Goal: Task Accomplishment & Management: Use online tool/utility

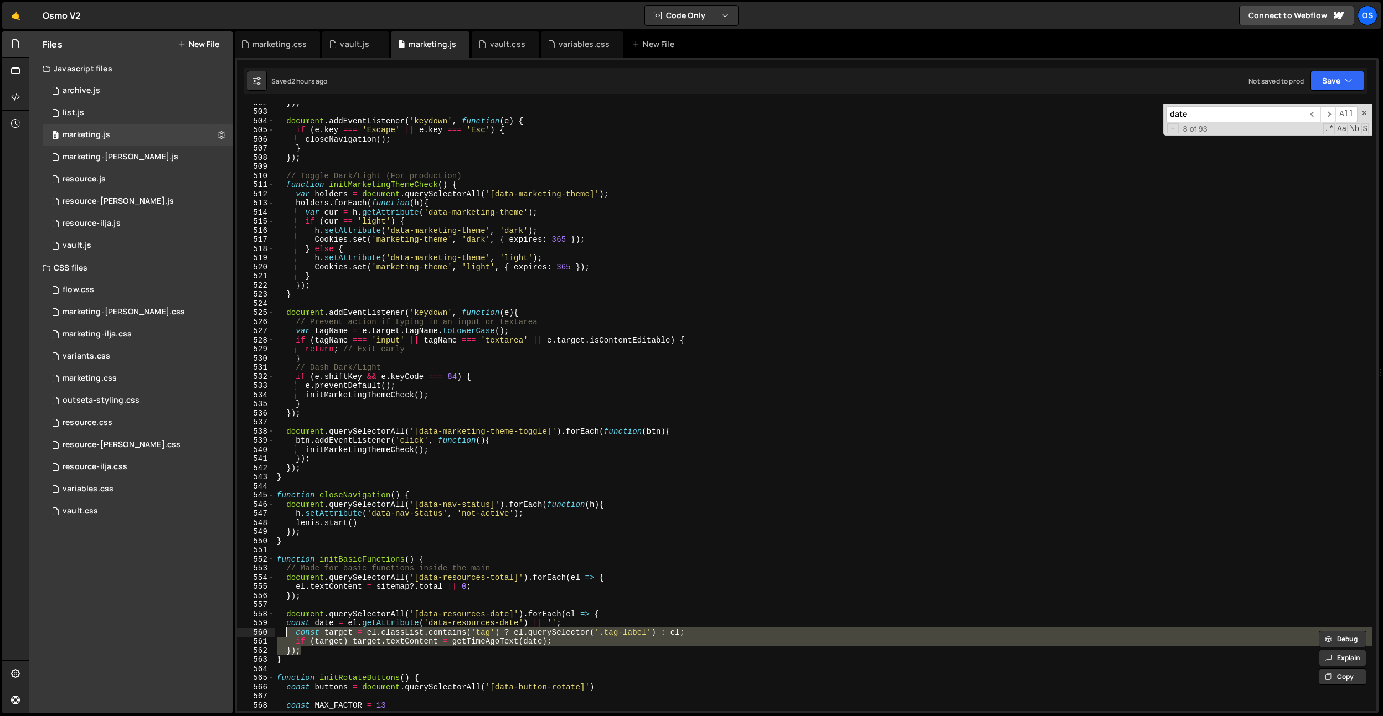
scroll to position [2667, 0]
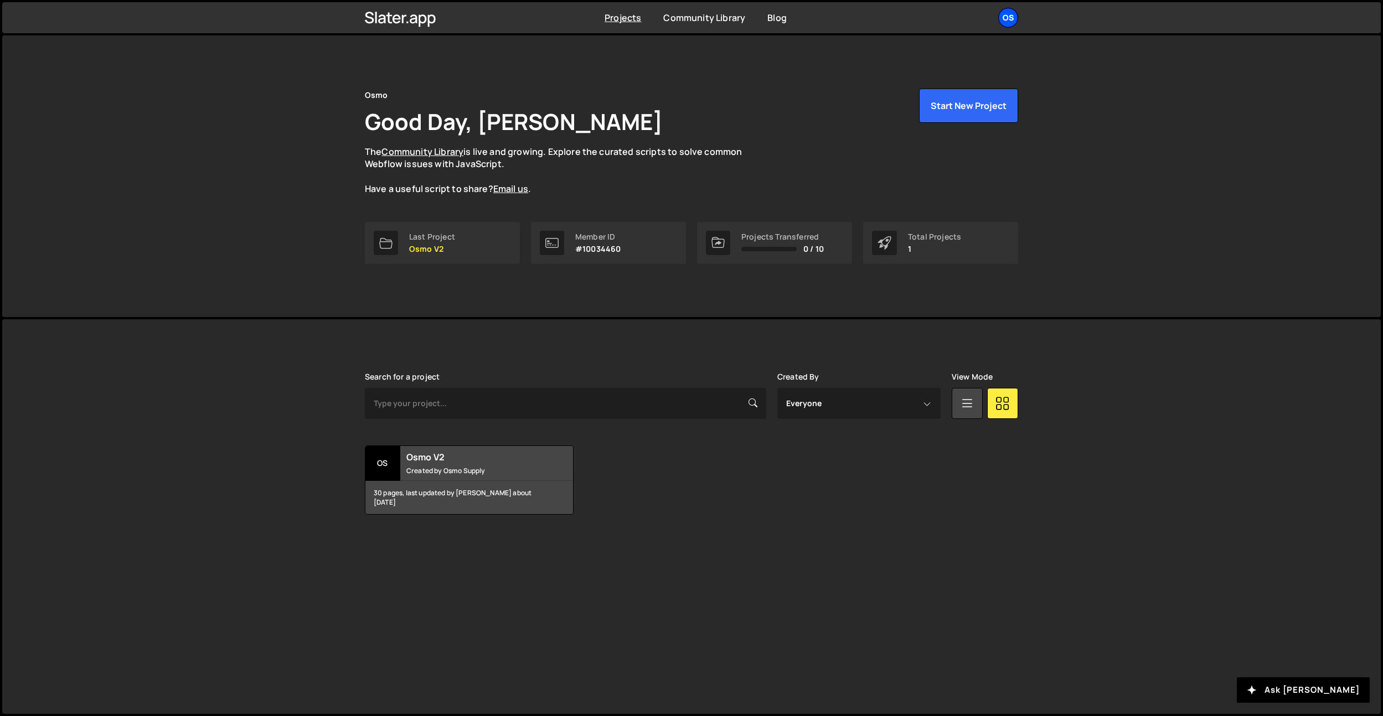
click at [1004, 16] on div "Os" at bounding box center [1008, 18] width 20 height 20
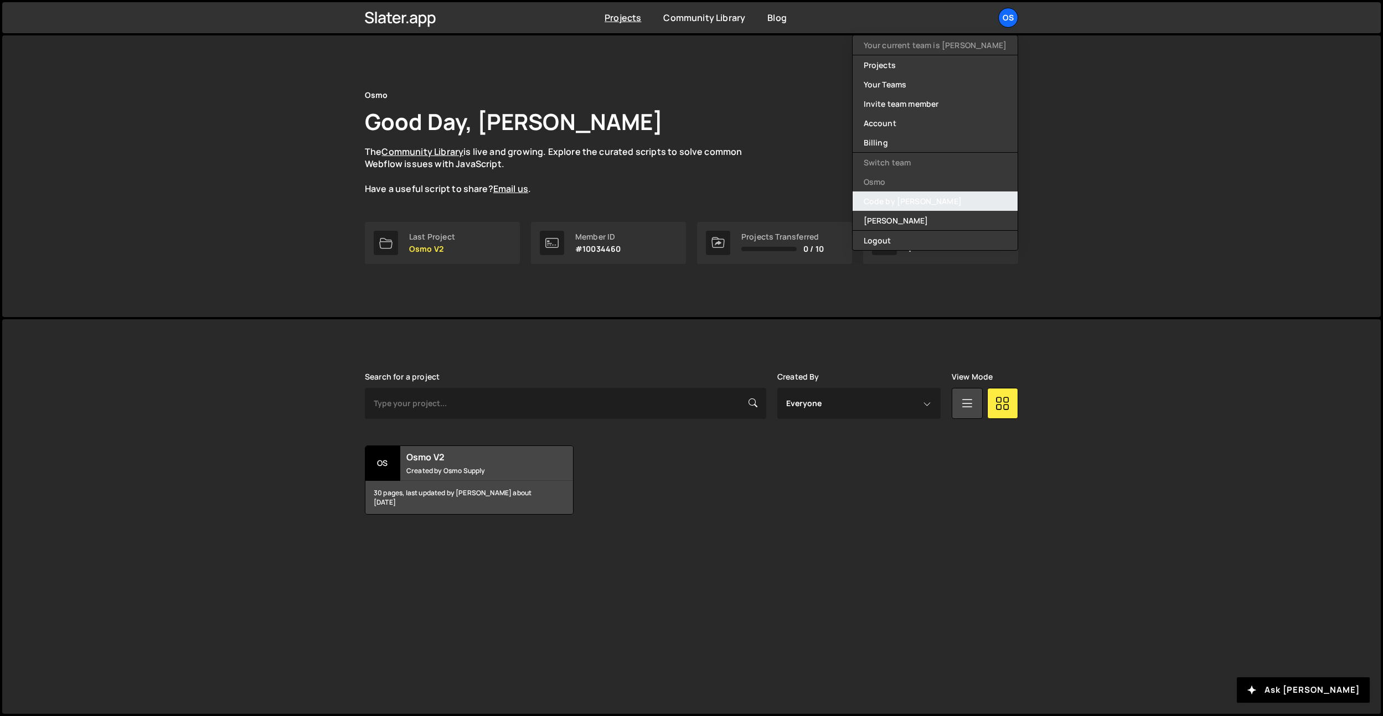
click at [938, 200] on link "Code by [PERSON_NAME]" at bounding box center [935, 201] width 165 height 19
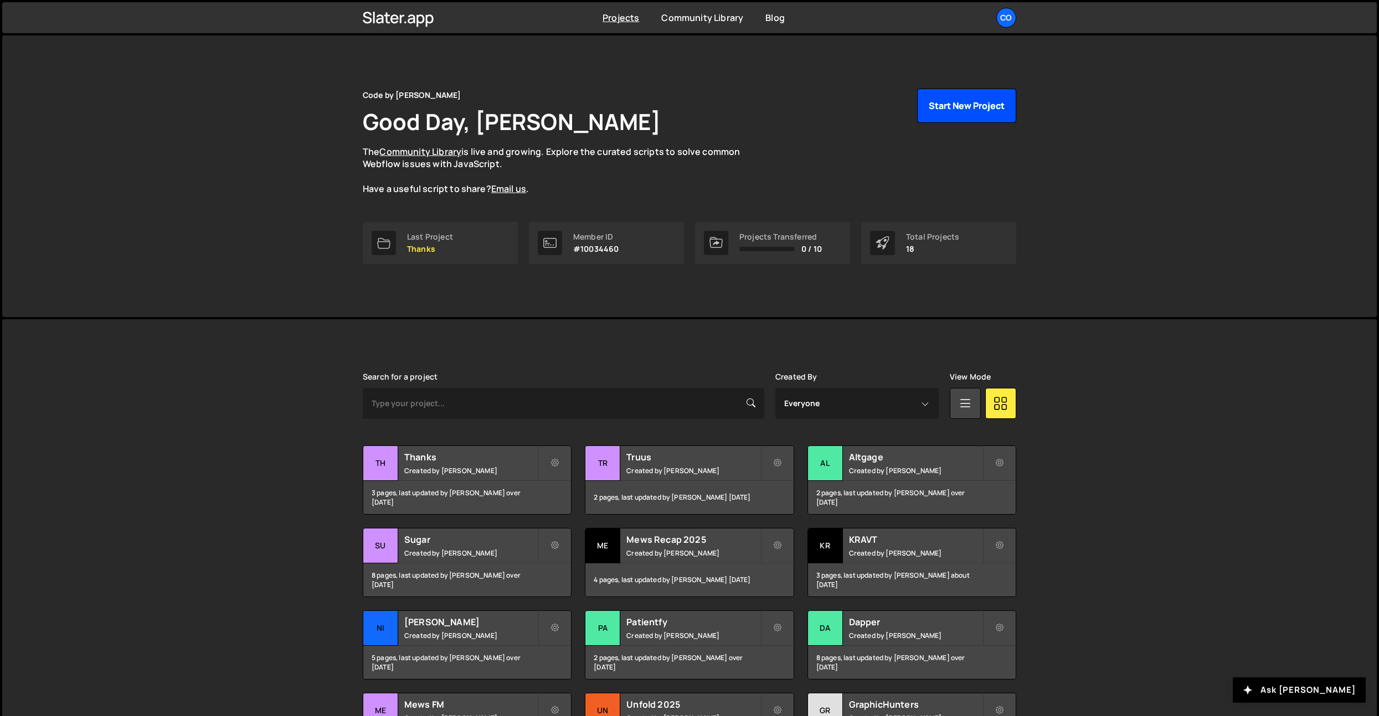
click at [964, 96] on button "Start New Project" at bounding box center [966, 106] width 99 height 34
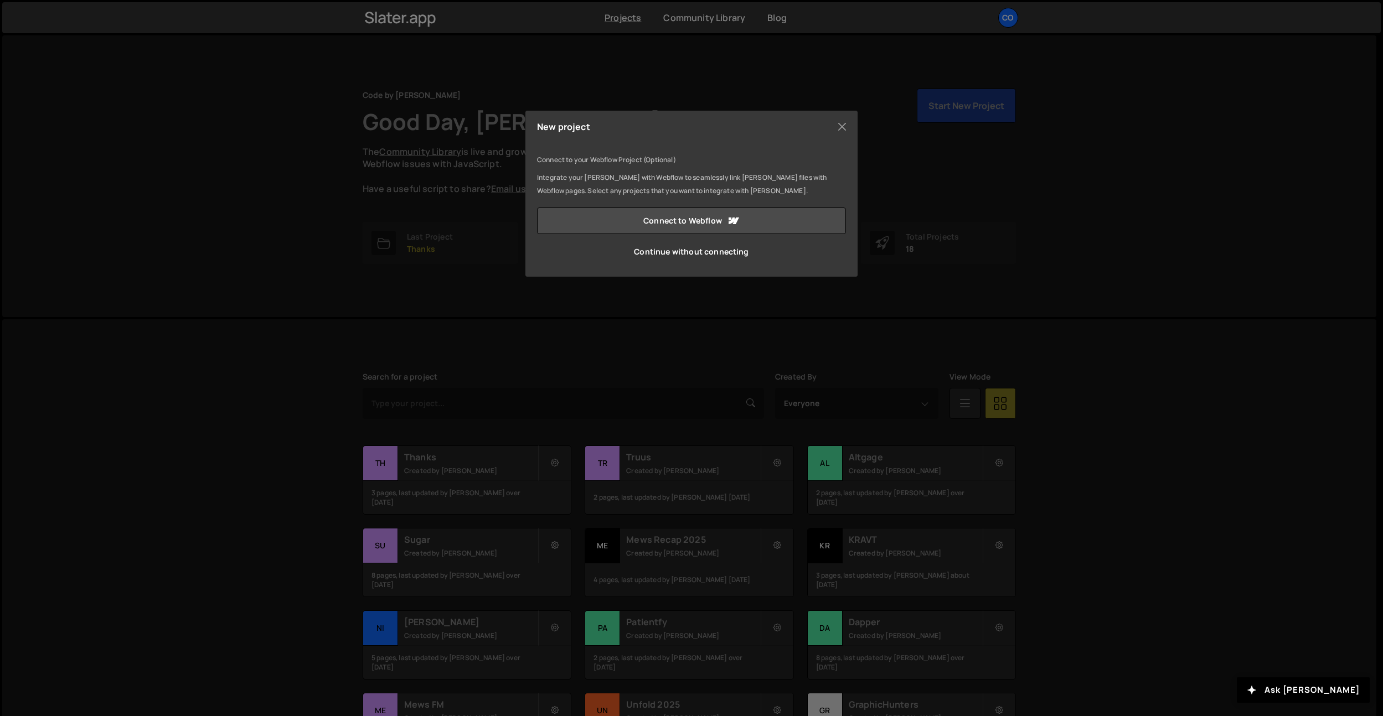
click at [736, 245] on link "Continue without connecting" at bounding box center [691, 252] width 309 height 27
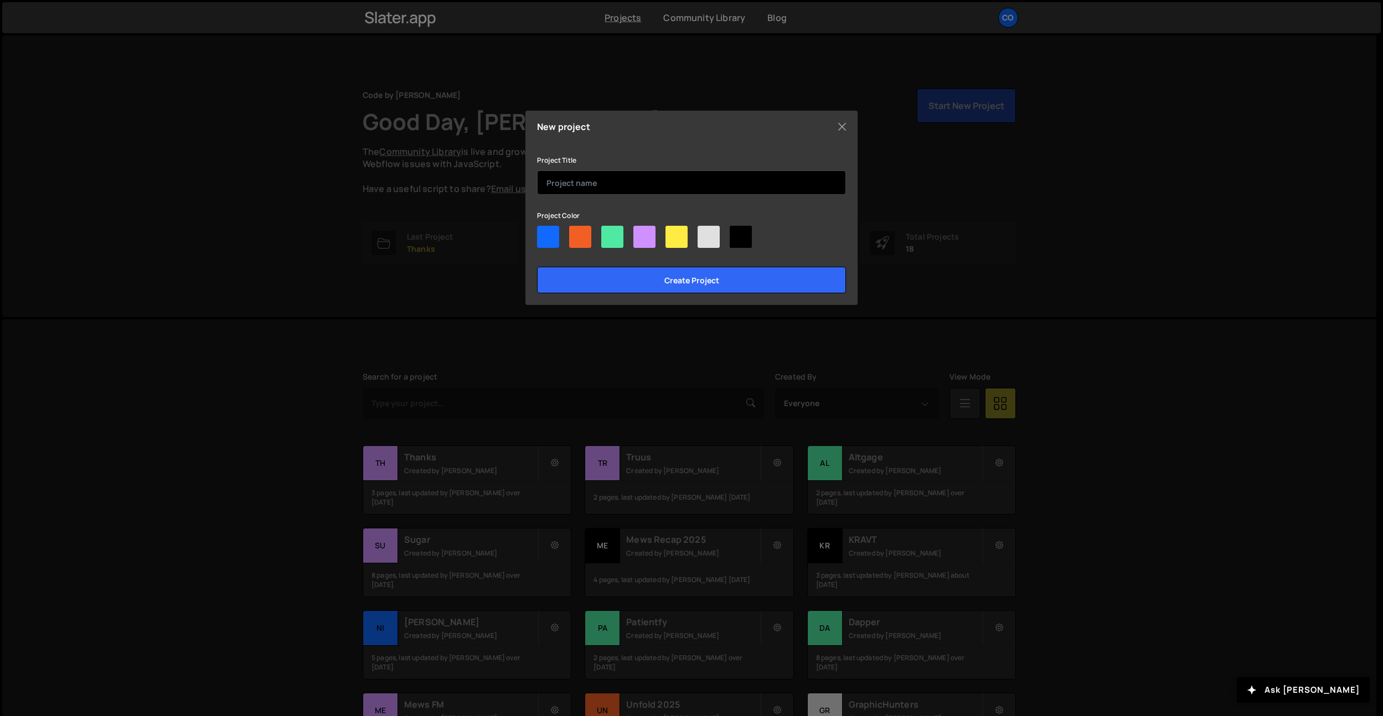
click at [644, 194] on input "text" at bounding box center [691, 183] width 309 height 24
type input "Unfold 2026"
click at [637, 230] on div at bounding box center [644, 237] width 22 height 22
click at [637, 230] on input"] "radio" at bounding box center [636, 229] width 7 height 7
radio input"] "true"
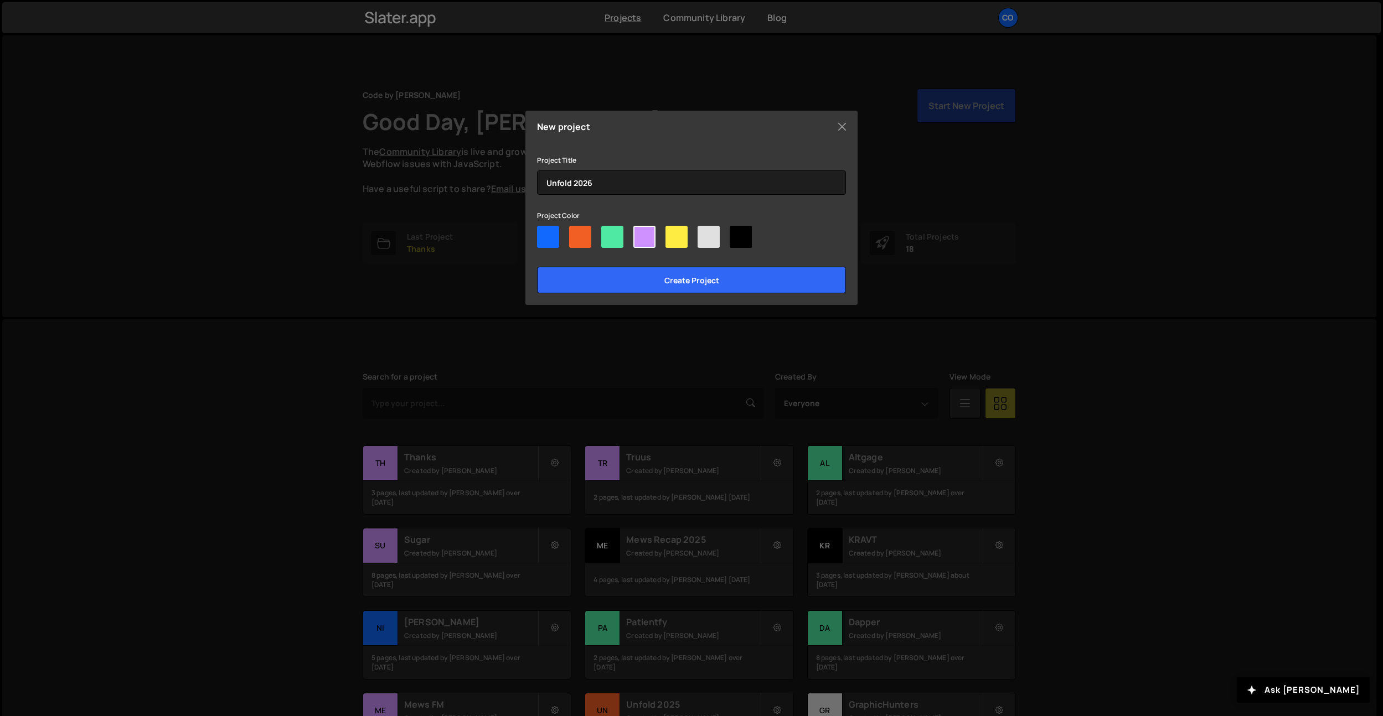
click at [672, 236] on div at bounding box center [676, 237] width 22 height 22
click at [672, 233] on input"] "radio" at bounding box center [668, 229] width 7 height 7
radio input"] "true"
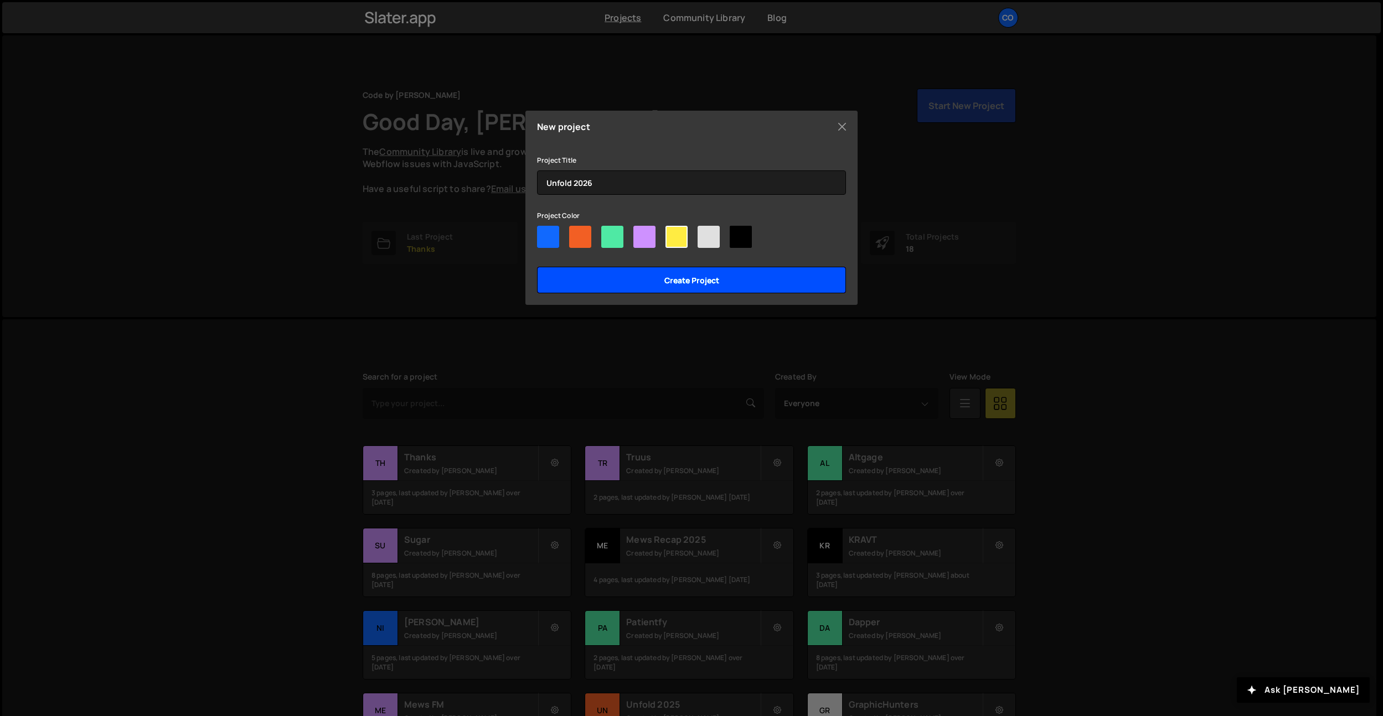
click at [687, 277] on input "Create project" at bounding box center [691, 280] width 309 height 27
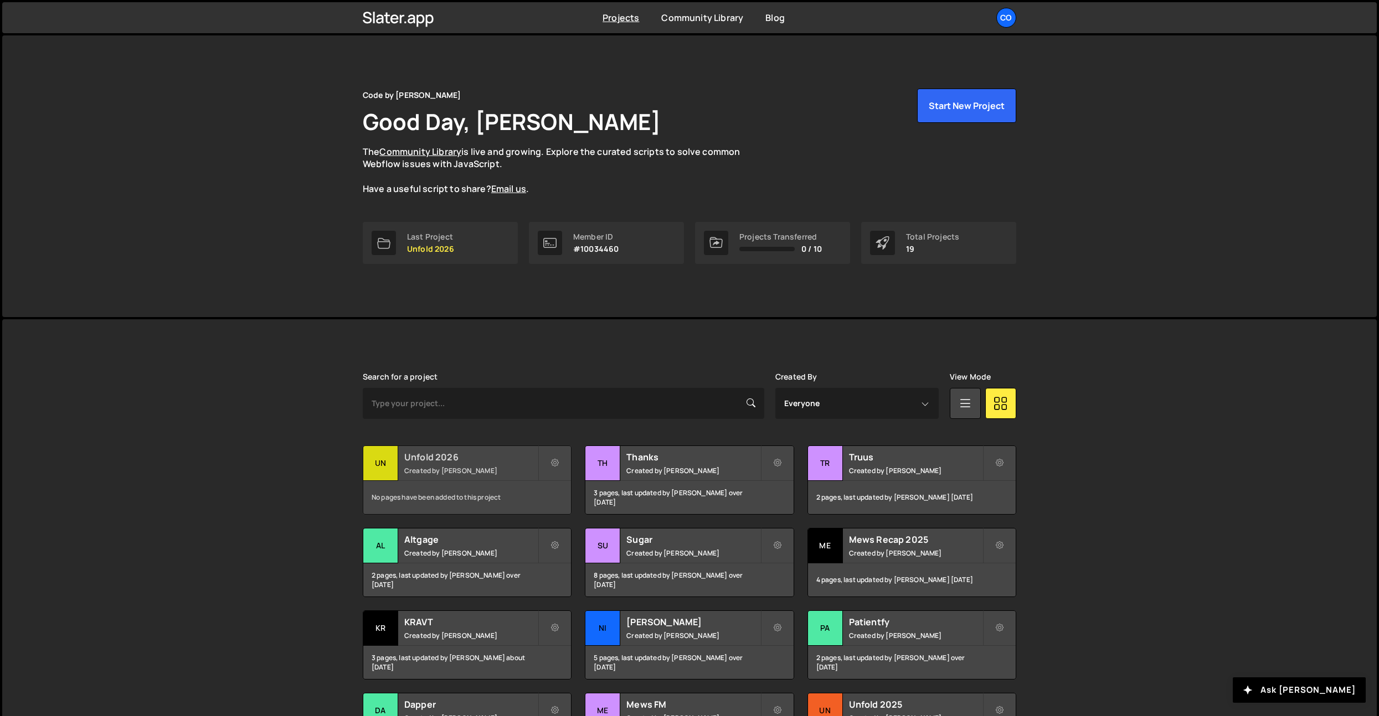
click at [458, 466] on small "Created by Dennis Snellenberg" at bounding box center [470, 470] width 133 height 9
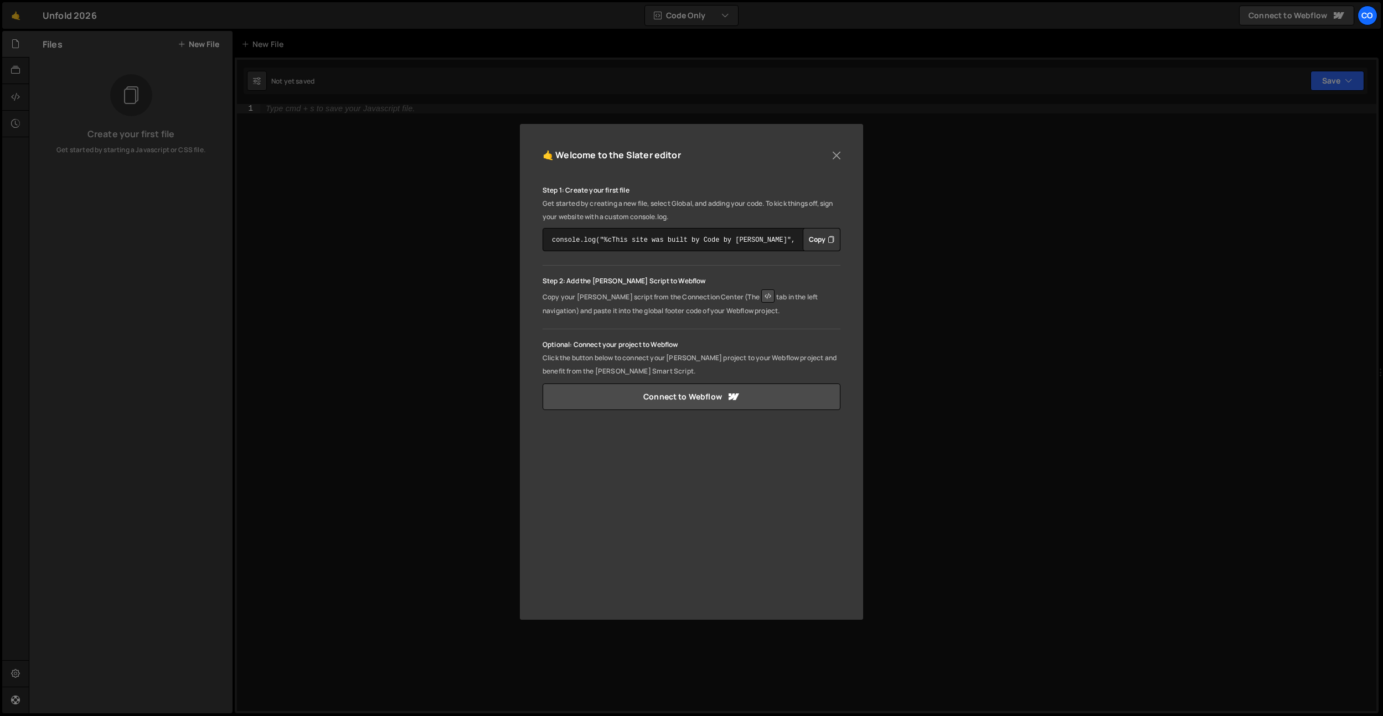
click at [848, 154] on div "🤙 Welcome to the [PERSON_NAME] editor Step 1: Create your first file Get starte…" at bounding box center [691, 372] width 343 height 496
click at [841, 157] on button "Close" at bounding box center [836, 155] width 17 height 17
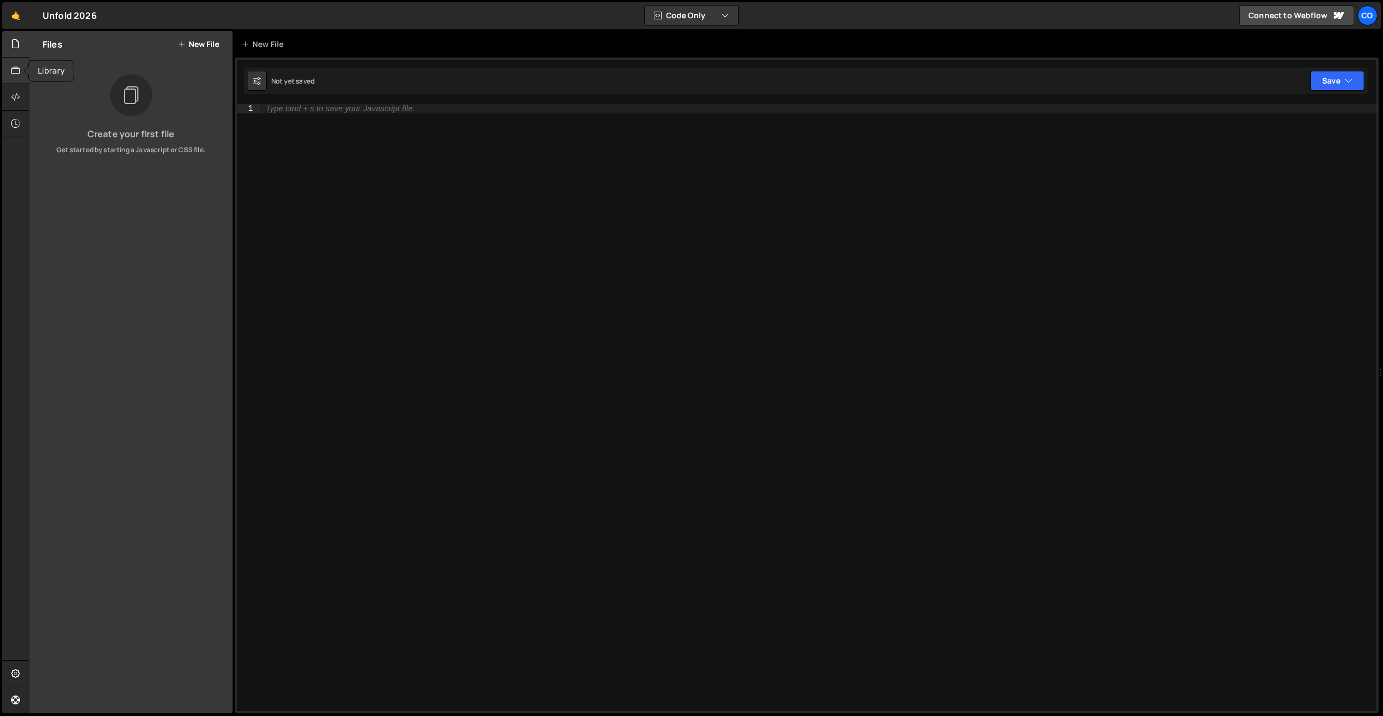
click at [22, 78] on div at bounding box center [15, 71] width 27 height 27
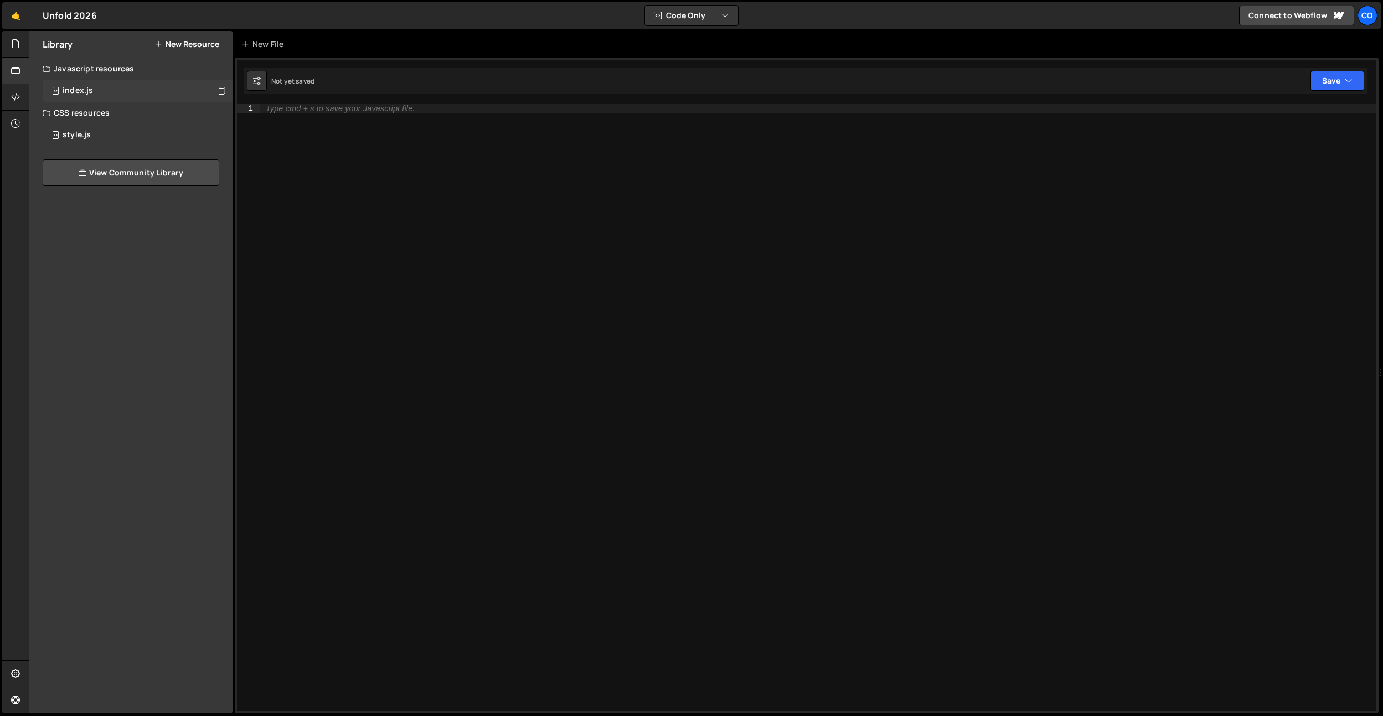
drag, startPoint x: 64, startPoint y: 93, endPoint x: 88, endPoint y: 99, distance: 25.1
click at [64, 93] on div "index.js" at bounding box center [78, 91] width 30 height 10
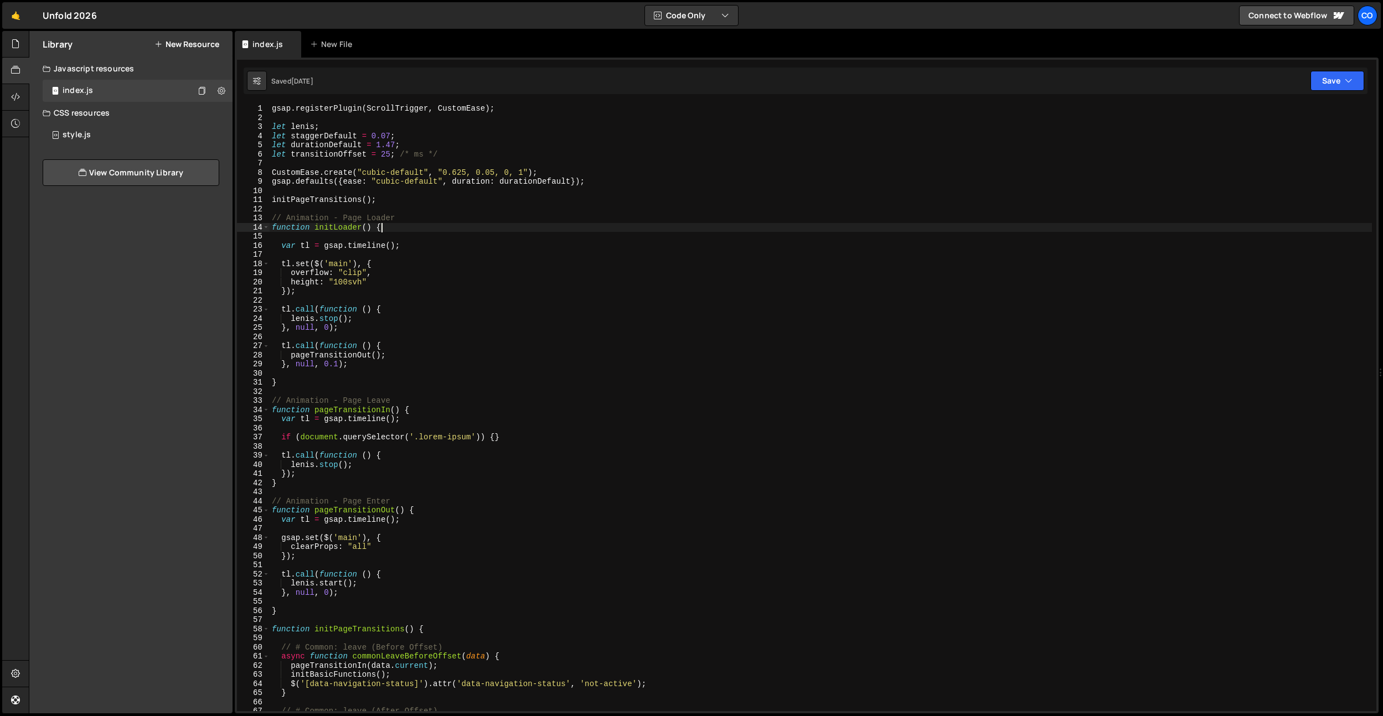
click at [431, 226] on div "gsap . registerPlugin ( ScrollTrigger , CustomEase ) ; let [PERSON_NAME] ; let …" at bounding box center [821, 417] width 1102 height 626
type textarea "}"
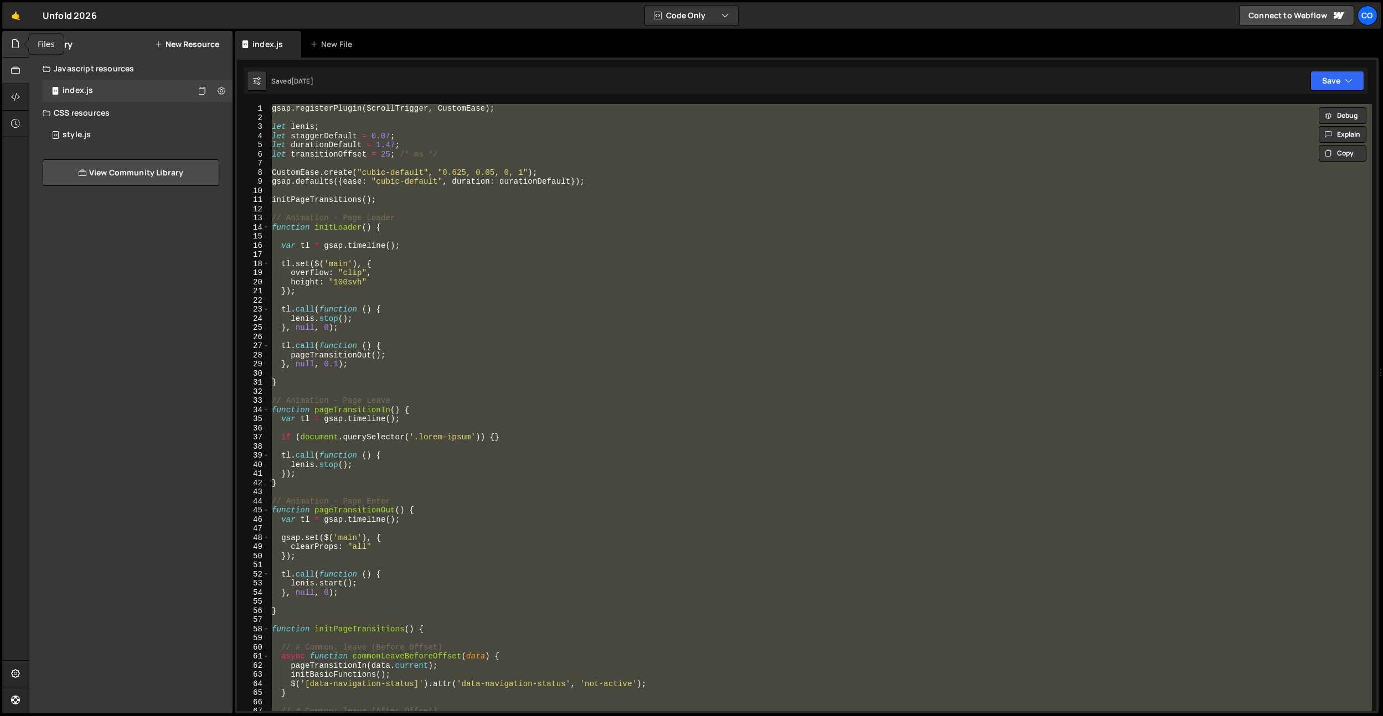
click at [15, 40] on icon at bounding box center [15, 44] width 9 height 12
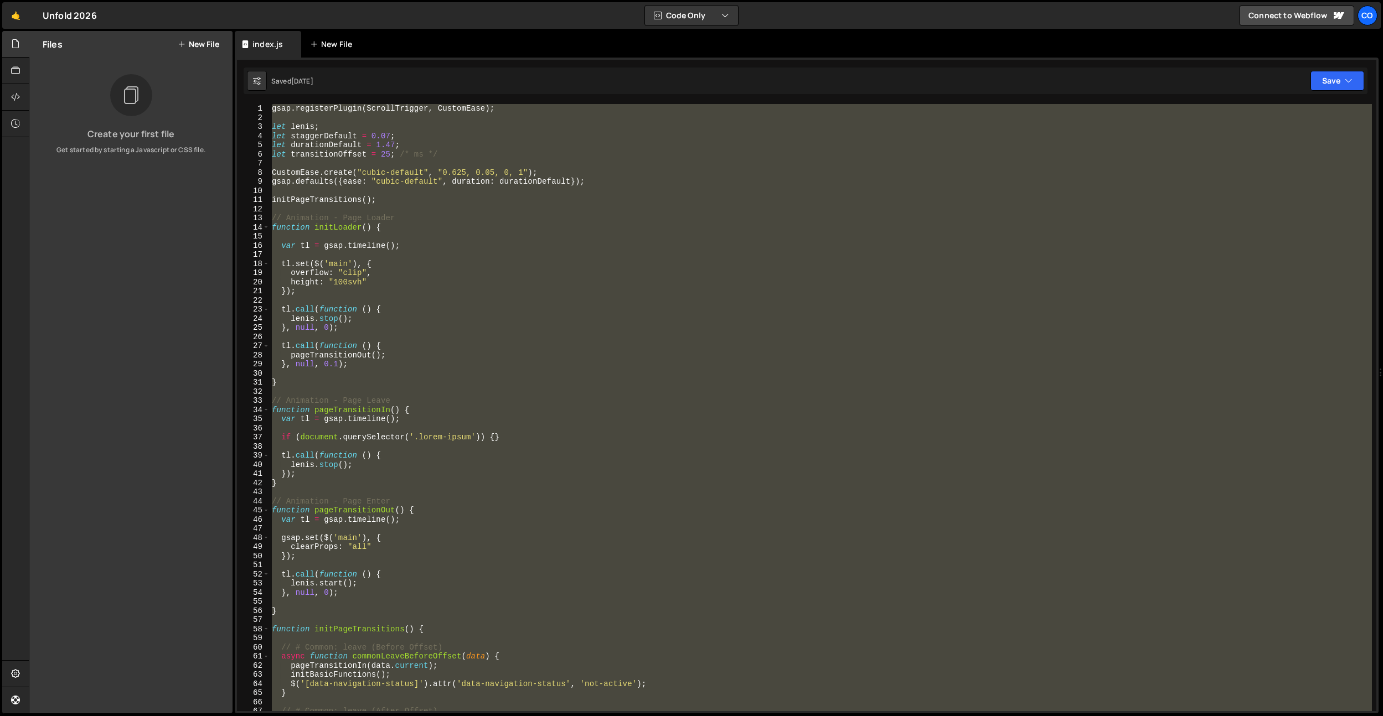
click at [332, 44] on div "New File" at bounding box center [333, 44] width 47 height 11
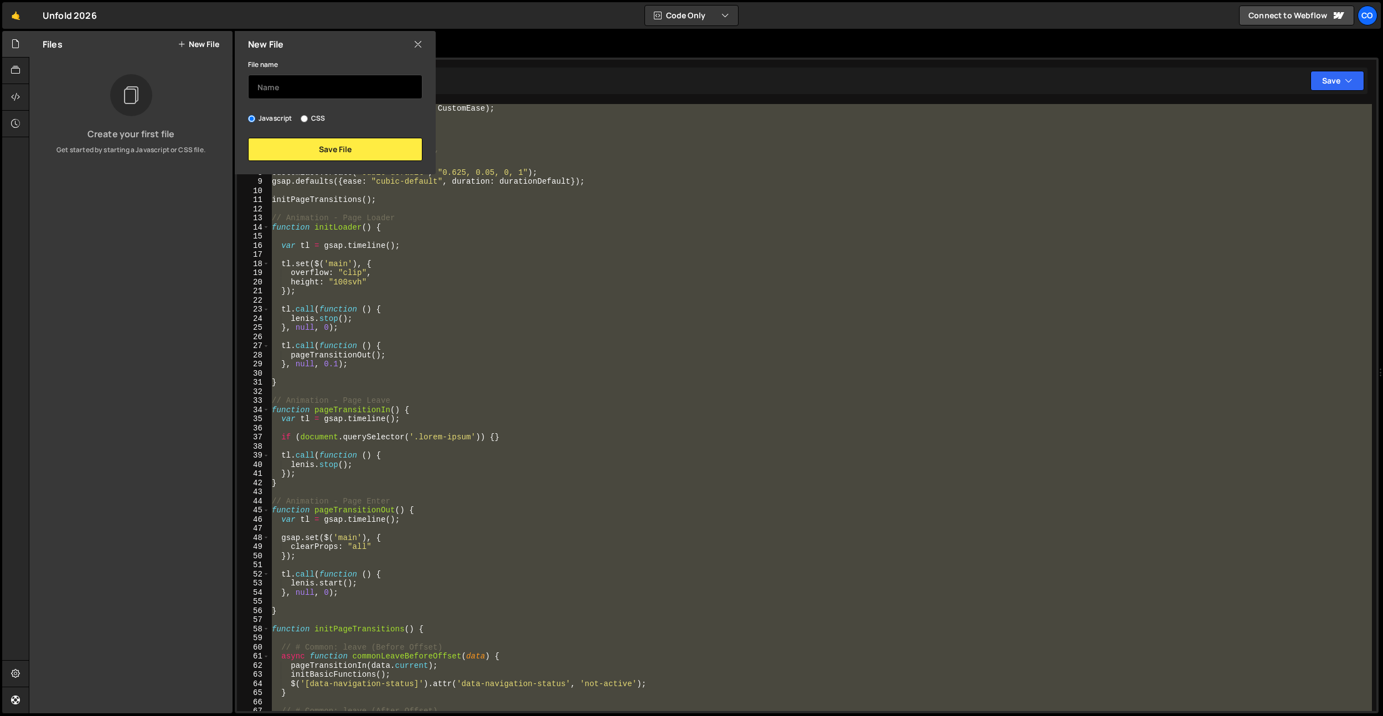
click at [306, 82] on input "text" at bounding box center [335, 87] width 174 height 24
type input "index"
click at [333, 151] on button "Save File" at bounding box center [335, 149] width 174 height 23
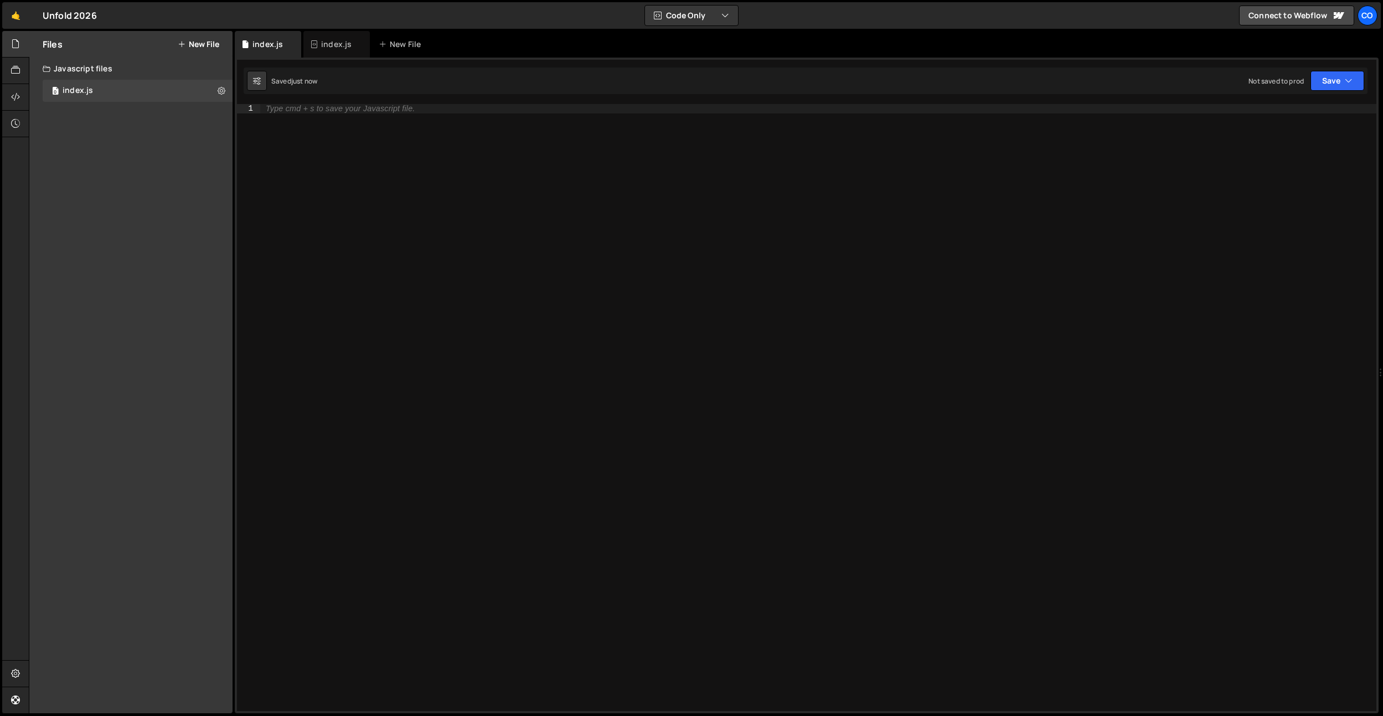
click at [430, 161] on div "Type cmd + s to save your Javascript file." at bounding box center [818, 417] width 1116 height 626
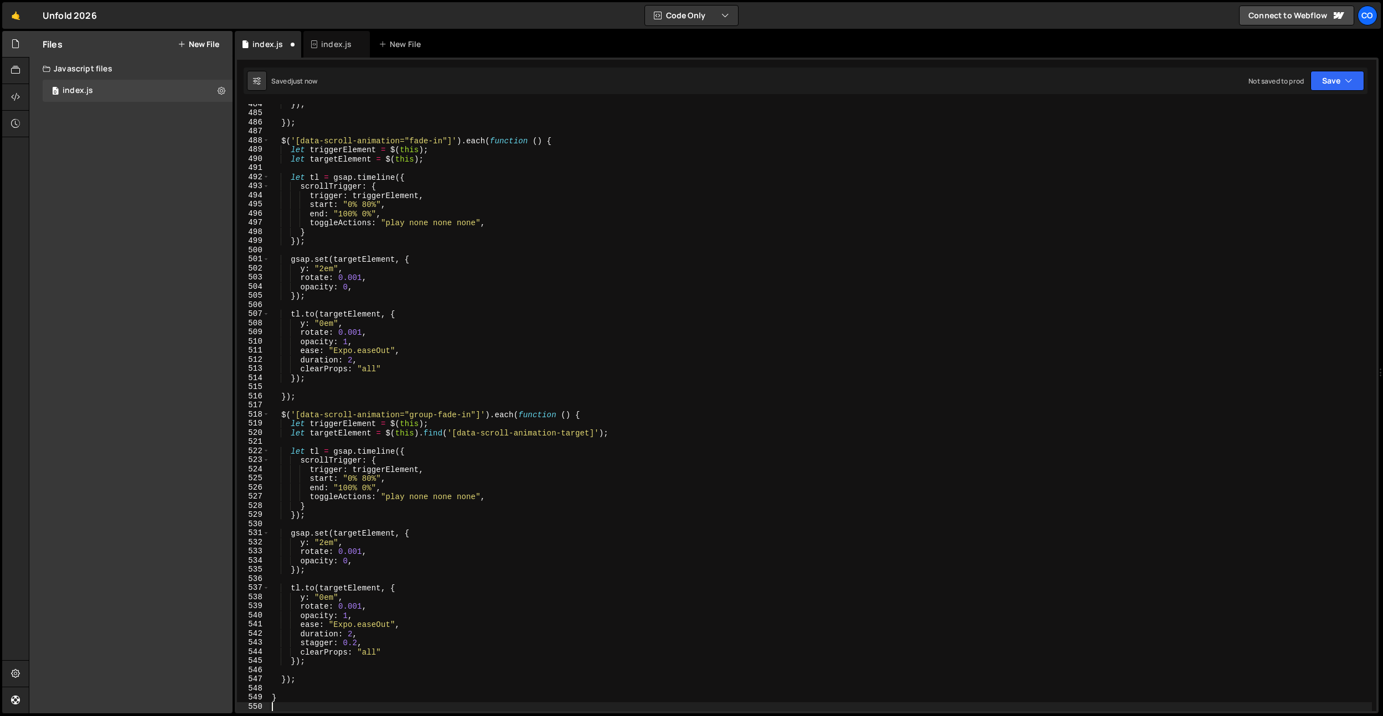
scroll to position [4417, 0]
click at [6, 66] on div at bounding box center [15, 71] width 27 height 27
click at [105, 130] on div "style.js 0" at bounding box center [138, 135] width 190 height 22
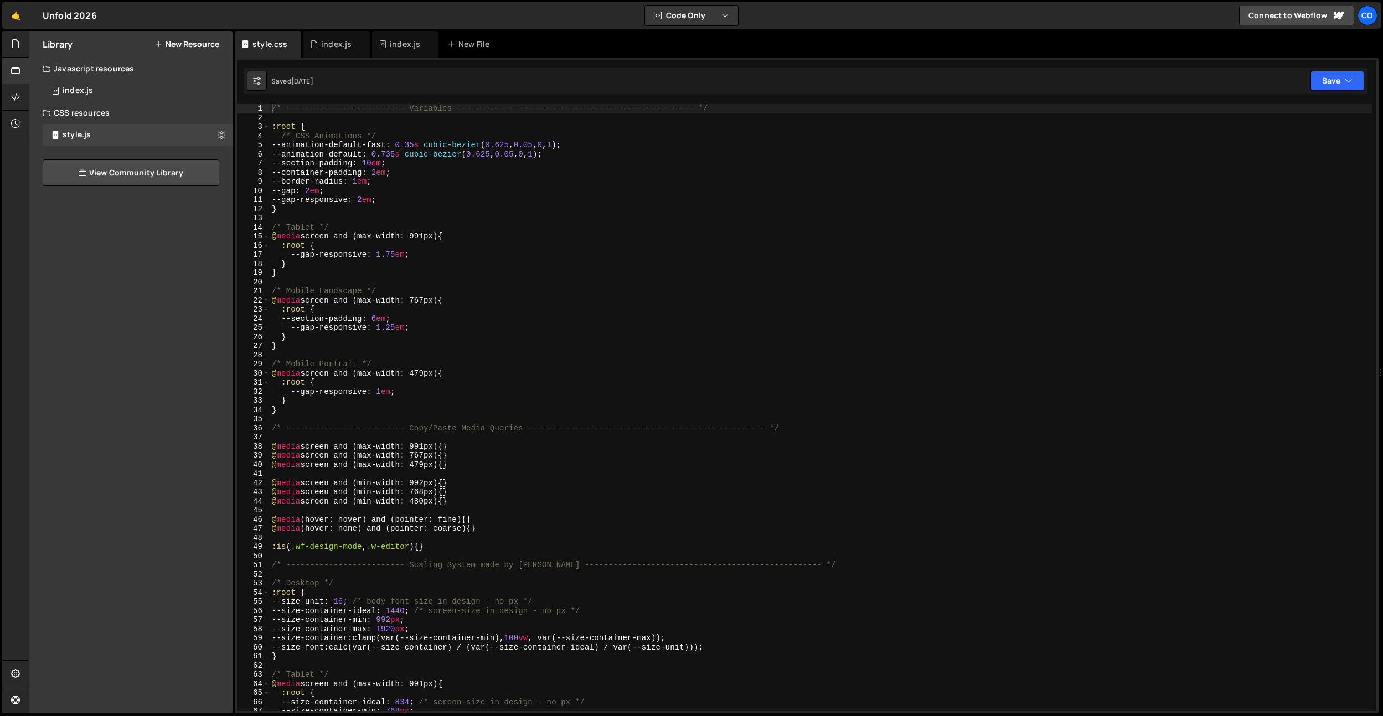
click at [410, 206] on div "/* ------------------------- Variables ----------------------------------------…" at bounding box center [821, 417] width 1102 height 626
type textarea "display: inline-block; }"
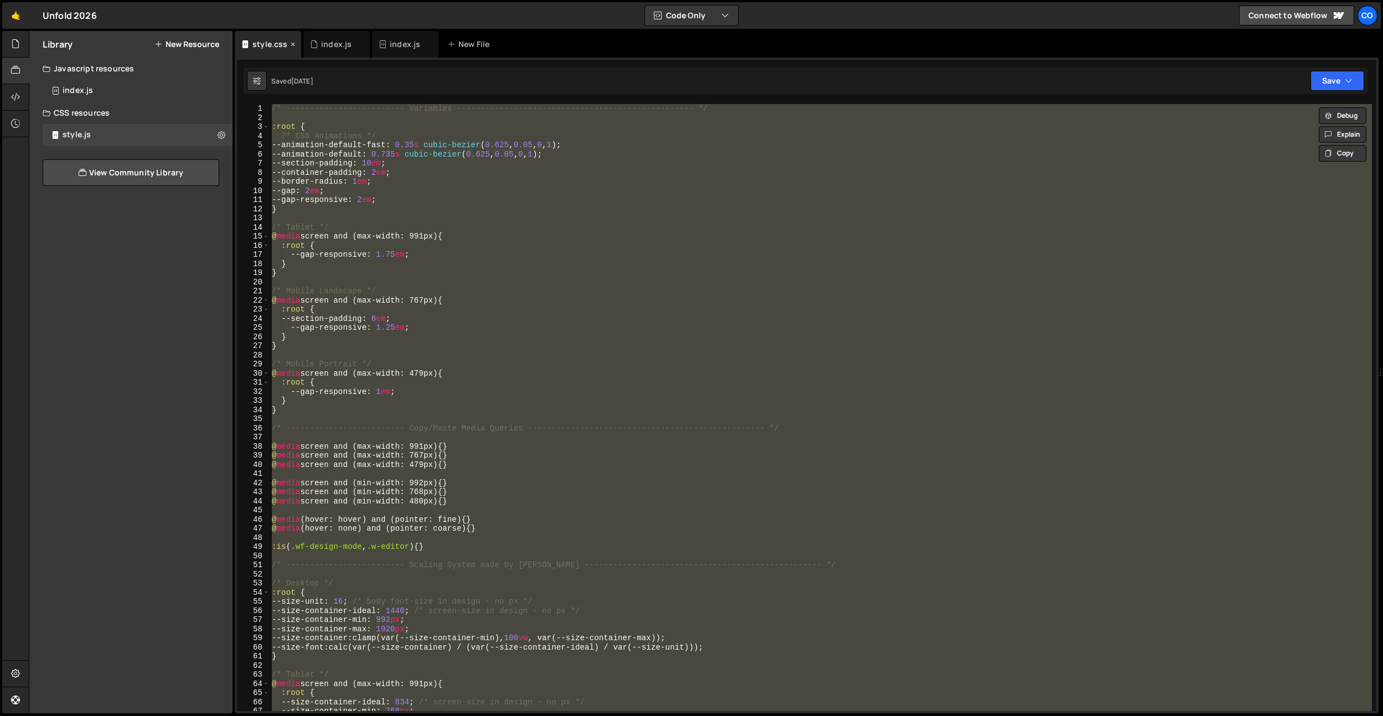
click at [292, 45] on icon at bounding box center [293, 44] width 8 height 11
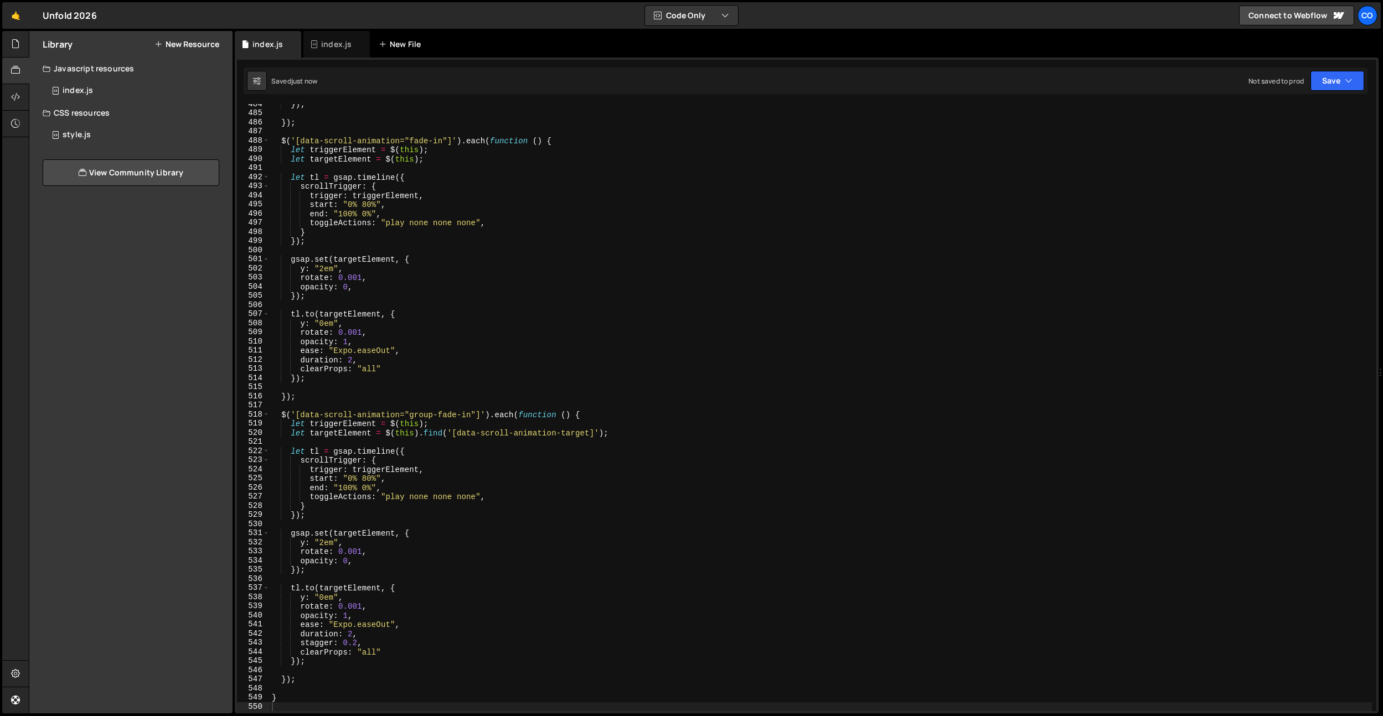
click at [386, 44] on div "New File" at bounding box center [402, 44] width 47 height 11
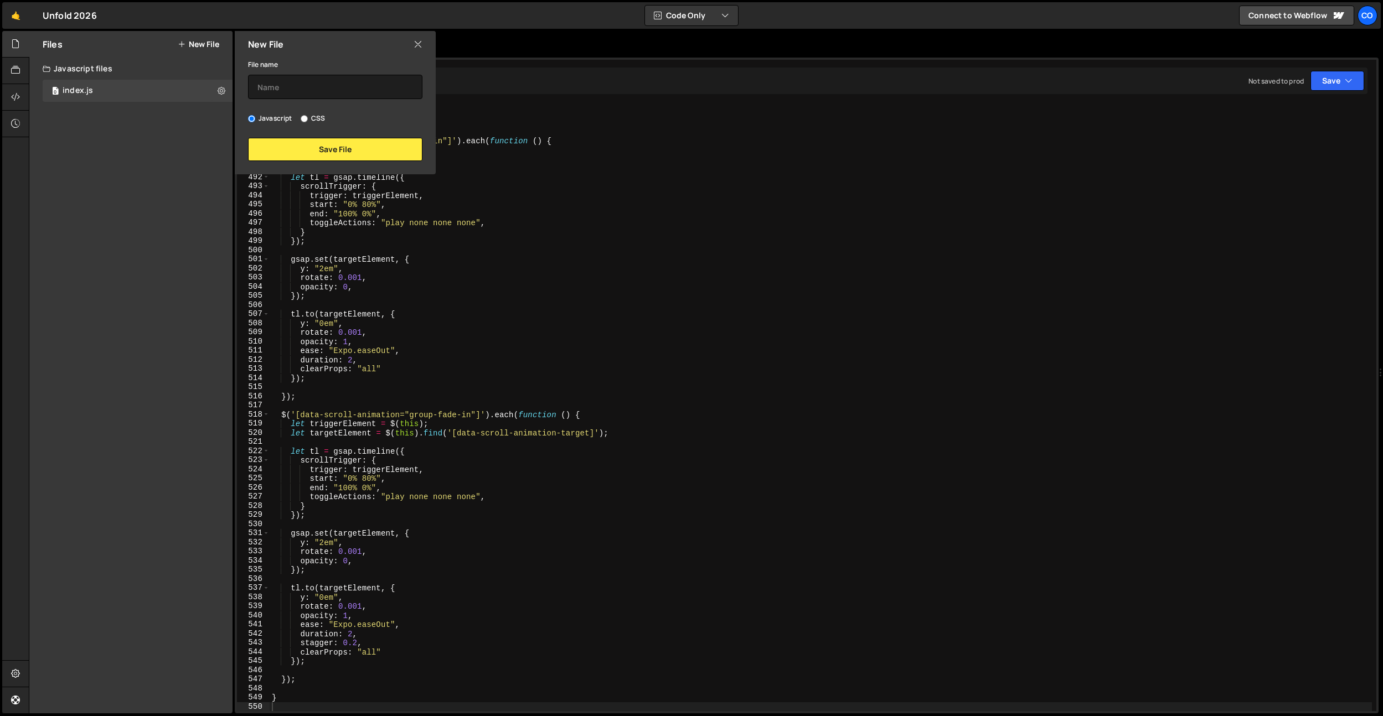
click at [314, 116] on label "CSS" at bounding box center [313, 118] width 24 height 11
click at [308, 116] on input "CSS" at bounding box center [304, 118] width 7 height 7
radio input "true"
click at [323, 85] on input "text" at bounding box center [335, 87] width 174 height 24
type input "style"
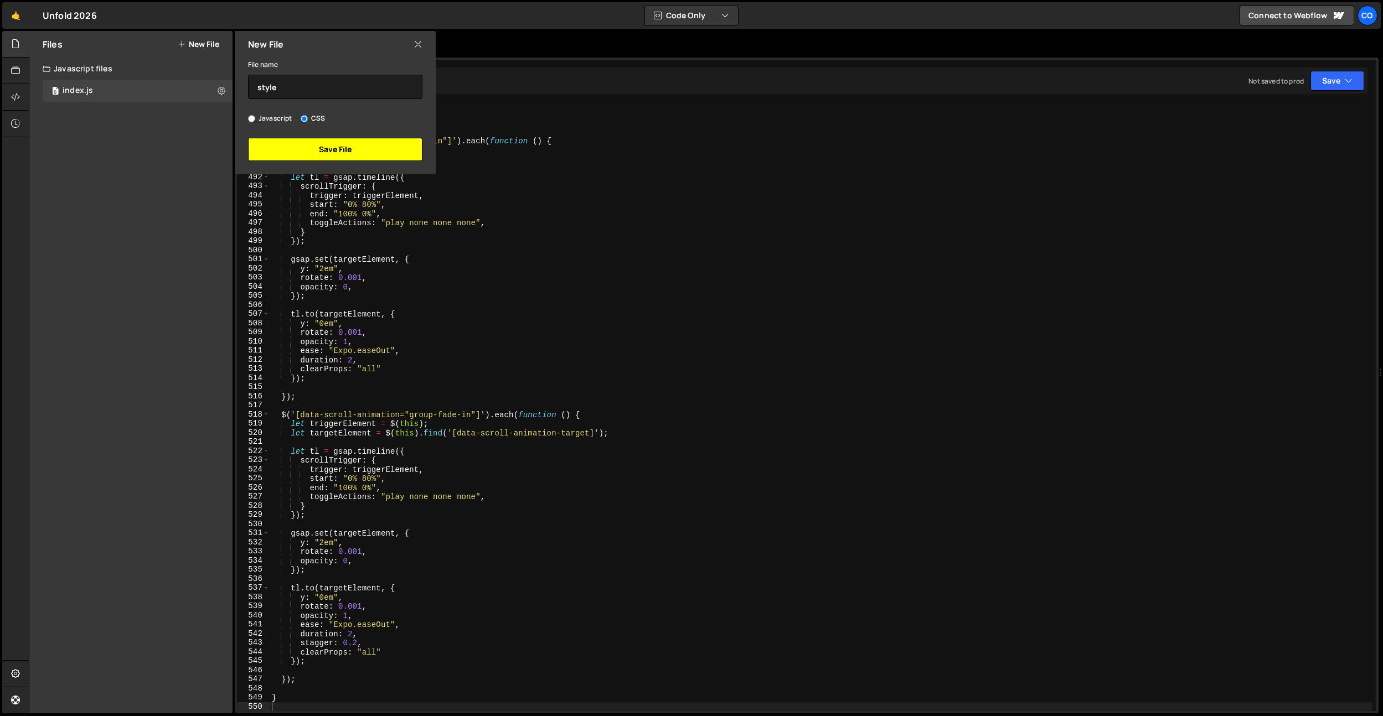
click at [333, 142] on button "Save File" at bounding box center [335, 149] width 174 height 23
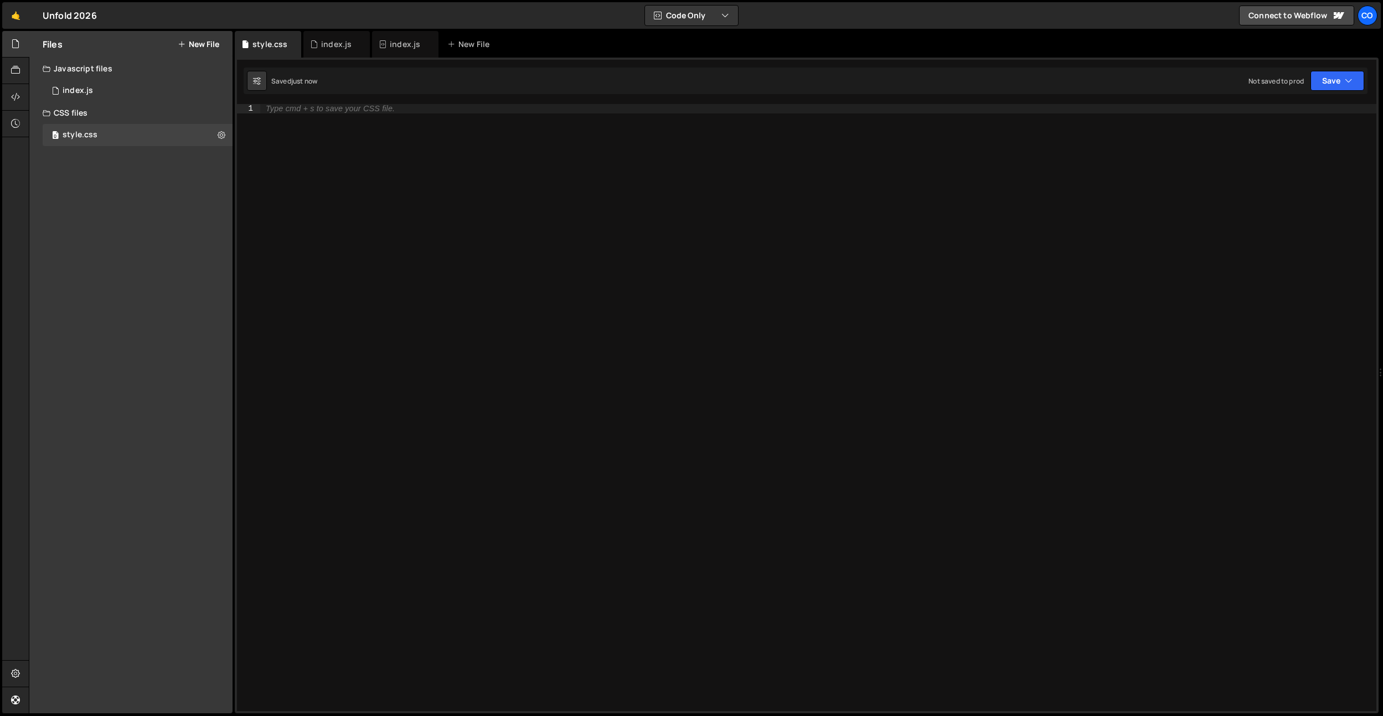
click at [416, 170] on div "Type cmd + s to save your CSS file." at bounding box center [818, 417] width 1116 height 626
paste textarea "}"
type textarea "}"
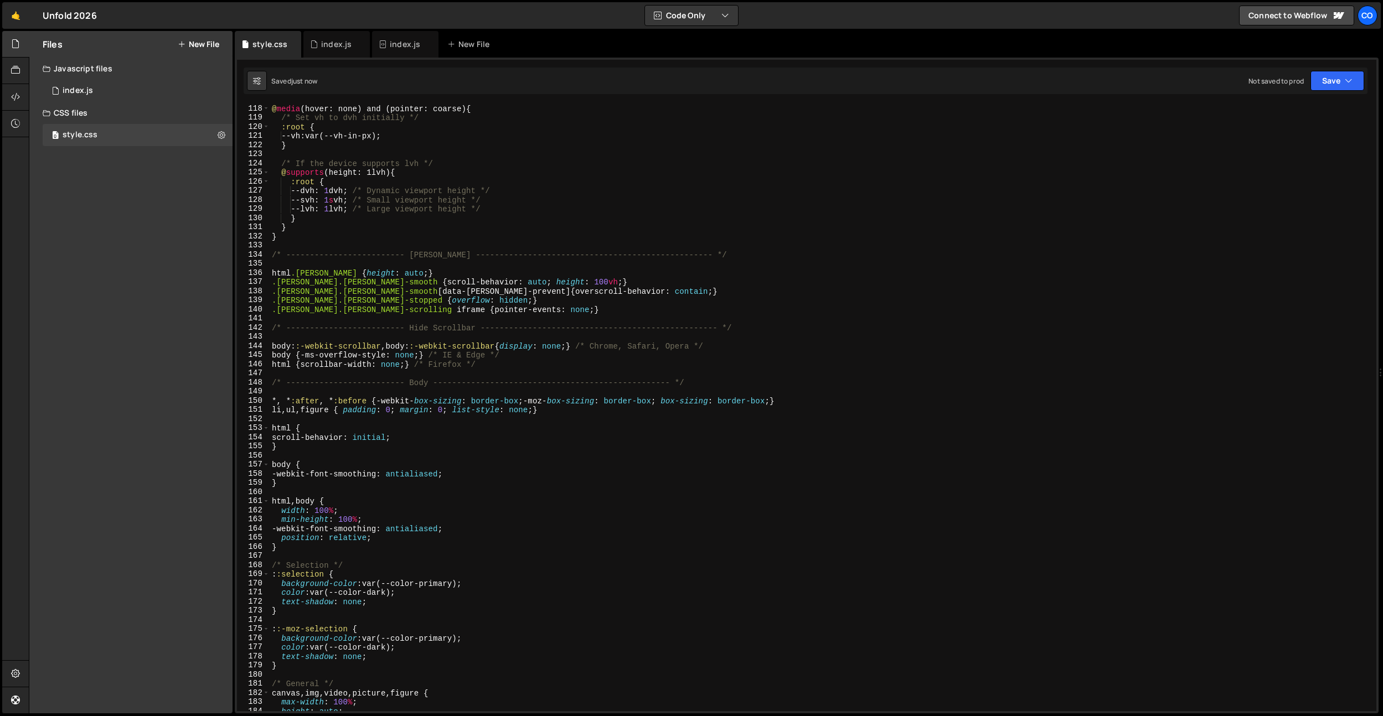
scroll to position [1052, 0]
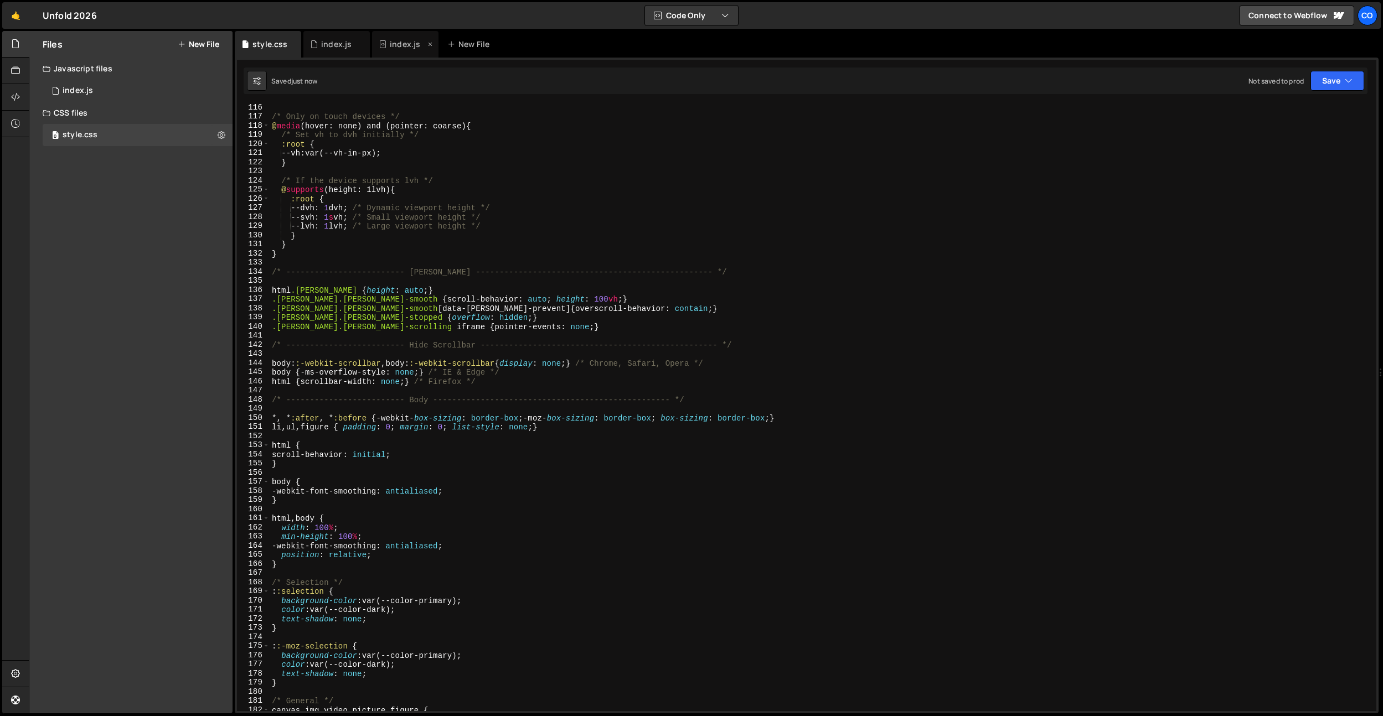
click at [429, 43] on icon at bounding box center [430, 44] width 8 height 11
click at [305, 41] on div "index.js" at bounding box center [336, 44] width 66 height 27
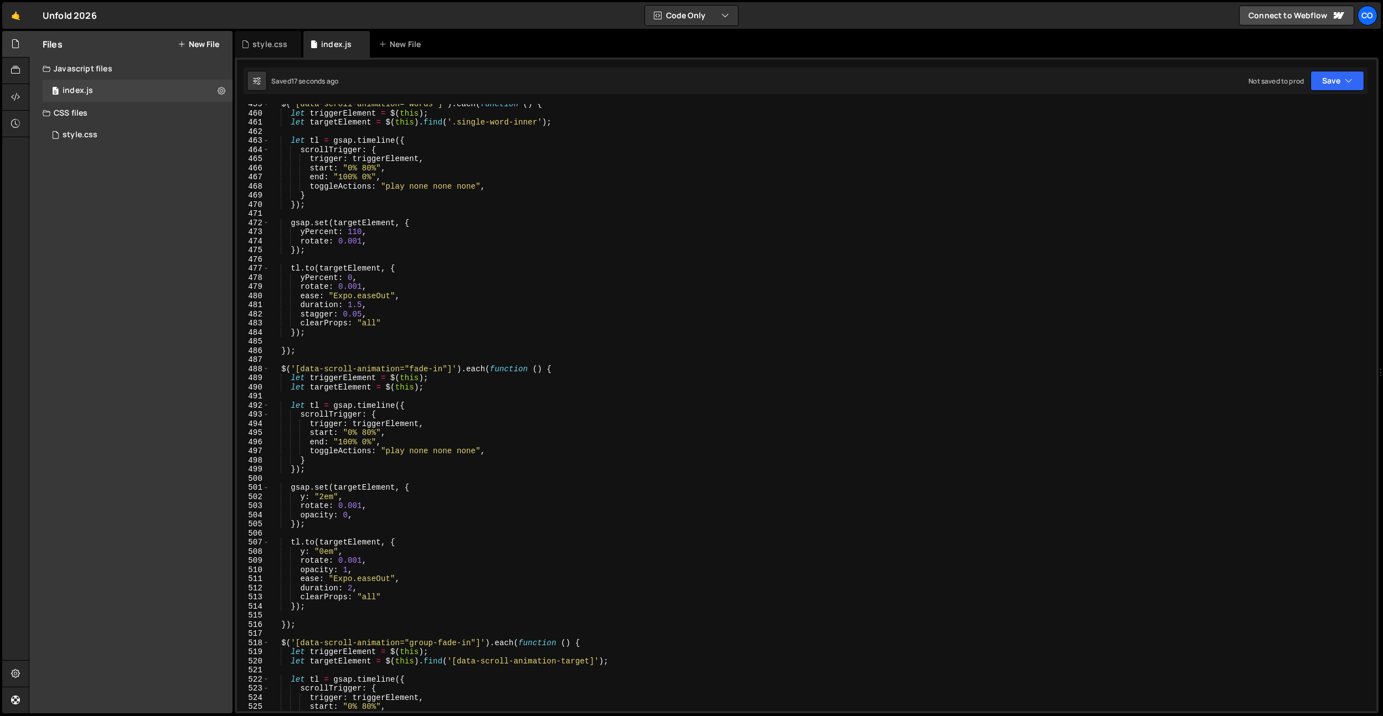
click at [358, 223] on div "$ ( '[data-scroll-animation="words"]' ) . each ( function ( ) { let triggerElem…" at bounding box center [821, 413] width 1102 height 626
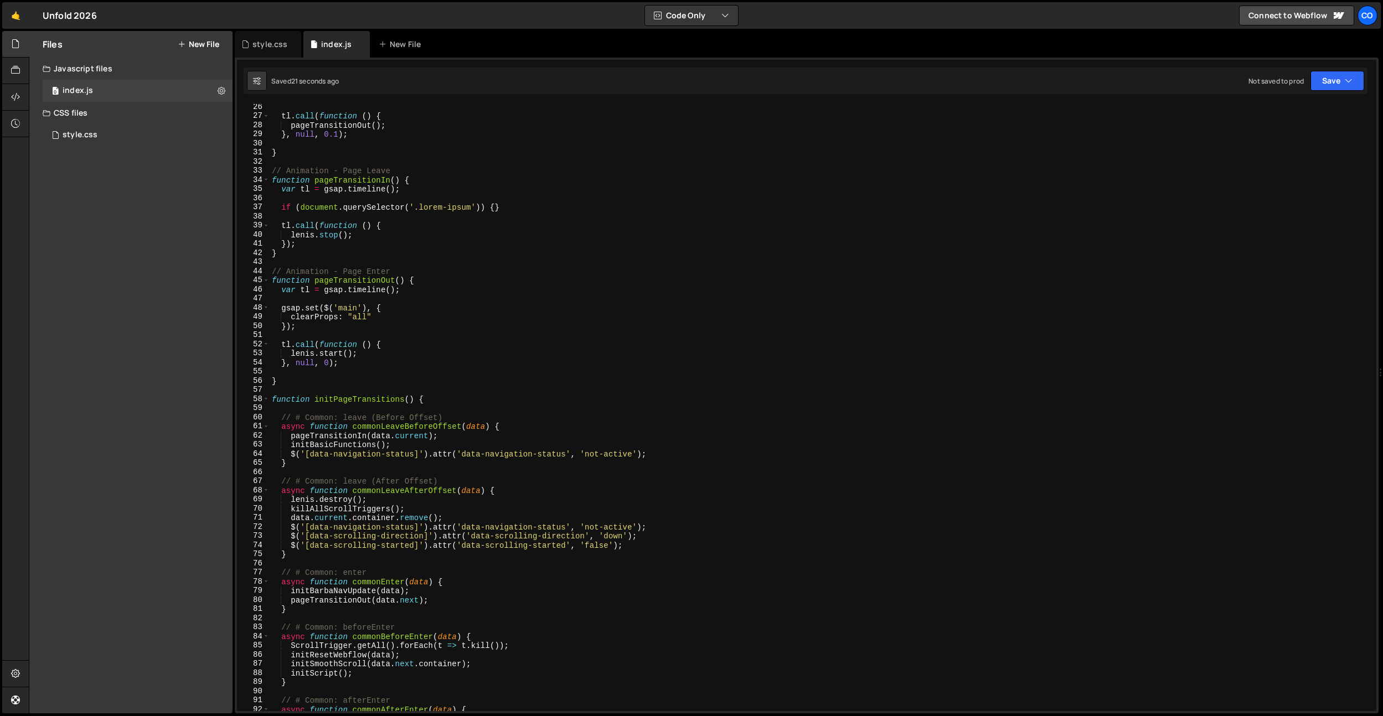
scroll to position [0, 0]
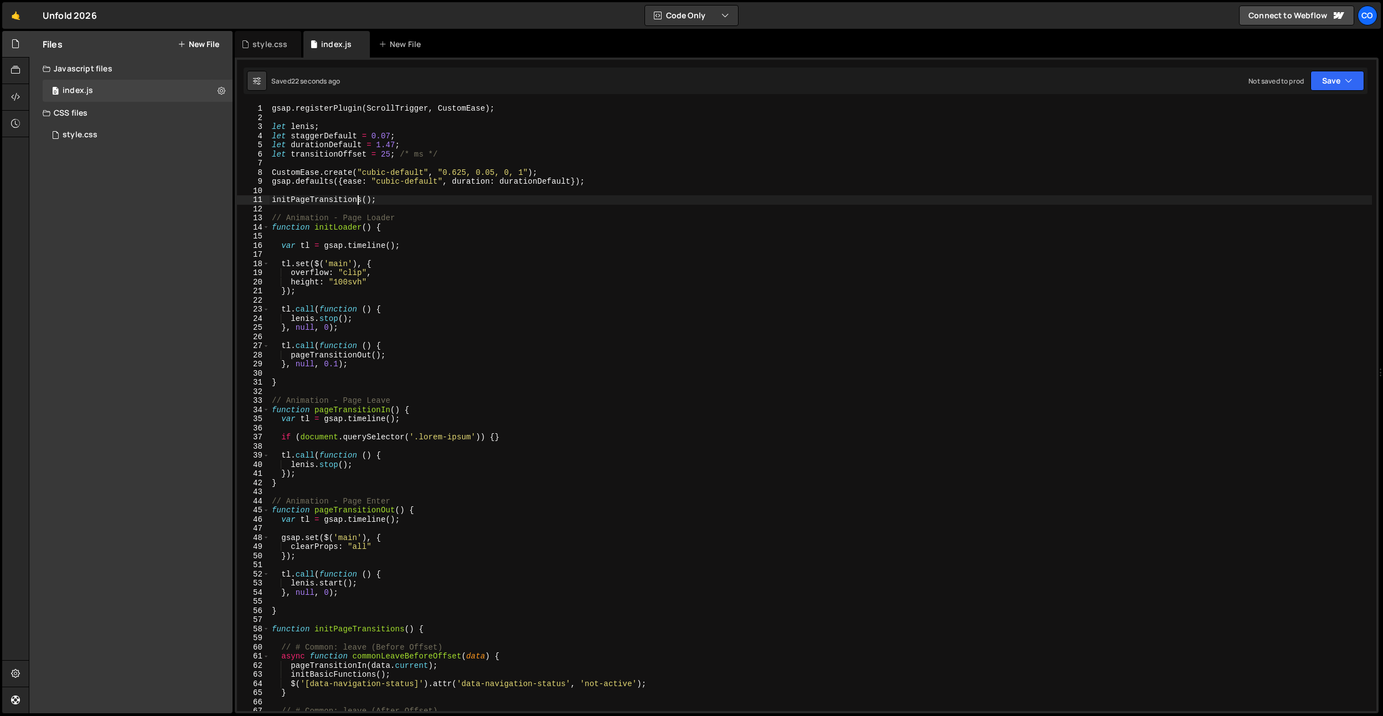
click at [355, 195] on div "gsap . registerPlugin ( ScrollTrigger , CustomEase ) ; let [PERSON_NAME] ; let …" at bounding box center [821, 417] width 1102 height 626
click at [465, 172] on div "gsap . registerPlugin ( ScrollTrigger , CustomEase ) ; let [PERSON_NAME] ; let …" at bounding box center [821, 417] width 1102 height 626
click at [484, 175] on div "gsap . registerPlugin ( ScrollTrigger , CustomEase ) ; let [PERSON_NAME] ; let …" at bounding box center [821, 417] width 1102 height 626
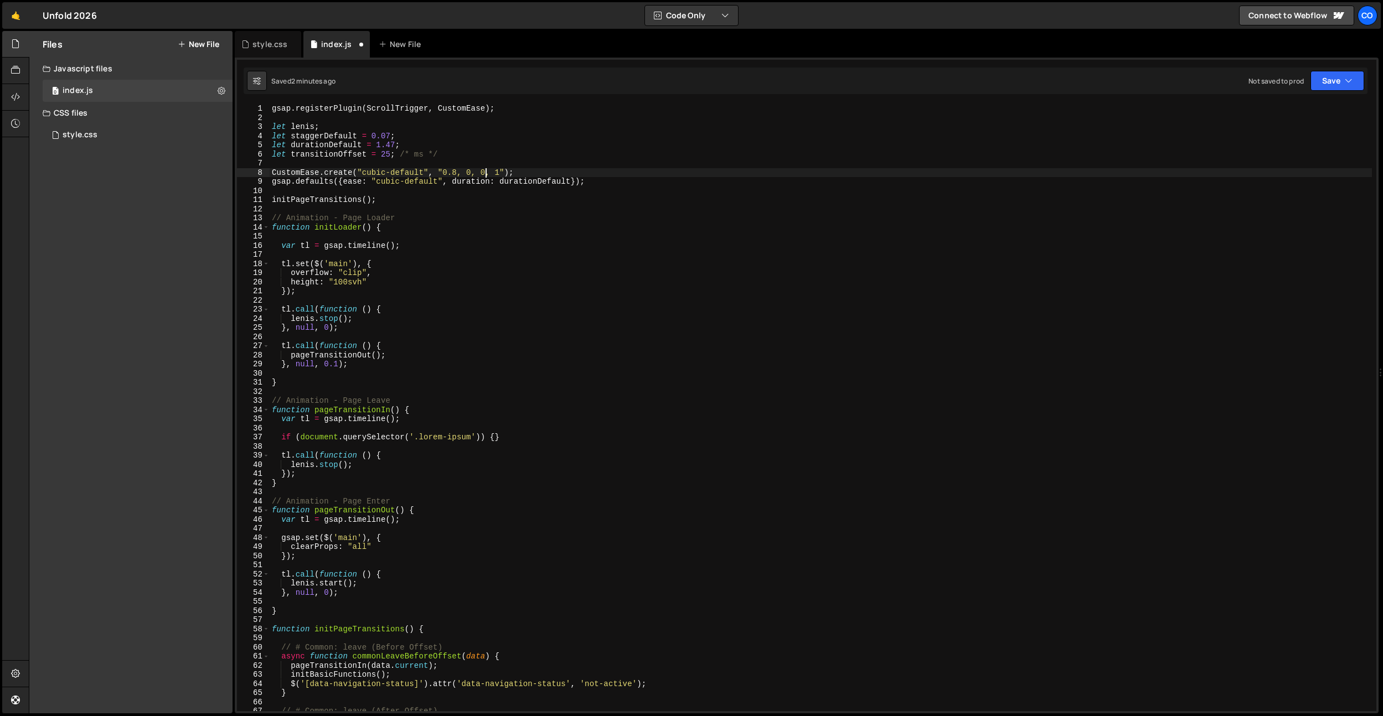
scroll to position [0, 16]
click at [477, 153] on div "gsap . registerPlugin ( ScrollTrigger , CustomEase ) ; let [PERSON_NAME] ; let …" at bounding box center [821, 417] width 1102 height 626
drag, startPoint x: 508, startPoint y: 171, endPoint x: 443, endPoint y: 174, distance: 64.8
click at [443, 174] on div "gsap . registerPlugin ( ScrollTrigger , CustomEase ) ; let [PERSON_NAME] ; let …" at bounding box center [821, 417] width 1102 height 626
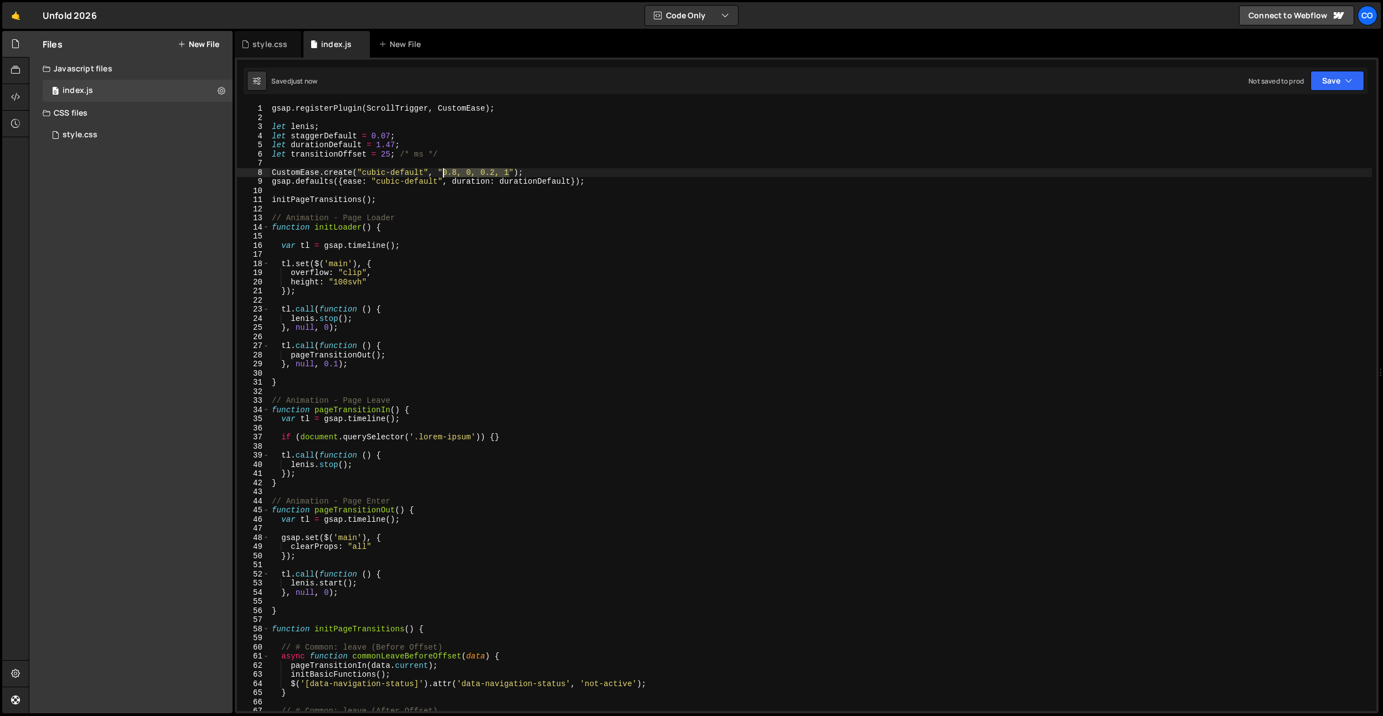
type textarea "CustomEase.create("cubic-default", "0.8, 0, 0.2, 1");"
click at [289, 45] on icon at bounding box center [293, 44] width 8 height 11
click at [92, 140] on div "style.css" at bounding box center [80, 135] width 35 height 10
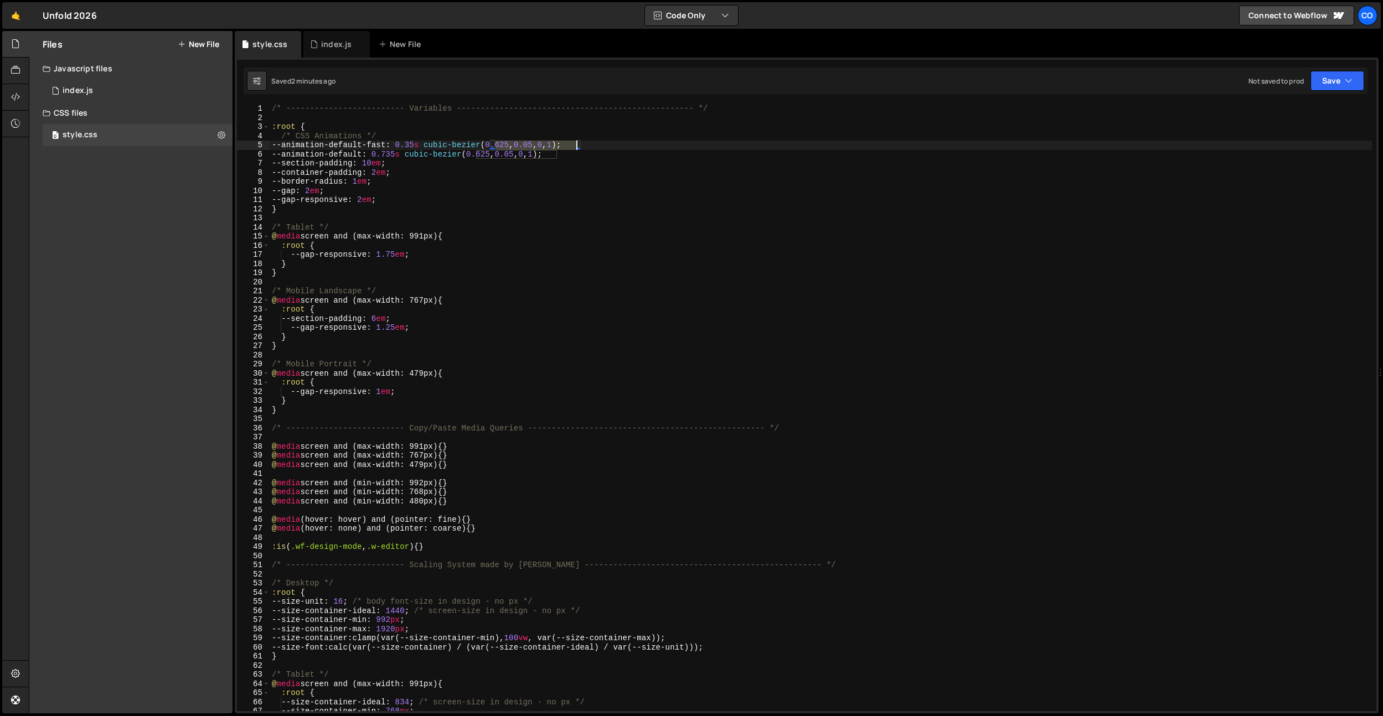
drag, startPoint x: 496, startPoint y: 145, endPoint x: 611, endPoint y: 178, distance: 119.3
click at [575, 143] on div "/* ------------------------- Variables ----------------------------------------…" at bounding box center [821, 417] width 1102 height 626
paste textarea "8, 0, 0.2"
drag, startPoint x: 558, startPoint y: 156, endPoint x: 474, endPoint y: 154, distance: 83.1
click at [474, 154] on div "/* ------------------------- Variables ----------------------------------------…" at bounding box center [821, 417] width 1102 height 626
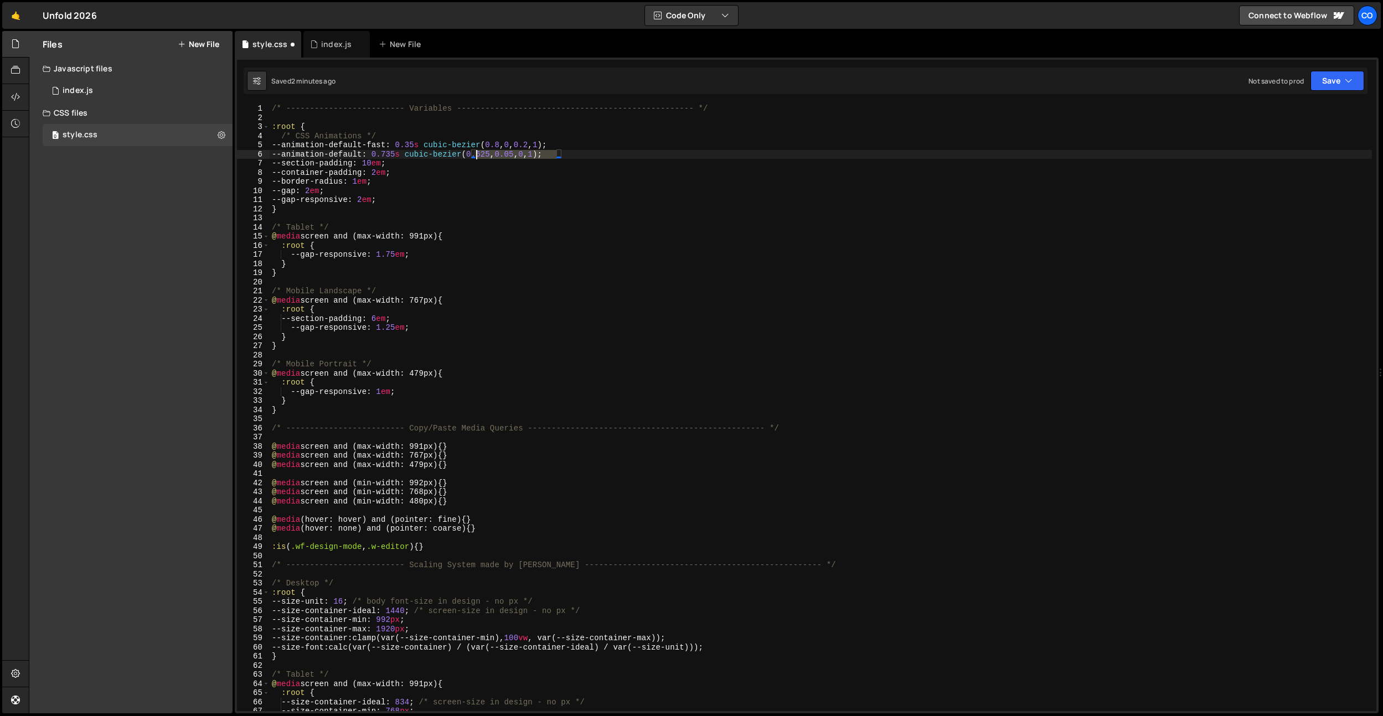
paste textarea "8, 0, 0.2"
click at [406, 154] on div "/* ------------------------- Variables ----------------------------------------…" at bounding box center [821, 417] width 1102 height 626
click at [425, 146] on div "/* ------------------------- Variables ----------------------------------------…" at bounding box center [821, 417] width 1102 height 626
drag, startPoint x: 343, startPoint y: 126, endPoint x: 290, endPoint y: 149, distance: 58.2
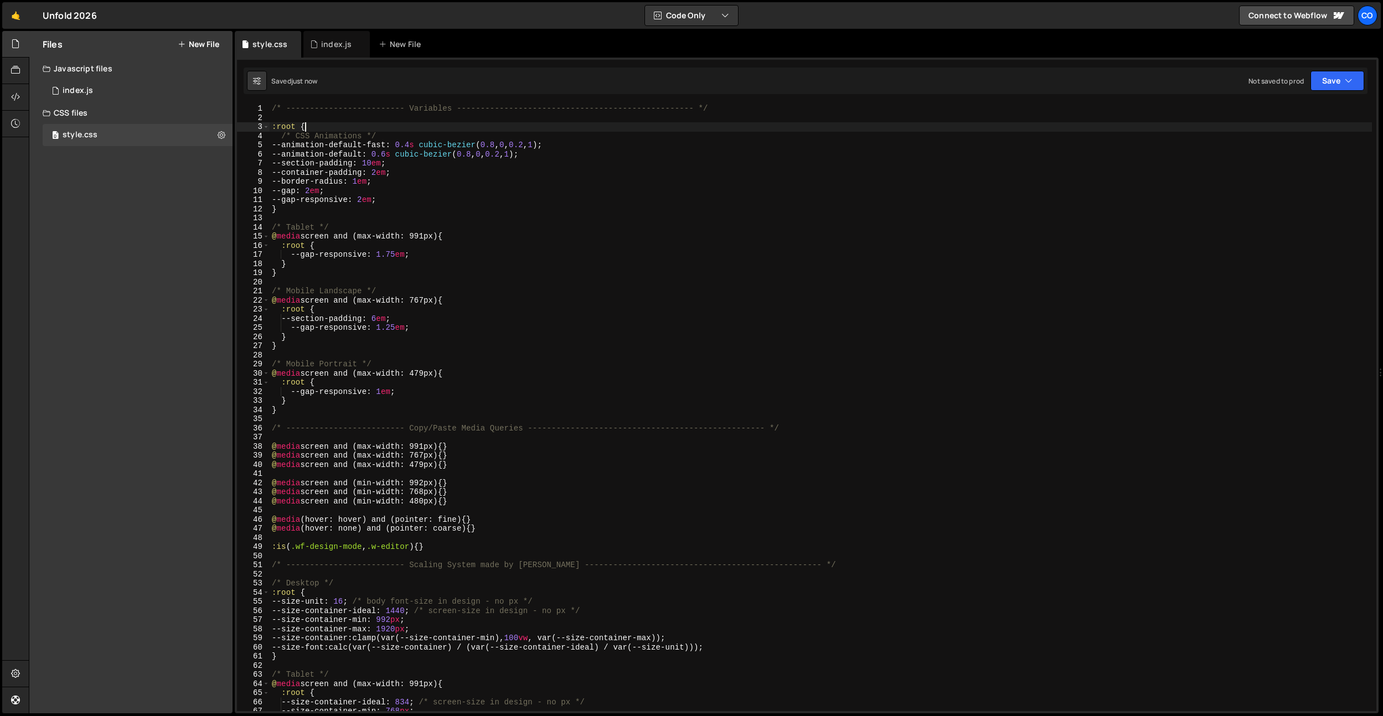
click at [342, 126] on div "/* ------------------------- Variables ----------------------------------------…" at bounding box center [821, 417] width 1102 height 626
drag, startPoint x: 282, startPoint y: 157, endPoint x: 572, endPoint y: 151, distance: 290.7
click at [572, 151] on div "/* ------------------------- Variables ----------------------------------------…" at bounding box center [821, 417] width 1102 height 626
type textarea "--animation-default: 0.6s cubic-bezier(0.8, 0, 0.2, 1);"
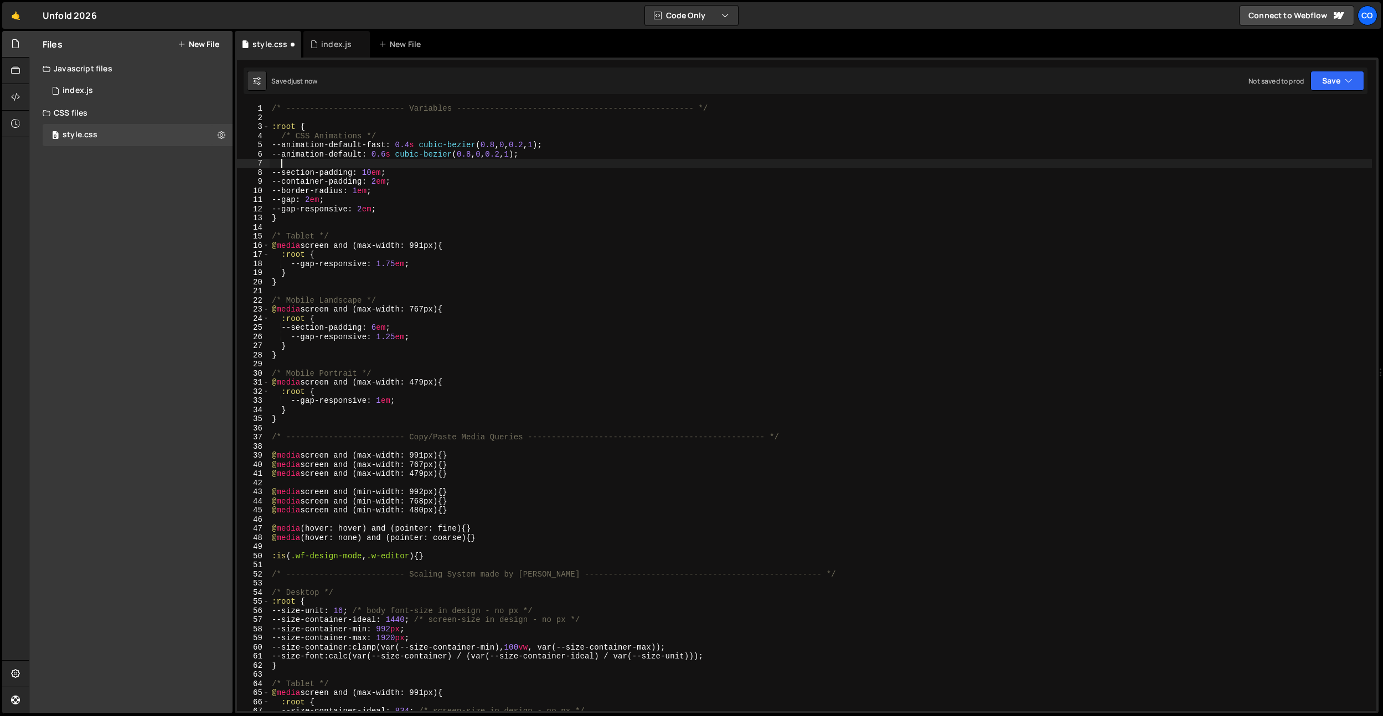
paste textarea "--animation-default: 0.6s cubic-bezier(0.8, 0, 0.2, 1);"
click at [370, 161] on div "/* ------------------------- Variables ----------------------------------------…" at bounding box center [821, 417] width 1102 height 626
click at [429, 162] on div "/* ------------------------- Variables ----------------------------------------…" at bounding box center [821, 417] width 1102 height 626
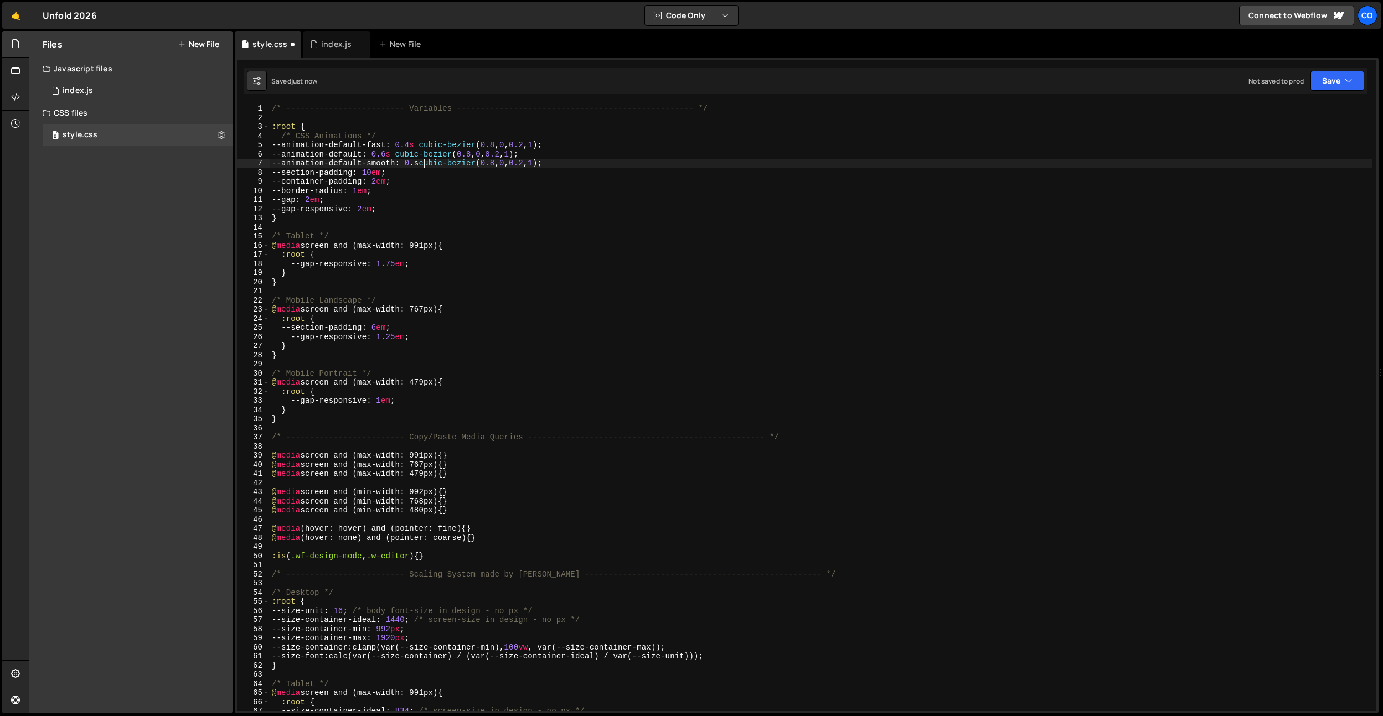
scroll to position [0, 11]
drag, startPoint x: 599, startPoint y: 152, endPoint x: 594, endPoint y: 168, distance: 16.1
click at [599, 152] on div "/* ------------------------- Variables ----------------------------------------…" at bounding box center [821, 417] width 1102 height 626
drag, startPoint x: 567, startPoint y: 163, endPoint x: 281, endPoint y: 161, distance: 286.8
click at [280, 161] on div "/* ------------------------- Variables ----------------------------------------…" at bounding box center [821, 417] width 1102 height 626
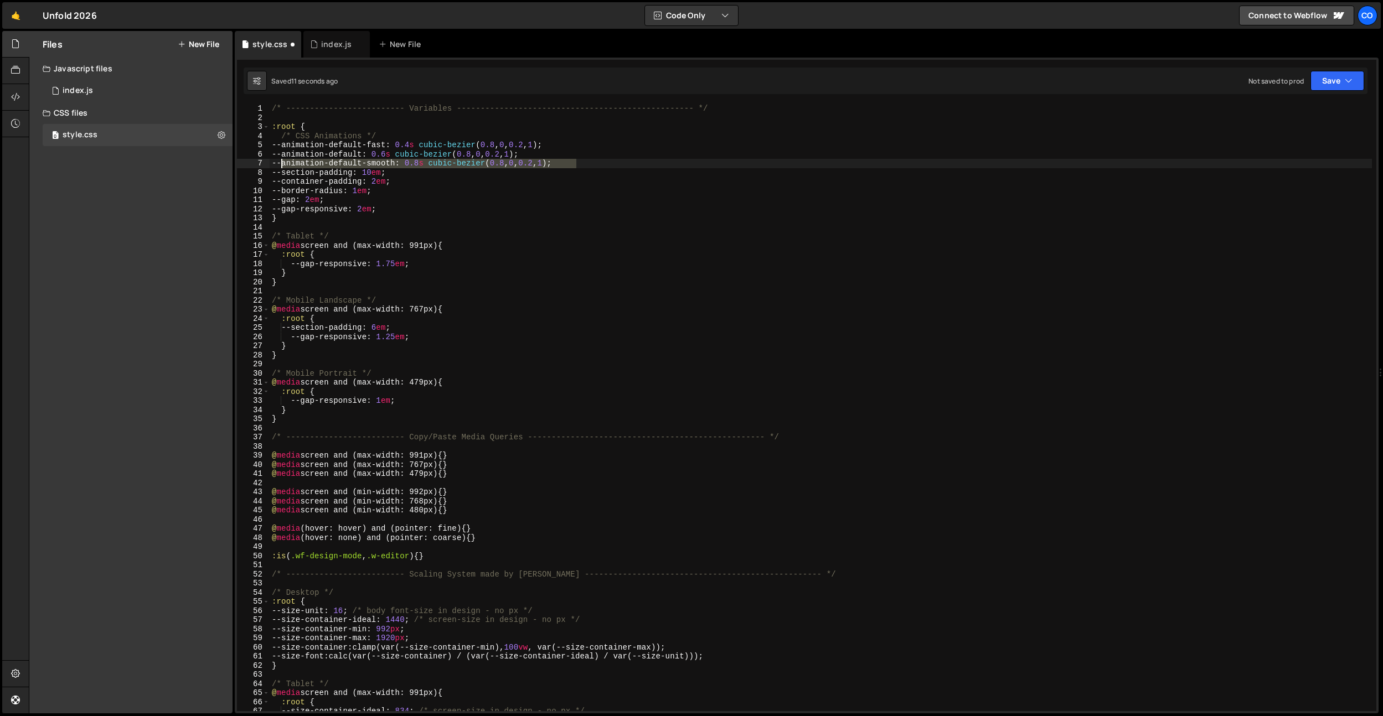
type textarea "--animation-default-smooth: 0.8s cubic-bezier(0.8, 0, 0.2, 1);"
paste textarea "--animation-default-smooth: 0.8s cubic-bezier(0.8, 0, 0.2, 1);"
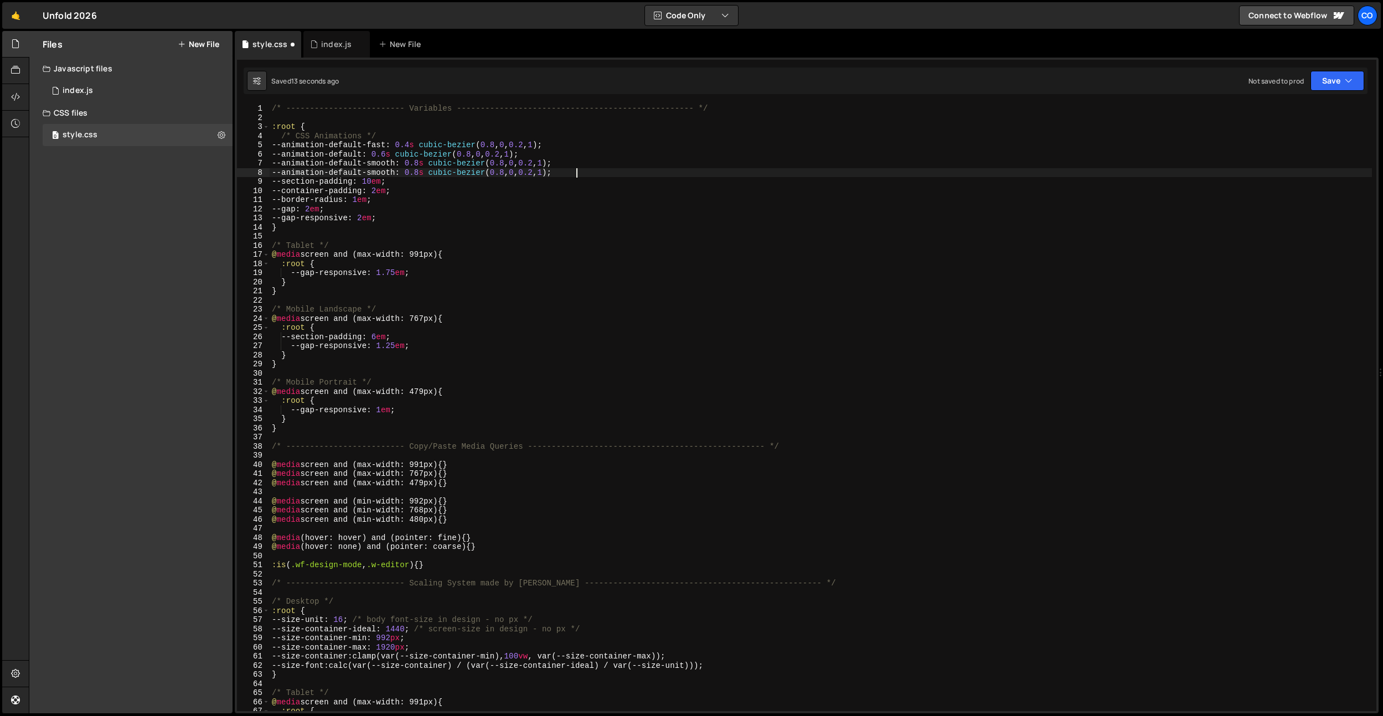
click at [378, 171] on div "/* ------------------------- Variables ----------------------------------------…" at bounding box center [821, 417] width 1102 height 626
click at [419, 171] on div "/* ------------------------- Variables ----------------------------------------…" at bounding box center [821, 417] width 1102 height 626
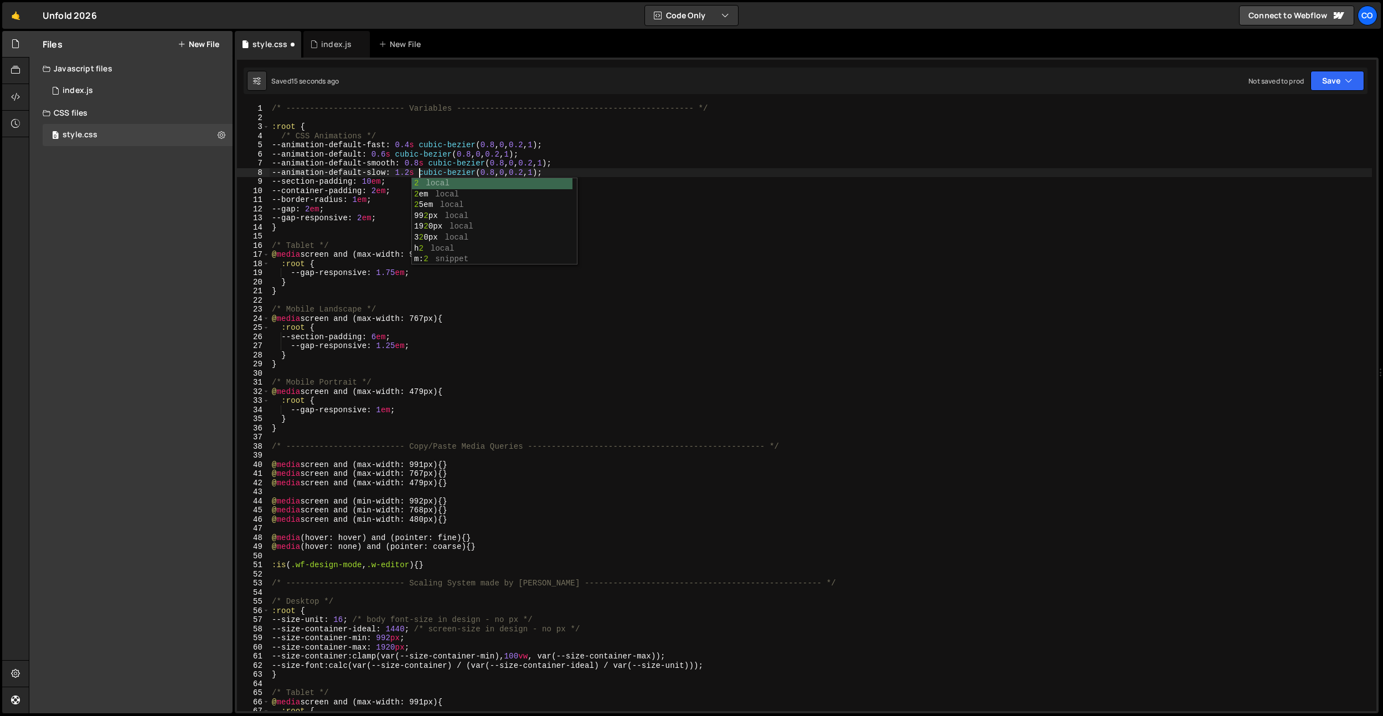
click at [417, 159] on div "/* ------------------------- Variables ----------------------------------------…" at bounding box center [821, 417] width 1102 height 626
type textarea "--animation-default-smooth: 0.8s cubic-bezier(0.8, 0, 0.2, 1);"
click at [23, 92] on div at bounding box center [15, 97] width 27 height 27
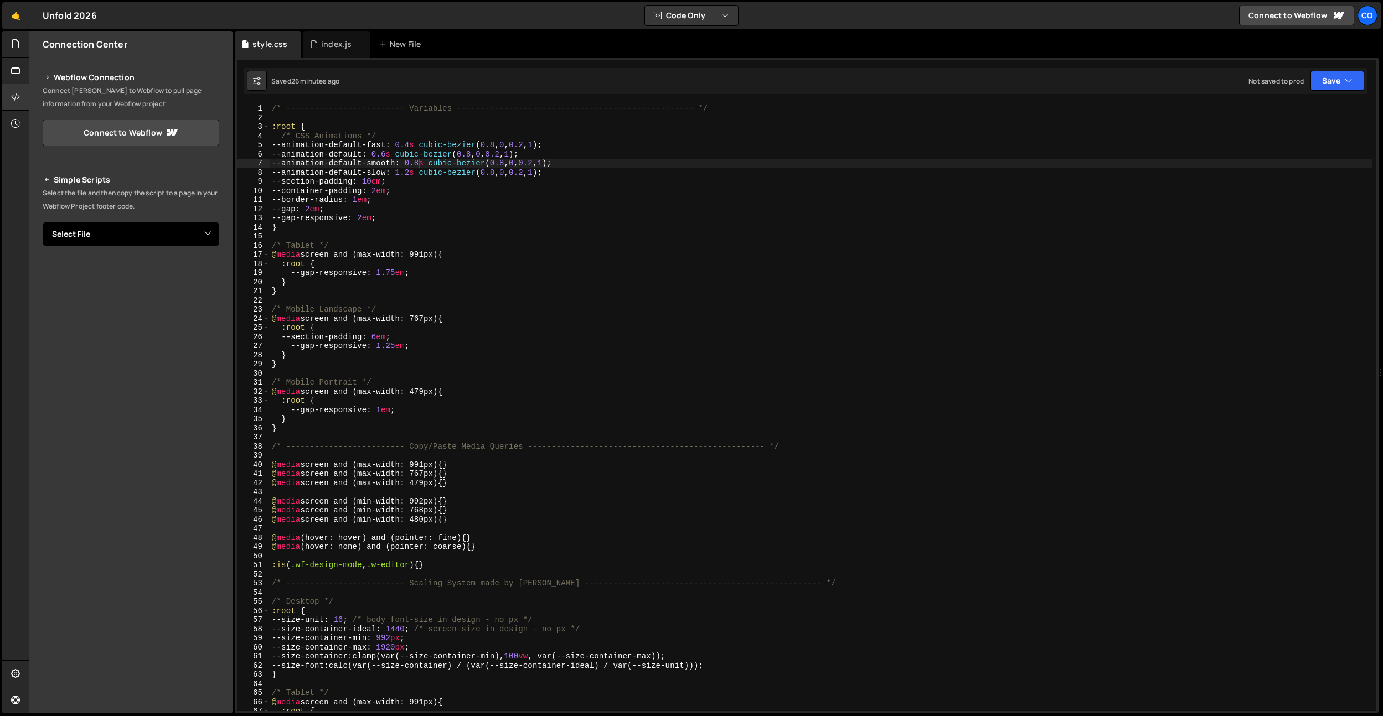
click at [129, 237] on select "Select File index.js style.css" at bounding box center [131, 234] width 177 height 24
click at [43, 222] on select "Select File index.js style.css" at bounding box center [131, 234] width 177 height 24
click at [187, 275] on button "Copy" at bounding box center [186, 271] width 38 height 23
click at [211, 272] on button "Button group with nested dropdown" at bounding box center [212, 271] width 16 height 23
click at [161, 234] on select "Select File index.js style.css" at bounding box center [131, 234] width 177 height 24
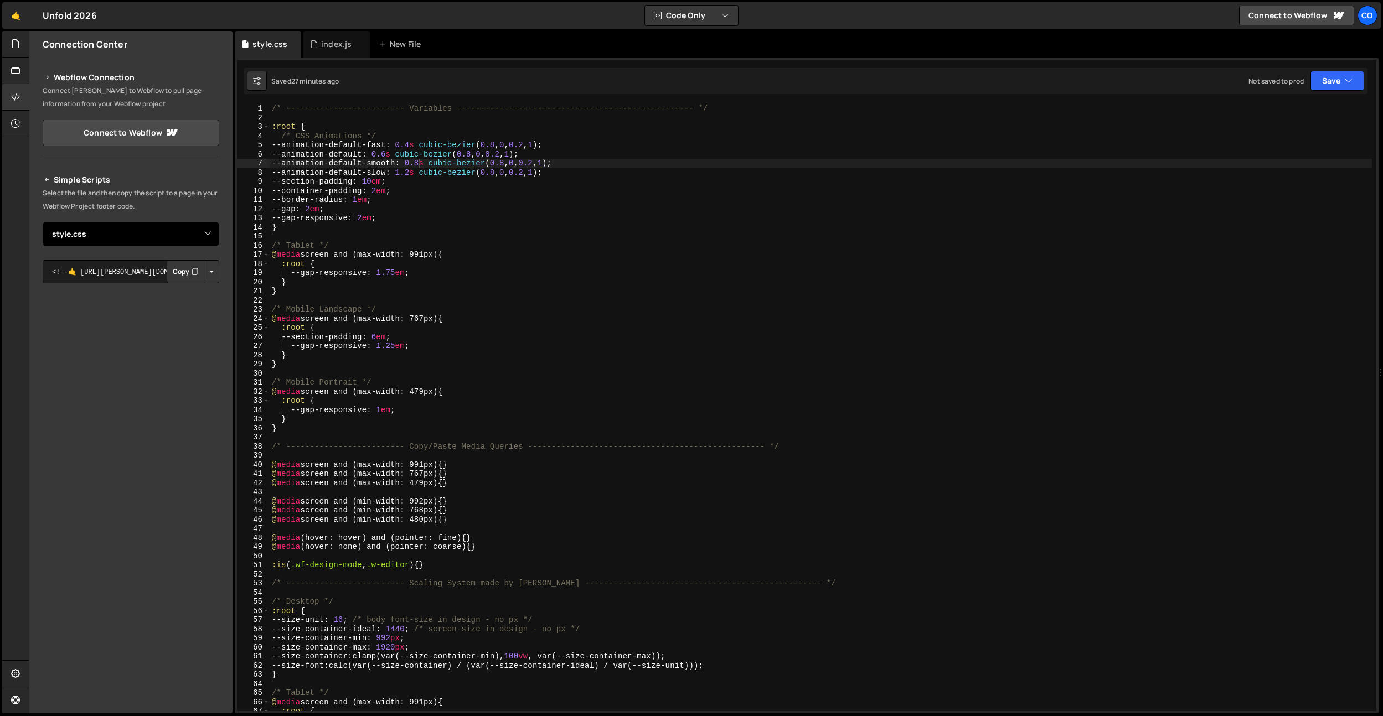
select select "47924"
click at [43, 222] on select "Select File index.js style.css" at bounding box center [131, 234] width 177 height 24
click at [182, 269] on button "Copy" at bounding box center [186, 271] width 38 height 23
click at [326, 45] on div "index.js" at bounding box center [336, 44] width 30 height 11
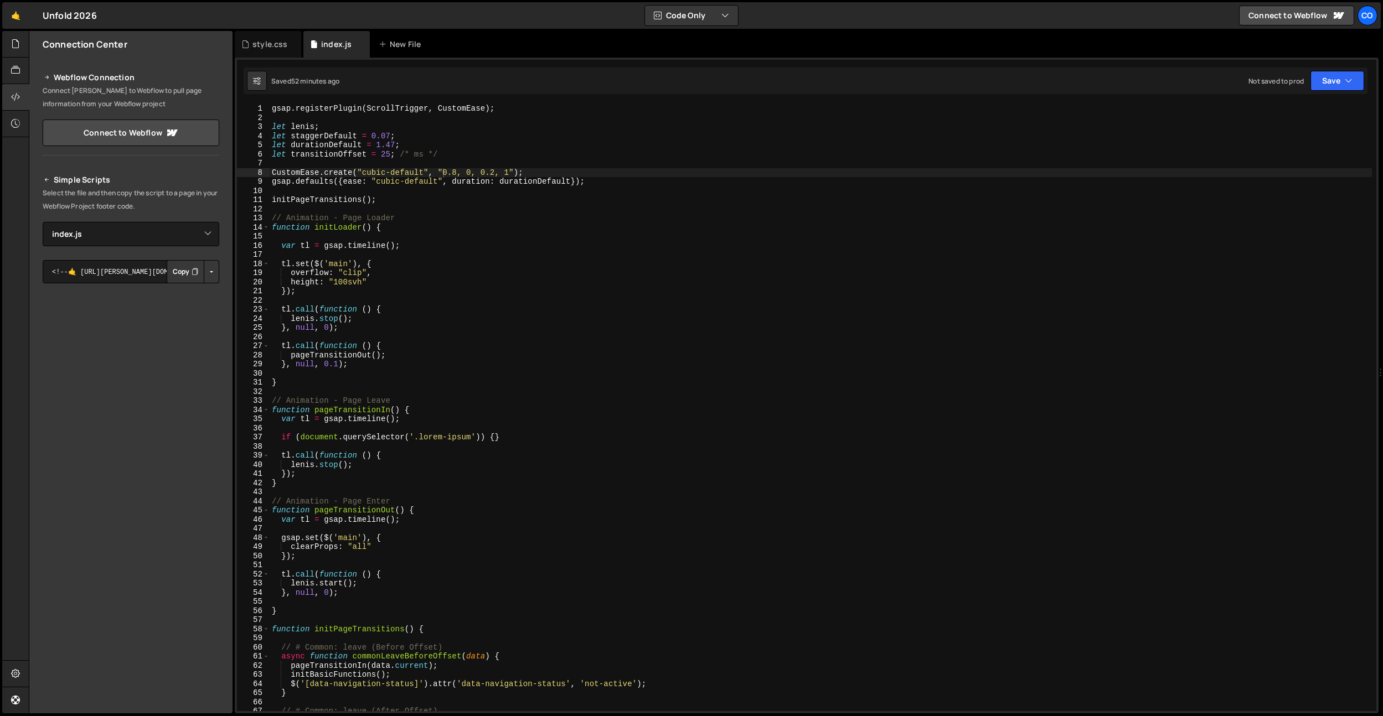
drag, startPoint x: 254, startPoint y: 53, endPoint x: 447, endPoint y: 286, distance: 303.2
click at [254, 53] on div "style.css" at bounding box center [268, 44] width 66 height 27
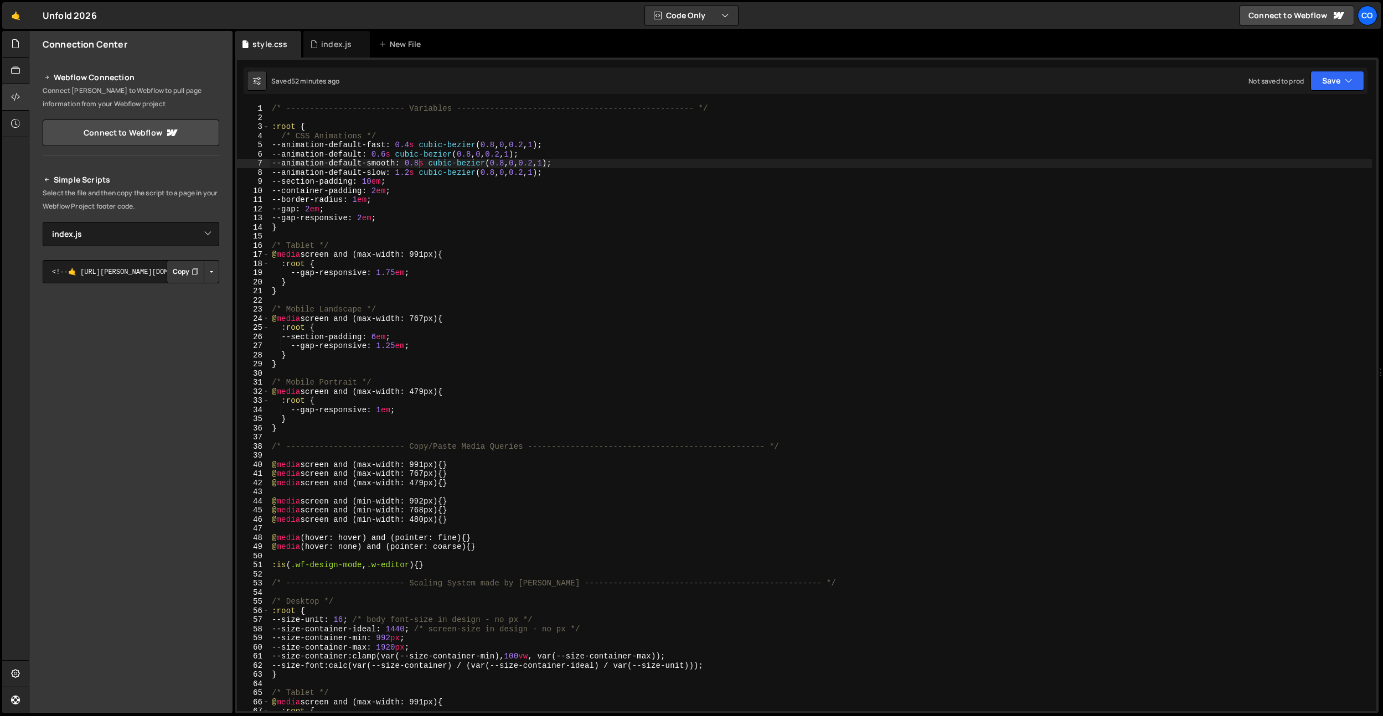
type textarea "}"
click at [447, 287] on div "/* ------------------------- Variables ----------------------------------------…" at bounding box center [821, 417] width 1102 height 626
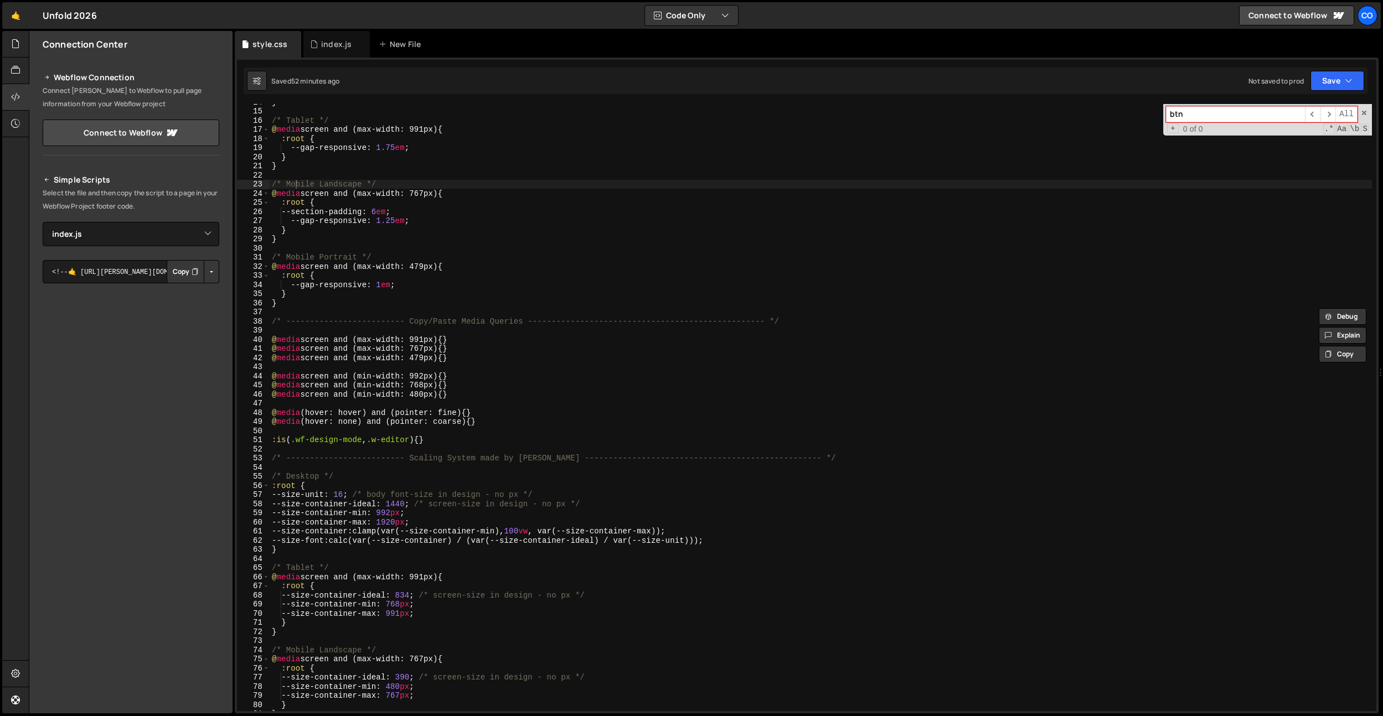
scroll to position [225, 0]
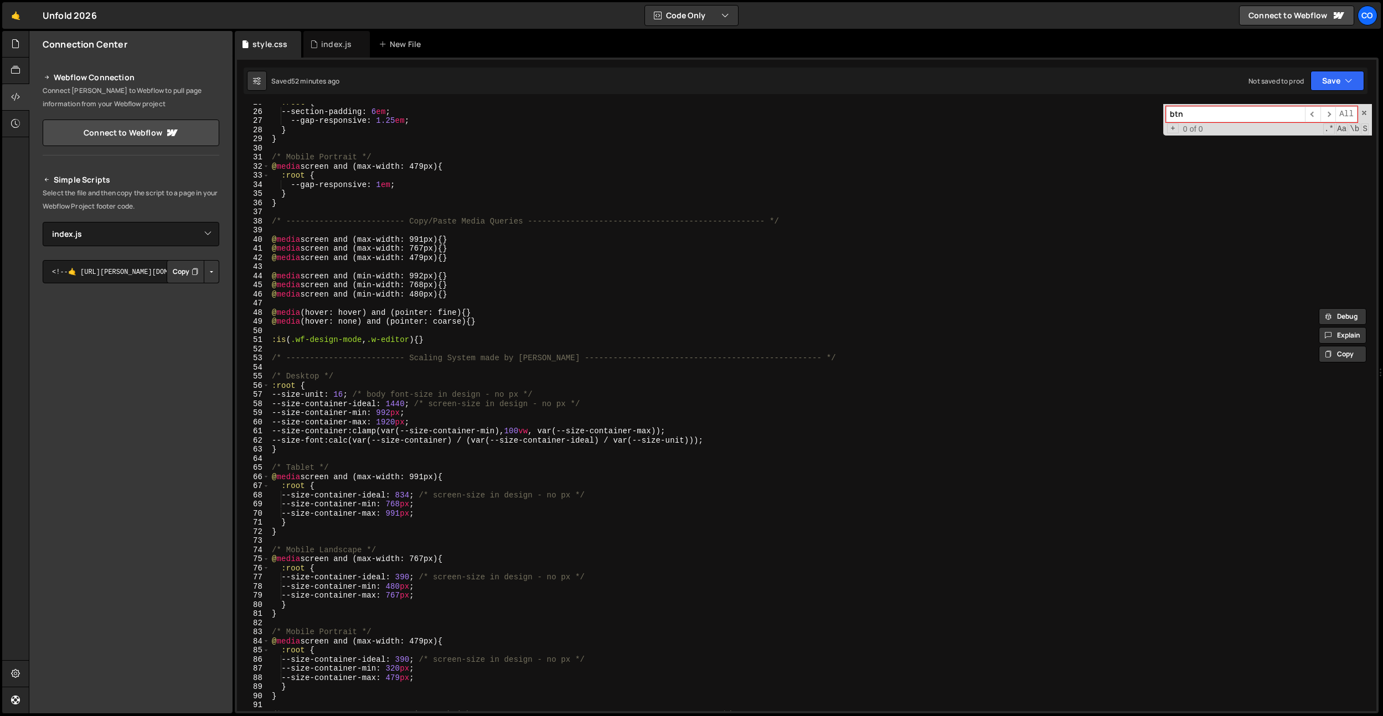
type input "btn"
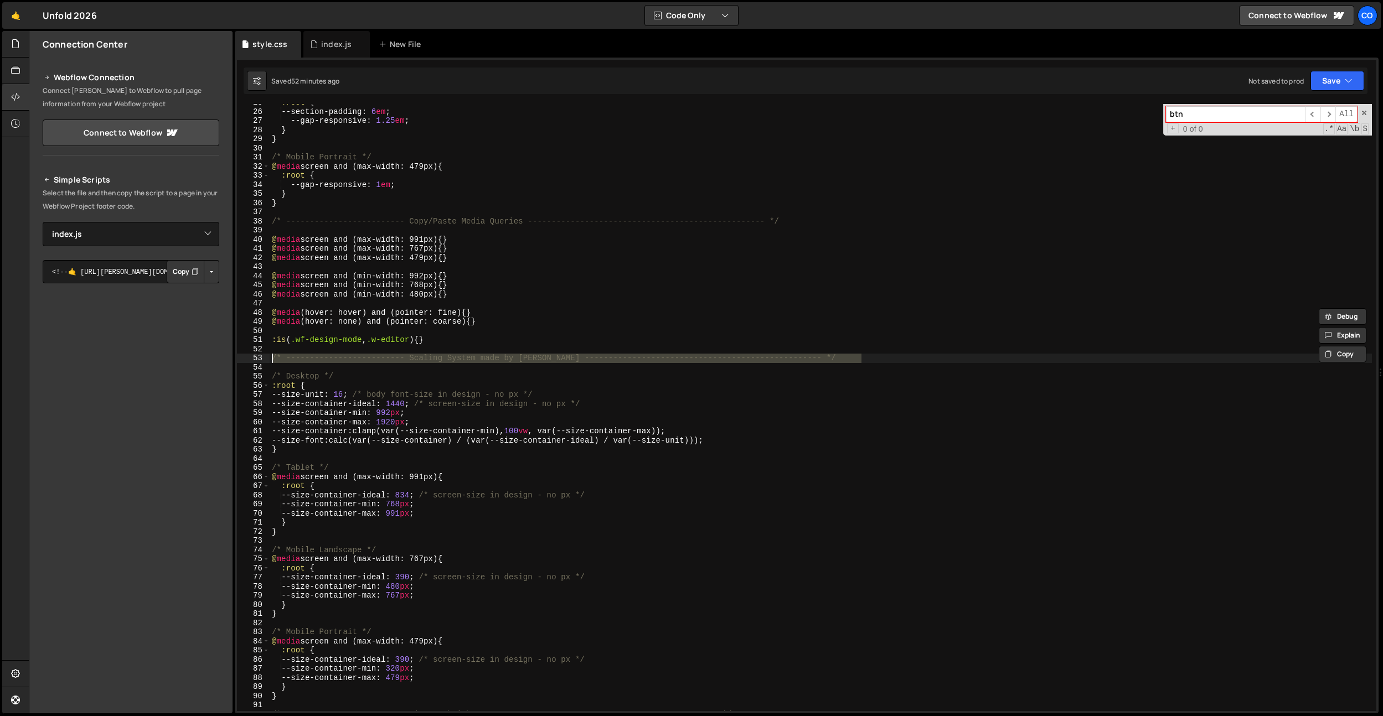
drag, startPoint x: 881, startPoint y: 360, endPoint x: 301, endPoint y: 378, distance: 579.9
click at [238, 354] on div "/* ------------------------- Scaling System made by [PERSON_NAME] -------------…" at bounding box center [806, 407] width 1139 height 607
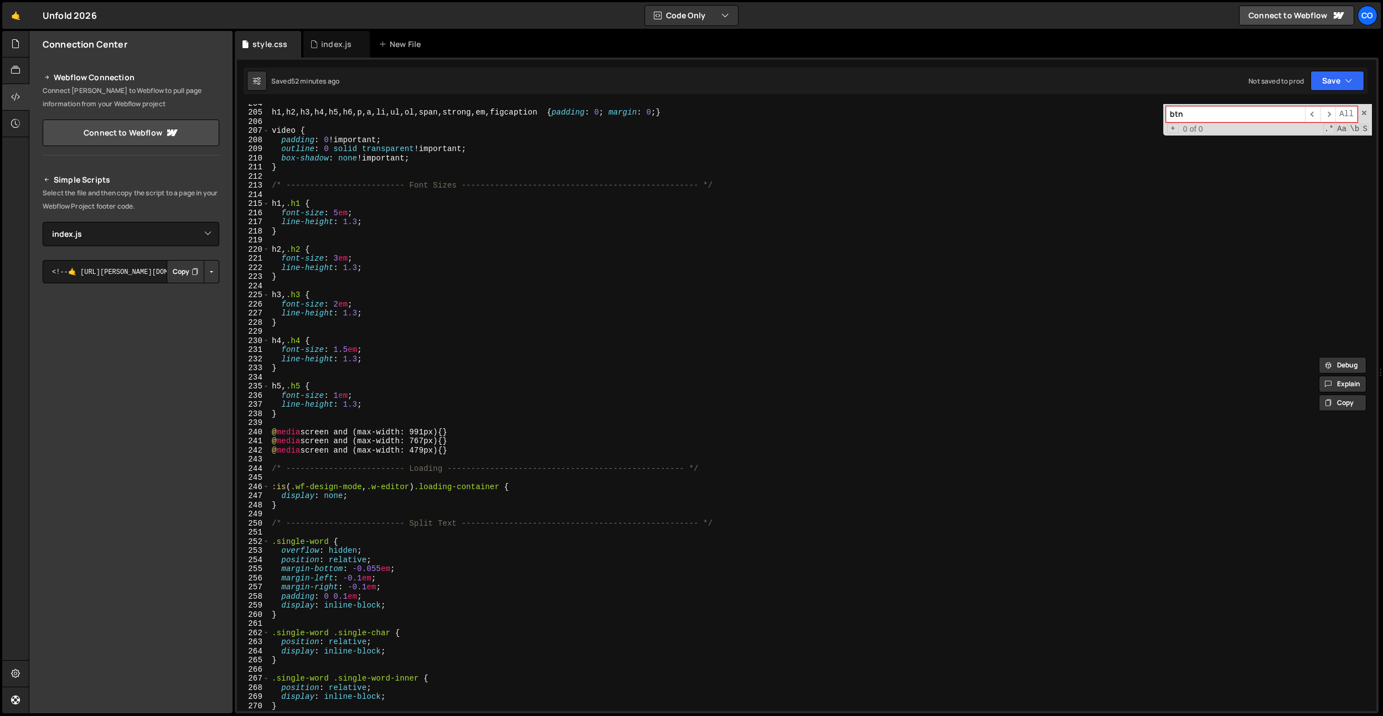
scroll to position [2158, 0]
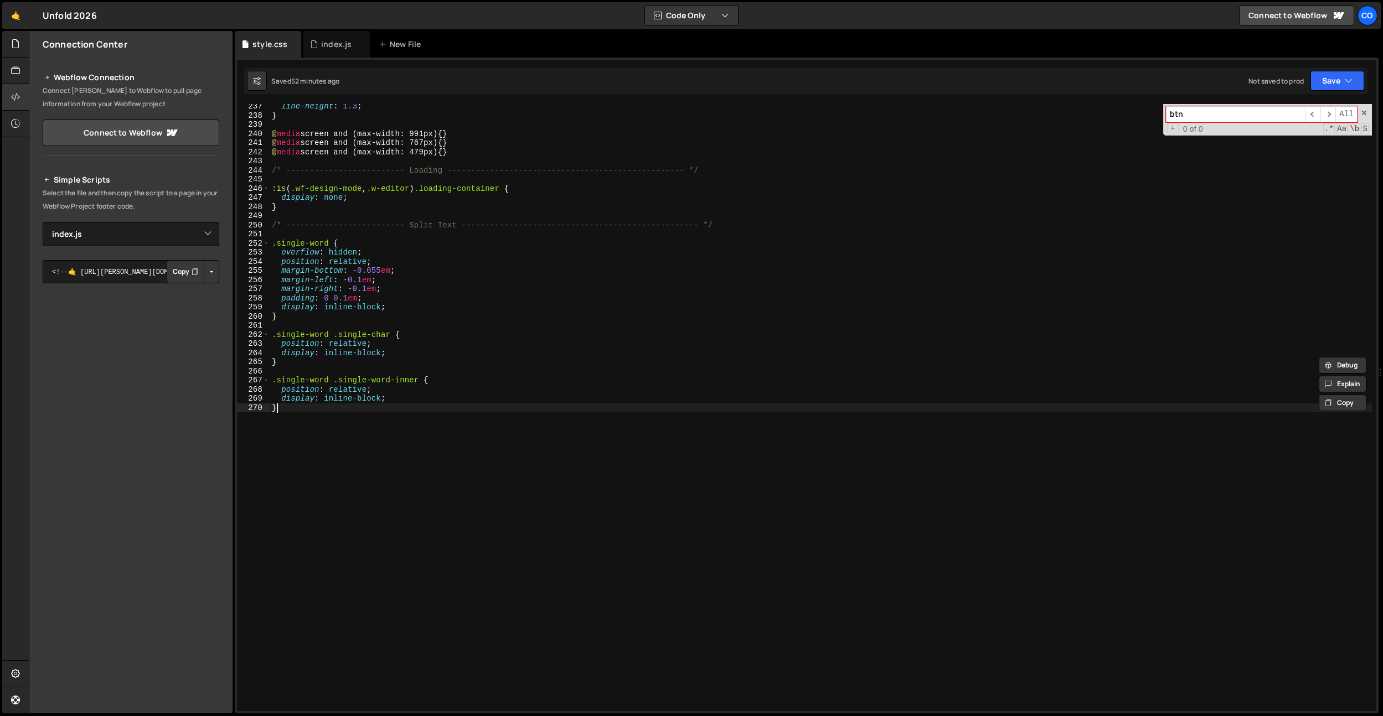
click at [385, 501] on div "line-height : 1.3 ; } @ media screen and (max-width: 991px) { } @ media screen …" at bounding box center [821, 415] width 1102 height 626
type textarea "}"
paste textarea "/* ------------------------- Scaling System made by [PERSON_NAME] -------------…"
type textarea "/* ------------------------- Scaling System made by [PERSON_NAME] -------------…"
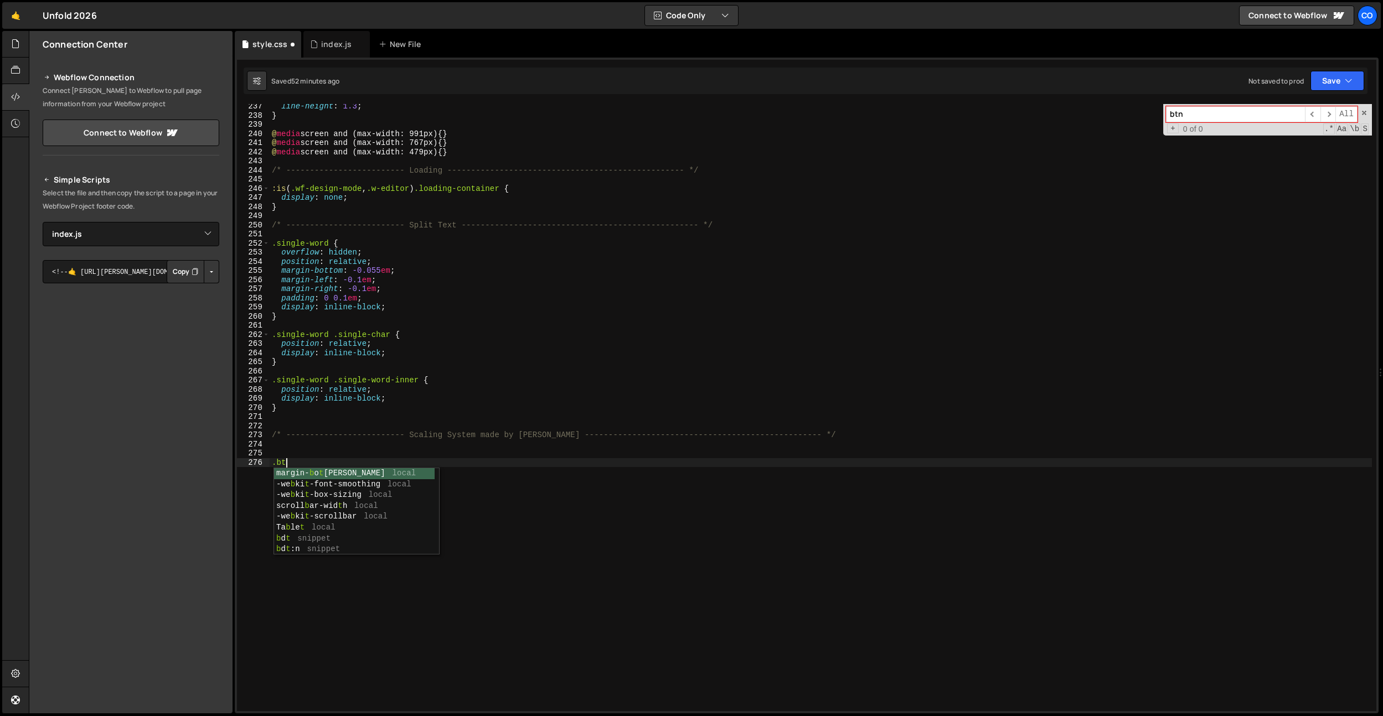
scroll to position [0, 1]
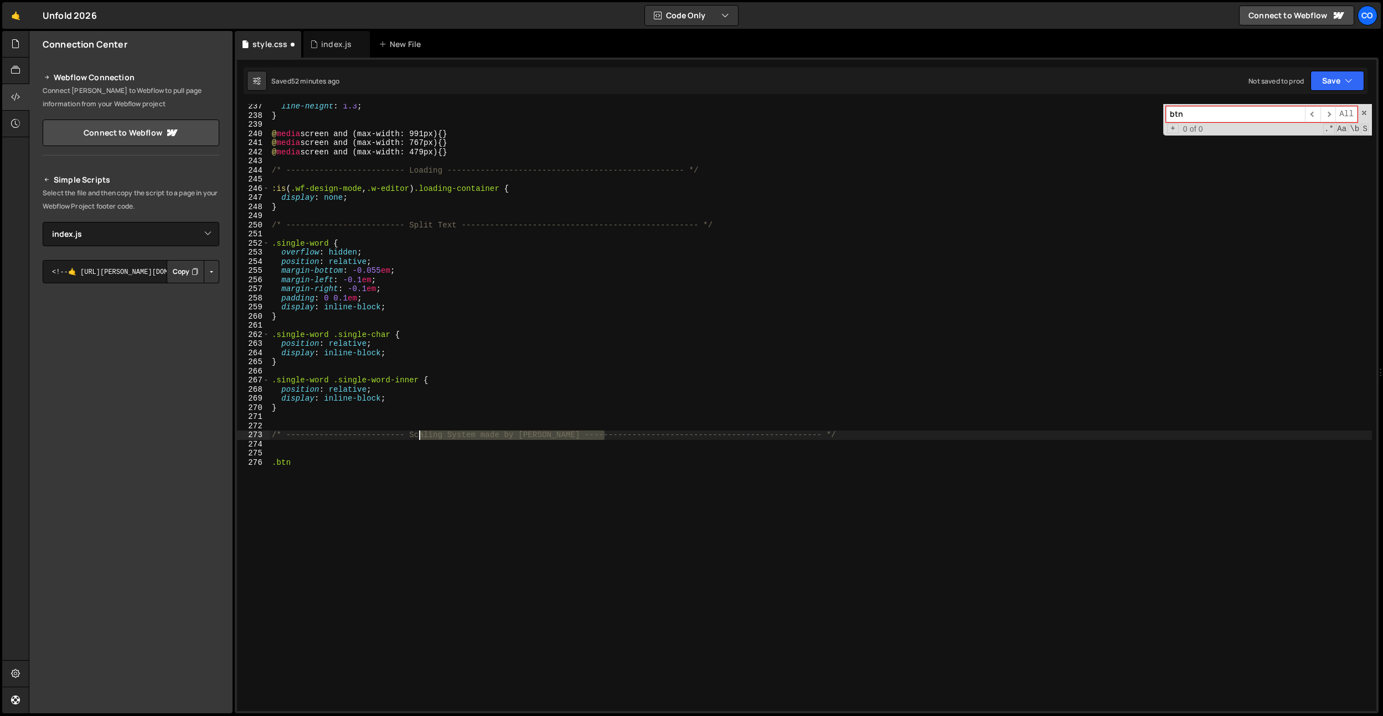
drag, startPoint x: 603, startPoint y: 437, endPoint x: 406, endPoint y: 436, distance: 197.1
click at [406, 436] on div "line-height : 1.3 ; } @ media screen and (max-width: 991px) { } @ media screen …" at bounding box center [821, 415] width 1102 height 626
click at [352, 468] on div "line-height : 1.3 ; } @ media screen and (max-width: 991px) { } @ media screen …" at bounding box center [821, 415] width 1102 height 626
type textarea ".btn {}"
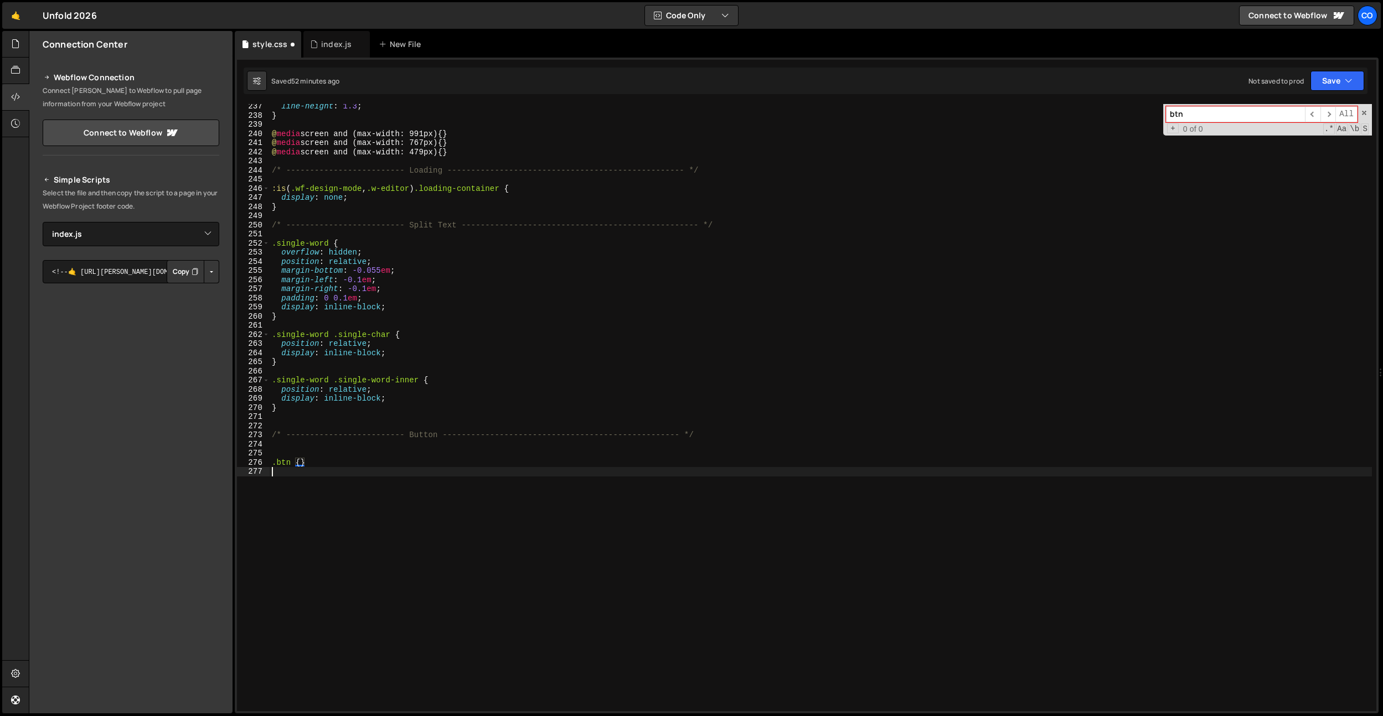
scroll to position [0, 0]
type textarea ".btn {}"
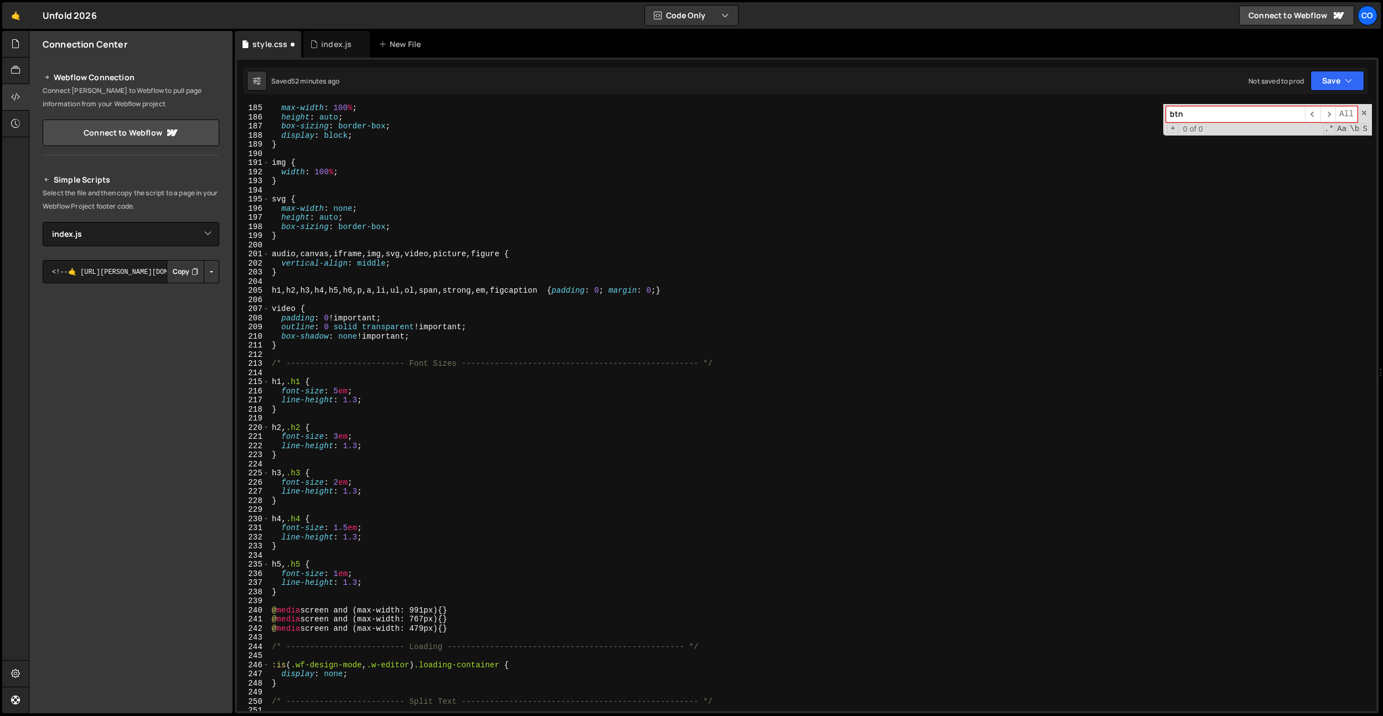
scroll to position [2071, 0]
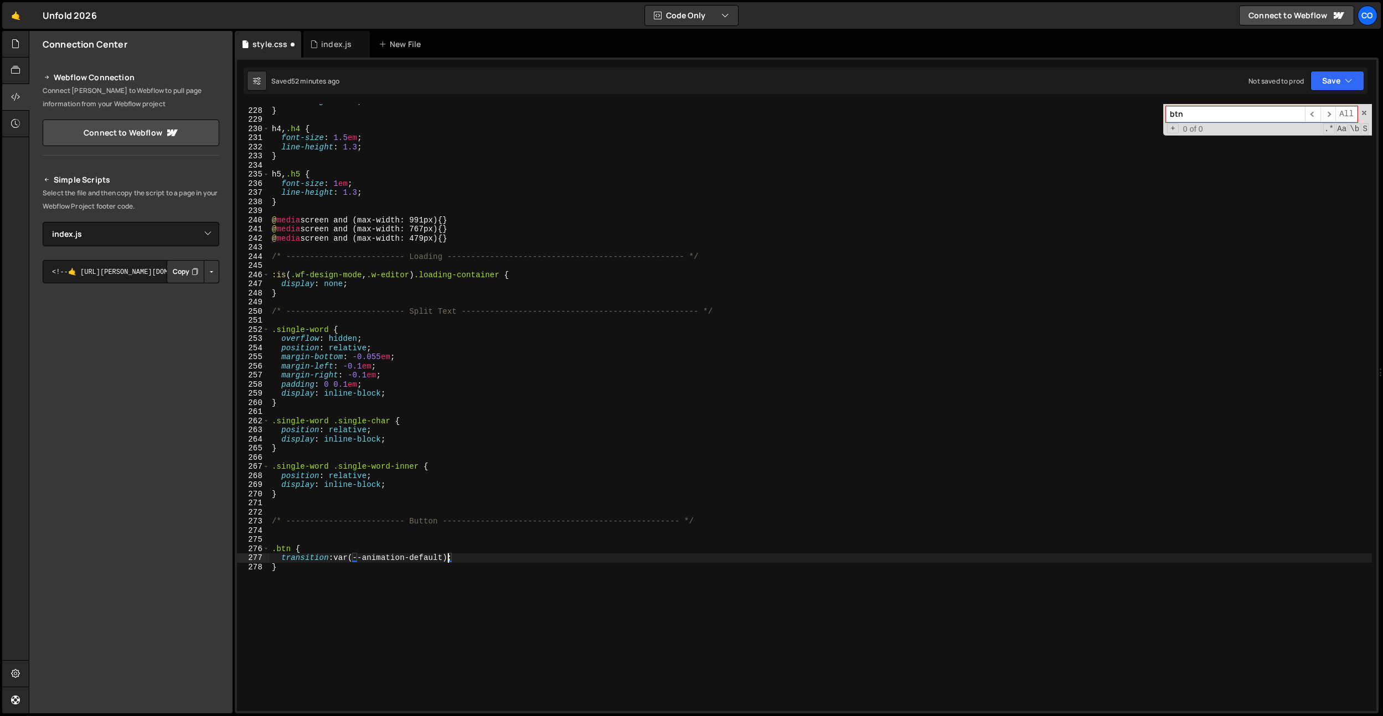
click at [291, 551] on div "line-height : 1.3 ; } h4 , .h4 { font-size : 1.5 em ; line-height : 1.3 ; } h5 …" at bounding box center [821, 410] width 1102 height 626
paste textarea "btn-edge__inner"
click at [292, 553] on div "line-height : 1.3 ; } h4 , .h4 { font-size : 1.5 em ; line-height : 1.3 ; } h5 …" at bounding box center [821, 410] width 1102 height 626
type textarea ".btn:hover .btn-edge__inner {"
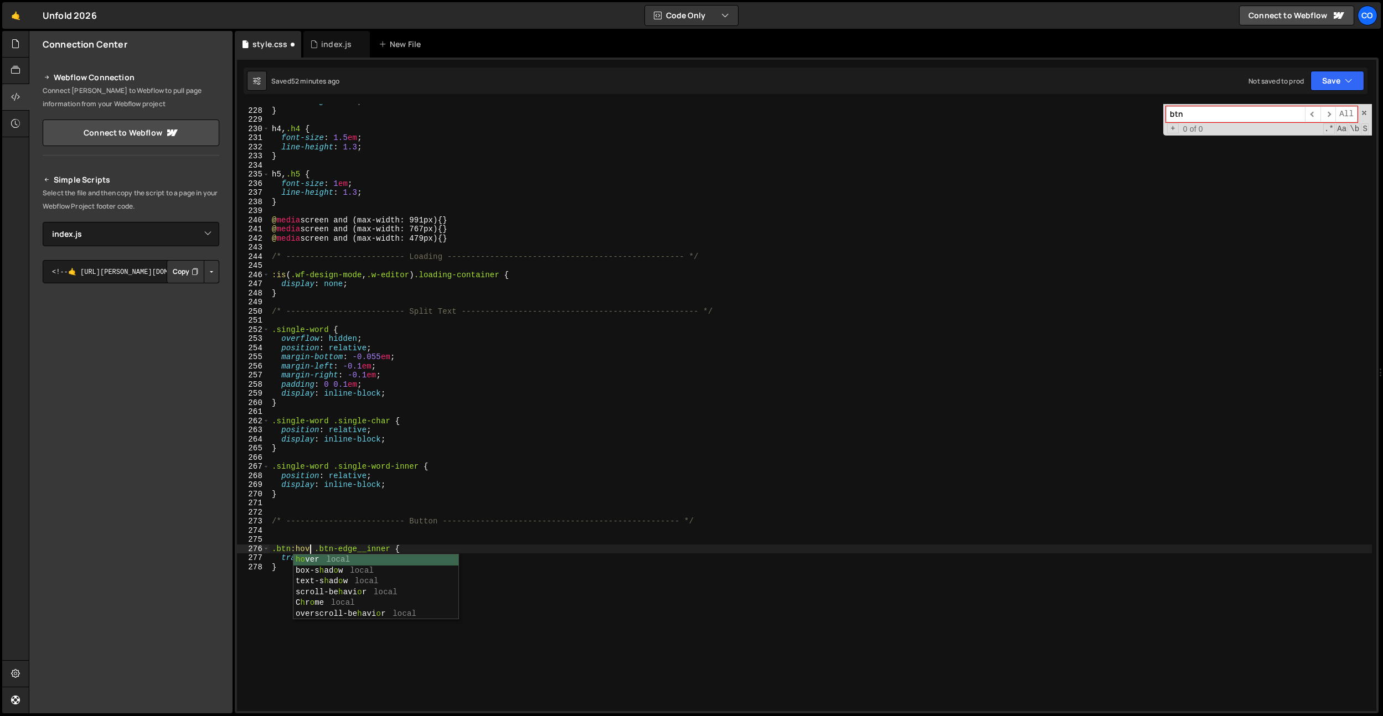
scroll to position [0, 3]
click at [338, 529] on div "line-height : 1.3 ; } h4 , .h4 { font-size : 1.5 em ; line-height : 1.3 ; } h5 …" at bounding box center [821, 410] width 1102 height 626
click at [327, 542] on div "line-height : 1.3 ; } h4 , .h4 { font-size : 1.5 em ; line-height : 1.3 ; } h5 …" at bounding box center [821, 410] width 1102 height 626
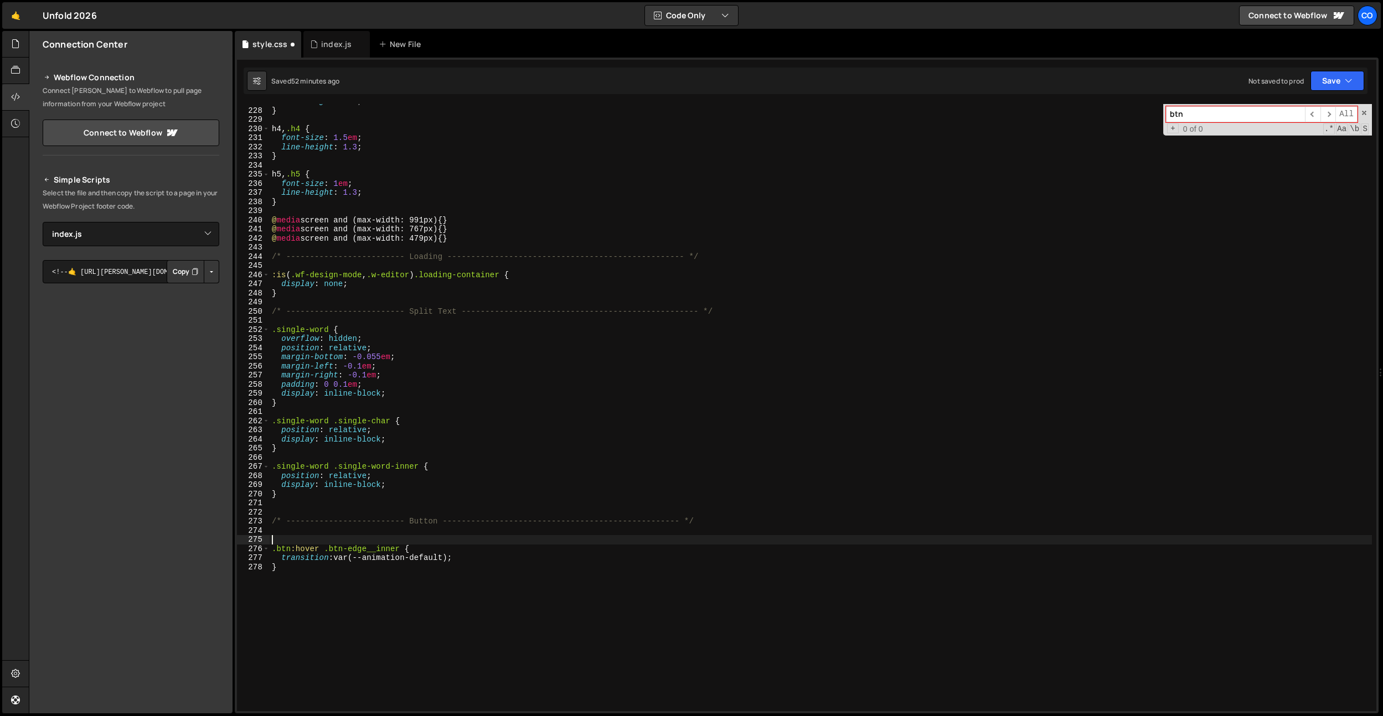
click at [333, 556] on div "line-height : 1.3 ; } h4 , .h4 { font-size : 1.5 em ; line-height : 1.3 ; } h5 …" at bounding box center [821, 410] width 1102 height 626
type textarea "transition: var(--animation-default);"
click at [474, 559] on div "line-height : 1.3 ; } h4 , .h4 { font-size : 1.5 em ; line-height : 1.3 ; } h5 …" at bounding box center [821, 410] width 1102 height 626
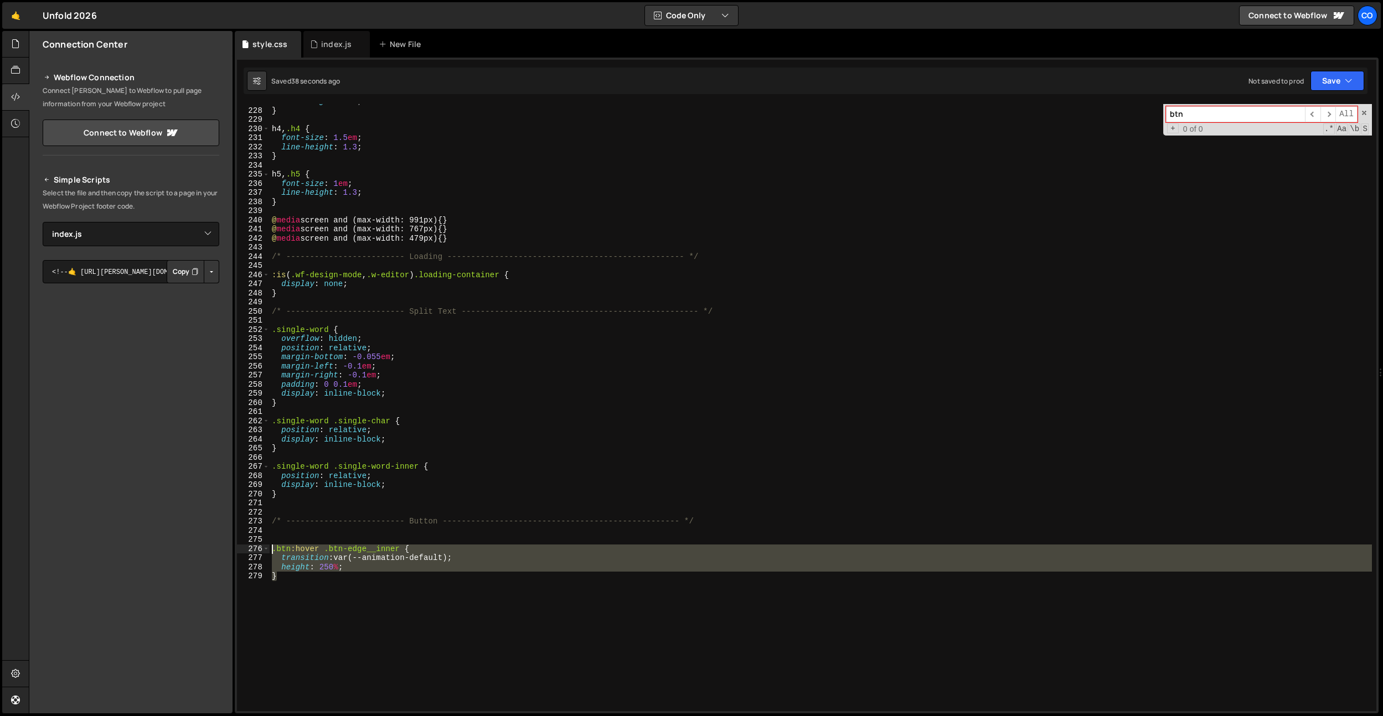
drag, startPoint x: 331, startPoint y: 583, endPoint x: 273, endPoint y: 544, distance: 70.2
click at [254, 552] on div "height: 250%; 227 228 229 230 231 232 233 234 235 236 237 238 239 240 241 242 2…" at bounding box center [806, 407] width 1139 height 607
type textarea ".btn:hover .btn-edge__inner { transition: var(--animation-default);"
click at [282, 533] on div "line-height : 1.3 ; } h4 , .h4 { font-size : 1.5 em ; line-height : 1.3 ; } h5 …" at bounding box center [821, 410] width 1102 height 626
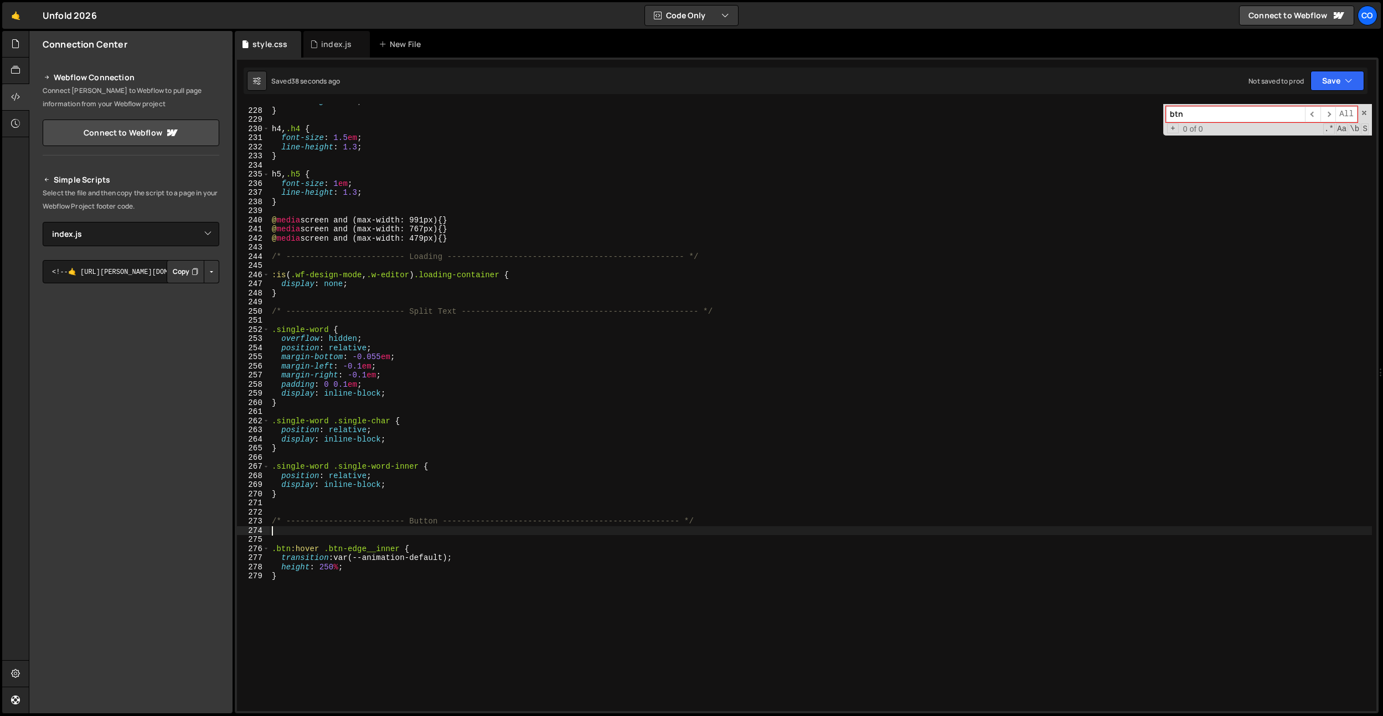
scroll to position [0, 0]
paste textarea "}"
click at [316, 539] on div "line-height : 1.3 ; } h4 , .h4 { font-size : 1.5 em ; line-height : 1.3 ; } h5 …" at bounding box center [821, 410] width 1102 height 626
drag, startPoint x: 507, startPoint y: 550, endPoint x: 510, endPoint y: 543, distance: 8.4
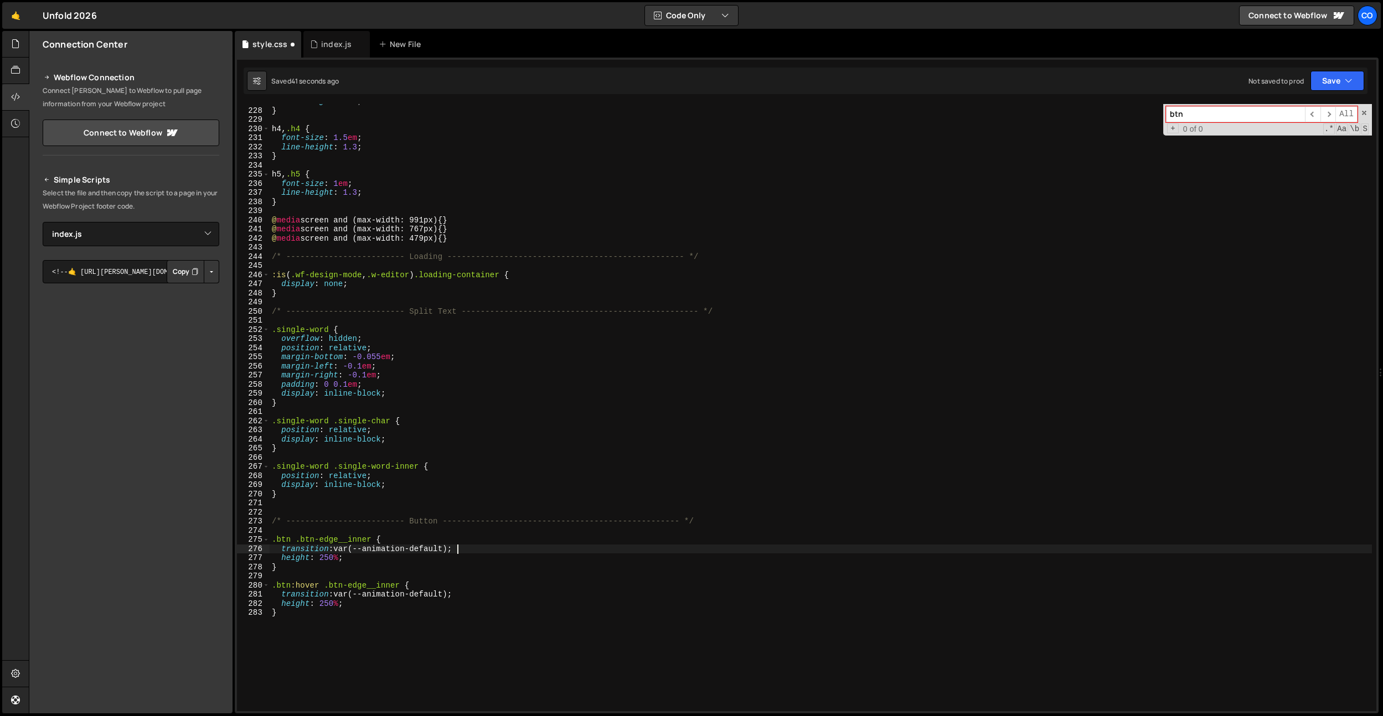
click at [510, 543] on div "line-height : 1.3 ; } h4 , .h4 { font-size : 1.5 em ; line-height : 1.3 ; } h5 …" at bounding box center [821, 410] width 1102 height 626
drag, startPoint x: 345, startPoint y: 551, endPoint x: 283, endPoint y: 550, distance: 61.5
click at [283, 550] on div "line-height : 1.3 ; } h4 , .h4 { font-size : 1.5 em ; line-height : 1.3 ; } h5 …" at bounding box center [821, 410] width 1102 height 626
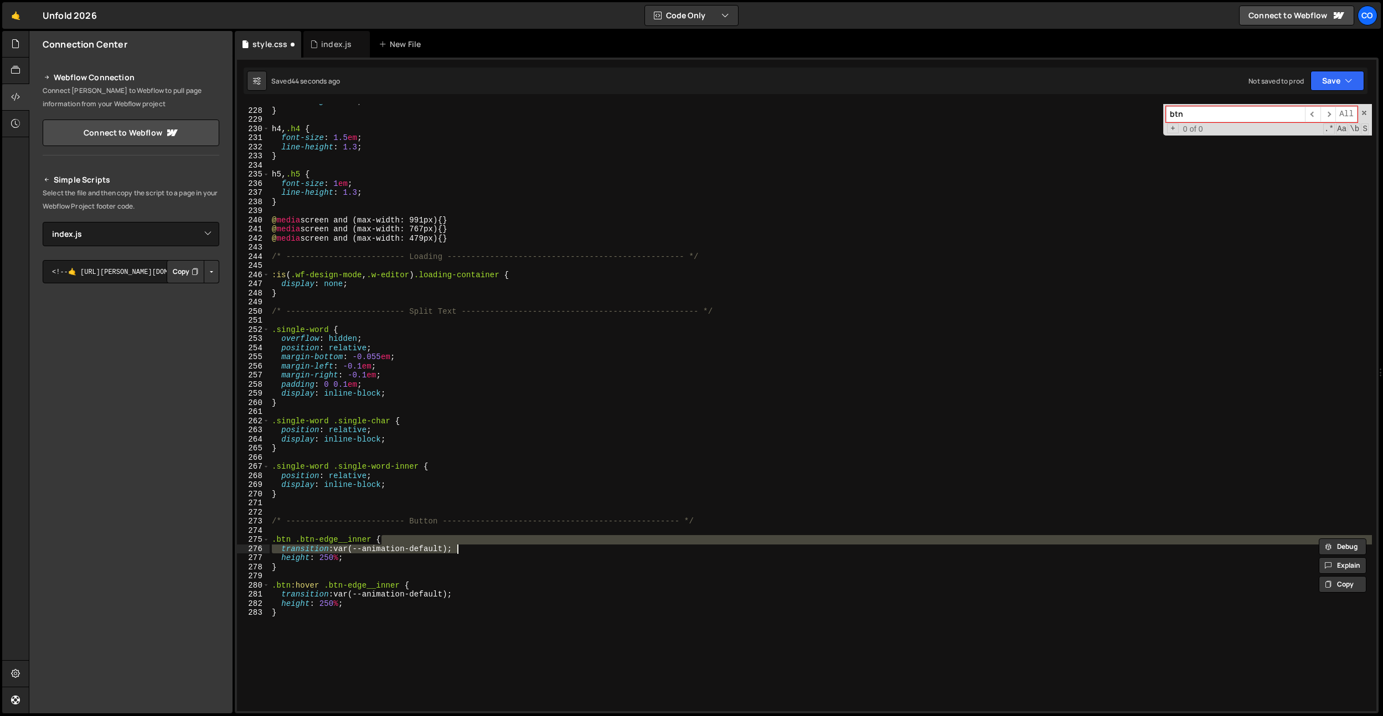
click at [345, 542] on div "line-height : 1.3 ; } h4 , .h4 { font-size : 1.5 em ; line-height : 1.3 ; } h5 …" at bounding box center [821, 410] width 1102 height 626
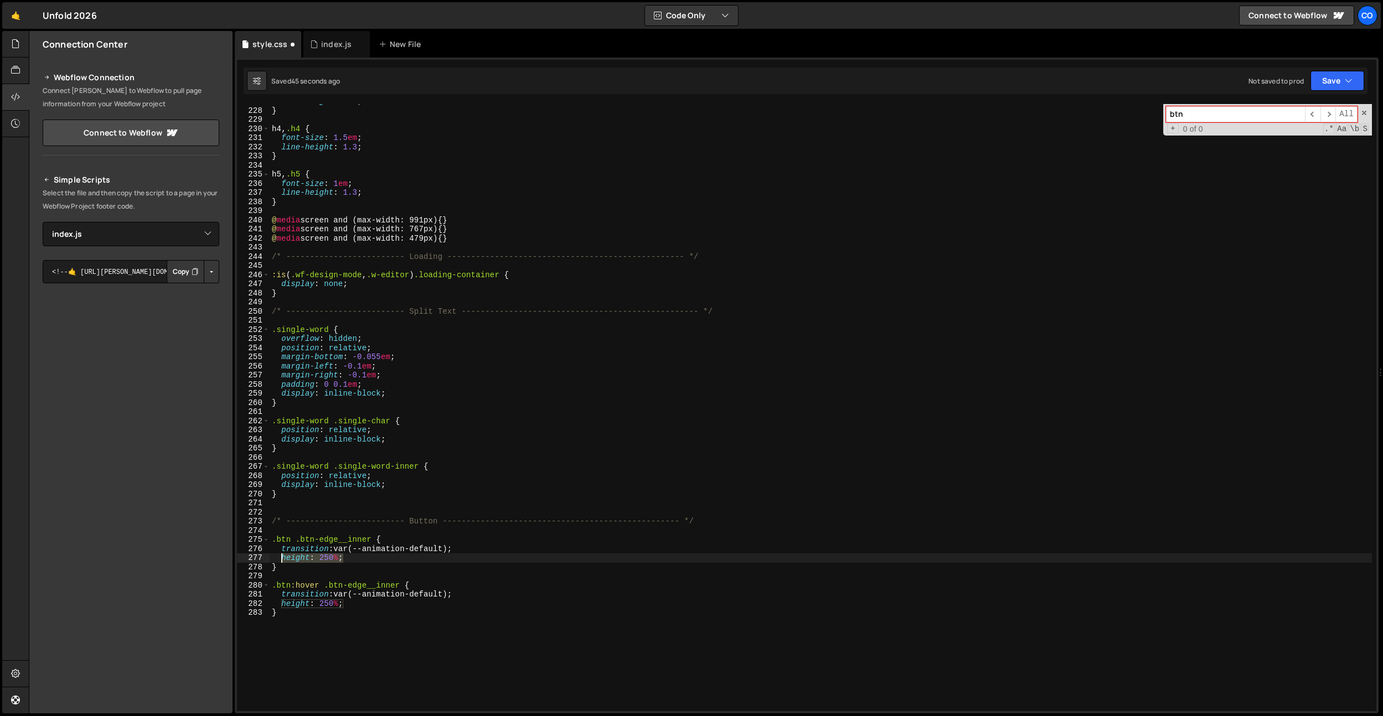
drag, startPoint x: 349, startPoint y: 558, endPoint x: 281, endPoint y: 558, distance: 68.1
click at [281, 558] on div "line-height : 1.3 ; } h4 , .h4 { font-size : 1.5 em ; line-height : 1.3 ; } h5 …" at bounding box center [821, 410] width 1102 height 626
drag, startPoint x: 381, startPoint y: 559, endPoint x: 297, endPoint y: 571, distance: 85.6
click at [282, 556] on div "line-height : 1.3 ; } h4 , .h4 { font-size : 1.5 em ; line-height : 1.3 ; } h5 …" at bounding box center [821, 410] width 1102 height 626
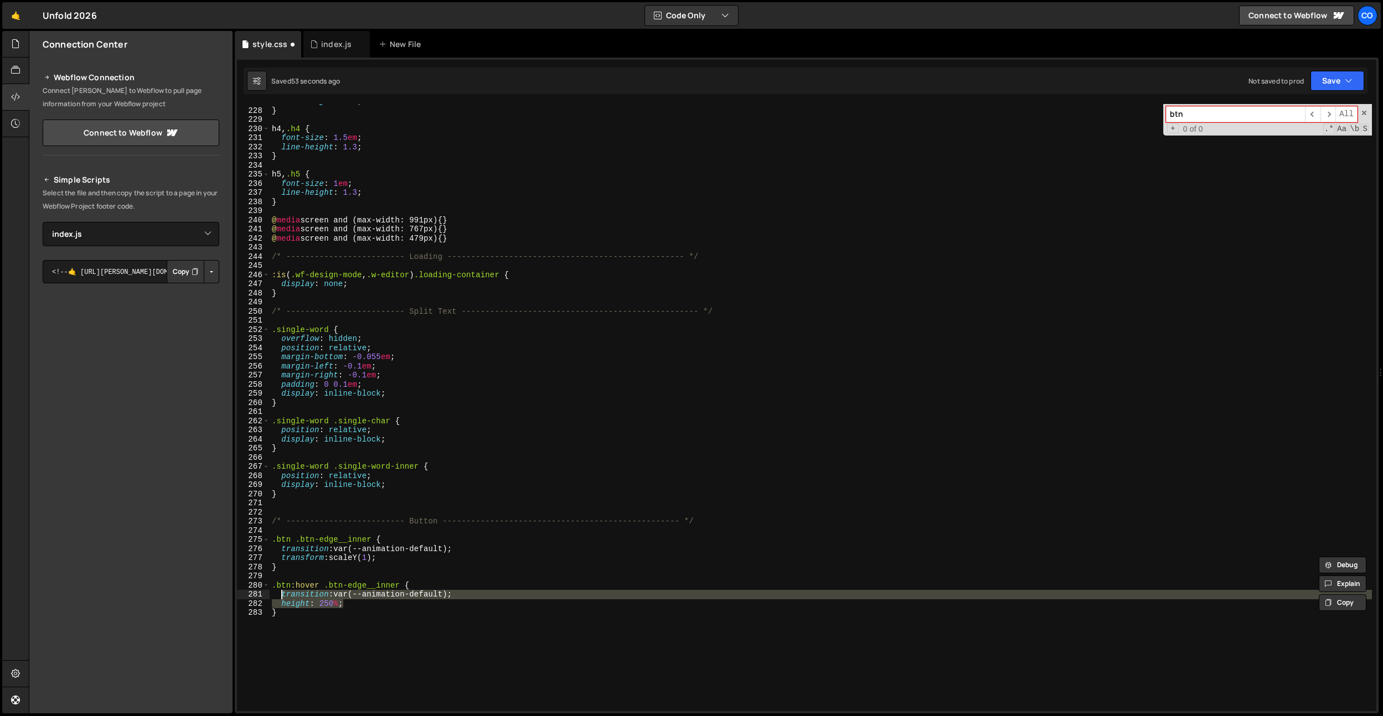
click at [282, 596] on div "line-height : 1.3 ; } h4 , .h4 { font-size : 1.5 em ; line-height : 1.3 ; } h5 …" at bounding box center [821, 410] width 1102 height 626
paste textarea
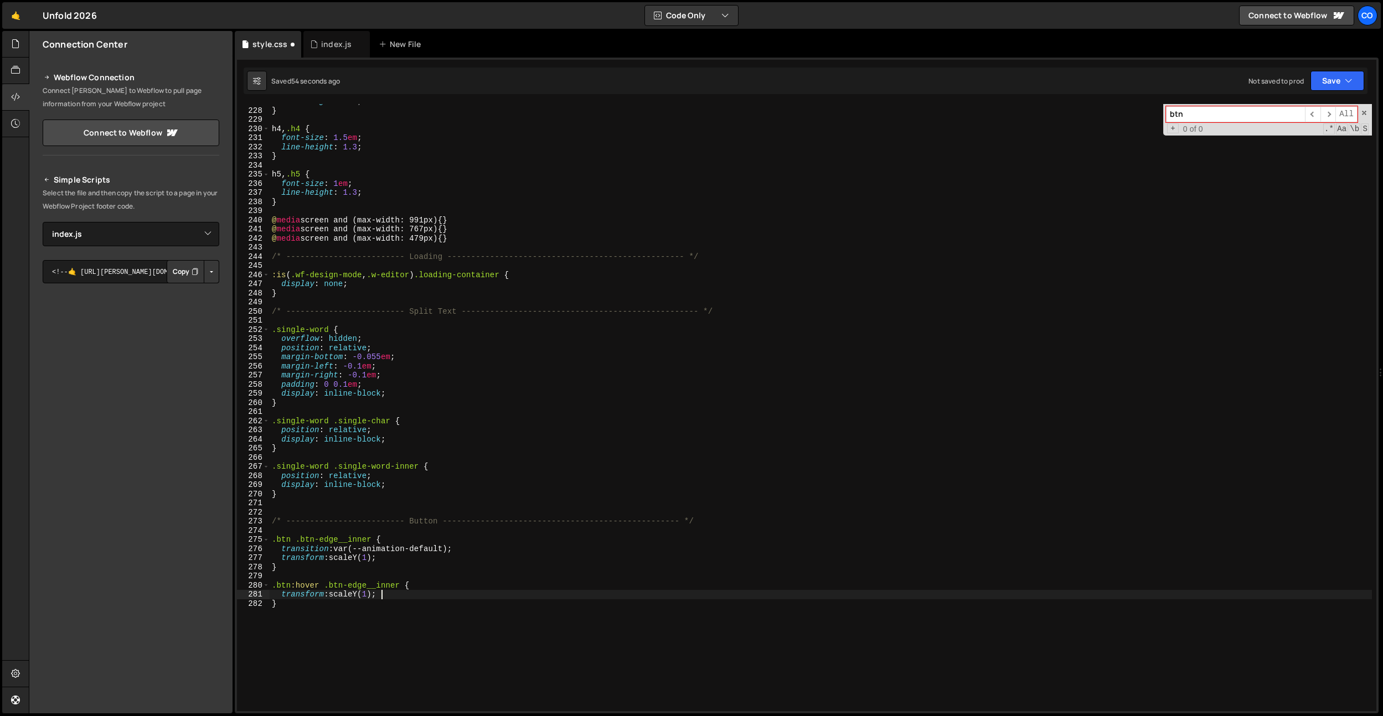
drag, startPoint x: 379, startPoint y: 556, endPoint x: 372, endPoint y: 569, distance: 14.6
click at [379, 556] on div "line-height : 1.3 ; } h4 , .h4 { font-size : 1.5 em ; line-height : 1.3 ; } h5 …" at bounding box center [821, 410] width 1102 height 626
click at [467, 526] on div "line-height : 1.3 ; } h4 , .h4 { font-size : 1.5 em ; line-height : 1.3 ; } h5 …" at bounding box center [821, 410] width 1102 height 626
drag, startPoint x: 466, startPoint y: 559, endPoint x: 283, endPoint y: 558, distance: 183.3
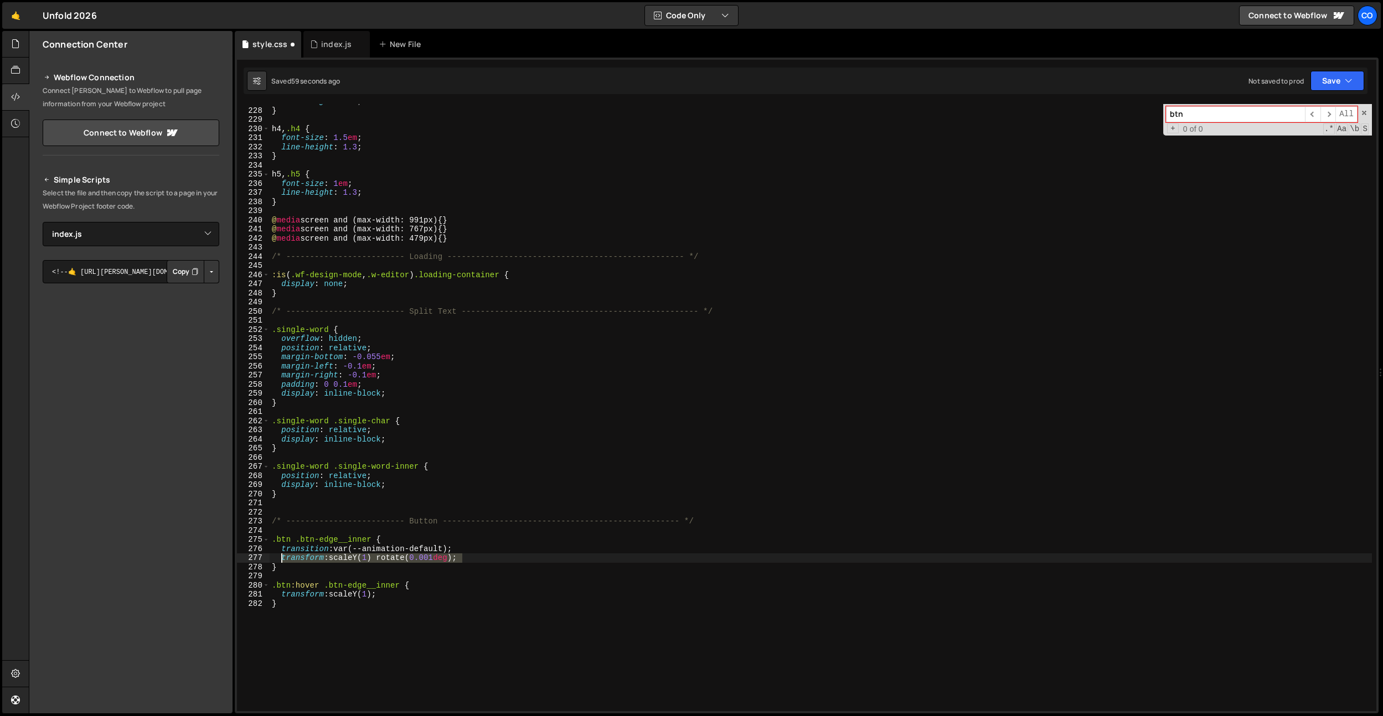
click at [283, 558] on div "line-height : 1.3 ; } h4 , .h4 { font-size : 1.5 em ; line-height : 1.3 ; } h5 …" at bounding box center [821, 410] width 1102 height 626
drag, startPoint x: 291, startPoint y: 595, endPoint x: 394, endPoint y: 598, distance: 102.5
click at [415, 596] on div "line-height : 1.3 ; } h4 , .h4 { font-size : 1.5 em ; line-height : 1.3 ; } h5 …" at bounding box center [821, 410] width 1102 height 626
paste textarea "rotate(0.001deg)"
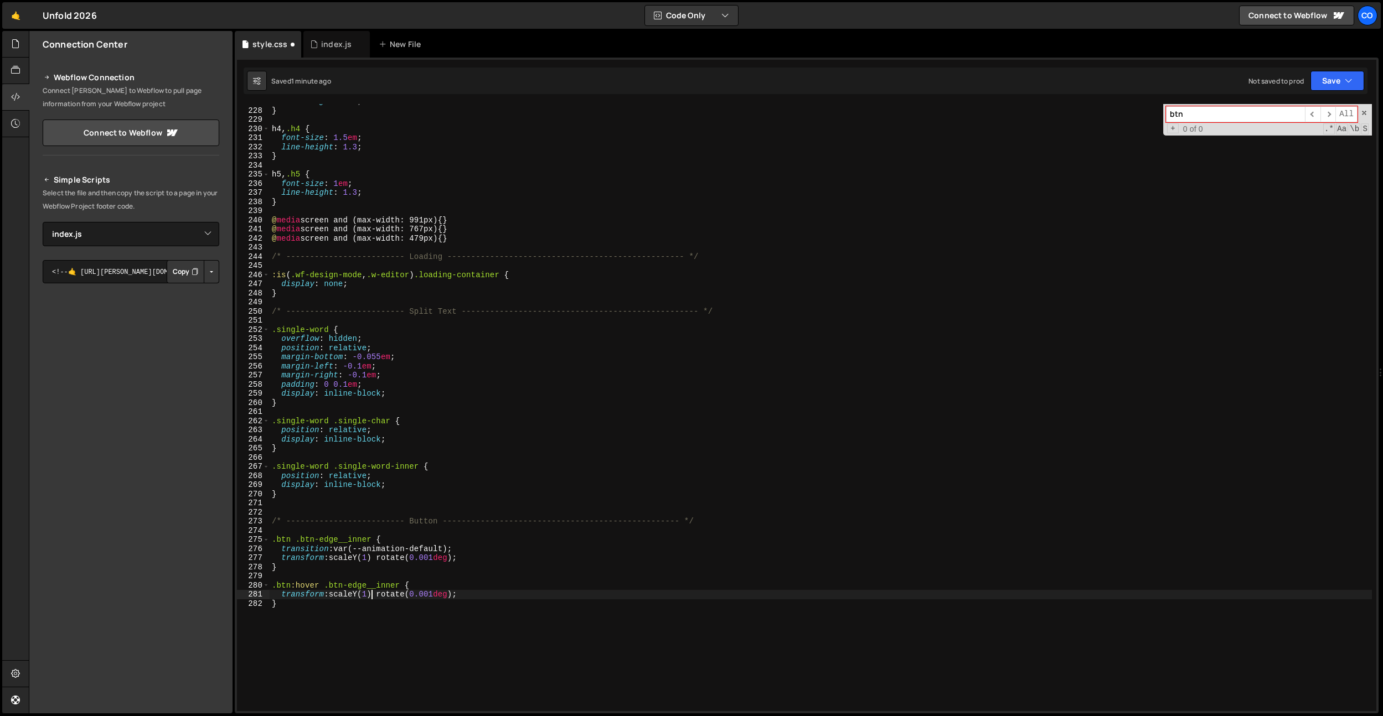
click at [372, 596] on div "line-height : 1.3 ; } h4 , .h4 { font-size : 1.5 em ; line-height : 1.3 ; } h5 …" at bounding box center [821, 410] width 1102 height 626
type textarea "transform: scaleY(2.5) rotate(0.001deg);"
click at [386, 574] on div "line-height : 1.3 ; } h4 , .h4 { font-size : 1.5 em ; line-height : 1.3 ; } h5 …" at bounding box center [821, 410] width 1102 height 626
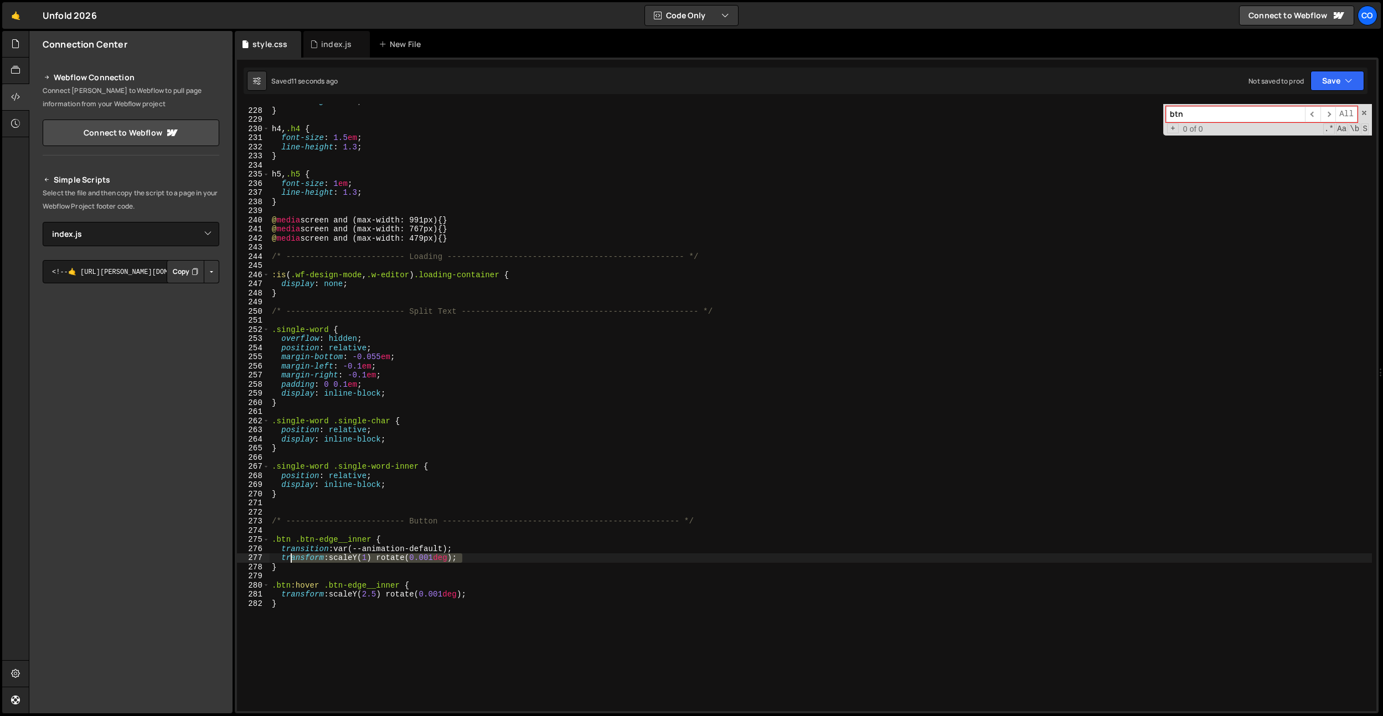
drag, startPoint x: 471, startPoint y: 560, endPoint x: 286, endPoint y: 558, distance: 184.9
click at [286, 558] on div "line-height : 1.3 ; } h4 , .h4 { font-size : 1.5 em ; line-height : 1.3 ; } h5 …" at bounding box center [821, 410] width 1102 height 626
type textarea "t"
drag, startPoint x: 476, startPoint y: 589, endPoint x: 457, endPoint y: 590, distance: 18.3
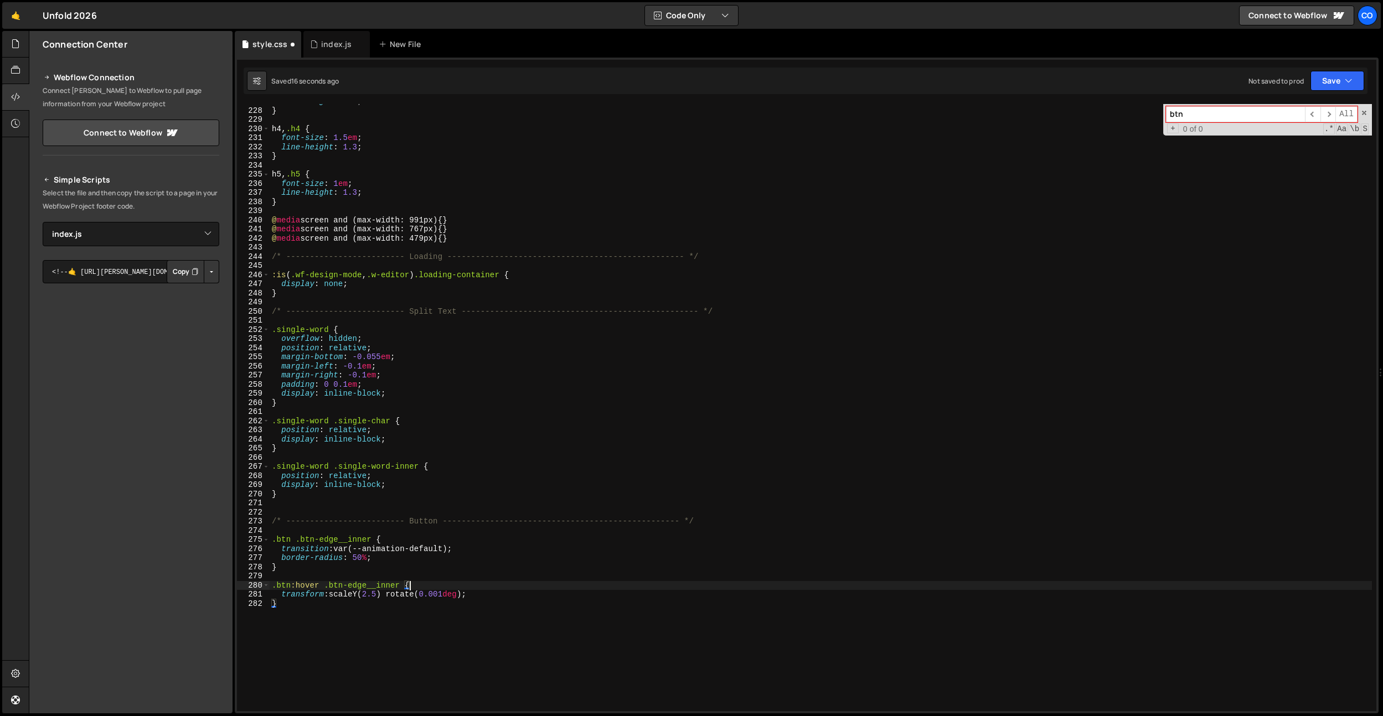
click at [440, 591] on div "line-height : 1.3 ; } h4 , .h4 { font-size : 1.5 em ; line-height : 1.3 ; } h5 …" at bounding box center [821, 410] width 1102 height 626
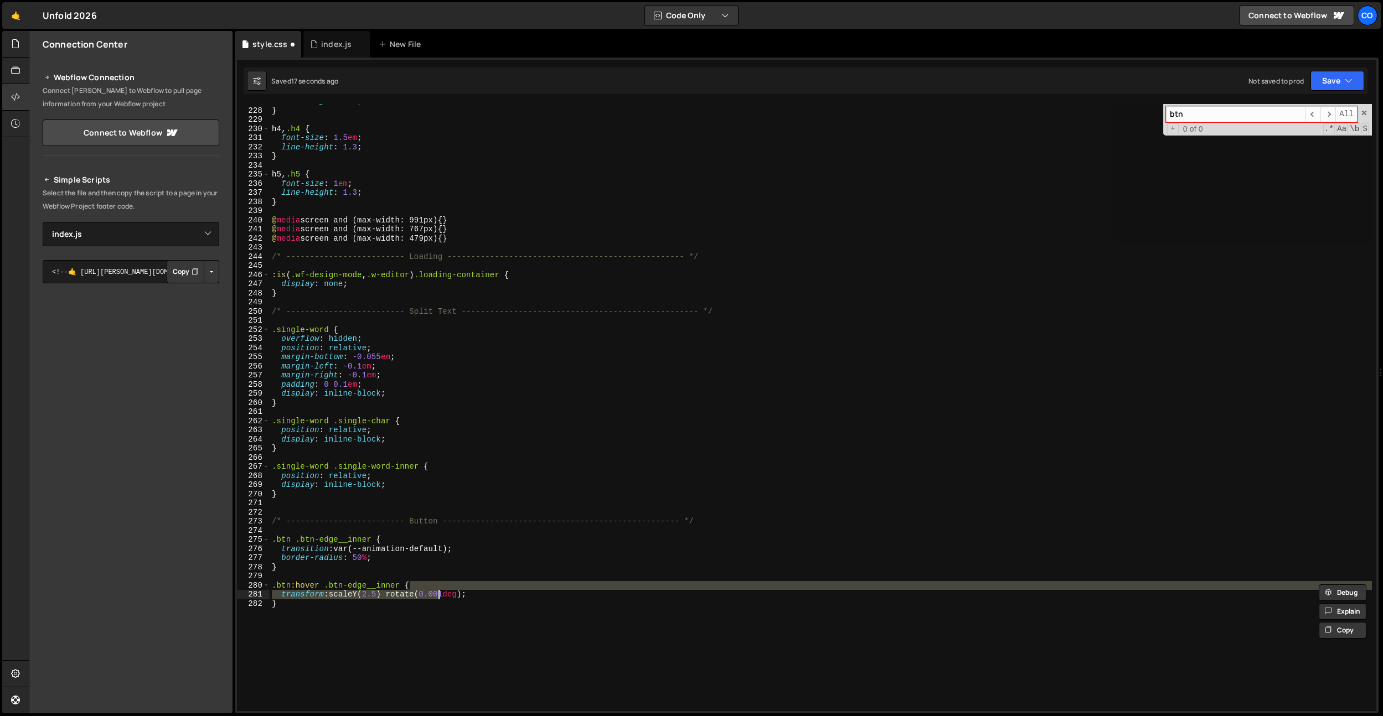
drag, startPoint x: 466, startPoint y: 590, endPoint x: 479, endPoint y: 591, distance: 13.3
click at [467, 590] on div "line-height : 1.3 ; } h4 , .h4 { font-size : 1.5 em ; line-height : 1.3 ; } h5 …" at bounding box center [821, 407] width 1102 height 607
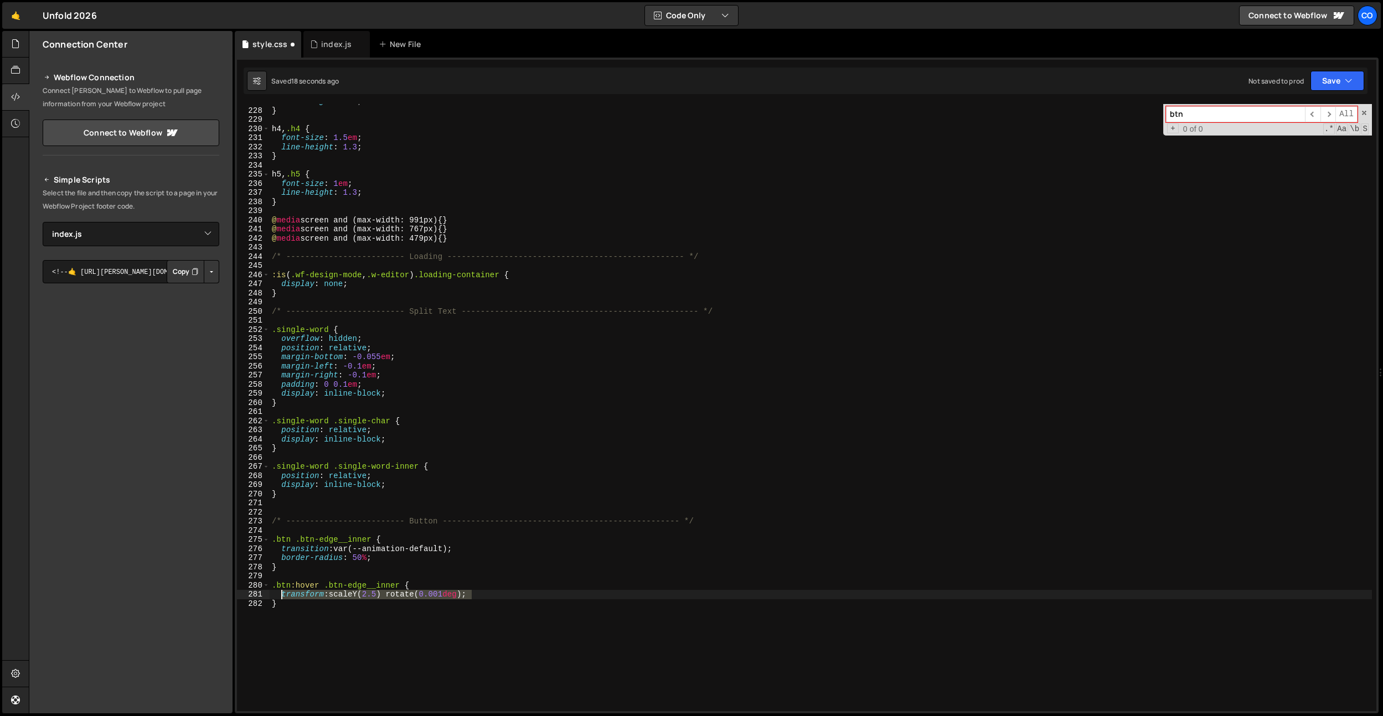
drag, startPoint x: 479, startPoint y: 591, endPoint x: 281, endPoint y: 593, distance: 198.2
click at [281, 593] on div "line-height : 1.3 ; } h4 , .h4 { font-size : 1.5 em ; line-height : 1.3 ; } h5 …" at bounding box center [821, 410] width 1102 height 626
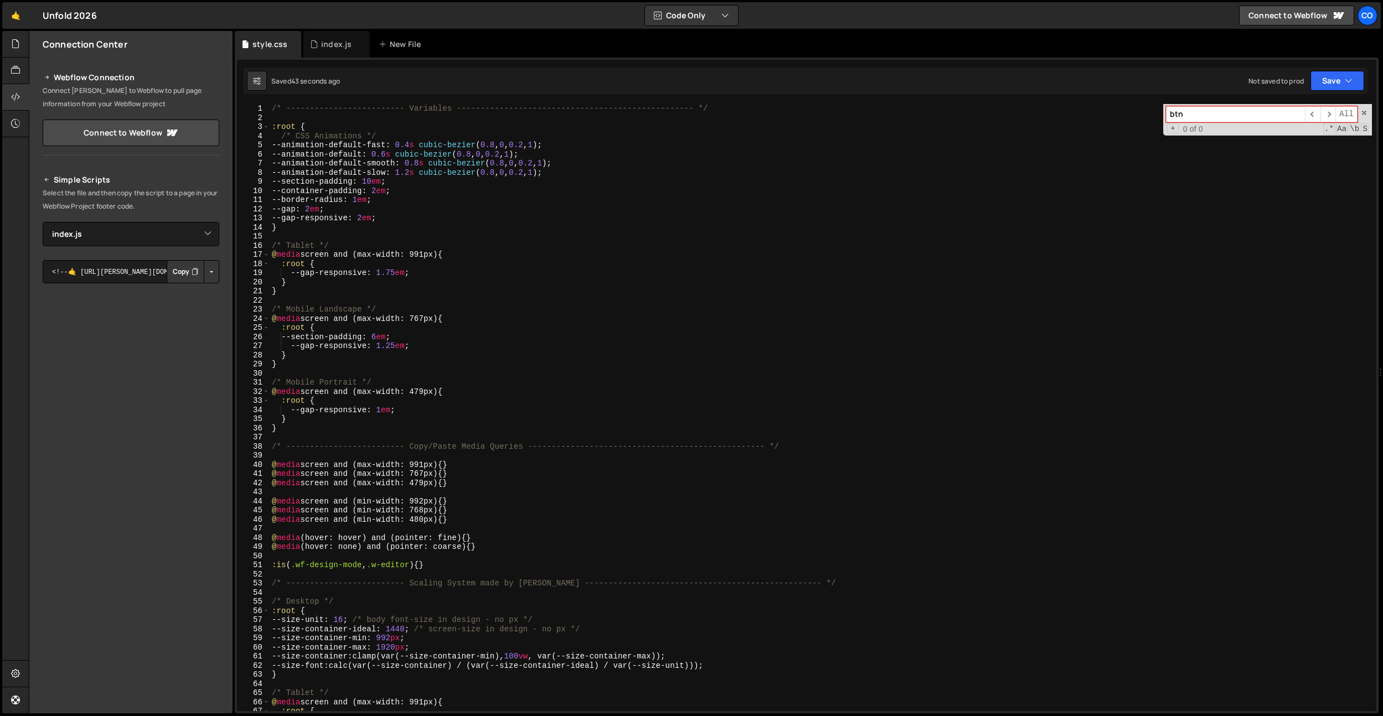
scroll to position [0, 0]
click at [372, 162] on div "/* ------------------------- Variables ----------------------------------------…" at bounding box center [821, 417] width 1102 height 626
click at [424, 147] on div "/* ------------------------- Variables ----------------------------------------…" at bounding box center [821, 417] width 1102 height 626
click at [395, 136] on div "/* ------------------------- Variables ----------------------------------------…" at bounding box center [821, 417] width 1102 height 626
type textarea "/* CSS Animations */"
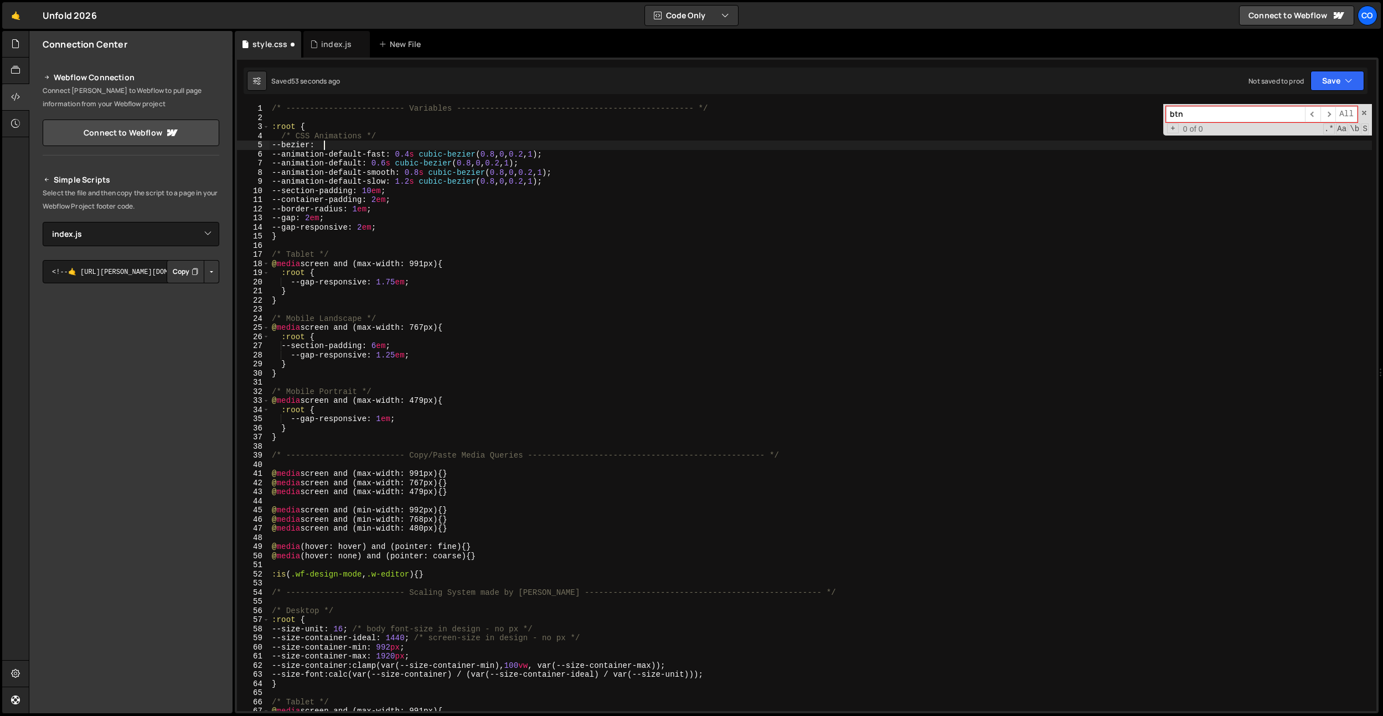
scroll to position [0, 3]
click at [427, 153] on div "/* ------------------------- Variables ----------------------------------------…" at bounding box center [821, 417] width 1102 height 626
drag, startPoint x: 427, startPoint y: 153, endPoint x: 437, endPoint y: 146, distance: 12.4
click at [562, 150] on div "/* ------------------------- Variables ----------------------------------------…" at bounding box center [821, 417] width 1102 height 626
click at [353, 145] on div "/* ------------------------- Variables ----------------------------------------…" at bounding box center [821, 417] width 1102 height 626
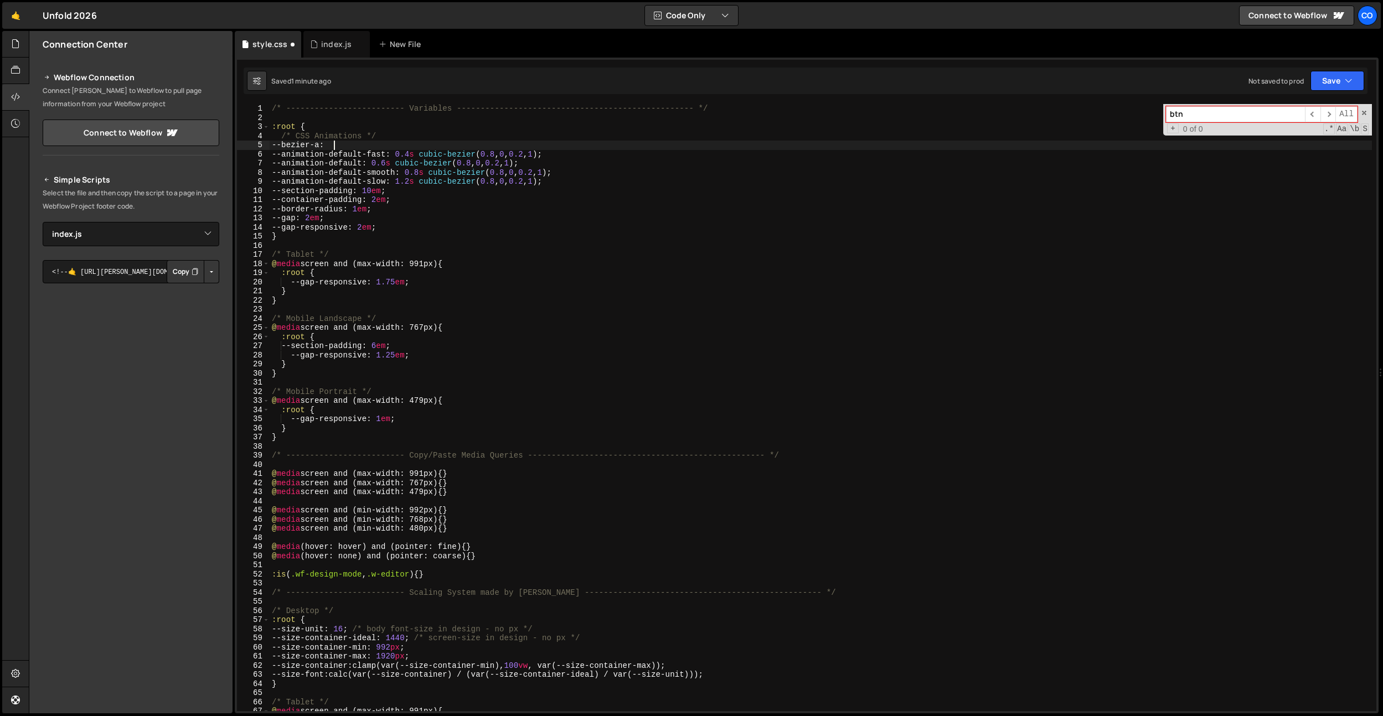
scroll to position [0, 4]
paste textarea "cubic-bezier(0.8, 0, 0.2, 1)"
type textarea "--bezier-a: cubic-bezier(0.8, 0, 0.2, 1)"
drag, startPoint x: 499, startPoint y: 142, endPoint x: 283, endPoint y: 147, distance: 215.4
click at [283, 147] on div "/* ------------------------- Variables ----------------------------------------…" at bounding box center [821, 417] width 1102 height 626
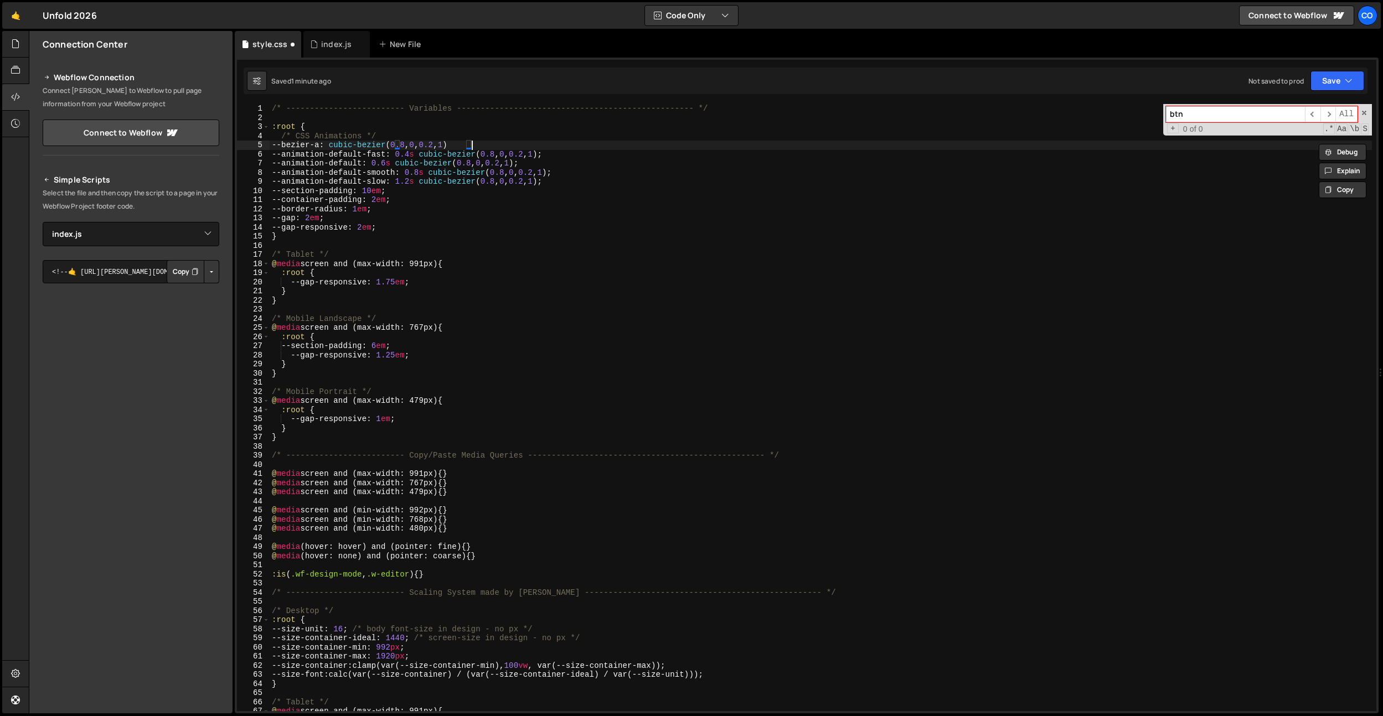
scroll to position [0, 0]
paste textarea "--bezier-a: cubic-bezier(0.8, 0, 0.2, 1)"
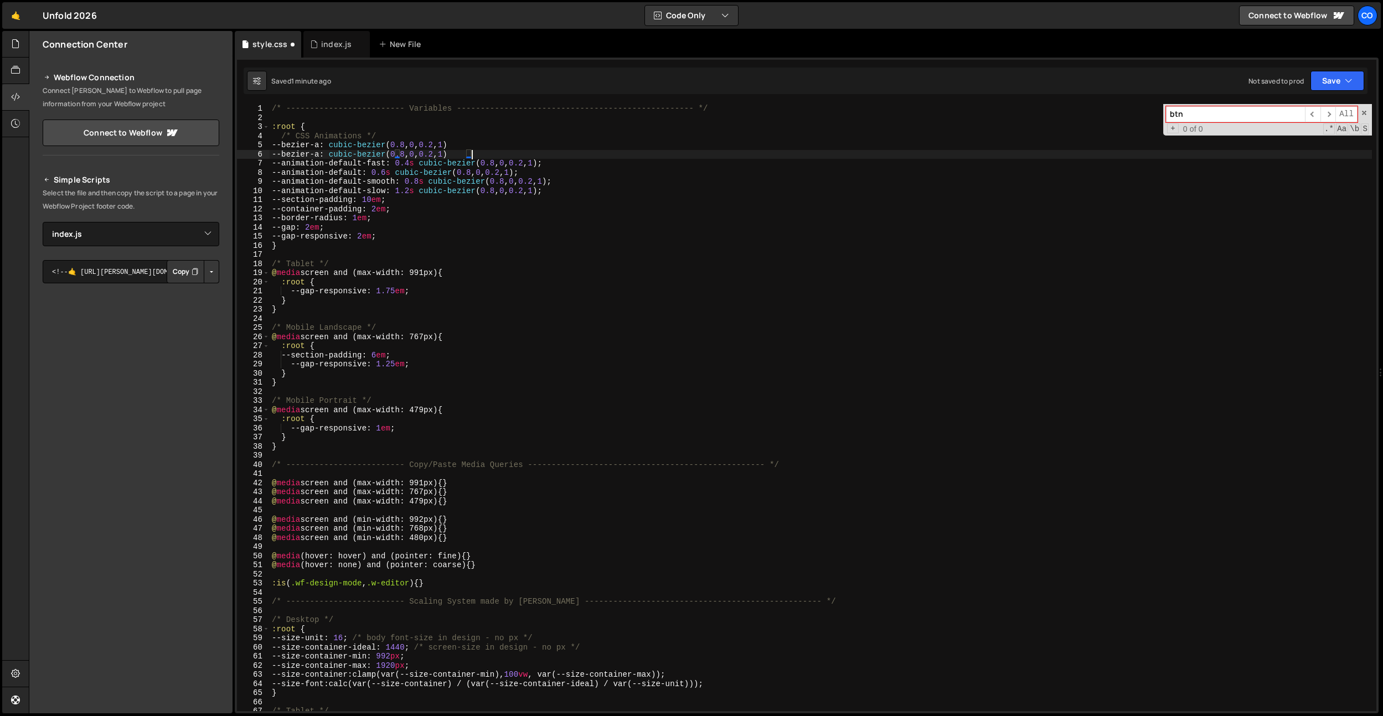
click at [328, 152] on div "/* ------------------------- Variables ----------------------------------------…" at bounding box center [821, 417] width 1102 height 626
click at [405, 148] on div "/* ------------------------- Variables ----------------------------------------…" at bounding box center [821, 417] width 1102 height 626
click at [413, 152] on div "/* ------------------------- Variables ----------------------------------------…" at bounding box center [821, 417] width 1102 height 626
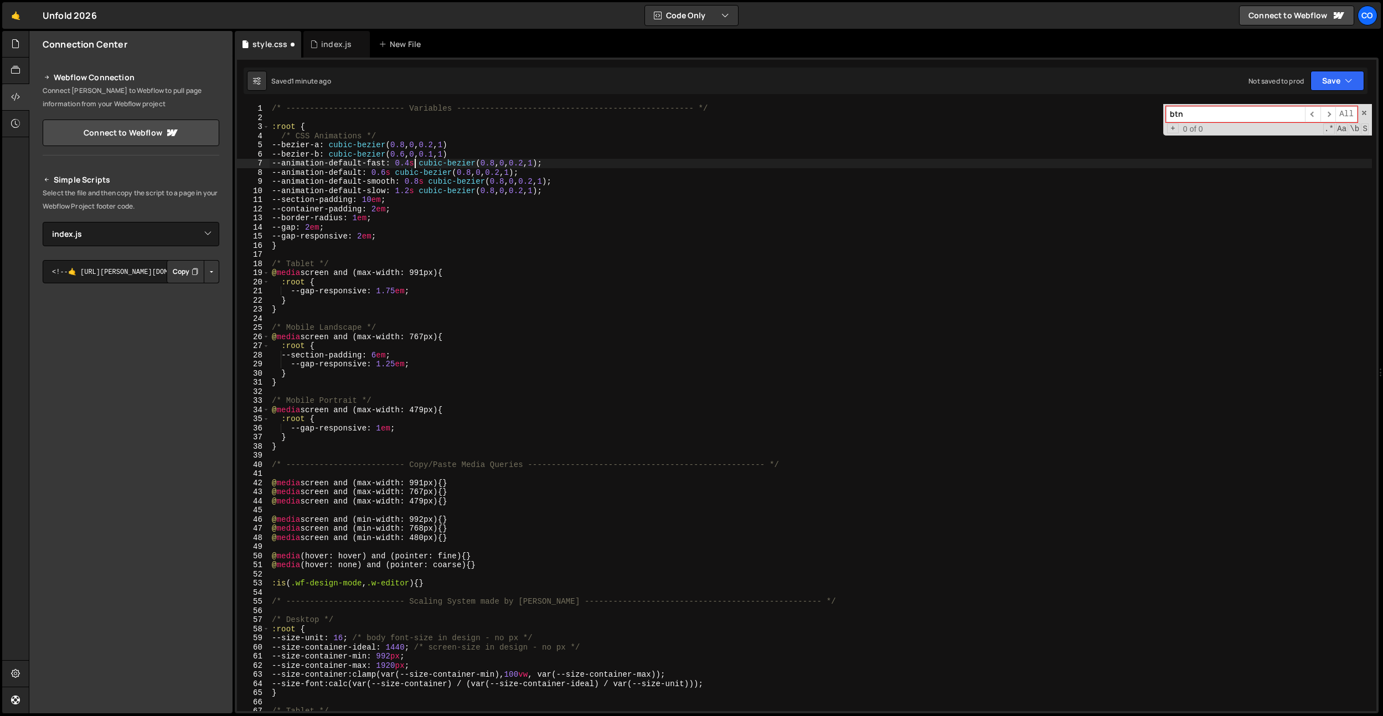
click at [416, 166] on div "/* ------------------------- Variables ----------------------------------------…" at bounding box center [821, 417] width 1102 height 626
drag, startPoint x: 431, startPoint y: 164, endPoint x: 563, endPoint y: 162, distance: 131.8
click at [563, 162] on div "/* ------------------------- Variables ----------------------------------------…" at bounding box center [821, 417] width 1102 height 626
type textarea "--animation-default-fast: 0.4s var(--bezier-b;"
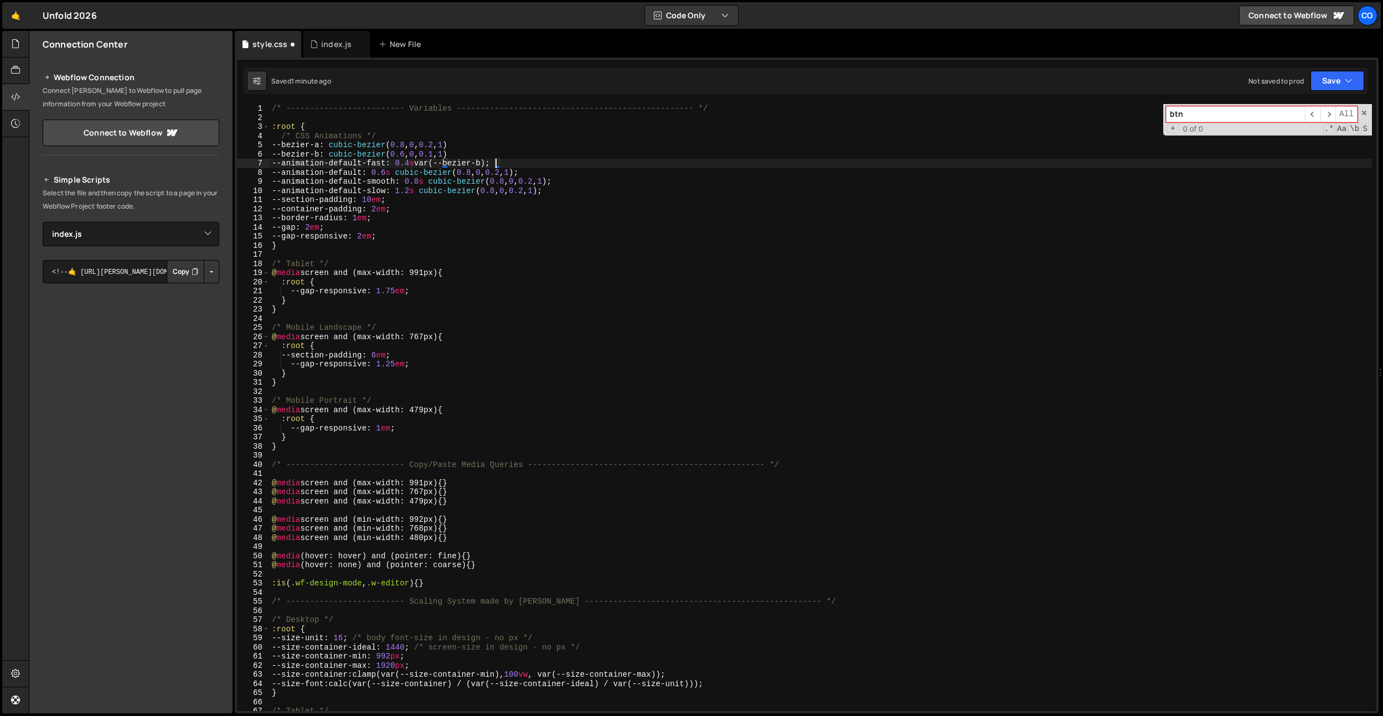
drag, startPoint x: 571, startPoint y: 120, endPoint x: 532, endPoint y: 147, distance: 48.1
click at [571, 120] on div "/* ------------------------- Variables ----------------------------------------…" at bounding box center [821, 417] width 1102 height 626
drag, startPoint x: 492, startPoint y: 160, endPoint x: 427, endPoint y: 164, distance: 64.9
click at [427, 164] on div "/* ------------------------- Variables ----------------------------------------…" at bounding box center [821, 417] width 1102 height 626
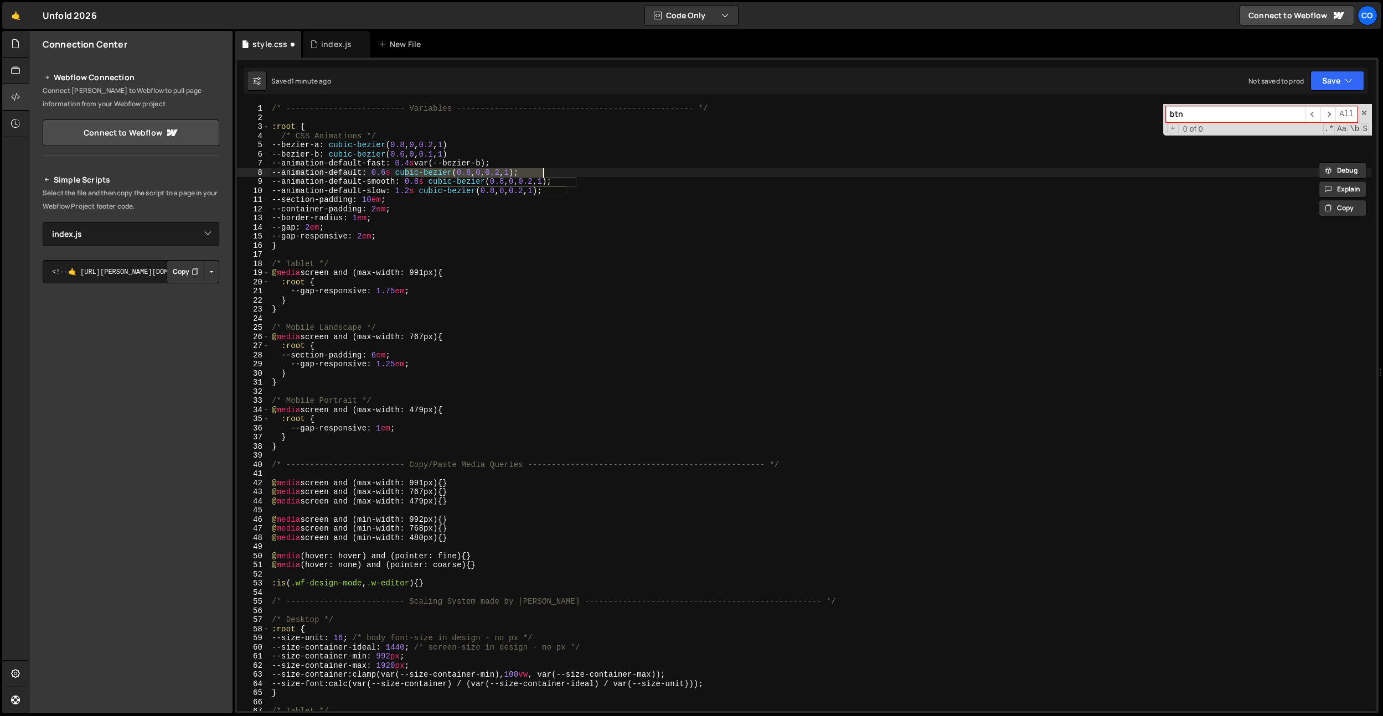
drag, startPoint x: 404, startPoint y: 173, endPoint x: 593, endPoint y: 171, distance: 188.8
click at [593, 171] on div "/* ------------------------- Variables ----------------------------------------…" at bounding box center [821, 417] width 1102 height 626
paste textarea "var(--bezier-b"
drag, startPoint x: 591, startPoint y: 180, endPoint x: 429, endPoint y: 192, distance: 162.0
click at [438, 183] on div "/* ------------------------- Variables ----------------------------------------…" at bounding box center [821, 417] width 1102 height 626
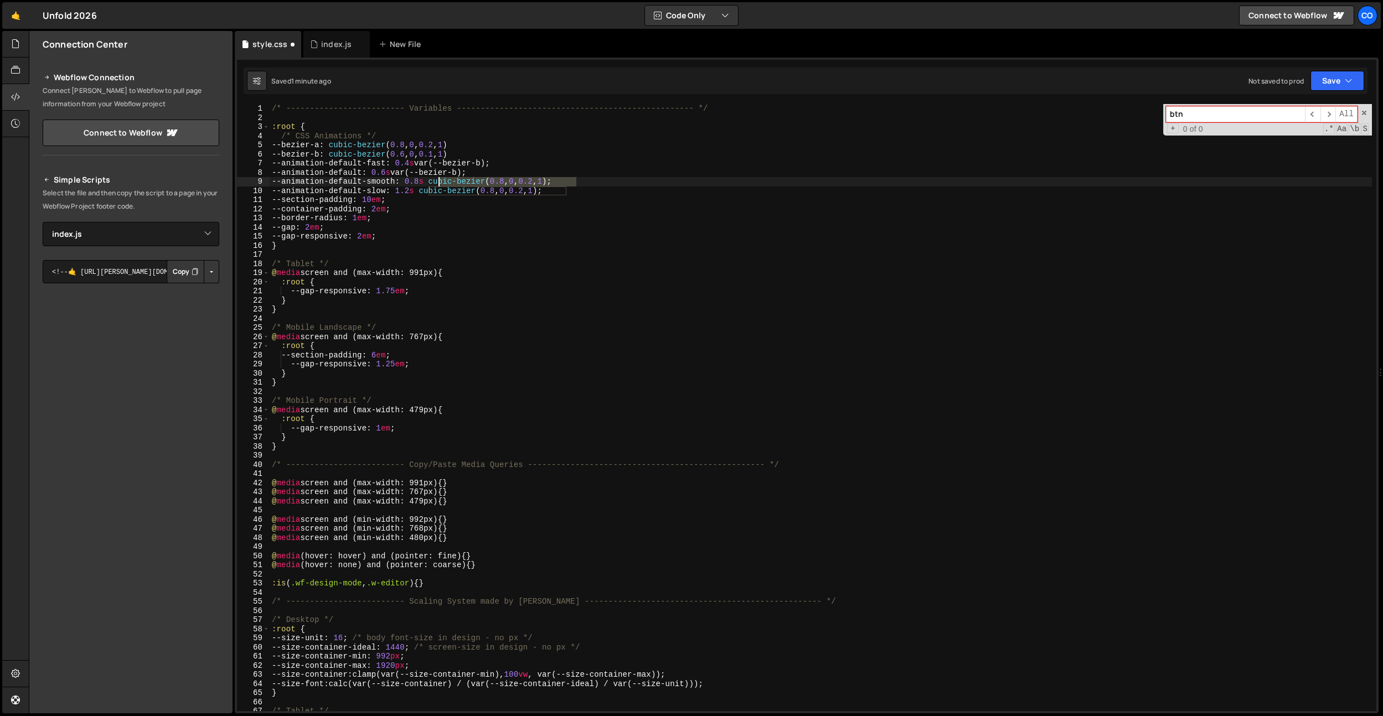
paste textarea "var(--bezier-b"
drag, startPoint x: 427, startPoint y: 192, endPoint x: 611, endPoint y: 192, distance: 183.3
click at [611, 192] on div "/* ------------------------- Variables ----------------------------------------…" at bounding box center [821, 417] width 1102 height 626
paste textarea "var(--bezier-b"
click at [479, 151] on div "/* ------------------------- Variables ----------------------------------------…" at bounding box center [821, 417] width 1102 height 626
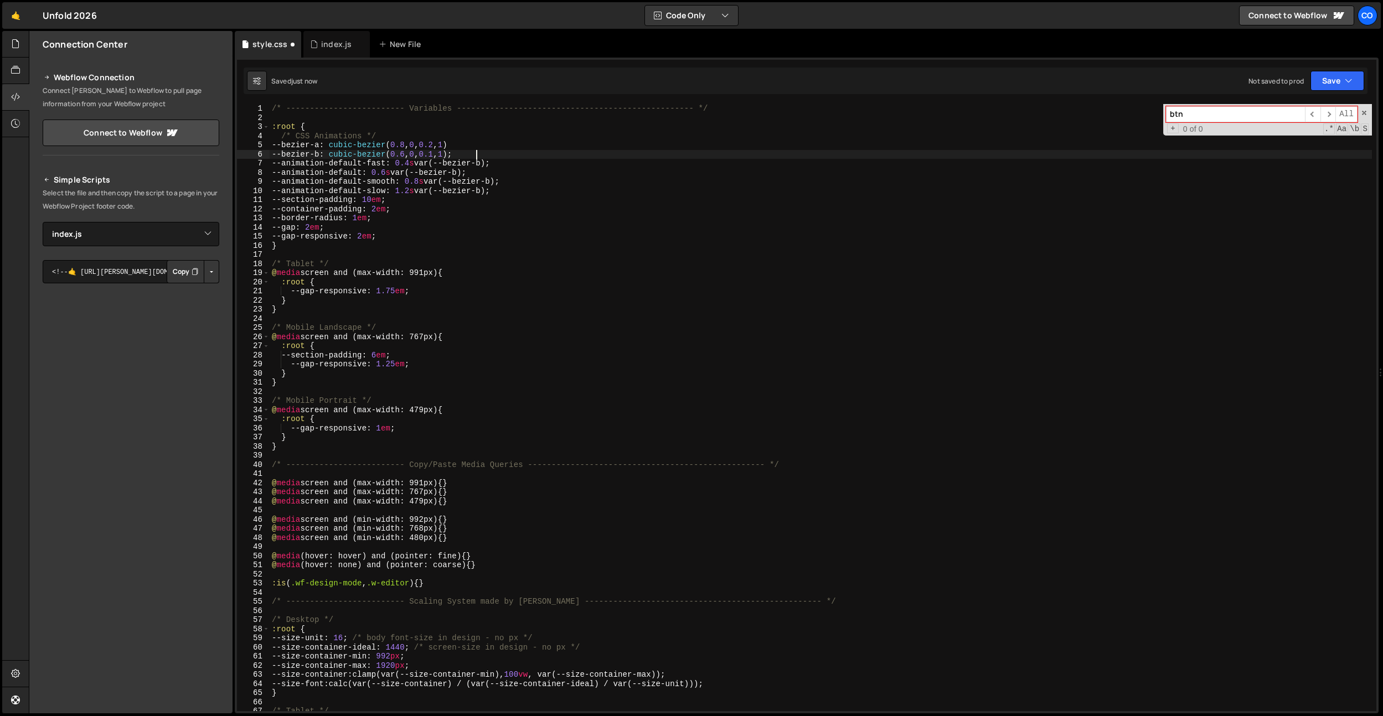
click at [486, 144] on div "/* ------------------------- Variables ----------------------------------------…" at bounding box center [821, 417] width 1102 height 626
click at [567, 218] on div "/* ------------------------- Variables ----------------------------------------…" at bounding box center [821, 417] width 1102 height 626
click at [340, 49] on div "index.js" at bounding box center [336, 44] width 30 height 11
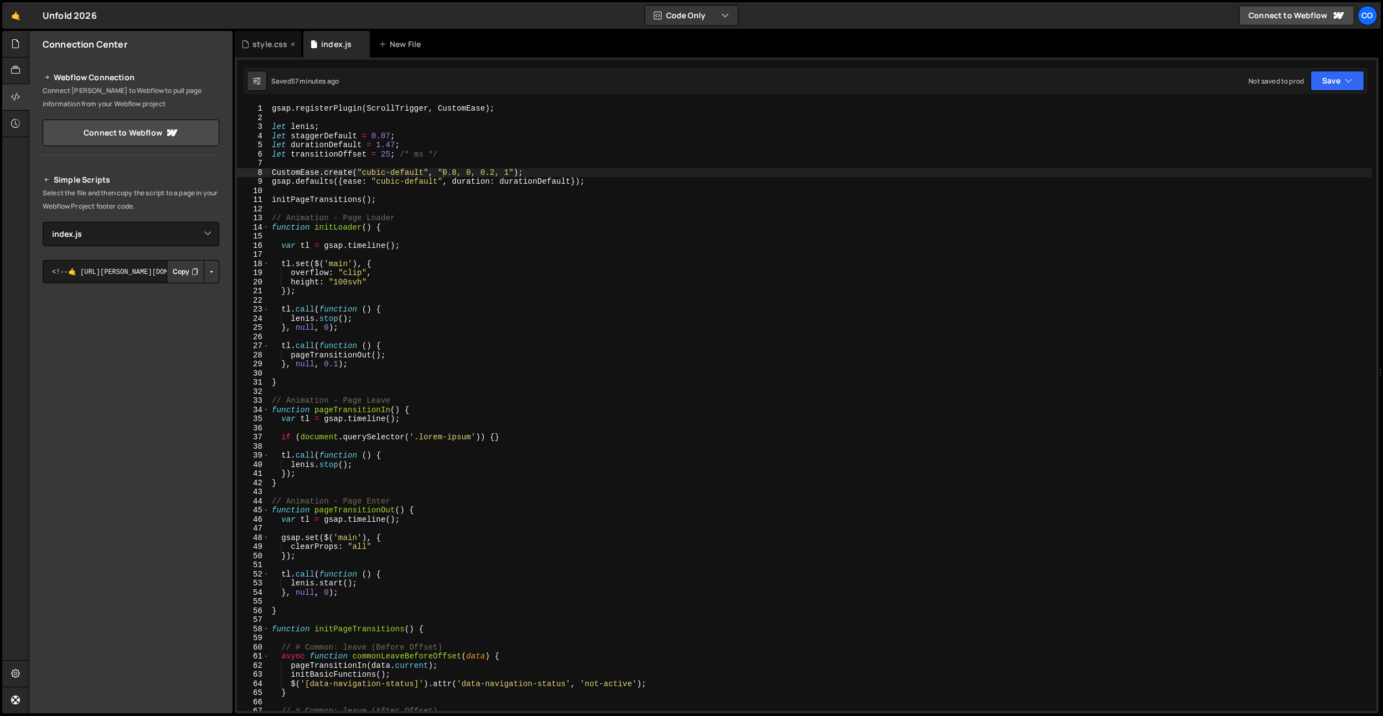
click at [257, 40] on div "style.css" at bounding box center [269, 44] width 35 height 11
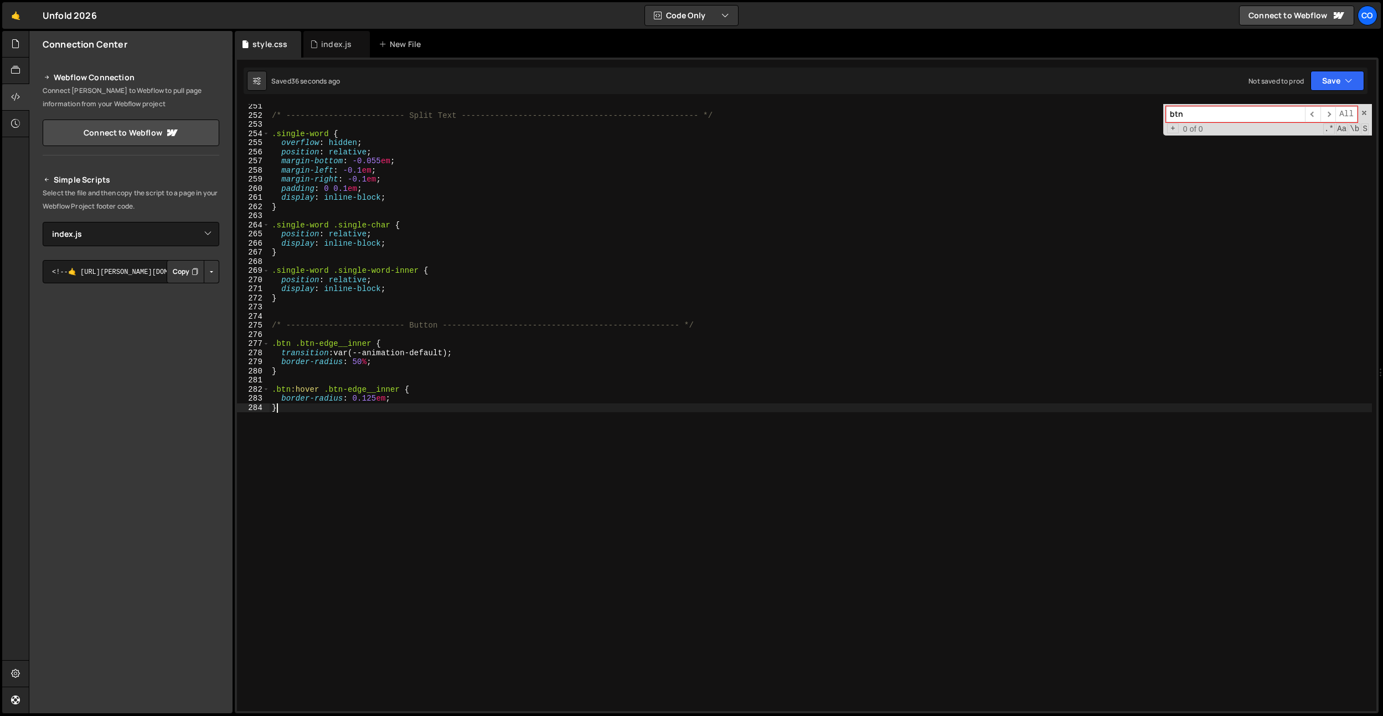
scroll to position [0, 0]
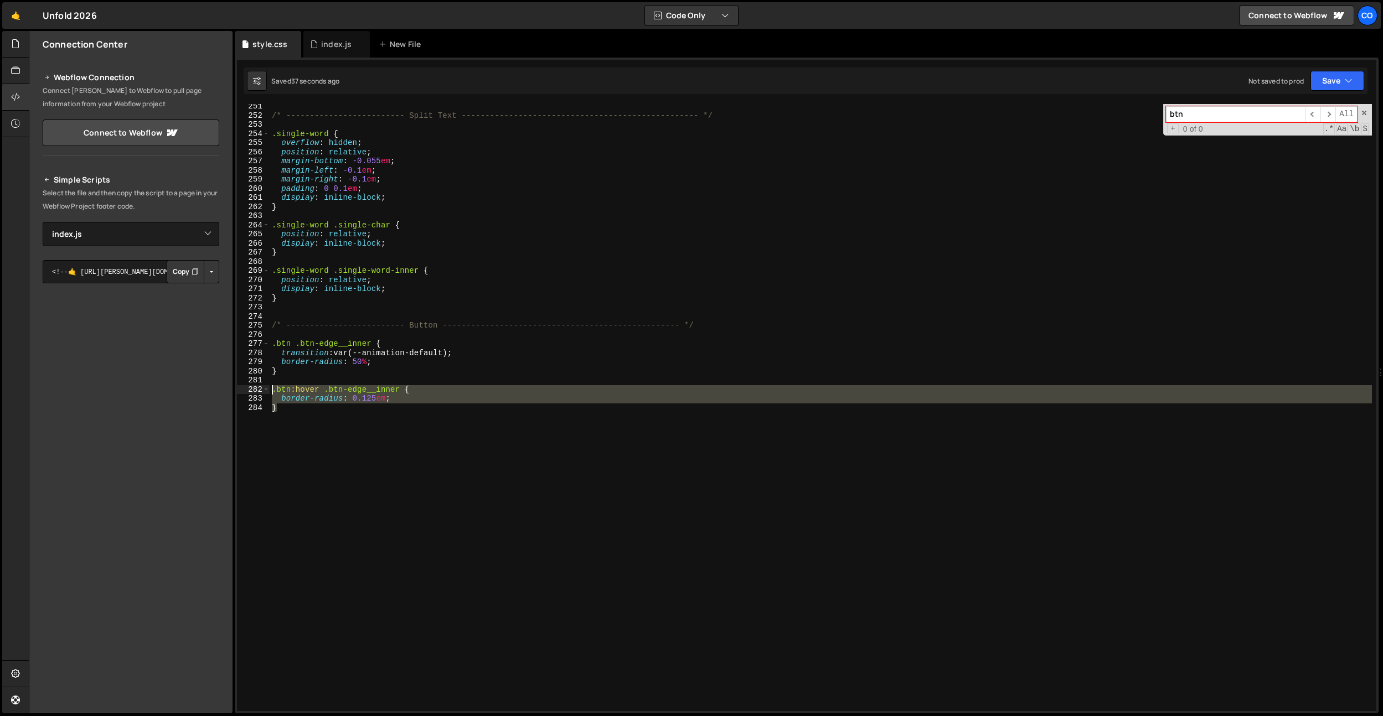
drag, startPoint x: 324, startPoint y: 446, endPoint x: 255, endPoint y: 389, distance: 90.5
click at [255, 389] on div "} 251 252 253 254 255 256 257 258 259 260 261 262 263 264 265 266 267 268 269 2…" at bounding box center [806, 407] width 1139 height 607
type textarea "}"
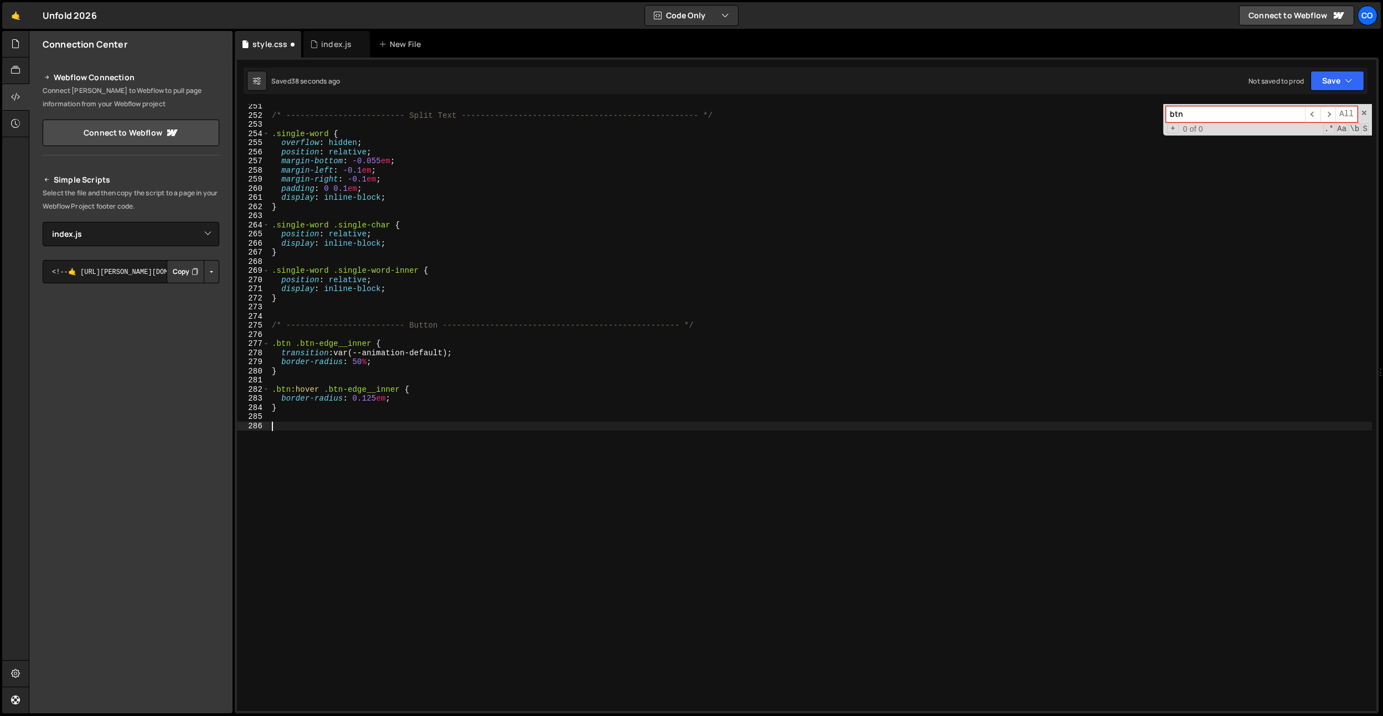
paste textarea "}"
click at [274, 426] on div "/* ------------------------- Split Text ---------------------------------------…" at bounding box center [821, 415] width 1102 height 626
drag, startPoint x: 450, startPoint y: 429, endPoint x: 399, endPoint y: 427, distance: 50.4
click at [399, 427] on div "/* ------------------------- Split Text ---------------------------------------…" at bounding box center [821, 415] width 1102 height 626
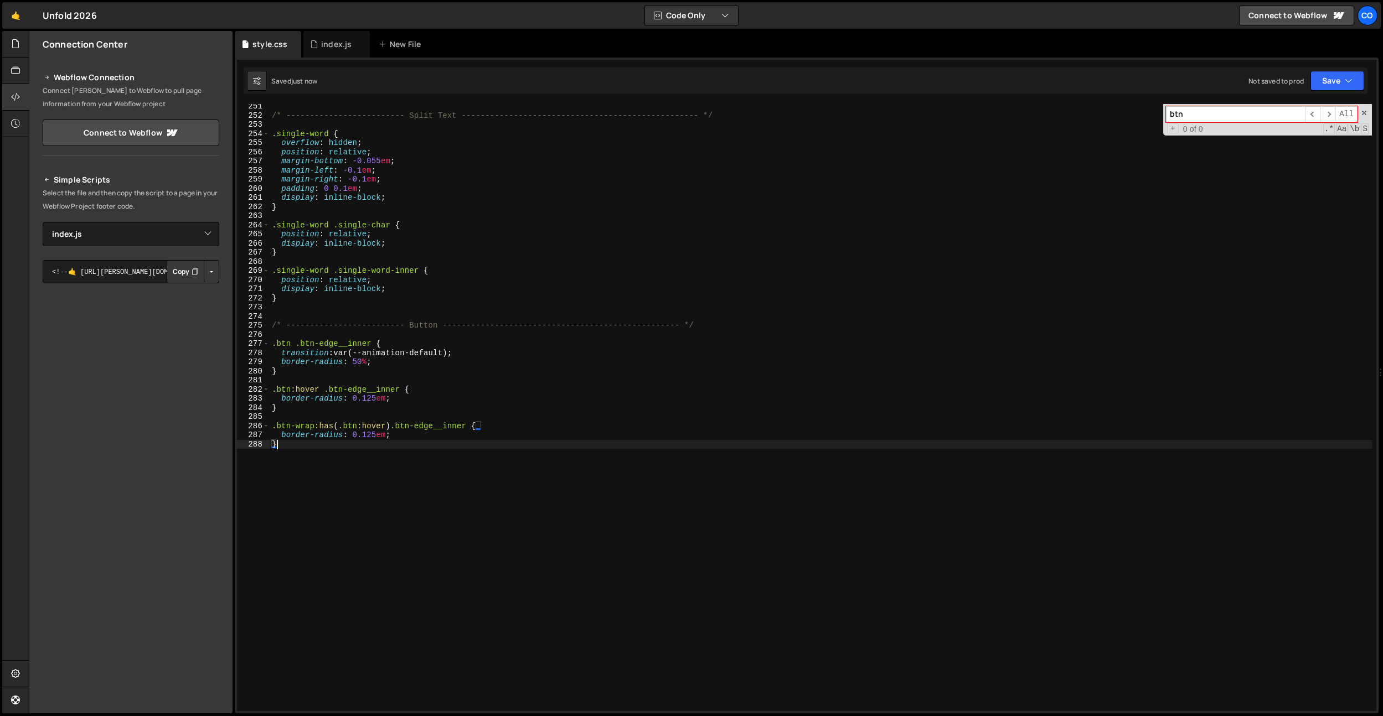
click at [344, 469] on div "/* ------------------------- Split Text ---------------------------------------…" at bounding box center [821, 415] width 1102 height 626
click at [387, 405] on div "/* ------------------------- Split Text ---------------------------------------…" at bounding box center [821, 415] width 1102 height 626
click at [365, 368] on div "/* ------------------------- Split Text ---------------------------------------…" at bounding box center [821, 415] width 1102 height 626
click at [363, 365] on div "/* ------------------------- Split Text ---------------------------------------…" at bounding box center [821, 415] width 1102 height 626
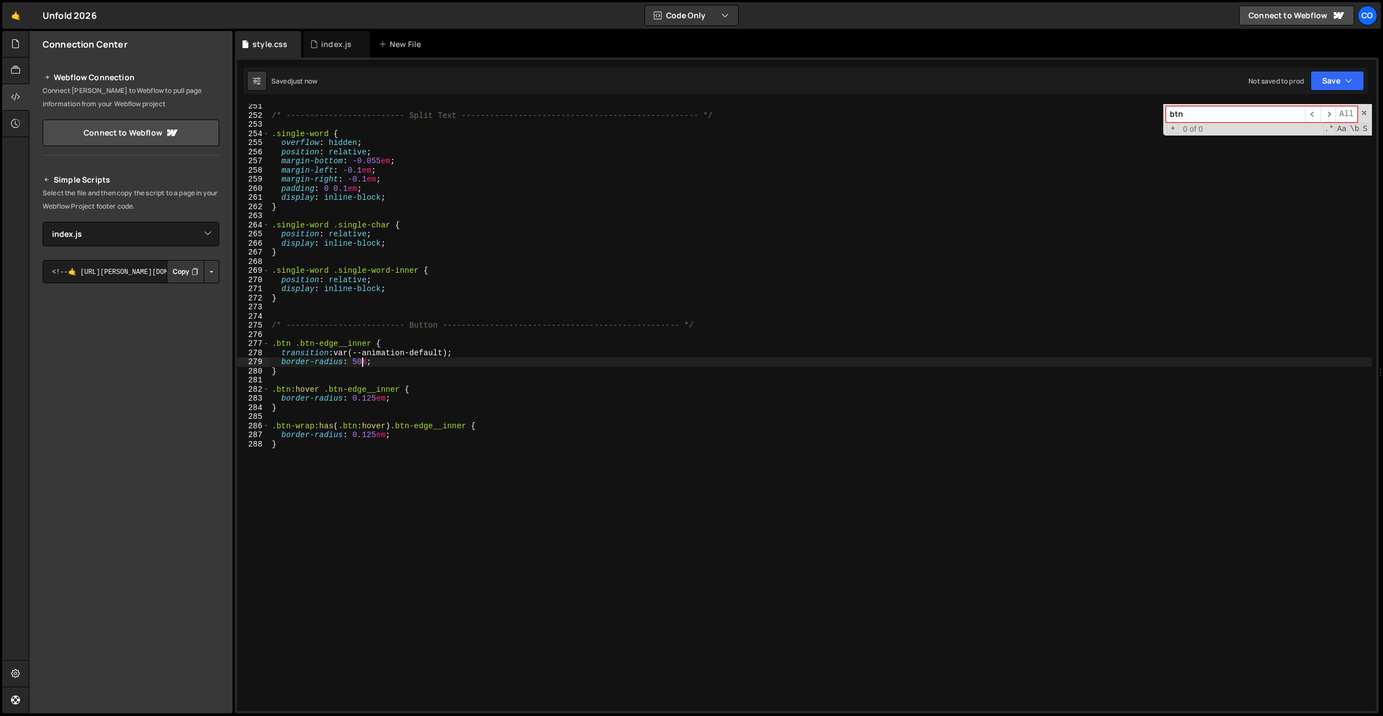
click at [383, 399] on div "/* ------------------------- Split Text ---------------------------------------…" at bounding box center [821, 415] width 1102 height 626
click at [409, 405] on div "/* ------------------------- Split Text ---------------------------------------…" at bounding box center [821, 415] width 1102 height 626
click at [394, 436] on div "/* ------------------------- Split Text ---------------------------------------…" at bounding box center [821, 415] width 1102 height 626
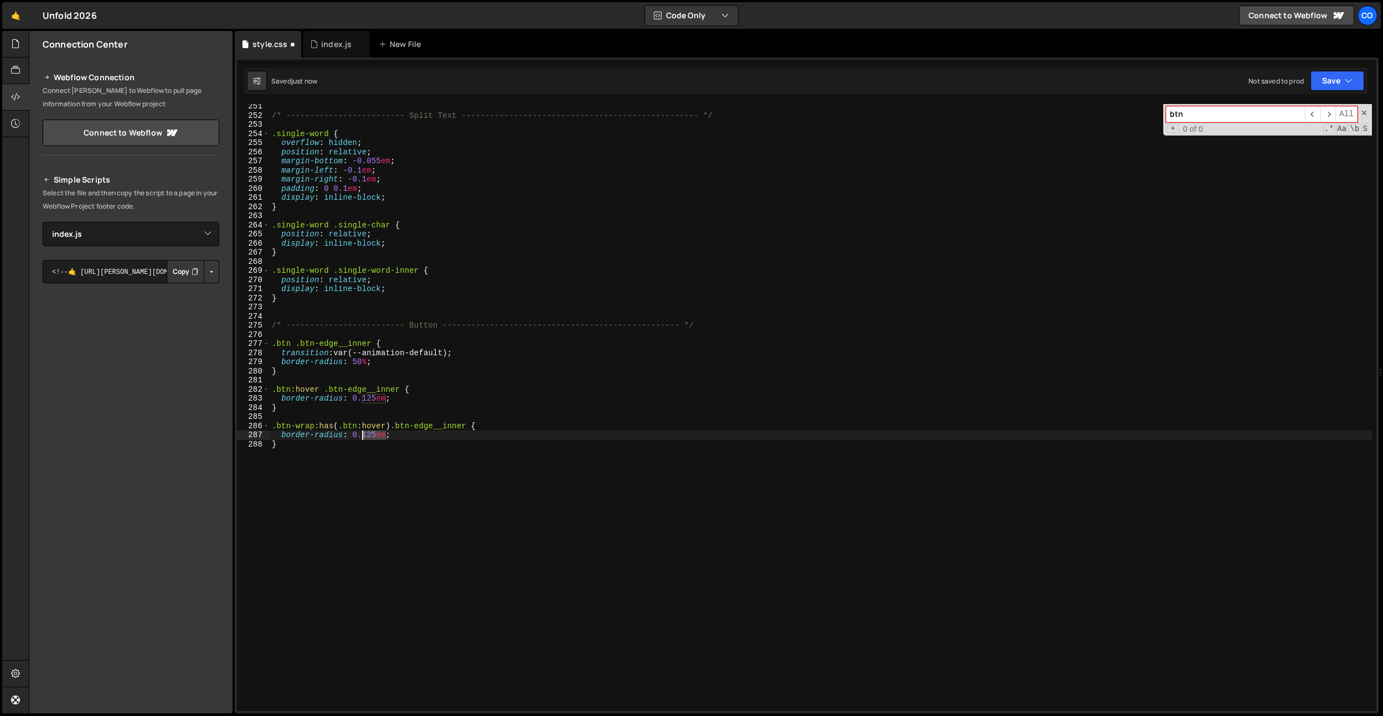
drag, startPoint x: 386, startPoint y: 436, endPoint x: 356, endPoint y: 437, distance: 29.9
click at [355, 437] on div "/* ------------------------- Split Text ---------------------------------------…" at bounding box center [821, 415] width 1102 height 626
drag, startPoint x: 395, startPoint y: 400, endPoint x: 354, endPoint y: 399, distance: 41.0
click at [354, 399] on div "/* ------------------------- Split Text ---------------------------------------…" at bounding box center [821, 415] width 1102 height 626
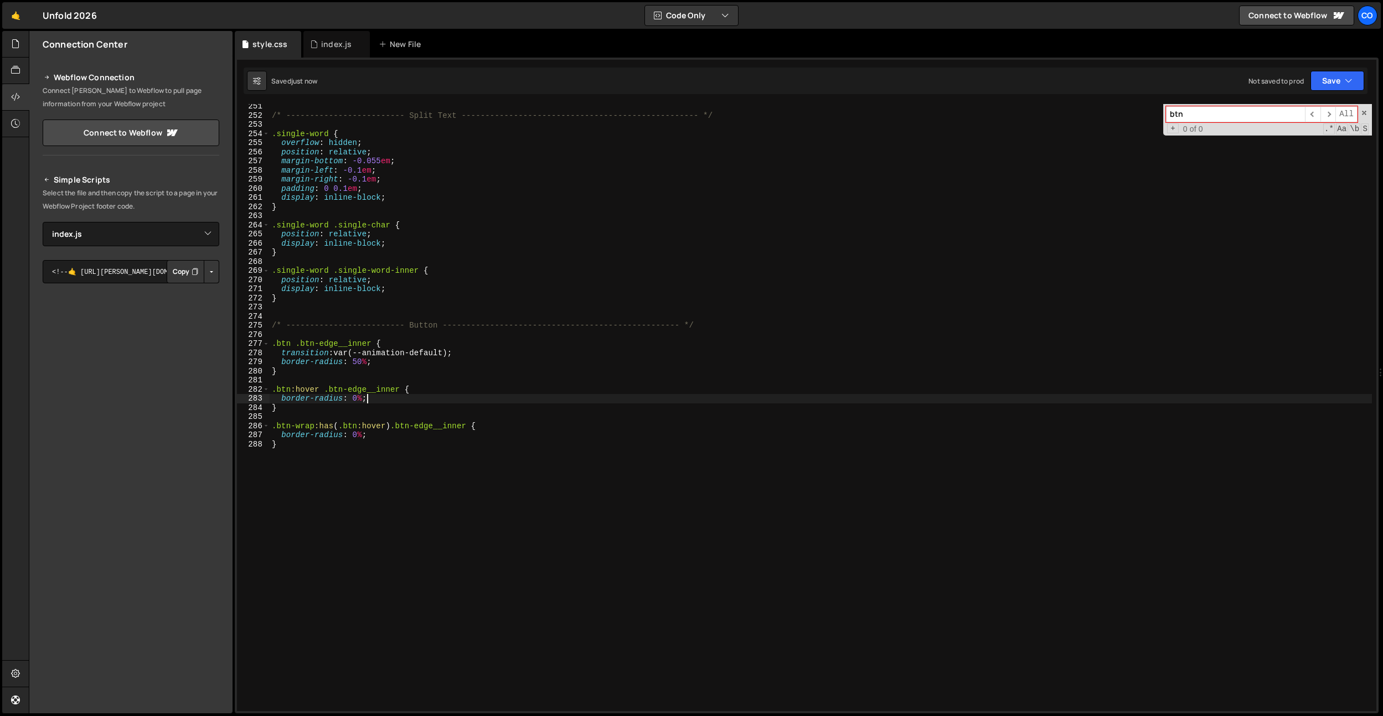
type textarea "border-radius: 0%;"
click at [385, 365] on div "/* ------------------------- Split Text ---------------------------------------…" at bounding box center [821, 415] width 1102 height 626
type textarea "border-radius: 50%;"
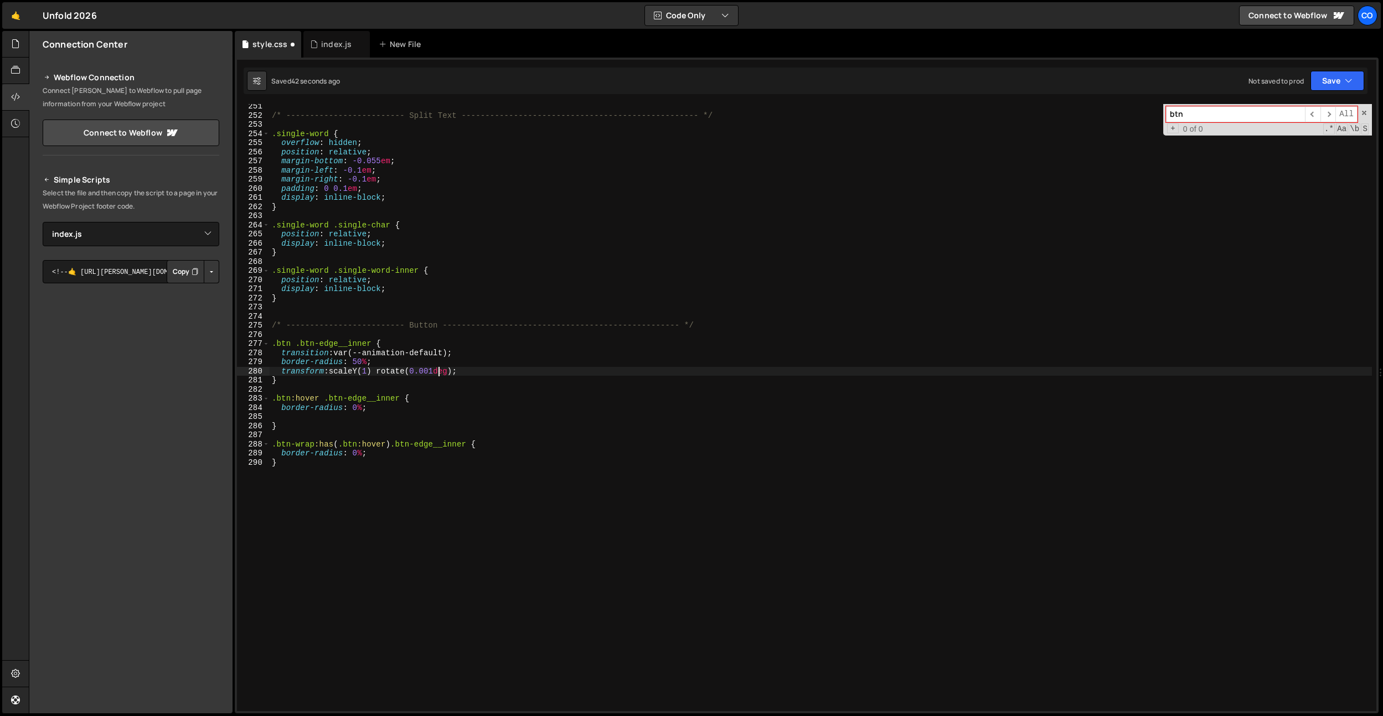
scroll to position [0, 11]
drag, startPoint x: 476, startPoint y: 374, endPoint x: 281, endPoint y: 371, distance: 194.9
click at [281, 371] on div "/* ------------------------- Split Text ---------------------------------------…" at bounding box center [821, 415] width 1102 height 626
click at [397, 410] on div "/* ------------------------- Split Text ---------------------------------------…" at bounding box center [821, 415] width 1102 height 626
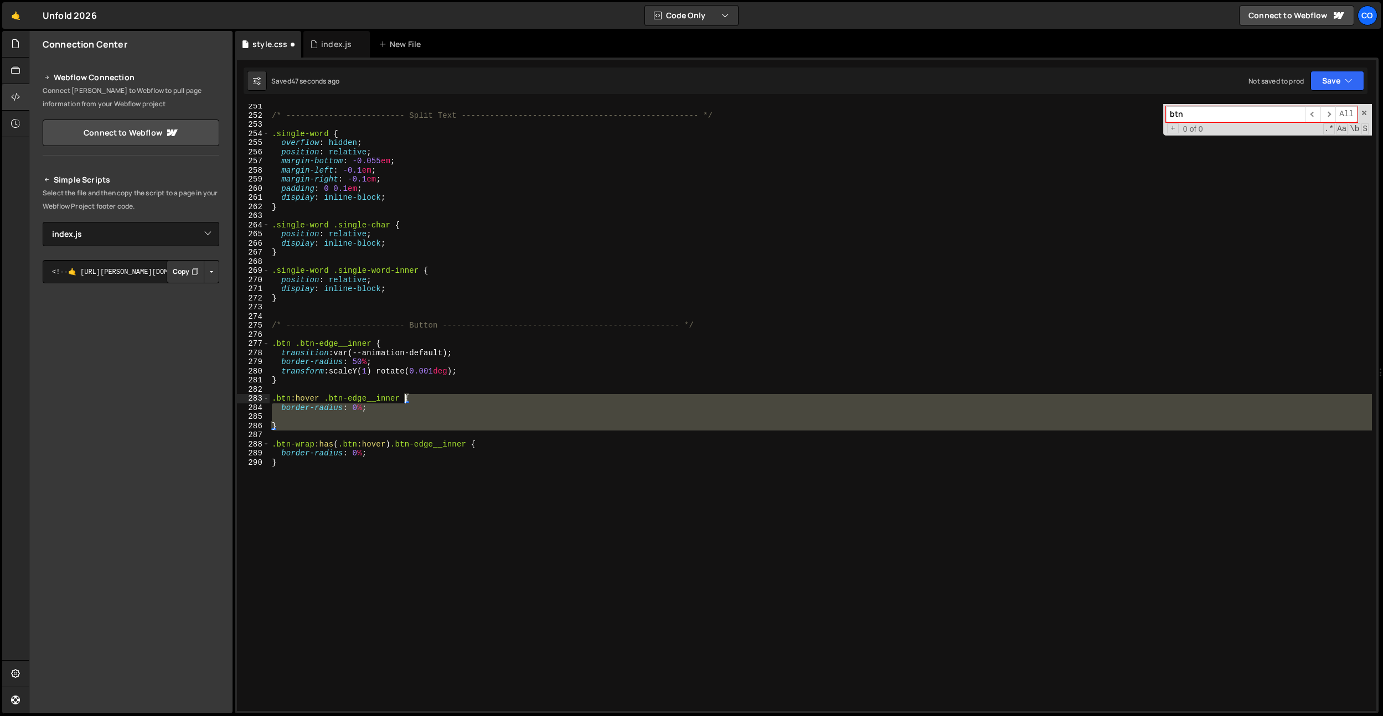
drag, startPoint x: 291, startPoint y: 436, endPoint x: 402, endPoint y: 403, distance: 116.1
click at [402, 403] on div "/* ------------------------- Split Text ---------------------------------------…" at bounding box center [821, 415] width 1102 height 626
type textarea ".btn:hover .btn-edge__inner,"
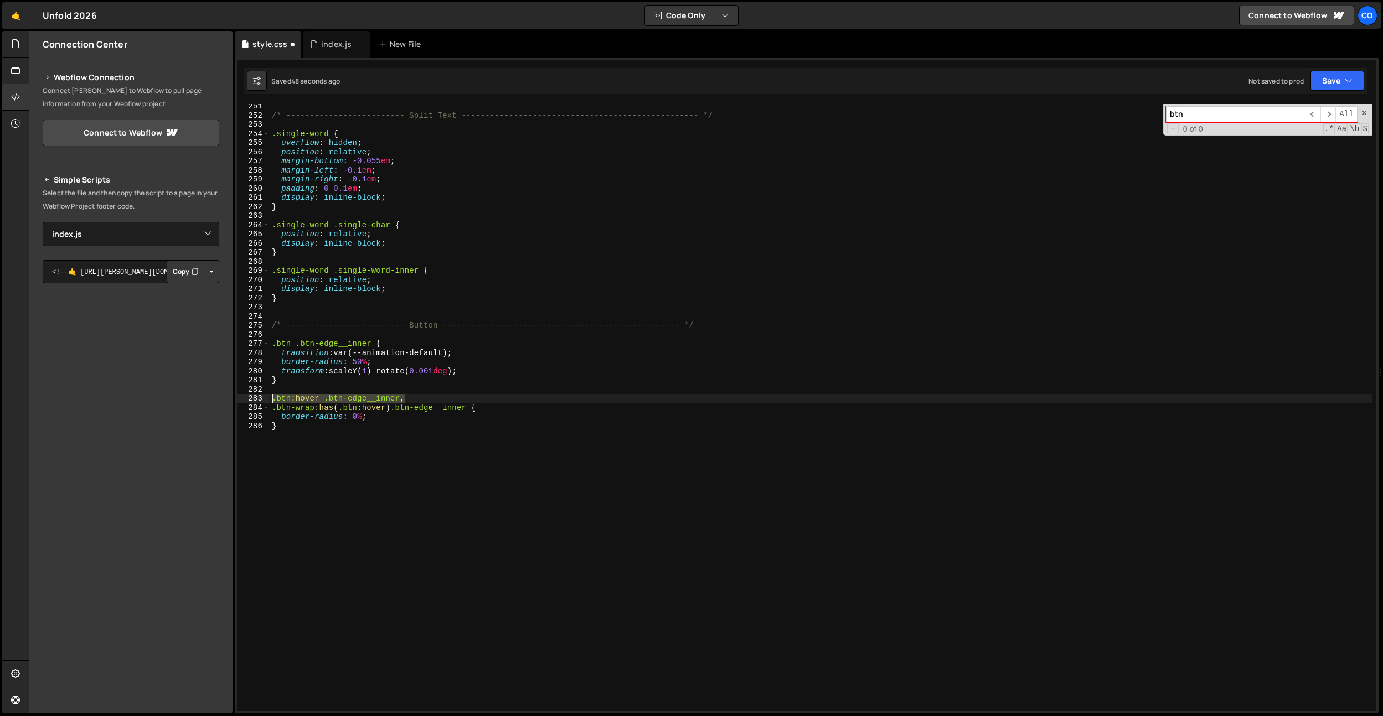
drag, startPoint x: 326, startPoint y: 398, endPoint x: 252, endPoint y: 395, distance: 74.2
click at [252, 395] on div ".btn:hover .btn-edge__inner, 251 252 253 254 255 256 257 258 259 260 261 262 26…" at bounding box center [806, 407] width 1139 height 607
click at [487, 397] on div "/* ------------------------- Split Text ---------------------------------------…" at bounding box center [821, 415] width 1102 height 626
type textarea ".btn-wrap:has(.btn:hover) .btn-edge__inner {"
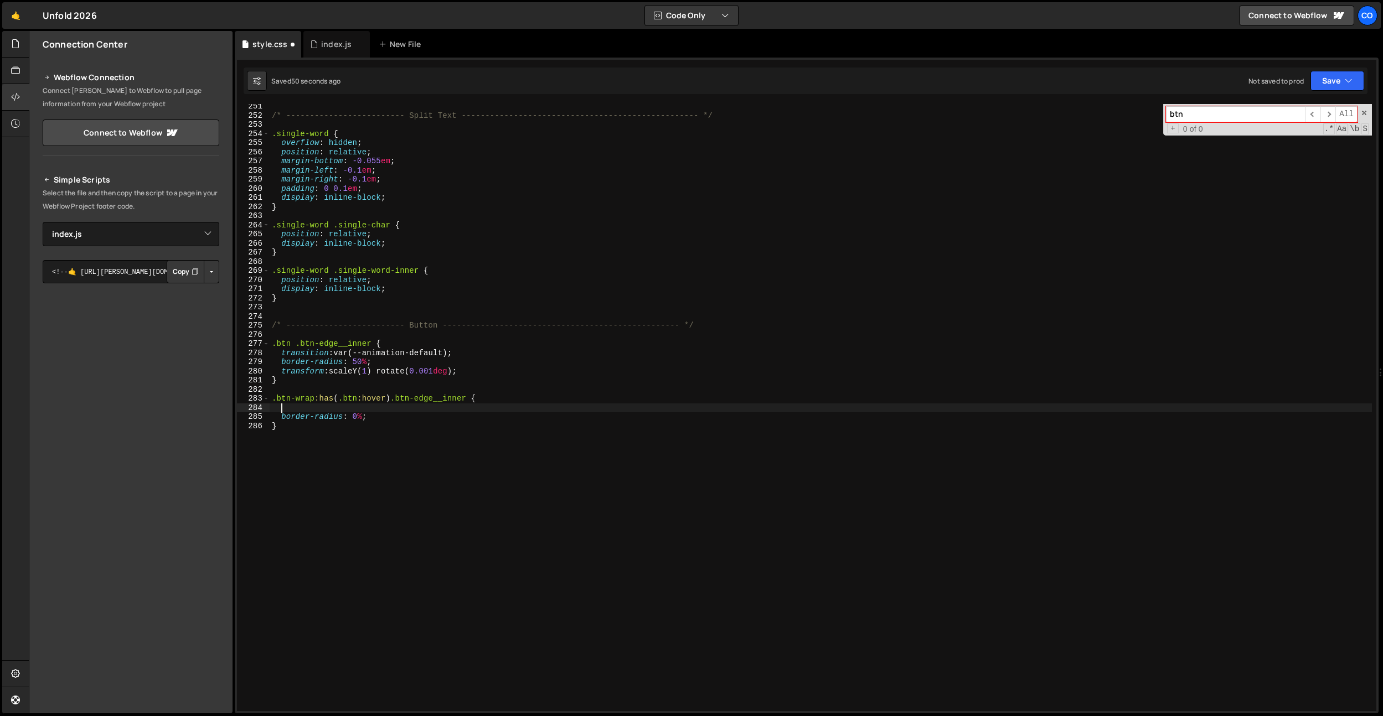
paste textarea "transform: scaleY(1) rotate(0.001deg);"
click at [376, 410] on div "/* ------------------------- Split Text ---------------------------------------…" at bounding box center [821, 415] width 1102 height 626
click at [433, 384] on div "/* ------------------------- Split Text ---------------------------------------…" at bounding box center [821, 415] width 1102 height 626
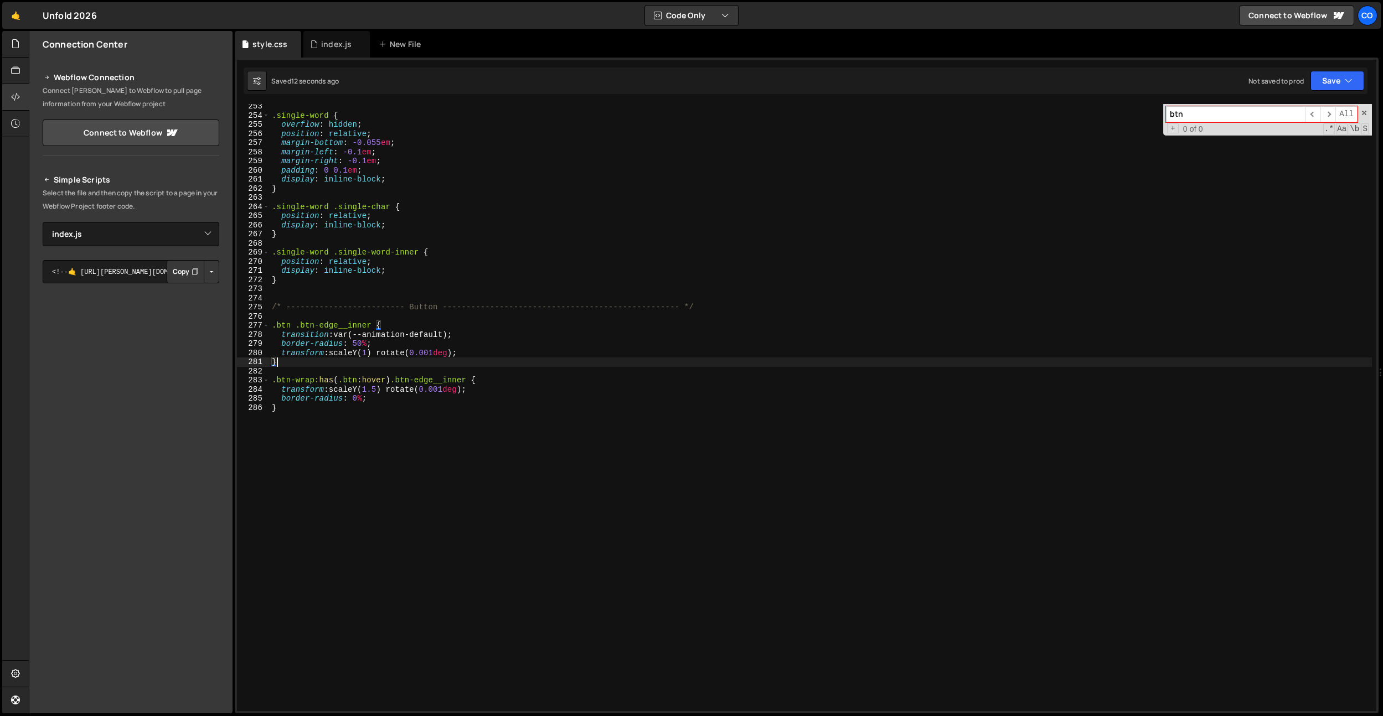
click at [378, 386] on div ".single-word { overflow : hidden ; position : relative ; margin-bottom : -0.055…" at bounding box center [821, 415] width 1102 height 626
click at [362, 388] on div ".single-word { overflow : hidden ; position : relative ; margin-bottom : -0.055…" at bounding box center [821, 415] width 1102 height 626
click at [383, 388] on div ".single-word { overflow : hidden ; position : relative ; margin-bottom : -0.055…" at bounding box center [821, 415] width 1102 height 626
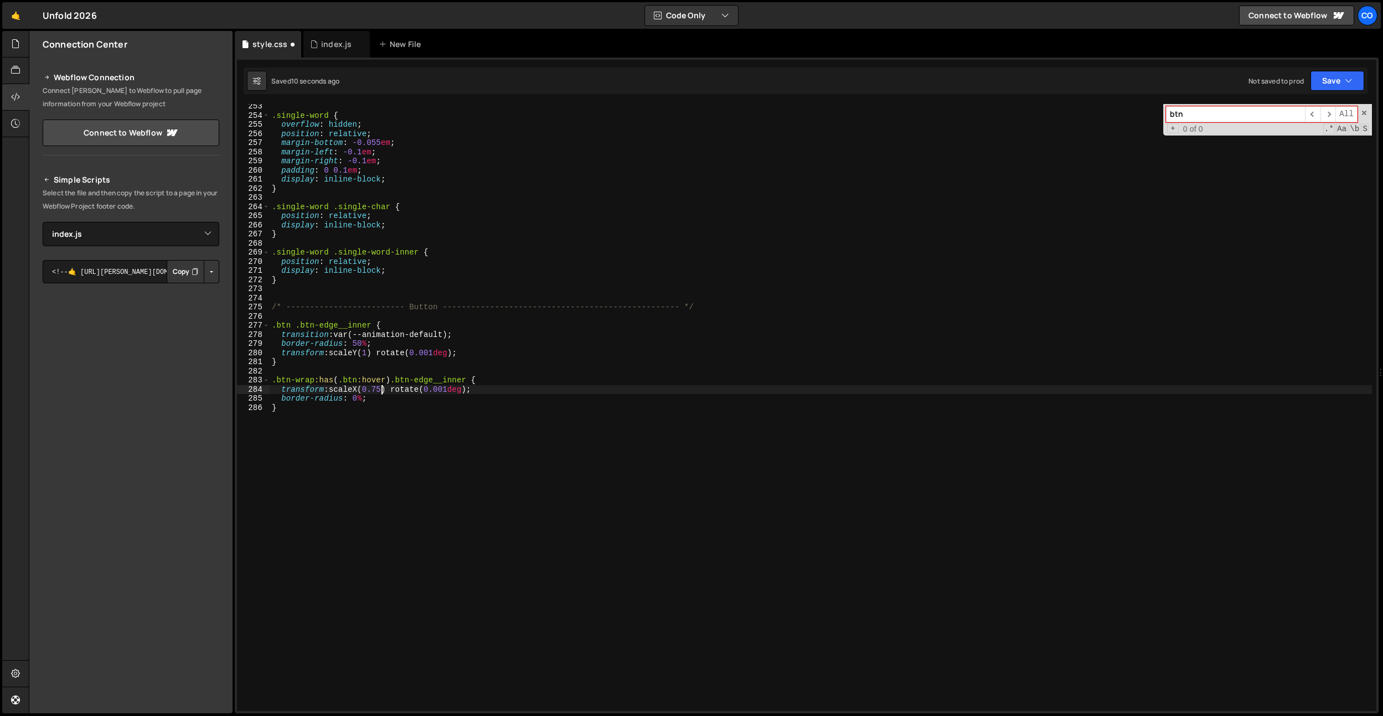
click at [360, 348] on div ".single-word { overflow : hidden ; position : relative ; margin-bottom : -0.055…" at bounding box center [821, 415] width 1102 height 626
drag, startPoint x: 398, startPoint y: 307, endPoint x: 383, endPoint y: 398, distance: 92.0
click at [398, 307] on div ".single-word { overflow : hidden ; position : relative ; margin-bottom : -0.055…" at bounding box center [821, 415] width 1102 height 626
click at [384, 393] on div ".single-word { overflow : hidden ; position : relative ; margin-bottom : -0.055…" at bounding box center [821, 415] width 1102 height 626
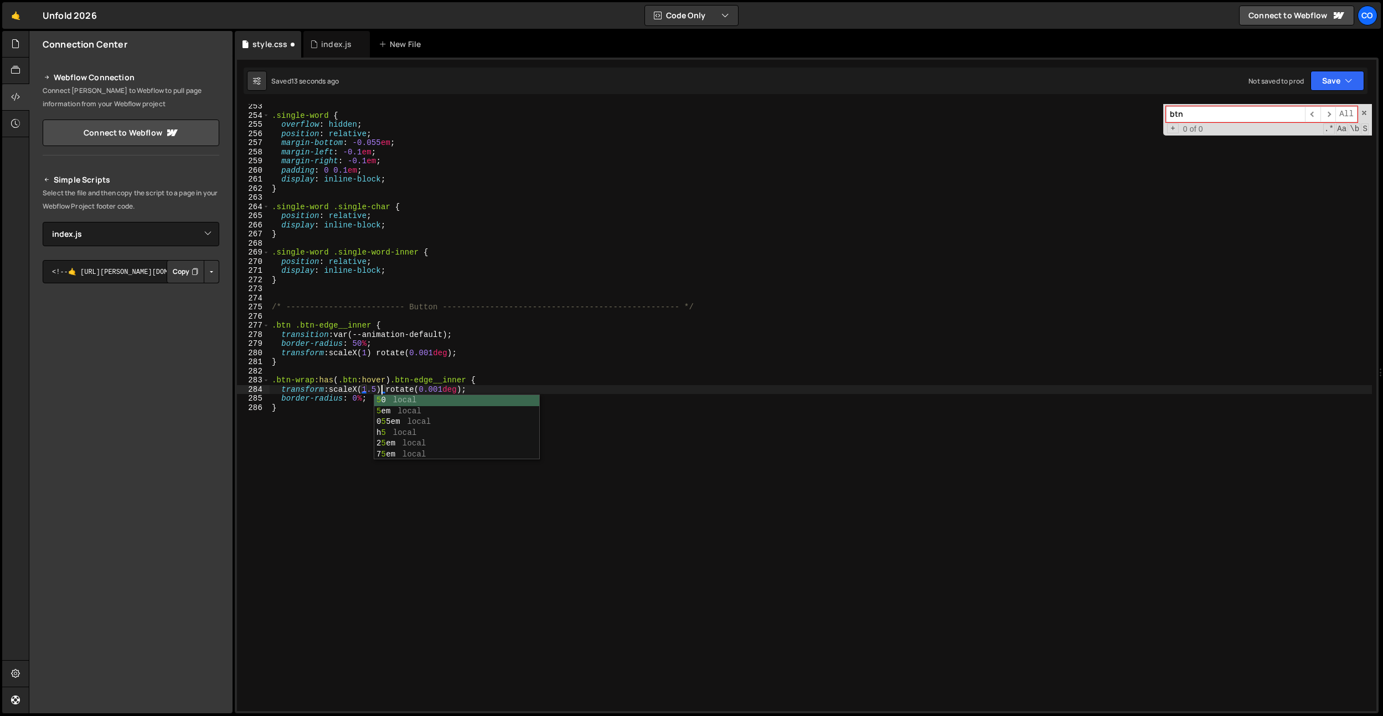
scroll to position [0, 7]
drag, startPoint x: 400, startPoint y: 361, endPoint x: 392, endPoint y: 371, distance: 13.0
click at [400, 361] on div ".single-word { overflow : hidden ; position : relative ; margin-bottom : -0.055…" at bounding box center [821, 415] width 1102 height 626
click at [375, 389] on div ".single-word { overflow : hidden ; position : relative ; margin-bottom : -0.055…" at bounding box center [821, 415] width 1102 height 626
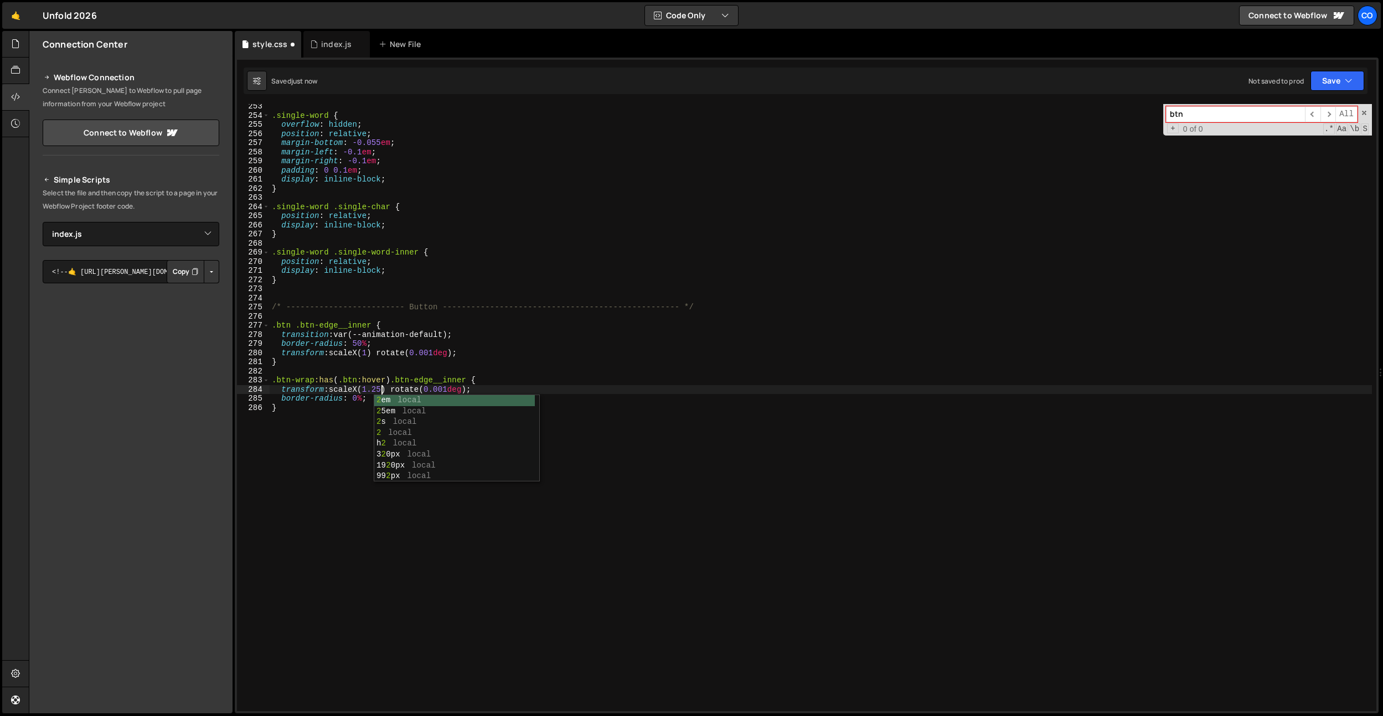
scroll to position [0, 7]
click at [365, 381] on div ".single-word { overflow : hidden ; position : relative ; margin-bottom : -0.055…" at bounding box center [821, 415] width 1102 height 626
click at [364, 403] on div ".single-word { overflow : hidden ; position : relative ; margin-bottom : -0.055…" at bounding box center [821, 415] width 1102 height 626
click at [380, 393] on div ".single-word { overflow : hidden ; position : relative ; margin-bottom : -0.055…" at bounding box center [821, 415] width 1102 height 626
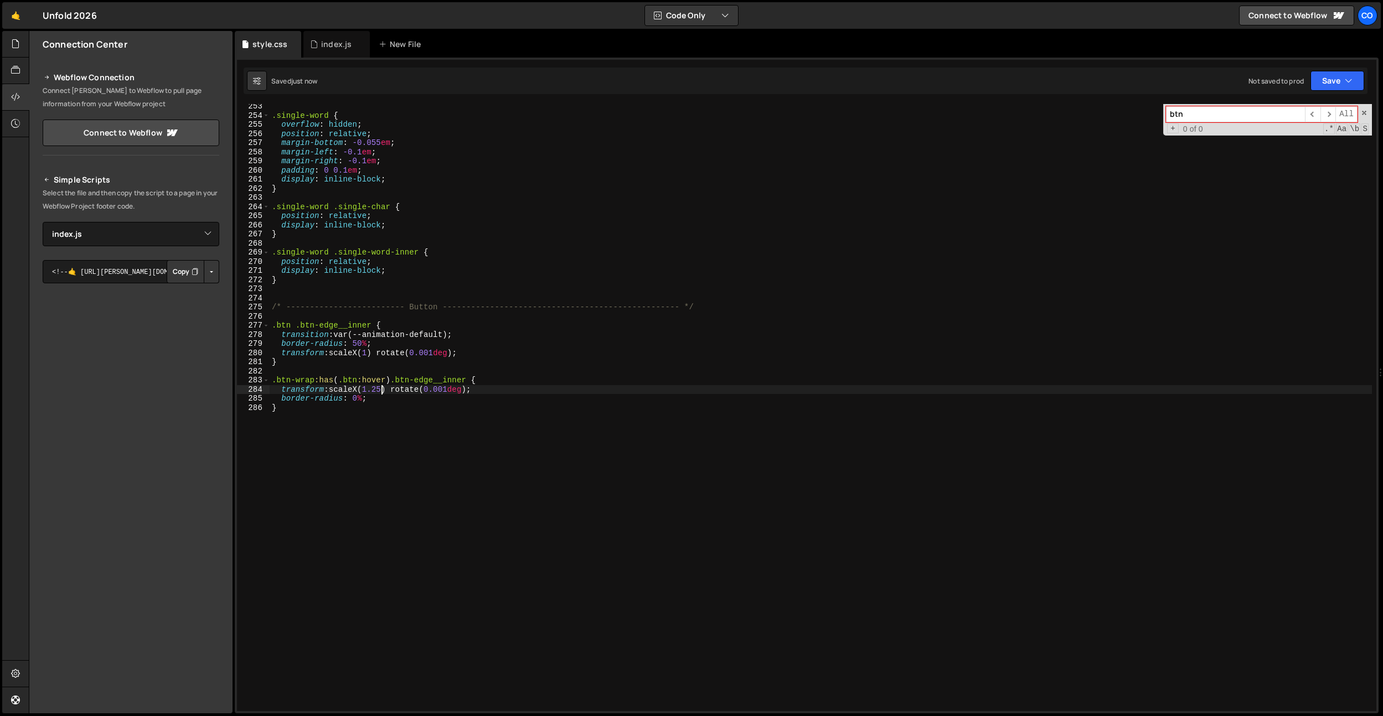
click at [369, 398] on div ".single-word { overflow : hidden ; position : relative ; margin-bottom : -0.055…" at bounding box center [821, 415] width 1102 height 626
drag, startPoint x: 315, startPoint y: 399, endPoint x: 264, endPoint y: 398, distance: 51.5
click at [264, 398] on div "border-radius: 0%; 253 254 255 256 257 258 259 260 261 262 263 264 265 266 267 …" at bounding box center [806, 407] width 1139 height 607
click at [395, 386] on div ".single-word { overflow : hidden ; position : relative ; margin-bottom : -0.055…" at bounding box center [821, 415] width 1102 height 626
click at [385, 390] on div ".single-word { overflow : hidden ; position : relative ; margin-bottom : -0.055…" at bounding box center [821, 415] width 1102 height 626
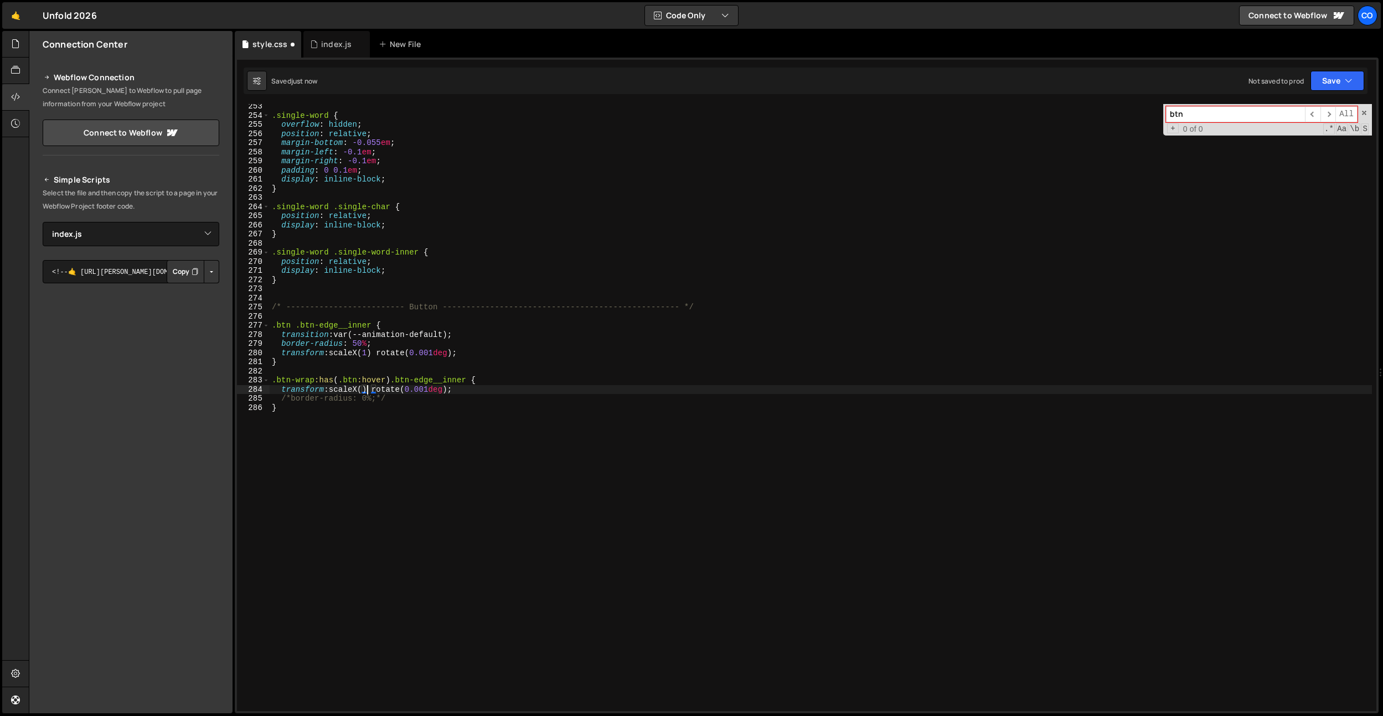
scroll to position [0, 7]
click at [431, 367] on div ".single-word { overflow : hidden ; position : relative ; margin-bottom : -0.055…" at bounding box center [821, 415] width 1102 height 626
click at [386, 402] on div ".single-word { overflow : hidden ; position : relative ; margin-bottom : -0.055…" at bounding box center [821, 415] width 1102 height 626
drag, startPoint x: 399, startPoint y: 398, endPoint x: 255, endPoint y: 403, distance: 144.0
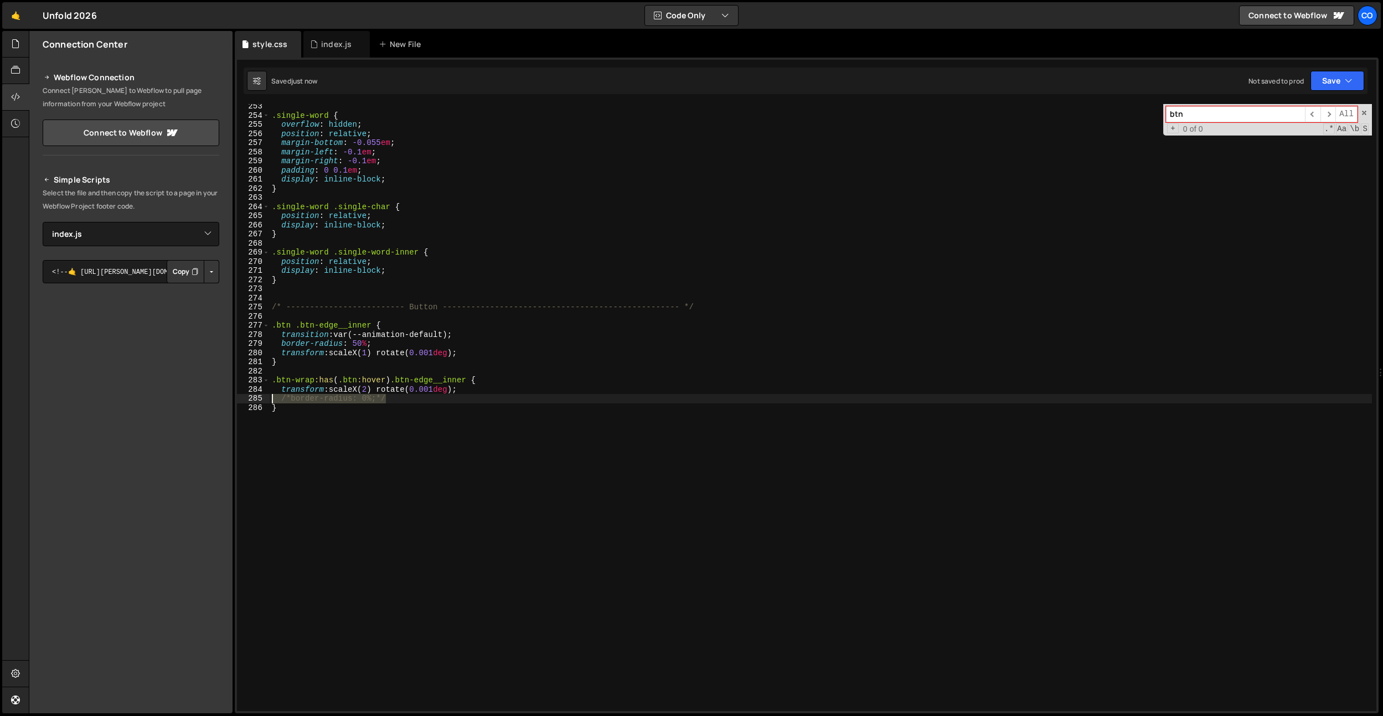
click at [255, 403] on div "/*border-radius: 0%;*/ 253 254 255 256 257 258 259 260 261 262 263 264 265 266 …" at bounding box center [806, 407] width 1139 height 607
click at [365, 389] on div ".single-word { overflow : hidden ; position : relative ; margin-bottom : -0.055…" at bounding box center [821, 415] width 1102 height 626
click at [404, 362] on div ".single-word { overflow : hidden ; position : relative ; margin-bottom : -0.055…" at bounding box center [821, 415] width 1102 height 626
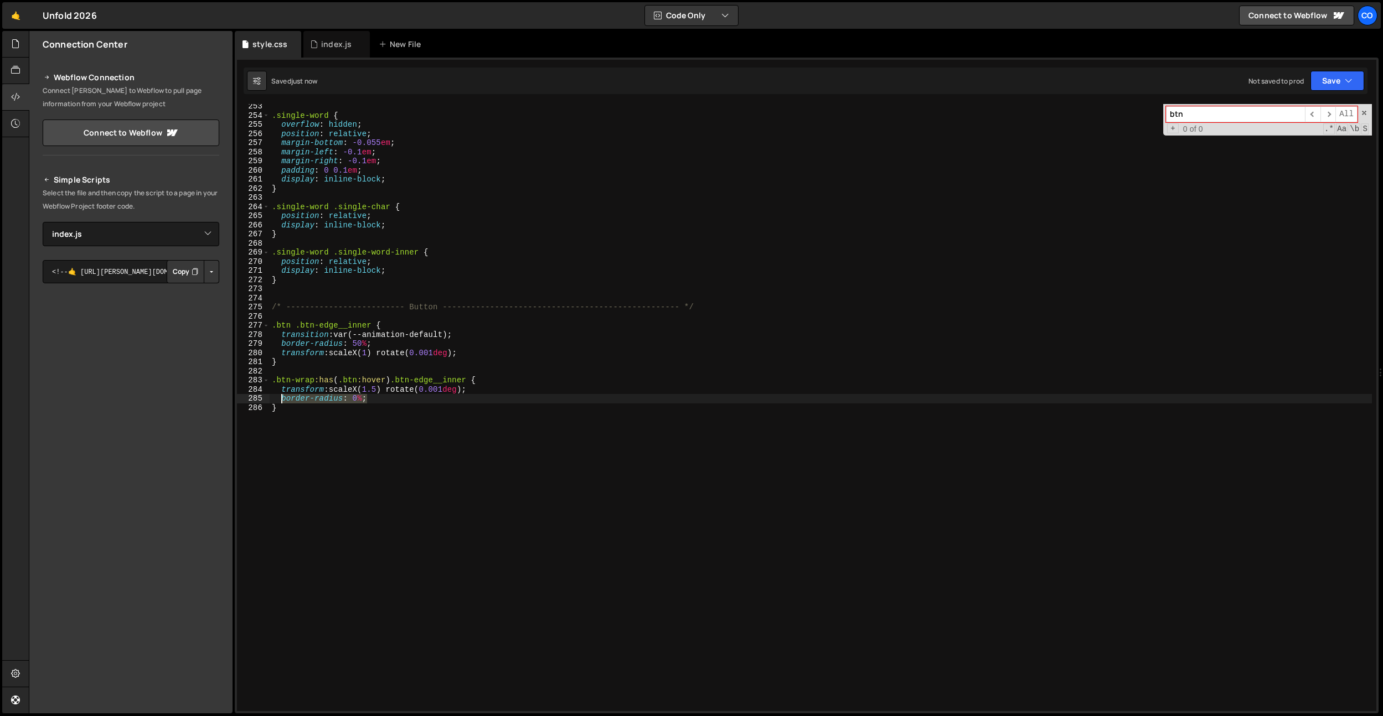
drag, startPoint x: 381, startPoint y: 397, endPoint x: 264, endPoint y: 398, distance: 116.8
click at [264, 398] on div "} 253 254 255 256 257 258 259 260 261 262 263 264 265 266 267 268 269 270 271 2…" at bounding box center [806, 407] width 1139 height 607
type textarea "border-radius: 0%;"
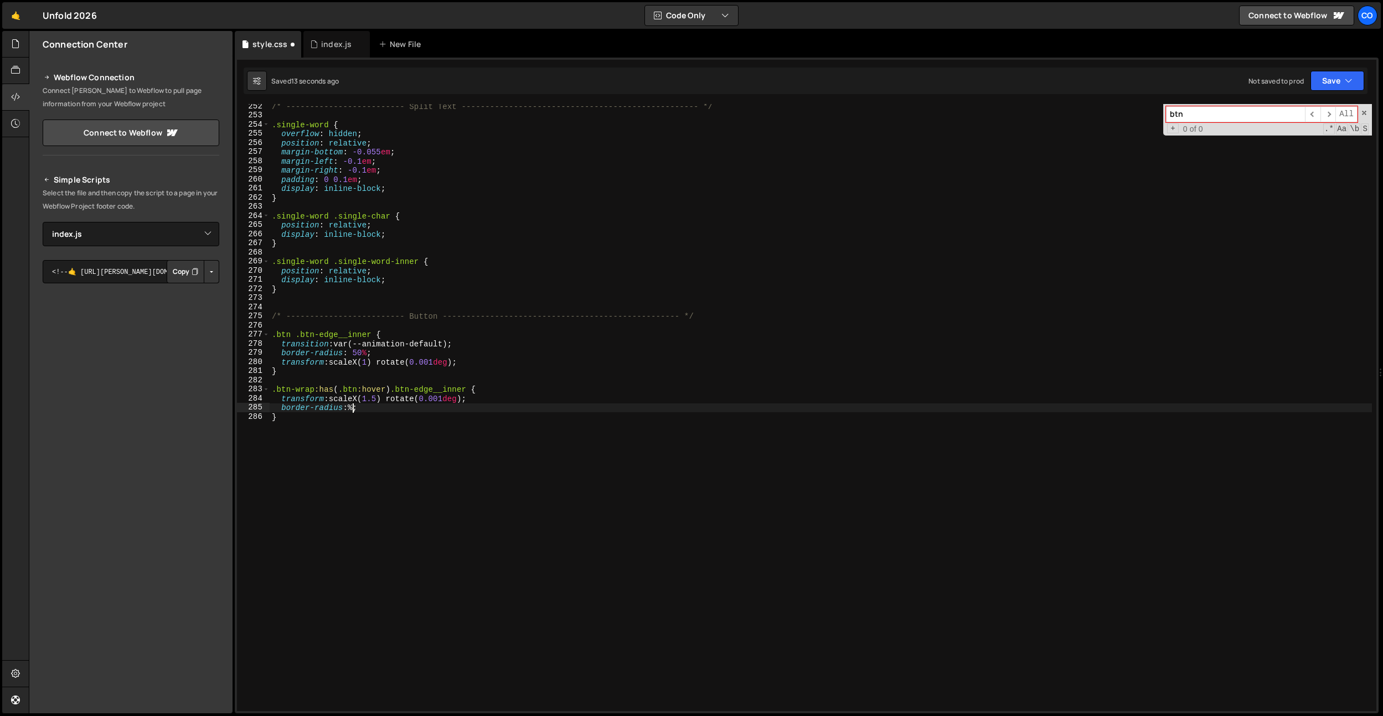
scroll to position [0, 6]
click at [380, 401] on div "/* ------------------------- Split Text ---------------------------------------…" at bounding box center [821, 415] width 1102 height 626
click at [363, 407] on div "/* ------------------------- Split Text ---------------------------------------…" at bounding box center [821, 415] width 1102 height 626
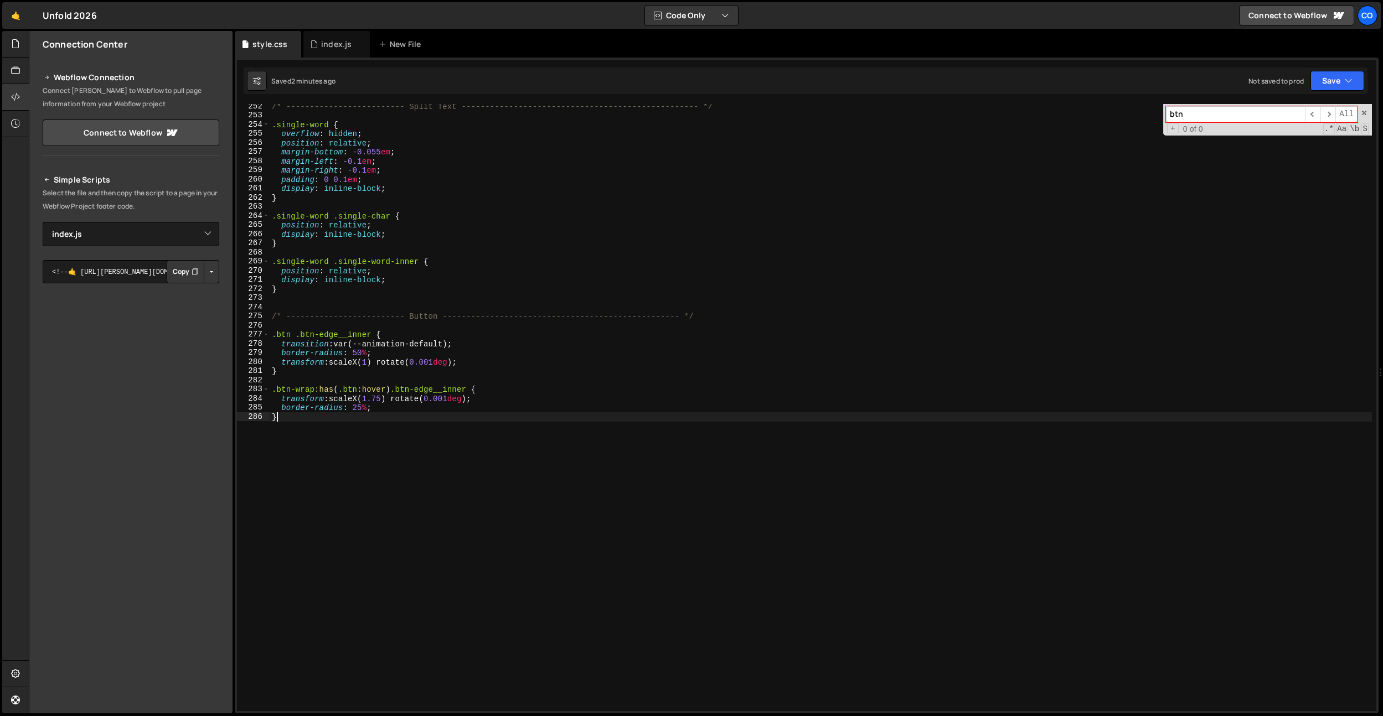
click at [430, 471] on div "/* ------------------------- Split Text ---------------------------------------…" at bounding box center [821, 415] width 1102 height 626
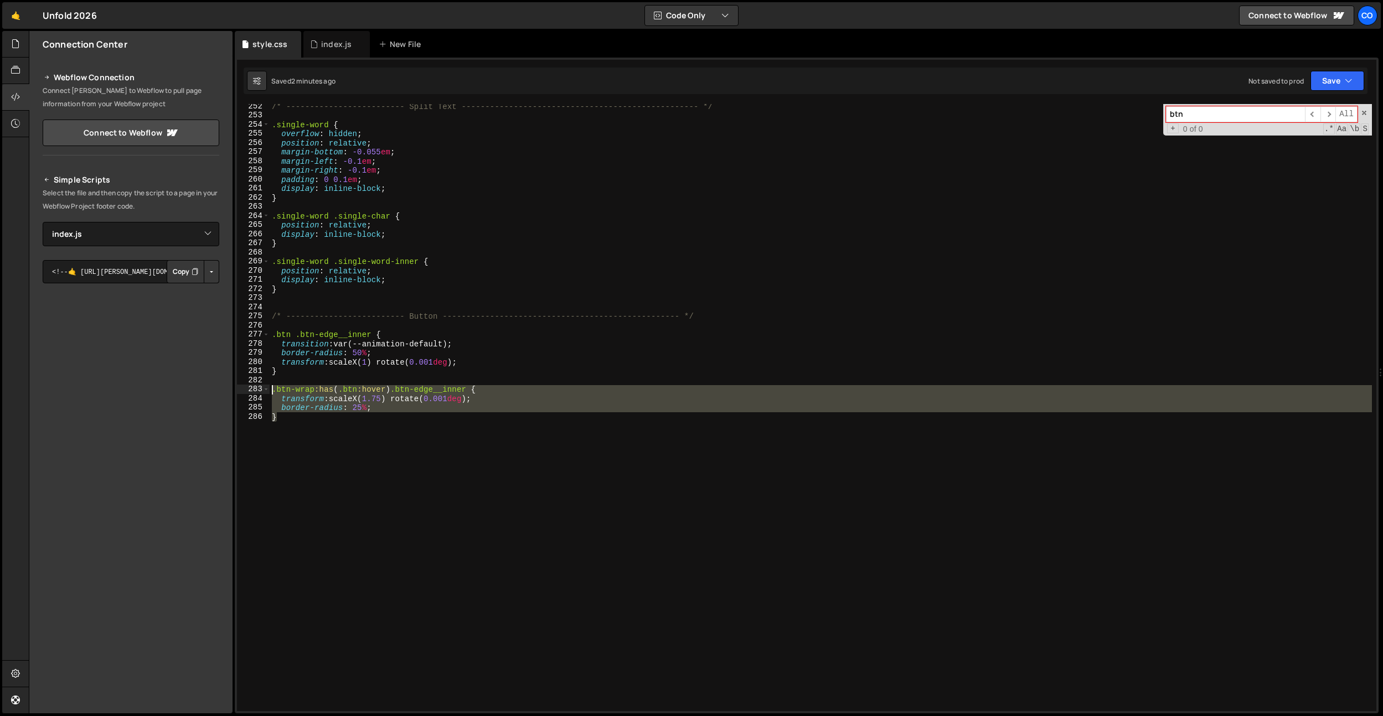
drag, startPoint x: 333, startPoint y: 445, endPoint x: 256, endPoint y: 391, distance: 93.8
click at [256, 391] on div "} 252 253 254 255 256 257 258 259 260 261 262 263 264 265 266 267 268 269 270 2…" at bounding box center [806, 407] width 1139 height 607
type textarea "}"
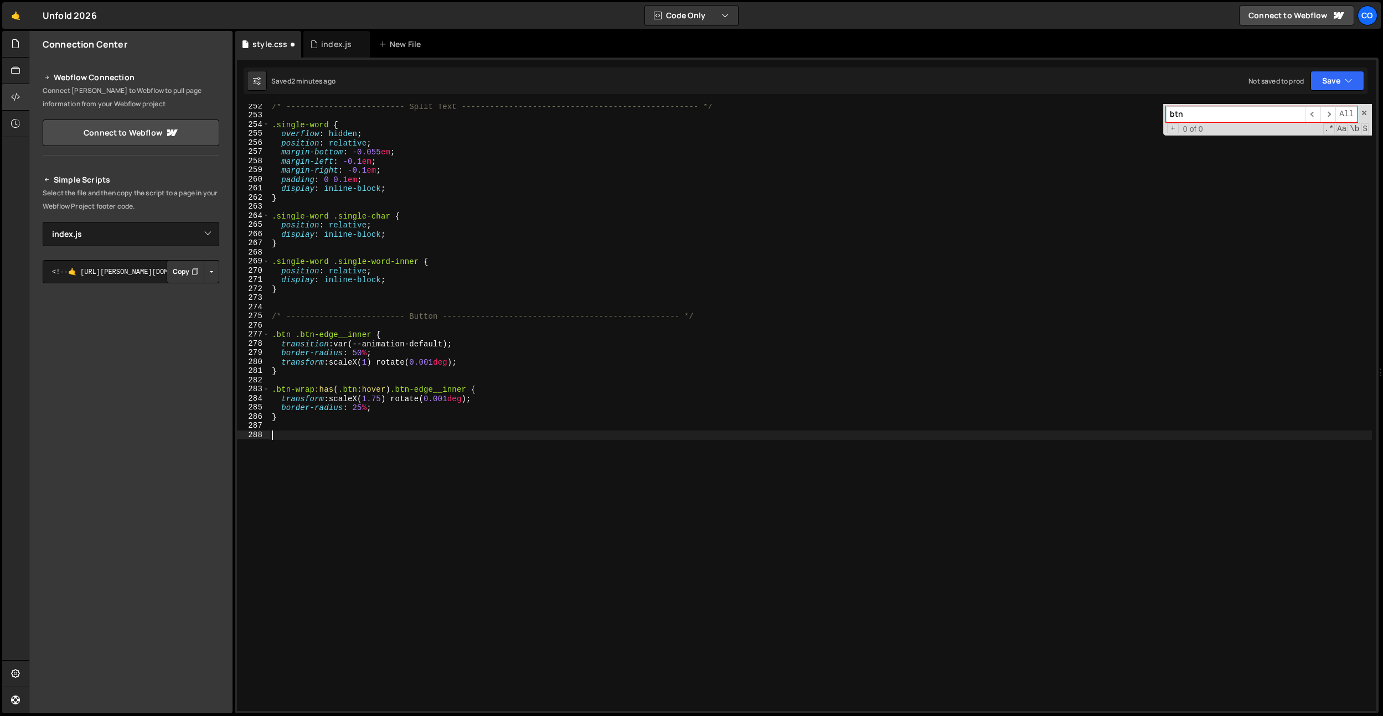
paste textarea "}"
drag, startPoint x: 397, startPoint y: 391, endPoint x: 318, endPoint y: 391, distance: 78.6
click at [316, 392] on div "/* ------------------------- Split Text ---------------------------------------…" at bounding box center [821, 415] width 1102 height 626
click at [339, 385] on div "/* ------------------------- Split Text ---------------------------------------…" at bounding box center [821, 407] width 1102 height 607
drag, startPoint x: 385, startPoint y: 387, endPoint x: 337, endPoint y: 391, distance: 48.3
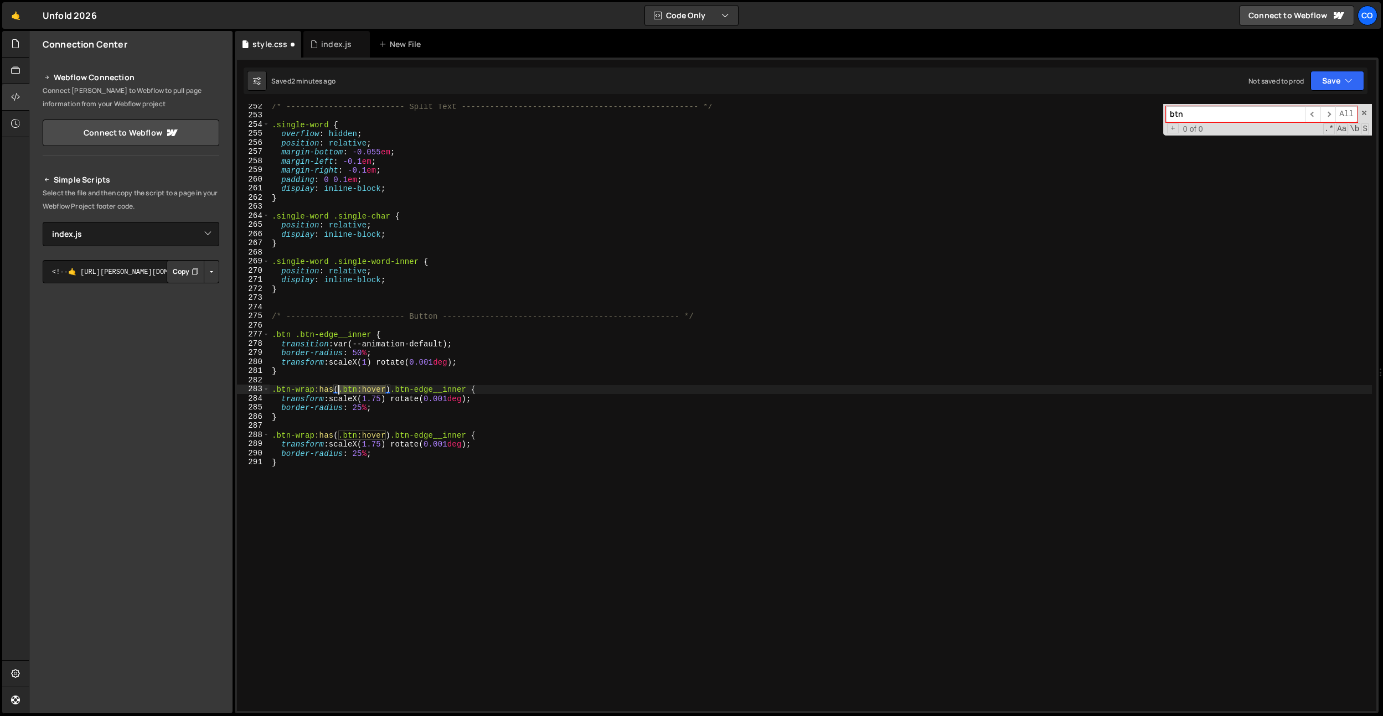
click at [337, 391] on div "/* ------------------------- Split Text ---------------------------------------…" at bounding box center [821, 415] width 1102 height 626
drag, startPoint x: 395, startPoint y: 389, endPoint x: 267, endPoint y: 389, distance: 128.4
click at [267, 389] on div ".btn-wrap:has(.btn:hover) .btn-edge__inner { 252 253 254 255 256 257 258 259 26…" at bounding box center [806, 407] width 1139 height 607
paste textarea ":hover"
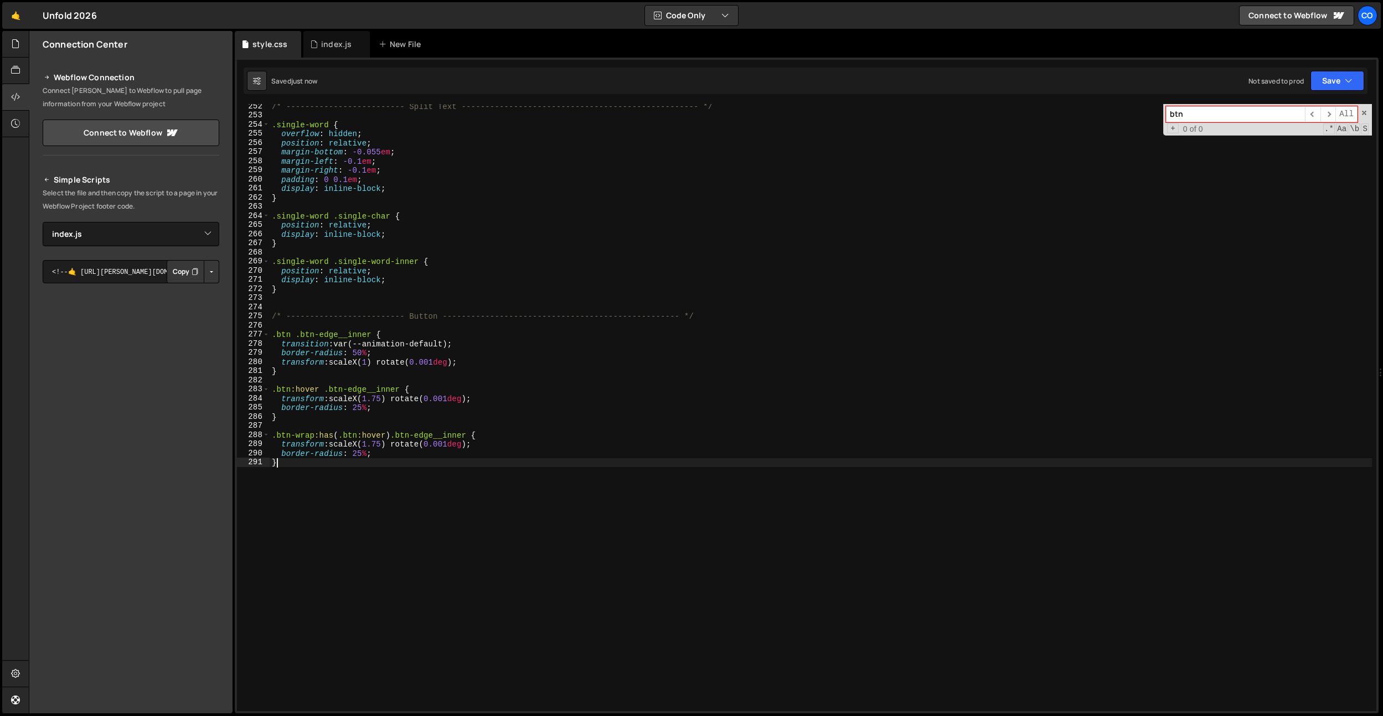
click at [369, 496] on div "/* ------------------------- Split Text ---------------------------------------…" at bounding box center [821, 415] width 1102 height 626
drag, startPoint x: 400, startPoint y: 388, endPoint x: 263, endPoint y: 391, distance: 136.8
click at [263, 391] on div "} 252 253 254 255 256 257 258 259 260 261 262 263 264 265 266 267 268 269 270 2…" at bounding box center [806, 407] width 1139 height 607
paste textarea ".btn:hover .btn-edge__inner"
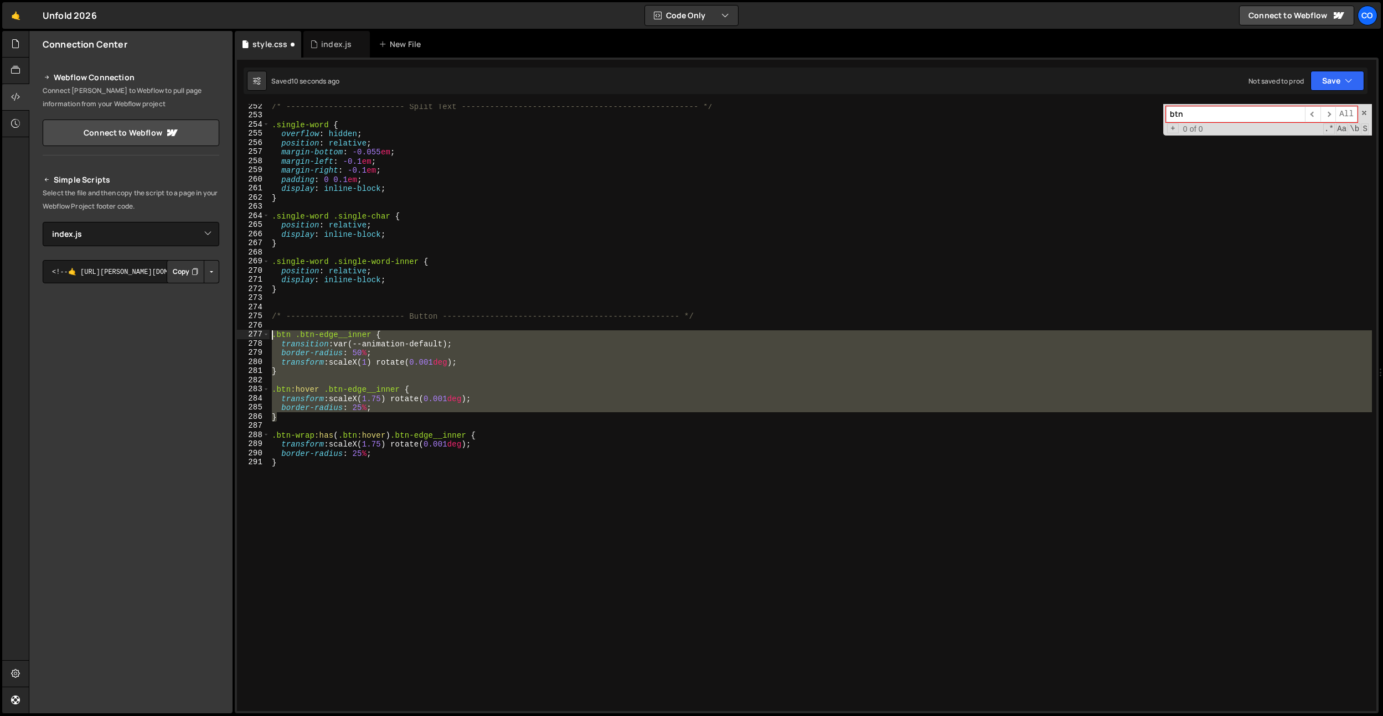
drag, startPoint x: 262, startPoint y: 378, endPoint x: 249, endPoint y: 337, distance: 43.4
click at [249, 337] on div ".btn:hover .btn-edge__inner { 252 253 254 255 256 257 258 259 260 261 262 263 2…" at bounding box center [806, 407] width 1139 height 607
type textarea "}"
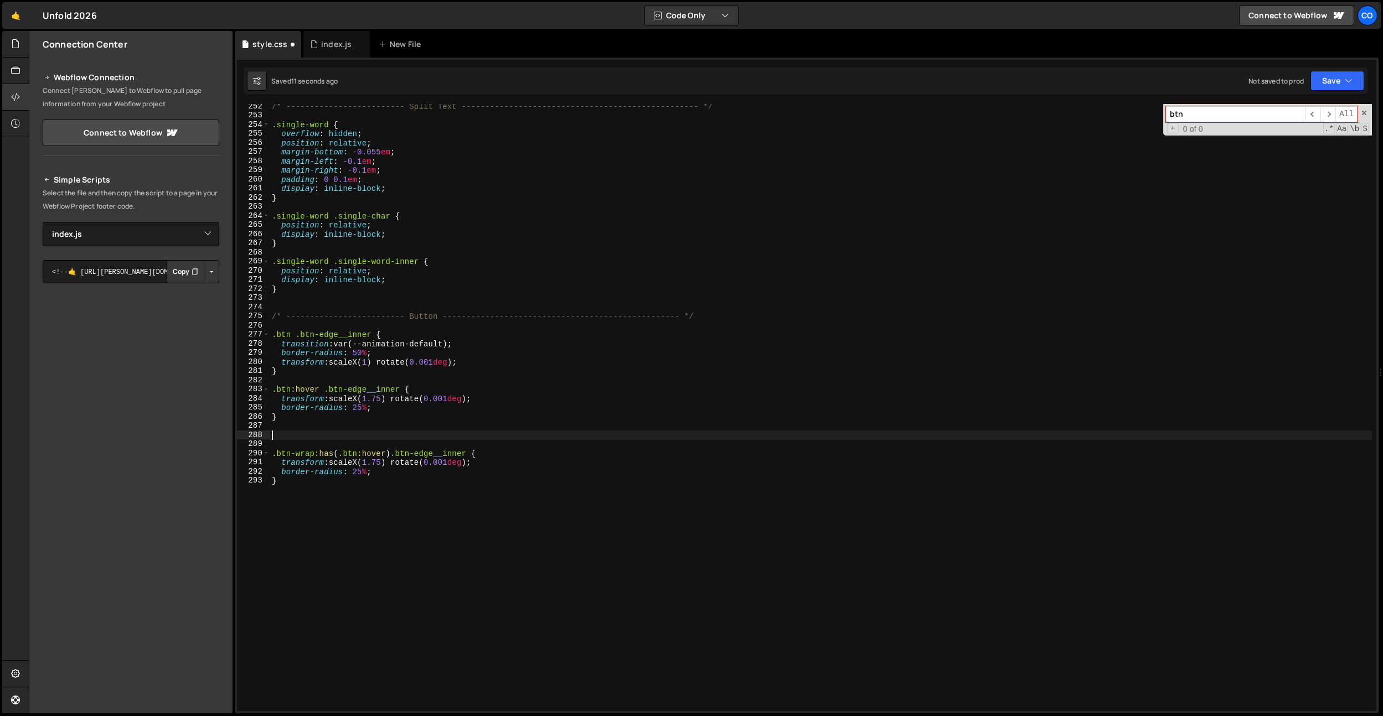
paste textarea "}"
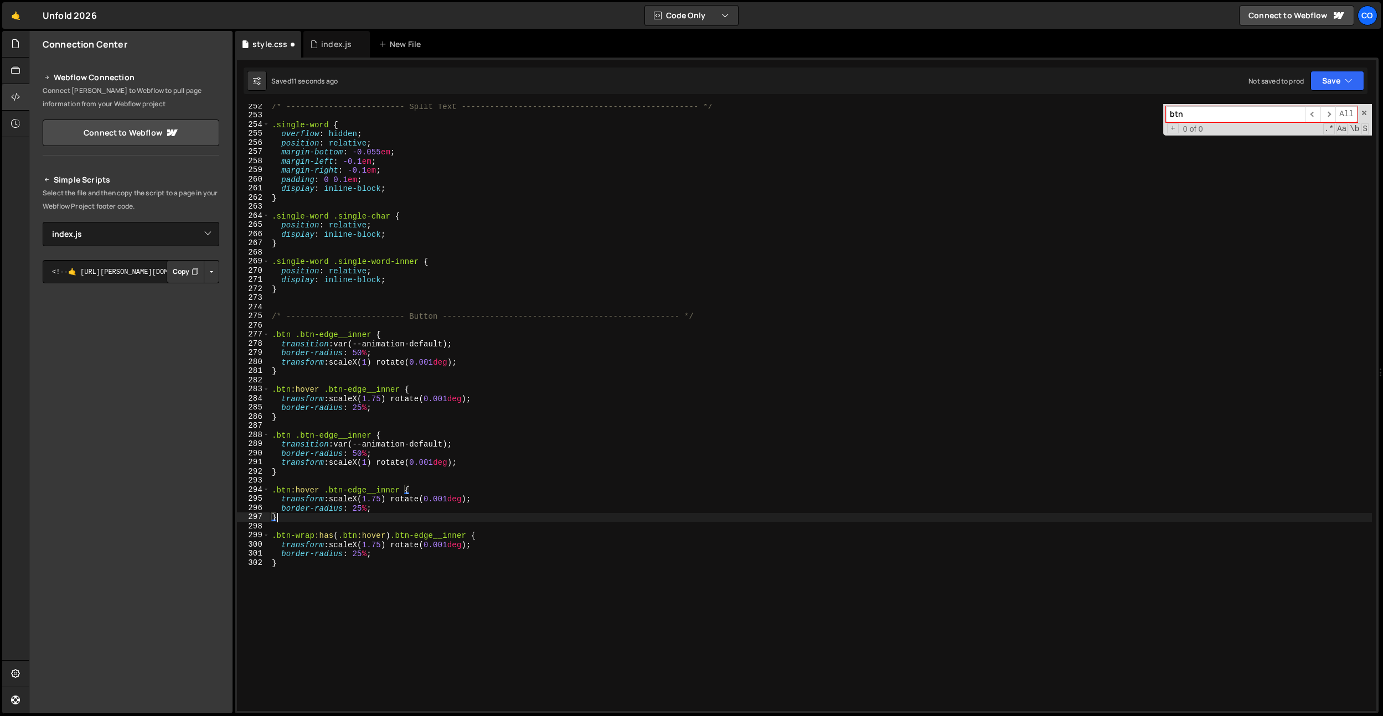
click at [348, 369] on div "/* ------------------------- Split Text ---------------------------------------…" at bounding box center [821, 415] width 1102 height 626
click at [360, 411] on div "/* ------------------------- Split Text ---------------------------------------…" at bounding box center [821, 415] width 1102 height 626
drag, startPoint x: 490, startPoint y: 399, endPoint x: 490, endPoint y: 391, distance: 7.8
click at [490, 391] on div "/* ------------------------- Split Text ---------------------------------------…" at bounding box center [821, 415] width 1102 height 626
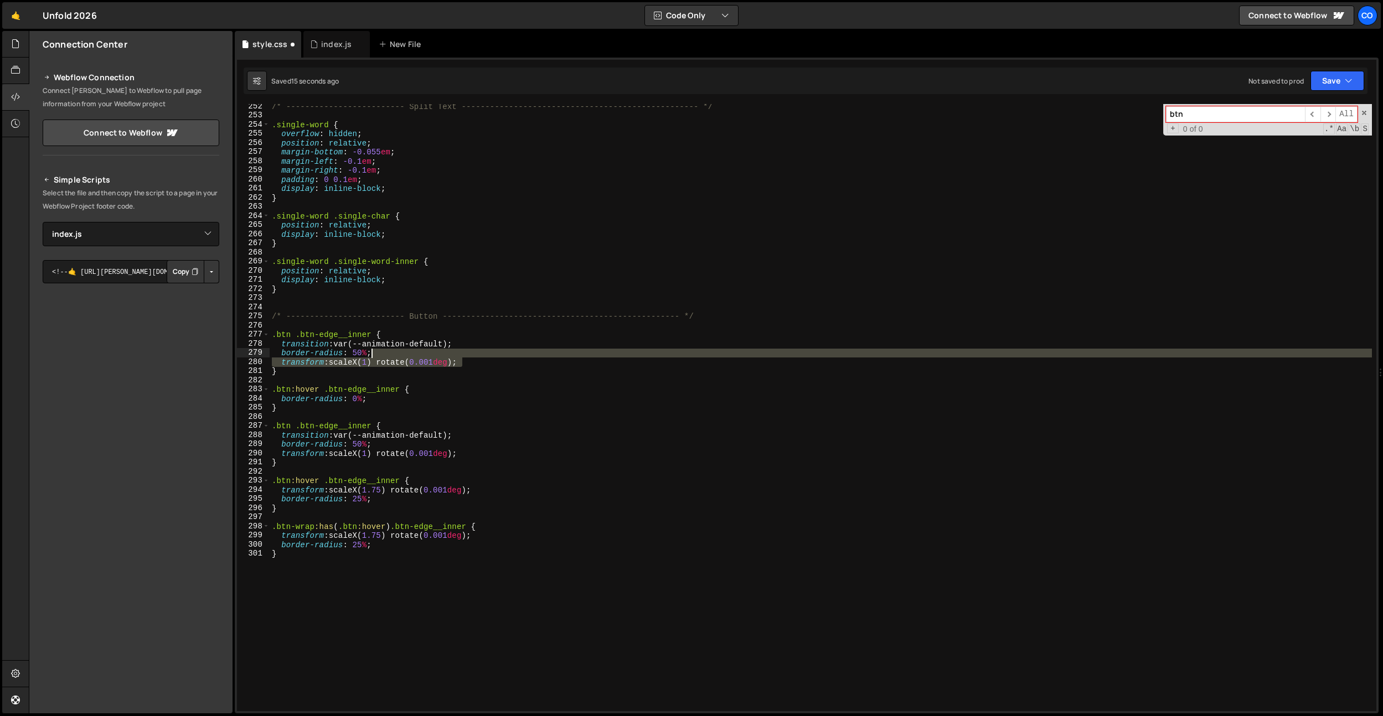
drag, startPoint x: 477, startPoint y: 364, endPoint x: 479, endPoint y: 355, distance: 9.1
click at [479, 355] on div "/* ------------------------- Split Text ---------------------------------------…" at bounding box center [821, 415] width 1102 height 626
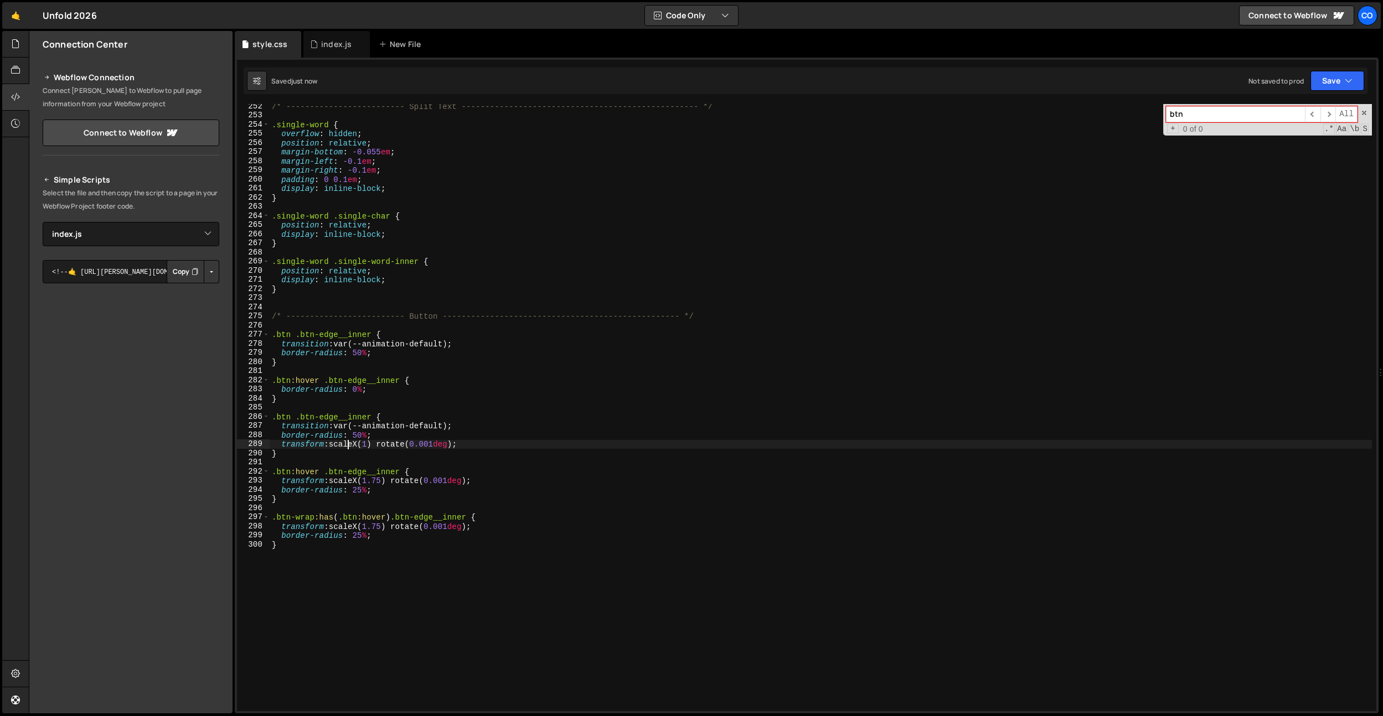
click at [348, 445] on div "/* ------------------------- Split Text ---------------------------------------…" at bounding box center [821, 415] width 1102 height 626
click at [368, 394] on div "/* ------------------------- Split Text ---------------------------------------…" at bounding box center [821, 415] width 1102 height 626
type textarea "}"
click at [359, 409] on div "/* ------------------------- Split Text ---------------------------------------…" at bounding box center [821, 415] width 1102 height 626
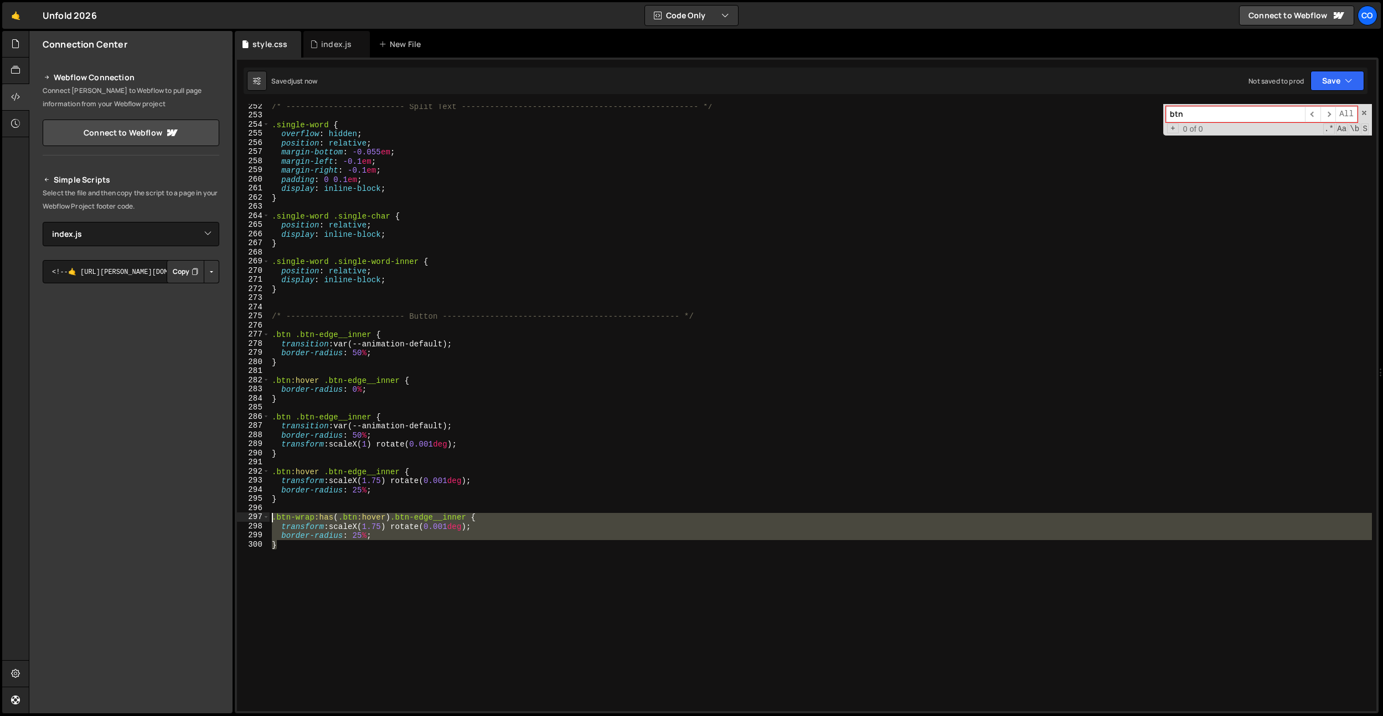
drag, startPoint x: 331, startPoint y: 551, endPoint x: 272, endPoint y: 518, distance: 67.4
click at [272, 518] on div "/* ------------------------- Split Text ---------------------------------------…" at bounding box center [821, 415] width 1102 height 626
type textarea ".btn-wrap:has(.btn:hover) .btn-edge__inner { transform: scaleX(1.75) rotate(0.0…"
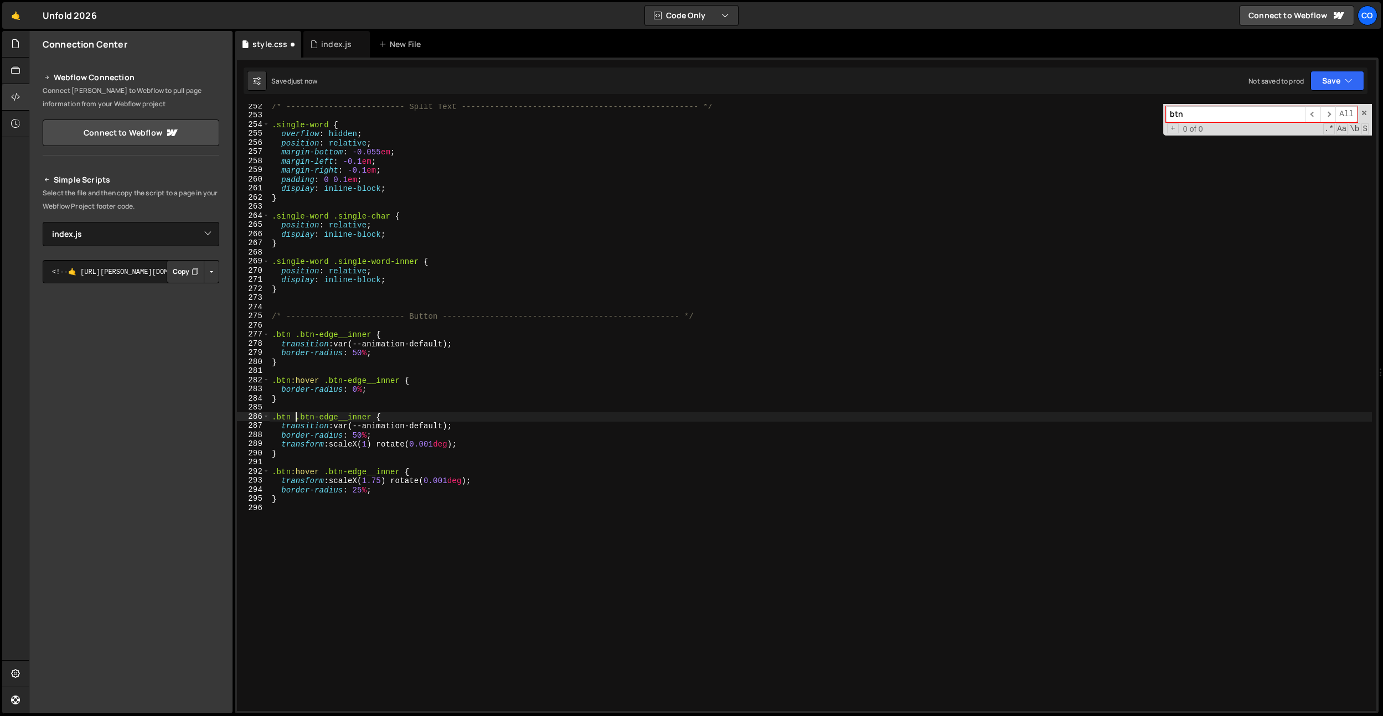
click at [295, 419] on div "/* ------------------------- Split Text ---------------------------------------…" at bounding box center [821, 415] width 1102 height 626
click at [425, 388] on div "/* ------------------------- Split Text ---------------------------------------…" at bounding box center [821, 415] width 1102 height 626
click at [311, 421] on div "/* ------------------------- Split Text ---------------------------------------…" at bounding box center [821, 415] width 1102 height 626
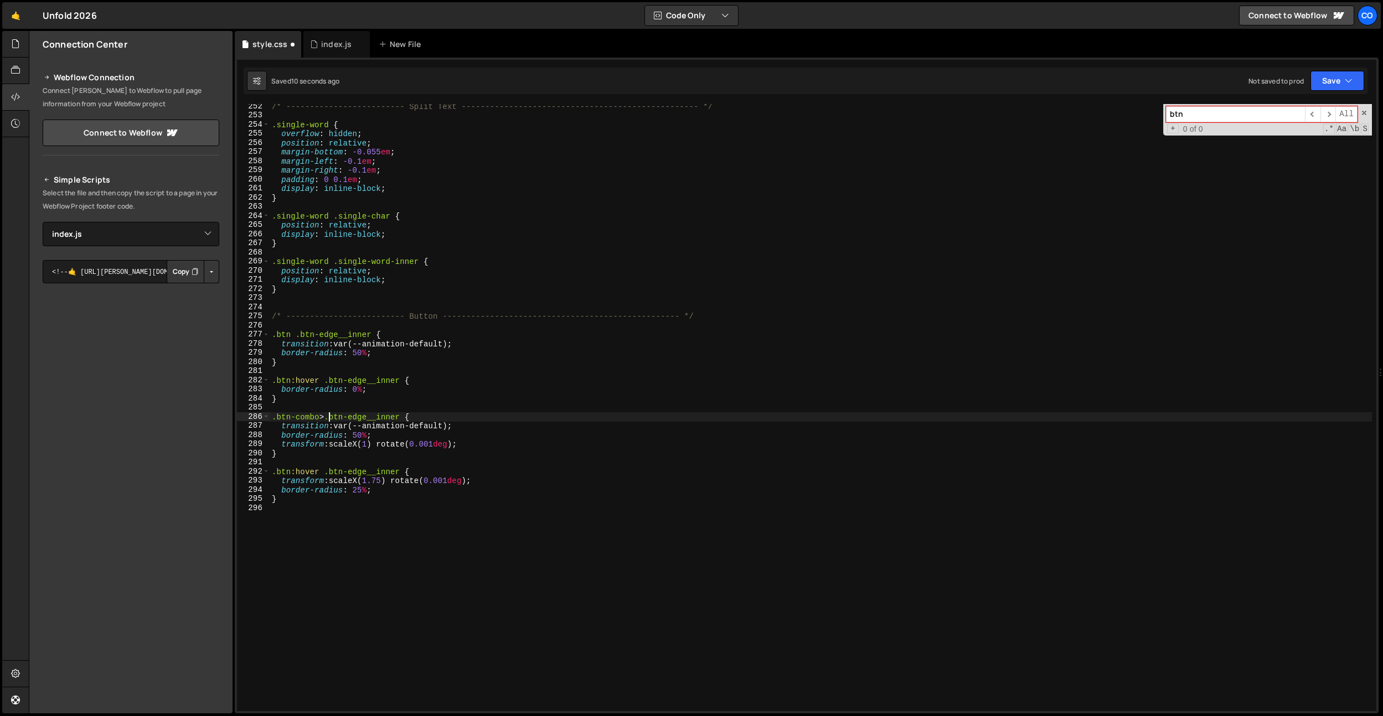
click at [369, 395] on div "/* ------------------------- Split Text ---------------------------------------…" at bounding box center [821, 415] width 1102 height 626
click at [331, 422] on div "/* ------------------------- Split Text ---------------------------------------…" at bounding box center [821, 415] width 1102 height 626
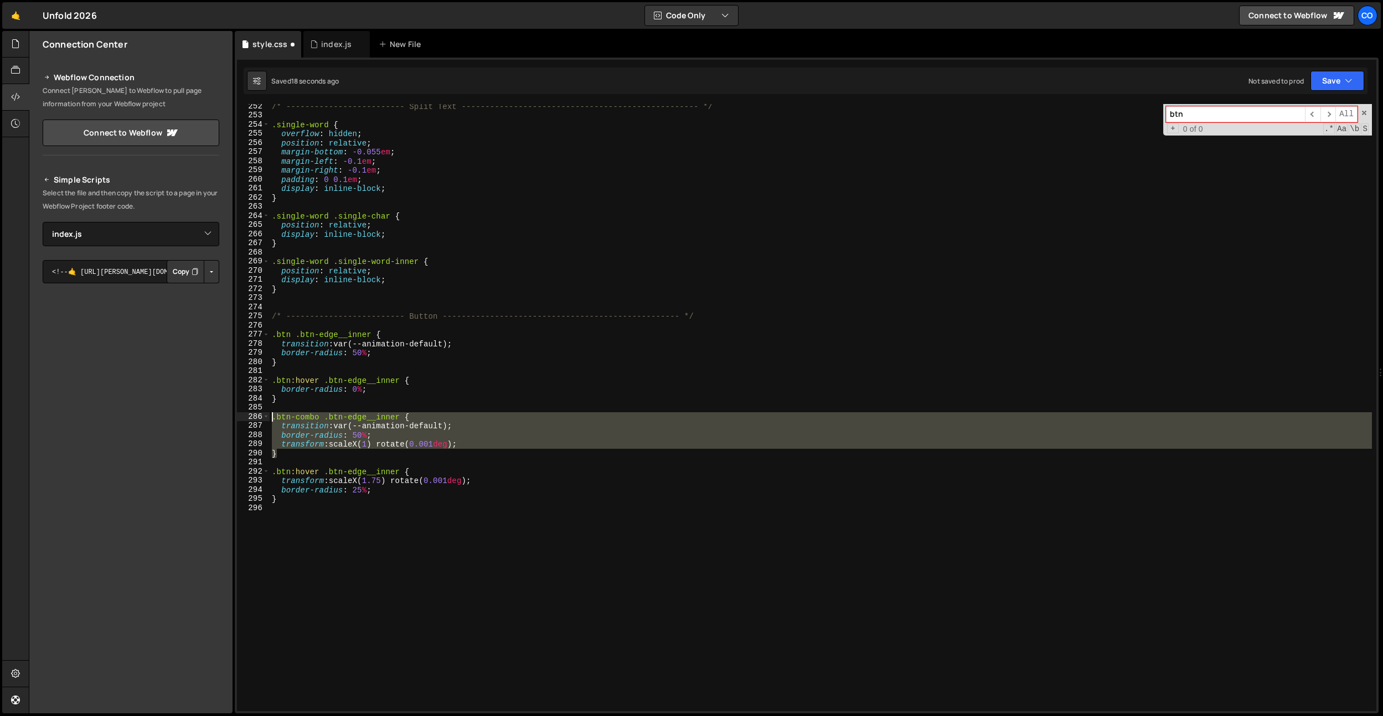
drag, startPoint x: 312, startPoint y: 451, endPoint x: 257, endPoint y: 420, distance: 63.0
click at [257, 420] on div ".btn-combo .btn-edge__inner { 252 253 254 255 256 257 258 259 260 261 262 263 2…" at bounding box center [806, 407] width 1139 height 607
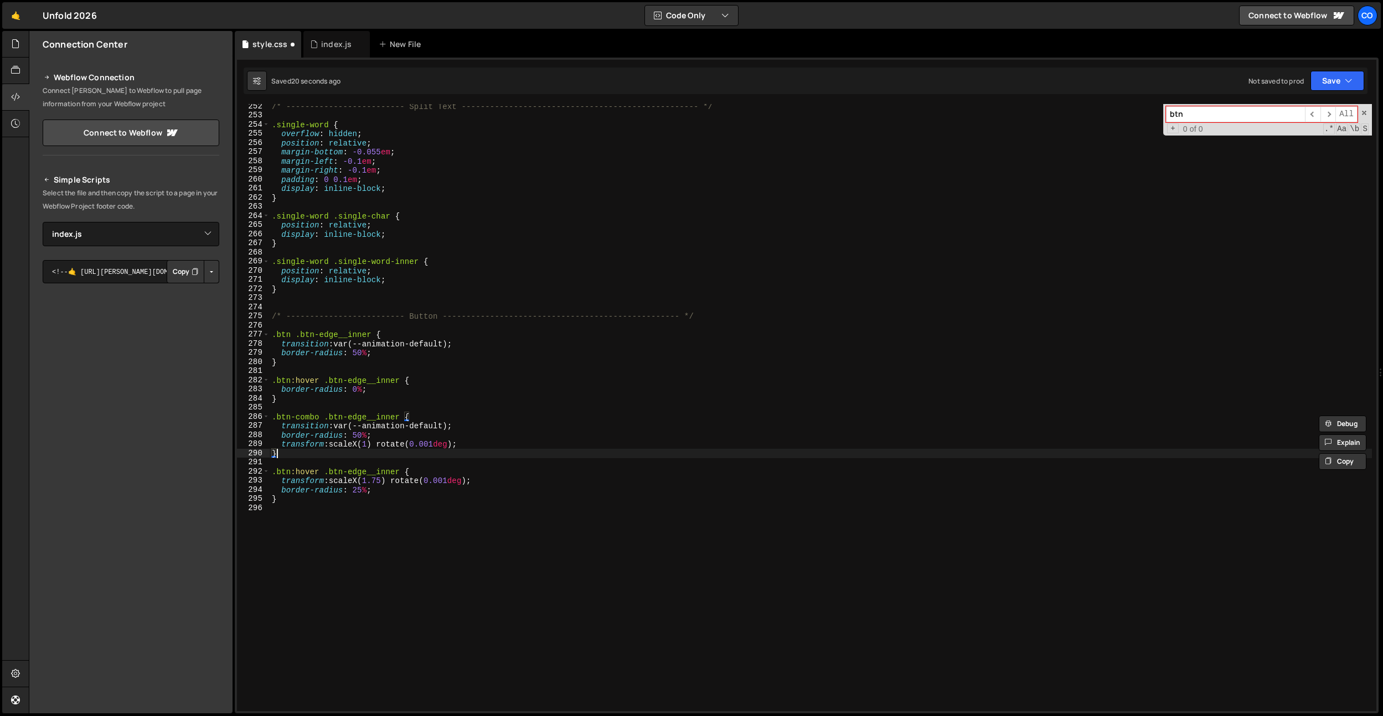
click at [287, 469] on div "/* ------------------------- Split Text ---------------------------------------…" at bounding box center [821, 415] width 1102 height 626
click at [373, 426] on div "/* ------------------------- Split Text ---------------------------------------…" at bounding box center [821, 415] width 1102 height 626
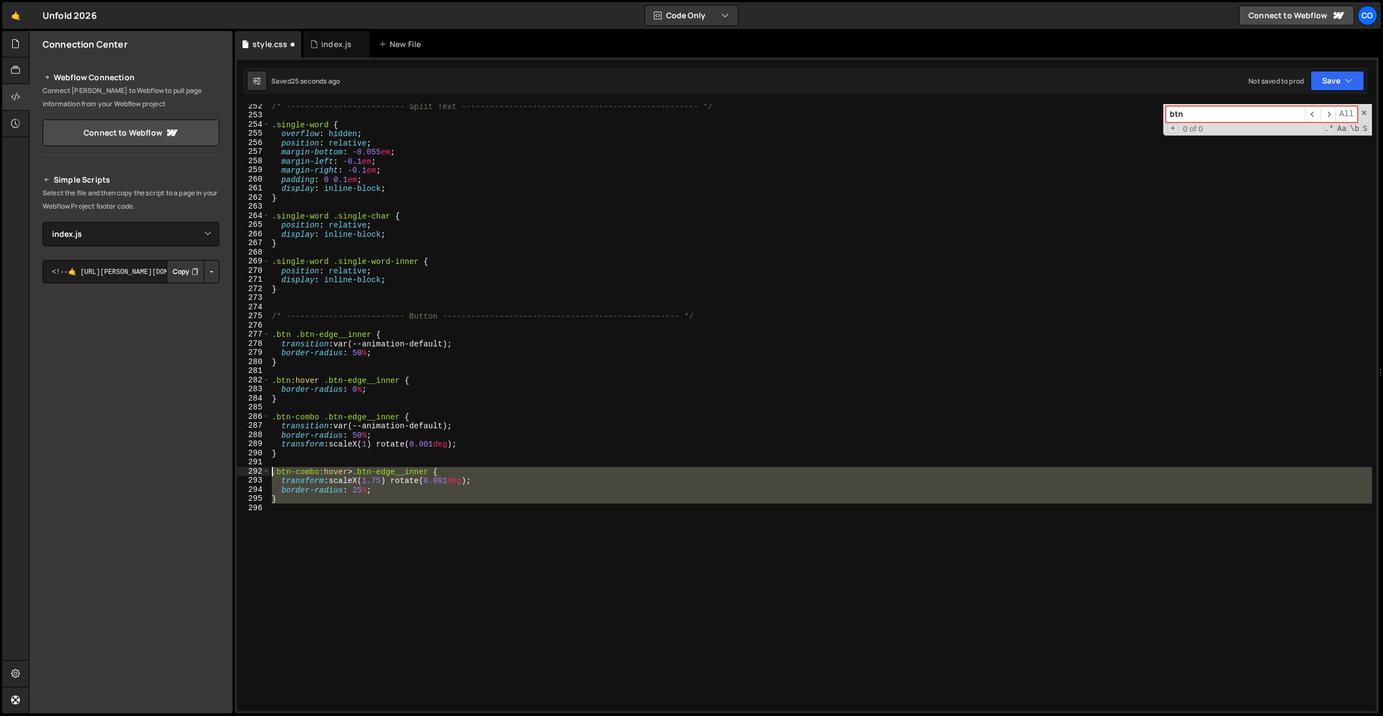
drag, startPoint x: 327, startPoint y: 512, endPoint x: 274, endPoint y: 472, distance: 66.6
click at [274, 472] on div "/* ------------------------- Split Text ---------------------------------------…" at bounding box center [821, 415] width 1102 height 626
type textarea ".btn-combo:hover > .btn-edge__inner { transform: scaleX(1.75) rotate(0.001deg);"
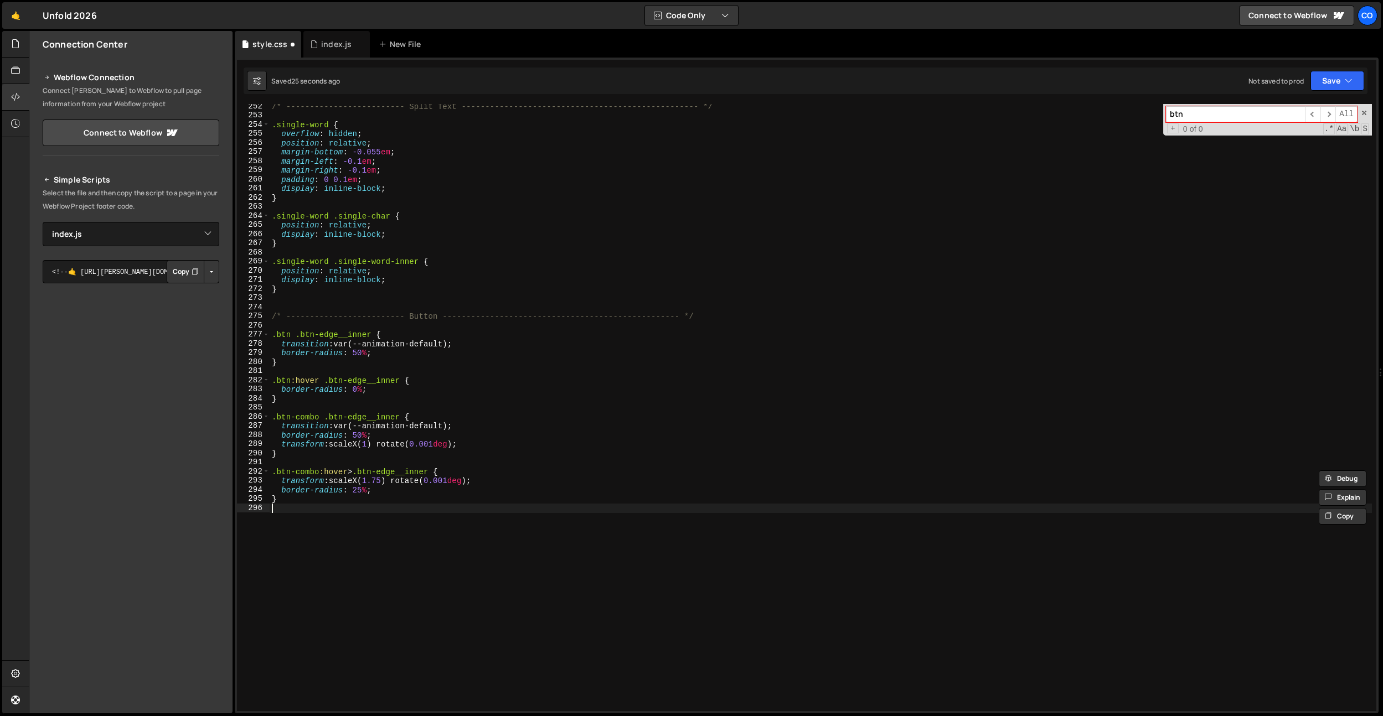
paste textarea ".btn-combo:hover > .btn-edge__inner {"
click at [357, 524] on div "/* ------------------------- Split Text ---------------------------------------…" at bounding box center [821, 415] width 1102 height 626
paste textarea "btn-combo__part"
click at [410, 503] on div "/* ------------------------- Split Text ---------------------------------------…" at bounding box center [821, 415] width 1102 height 626
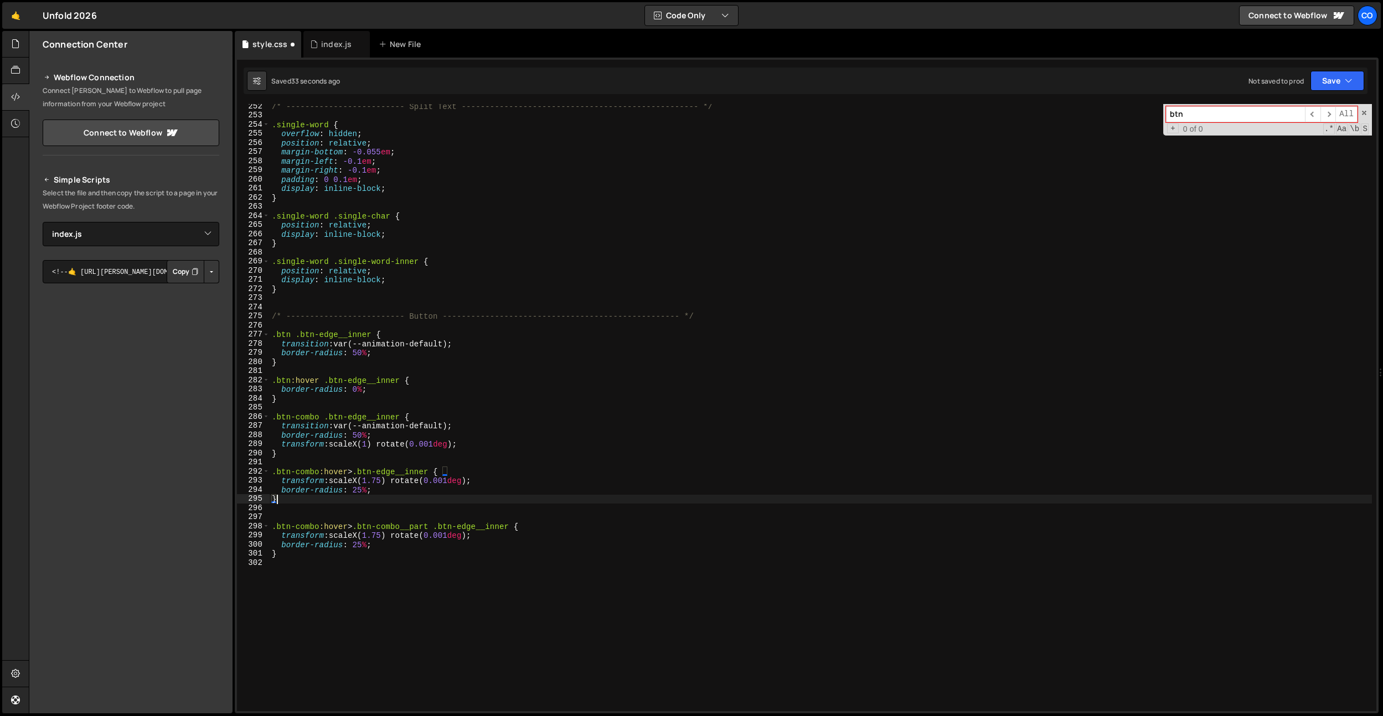
scroll to position [0, 0]
click at [444, 524] on div "/* ------------------------- Split Text ---------------------------------------…" at bounding box center [821, 415] width 1102 height 626
click at [362, 528] on div "/* ------------------------- Split Text ---------------------------------------…" at bounding box center [821, 415] width 1102 height 626
click at [436, 528] on div "/* ------------------------- Split Text ---------------------------------------…" at bounding box center [821, 415] width 1102 height 626
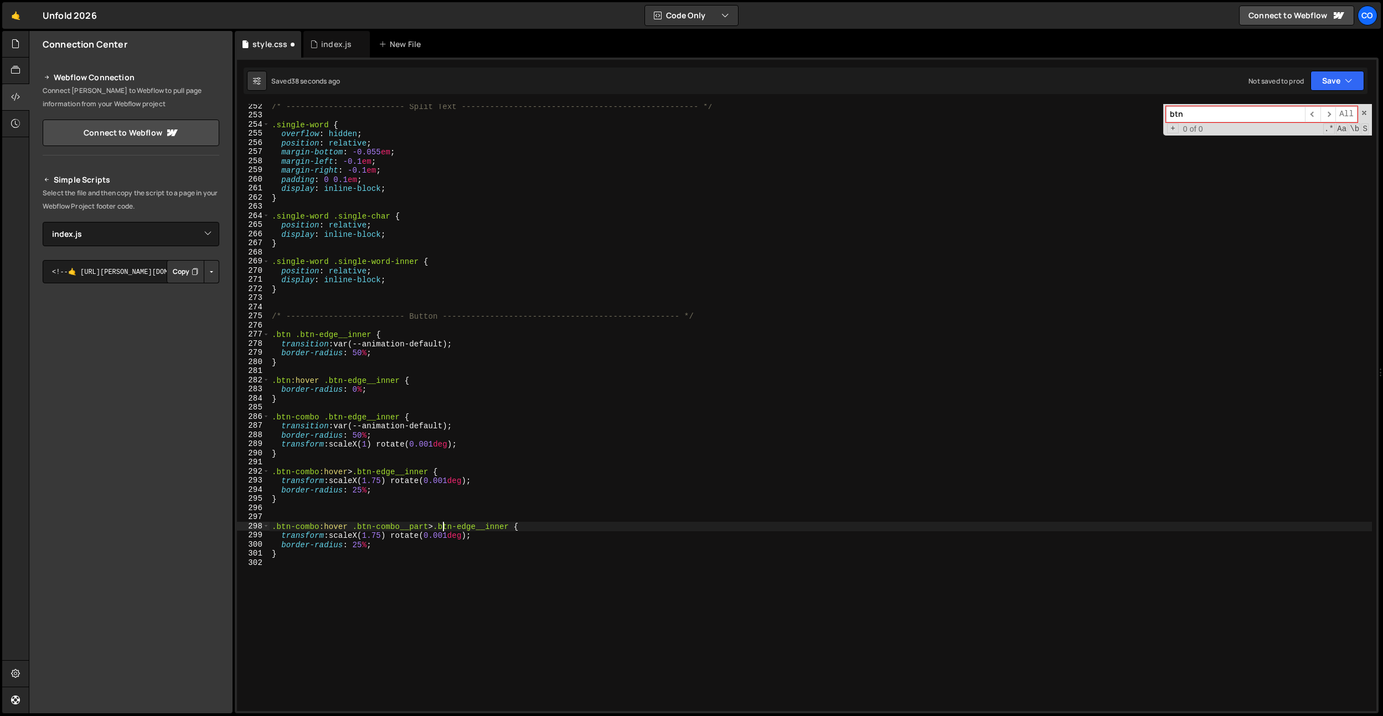
click at [432, 534] on div "/* ------------------------- Split Text ---------------------------------------…" at bounding box center [821, 415] width 1102 height 626
click at [407, 548] on div "/* ------------------------- Split Text ---------------------------------------…" at bounding box center [821, 415] width 1102 height 626
drag, startPoint x: 426, startPoint y: 535, endPoint x: 212, endPoint y: 532, distance: 213.7
click at [212, 532] on div "Files New File Create your first file Get started by starting a Javascript or C…" at bounding box center [706, 372] width 1354 height 683
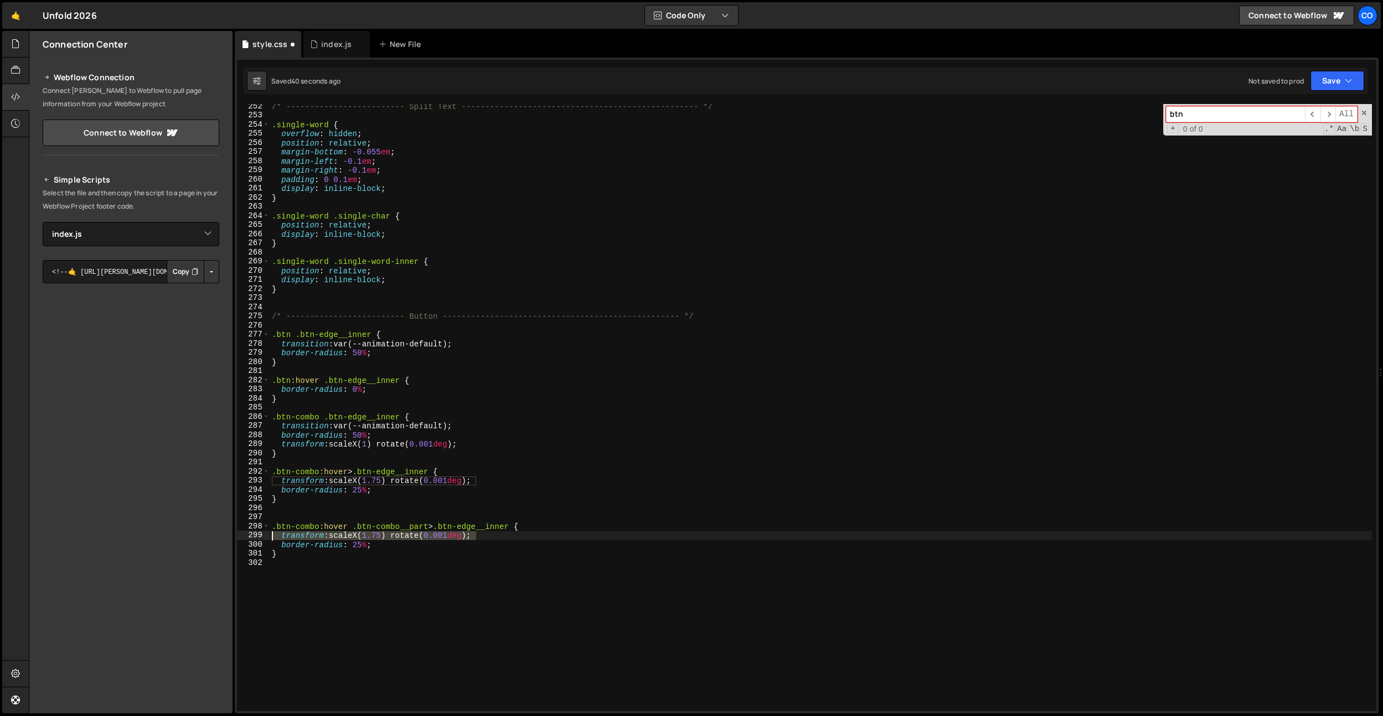
type textarea "transform: scaleX(1.75) rotate(0.001deg);"
click at [359, 531] on div "/* ------------------------- Split Text ---------------------------------------…" at bounding box center [821, 415] width 1102 height 626
click at [441, 526] on div "/* ------------------------- Split Text ---------------------------------------…" at bounding box center [821, 415] width 1102 height 626
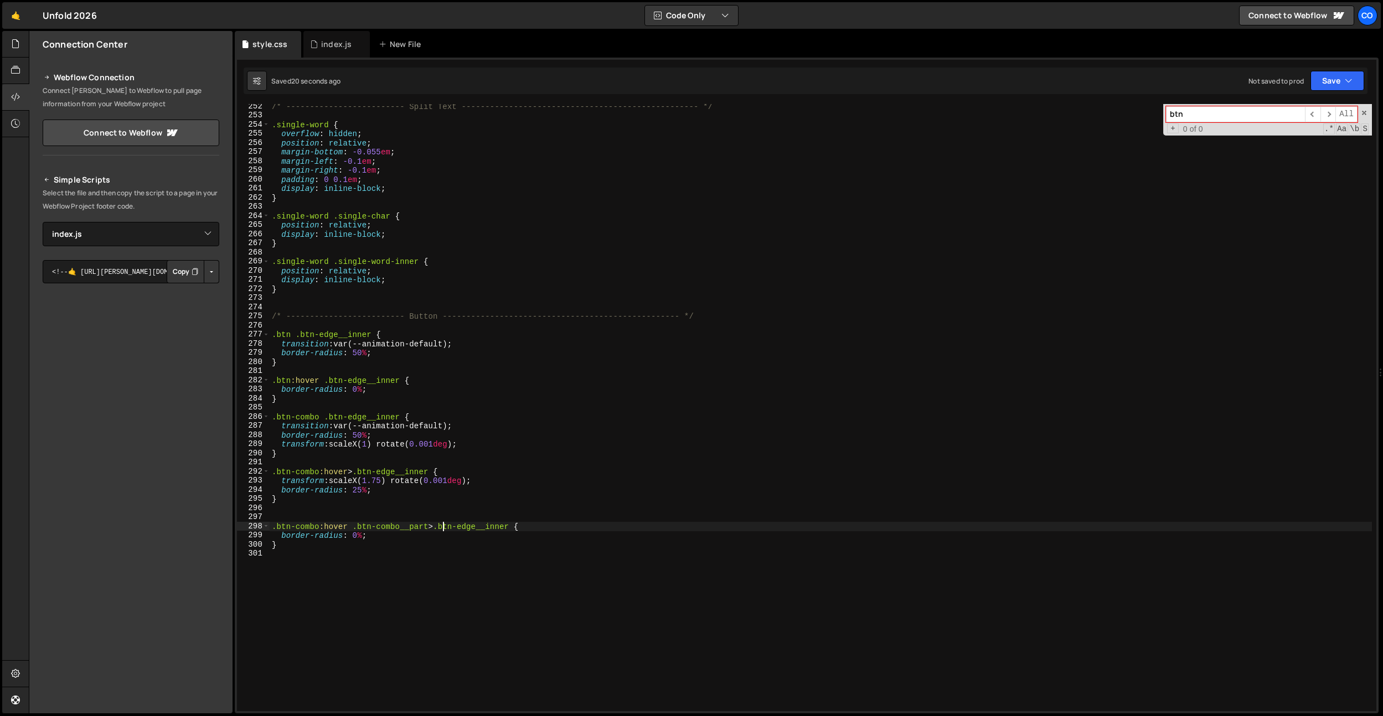
click at [362, 475] on div "/* ------------------------- Split Text ---------------------------------------…" at bounding box center [821, 415] width 1102 height 626
drag, startPoint x: 410, startPoint y: 472, endPoint x: 363, endPoint y: 474, distance: 46.6
click at [363, 474] on div "/* ------------------------- Split Text ---------------------------------------…" at bounding box center [821, 415] width 1102 height 626
click at [443, 528] on div "/* ------------------------- Split Text ---------------------------------------…" at bounding box center [821, 415] width 1102 height 626
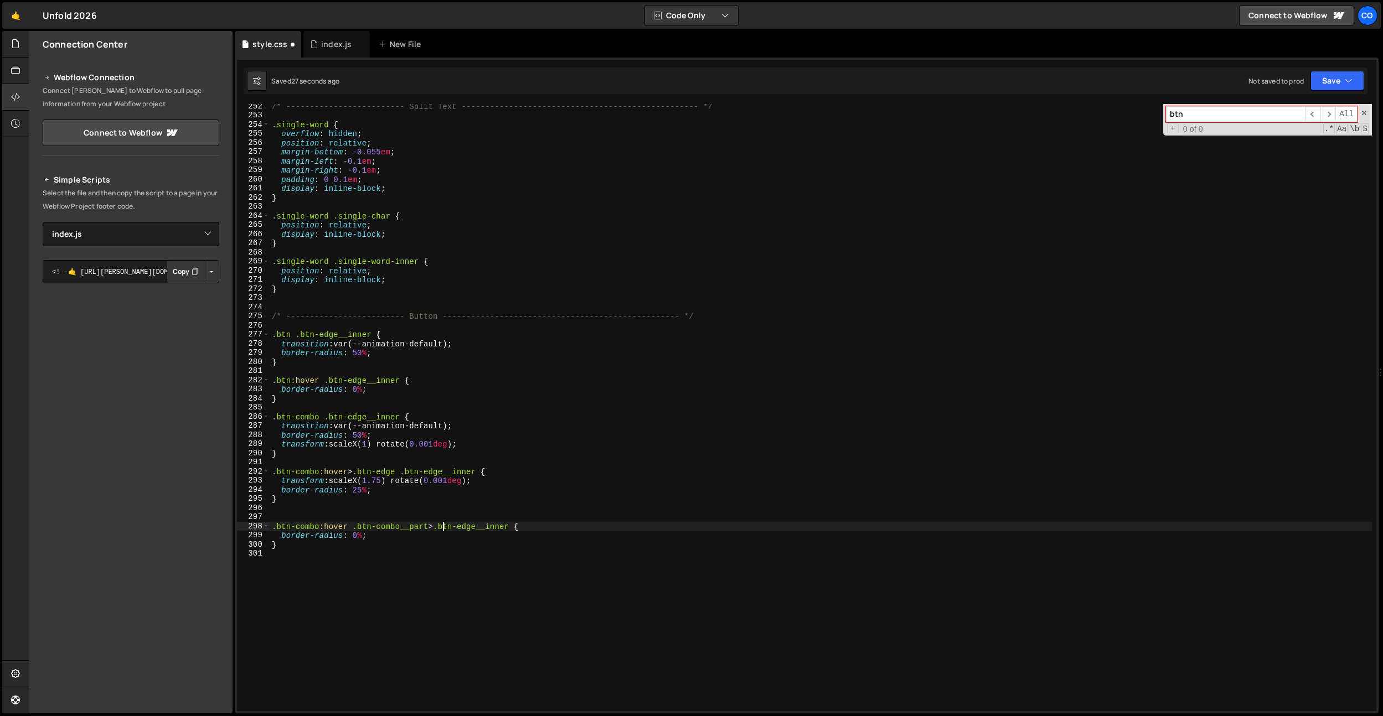
paste textarea ".btn-edge"
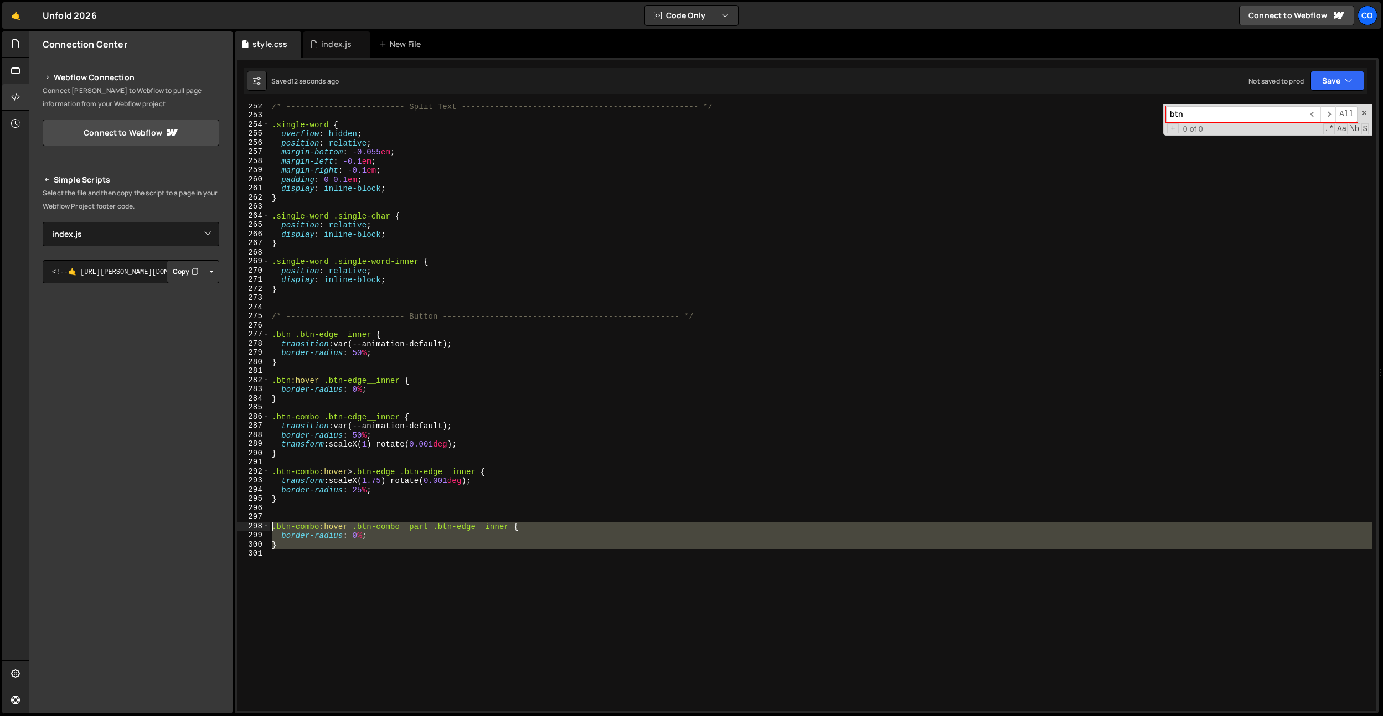
drag, startPoint x: 343, startPoint y: 577, endPoint x: 274, endPoint y: 526, distance: 85.9
click at [274, 526] on div "/* ------------------------- Split Text ---------------------------------------…" at bounding box center [821, 415] width 1102 height 626
type textarea ".btn-combo:hover .btn-combo__part .btn-edge__inner { border-radius: 0%;"
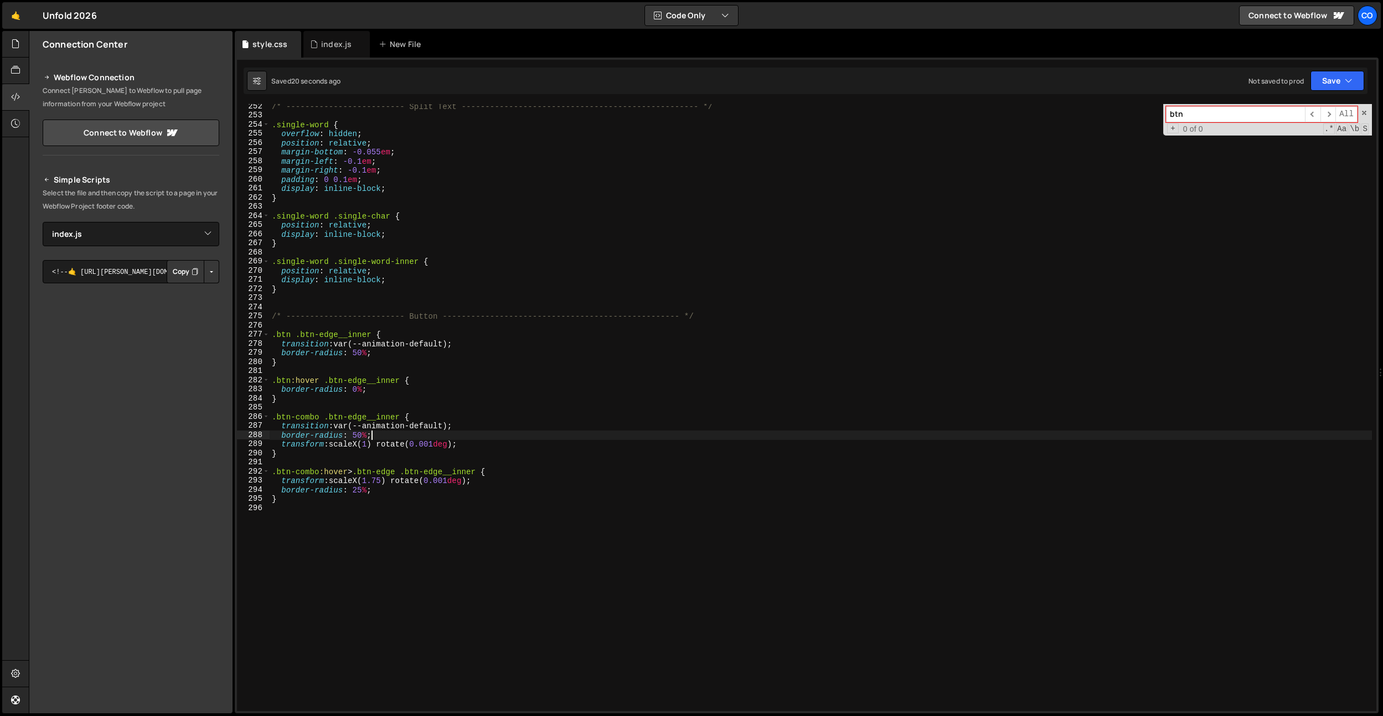
click at [401, 434] on div "/* ------------------------- Split Text ---------------------------------------…" at bounding box center [821, 415] width 1102 height 626
click at [370, 479] on div "/* ------------------------- Split Text ---------------------------------------…" at bounding box center [821, 415] width 1102 height 626
type textarea "transform: scaleX(1.75) rotate(0.001deg);"
click at [370, 507] on div "/* ------------------------- Split Text ---------------------------------------…" at bounding box center [821, 415] width 1102 height 626
click at [405, 513] on div "/* ------------------------- Split Text ---------------------------------------…" at bounding box center [821, 415] width 1102 height 626
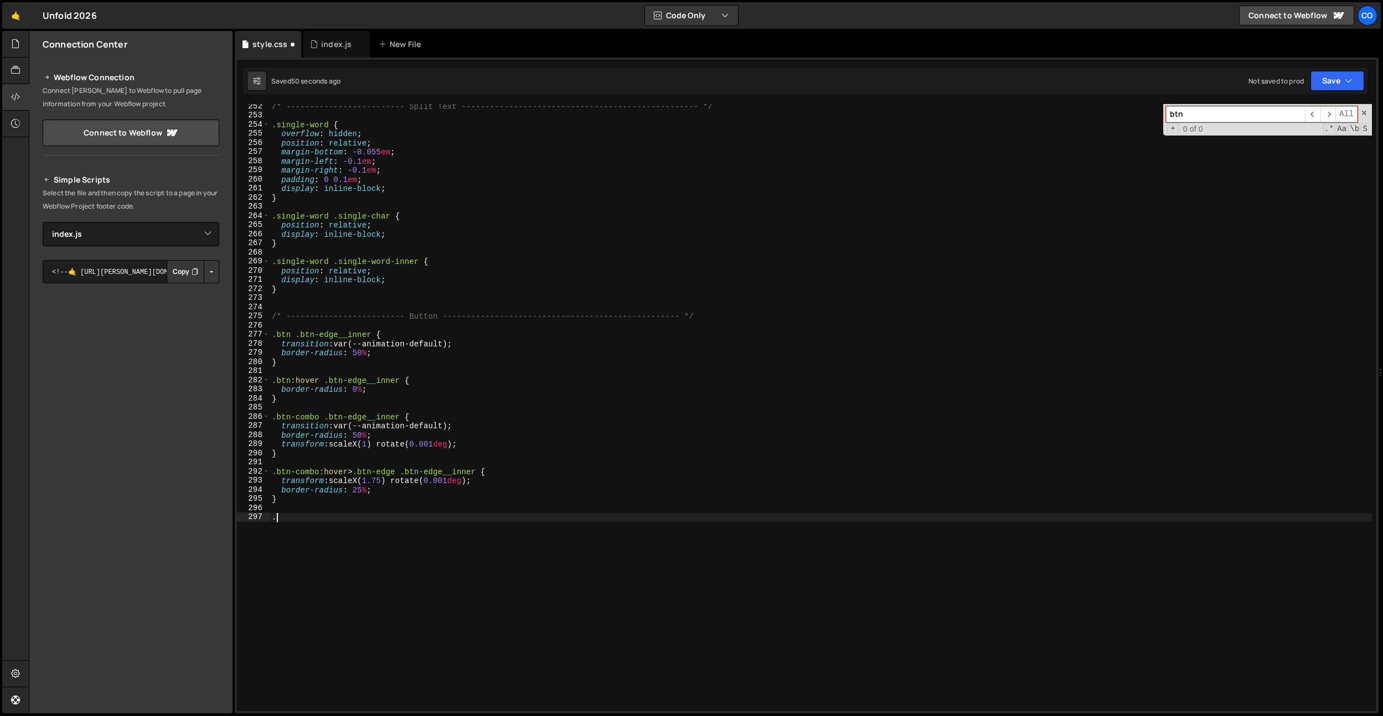
paste textarea "is--first-edge"
drag, startPoint x: 405, startPoint y: 473, endPoint x: 249, endPoint y: 473, distance: 156.7
click at [249, 473] on div ".is--first-edge 252 253 254 255 256 257 258 259 260 261 262 263 264 265 266 267…" at bounding box center [806, 407] width 1139 height 607
click at [273, 523] on div "/* ------------------------- Split Text ---------------------------------------…" at bounding box center [821, 415] width 1102 height 626
paste textarea ".btn-combo:hover > .btn-edge"
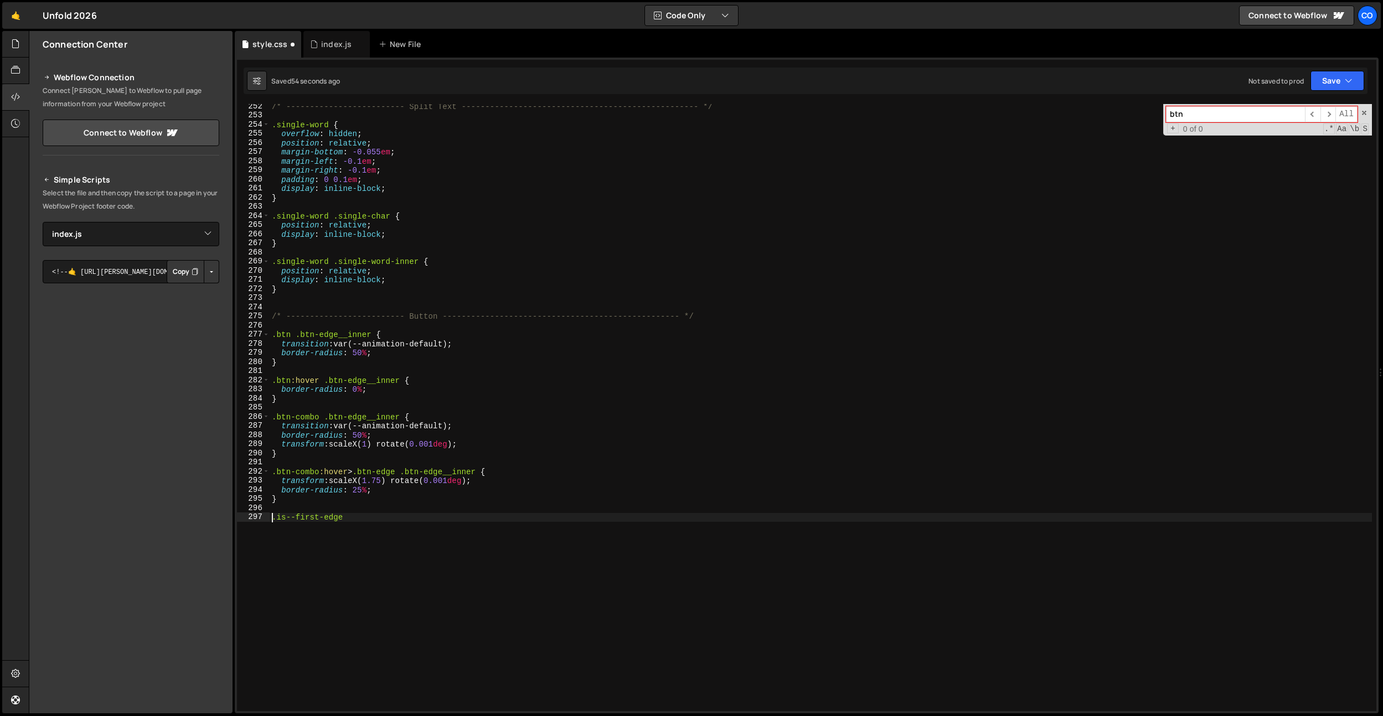
click at [273, 518] on div "/* ------------------------- Split Text ---------------------------------------…" at bounding box center [821, 415] width 1102 height 626
paste textarea ".btn-combo:hover > .btn-edge"
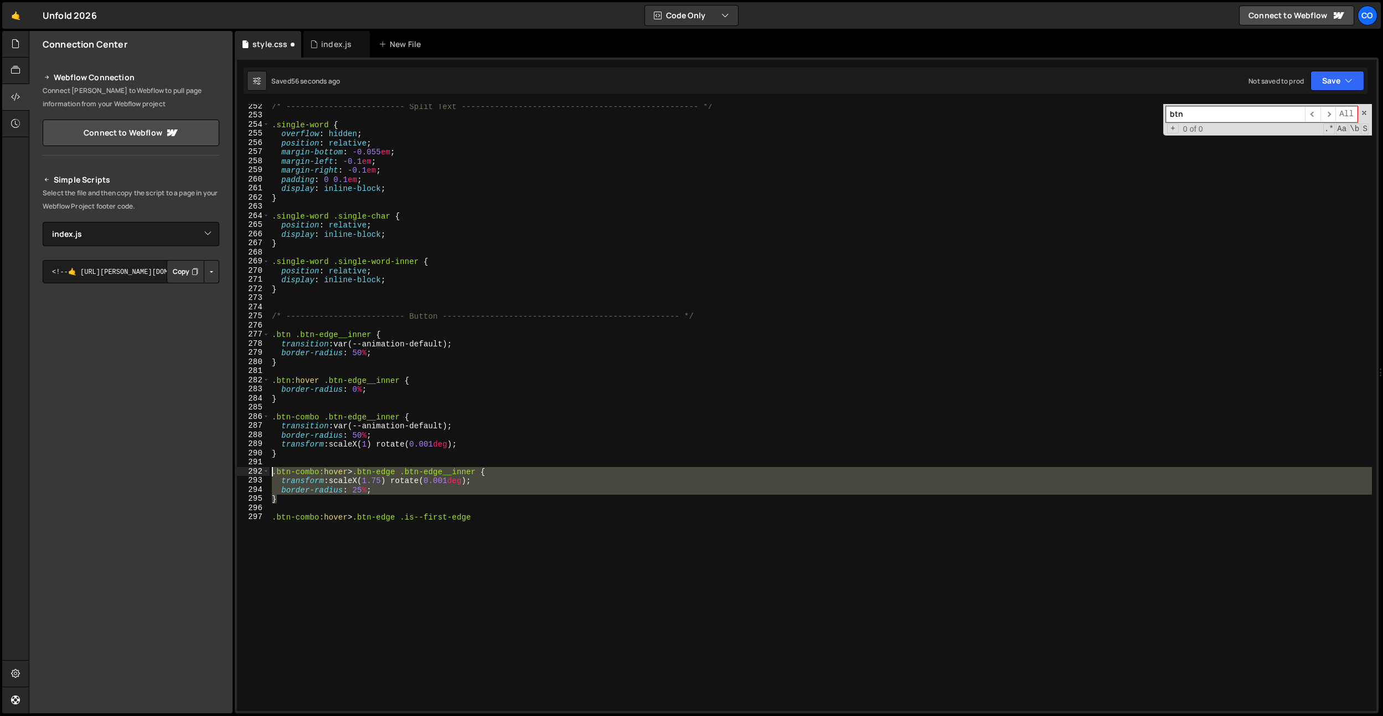
drag, startPoint x: 333, startPoint y: 499, endPoint x: 259, endPoint y: 473, distance: 78.8
click at [259, 473] on div ".btn-combo:hover > .btn-edge .is--first-edge 252 253 254 255 256 257 258 259 26…" at bounding box center [806, 407] width 1139 height 607
type textarea ".btn-combo:hover > .btn-edge .btn-edge__inner { transform: scaleX(1.75) rotate(…"
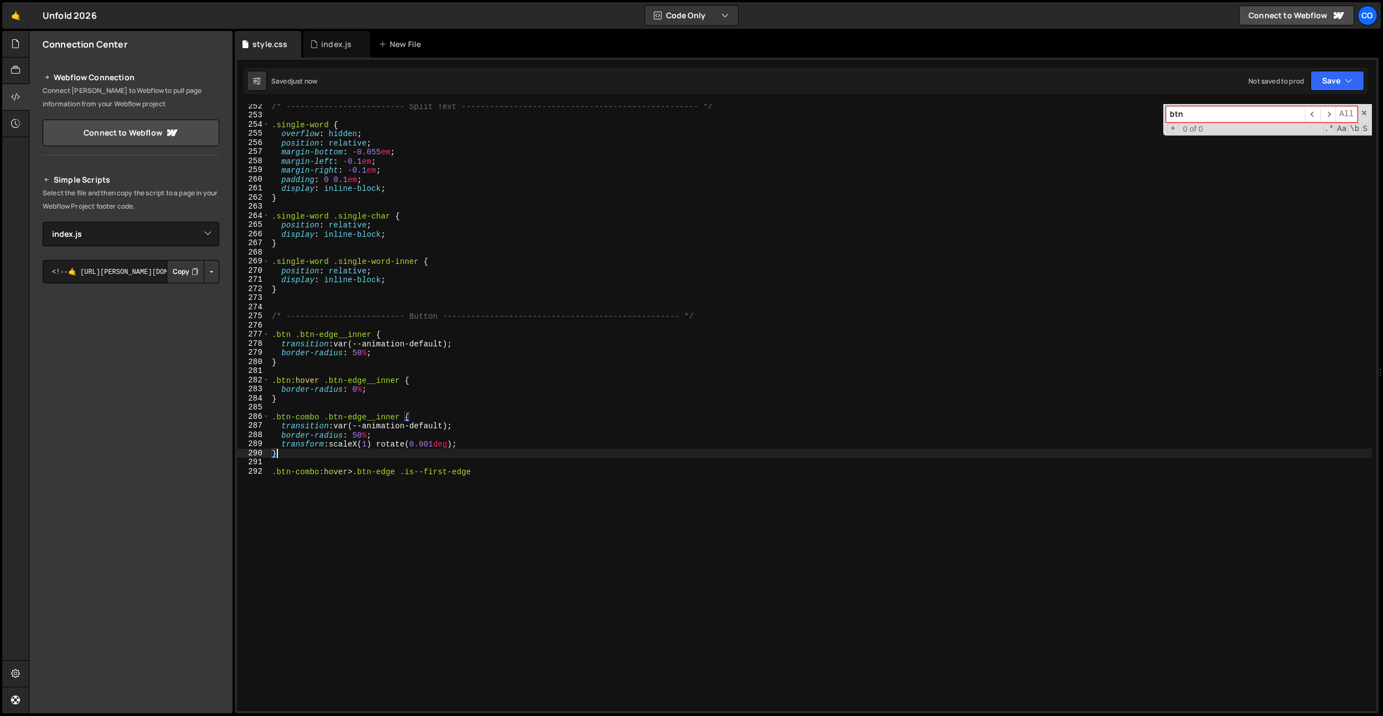
click at [437, 479] on div "/* ------------------------- Split Text ---------------------------------------…" at bounding box center [821, 415] width 1102 height 626
type textarea ".btn-combo:hover > .btn-edge .is--first-edge {}"
click at [409, 474] on div "/* ------------------------- Split Text ---------------------------------------…" at bounding box center [821, 415] width 1102 height 626
type textarea ".btn-combo:hover > .btn-edge.is--first-edge {"
click at [403, 483] on div "/* ------------------------- Split Text ---------------------------------------…" at bounding box center [821, 415] width 1102 height 626
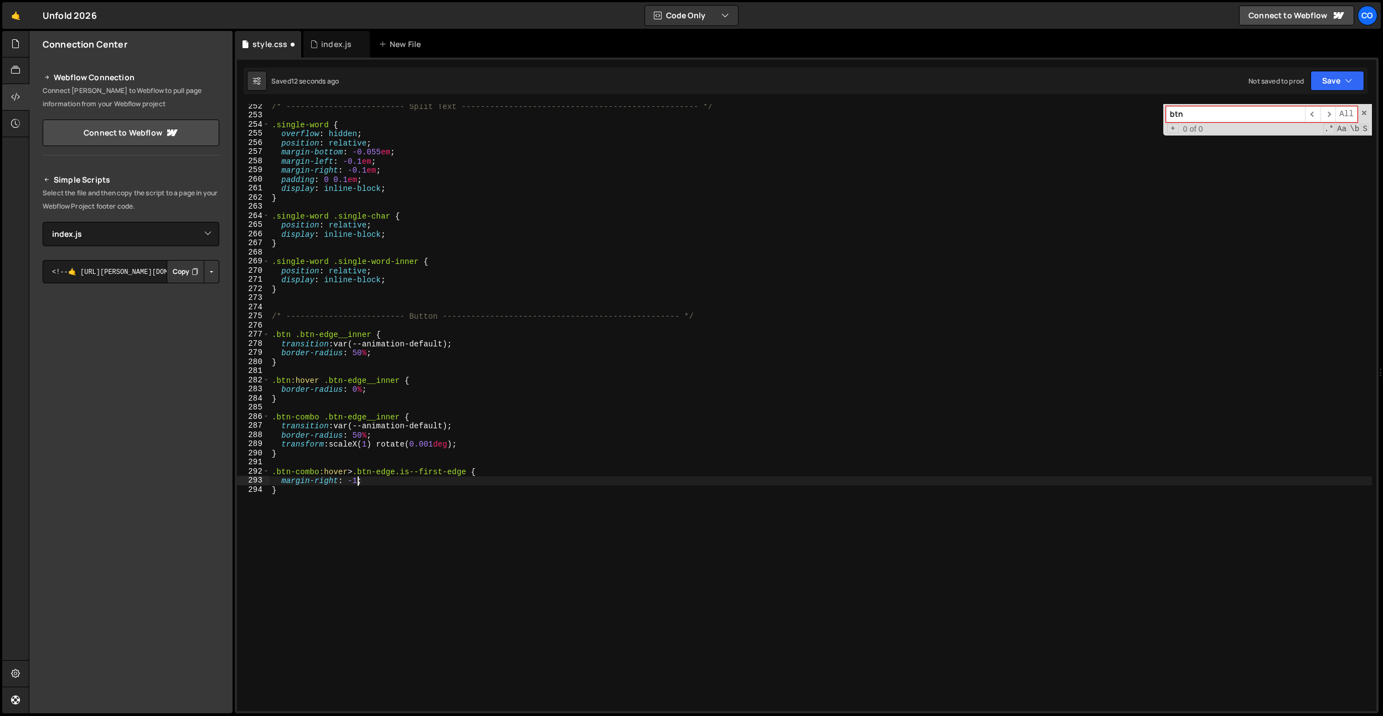
scroll to position [0, 6]
drag, startPoint x: 405, startPoint y: 471, endPoint x: 362, endPoint y: 474, distance: 43.3
click at [363, 474] on div "/* ------------------------- Split Text ---------------------------------------…" at bounding box center [821, 415] width 1102 height 626
type textarea ".btn-combo:hover > .btn-edge.is--first-edge {"
click at [305, 329] on div "/* ------------------------- Split Text ---------------------------------------…" at bounding box center [821, 415] width 1102 height 626
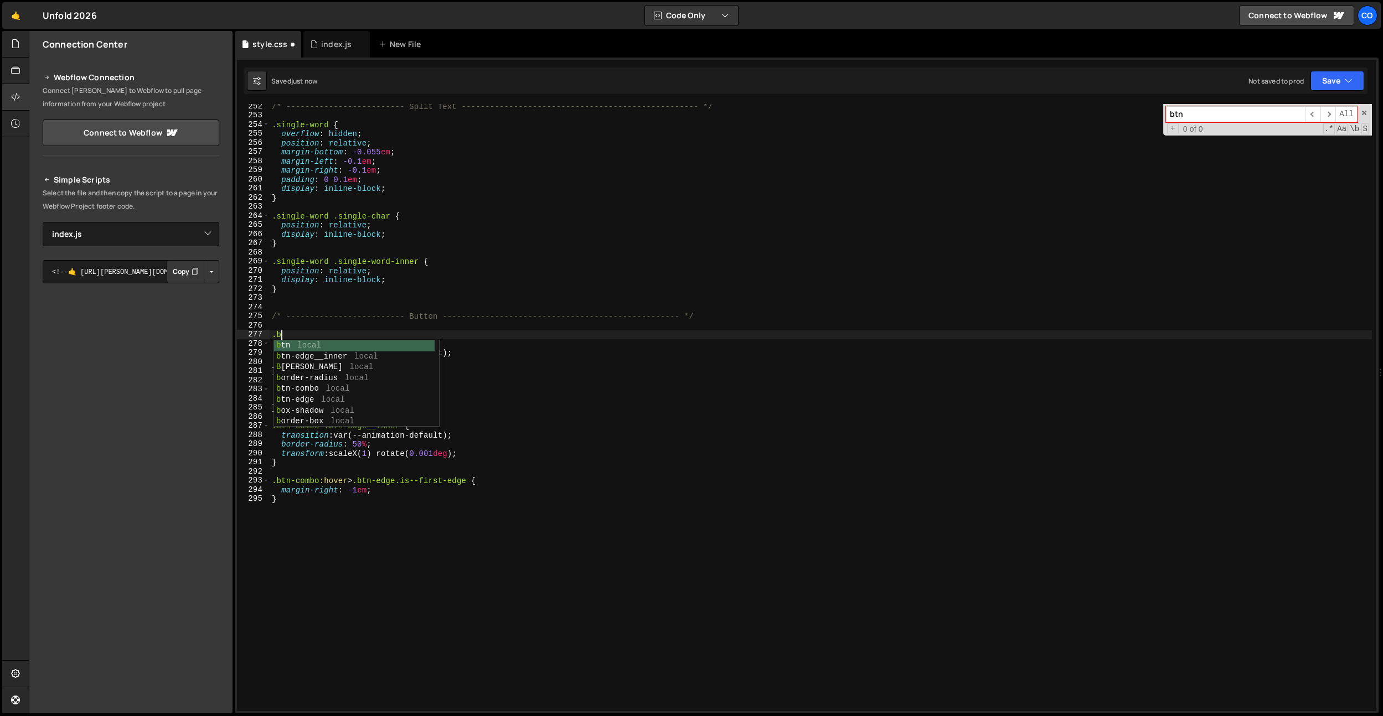
scroll to position [0, 0]
type textarea "."
paste textarea ".btn-edge"
drag, startPoint x: 295, startPoint y: 345, endPoint x: 272, endPoint y: 345, distance: 22.1
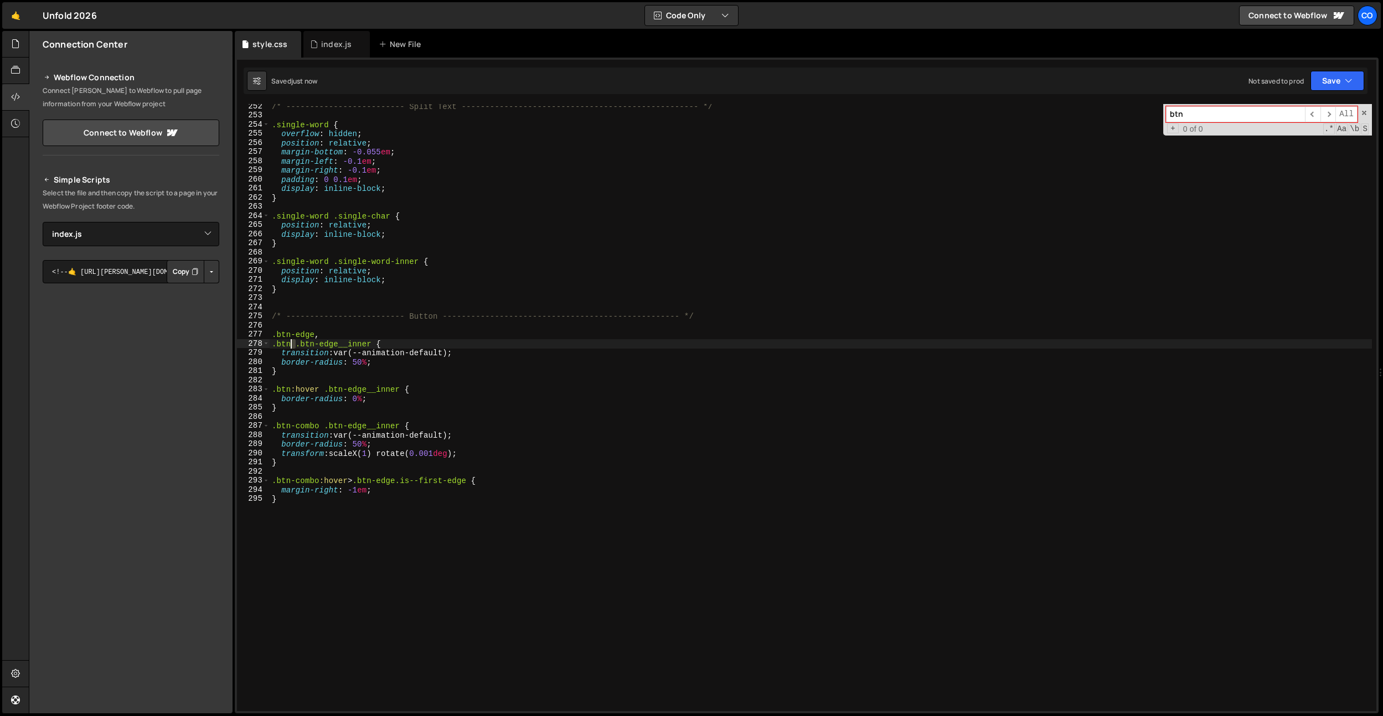
click at [272, 345] on div "/* ------------------------- Split Text ---------------------------------------…" at bounding box center [821, 415] width 1102 height 626
drag, startPoint x: 324, startPoint y: 336, endPoint x: 246, endPoint y: 338, distance: 78.1
click at [246, 338] on div ".btn-edge__inner { 252 253 254 255 256 257 258 259 260 261 262 263 264 265 266 …" at bounding box center [806, 407] width 1139 height 607
type textarea ".btn-edge,"
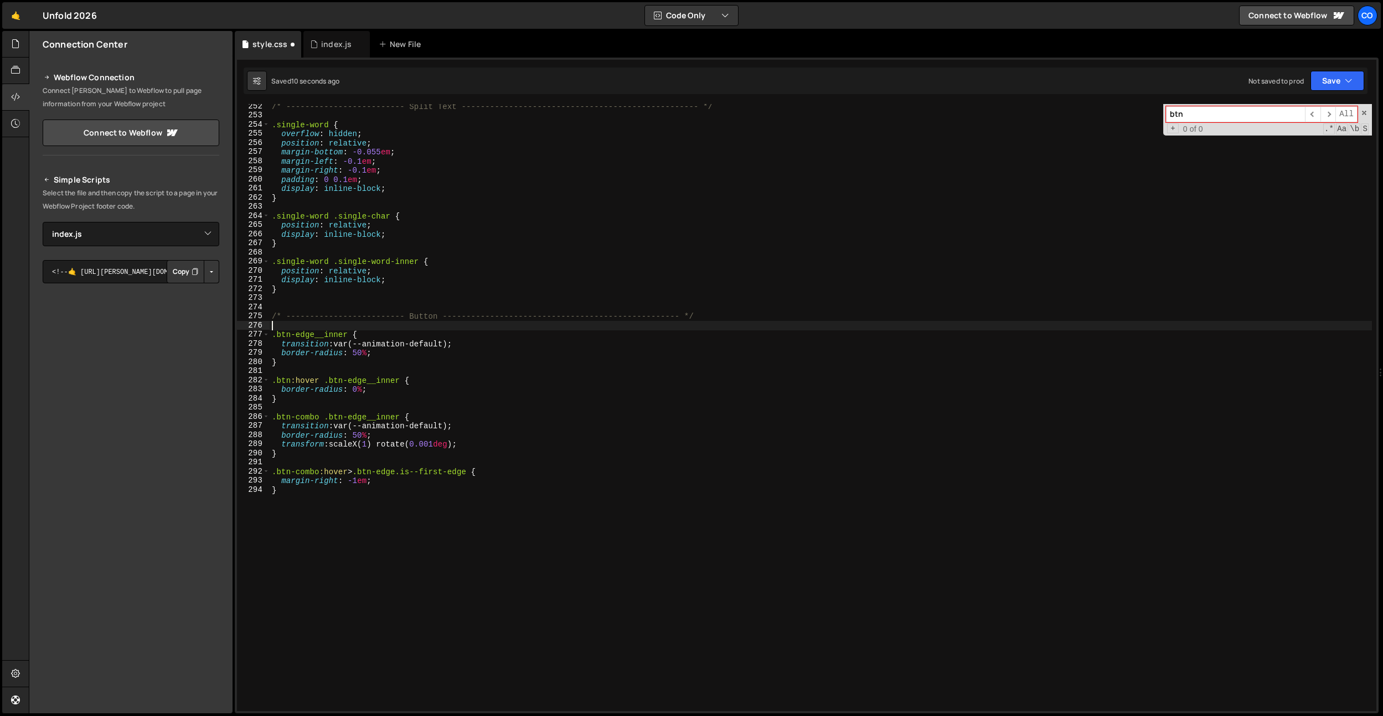
type textarea ".btn-edge,"
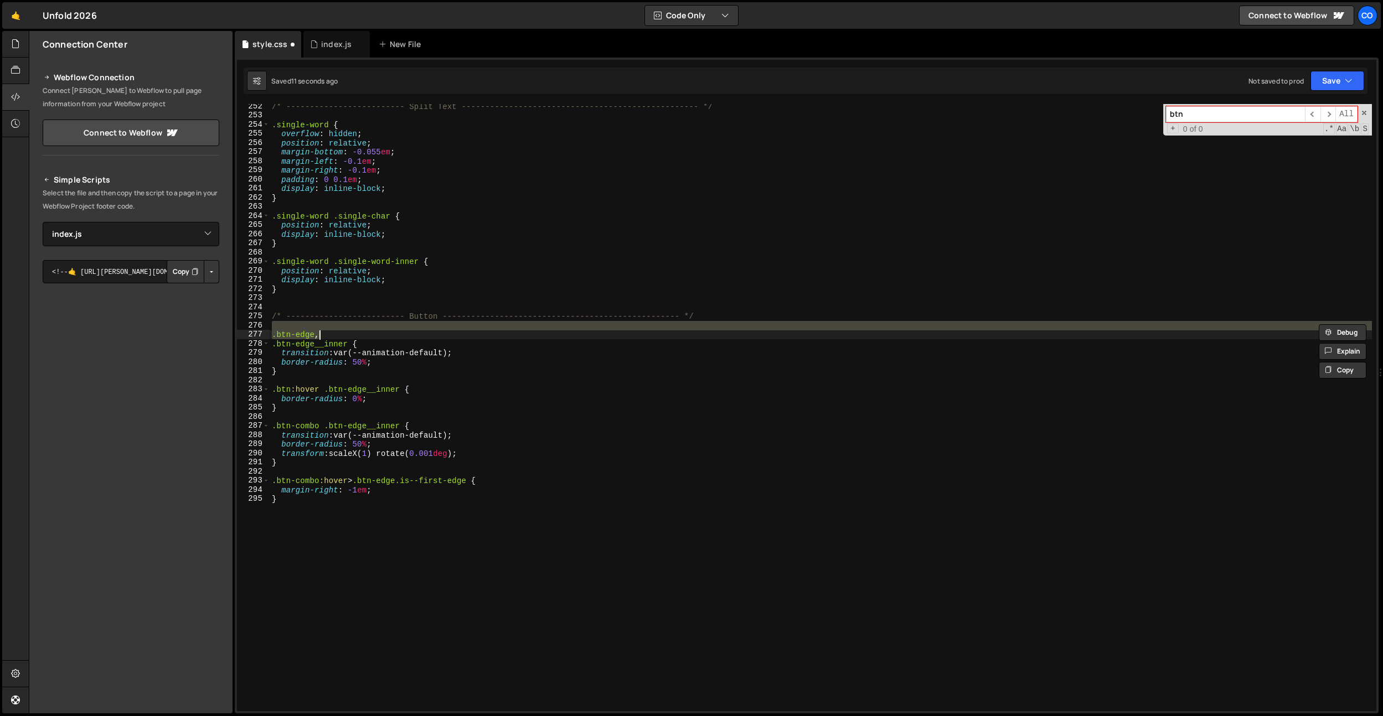
drag, startPoint x: 360, startPoint y: 323, endPoint x: 354, endPoint y: 328, distance: 7.4
click at [360, 323] on div "/* ------------------------- Split Text ---------------------------------------…" at bounding box center [821, 407] width 1102 height 607
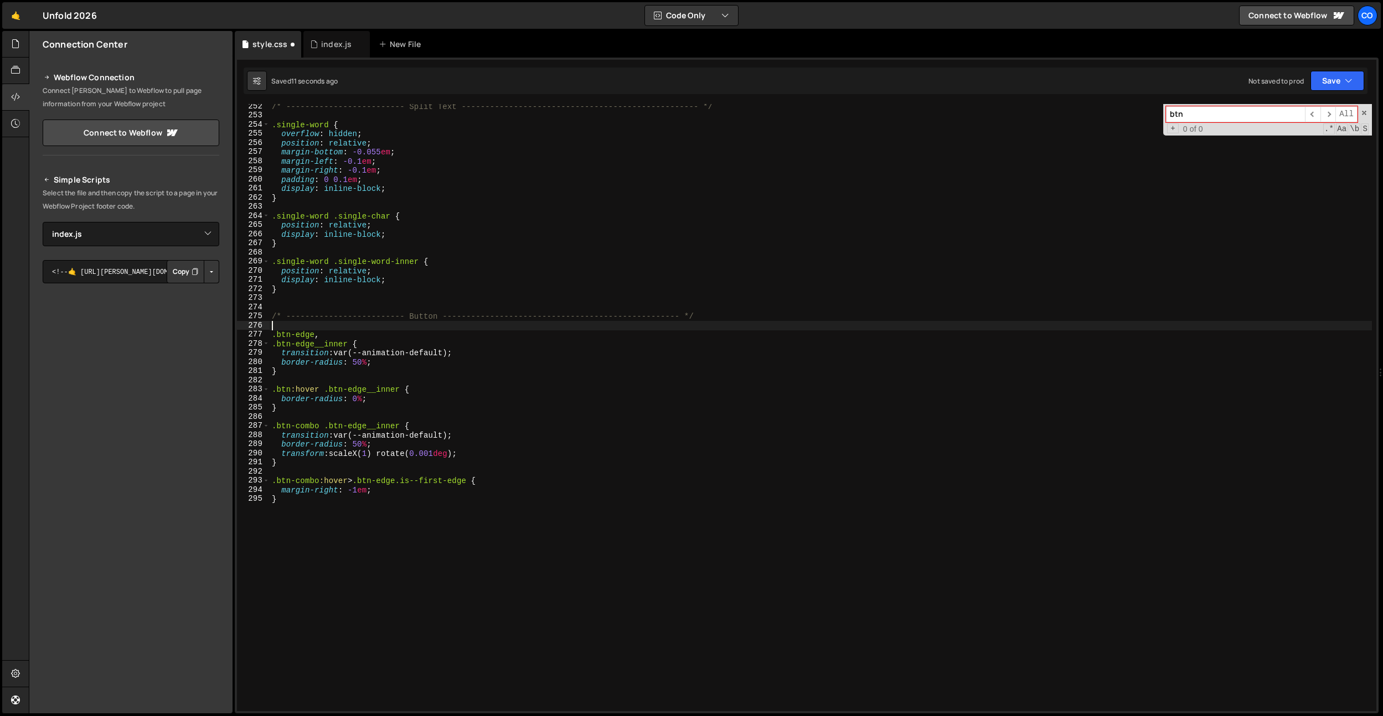
click at [344, 336] on div "/* ------------------------- Split Text ---------------------------------------…" at bounding box center [821, 415] width 1102 height 626
type textarea ".btn-edge {}"
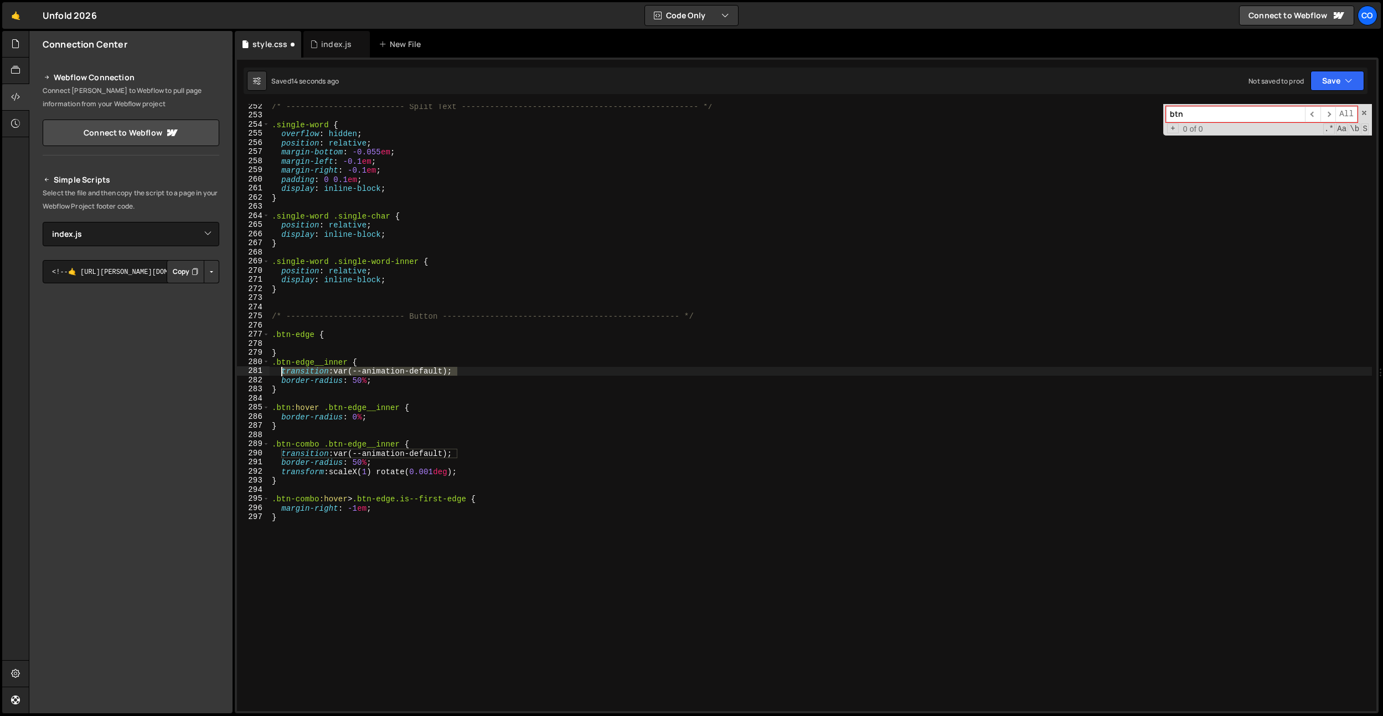
drag, startPoint x: 437, startPoint y: 374, endPoint x: 283, endPoint y: 367, distance: 154.1
click at [282, 373] on div "/* ------------------------- Split Text ---------------------------------------…" at bounding box center [821, 415] width 1102 height 626
paste textarea "}"
drag, startPoint x: 288, startPoint y: 340, endPoint x: 311, endPoint y: 350, distance: 24.6
click at [288, 340] on div "/* ------------------------- Split Text ---------------------------------------…" at bounding box center [821, 415] width 1102 height 626
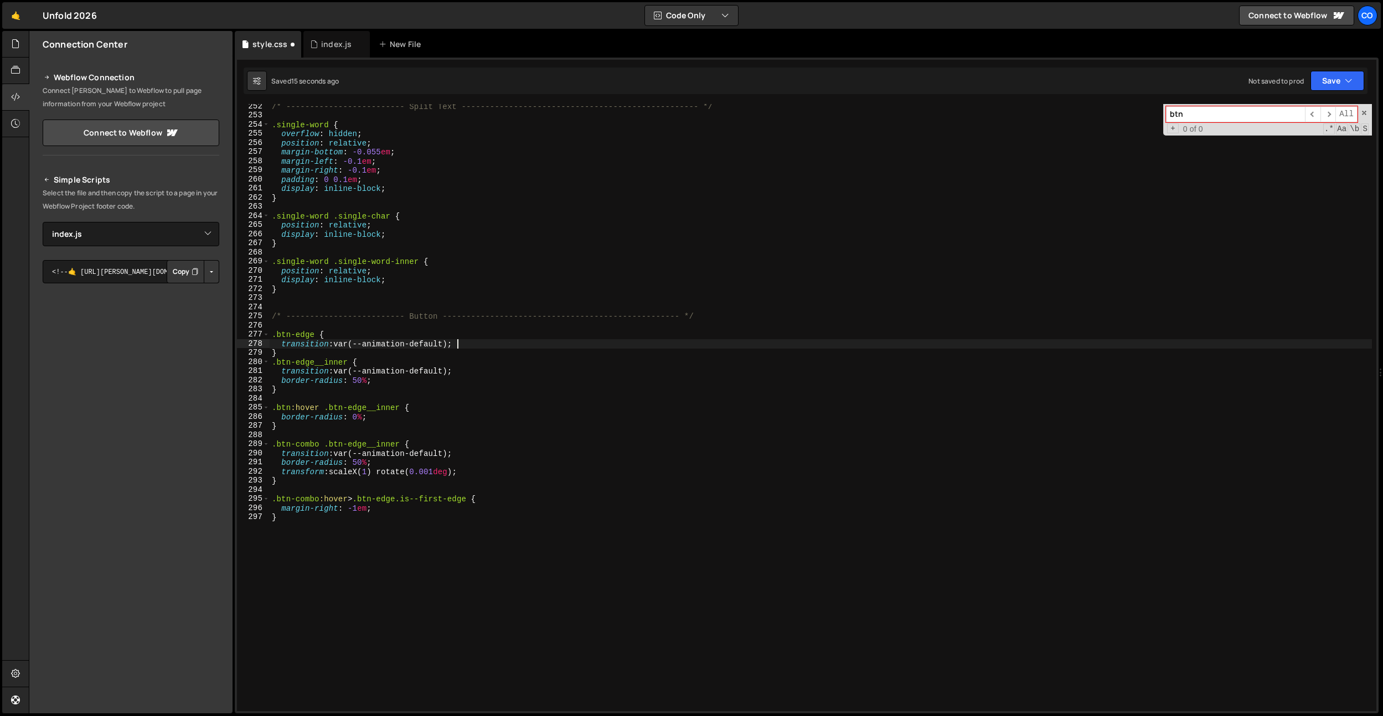
click at [311, 350] on div "/* ------------------------- Split Text ---------------------------------------…" at bounding box center [821, 415] width 1102 height 626
type textarea "}"
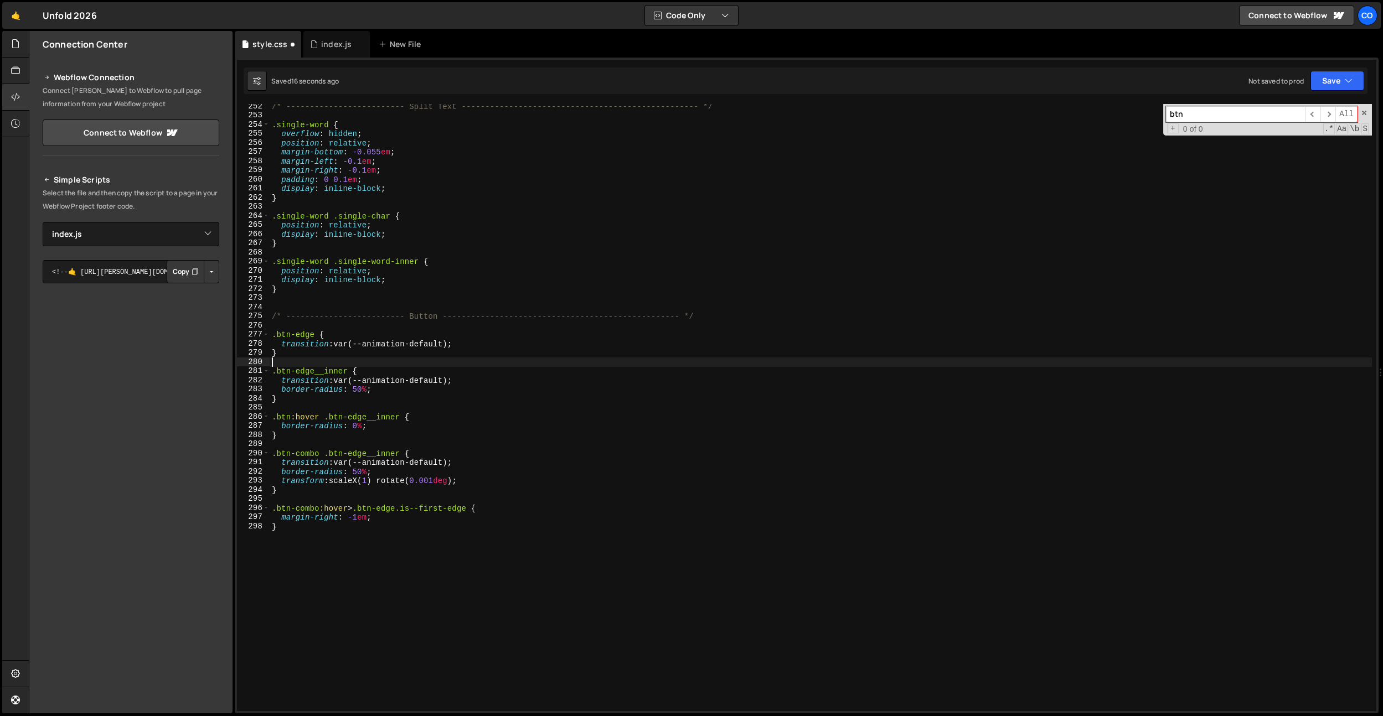
type textarea "}"
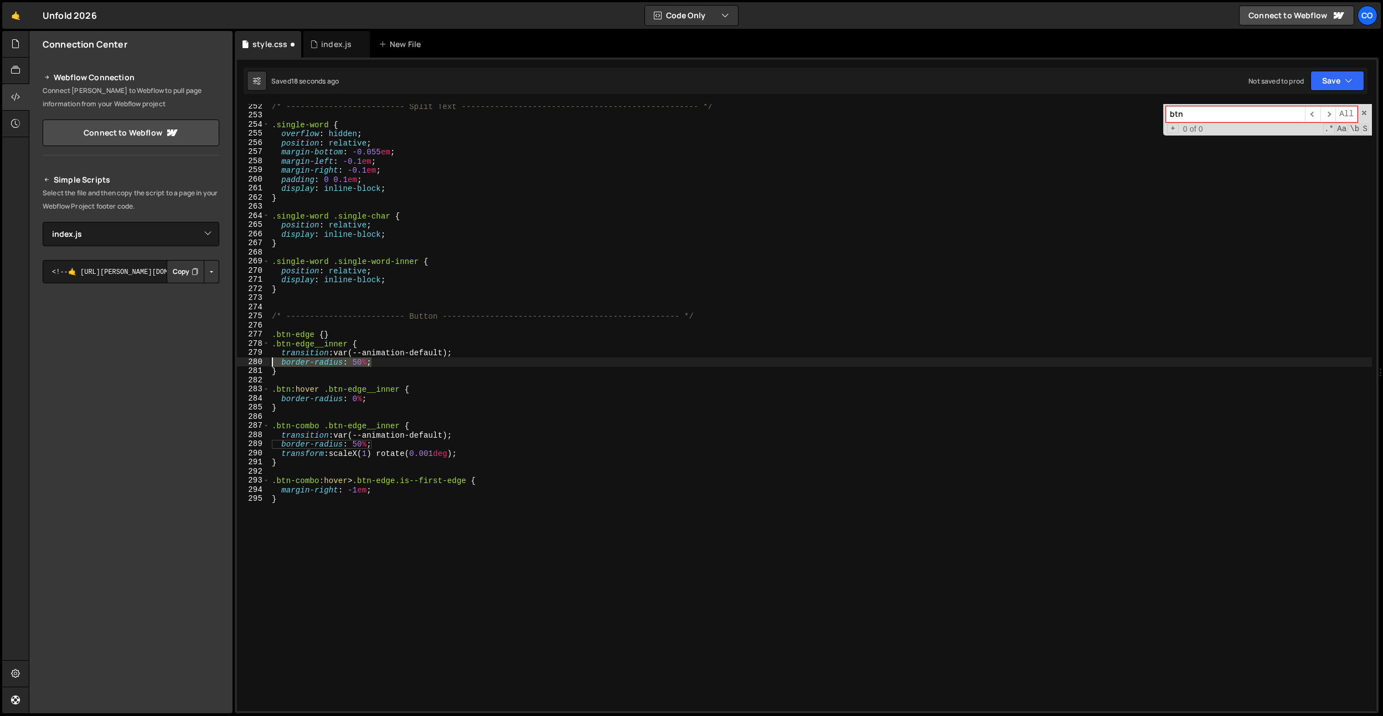
drag, startPoint x: 389, startPoint y: 360, endPoint x: 240, endPoint y: 360, distance: 148.4
click at [240, 360] on div ".btn-edge {} 252 253 254 255 256 257 258 259 260 261 262 263 264 265 266 267 26…" at bounding box center [806, 407] width 1139 height 607
click at [445, 361] on div "/* ------------------------- Split Text ---------------------------------------…" at bounding box center [821, 415] width 1102 height 626
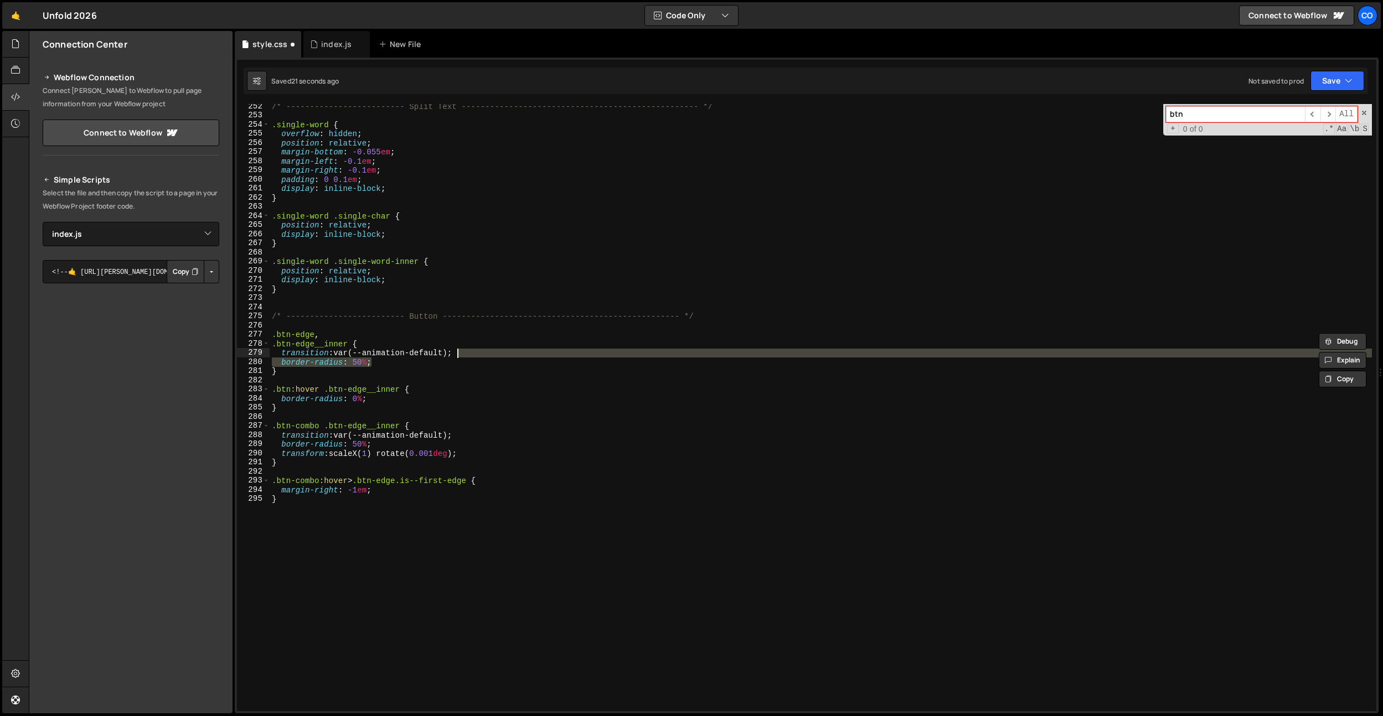
drag, startPoint x: 445, startPoint y: 362, endPoint x: 456, endPoint y: 355, distance: 12.9
click at [456, 355] on div "/* ------------------------- Split Text ---------------------------------------…" at bounding box center [821, 415] width 1102 height 626
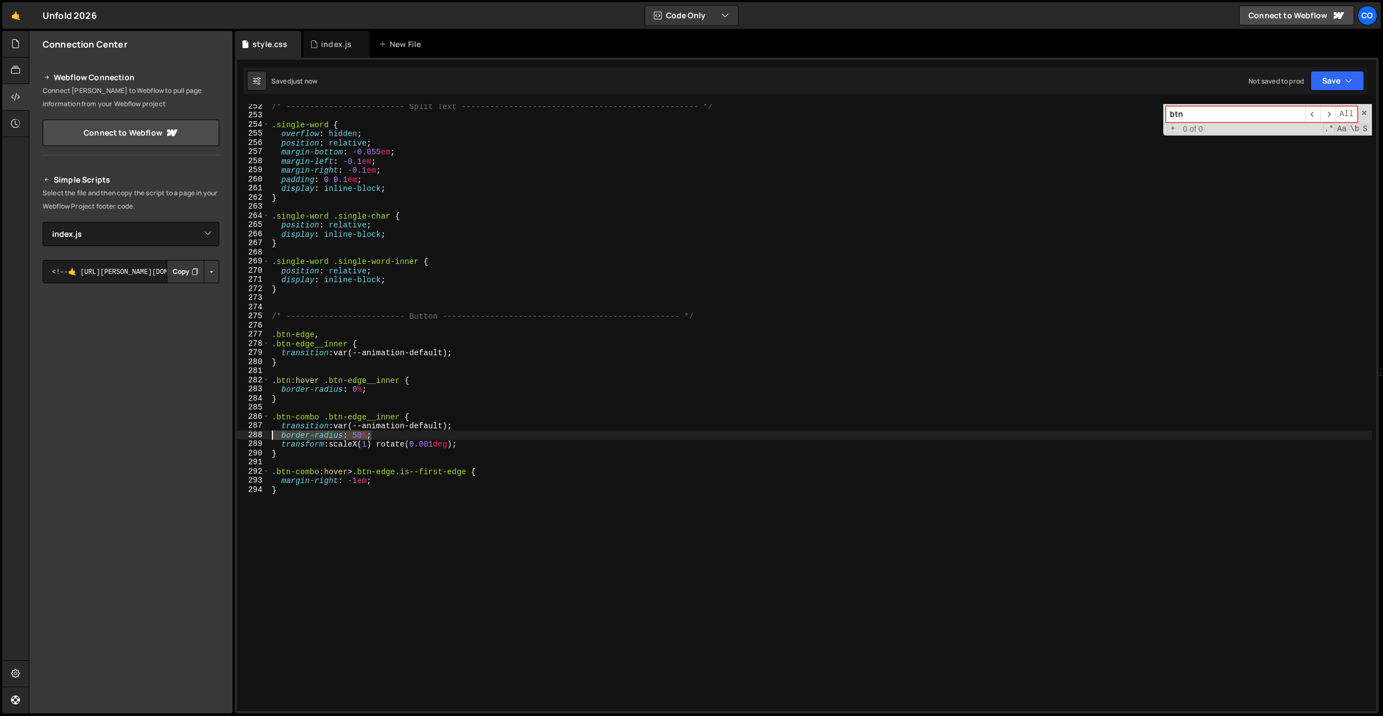
drag, startPoint x: 384, startPoint y: 437, endPoint x: 260, endPoint y: 438, distance: 123.5
click at [260, 438] on div "transition: var(--animation-default); 252 253 254 255 256 257 258 259 260 261 2…" at bounding box center [806, 407] width 1139 height 607
type textarea "border-radius: 50%;"
type textarea "transition: var(--animation-default);"
click at [358, 463] on div "/* ------------------------- Split Text ---------------------------------------…" at bounding box center [821, 415] width 1102 height 626
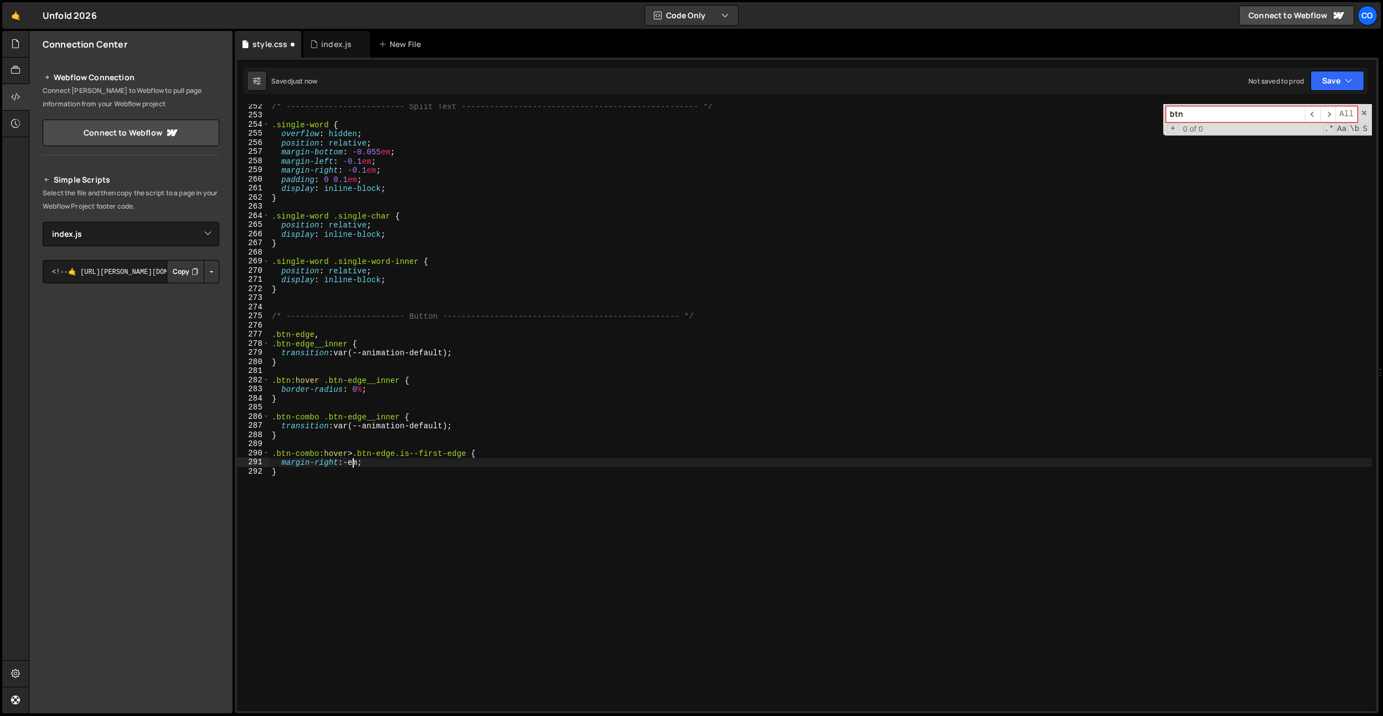
scroll to position [0, 6]
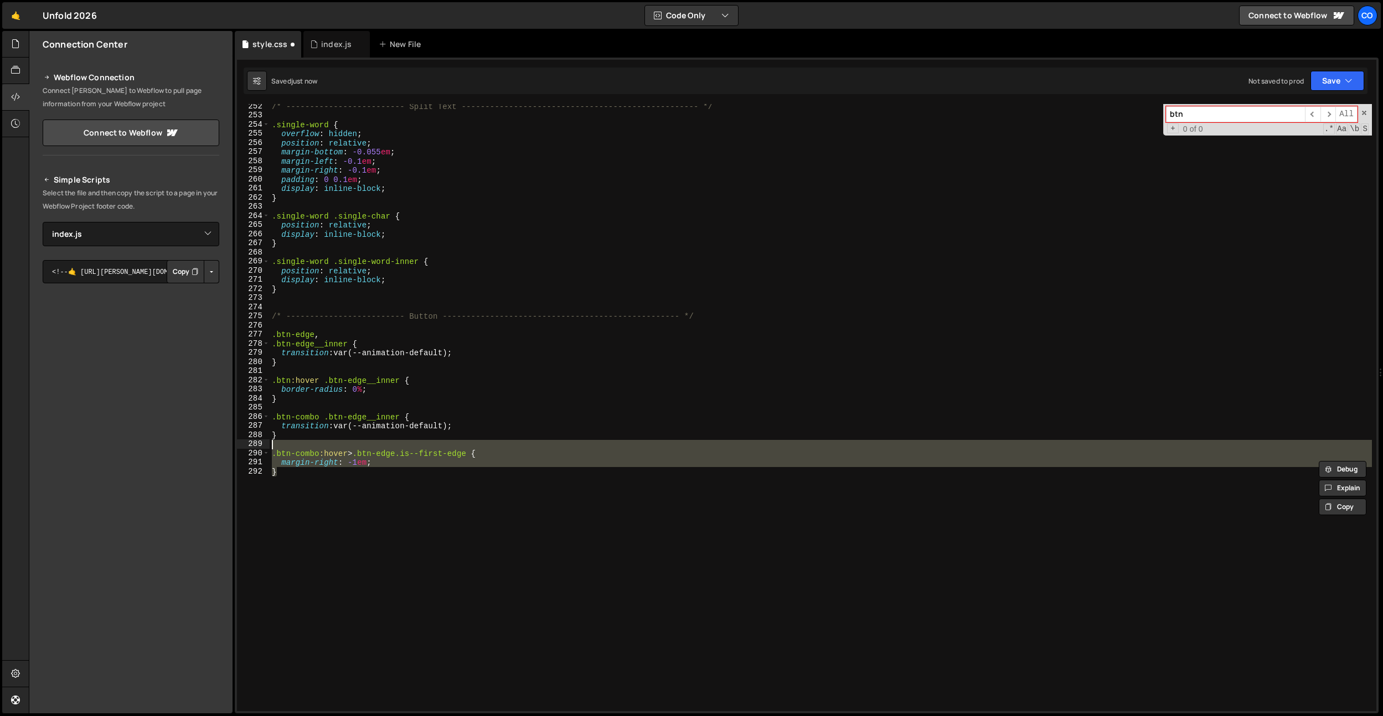
drag, startPoint x: 351, startPoint y: 491, endPoint x: 261, endPoint y: 448, distance: 99.3
click at [261, 448] on div "margin-right: -1em; 252 253 254 255 256 257 258 259 260 261 262 263 264 265 266…" at bounding box center [806, 407] width 1139 height 607
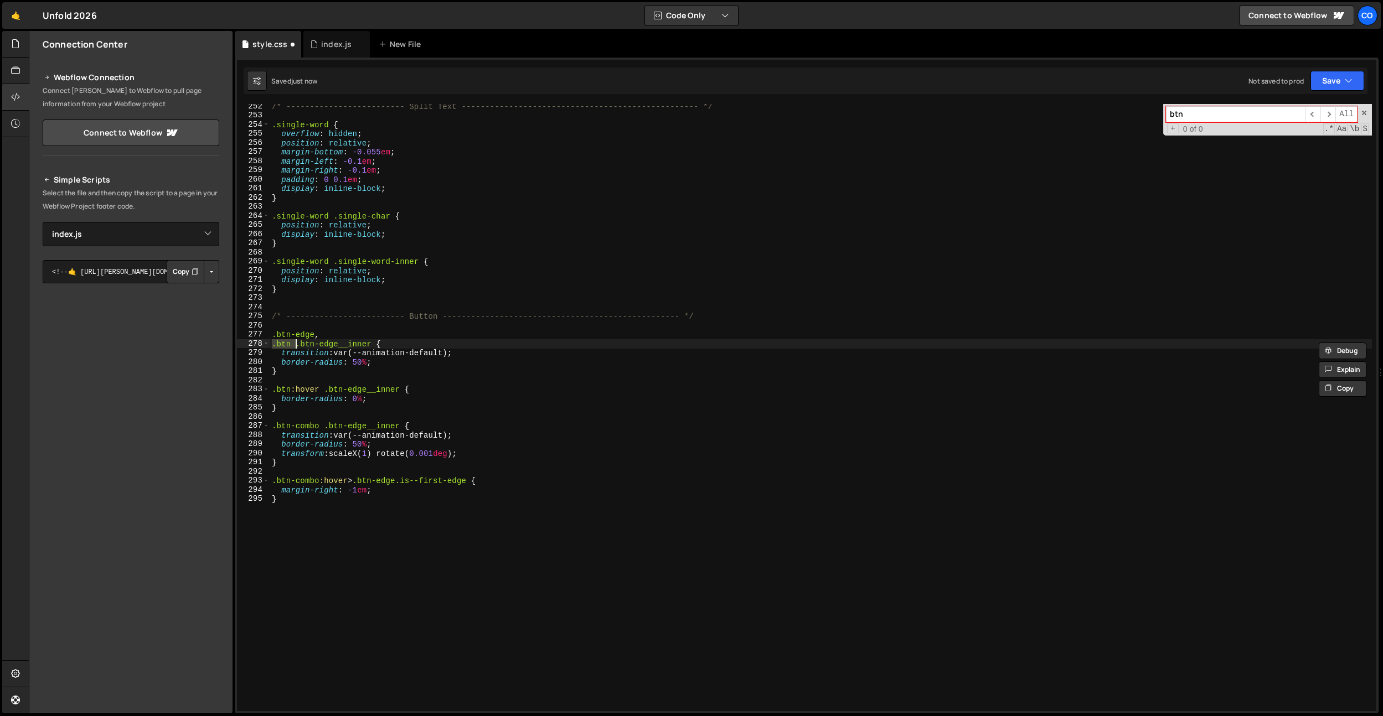
type textarea ".btn-edge"
click at [367, 508] on div "/* ------------------------- Split Text ---------------------------------------…" at bounding box center [821, 415] width 1102 height 626
type textarea ".btn-edge"
type textarea ".bt"
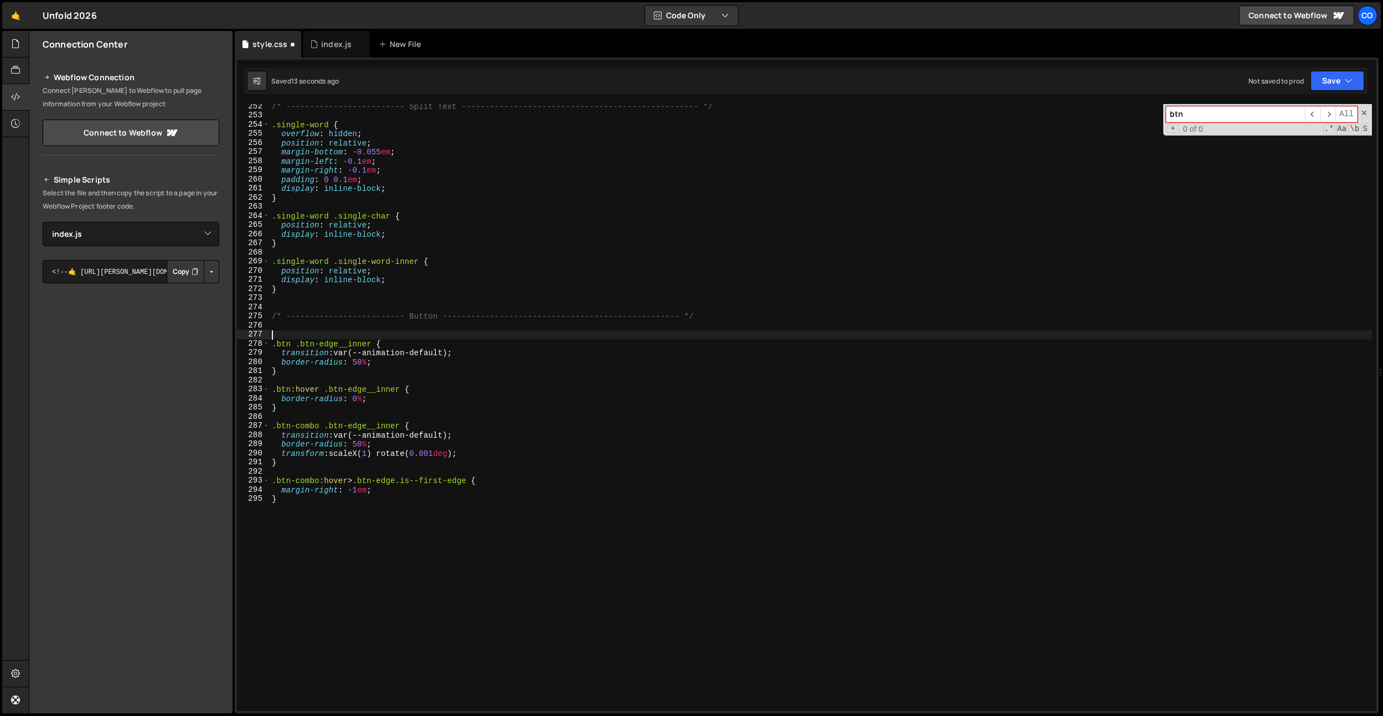
type textarea ".btn-edge"
type textarea ".bt"
type textarea "margin-r"
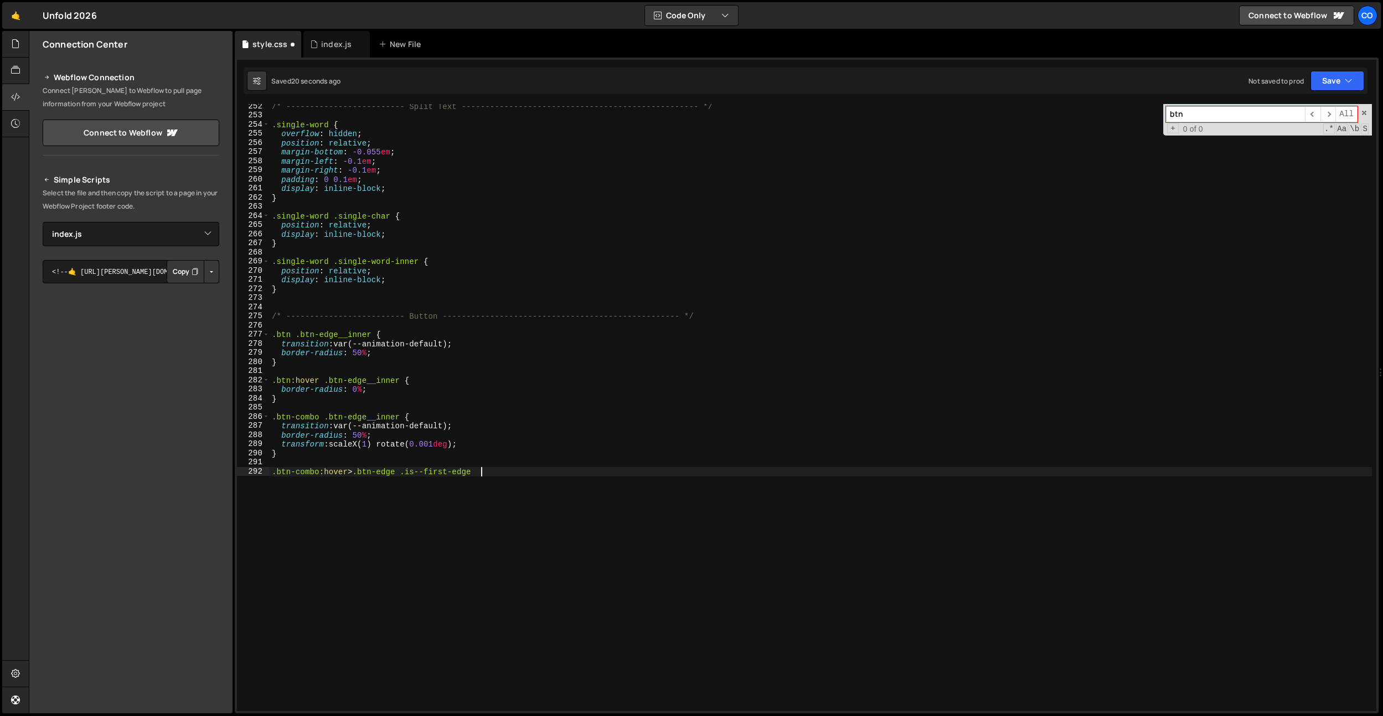
type textarea ".btn-combo:hover > .btn-edge.is--first-edge"
click at [513, 505] on div "/* ------------------------- Split Text ---------------------------------------…" at bounding box center [821, 415] width 1102 height 626
drag, startPoint x: 505, startPoint y: 514, endPoint x: 194, endPoint y: 516, distance: 311.7
click at [194, 516] on div "Files New File Create your first file Get started by starting a Javascript or C…" at bounding box center [706, 372] width 1354 height 683
paste textarea "}"
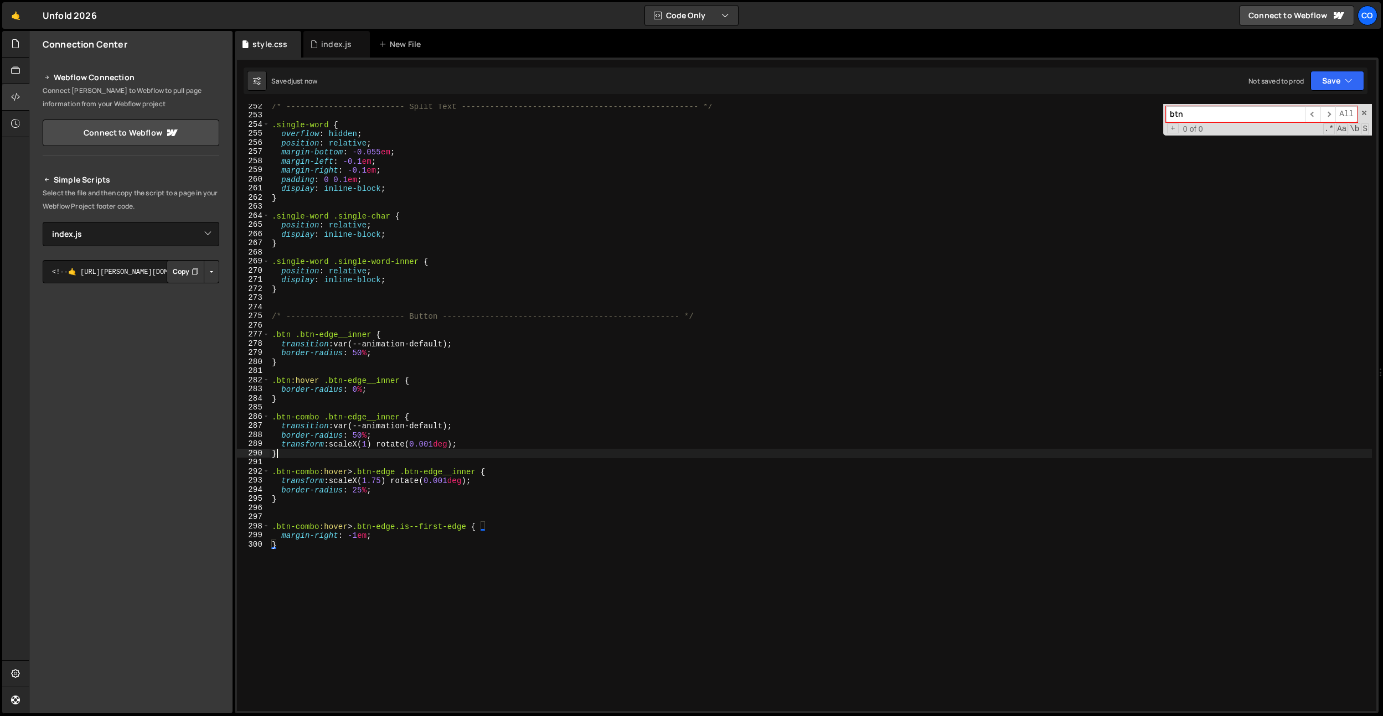
click at [411, 451] on div "/* ------------------------- Split Text ---------------------------------------…" at bounding box center [821, 415] width 1102 height 626
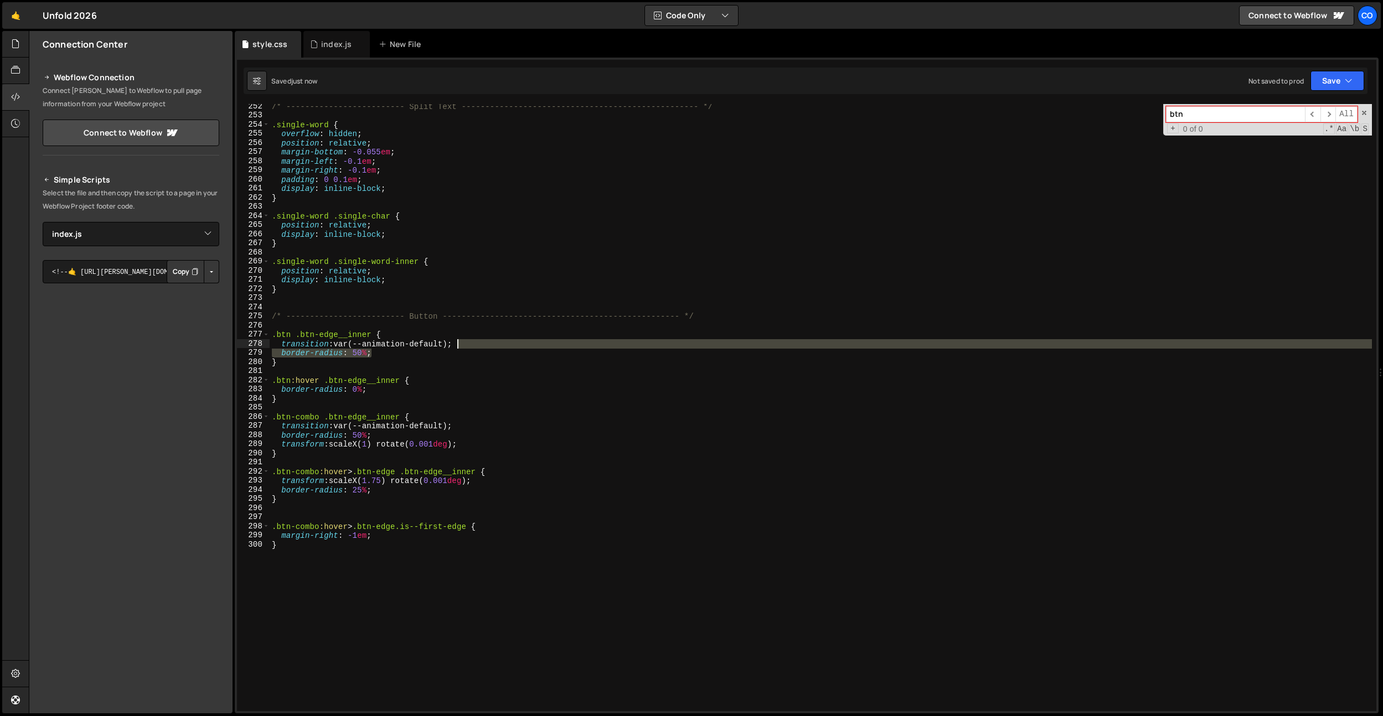
drag, startPoint x: 405, startPoint y: 353, endPoint x: 473, endPoint y: 347, distance: 68.4
click at [473, 347] on div "/* ------------------------- Split Text ---------------------------------------…" at bounding box center [821, 415] width 1102 height 626
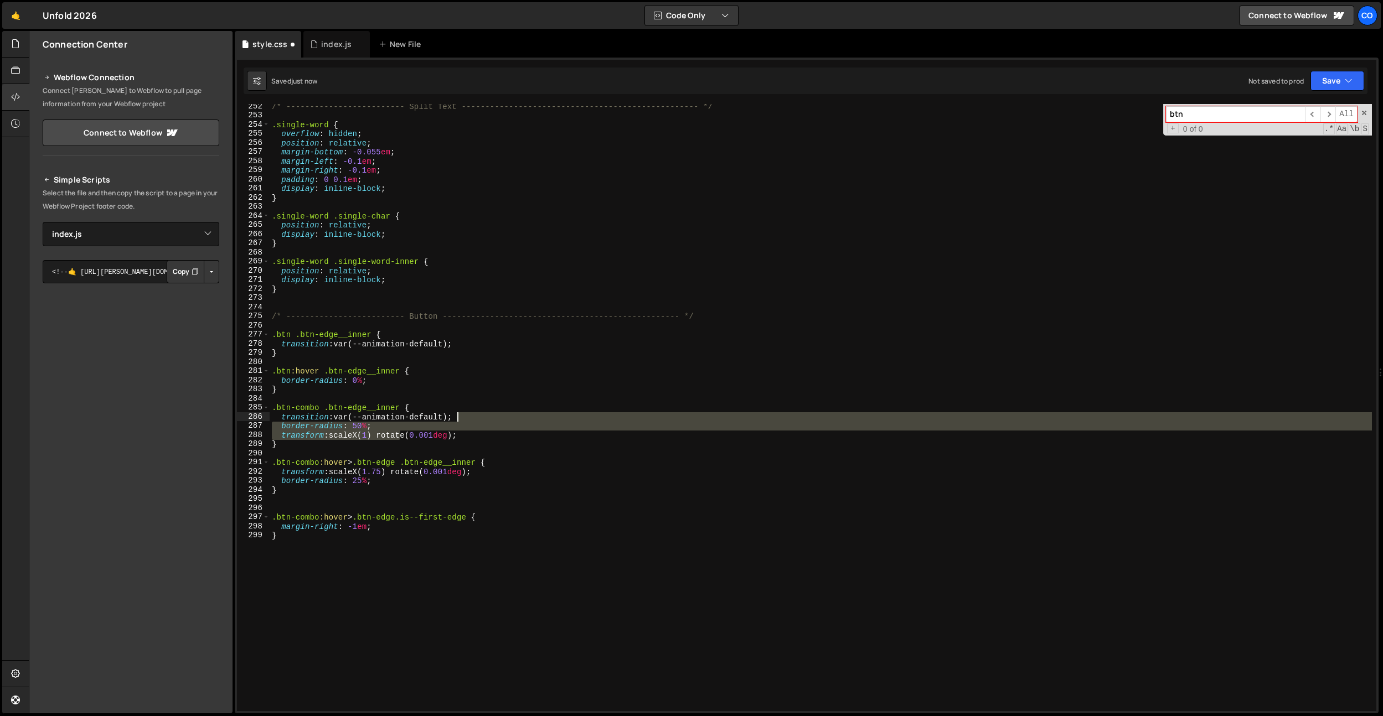
drag, startPoint x: 401, startPoint y: 431, endPoint x: 464, endPoint y: 427, distance: 62.7
click at [472, 419] on div "/* ------------------------- Split Text ---------------------------------------…" at bounding box center [821, 415] width 1102 height 626
click at [464, 427] on div "/* ------------------------- Split Text ---------------------------------------…" at bounding box center [821, 407] width 1102 height 607
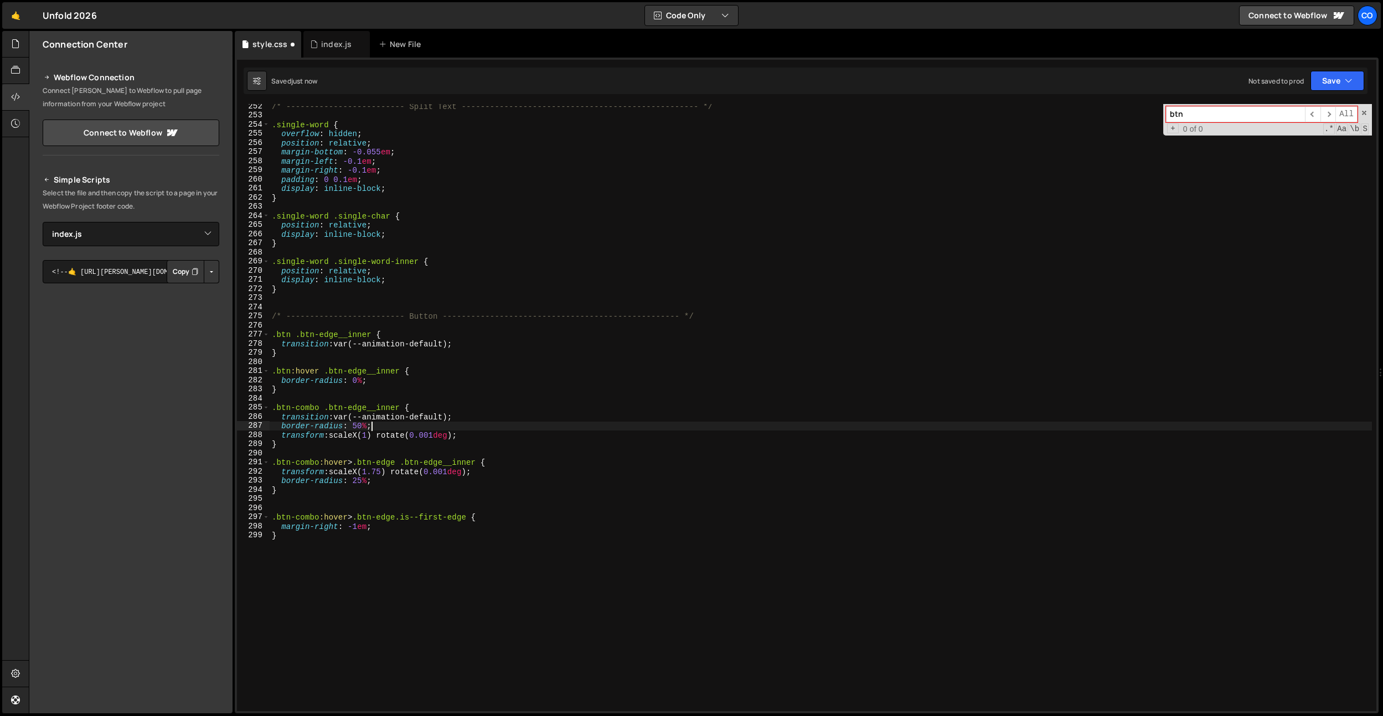
drag, startPoint x: 462, startPoint y: 426, endPoint x: 466, endPoint y: 421, distance: 6.0
click at [465, 421] on div "/* ------------------------- Split Text ---------------------------------------…" at bounding box center [821, 415] width 1102 height 626
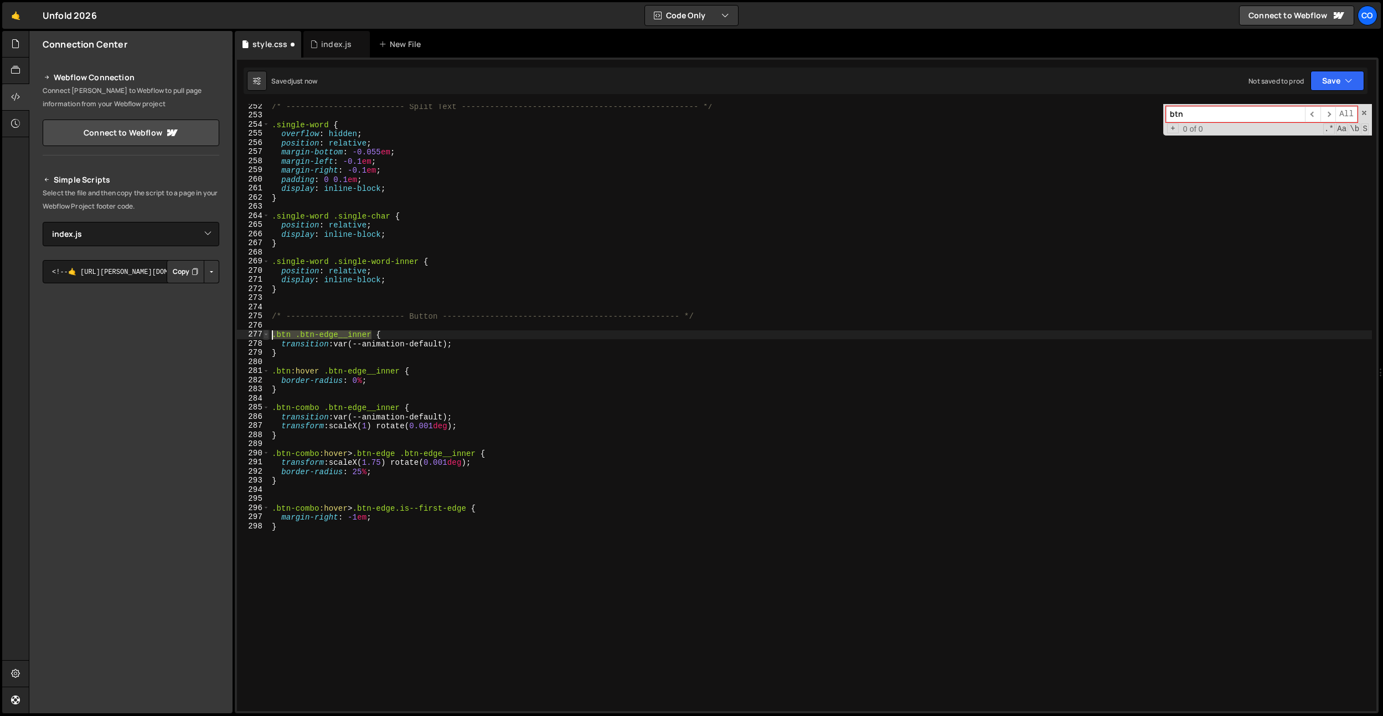
drag, startPoint x: 369, startPoint y: 334, endPoint x: 263, endPoint y: 337, distance: 106.3
click at [263, 337] on div "transition: var(--animation-default); 252 253 254 255 256 257 258 259 260 261 2…" at bounding box center [806, 407] width 1139 height 607
type textarea ".btn .btn-edge__inner {"
click at [302, 326] on div "/* ------------------------- Split Text ---------------------------------------…" at bounding box center [821, 415] width 1102 height 626
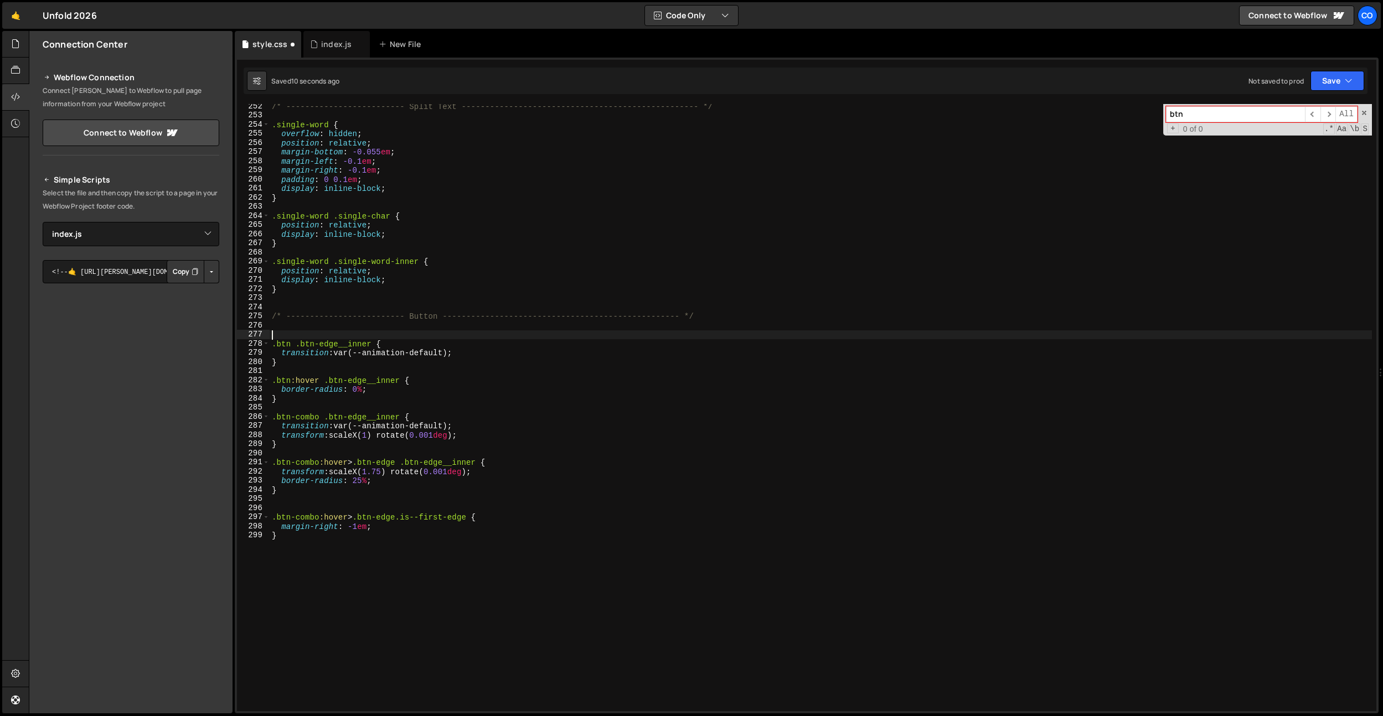
paste textarea ".btn .btn-edge__inner"
drag, startPoint x: 369, startPoint y: 333, endPoint x: 301, endPoint y: 335, distance: 68.1
click at [301, 335] on div "/* ------------------------- Split Text ---------------------------------------…" at bounding box center [821, 415] width 1102 height 626
type textarea ".btn-edge,"
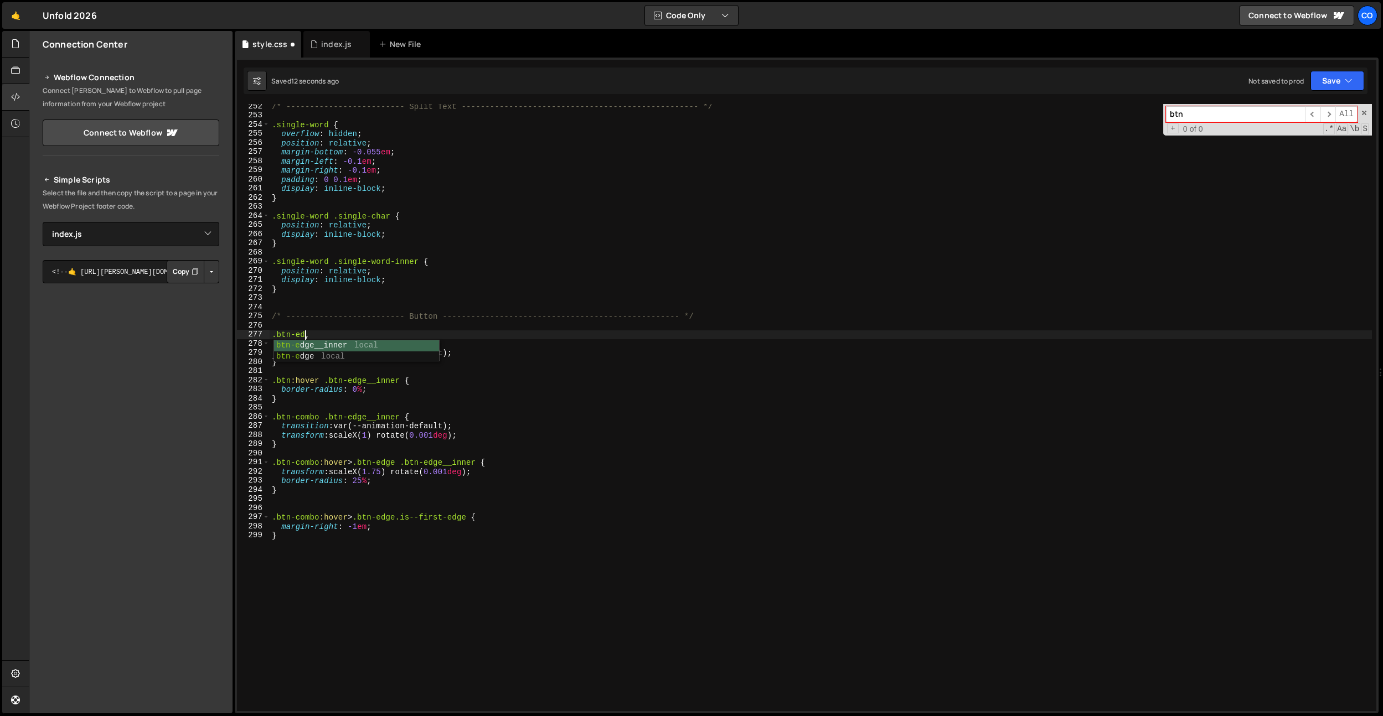
scroll to position [0, 3]
click at [309, 324] on div "/* ------------------------- Split Text ---------------------------------------…" at bounding box center [821, 415] width 1102 height 626
drag, startPoint x: 296, startPoint y: 342, endPoint x: 274, endPoint y: 343, distance: 22.2
click at [274, 343] on div "/* ------------------------- Split Text ---------------------------------------…" at bounding box center [821, 415] width 1102 height 626
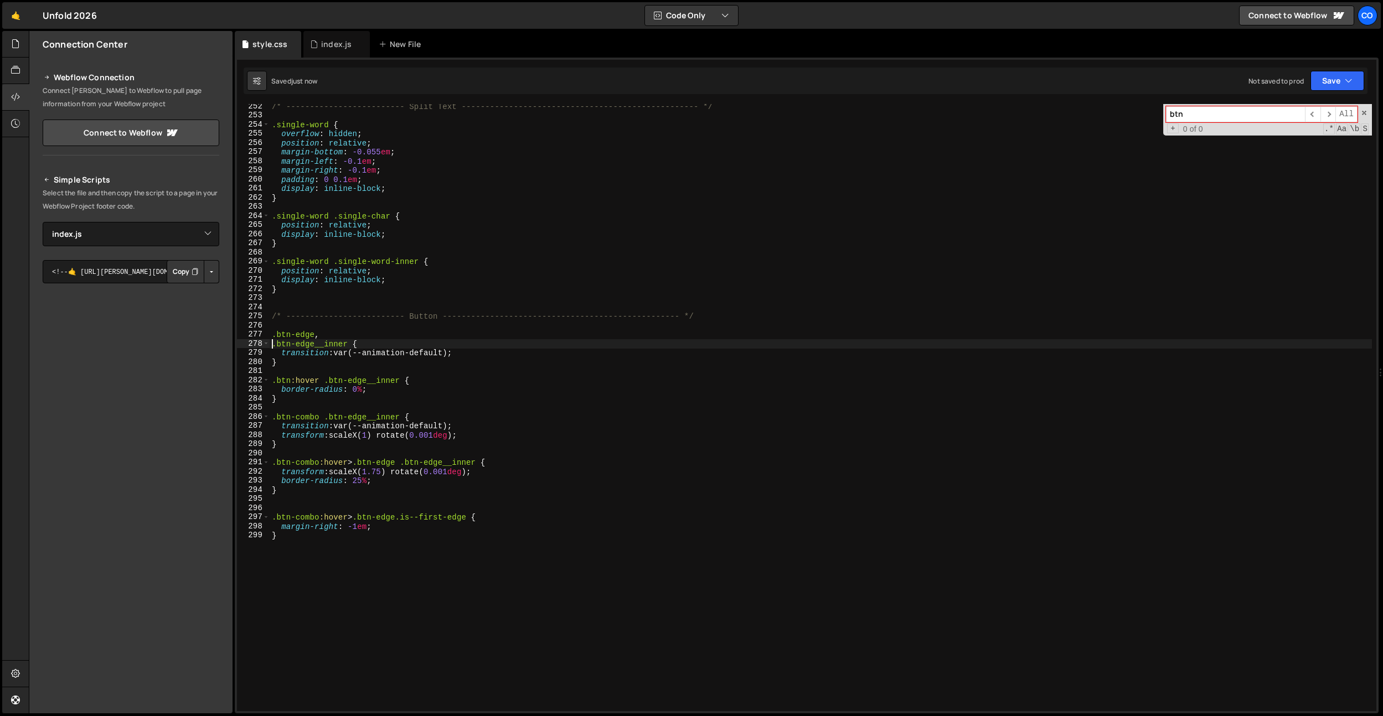
drag, startPoint x: 417, startPoint y: 402, endPoint x: 416, endPoint y: 494, distance: 91.9
click at [417, 402] on div "/* ------------------------- Split Text ---------------------------------------…" at bounding box center [821, 415] width 1102 height 626
click at [384, 472] on div "/* ------------------------- Split Text ---------------------------------------…" at bounding box center [821, 415] width 1102 height 626
click at [359, 529] on div "/* ------------------------- Split Text ---------------------------------------…" at bounding box center [821, 415] width 1102 height 626
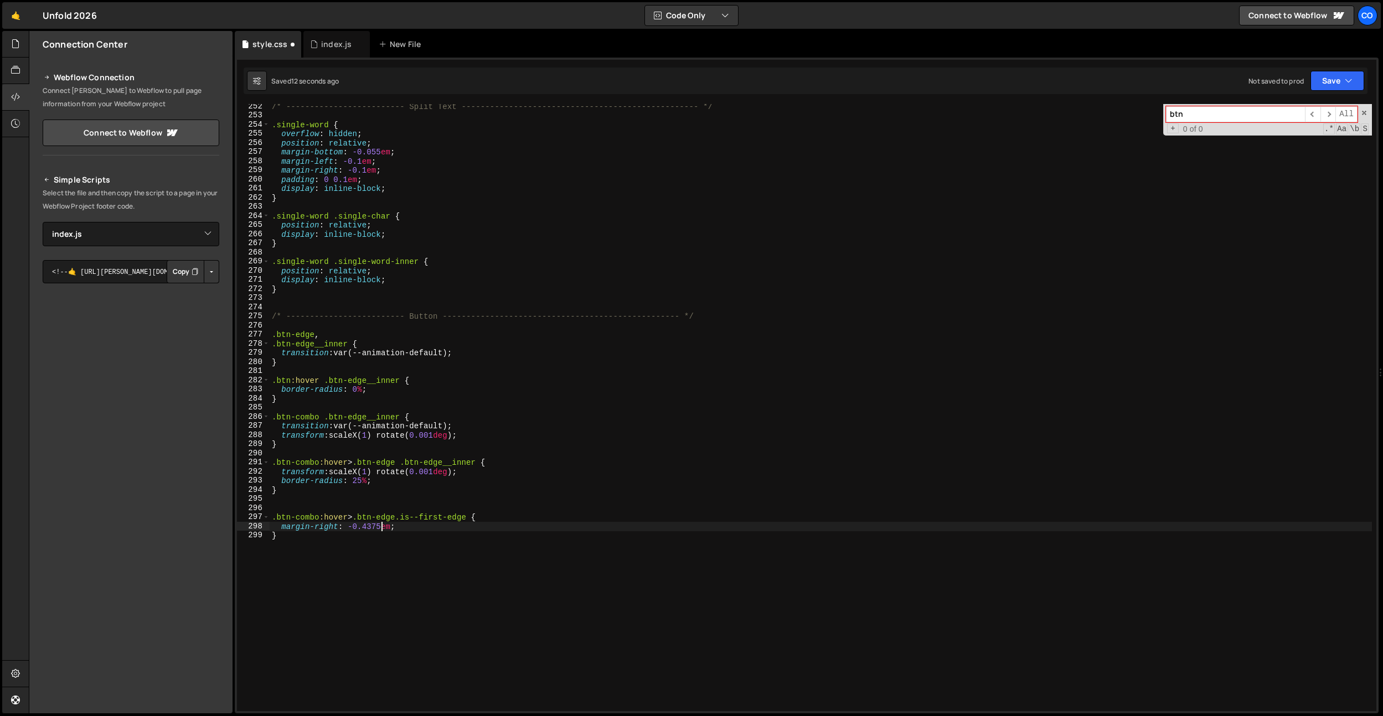
scroll to position [0, 7]
click at [376, 564] on div "/* ------------------------- Split Text ---------------------------------------…" at bounding box center [821, 415] width 1102 height 626
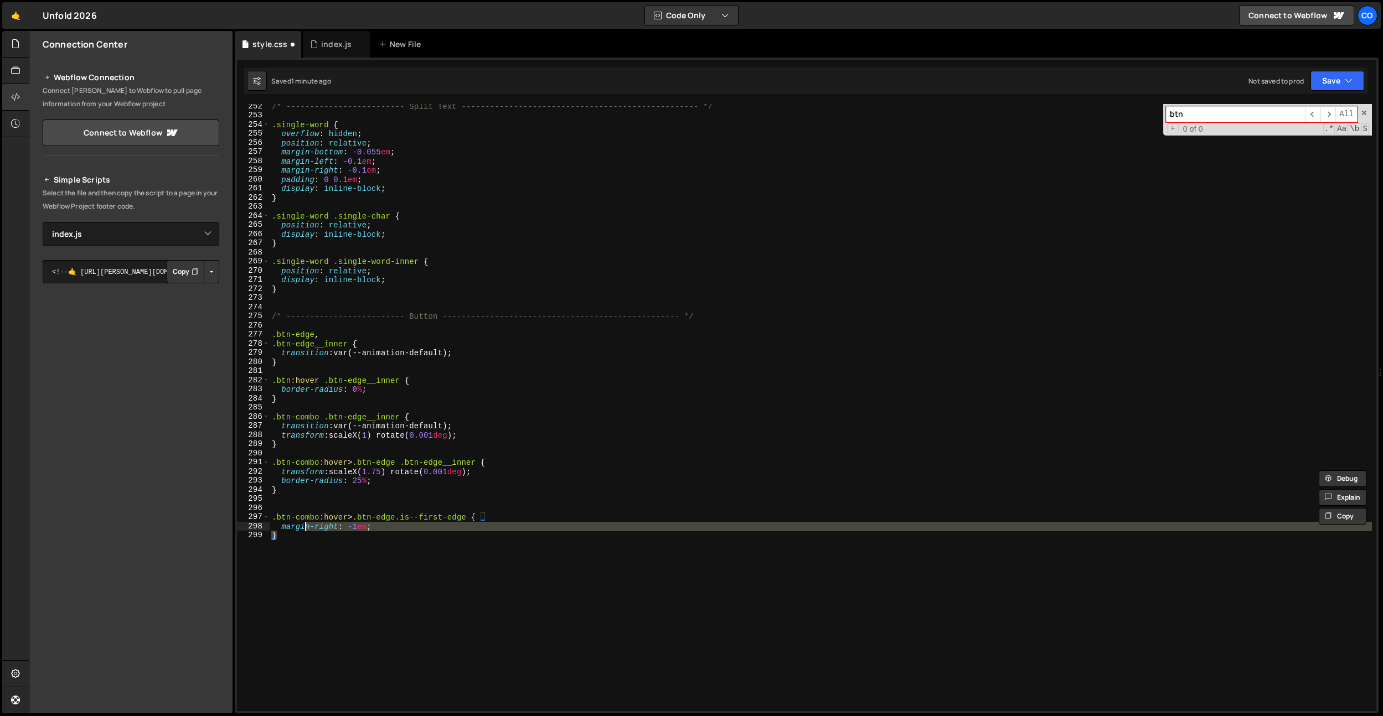
drag, startPoint x: 376, startPoint y: 564, endPoint x: 277, endPoint y: 520, distance: 108.1
click at [277, 520] on div "/* ------------------------- Split Text ---------------------------------------…" at bounding box center [821, 415] width 1102 height 626
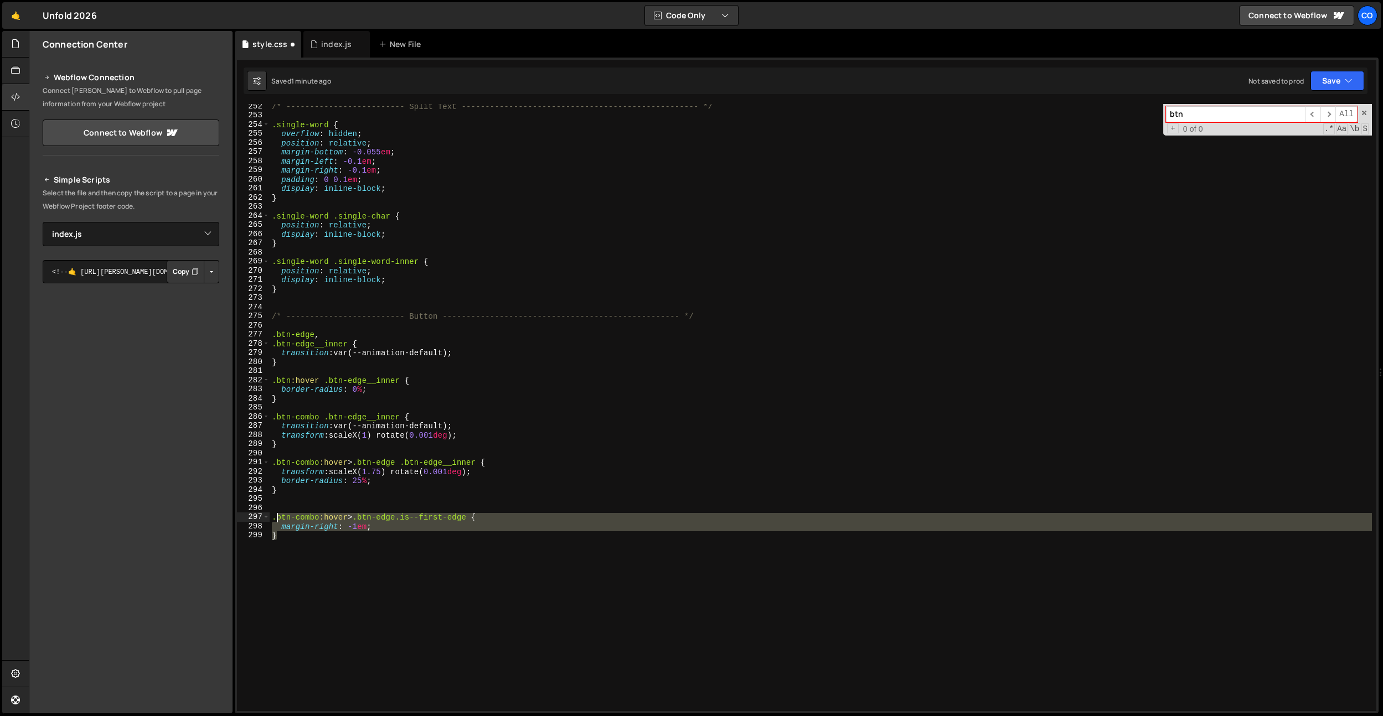
type textarea "."
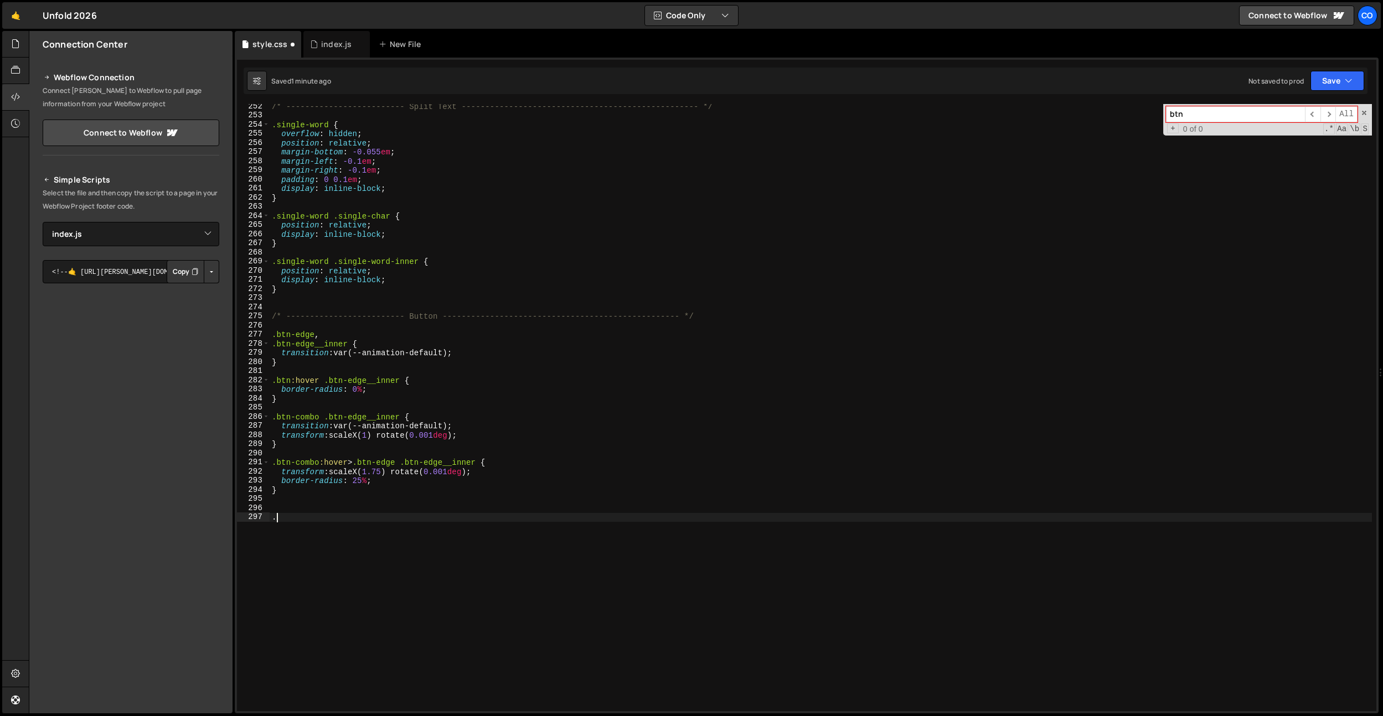
scroll to position [0, 0]
click at [362, 466] on div "/* ------------------------- Split Text ---------------------------------------…" at bounding box center [821, 415] width 1102 height 626
type textarea "margin-right: -1em; }"
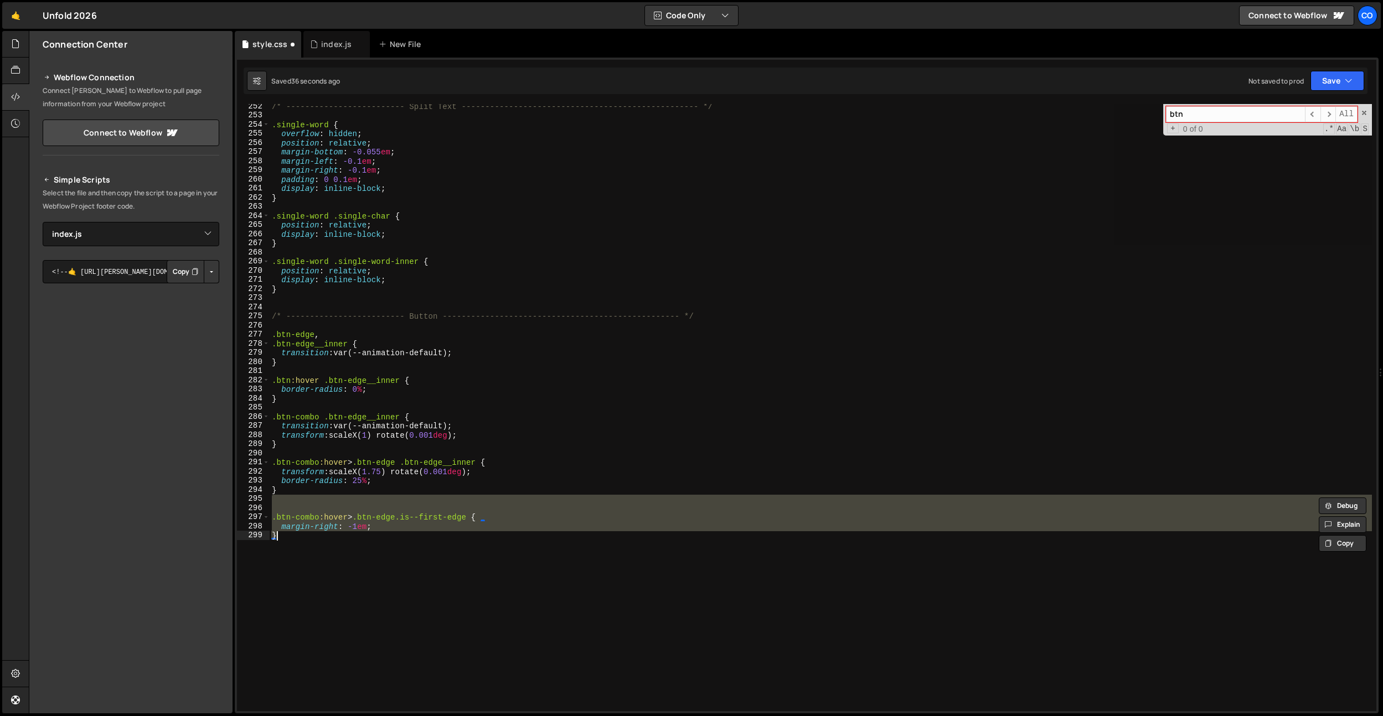
drag, startPoint x: 386, startPoint y: 508, endPoint x: 421, endPoint y: 519, distance: 37.0
click at [386, 508] on div "/* ------------------------- Split Text ---------------------------------------…" at bounding box center [821, 407] width 1102 height 607
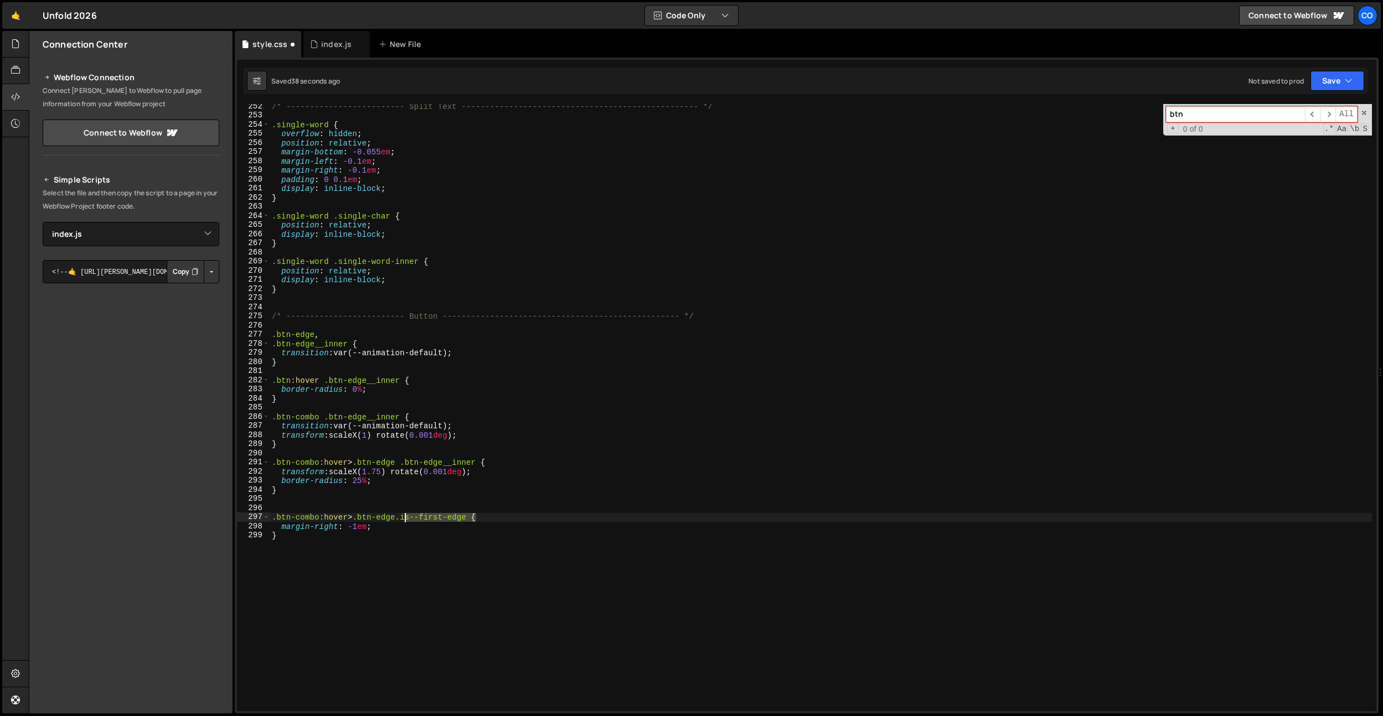
drag, startPoint x: 476, startPoint y: 518, endPoint x: 403, endPoint y: 521, distance: 73.2
click at [403, 521] on div "/* ------------------------- Split Text ---------------------------------------…" at bounding box center [821, 415] width 1102 height 626
drag, startPoint x: 403, startPoint y: 461, endPoint x: 403, endPoint y: 467, distance: 5.6
click at [403, 461] on div "/* ------------------------- Split Text ---------------------------------------…" at bounding box center [821, 415] width 1102 height 626
paste textarea ".is--first-edge"
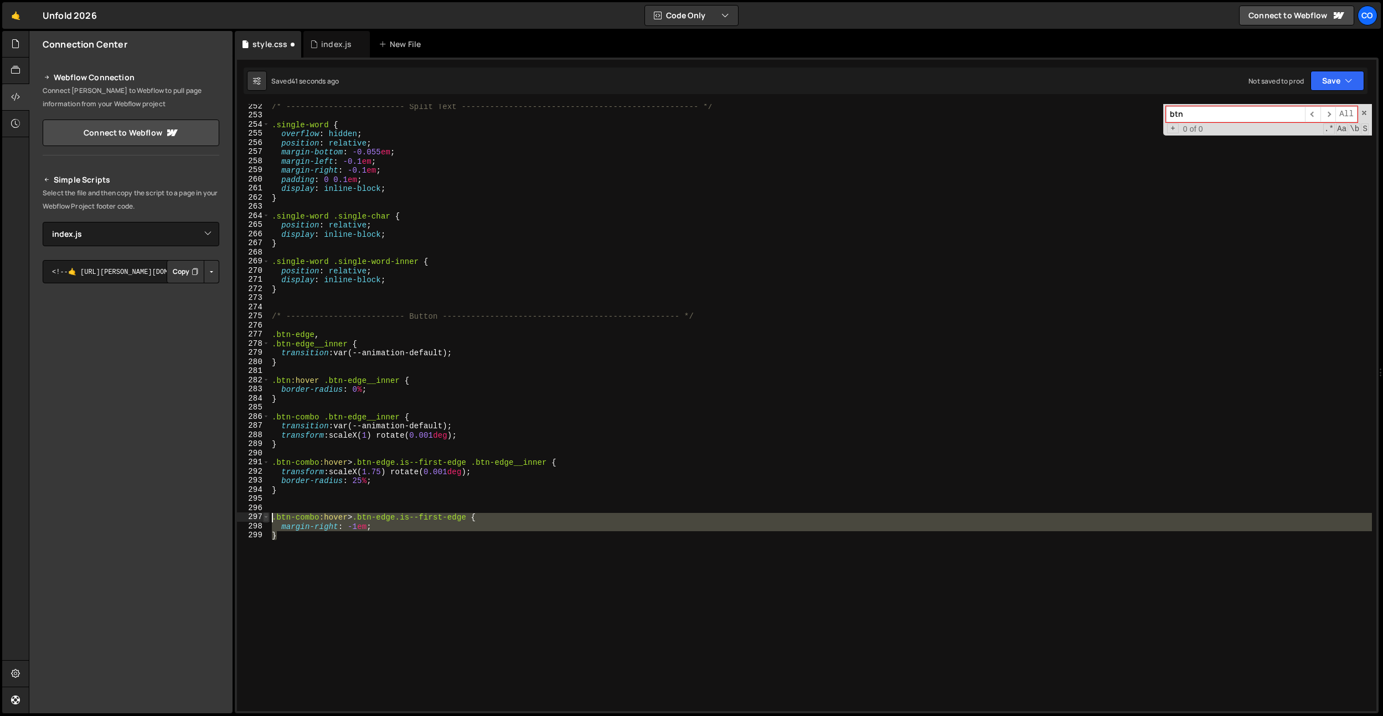
drag, startPoint x: 381, startPoint y: 550, endPoint x: 267, endPoint y: 513, distance: 119.9
click at [267, 513] on div ".btn-combo:hover > .btn-edge.is--first-edge .btn-edge__inner { 252 253 254 255 …" at bounding box center [806, 407] width 1139 height 607
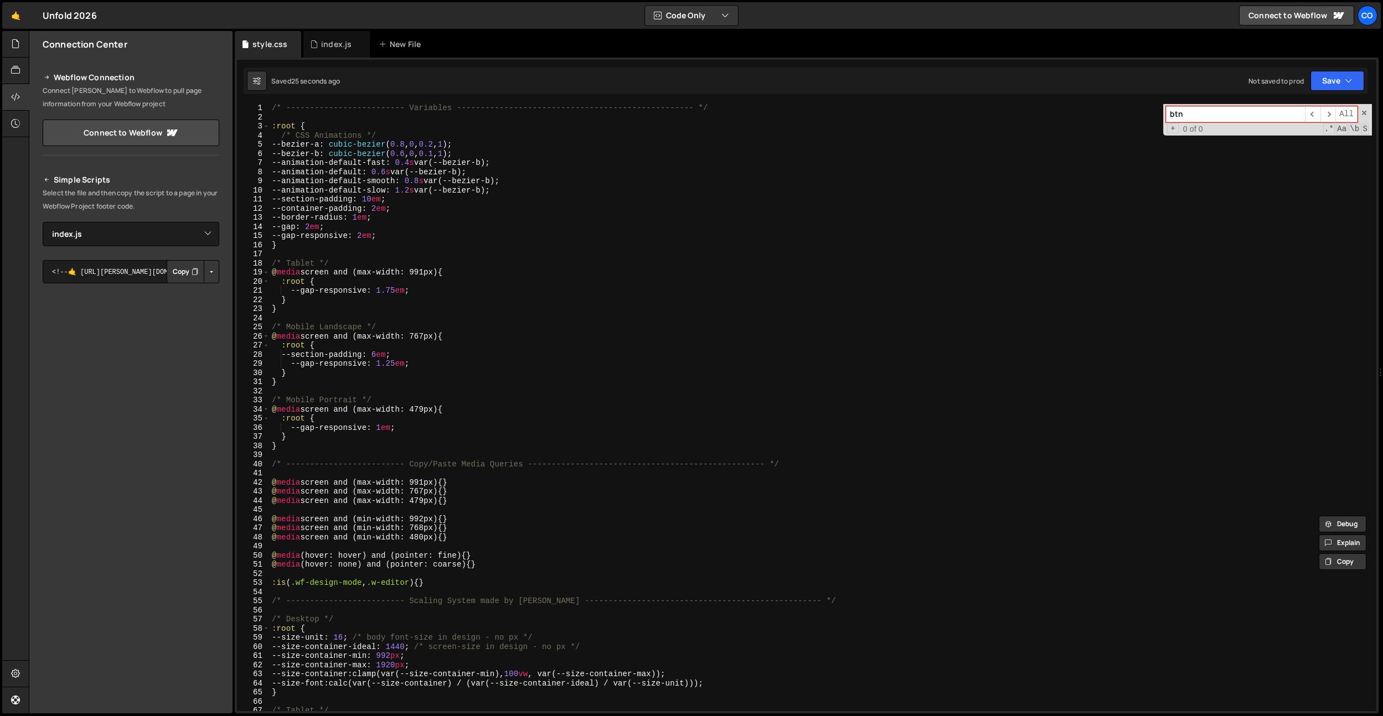
click at [475, 176] on div "/* ------------------------- Variables ----------------------------------------…" at bounding box center [821, 417] width 1102 height 626
click at [412, 151] on div "/* ------------------------- Variables ----------------------------------------…" at bounding box center [821, 417] width 1102 height 626
click at [431, 154] on div "/* ------------------------- Variables ----------------------------------------…" at bounding box center [821, 417] width 1102 height 626
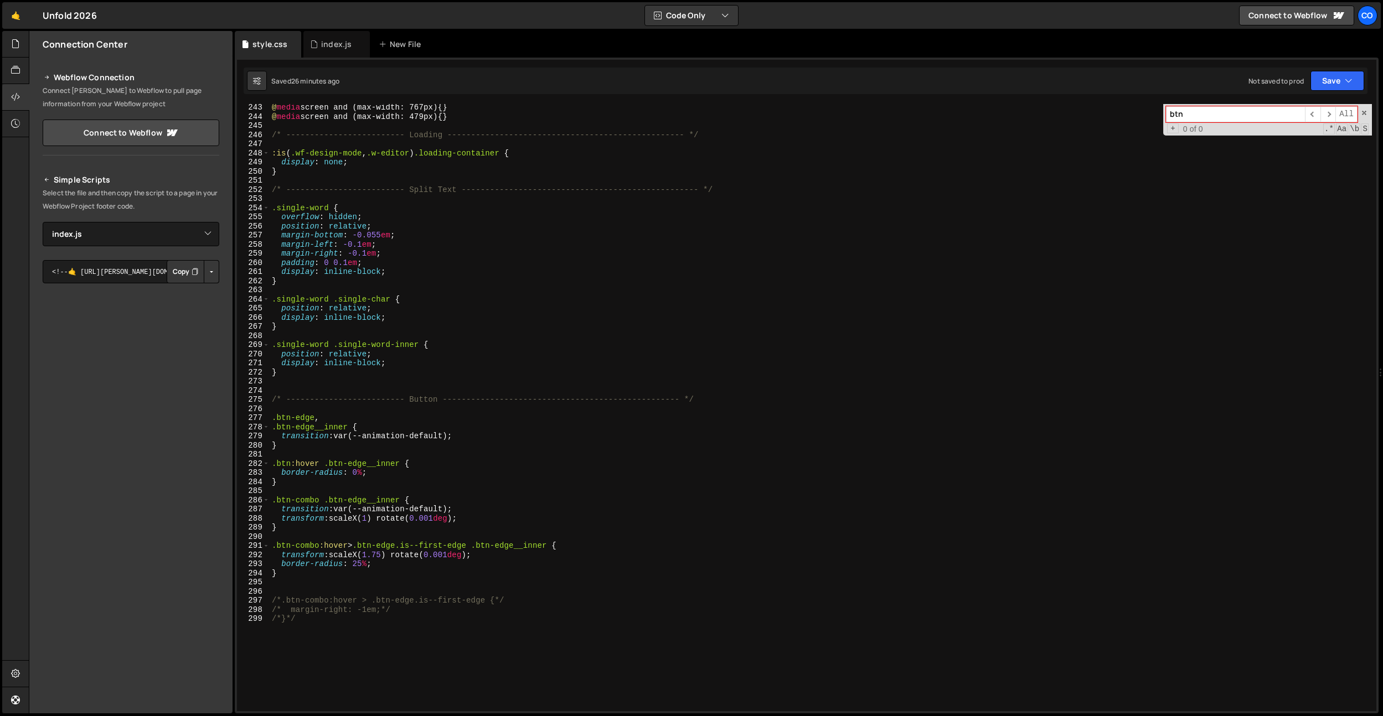
scroll to position [2423, 0]
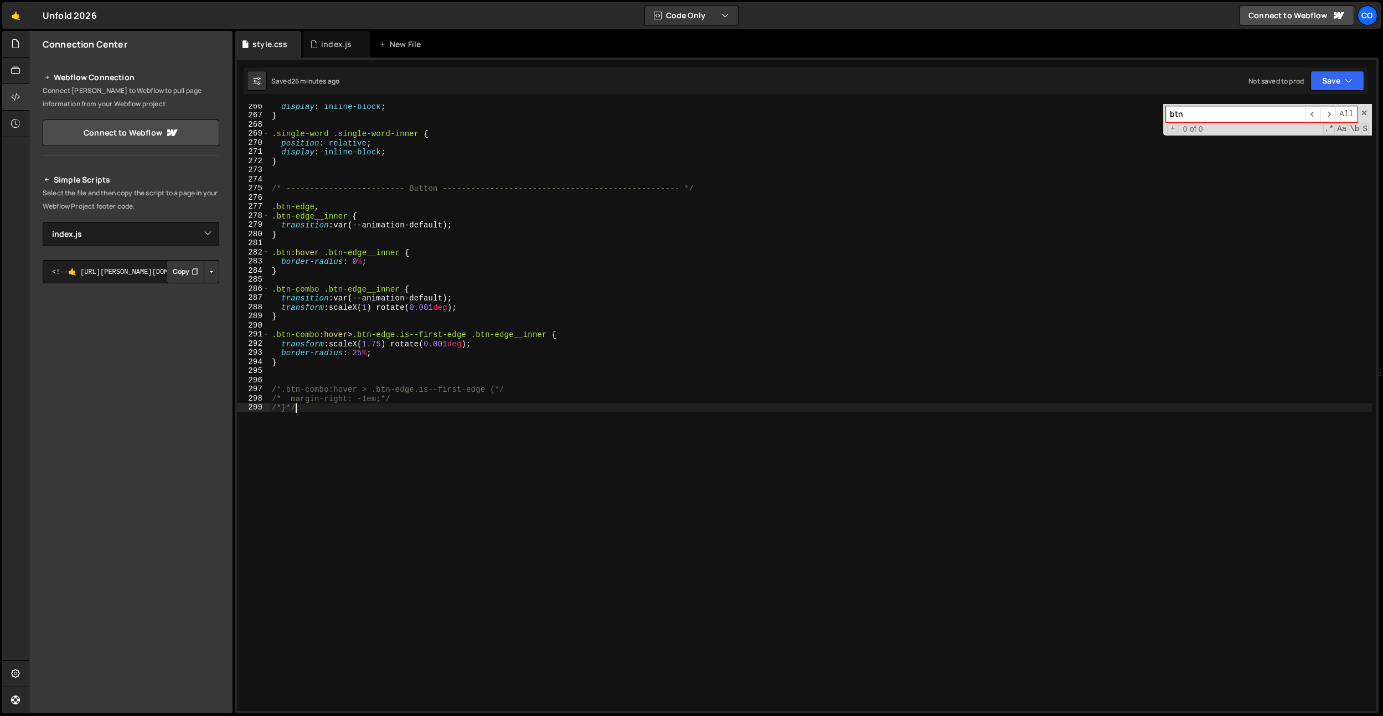
click at [473, 472] on div "display : inline-block ; } .single-word .single-word-inner { position : relativ…" at bounding box center [821, 415] width 1102 height 626
click at [313, 414] on div "display : inline-block ; } .single-word .single-word-inner { position : relativ…" at bounding box center [821, 415] width 1102 height 626
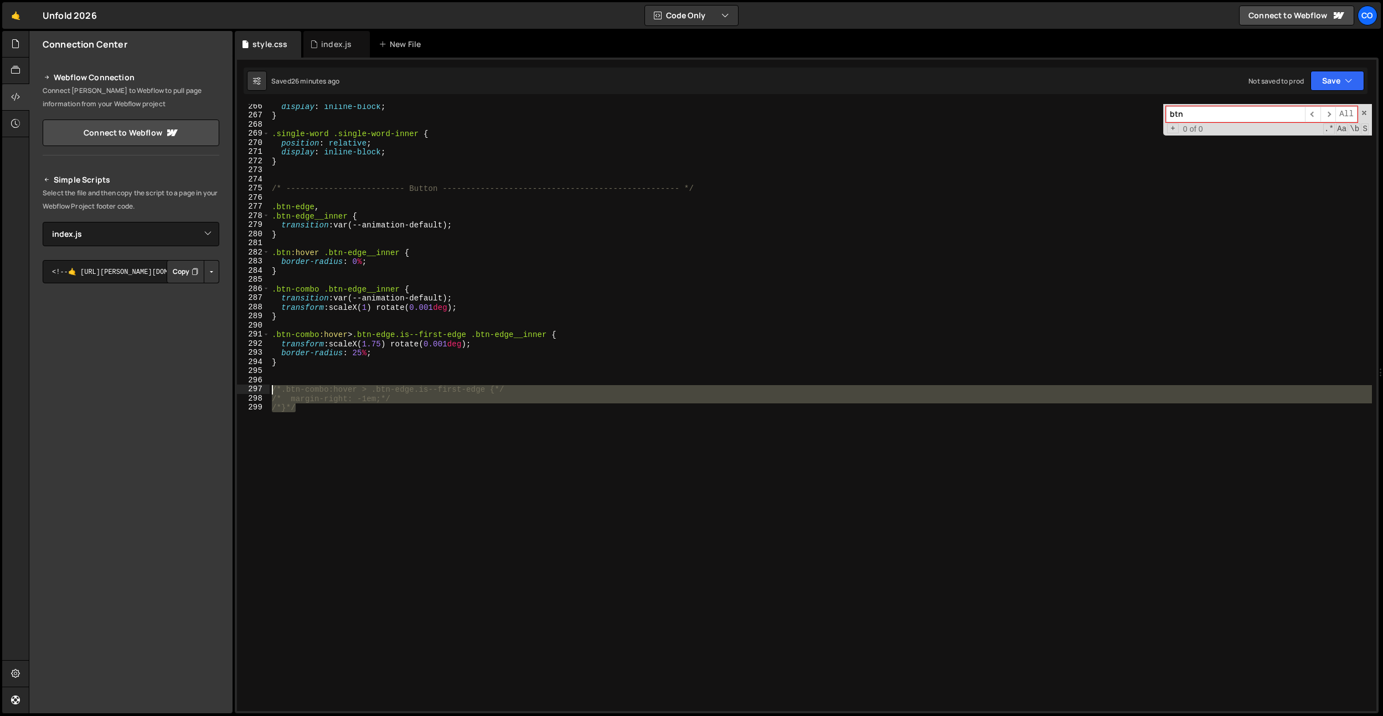
drag, startPoint x: 323, startPoint y: 439, endPoint x: 252, endPoint y: 391, distance: 85.7
click at [252, 391] on div "/*}*/ 266 267 268 269 270 271 272 273 274 275 276 277 278 279 280 281 282 283 2…" at bounding box center [806, 407] width 1139 height 607
type textarea ".btn-combo:hover > .btn-edge.is--first-edge { margin-right: -1em;"
click at [471, 369] on div "display : inline-block ; } .single-word .single-word-inner { position : relativ…" at bounding box center [821, 415] width 1102 height 626
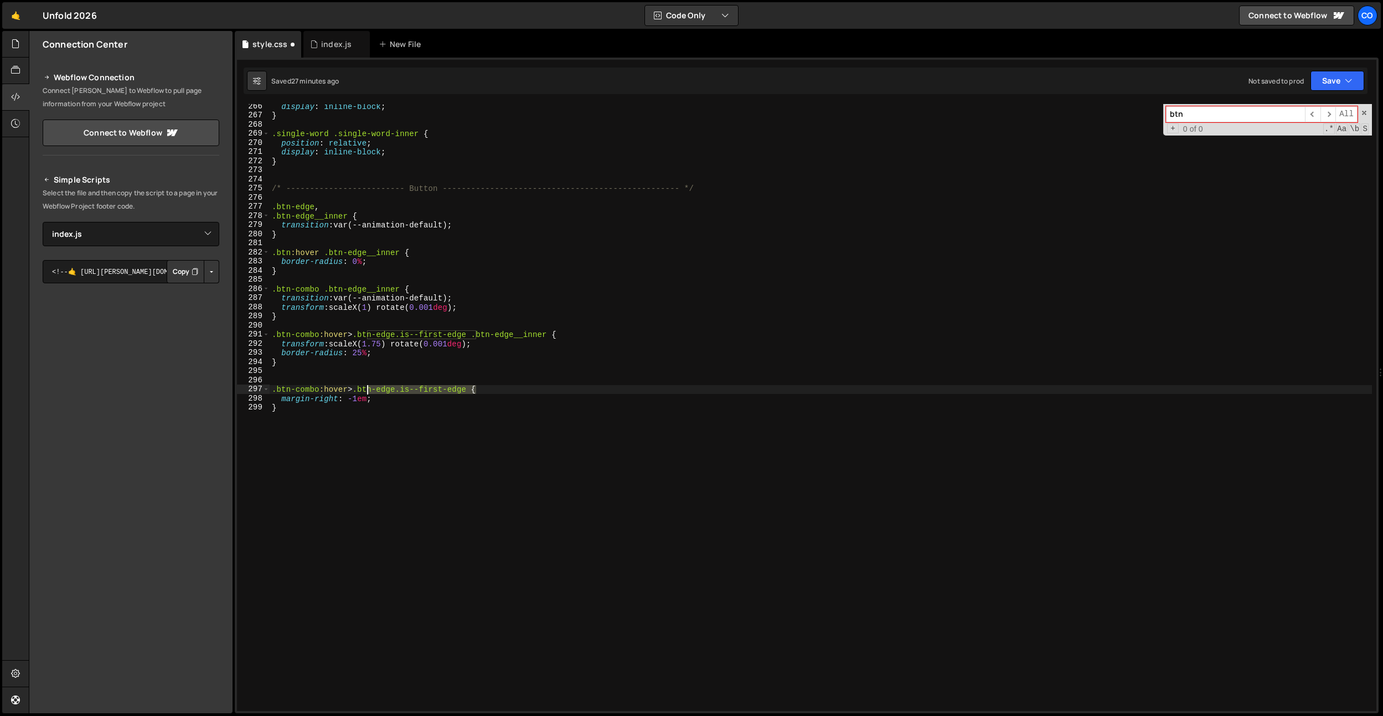
drag, startPoint x: 478, startPoint y: 388, endPoint x: 369, endPoint y: 391, distance: 109.7
click at [369, 391] on div "display : inline-block ; } .single-word .single-word-inner { position : relativ…" at bounding box center [821, 415] width 1102 height 626
paste textarea "insid"
click at [363, 390] on div "display : inline-block ; } .single-word .single-word-inner { position : relativ…" at bounding box center [821, 415] width 1102 height 626
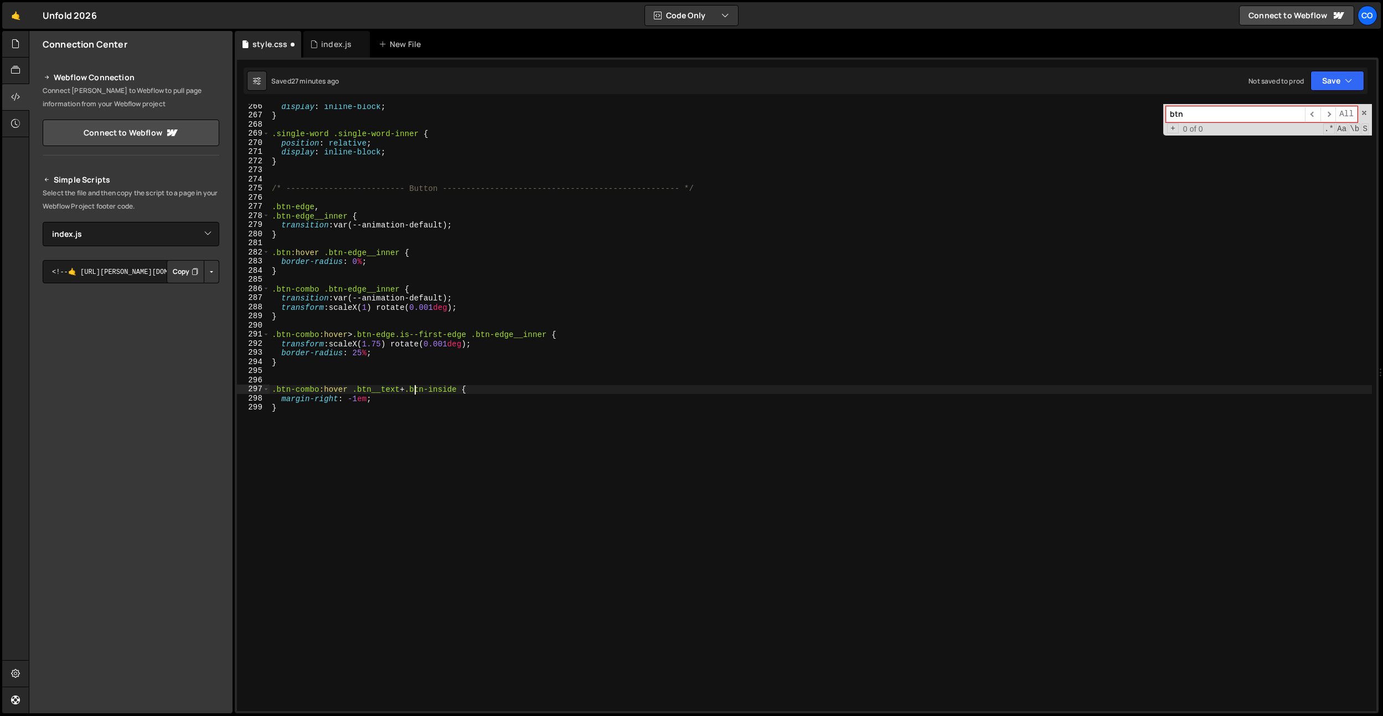
click at [403, 418] on div "display : inline-block ; } .single-word .single-word-inner { position : relativ…" at bounding box center [821, 415] width 1102 height 626
drag, startPoint x: 466, startPoint y: 390, endPoint x: 400, endPoint y: 287, distance: 122.1
click at [416, 393] on div "display : inline-block ; } .single-word .single-word-inner { position : relativ…" at bounding box center [821, 415] width 1102 height 626
click at [317, 206] on div "display : inline-block ; } .single-word .single-word-inner { position : relativ…" at bounding box center [821, 415] width 1102 height 626
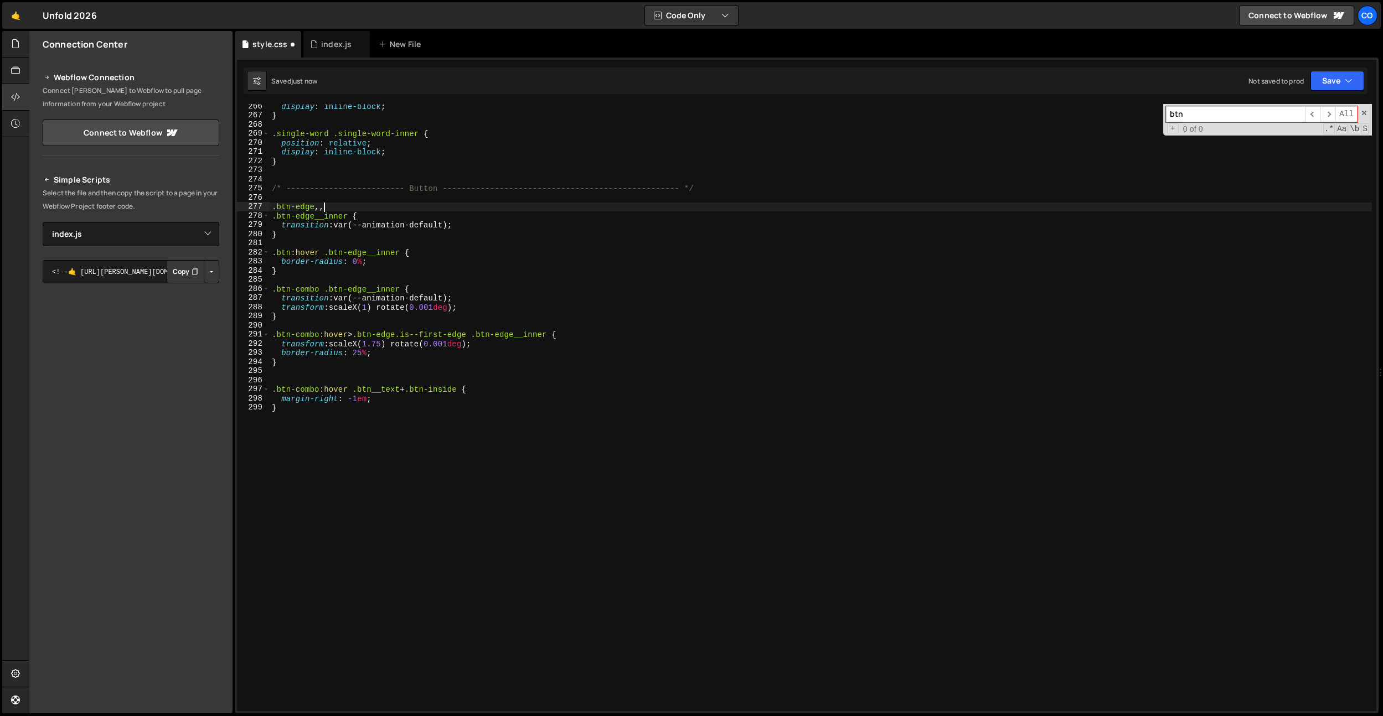
type textarea ".btn-edge,"
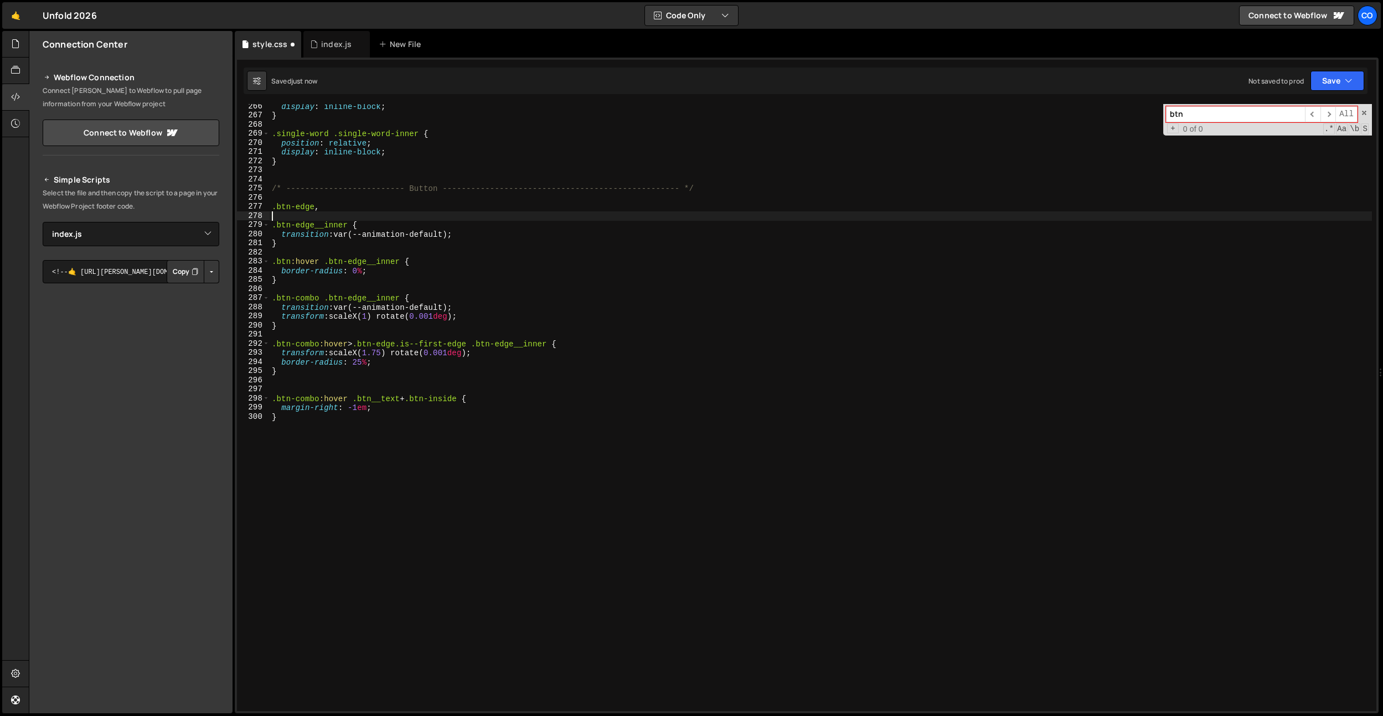
paste textarea ".btn-inside"
click at [411, 426] on div "display : inline-block ; } .single-word .single-word-inner { position : relativ…" at bounding box center [821, 415] width 1102 height 626
click at [376, 412] on div "display : inline-block ; } .single-word .single-word-inner { position : relativ…" at bounding box center [821, 415] width 1102 height 626
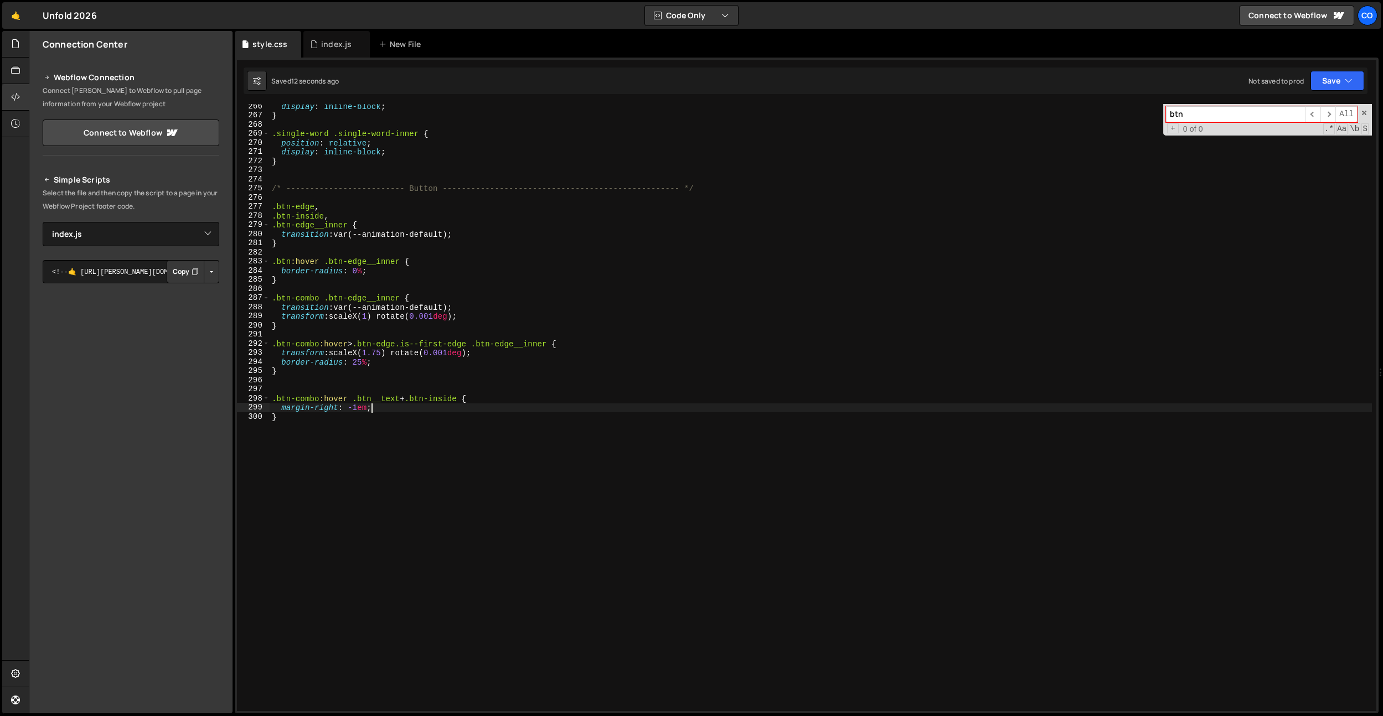
click at [359, 408] on div "display : inline-block ; } .single-word .single-word-inner { position : relativ…" at bounding box center [821, 415] width 1102 height 626
type textarea "margin-right: -1.125em;"
click at [445, 386] on div "display : inline-block ; } .single-word .single-word-inner { position : relativ…" at bounding box center [821, 415] width 1102 height 626
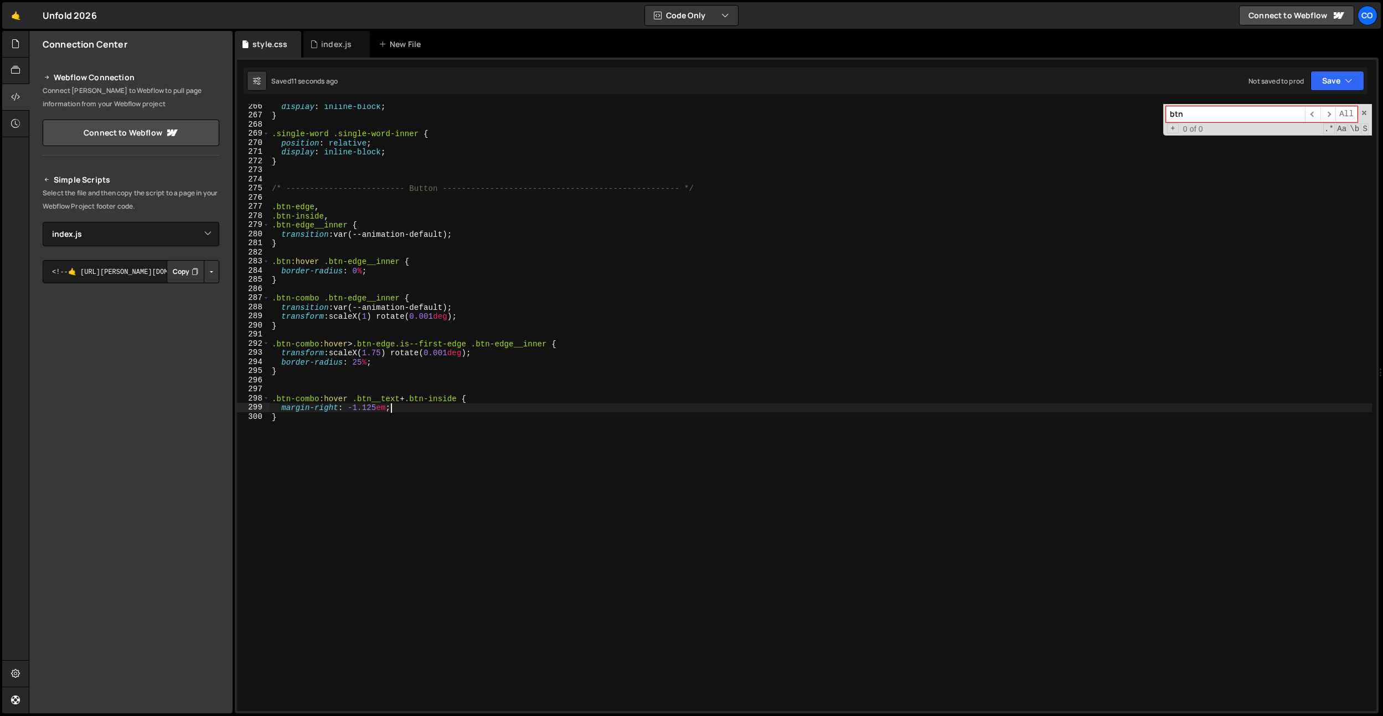
click at [420, 406] on div "display : inline-block ; } .single-word .single-word-inner { position : relativ…" at bounding box center [821, 415] width 1102 height 626
drag, startPoint x: 468, startPoint y: 398, endPoint x: 357, endPoint y: 396, distance: 111.9
click at [357, 396] on div "display : inline-block ; } .single-word .single-word-inner { position : relativ…" at bounding box center [821, 415] width 1102 height 626
paste textarea "-combo__part"
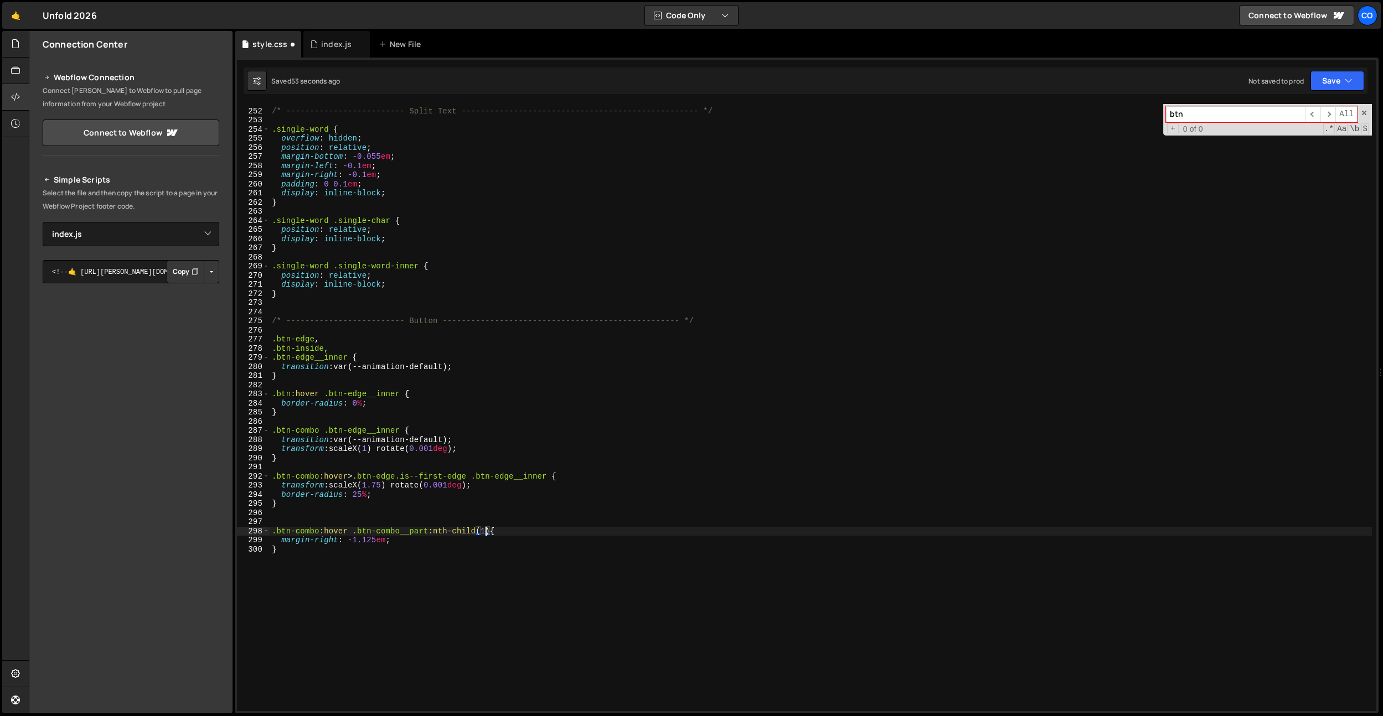
scroll to position [2290, 0]
drag, startPoint x: 415, startPoint y: 542, endPoint x: 348, endPoint y: 541, distance: 67.0
click at [348, 541] on div "/* ------------------------- Split Text ---------------------------------------…" at bounding box center [821, 410] width 1102 height 626
click at [384, 534] on div "/* ------------------------- Split Text ---------------------------------------…" at bounding box center [821, 410] width 1102 height 626
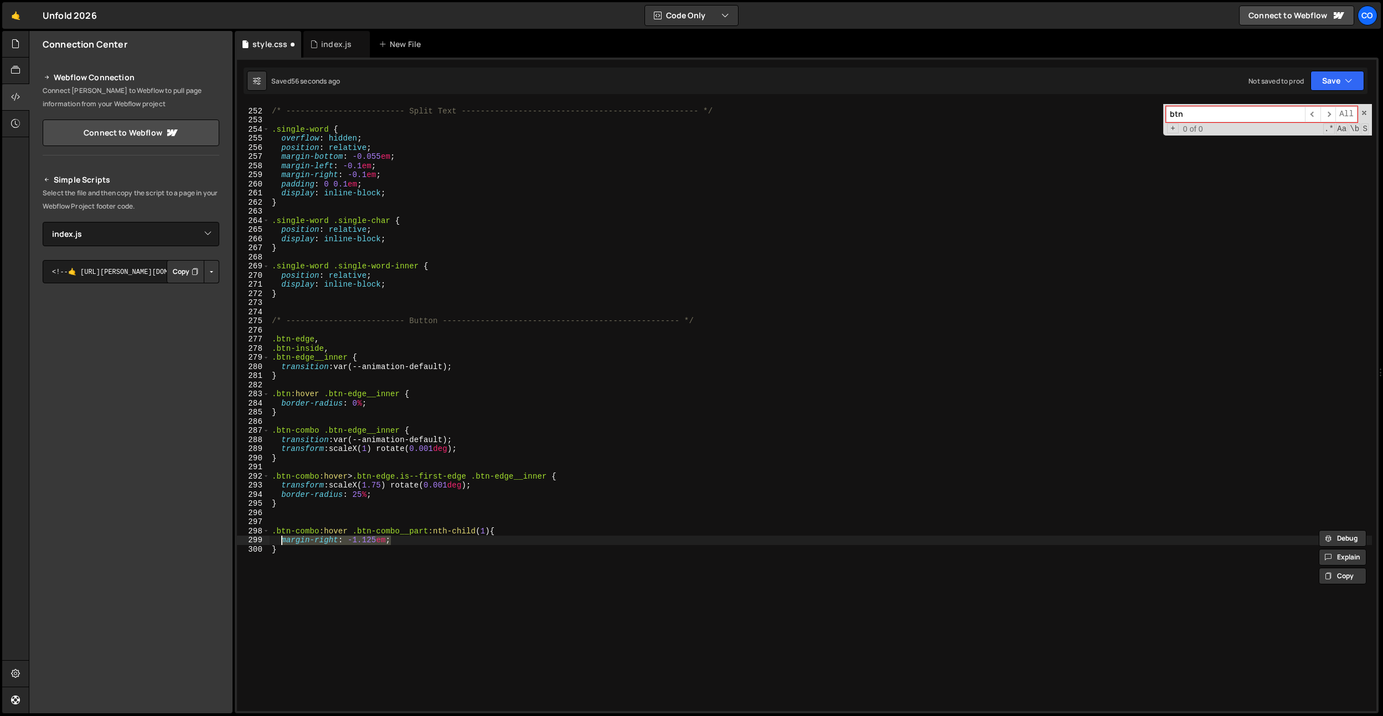
drag, startPoint x: 402, startPoint y: 540, endPoint x: 283, endPoint y: 541, distance: 118.5
click at [283, 541] on div "/* ------------------------- Split Text ---------------------------------------…" at bounding box center [821, 410] width 1102 height 626
click at [328, 482] on div "/* ------------------------- Split Text ---------------------------------------…" at bounding box center [821, 410] width 1102 height 626
click at [384, 543] on div "/* ------------------------- Split Text ---------------------------------------…" at bounding box center [821, 410] width 1102 height 626
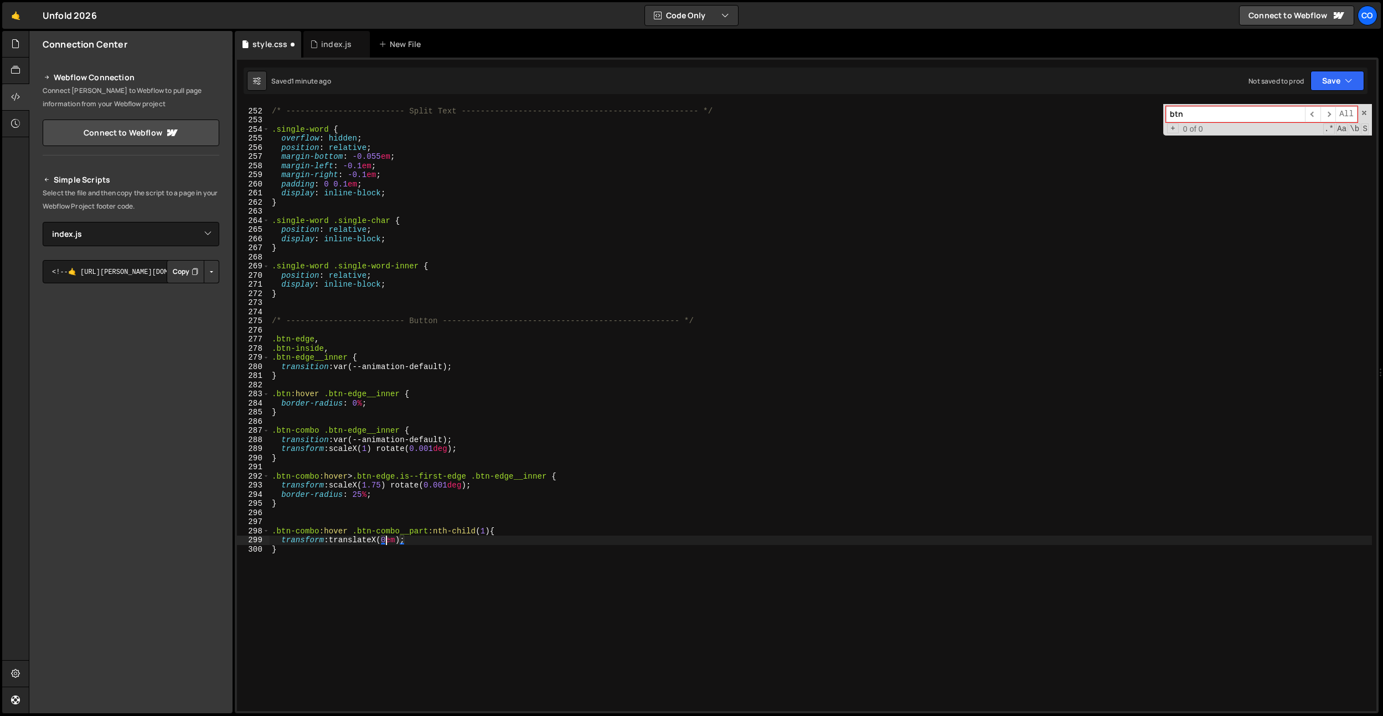
click at [381, 558] on div "/* ------------------------- Split Text ---------------------------------------…" at bounding box center [821, 410] width 1102 height 626
click at [403, 543] on div "/* ------------------------- Split Text ---------------------------------------…" at bounding box center [821, 410] width 1102 height 626
drag, startPoint x: 472, startPoint y: 504, endPoint x: 492, endPoint y: 530, distance: 32.7
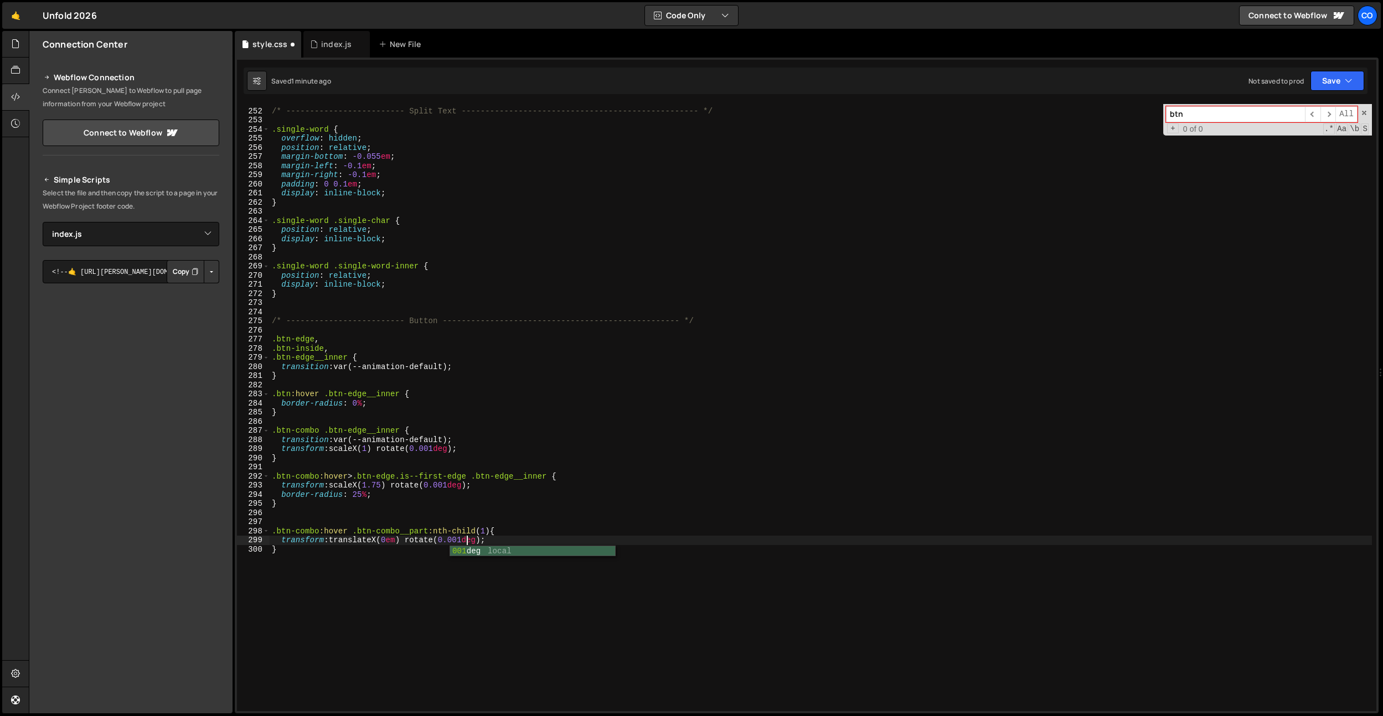
click at [472, 504] on div "/* ------------------------- Split Text ---------------------------------------…" at bounding box center [821, 410] width 1102 height 626
drag, startPoint x: 491, startPoint y: 531, endPoint x: 255, endPoint y: 530, distance: 235.9
click at [255, 530] on div "} 251 252 253 254 255 256 257 258 259 260 261 262 263 264 265 266 267 268 269 2…" at bounding box center [806, 407] width 1139 height 607
paste textarea ".btn-combo:hover .btn-combo__part:nth-child(1)"
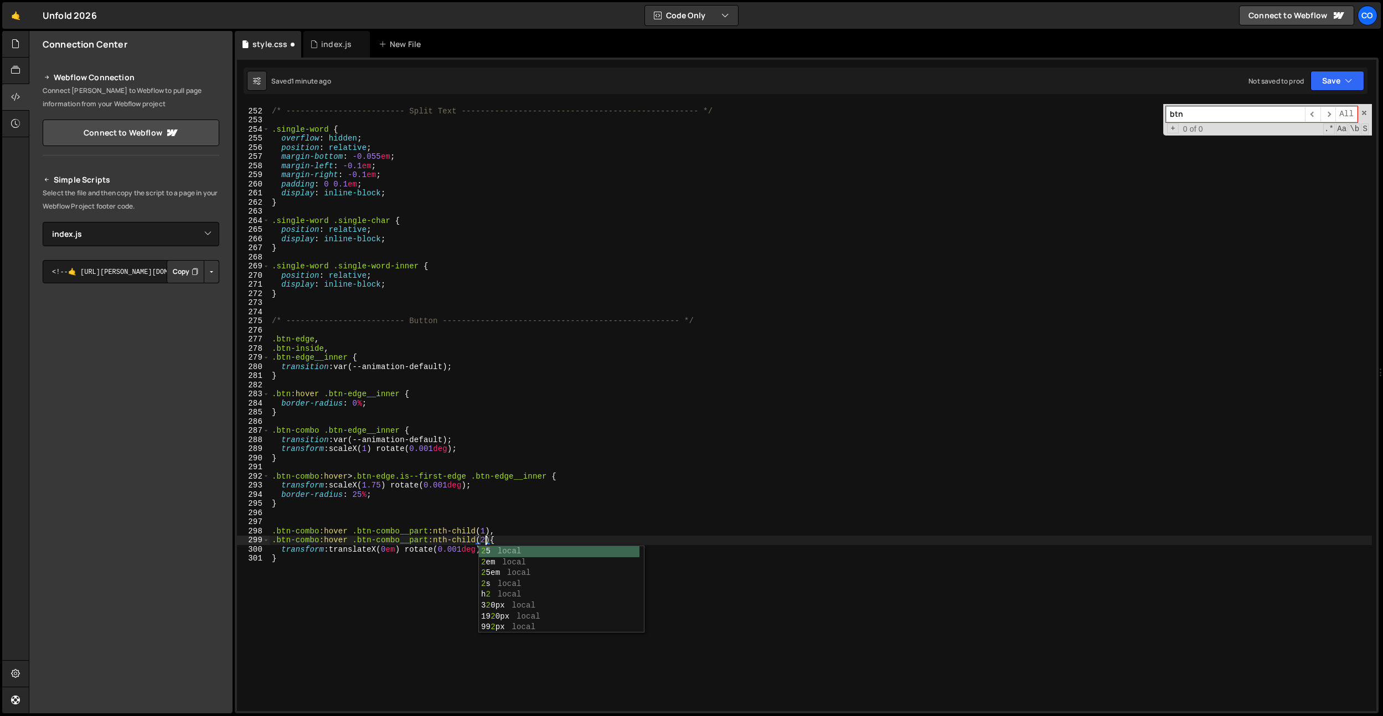
click at [471, 497] on div "/* ------------------------- Split Text ---------------------------------------…" at bounding box center [821, 410] width 1102 height 626
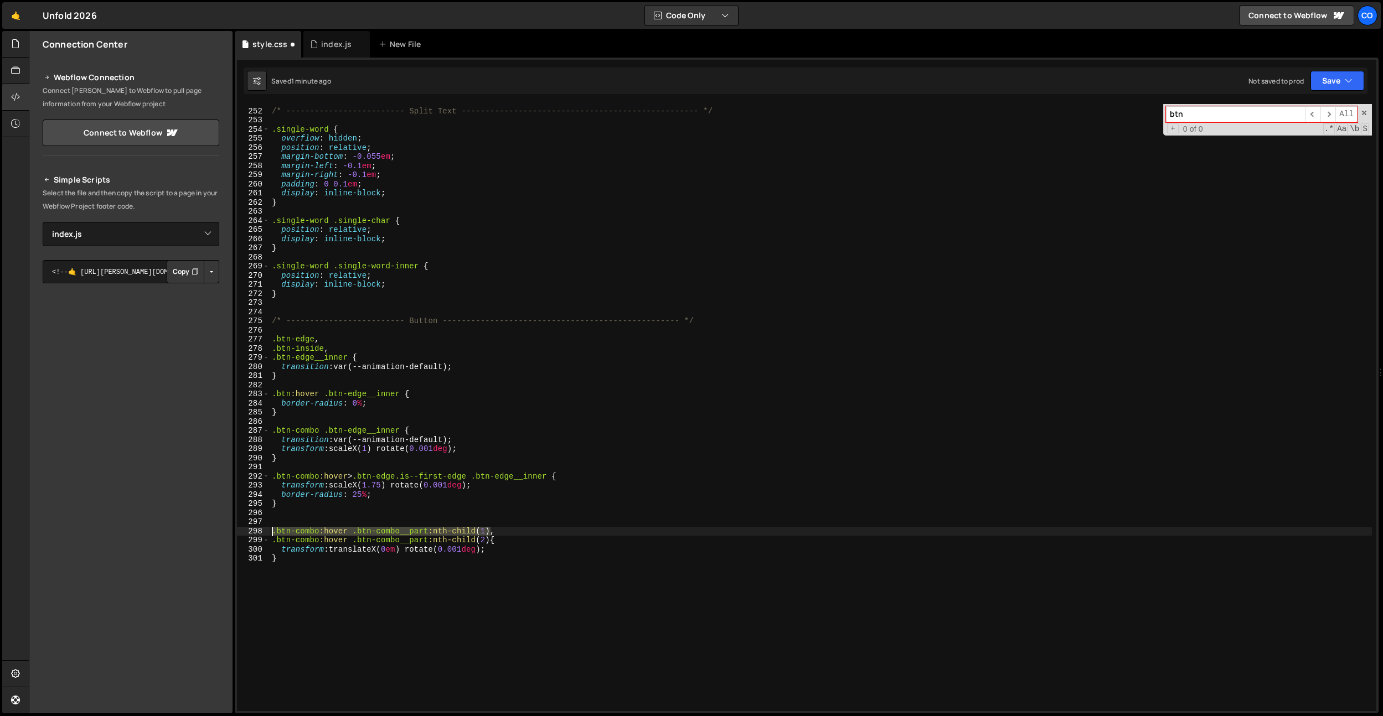
drag, startPoint x: 490, startPoint y: 532, endPoint x: 252, endPoint y: 524, distance: 237.6
click at [235, 532] on div "1 Type cmd + s to save your Javascript file. הההההההההההההההההההההההההההההההההה…" at bounding box center [807, 386] width 1144 height 656
click at [281, 508] on div "/* ------------------------- Split Text ---------------------------------------…" at bounding box center [821, 410] width 1102 height 626
type textarea "}"
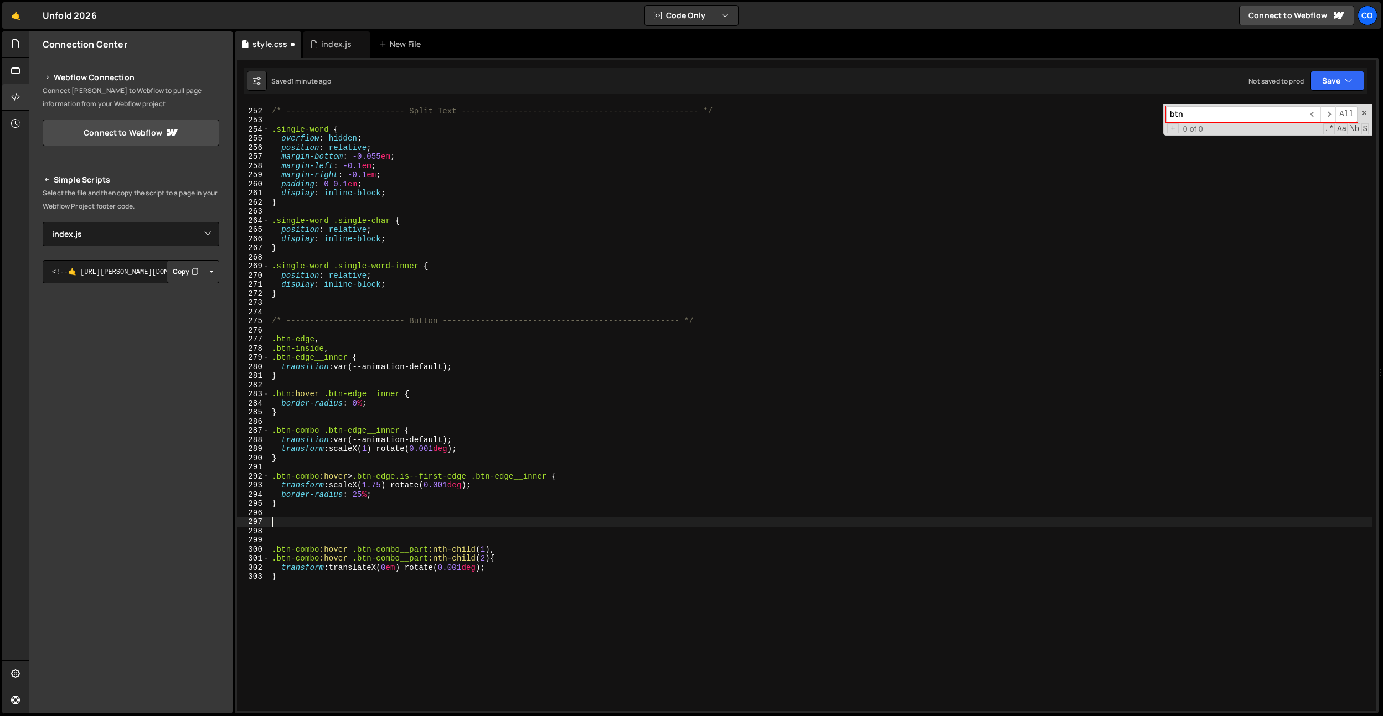
paste textarea ".btn-combo:hover .btn-combo__part:nth-child(1)"
type textarea ".btn-combo:hover .btn-combo__part:nth-child(1) {}"
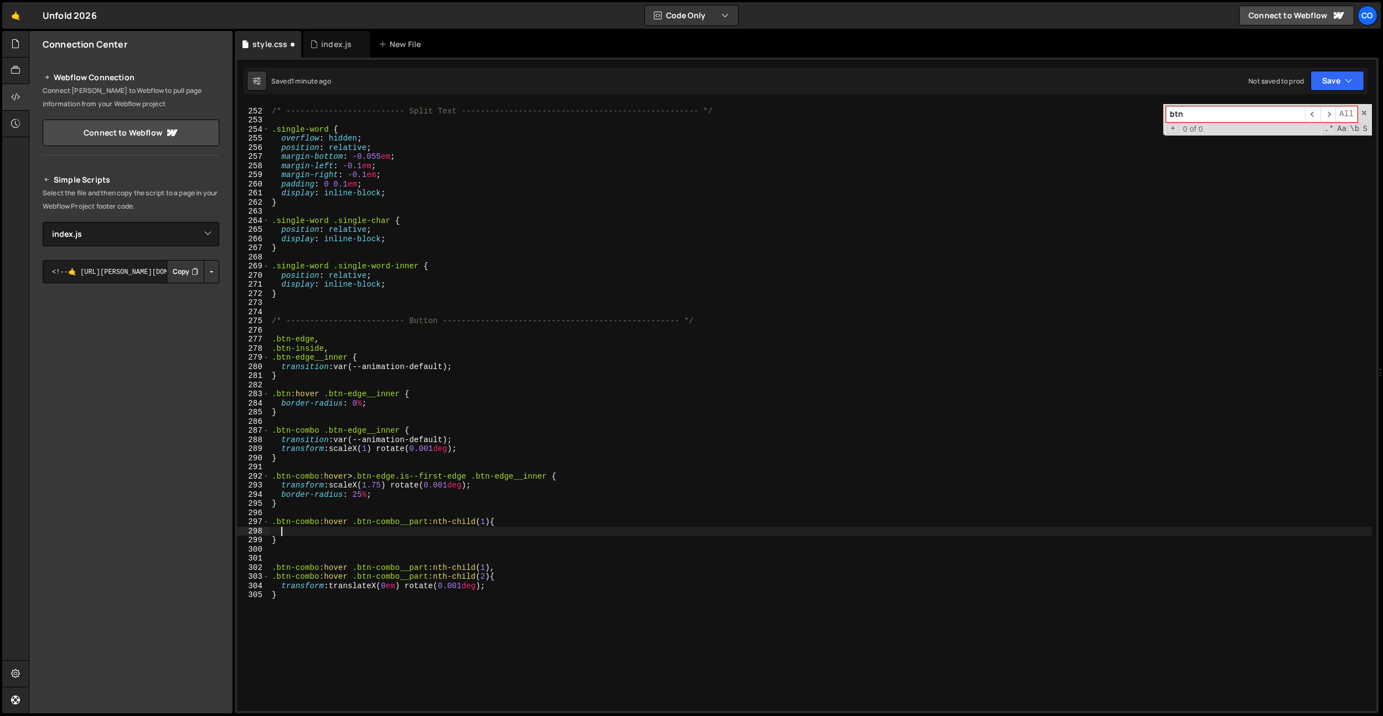
click at [343, 524] on div "/* ------------------------- Split Text ---------------------------------------…" at bounding box center [821, 410] width 1102 height 626
drag, startPoint x: 492, startPoint y: 583, endPoint x: 281, endPoint y: 586, distance: 211.0
click at [281, 586] on div "/* ------------------------- Split Text ---------------------------------------…" at bounding box center [821, 410] width 1102 height 626
type textarea "transform: translateX(0em) rotate(0.001deg);"
click at [297, 530] on div "/* ------------------------- Split Text ---------------------------------------…" at bounding box center [821, 410] width 1102 height 626
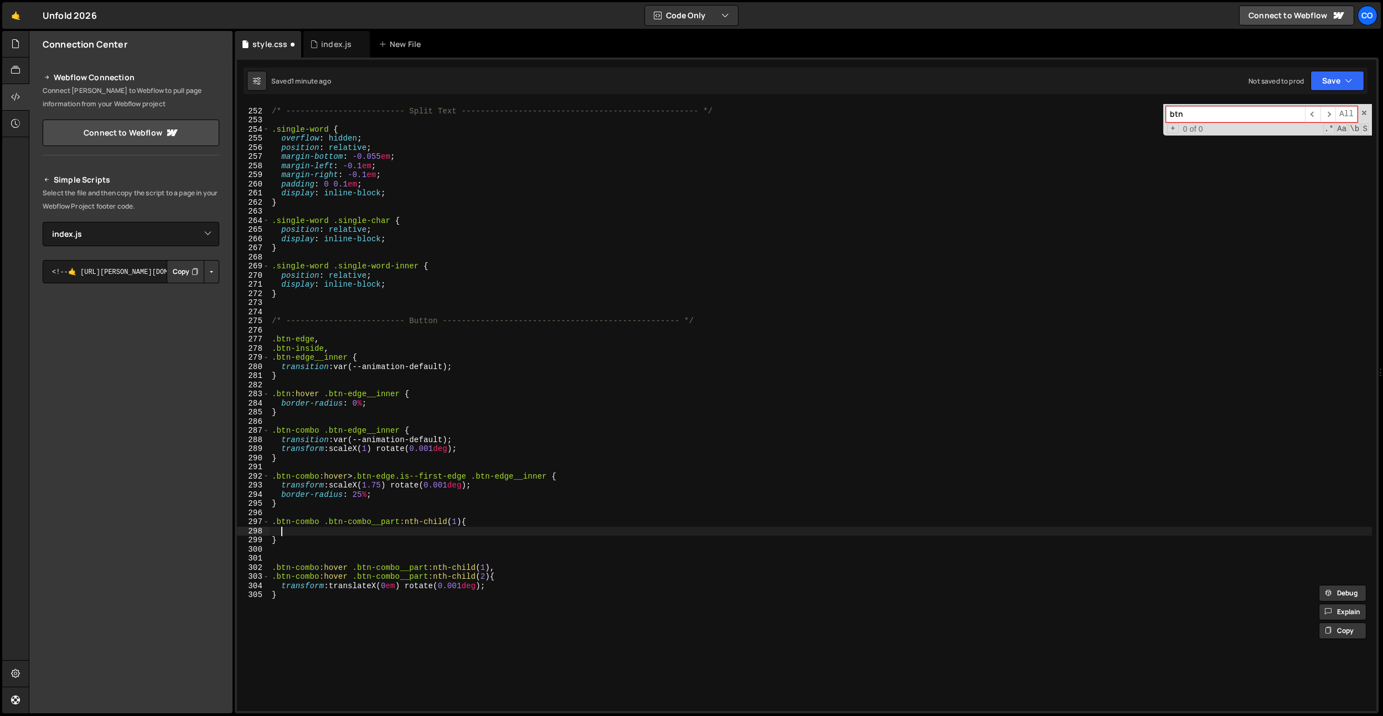
paste textarea "transform: translateX(0em) rotate(0.001deg);"
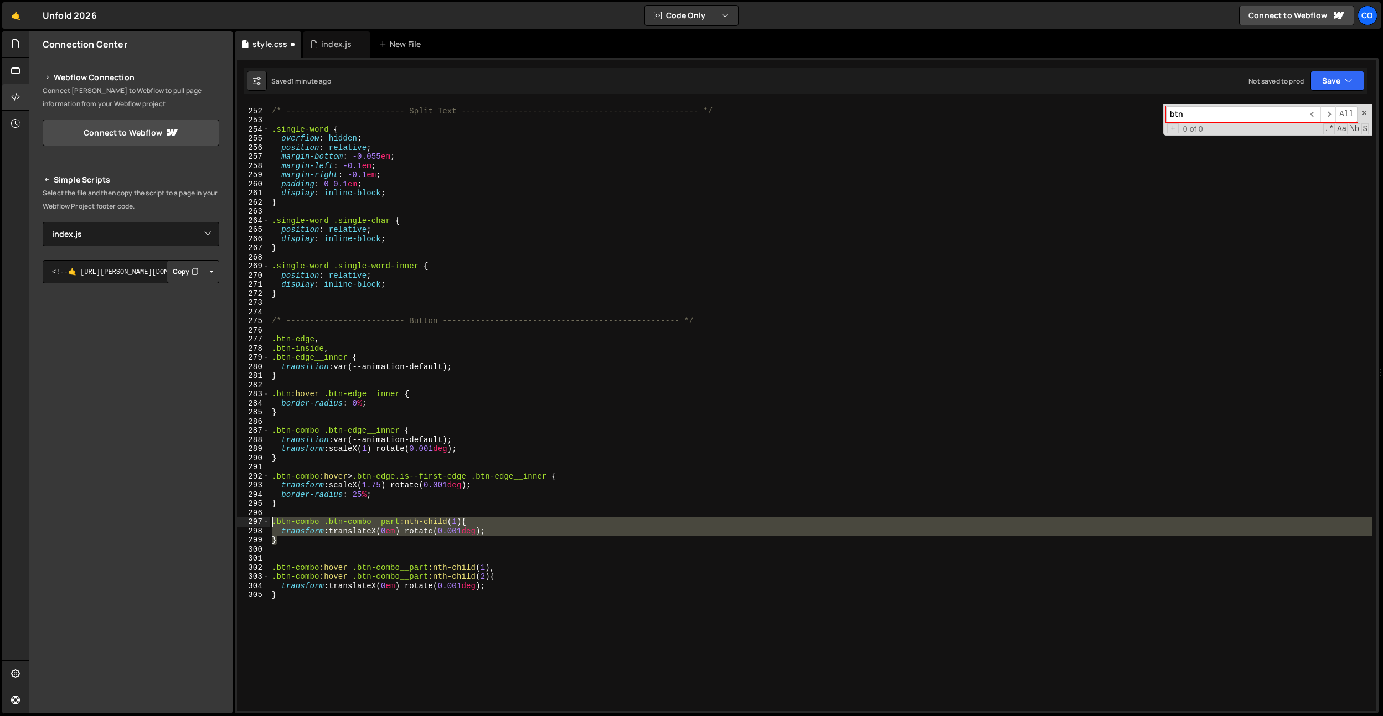
drag, startPoint x: 289, startPoint y: 542, endPoint x: 261, endPoint y: 524, distance: 33.6
click at [261, 524] on div "transform: translateX(0em) rotate(0.001deg); 251 252 253 254 255 256 257 258 25…" at bounding box center [806, 407] width 1139 height 607
type textarea "}"
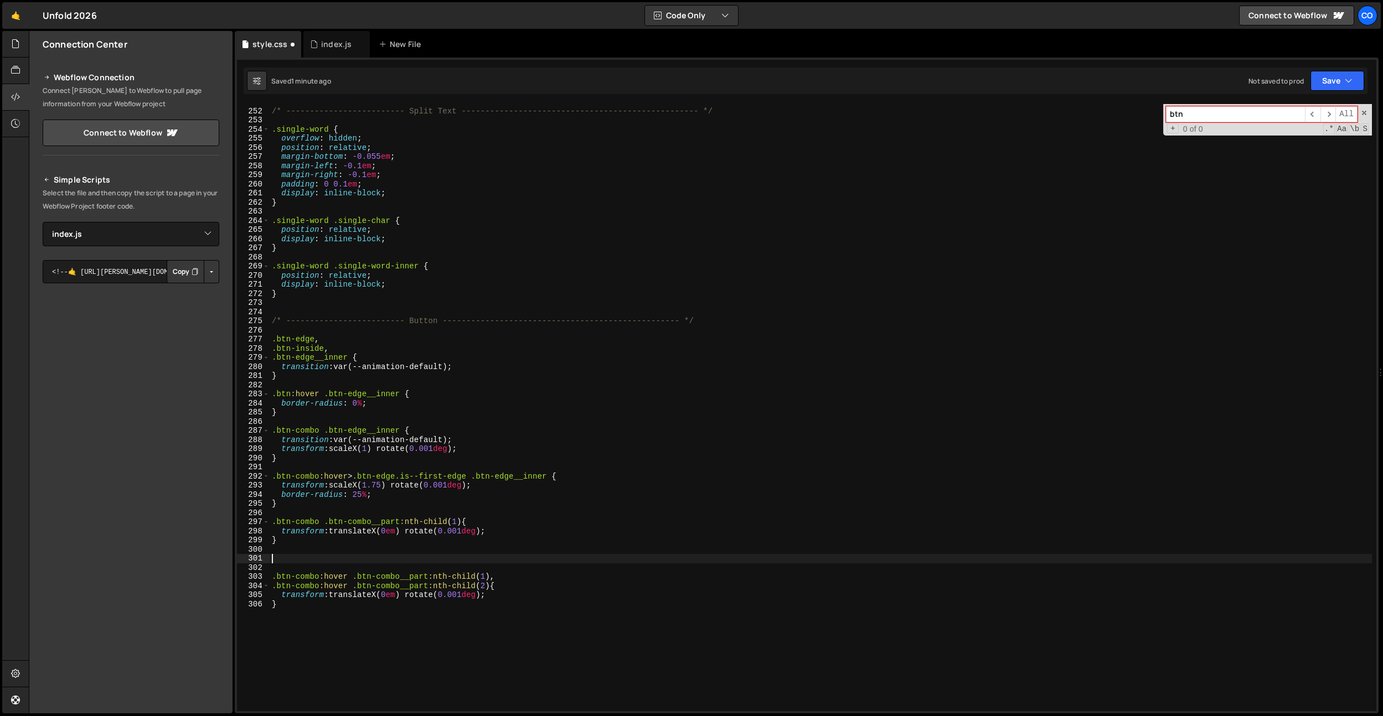
paste textarea "}"
click at [456, 558] on div "/* ------------------------- Split Text ---------------------------------------…" at bounding box center [821, 410] width 1102 height 626
click at [458, 525] on div "/* ------------------------- Split Text ---------------------------------------…" at bounding box center [821, 410] width 1102 height 626
click at [478, 576] on div "/* ------------------------- Split Text ---------------------------------------…" at bounding box center [821, 410] width 1102 height 626
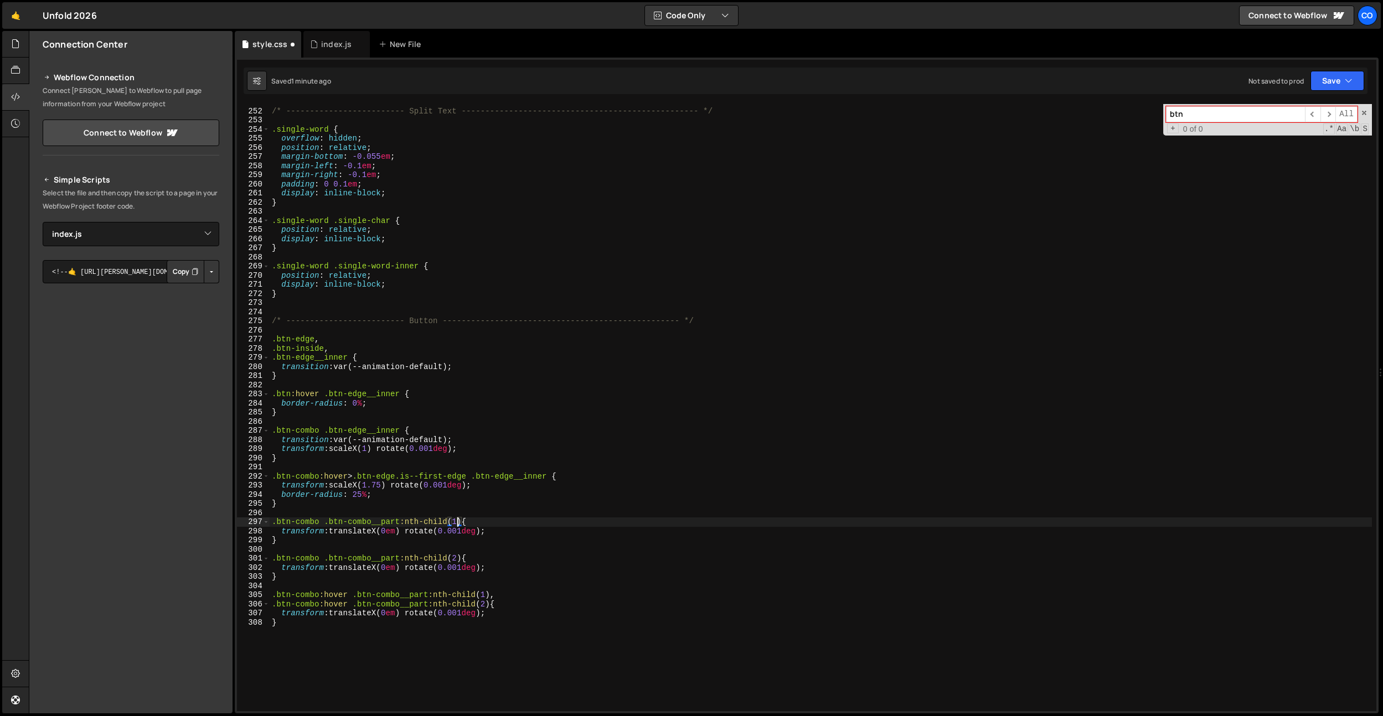
scroll to position [0, 0]
click at [388, 570] on div "/* ------------------------- Split Text ---------------------------------------…" at bounding box center [821, 410] width 1102 height 626
drag, startPoint x: 391, startPoint y: 533, endPoint x: 390, endPoint y: 557, distance: 24.4
click at [391, 533] on div "/* ------------------------- Split Text ---------------------------------------…" at bounding box center [821, 410] width 1102 height 626
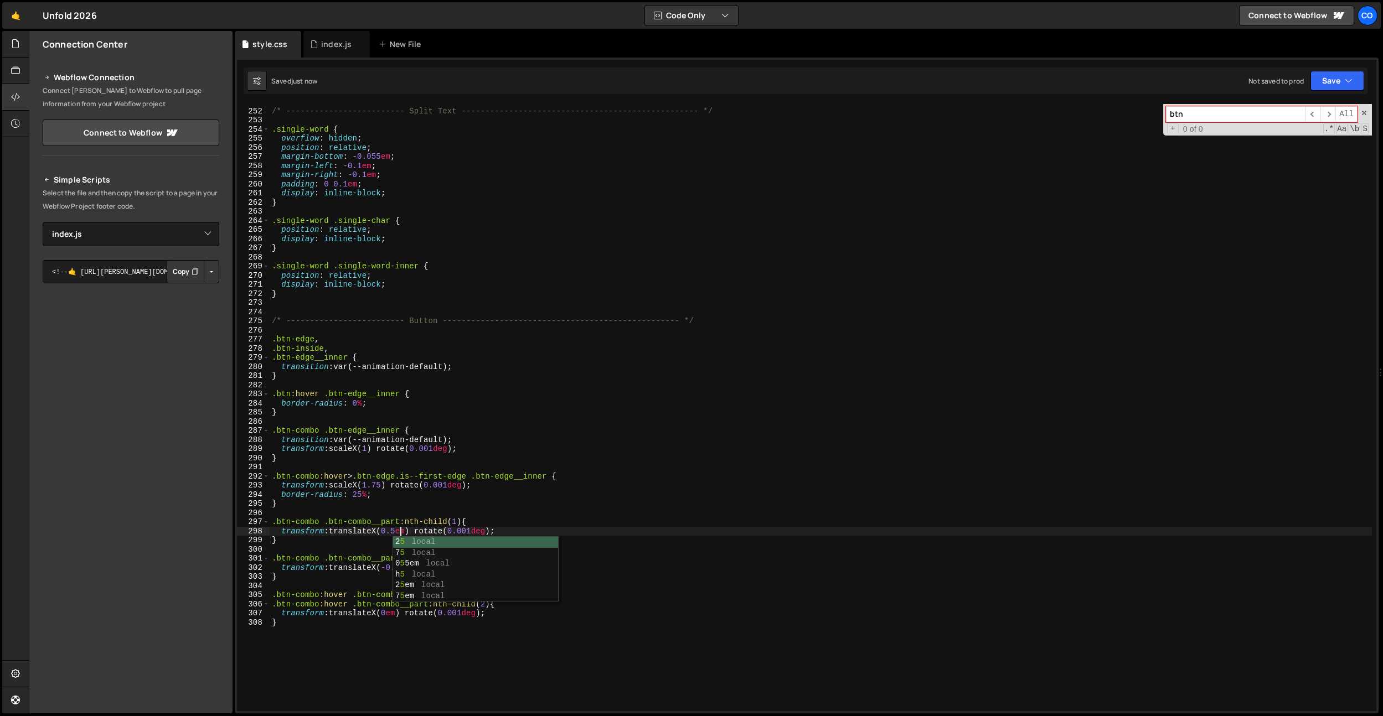
click at [448, 264] on div "/* ------------------------- Split Text ---------------------------------------…" at bounding box center [821, 410] width 1102 height 626
drag, startPoint x: 507, startPoint y: 533, endPoint x: 413, endPoint y: 530, distance: 94.2
click at [413, 530] on div "/* ------------------------- Split Text ---------------------------------------…" at bounding box center [821, 410] width 1102 height 626
drag, startPoint x: 514, startPoint y: 565, endPoint x: 421, endPoint y: 571, distance: 92.6
click at [421, 571] on div "/* ------------------------- Split Text ---------------------------------------…" at bounding box center [821, 410] width 1102 height 626
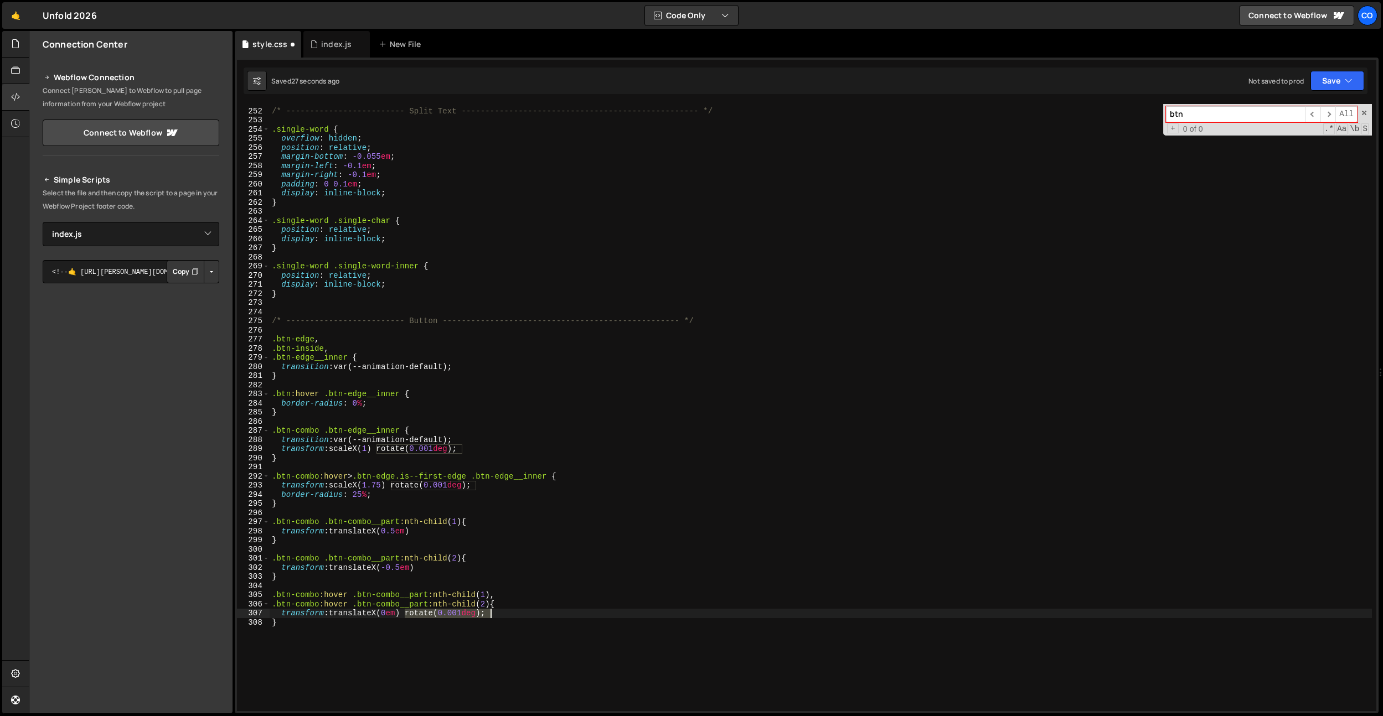
drag, startPoint x: 406, startPoint y: 617, endPoint x: 527, endPoint y: 615, distance: 120.7
click at [527, 615] on div "/* ------------------------- Split Text ---------------------------------------…" at bounding box center [821, 410] width 1102 height 626
drag, startPoint x: 460, startPoint y: 520, endPoint x: 264, endPoint y: 524, distance: 196.0
click at [264, 524] on div "transform: translateX(0em) 251 252 253 254 255 256 257 258 259 260 261 262 263 …" at bounding box center [806, 407] width 1139 height 607
click at [308, 507] on div "/* ------------------------- Split Text ---------------------------------------…" at bounding box center [821, 410] width 1102 height 626
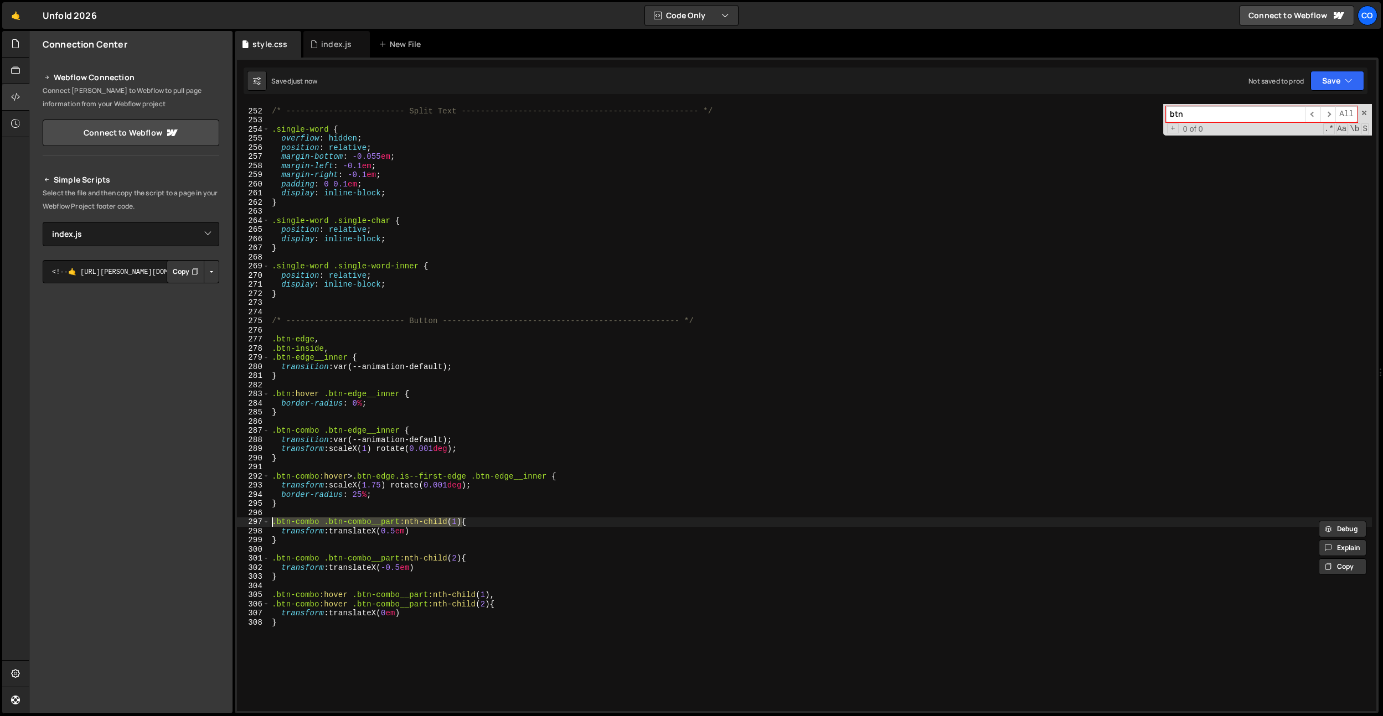
type textarea "}"
paste textarea ".btn-combo .btn-combo__part:nth-child(1)"
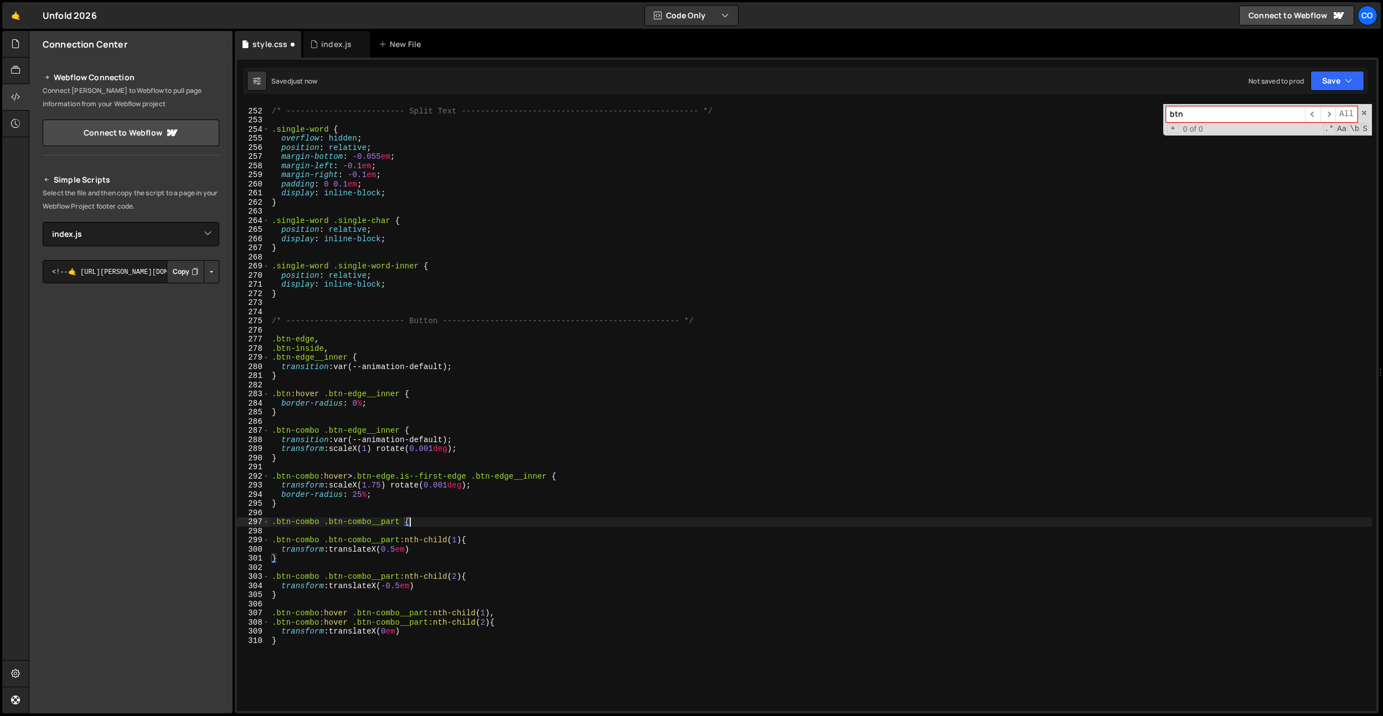
type textarea ".btn-combo .btn-combo__part {}"
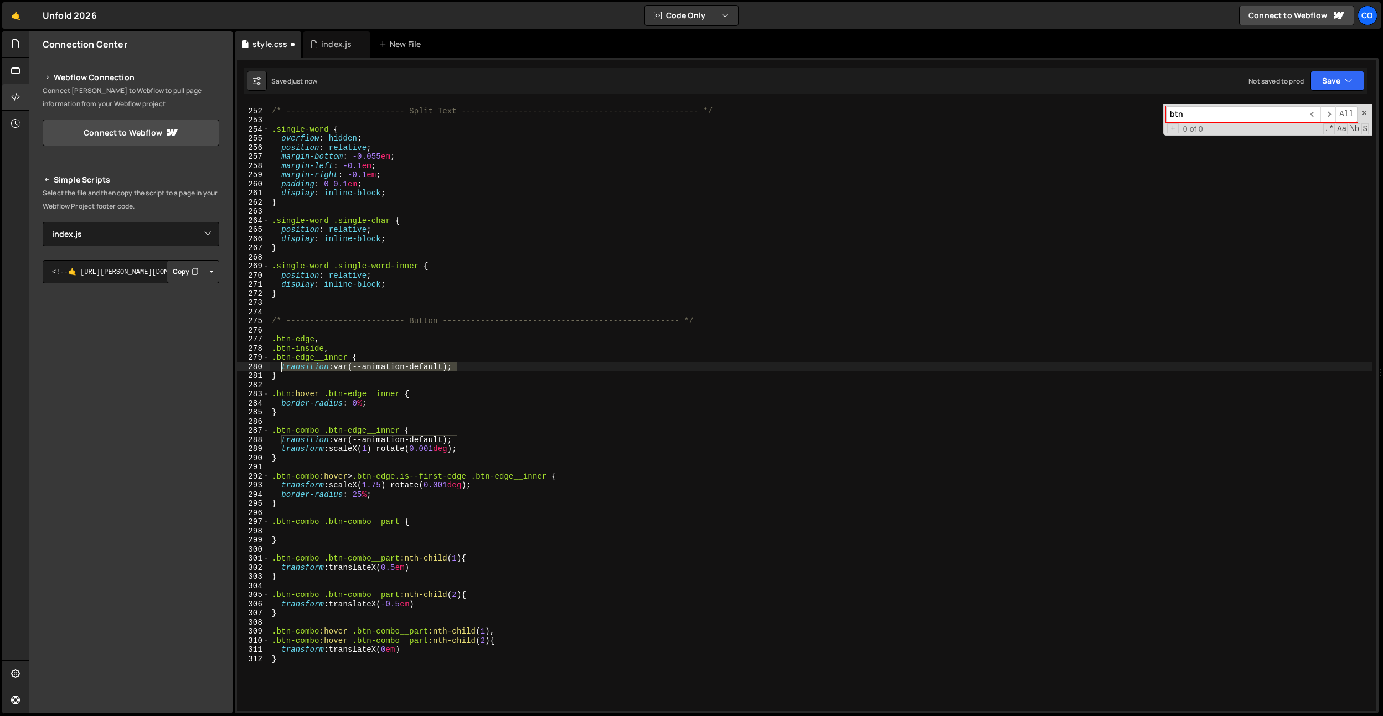
drag, startPoint x: 479, startPoint y: 365, endPoint x: 283, endPoint y: 367, distance: 195.4
click at [283, 367] on div "/* ------------------------- Split Text ---------------------------------------…" at bounding box center [821, 410] width 1102 height 626
type textarea "transition: var(--animation-default);"
click at [287, 529] on div "/* ------------------------- Split Text ---------------------------------------…" at bounding box center [821, 410] width 1102 height 626
paste textarea "transition: var(--animation-default);"
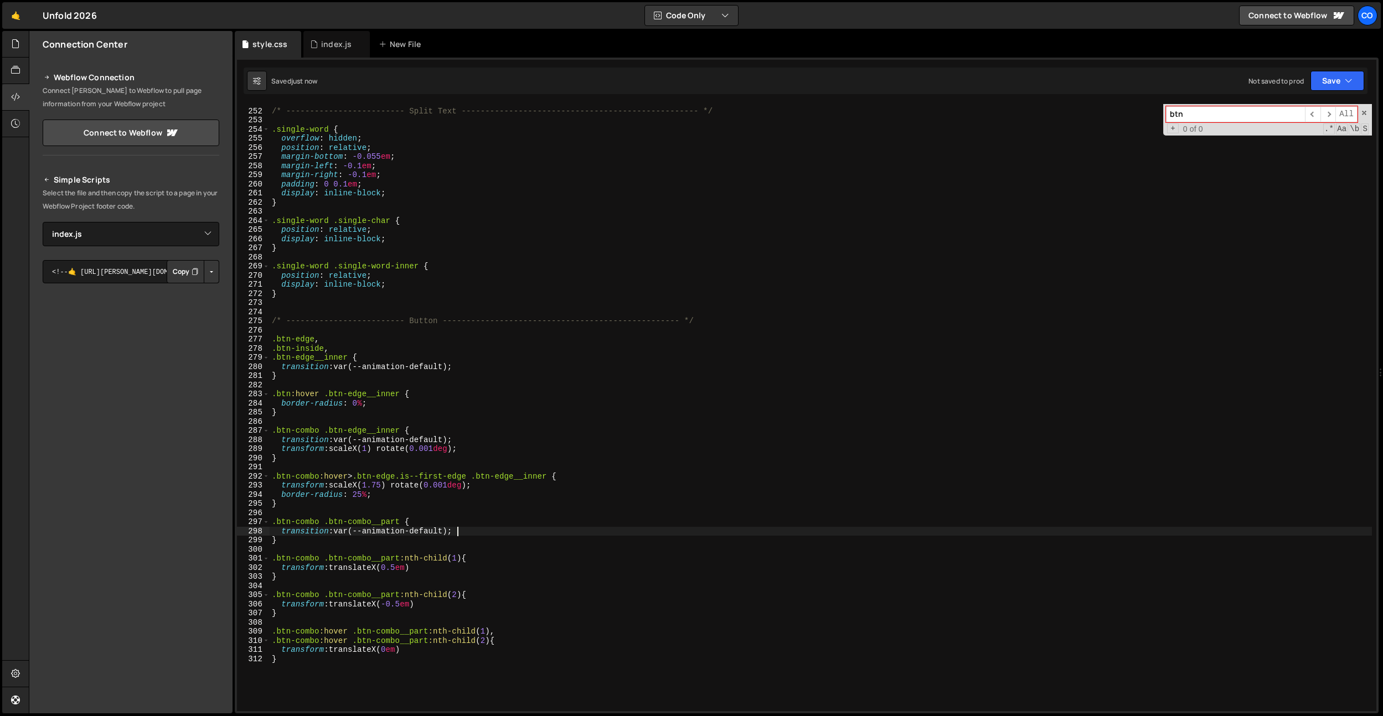
click at [404, 601] on div "/* ------------------------- Split Text ---------------------------------------…" at bounding box center [821, 410] width 1102 height 626
drag, startPoint x: 427, startPoint y: 605, endPoint x: 401, endPoint y: 603, distance: 25.5
click at [401, 603] on div "/* ------------------------- Split Text ---------------------------------------…" at bounding box center [821, 410] width 1102 height 626
click at [408, 566] on div "/* ------------------------- Split Text ---------------------------------------…" at bounding box center [821, 410] width 1102 height 626
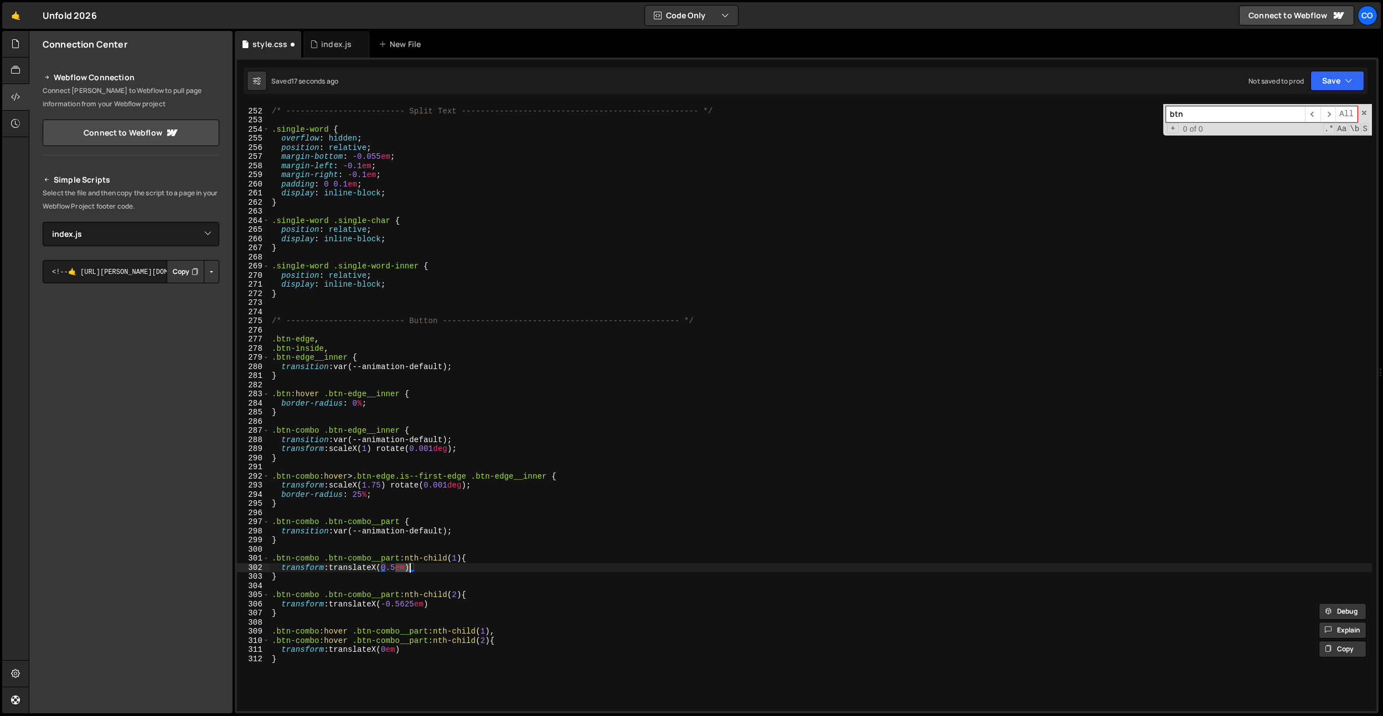
paste textarea "625"
click at [496, 591] on div "/* ------------------------- Split Text ---------------------------------------…" at bounding box center [821, 410] width 1102 height 626
click at [439, 569] on div "/* ------------------------- Split Text ---------------------------------------…" at bounding box center [821, 410] width 1102 height 626
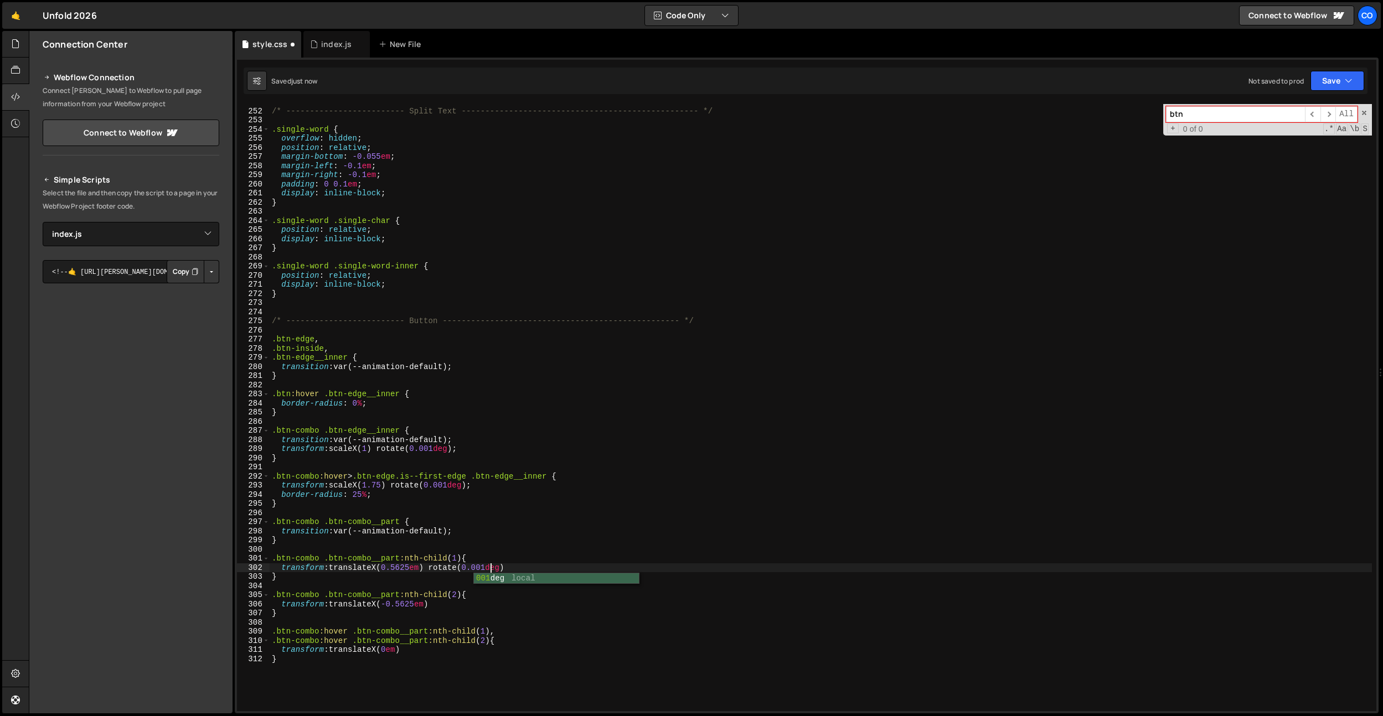
click at [521, 564] on div "/* ------------------------- Split Text ---------------------------------------…" at bounding box center [821, 410] width 1102 height 626
drag, startPoint x: 561, startPoint y: 569, endPoint x: 434, endPoint y: 580, distance: 127.8
click at [434, 569] on div "/* ------------------------- Split Text ---------------------------------------…" at bounding box center [821, 410] width 1102 height 626
click at [436, 606] on div "/* ------------------------- Split Text ---------------------------------------…" at bounding box center [821, 410] width 1102 height 626
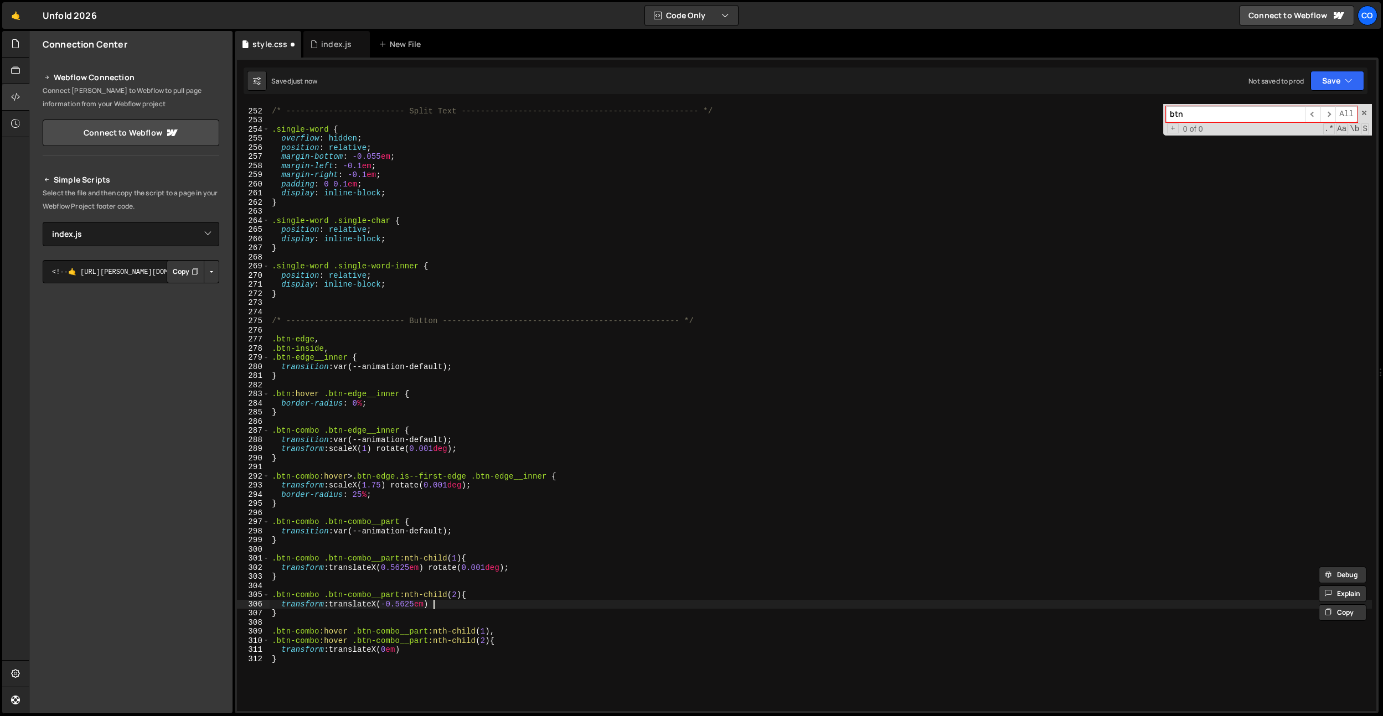
scroll to position [0, 11]
paste textarea "rotate(0.001deg);"
click at [413, 651] on div "/* ------------------------- Split Text ---------------------------------------…" at bounding box center [821, 410] width 1102 height 626
paste textarea "rotate(0.001deg);"
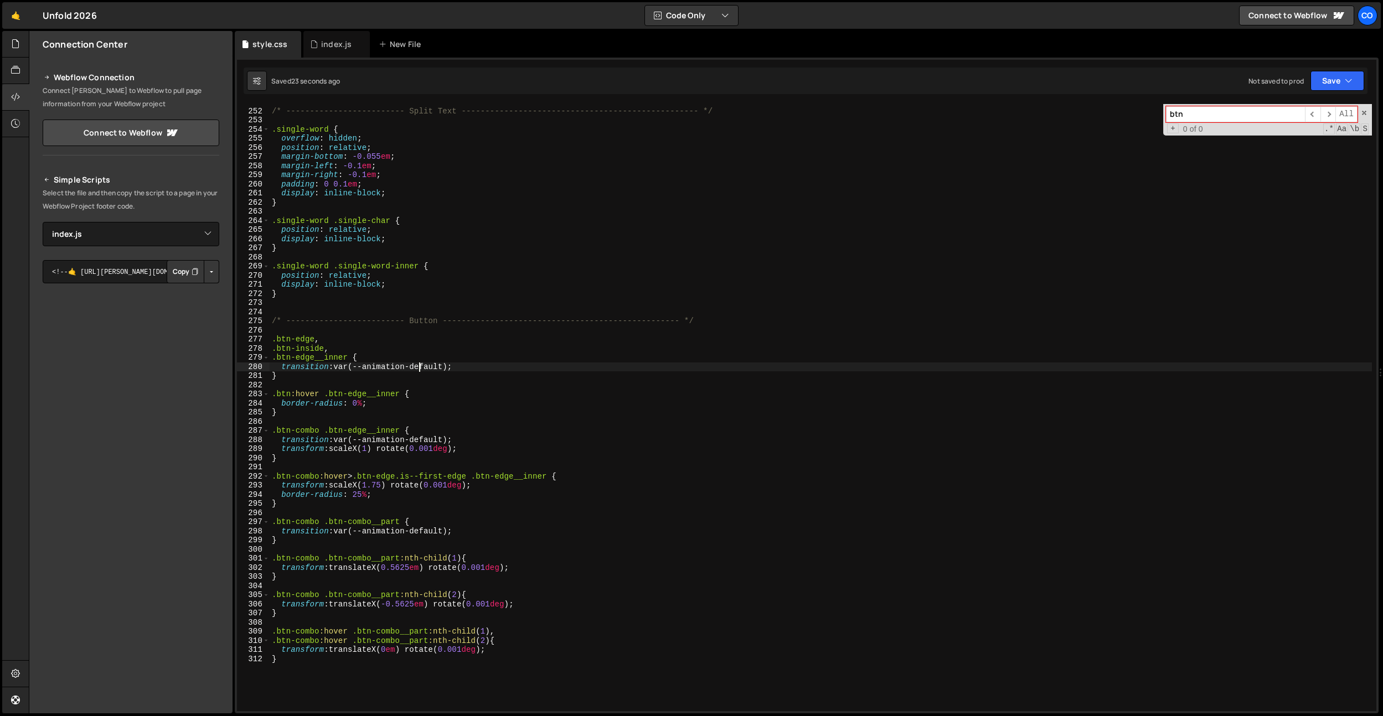
click at [417, 364] on div "/* ------------------------- Split Text ---------------------------------------…" at bounding box center [821, 410] width 1102 height 626
click at [447, 370] on div "/* ------------------------- Split Text ---------------------------------------…" at bounding box center [821, 410] width 1102 height 626
type textarea "transition: var(--animation-default-fast);"
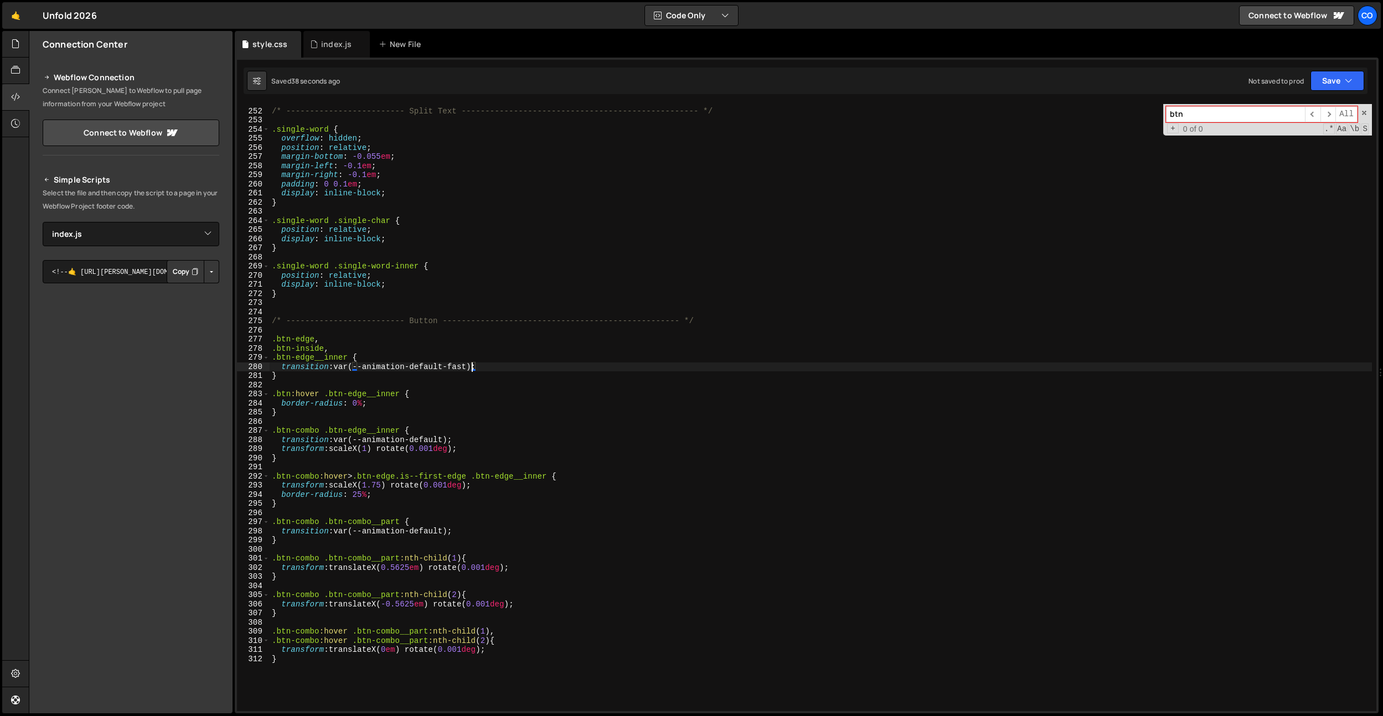
click at [464, 587] on div "/* ------------------------- Split Text ---------------------------------------…" at bounding box center [821, 410] width 1102 height 626
click at [410, 604] on div "/* ------------------------- Split Text ---------------------------------------…" at bounding box center [821, 410] width 1102 height 626
click at [416, 605] on div "/* ------------------------- Split Text ---------------------------------------…" at bounding box center [821, 410] width 1102 height 626
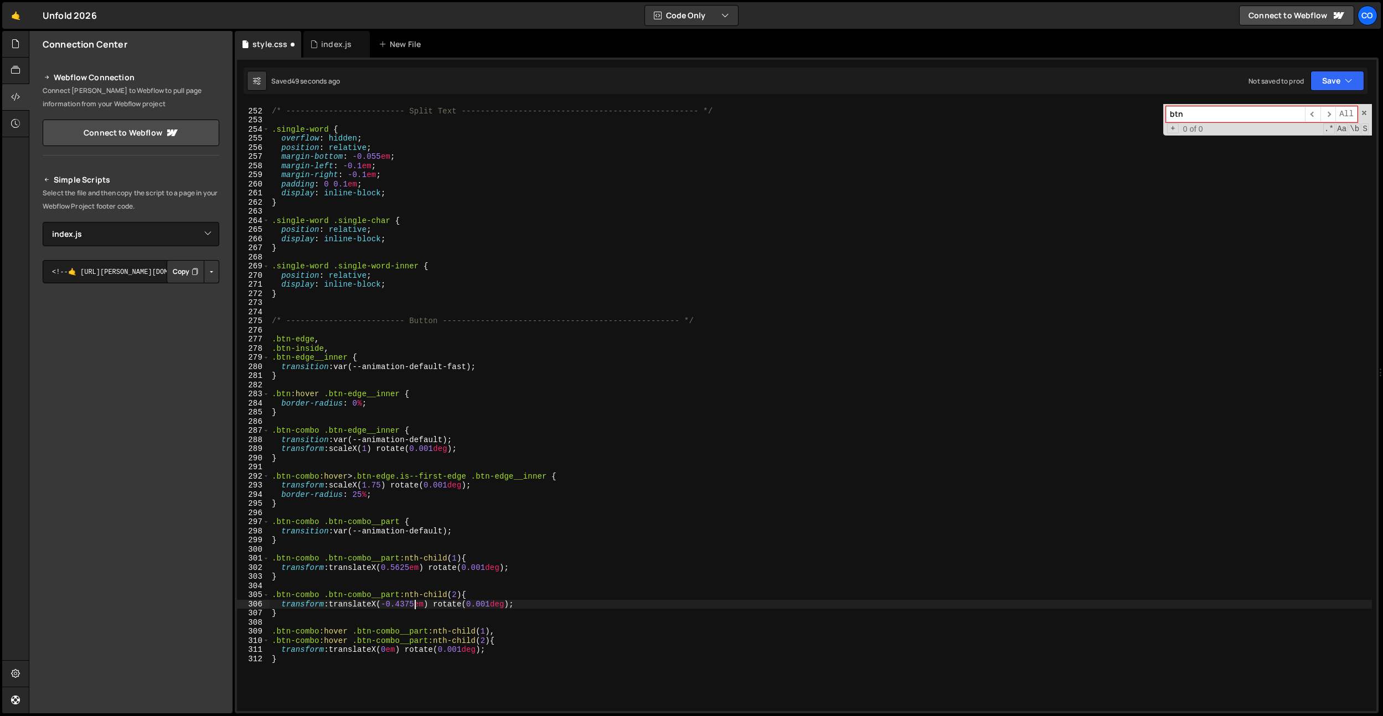
click at [416, 605] on div "/* ------------------------- Split Text ---------------------------------------…" at bounding box center [821, 410] width 1102 height 626
click at [404, 570] on div "/* ------------------------- Split Text ---------------------------------------…" at bounding box center [821, 410] width 1102 height 626
paste textarea "437"
drag, startPoint x: 404, startPoint y: 570, endPoint x: 423, endPoint y: 580, distance: 21.0
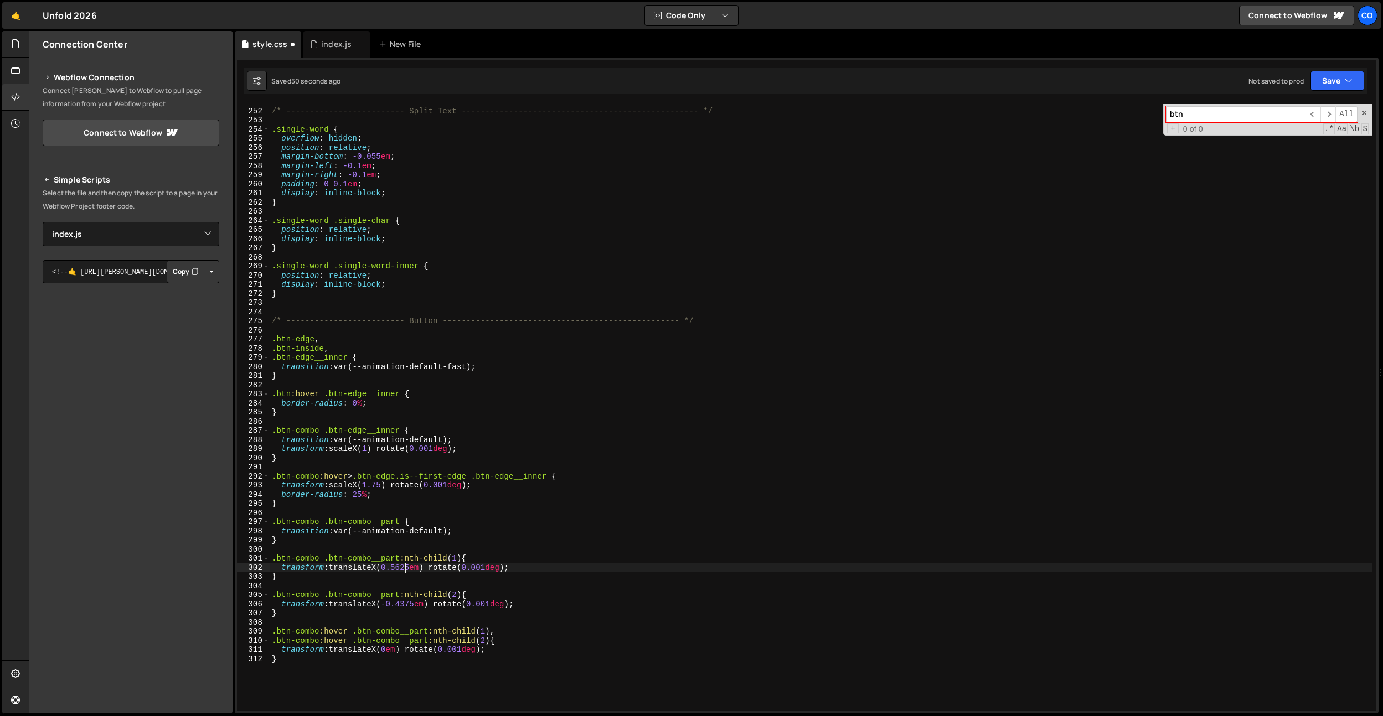
click at [405, 570] on div "/* ------------------------- Split Text ---------------------------------------…" at bounding box center [821, 410] width 1102 height 626
click at [420, 601] on div "/* ------------------------- Split Text ---------------------------------------…" at bounding box center [821, 410] width 1102 height 626
type textarea "transform: translateX(-0.5625em) rotate(0.001deg);"
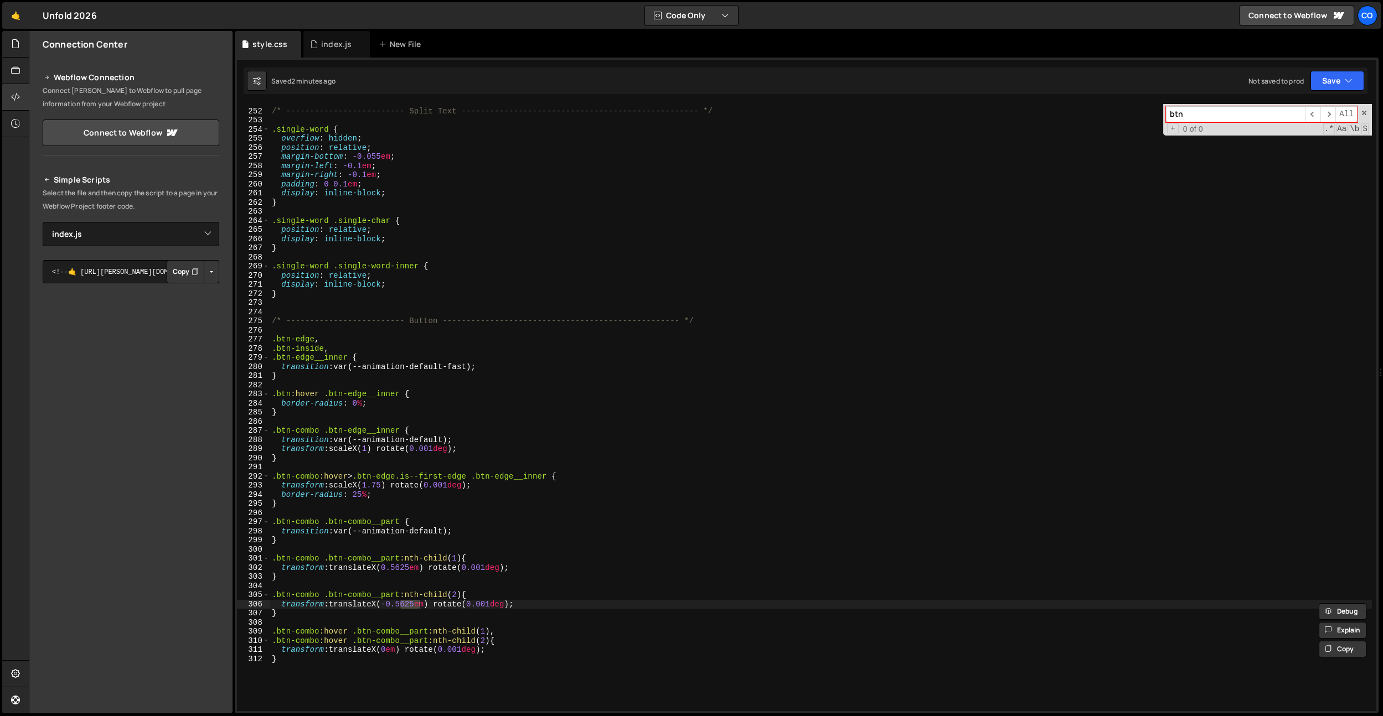
click at [444, 623] on div "/* ------------------------- Split Text ---------------------------------------…" at bounding box center [821, 410] width 1102 height 626
click at [421, 613] on div "/* ------------------------- Split Text ---------------------------------------…" at bounding box center [821, 410] width 1102 height 626
drag, startPoint x: 416, startPoint y: 568, endPoint x: 404, endPoint y: 584, distance: 19.4
click at [416, 570] on div "/* ------------------------- Split Text ---------------------------------------…" at bounding box center [821, 410] width 1102 height 626
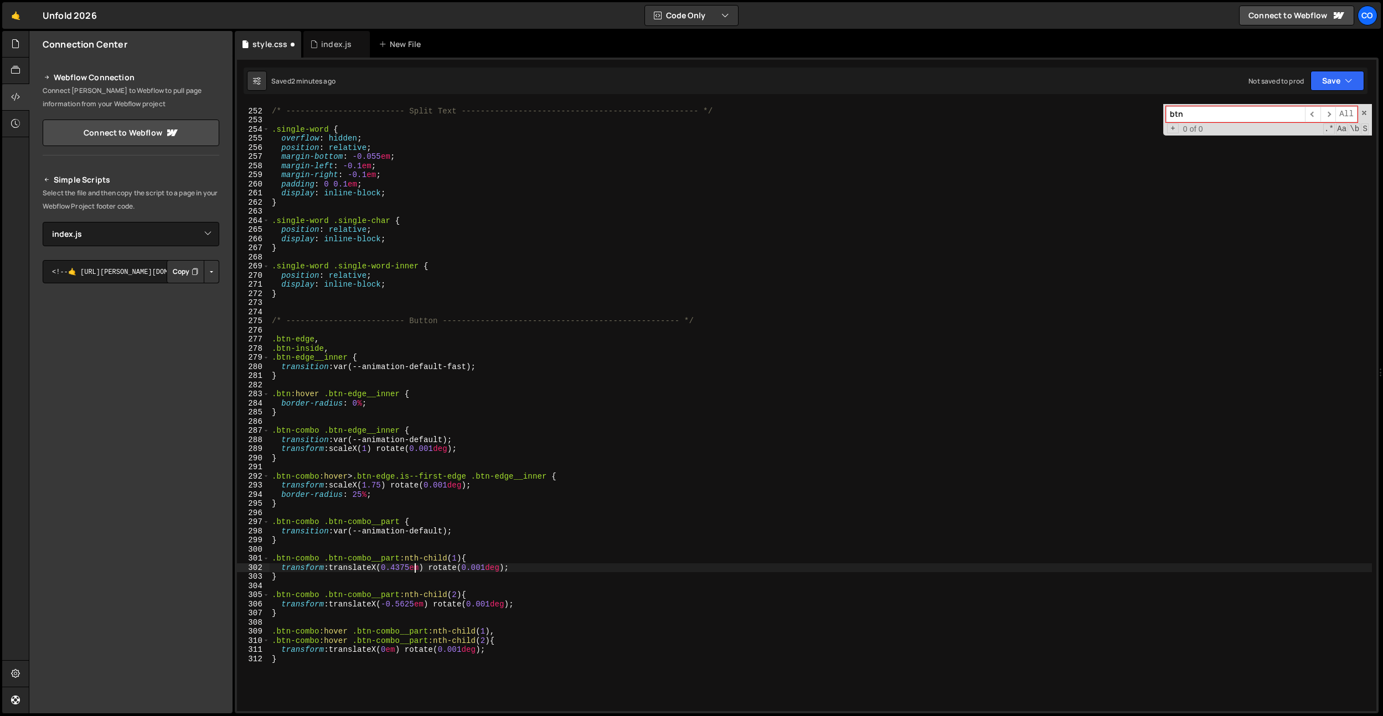
scroll to position [0, 9]
type textarea "transform: translateX(0.4375em) rotate(0.001deg);"
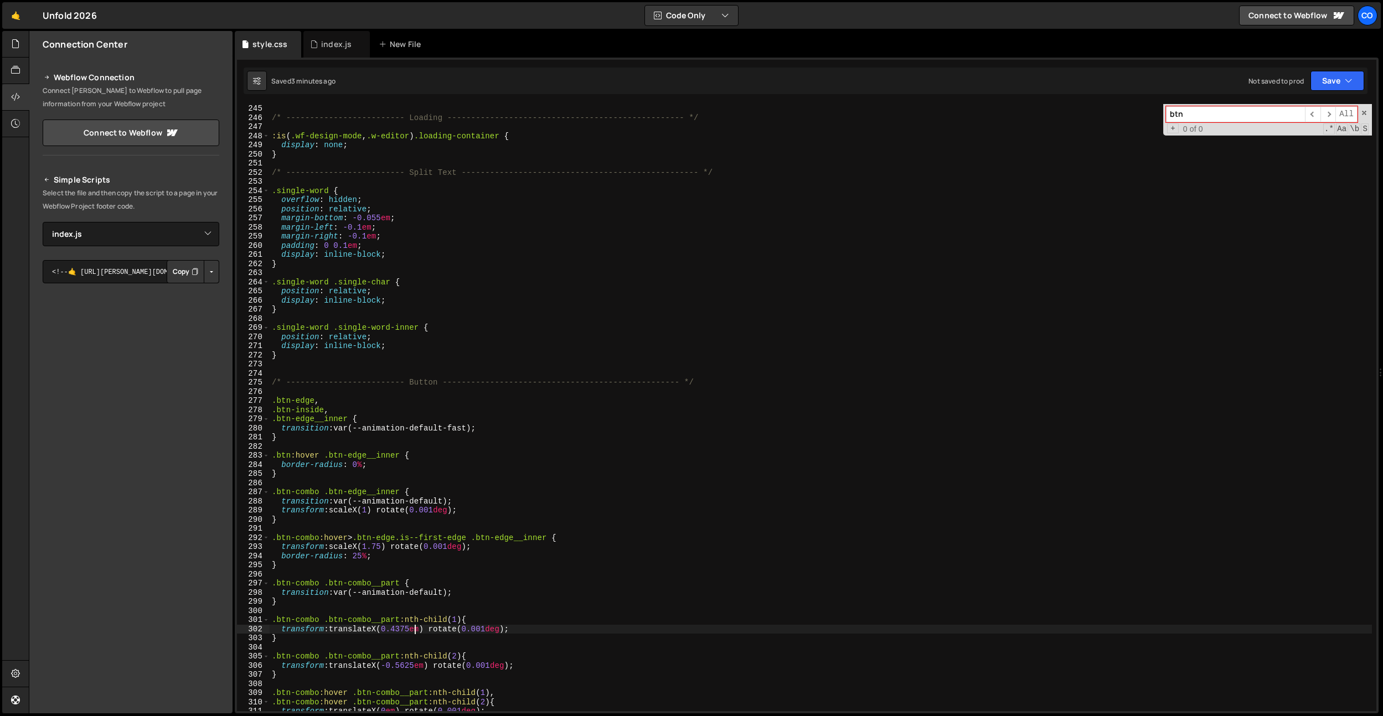
scroll to position [2542, 0]
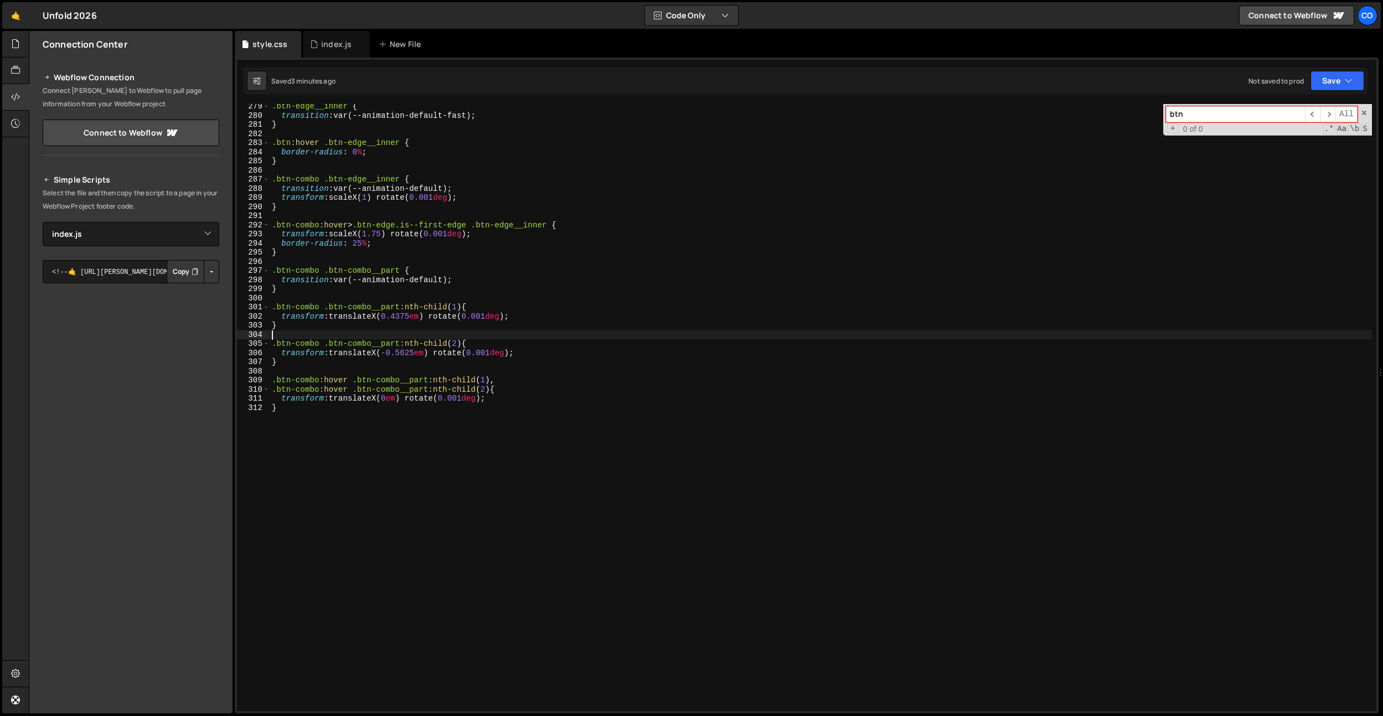
click at [455, 336] on div ".btn-edge__inner { transition : var(--animation-default-fast) ; } .btn :hover .…" at bounding box center [821, 415] width 1102 height 626
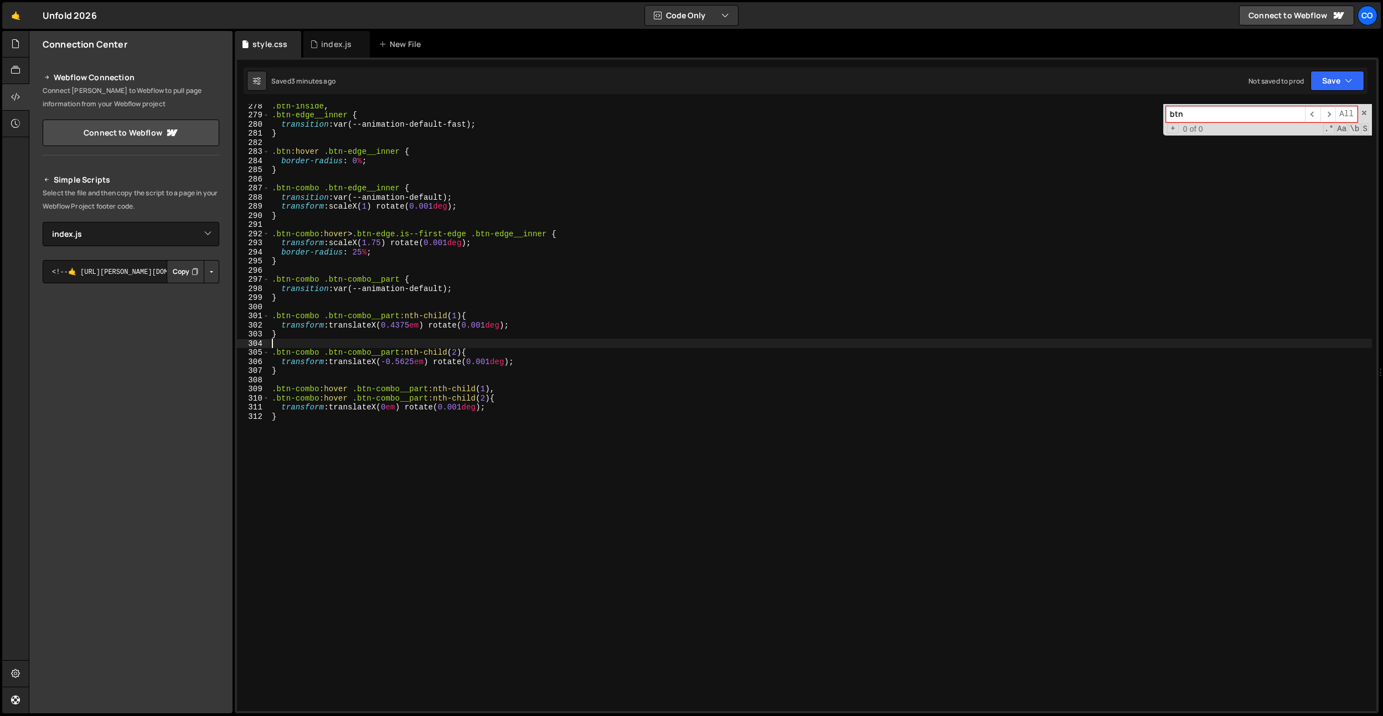
scroll to position [2408, 0]
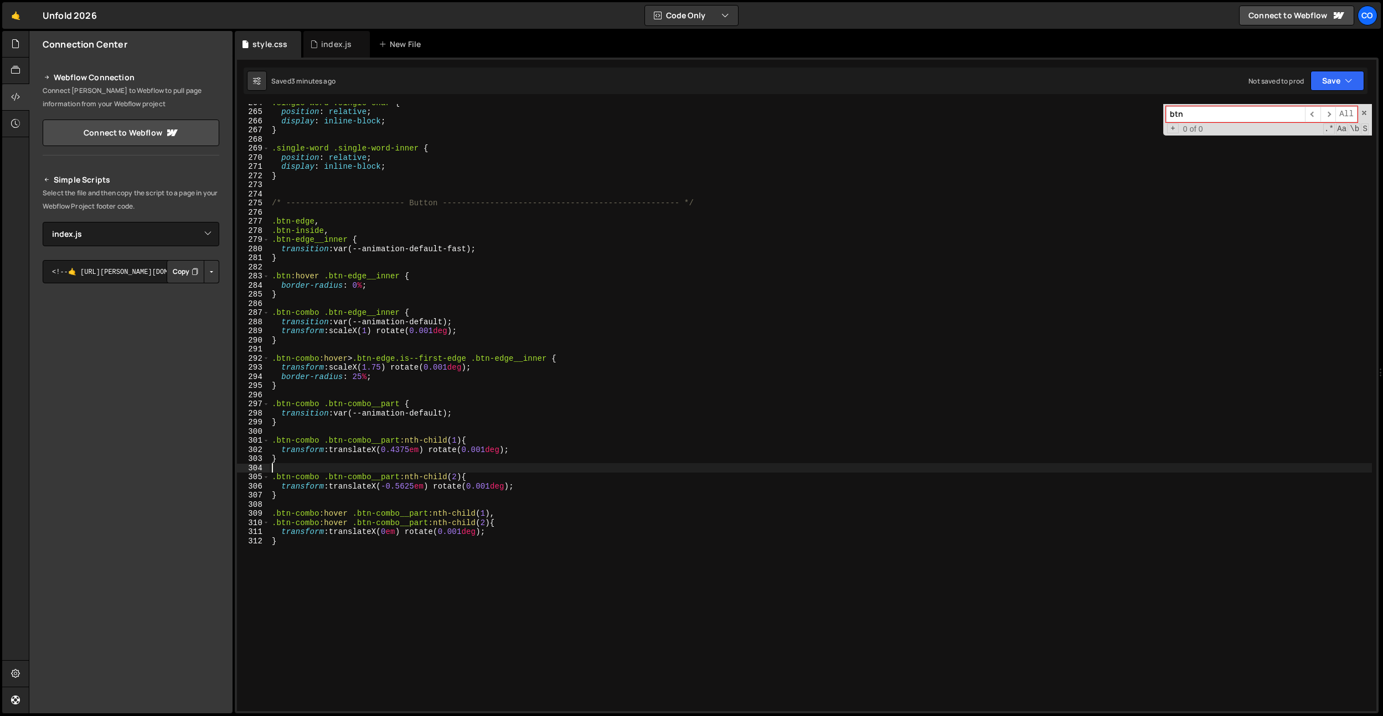
click at [456, 334] on div ".single-word .single-char { position : relative ; display : inline-block ; } .s…" at bounding box center [821, 411] width 1102 height 626
click at [406, 290] on div ".single-word .single-char { position : relative ; display : inline-block ; } .s…" at bounding box center [821, 411] width 1102 height 626
click at [404, 287] on div ".single-word .single-char { position : relative ; display : inline-block ; } .s…" at bounding box center [821, 411] width 1102 height 626
click at [380, 288] on div ".single-word .single-char { position : relative ; display : inline-block ; } .s…" at bounding box center [821, 411] width 1102 height 626
click at [357, 286] on div ".single-word .single-char { position : relative ; display : inline-block ; } .s…" at bounding box center [821, 411] width 1102 height 626
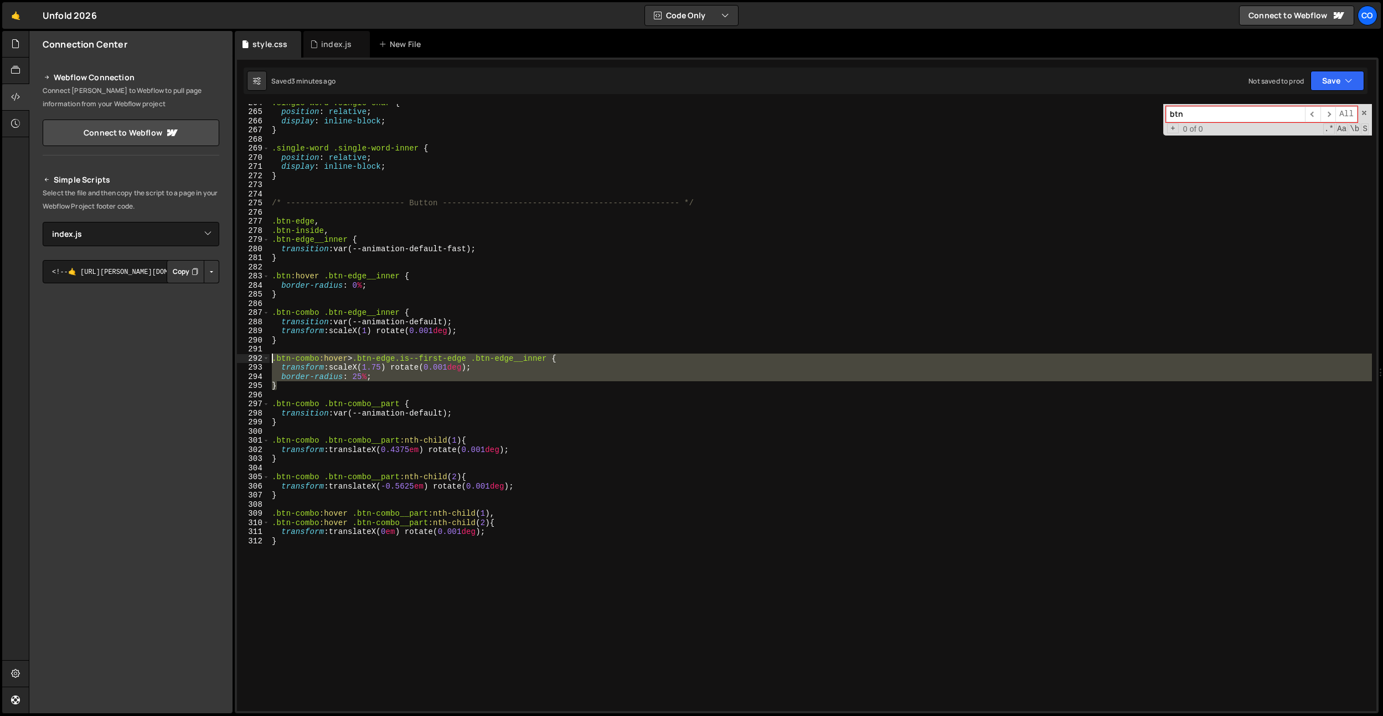
drag, startPoint x: 342, startPoint y: 386, endPoint x: 250, endPoint y: 354, distance: 97.9
click at [250, 354] on div "border-radius: 0%; 264 265 266 267 268 269 270 271 272 273 274 275 276 277 278 …" at bounding box center [806, 407] width 1139 height 607
type textarea ".btn-combo:hover > .btn-edge.is--first-edge .btn-edge__inner { transform: scale…"
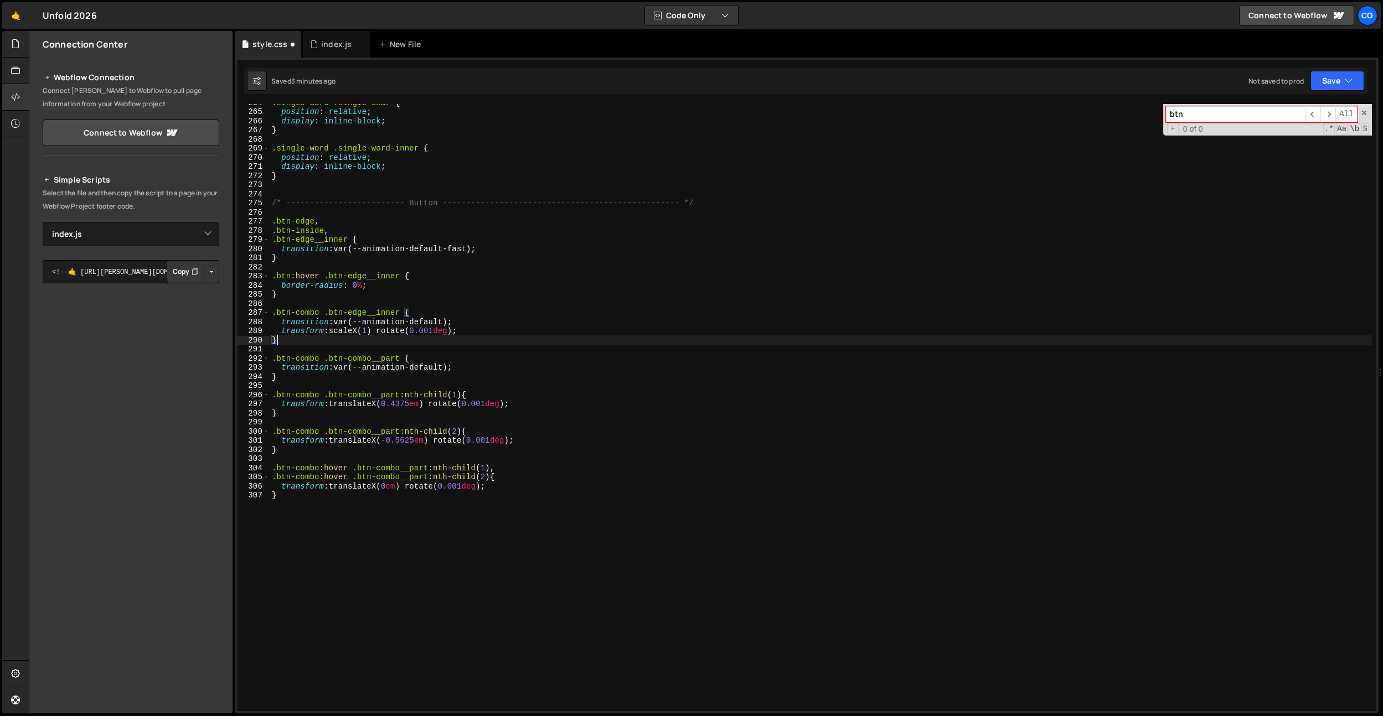
click at [367, 298] on div ".single-word .single-char { position : relative ; display : inline-block ; } .s…" at bounding box center [821, 411] width 1102 height 626
click at [463, 329] on div ".single-word .single-char { position : relative ; display : inline-block ; } .s…" at bounding box center [821, 411] width 1102 height 626
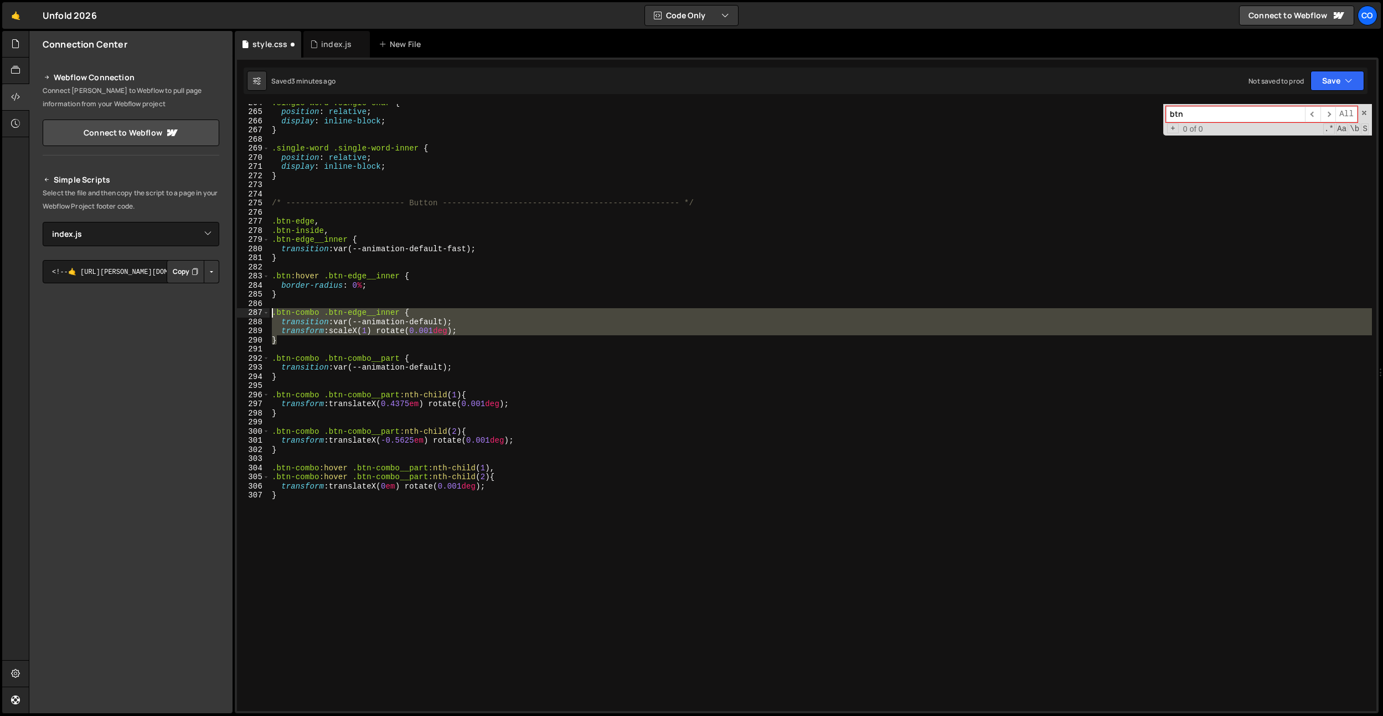
drag, startPoint x: 386, startPoint y: 339, endPoint x: 250, endPoint y: 308, distance: 139.1
click at [250, 308] on div "transform: scaleX(1) rotate(0.001deg); 264 265 266 267 268 269 270 271 272 273 …" at bounding box center [806, 407] width 1139 height 607
type textarea ".btn-combo .btn-edge__inner {"
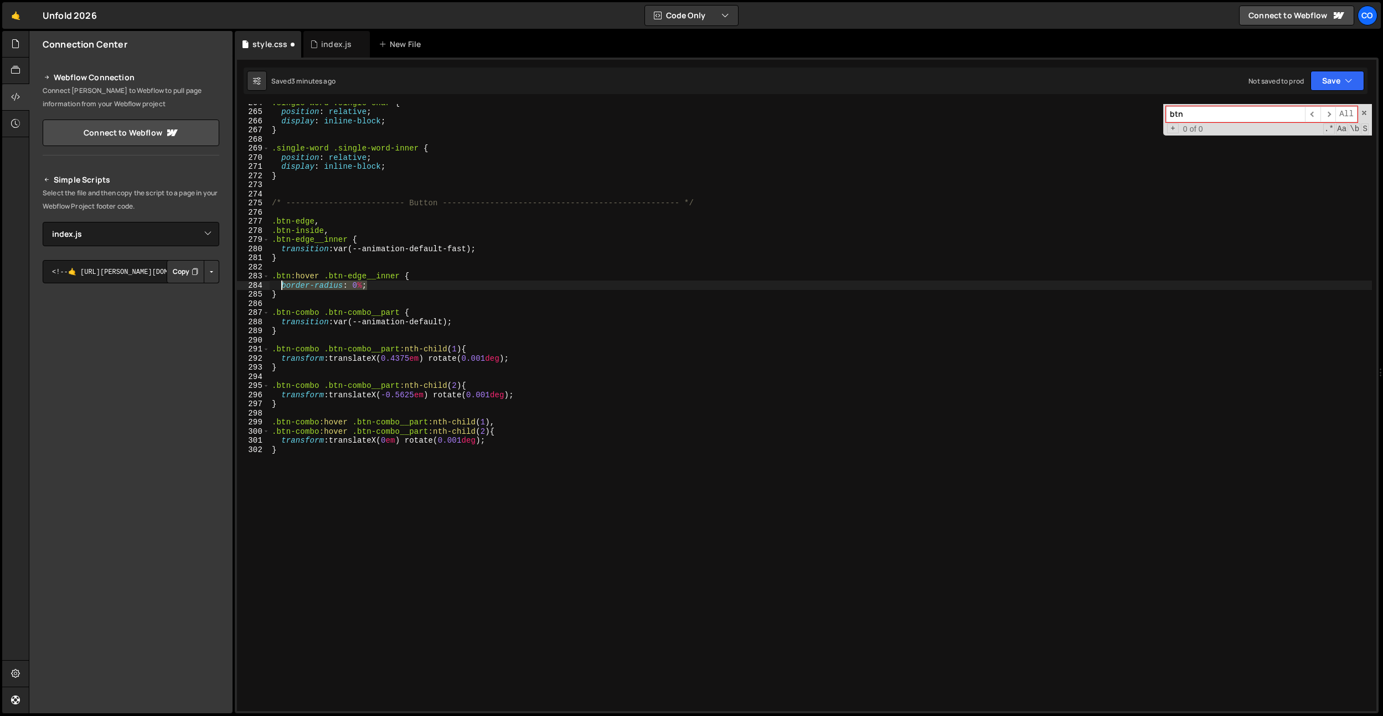
drag, startPoint x: 401, startPoint y: 285, endPoint x: 452, endPoint y: 257, distance: 57.8
click at [282, 282] on div ".single-word .single-char { position : relative ; display : inline-block ; } .s…" at bounding box center [821, 411] width 1102 height 626
click at [491, 252] on div ".single-word .single-char { position : relative ; display : inline-block ; } .s…" at bounding box center [821, 411] width 1102 height 626
type textarea "transition: var(--animation-default-fast);"
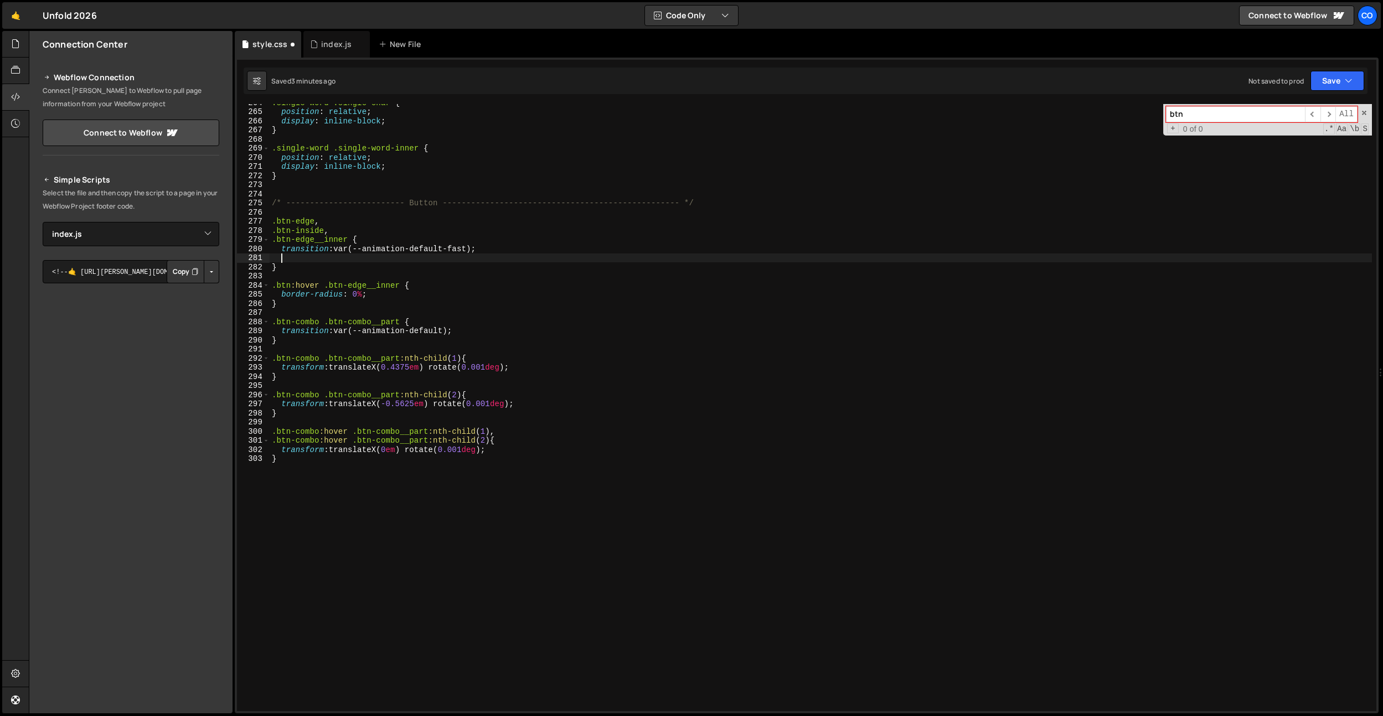
paste textarea "border-radius: 0%;"
drag, startPoint x: 354, startPoint y: 256, endPoint x: 352, endPoint y: 267, distance: 11.8
click at [354, 256] on div ".single-word .single-char { position : relative ; display : inline-block ; } .s…" at bounding box center [821, 411] width 1102 height 626
drag, startPoint x: 352, startPoint y: 293, endPoint x: 358, endPoint y: 288, distance: 8.0
click at [352, 293] on div ".single-word .single-char { position : relative ; display : inline-block ; } .s…" at bounding box center [821, 411] width 1102 height 626
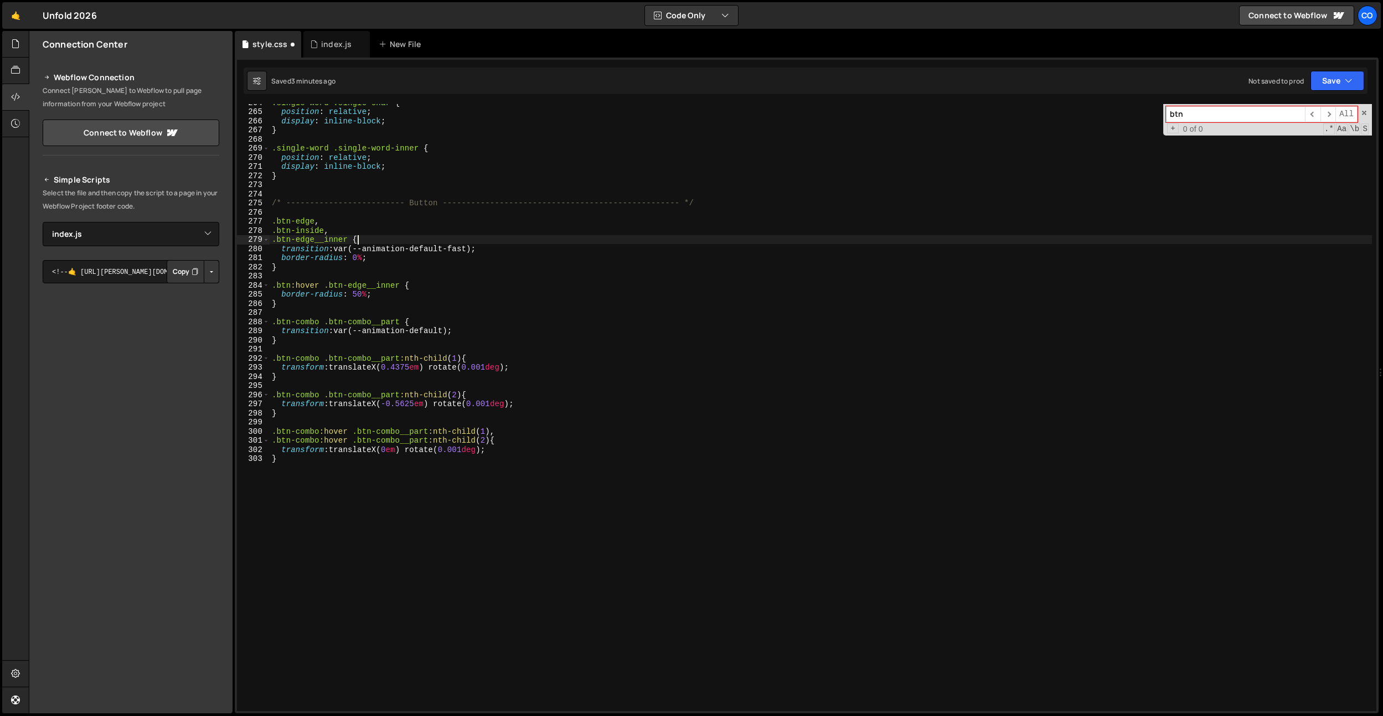
click at [414, 238] on div ".single-word .single-char { position : relative ; display : inline-block ; } .s…" at bounding box center [821, 411] width 1102 height 626
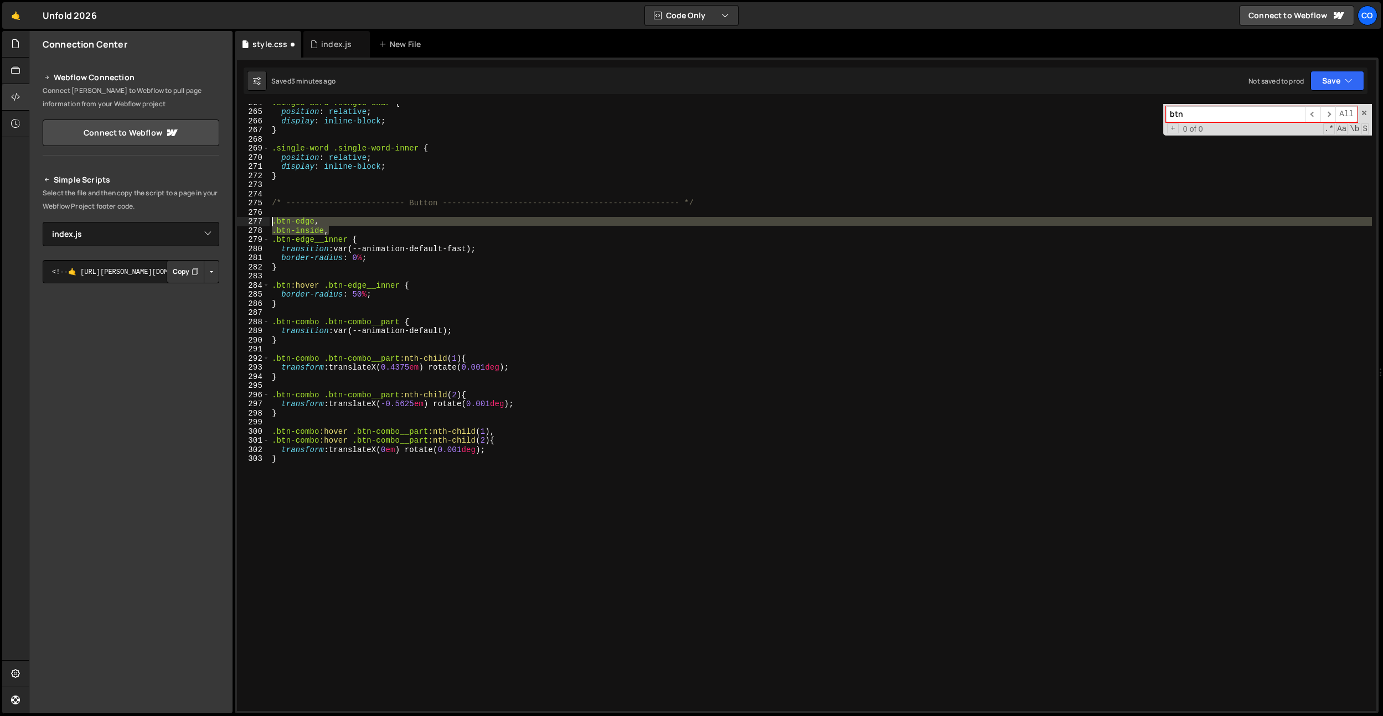
drag, startPoint x: 371, startPoint y: 234, endPoint x: 234, endPoint y: 222, distance: 137.8
click at [234, 222] on div "Files New File Create your first file Get started by starting a Javascript or C…" at bounding box center [706, 372] width 1354 height 683
type textarea ".btn-edge, .btn-inside,"
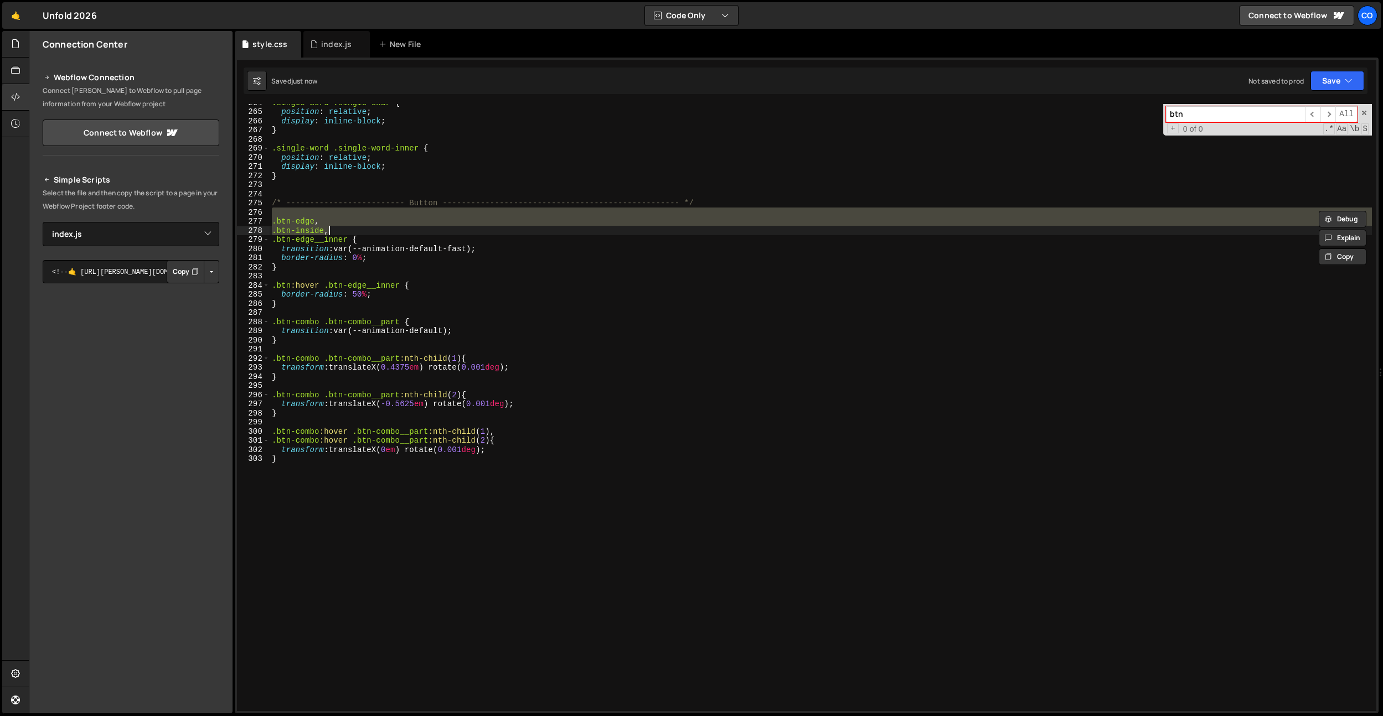
type textarea "border-radius: 0%;"
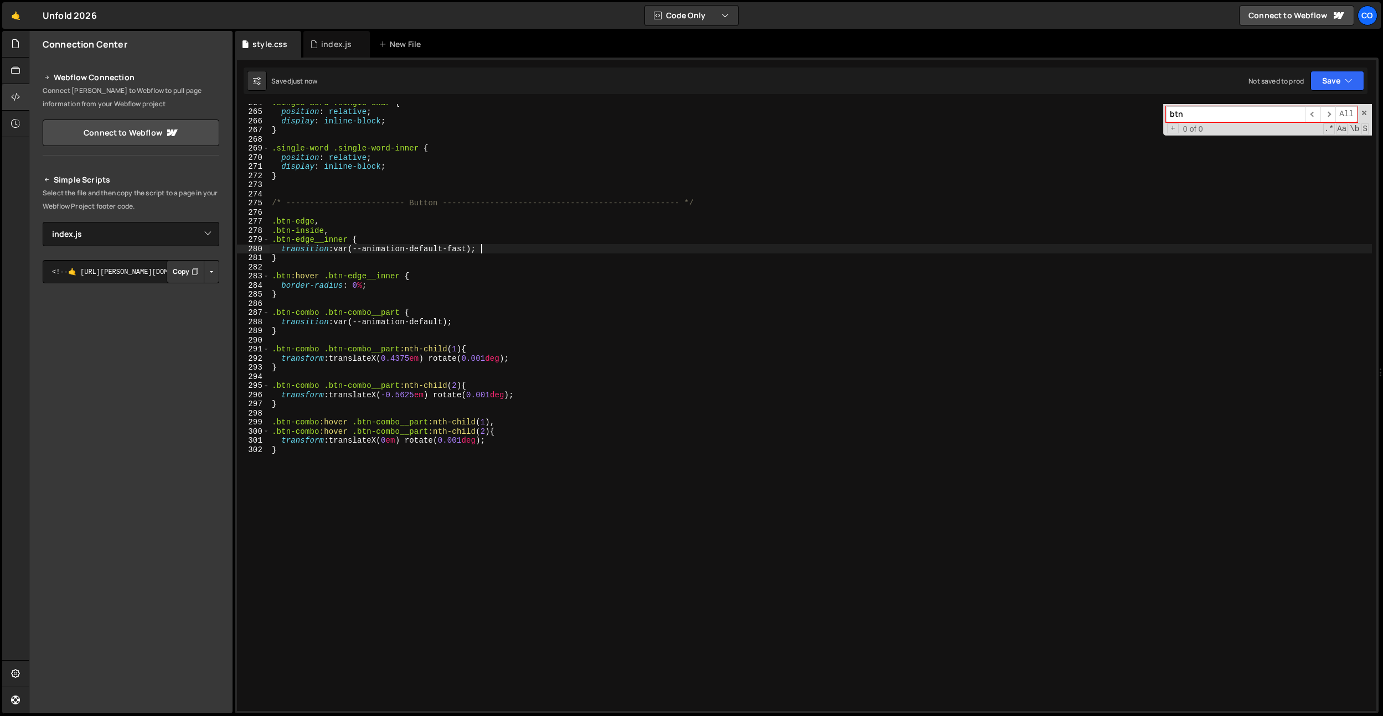
click at [423, 435] on div ".single-word .single-char { position : relative ; display : inline-block ; } .s…" at bounding box center [821, 411] width 1102 height 626
click at [407, 394] on div ".single-word .single-char { position : relative ; display : inline-block ; } .s…" at bounding box center [821, 411] width 1102 height 626
click at [410, 357] on div ".single-word .single-char { position : relative ; display : inline-block ; } .s…" at bounding box center [821, 411] width 1102 height 626
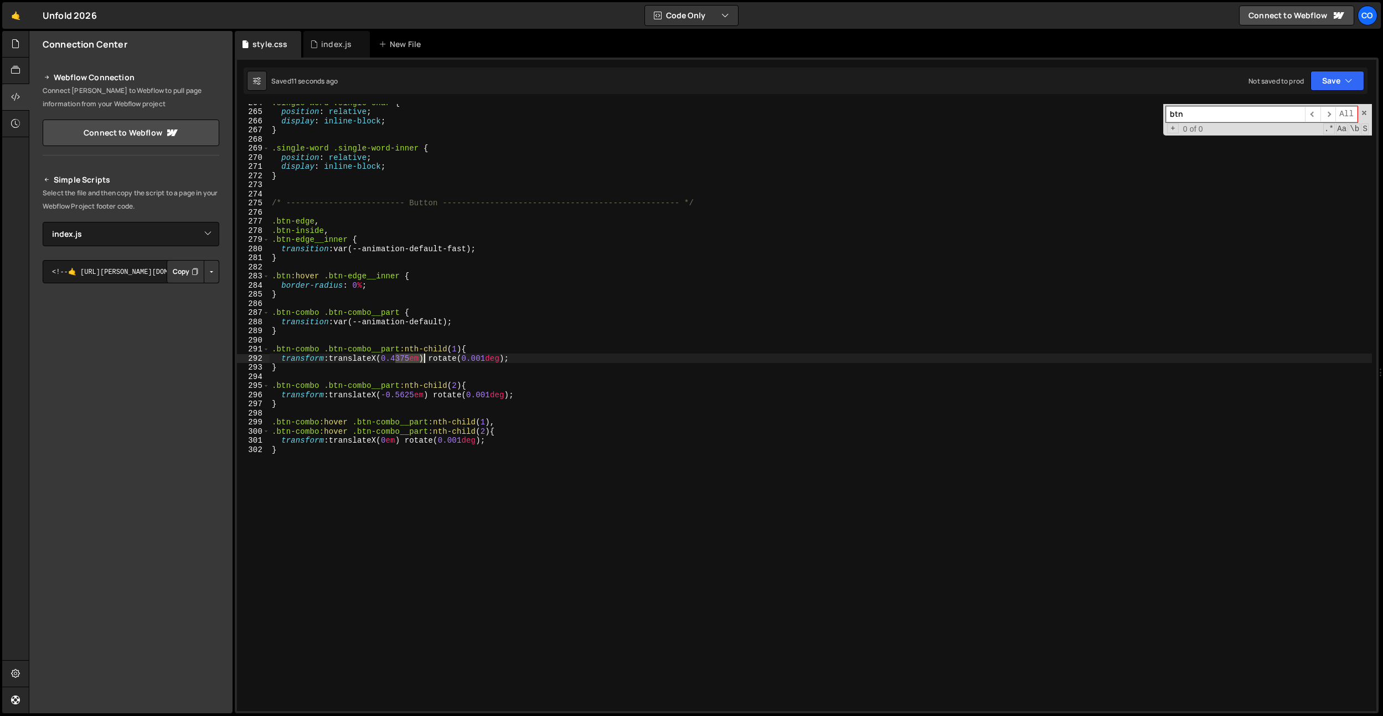
paste textarea "562"
click at [412, 360] on div ".single-word .single-char { position : relative ; display : inline-block ; } .s…" at bounding box center [821, 407] width 1102 height 607
click at [412, 360] on div ".single-word .single-char { position : relative ; display : inline-block ; } .s…" at bounding box center [821, 411] width 1102 height 626
click at [415, 395] on div ".single-word .single-char { position : relative ; display : inline-block ; } .s…" at bounding box center [821, 411] width 1102 height 626
paste textarea "437"
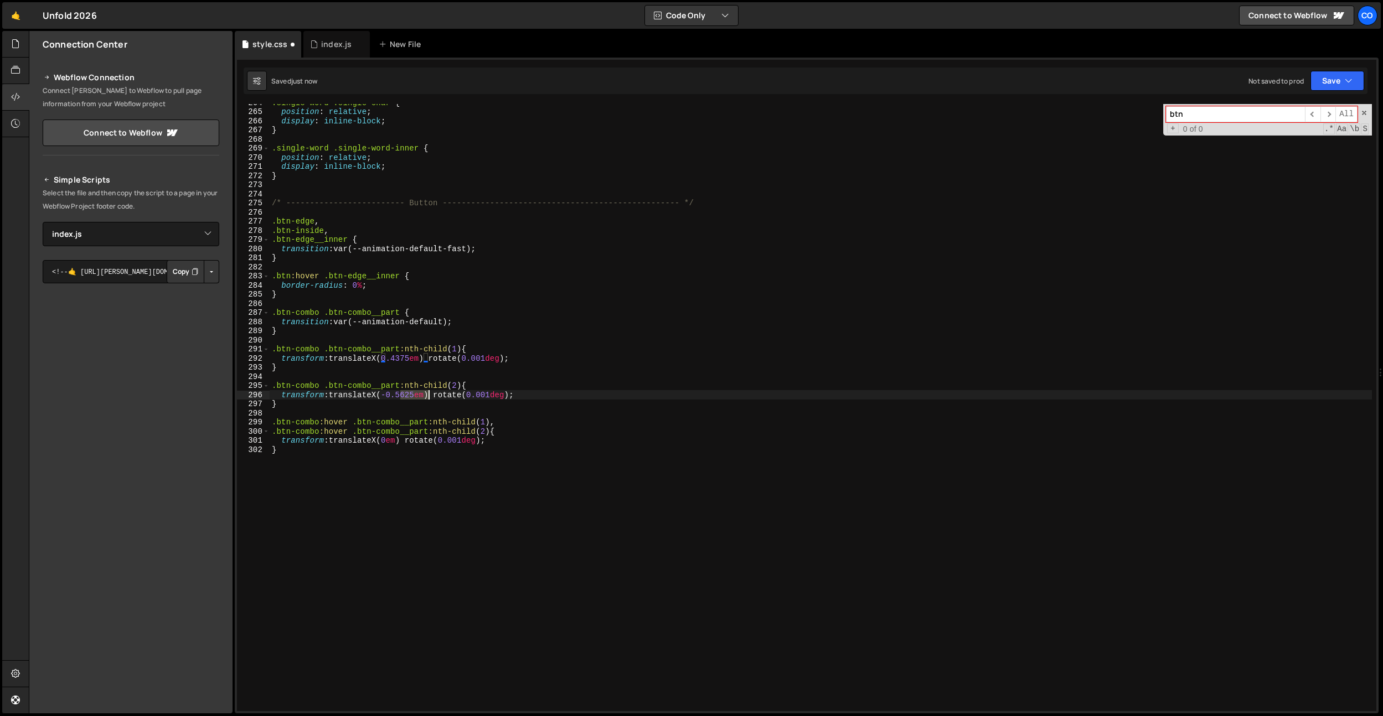
drag, startPoint x: 415, startPoint y: 395, endPoint x: 514, endPoint y: 334, distance: 115.9
click at [415, 395] on div ".single-word .single-char { position : relative ; display : inline-block ; } .s…" at bounding box center [821, 411] width 1102 height 626
click at [411, 403] on div ".single-word .single-char { position : relative ; display : inline-block ; } .s…" at bounding box center [821, 411] width 1102 height 626
click at [415, 357] on div ".single-word .single-char { position : relative ; display : inline-block ; } .s…" at bounding box center [821, 411] width 1102 height 626
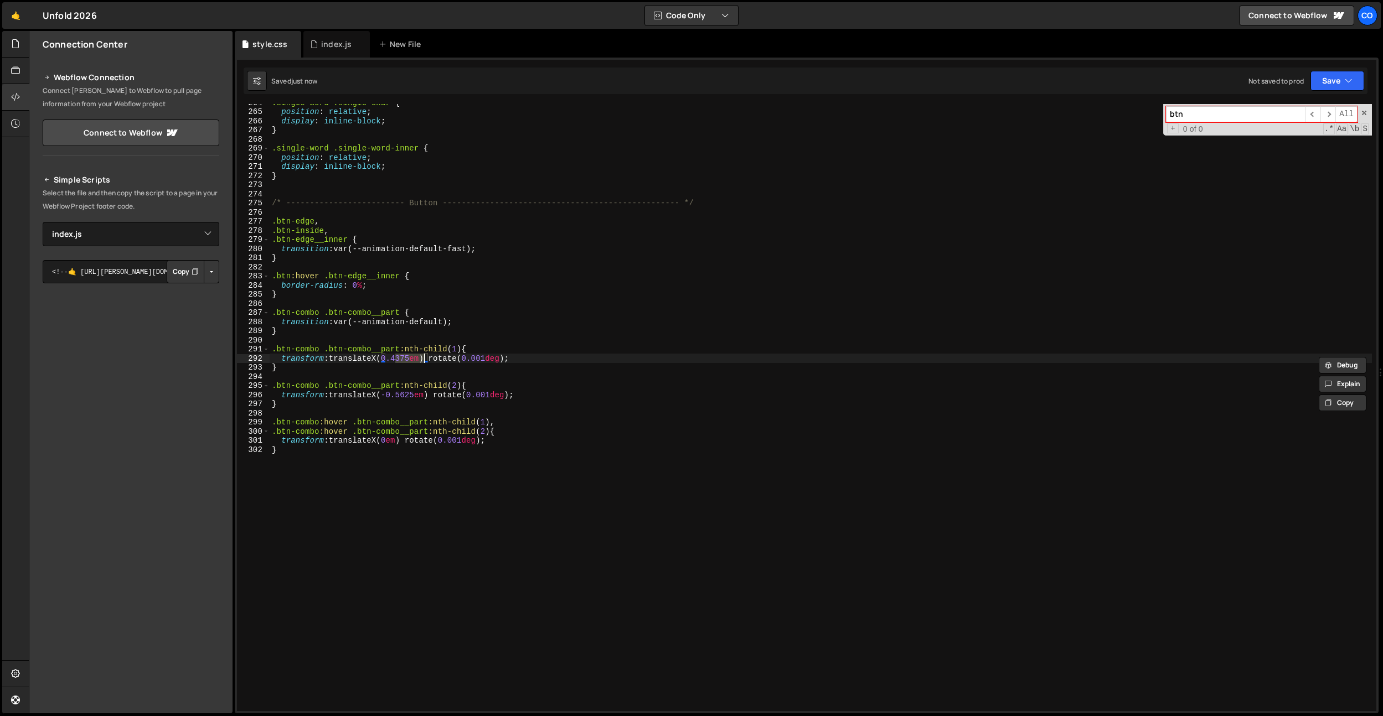
drag, startPoint x: 414, startPoint y: 394, endPoint x: 412, endPoint y: 385, distance: 8.9
click at [414, 394] on div ".single-word .single-char { position : relative ; display : inline-block ; } .s…" at bounding box center [821, 411] width 1102 height 626
click at [412, 357] on div ".single-word .single-char { position : relative ; display : inline-block ; } .s…" at bounding box center [821, 411] width 1102 height 626
click at [406, 396] on div ".single-word .single-char { position : relative ; display : inline-block ; } .s…" at bounding box center [821, 411] width 1102 height 626
click at [410, 398] on div ".single-word .single-char { position : relative ; display : inline-block ; } .s…" at bounding box center [821, 411] width 1102 height 626
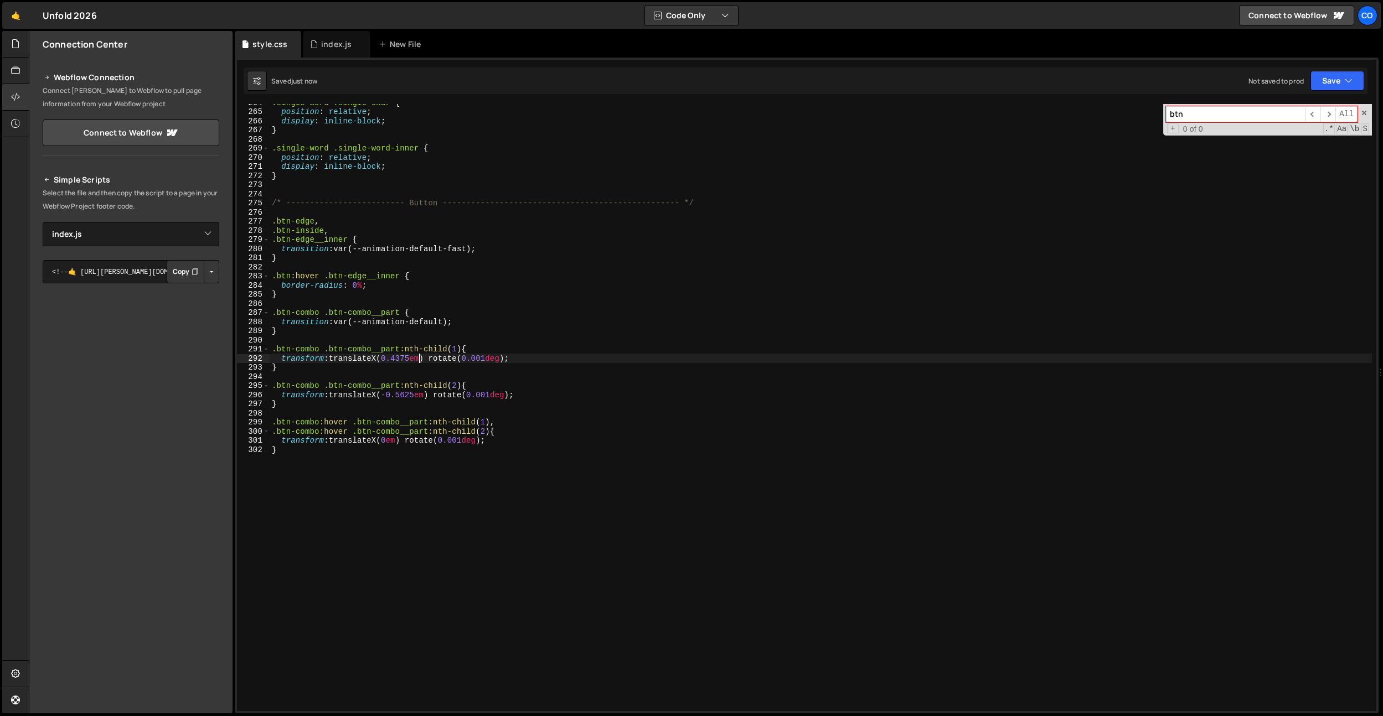
click at [419, 359] on div ".single-word .single-char { position : relative ; display : inline-block ; } .s…" at bounding box center [821, 411] width 1102 height 626
click at [490, 362] on div ".single-word .single-char { position : relative ; display : inline-block ; } .s…" at bounding box center [821, 411] width 1102 height 626
type textarea "transform: translateX(0.4375em) rotate(0.001deg);"
click at [631, 306] on div ".single-word .single-char { position : relative ; display : inline-block ; } .s…" at bounding box center [821, 411] width 1102 height 626
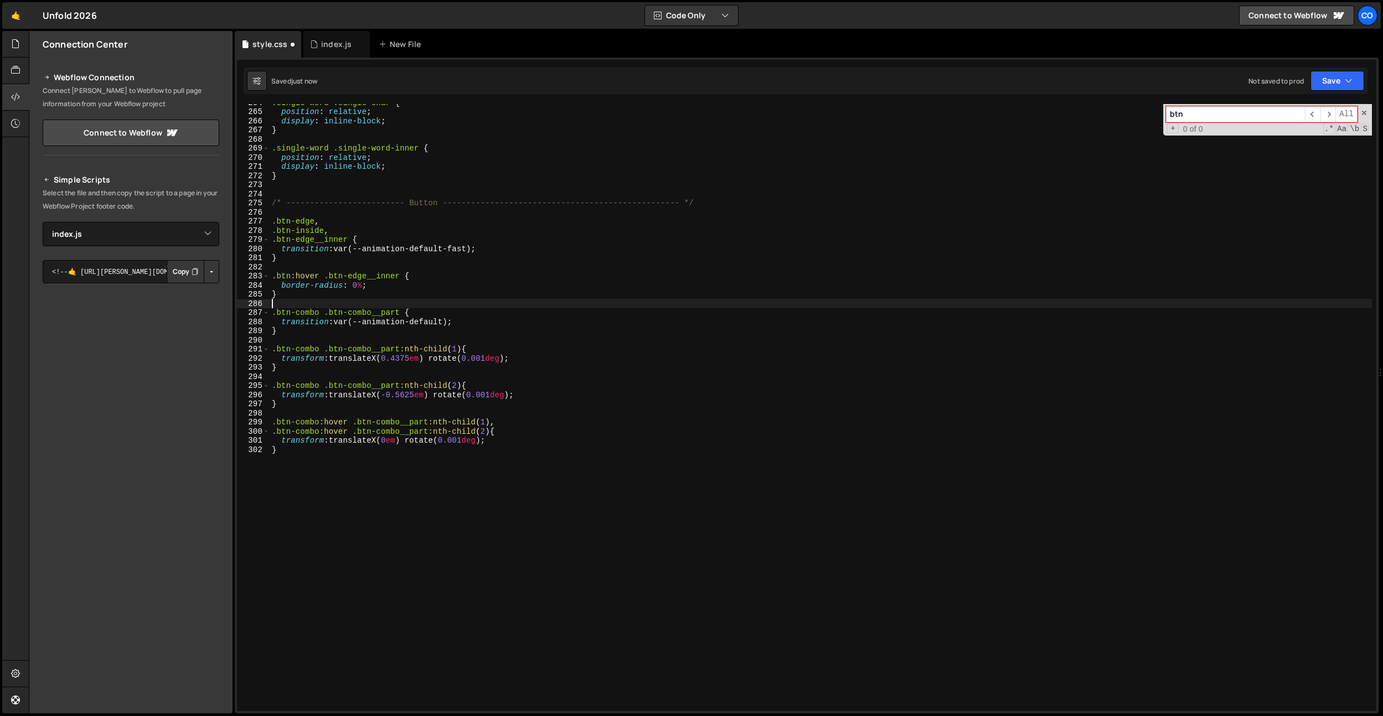
scroll to position [0, 0]
drag, startPoint x: 524, startPoint y: 359, endPoint x: 361, endPoint y: 321, distance: 167.7
click at [281, 358] on div ".single-word .single-char { position : relative ; display : inline-block ; } .s…" at bounding box center [821, 411] width 1102 height 626
click at [389, 286] on div ".single-word .single-char { position : relative ; display : inline-block ; } .s…" at bounding box center [821, 411] width 1102 height 626
type textarea "border-radius: 0%;"
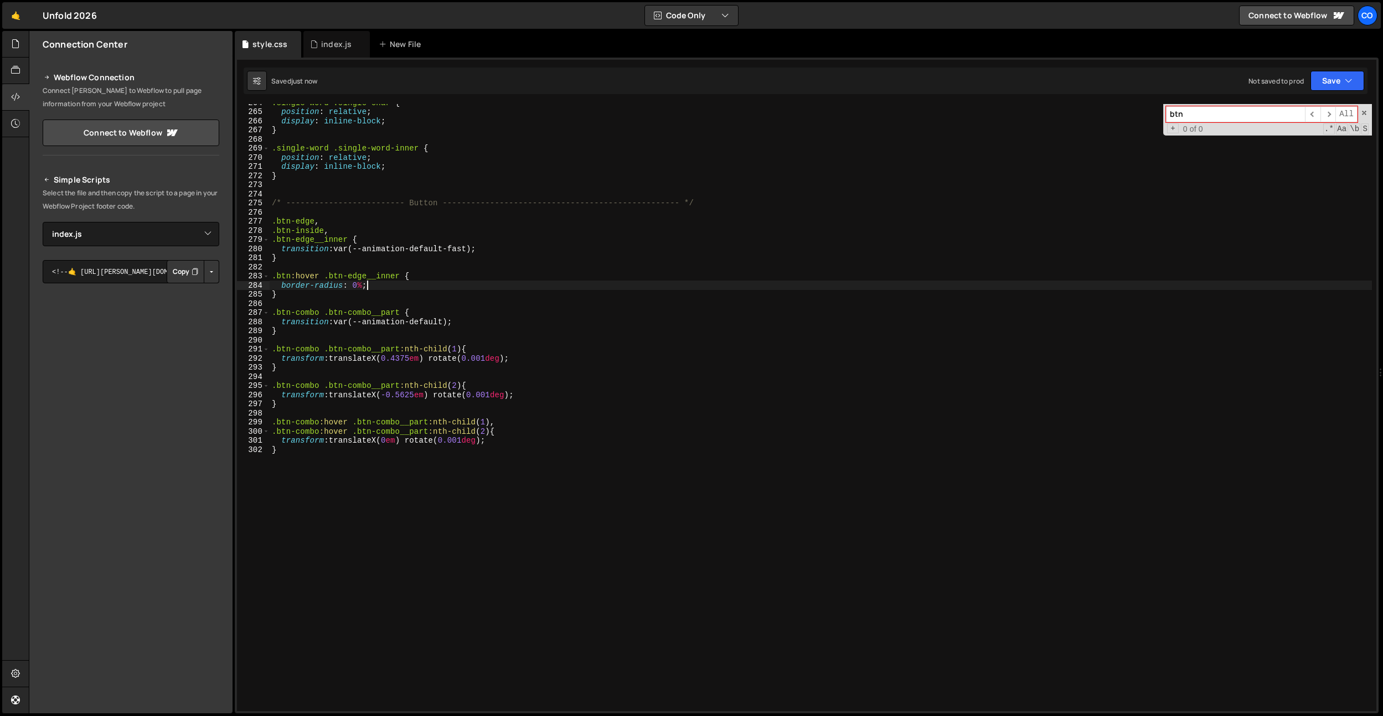
paste textarea "transform: translateX(0.4375em) rotate(0.001deg);"
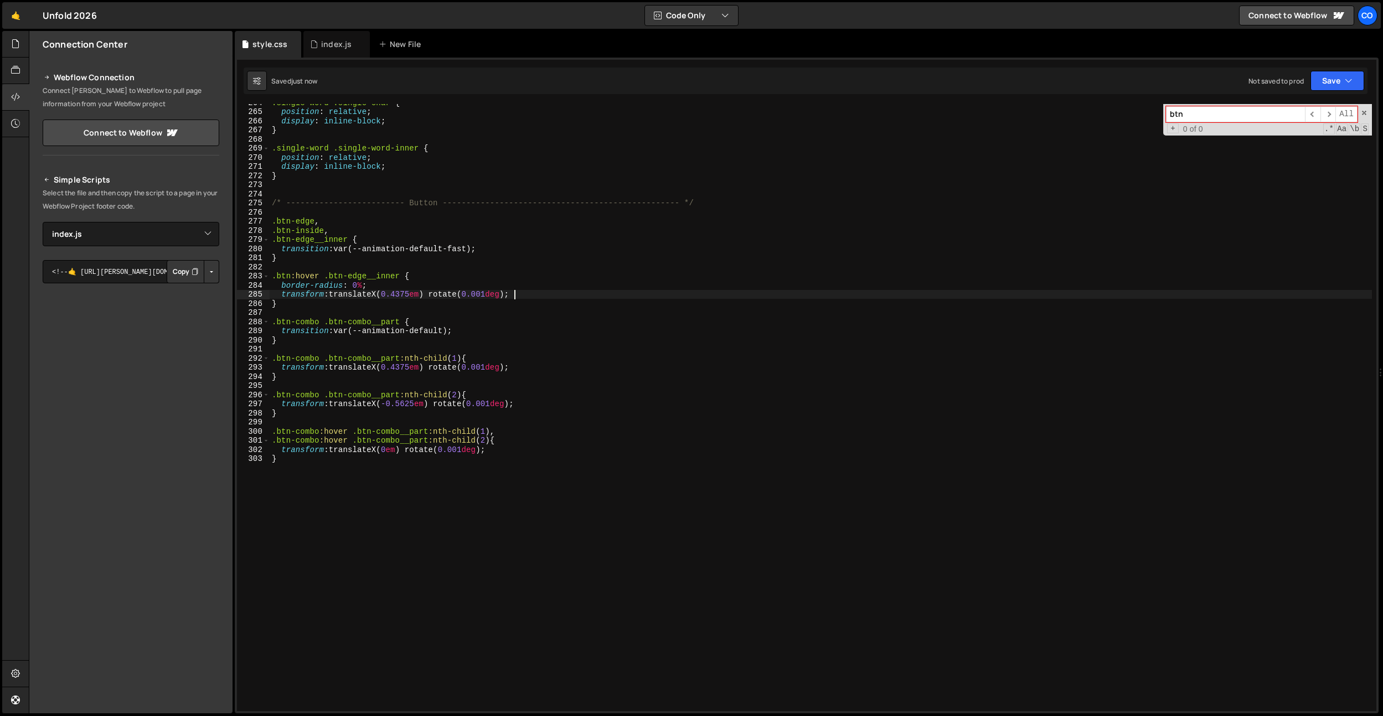
click at [425, 295] on div ".single-word .single-char { position : relative ; display : inline-block ; } .s…" at bounding box center [821, 411] width 1102 height 626
type textarea "transform: rotate(0.001deg);"
drag, startPoint x: 435, startPoint y: 296, endPoint x: 280, endPoint y: 294, distance: 154.5
click at [280, 294] on div ".single-word .single-char { position : relative ; display : inline-block ; } .s…" at bounding box center [821, 411] width 1102 height 626
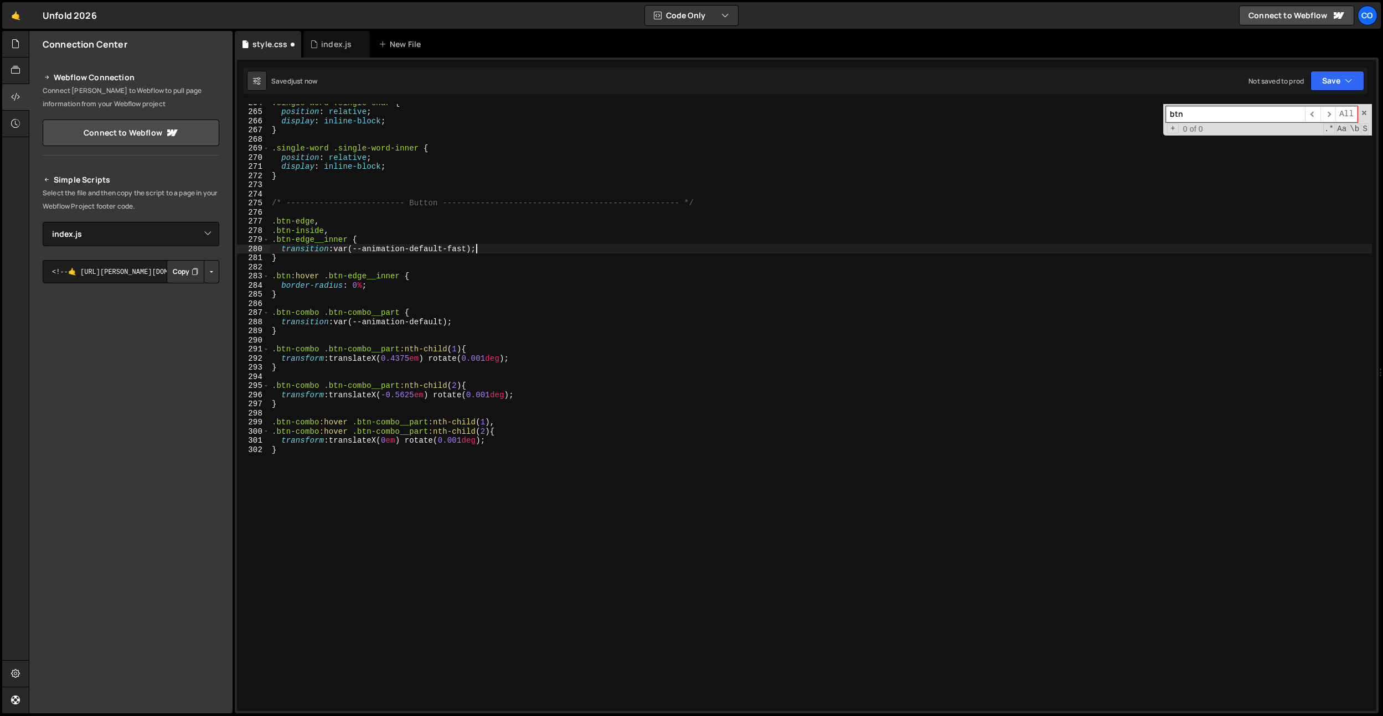
click at [478, 245] on div ".single-word .single-char { position : relative ; display : inline-block ; } .s…" at bounding box center [821, 411] width 1102 height 626
type textarea "transition: var(--animation-default-fast);"
paste textarea "transform: rotate(0.001deg);"
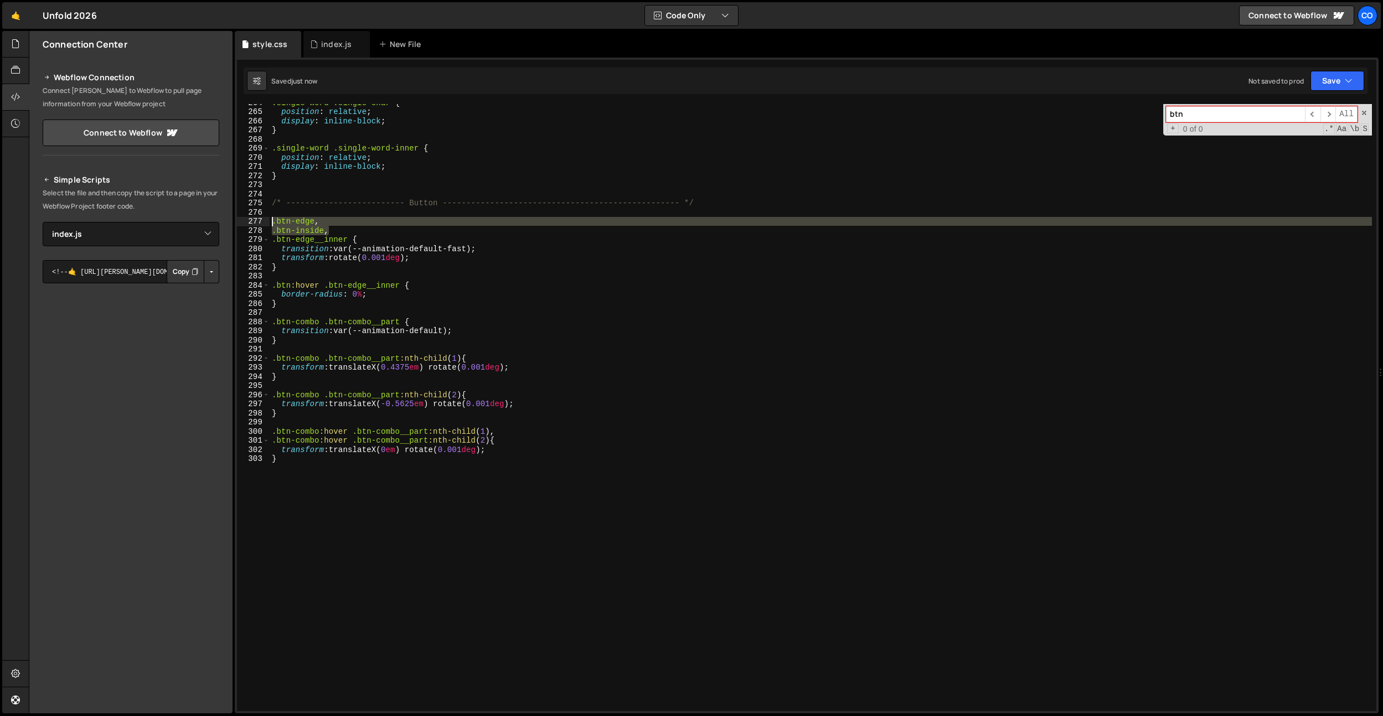
drag, startPoint x: 330, startPoint y: 230, endPoint x: 264, endPoint y: 224, distance: 66.2
click at [264, 224] on div "transform: rotate(0.001deg); 264 265 266 267 268 269 270 271 272 273 274 275 27…" at bounding box center [806, 407] width 1139 height 607
type textarea ".btn-edge, .btn-inside,"
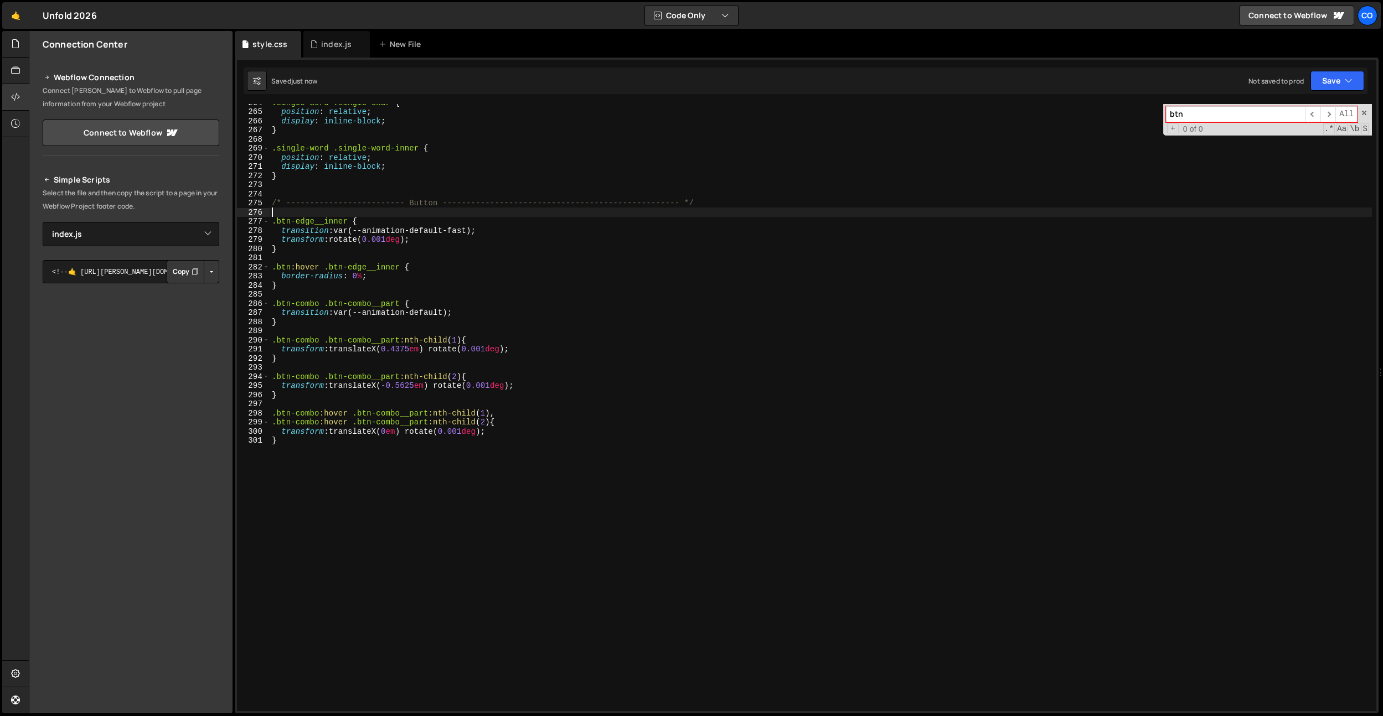
click at [391, 243] on div ".single-word .single-char { position : relative ; display : inline-block ; } .s…" at bounding box center [821, 411] width 1102 height 626
type textarea ".btn-edge, .btn-inside,"
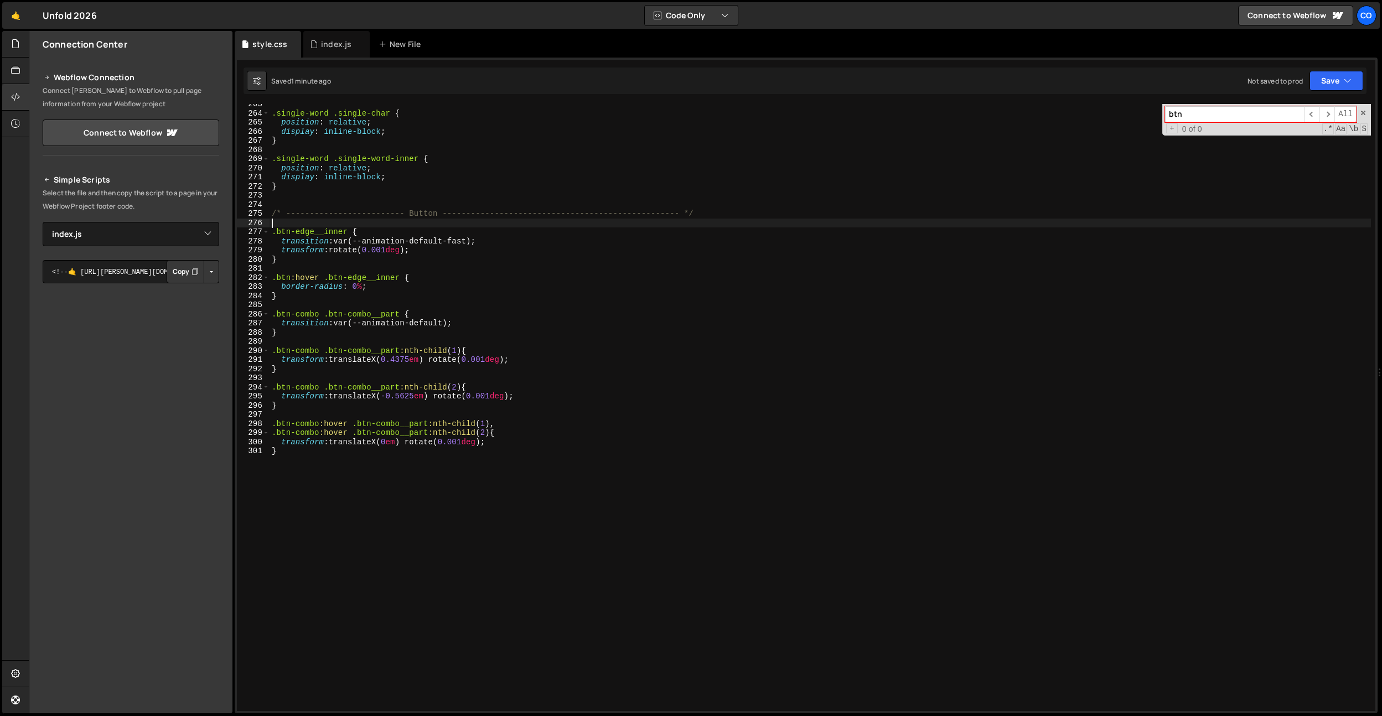
scroll to position [2388, 0]
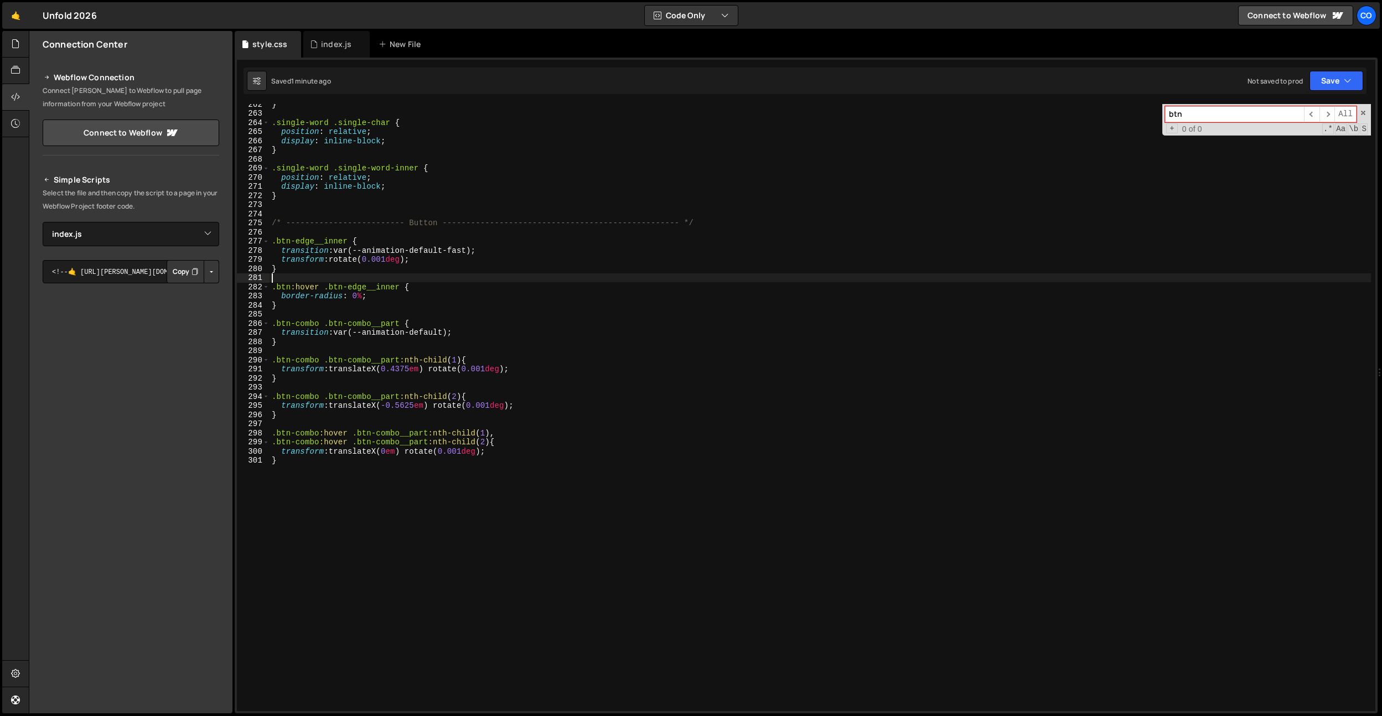
click at [362, 278] on div "} .single-word .single-char { position : relative ; display : inline-block ; } …" at bounding box center [821, 413] width 1102 height 626
click at [361, 282] on div "} .single-word .single-char { position : relative ; display : inline-block ; } …" at bounding box center [821, 413] width 1102 height 626
click at [374, 275] on div "} .single-word .single-char { position : relative ; display : inline-block ; } …" at bounding box center [821, 413] width 1102 height 626
drag, startPoint x: 438, startPoint y: 256, endPoint x: 248, endPoint y: 259, distance: 189.9
click at [248, 259] on div "262 263 264 265 266 267 268 269 270 271 272 273 274 275 276 277 278 279 280 281…" at bounding box center [806, 407] width 1139 height 607
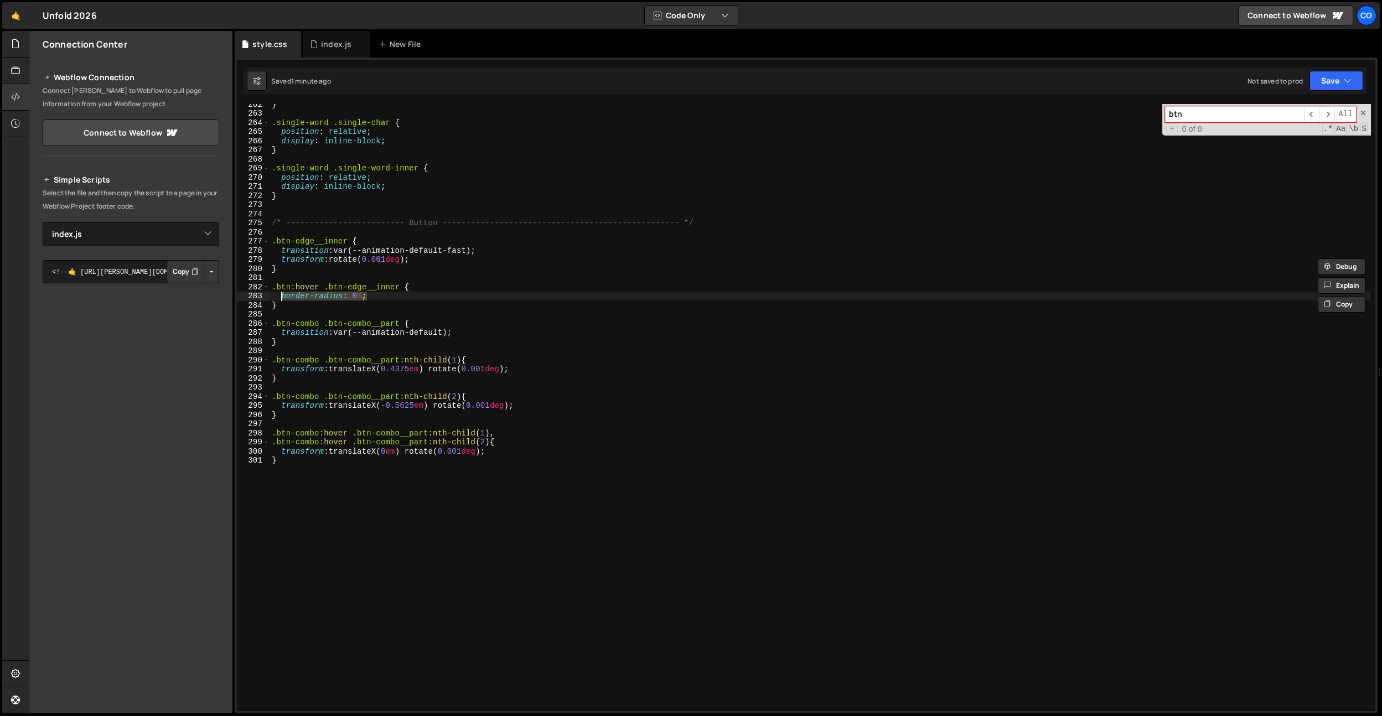
drag, startPoint x: 373, startPoint y: 293, endPoint x: 282, endPoint y: 291, distance: 90.8
click at [281, 295] on div "} .single-word .single-char { position : relative ; display : inline-block ; } …" at bounding box center [821, 413] width 1102 height 626
drag, startPoint x: 282, startPoint y: 260, endPoint x: 438, endPoint y: 257, distance: 156.2
click at [438, 257] on div "} .single-word .single-char { position : relative ; display : inline-block ; } …" at bounding box center [821, 413] width 1102 height 626
paste textarea "border-radius: 0%"
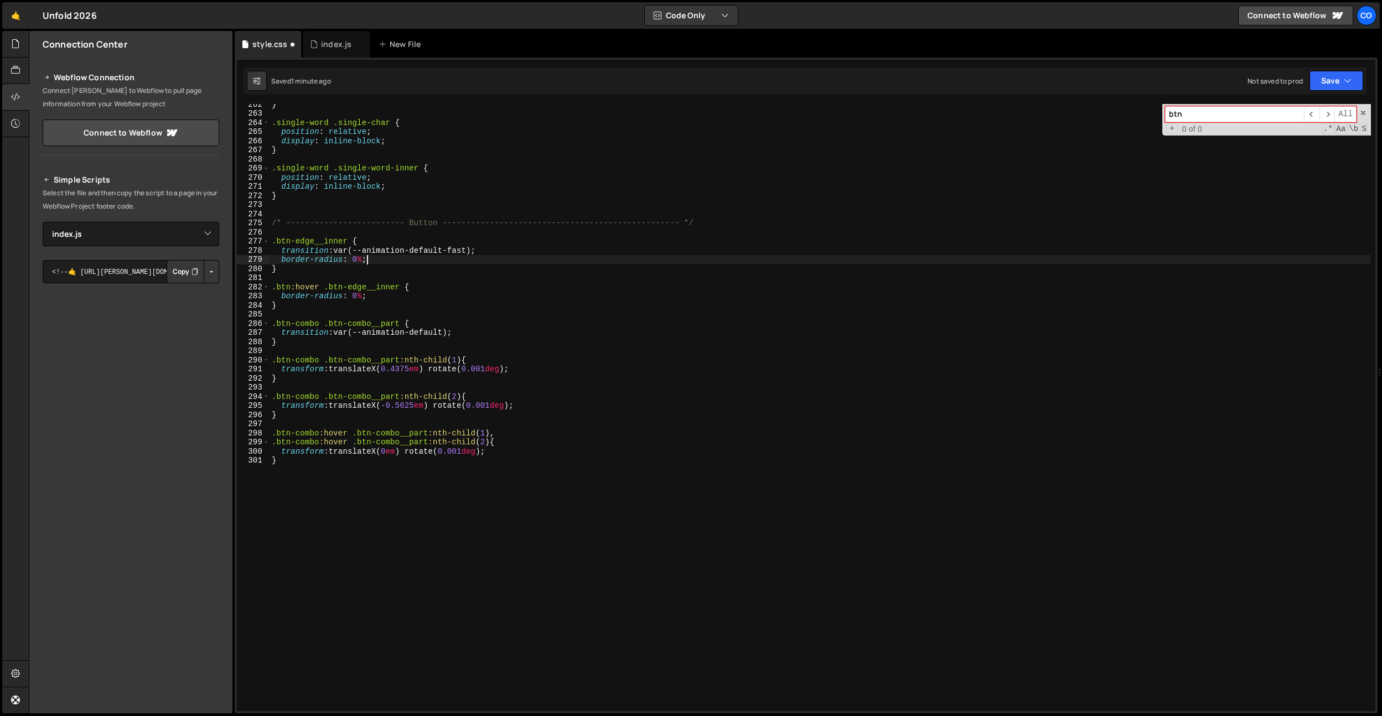
click at [349, 256] on div "} .single-word .single-char { position : relative ; display : inline-block ; } …" at bounding box center [821, 413] width 1102 height 626
click at [352, 257] on div "} .single-word .single-char { position : relative ; display : inline-block ; } …" at bounding box center [821, 413] width 1102 height 626
type textarea "border-radius: 50%;"
click at [341, 278] on div "} .single-word .single-char { position : relative ; display : inline-block ; } …" at bounding box center [821, 413] width 1102 height 626
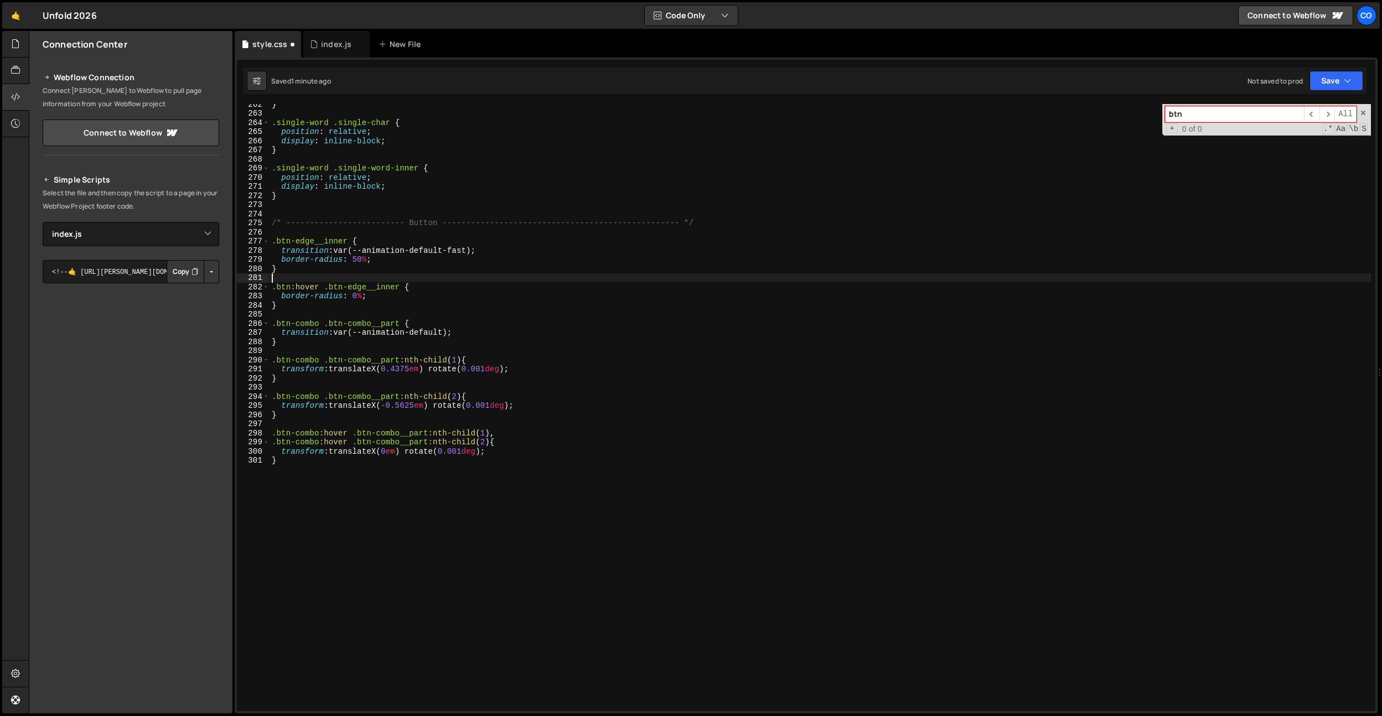
scroll to position [0, 0]
click at [357, 296] on div "} .single-word .single-char { position : relative ; display : inline-block ; } …" at bounding box center [821, 413] width 1102 height 626
click at [351, 297] on div "} .single-word .single-char { position : relative ; display : inline-block ; } …" at bounding box center [821, 413] width 1102 height 626
click at [357, 261] on div "} .single-word .single-char { position : relative ; display : inline-block ; } …" at bounding box center [821, 413] width 1102 height 626
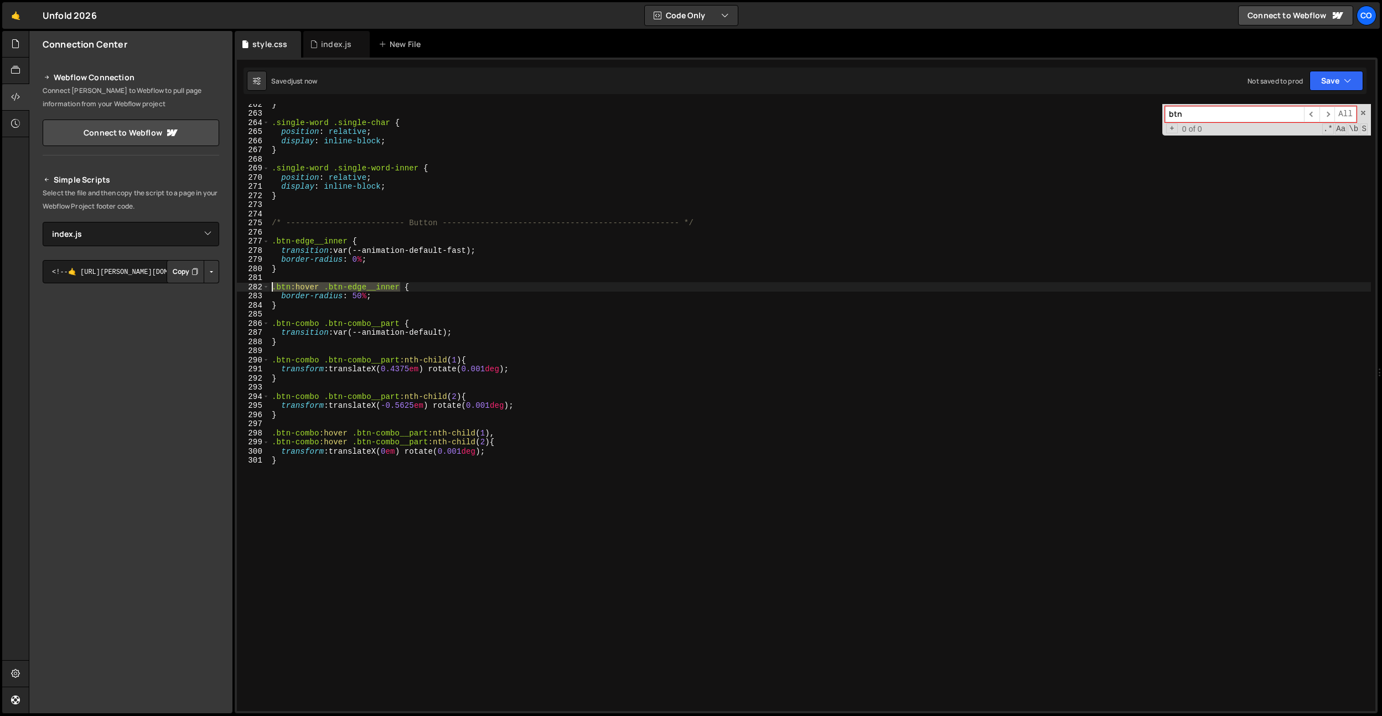
drag, startPoint x: 400, startPoint y: 286, endPoint x: 270, endPoint y: 290, distance: 130.7
click at [270, 290] on div "} .single-word .single-char { position : relative ; display : inline-block ; } …" at bounding box center [821, 413] width 1102 height 626
type textarea ".btn:hover .btn-edge__inner {"
click at [289, 278] on div "} .single-word .single-char { position : relative ; display : inline-block ; } …" at bounding box center [821, 413] width 1102 height 626
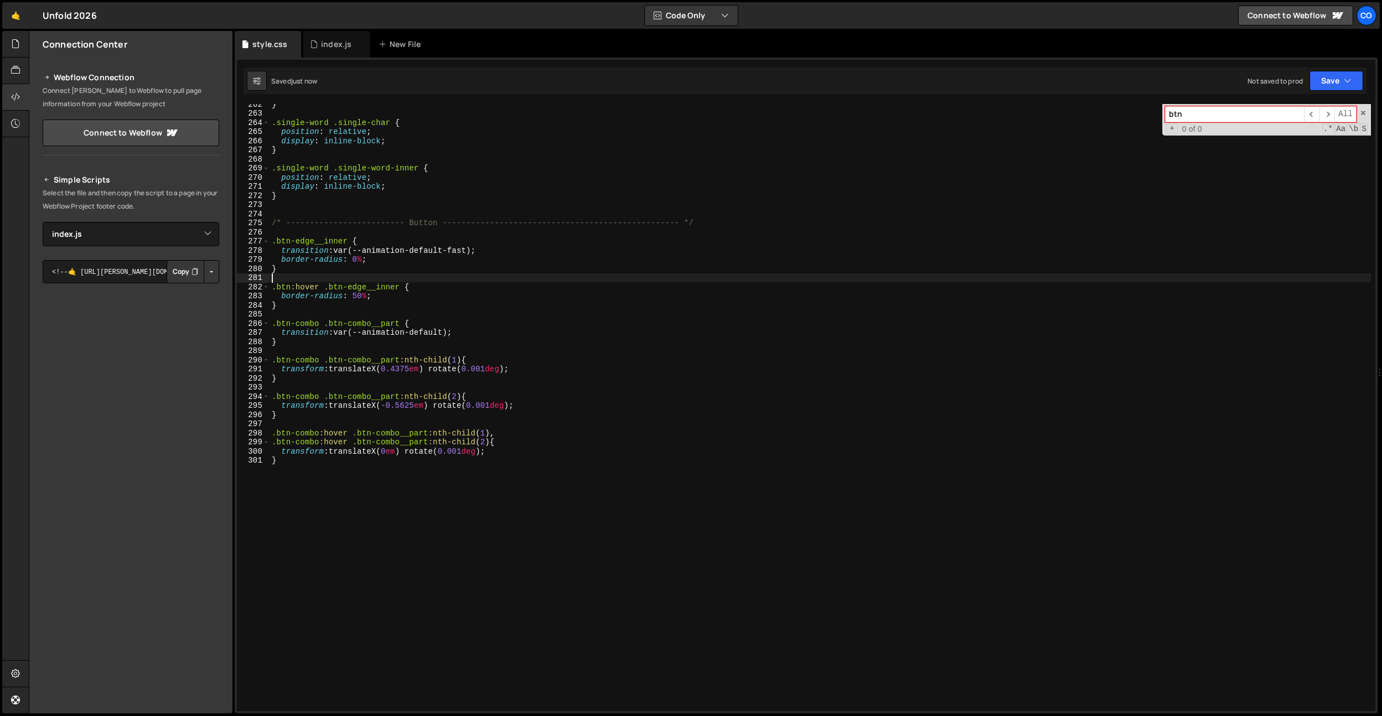
paste textarea ".btn:hover .btn-edge__inner"
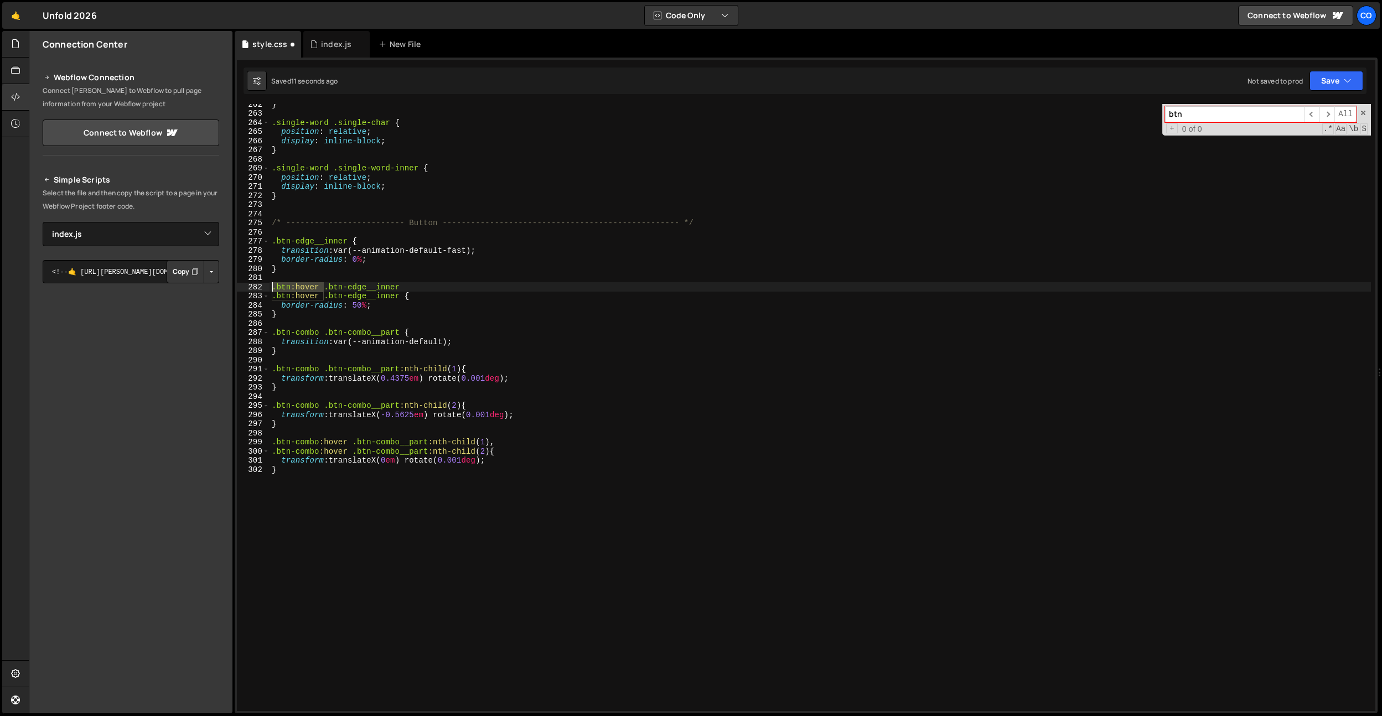
drag, startPoint x: 324, startPoint y: 288, endPoint x: 270, endPoint y: 289, distance: 54.3
click at [270, 289] on div "} .single-word .single-char { position : relative ; display : inline-block ; } …" at bounding box center [821, 413] width 1102 height 626
type textarea ".btn-edge__inner"
click at [354, 281] on div "} .single-word .single-char { position : relative ; display : inline-block ; } …" at bounding box center [821, 413] width 1102 height 626
click at [352, 286] on div "} .single-word .single-char { position : relative ; display : inline-block ; } …" at bounding box center [821, 413] width 1102 height 626
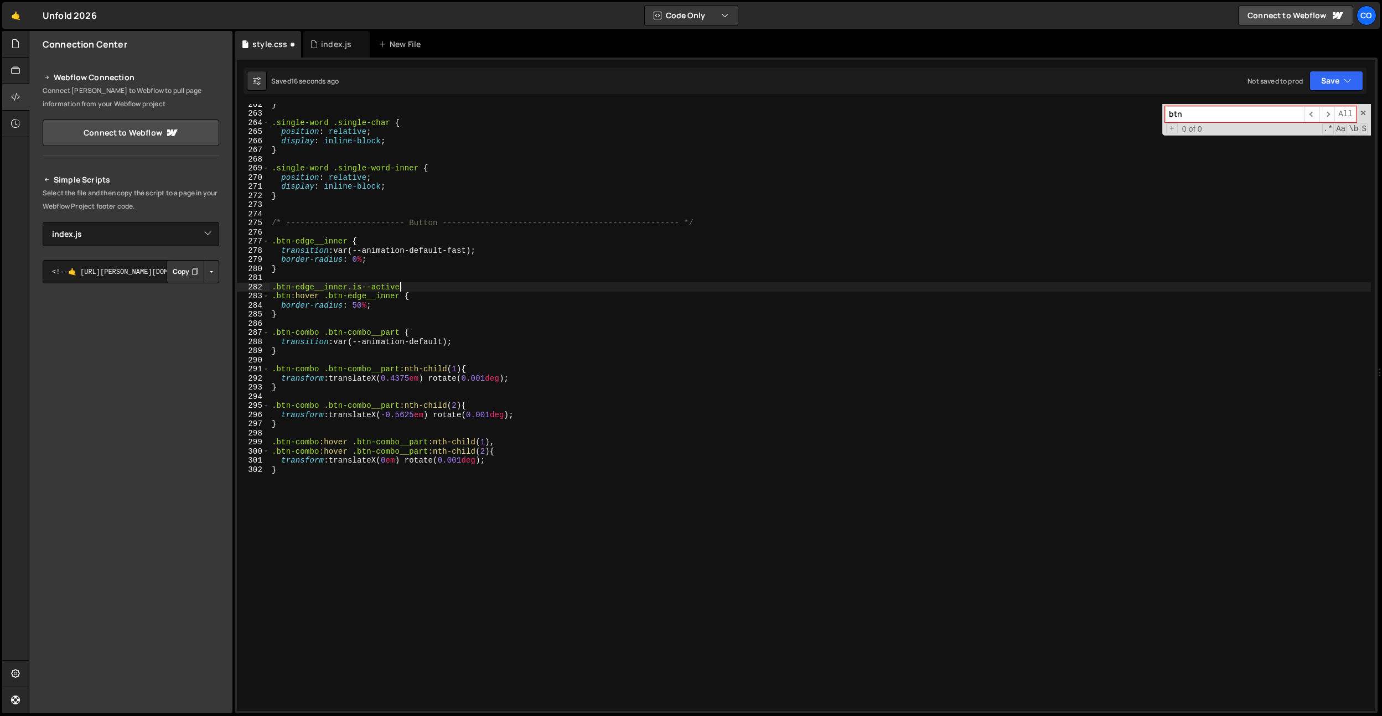
scroll to position [0, 8]
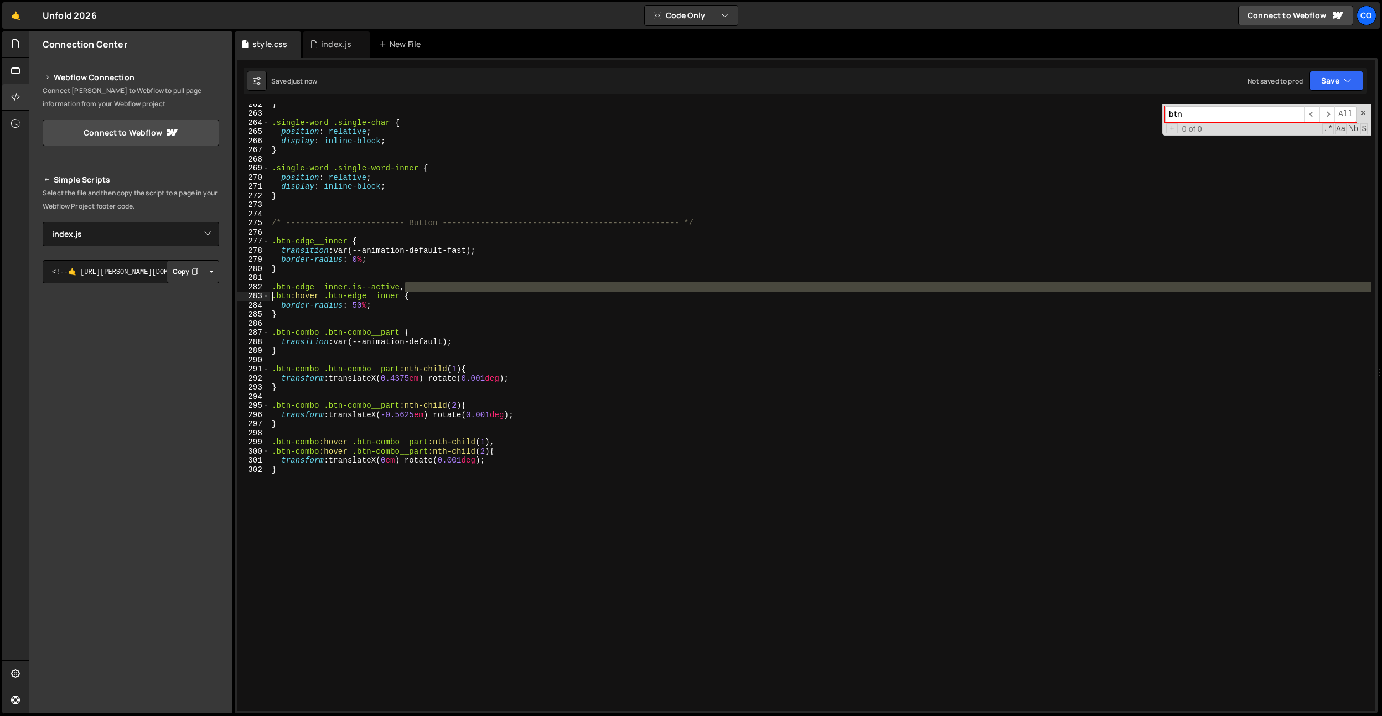
drag, startPoint x: 411, startPoint y: 285, endPoint x: 253, endPoint y: 293, distance: 158.6
click at [253, 293] on div ".btn-edge__inner.is--active, 262 263 264 265 266 267 268 269 270 271 272 273 27…" at bounding box center [806, 407] width 1139 height 607
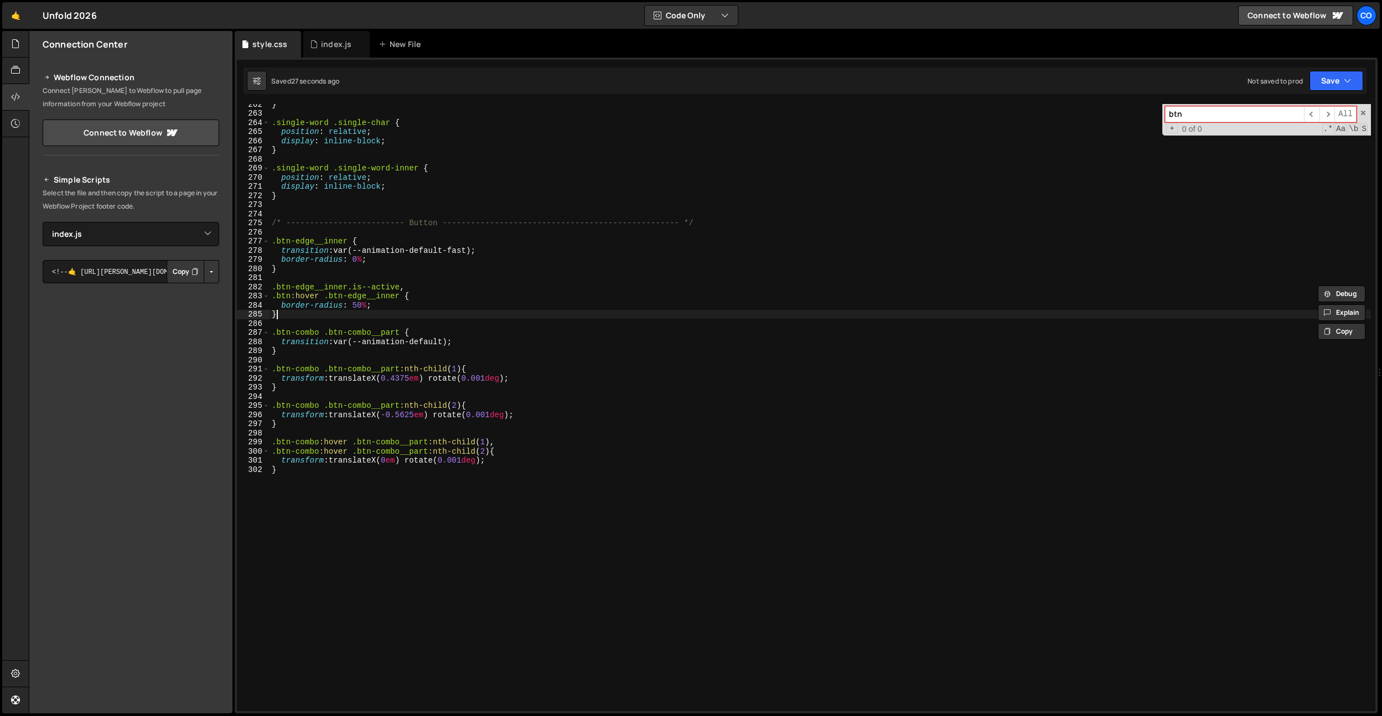
click at [388, 316] on div "} .single-word .single-char { position : relative ; display : inline-block ; } …" at bounding box center [821, 413] width 1102 height 626
drag, startPoint x: 435, startPoint y: 288, endPoint x: 257, endPoint y: 287, distance: 177.7
click at [257, 287] on div "} 262 263 264 265 266 267 268 269 270 271 272 273 274 275 276 277 278 279 280 2…" at bounding box center [806, 407] width 1139 height 607
type textarea ".btn-edge__inner.is--active,"
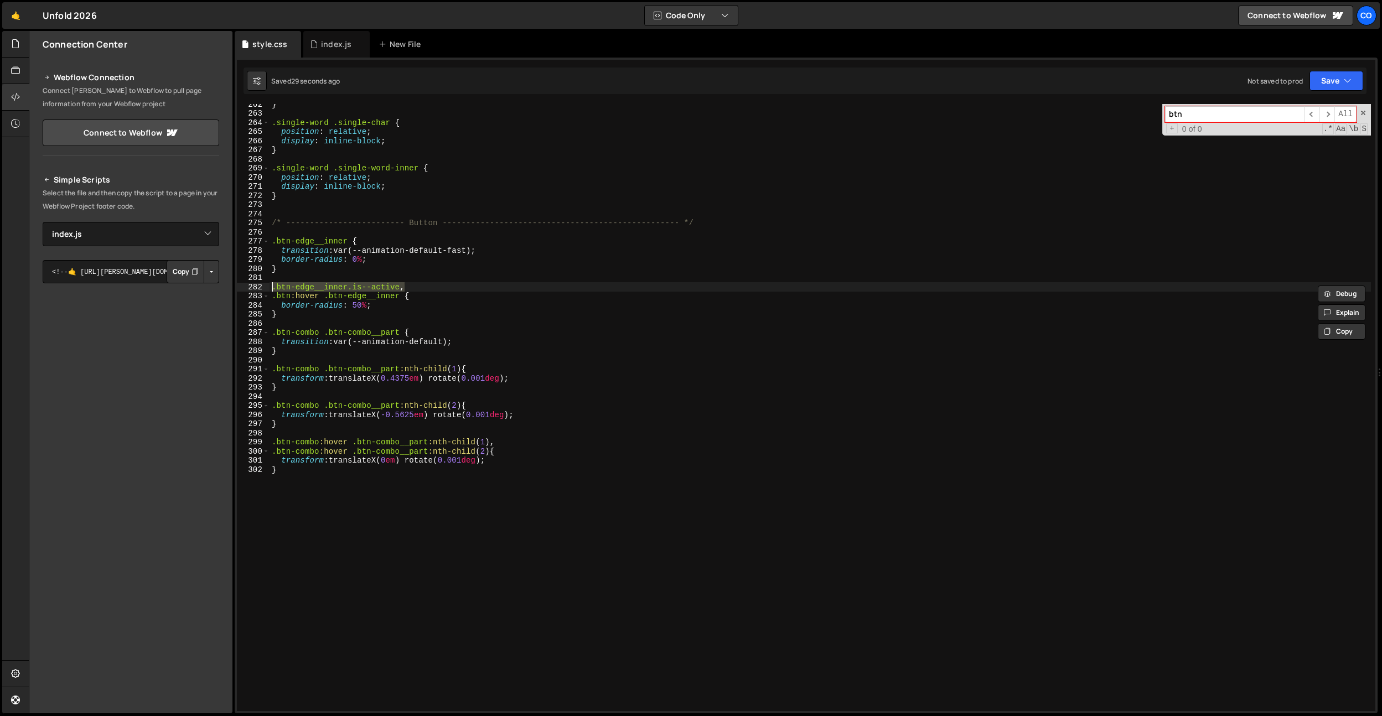
click at [369, 283] on div "} .single-word .single-char { position : relative ; display : inline-block ; } …" at bounding box center [821, 407] width 1102 height 607
drag, startPoint x: 414, startPoint y: 288, endPoint x: 250, endPoint y: 289, distance: 164.4
click at [250, 289] on div ".btn-edge__inner.is--active, 262 263 264 265 266 267 268 269 270 271 272 273 27…" at bounding box center [806, 407] width 1139 height 607
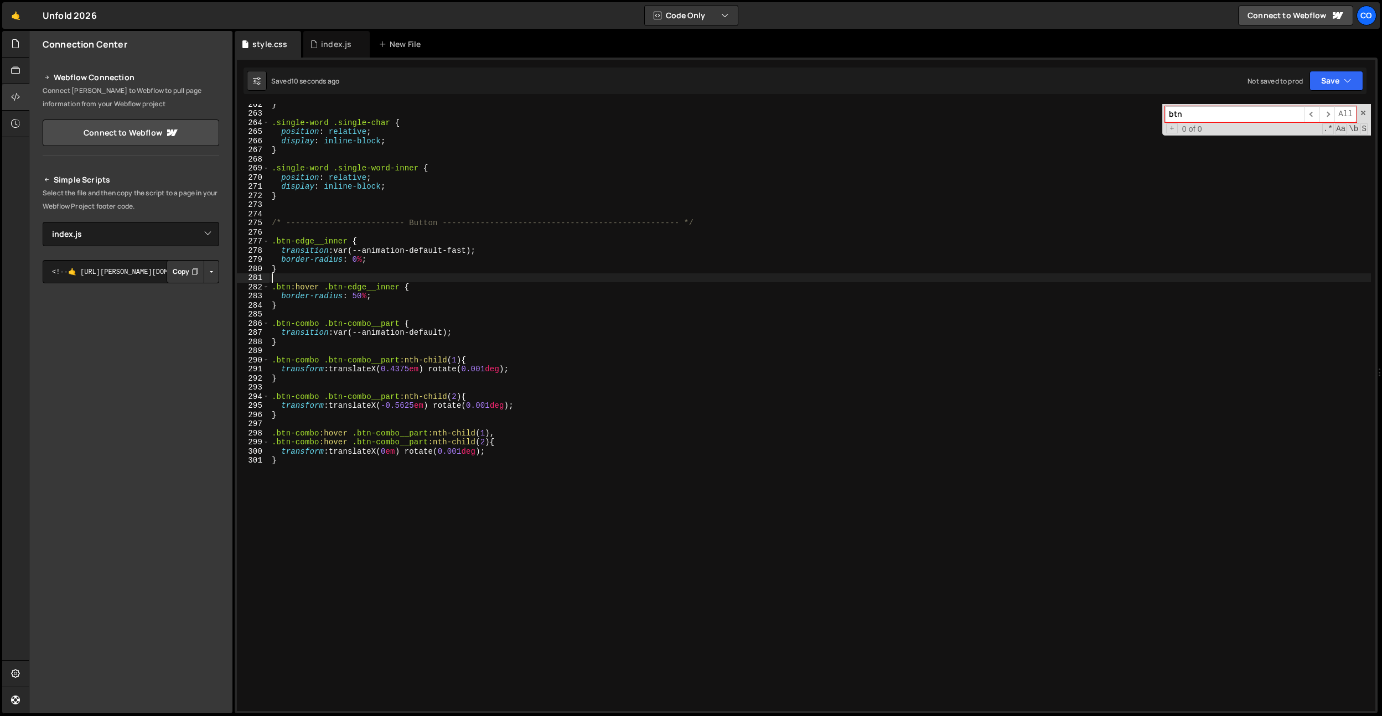
type textarea ".btn-edge__inner.is--active,"
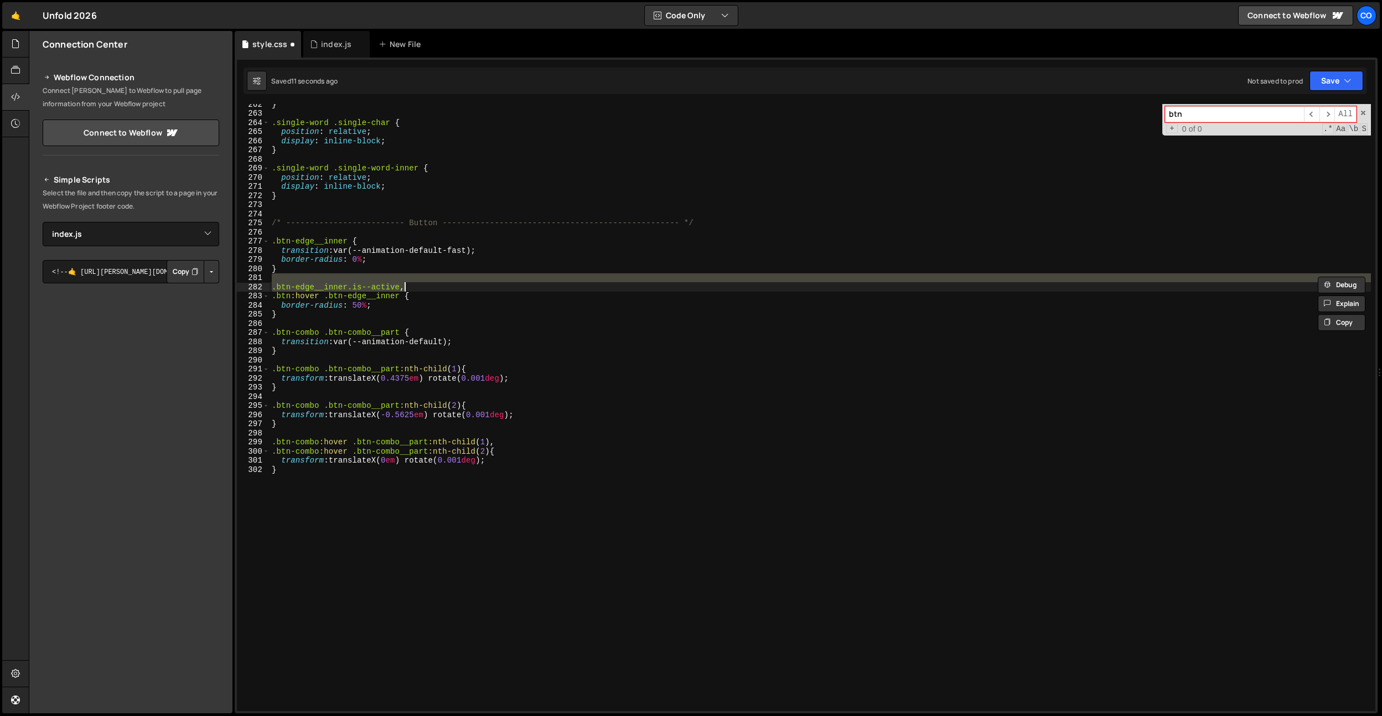
drag, startPoint x: 417, startPoint y: 276, endPoint x: 403, endPoint y: 288, distance: 18.9
click at [417, 276] on div "} .single-word .single-char { position : relative ; display : inline-block ; } …" at bounding box center [821, 407] width 1102 height 607
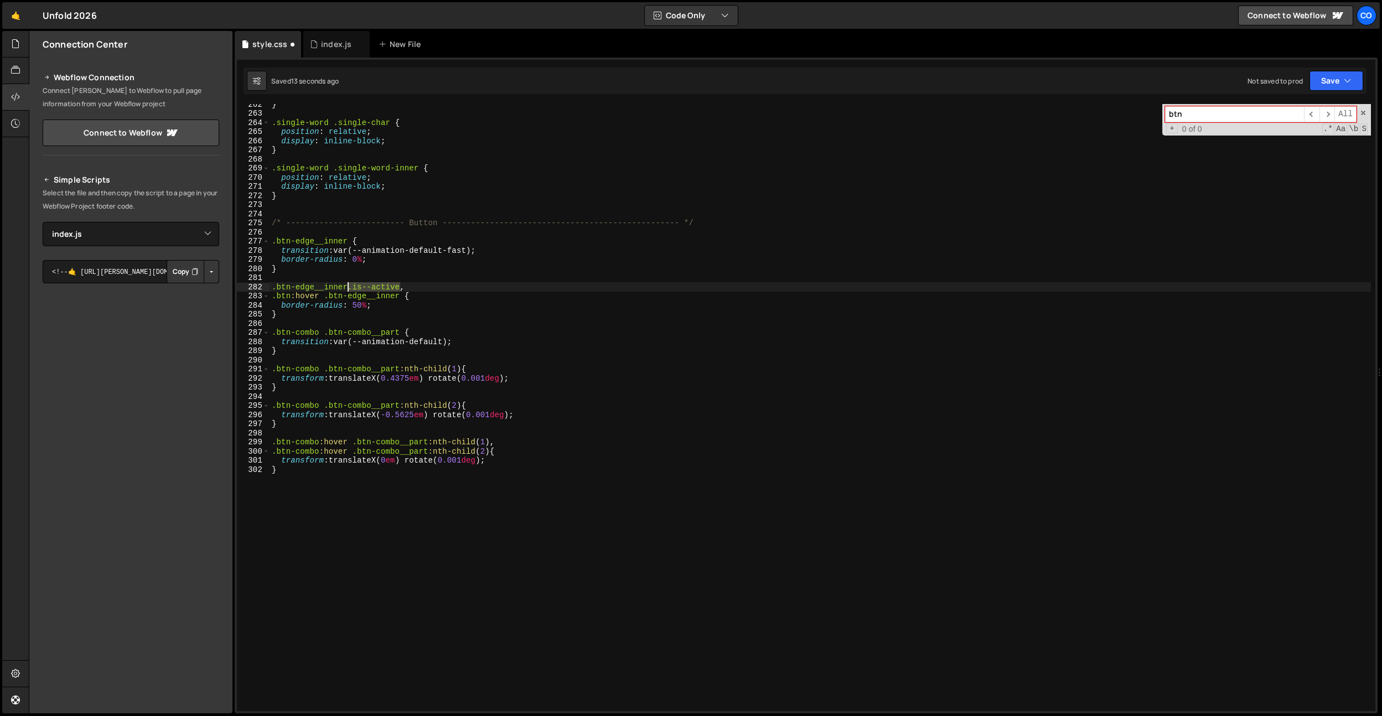
drag, startPoint x: 401, startPoint y: 287, endPoint x: 348, endPoint y: 290, distance: 53.8
click at [348, 290] on div "} .single-word .single-char { position : relative ; display : inline-block ; } …" at bounding box center [821, 413] width 1102 height 626
click at [269, 289] on div "282" at bounding box center [253, 287] width 33 height 9
click at [271, 288] on div "} .single-word .single-char { position : relative ; display : inline-block ; } …" at bounding box center [821, 413] width 1102 height 626
paste textarea "is--active."
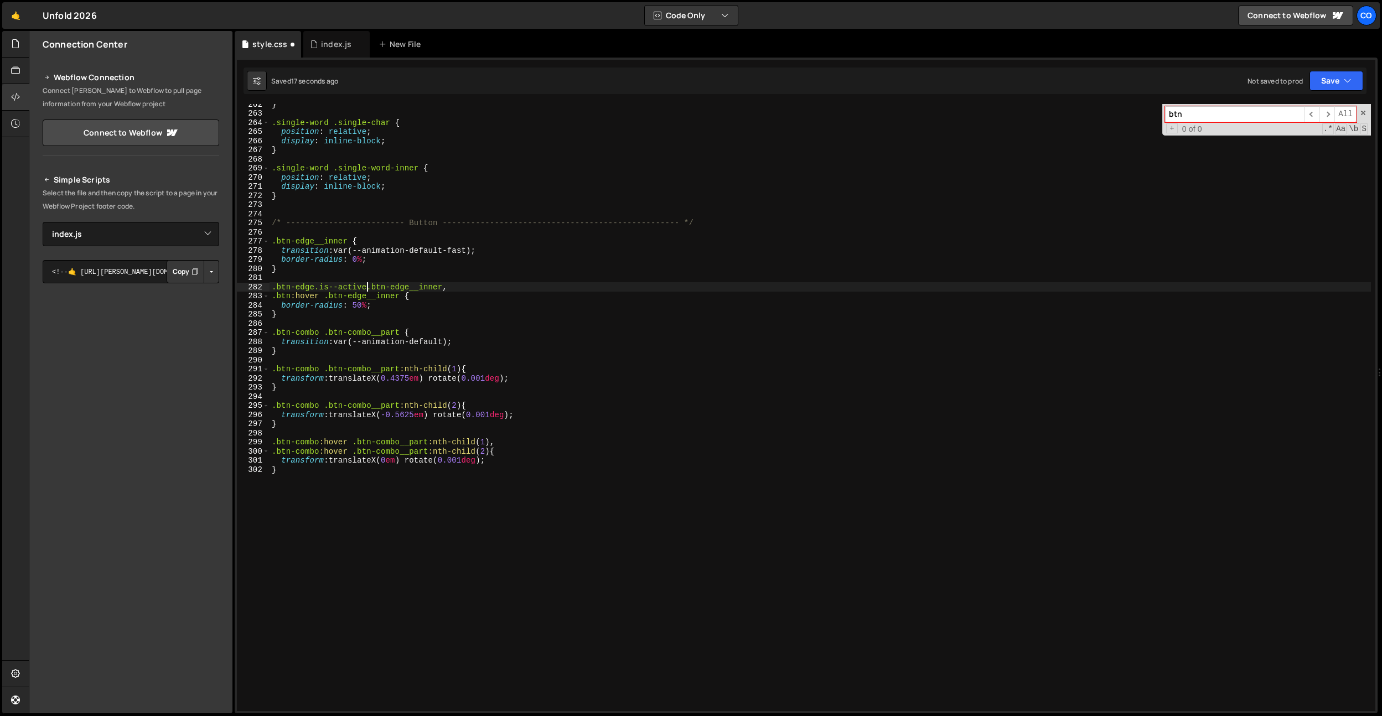
scroll to position [0, 7]
click at [355, 304] on div "} .single-word .single-char { position : relative ; display : inline-block ; } …" at bounding box center [821, 413] width 1102 height 626
type textarea "border-radius: 50%;"
click at [344, 319] on div "} .single-word .single-char { position : relative ; display : inline-block ; } …" at bounding box center [821, 413] width 1102 height 626
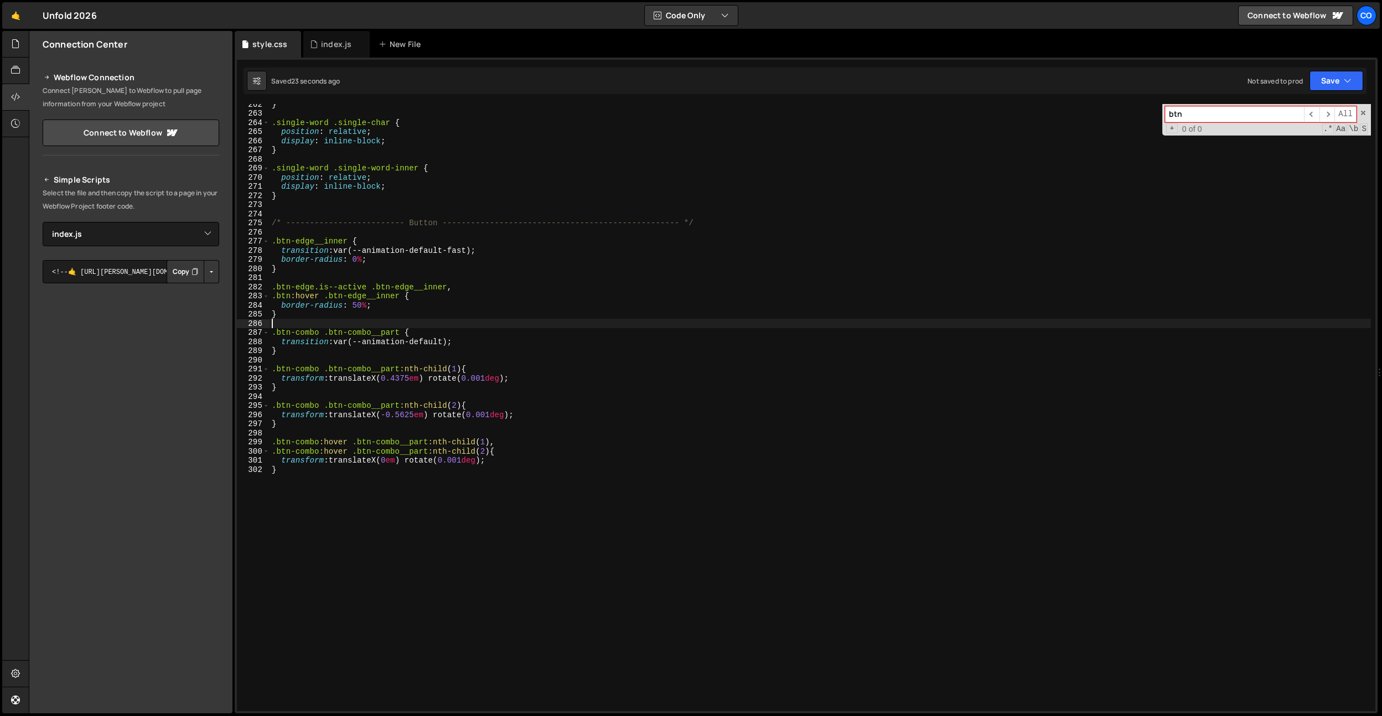
scroll to position [0, 0]
click at [341, 316] on div "} .single-word .single-char { position : relative ; display : inline-block ; } …" at bounding box center [821, 413] width 1102 height 626
type textarea "}"
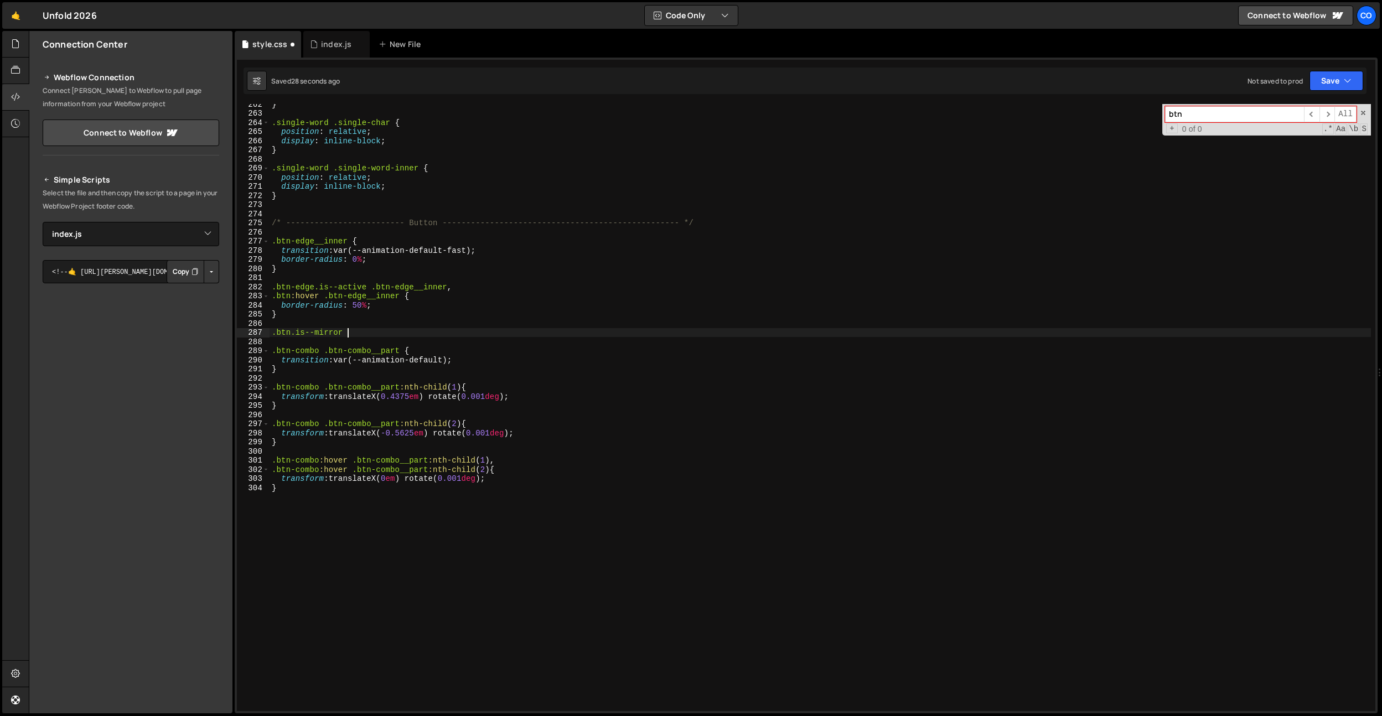
scroll to position [0, 4]
drag, startPoint x: 347, startPoint y: 241, endPoint x: 244, endPoint y: 238, distance: 103.0
click at [244, 238] on div ".btn.is--mirror 262 263 264 265 266 267 268 269 270 271 272 273 274 275 276 277…" at bounding box center [806, 407] width 1139 height 607
click at [359, 333] on div "} .single-word .single-char { position : relative ; display : inline-block ; } …" at bounding box center [821, 413] width 1102 height 626
paste textarea ".btn-edge__inner"
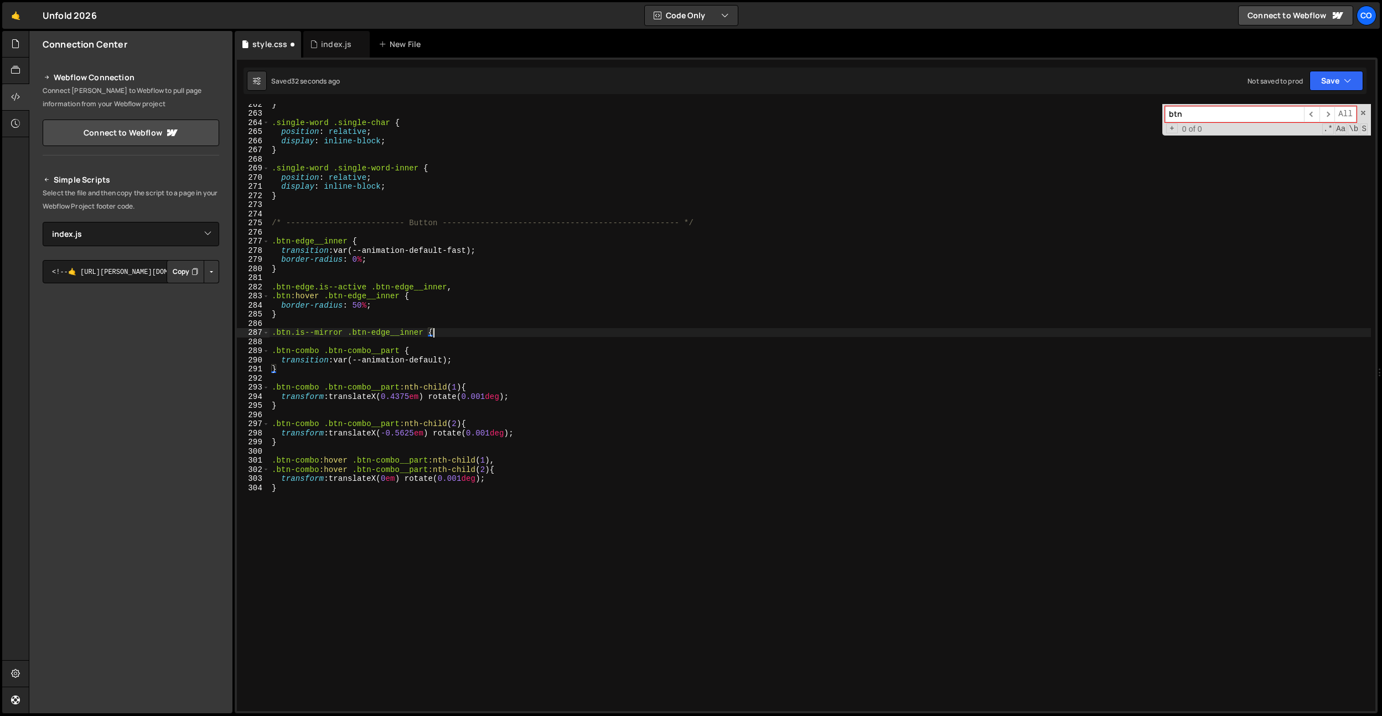
type textarea ".btn.is--mirror .btn-edge__inner {}"
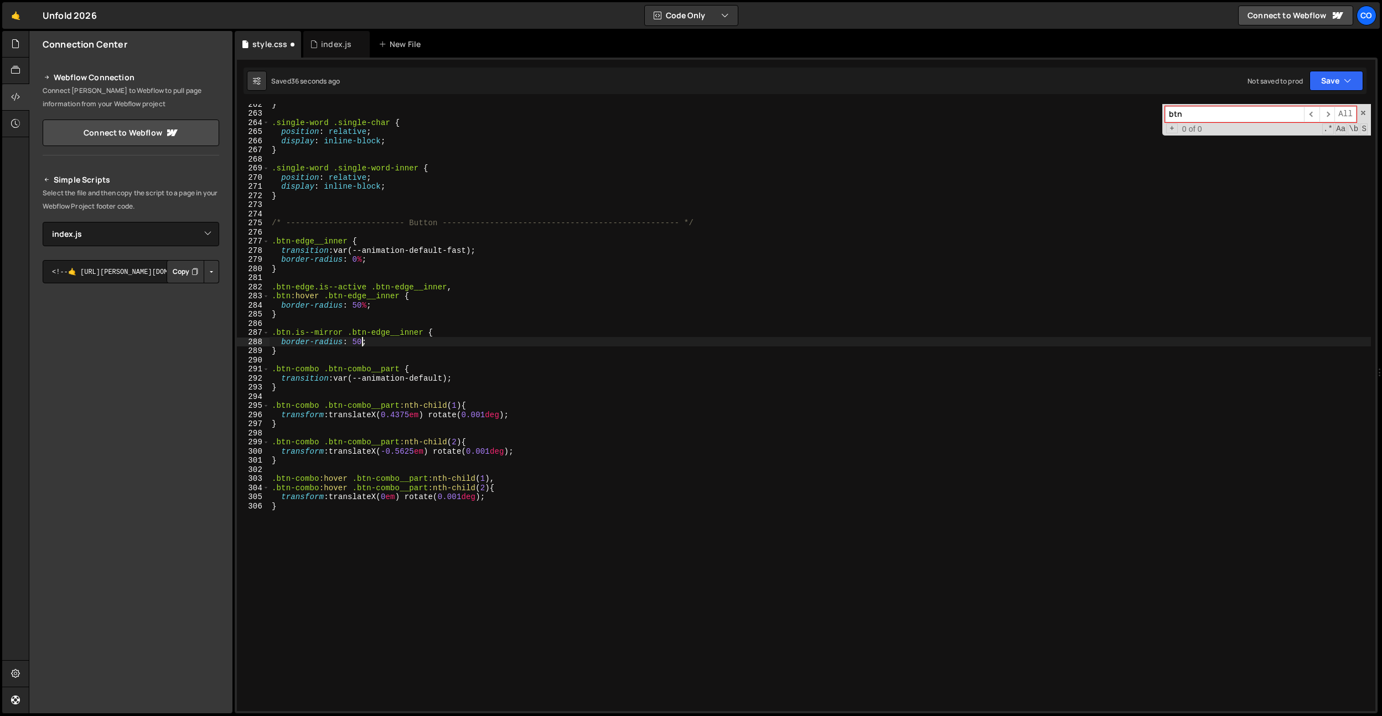
scroll to position [0, 6]
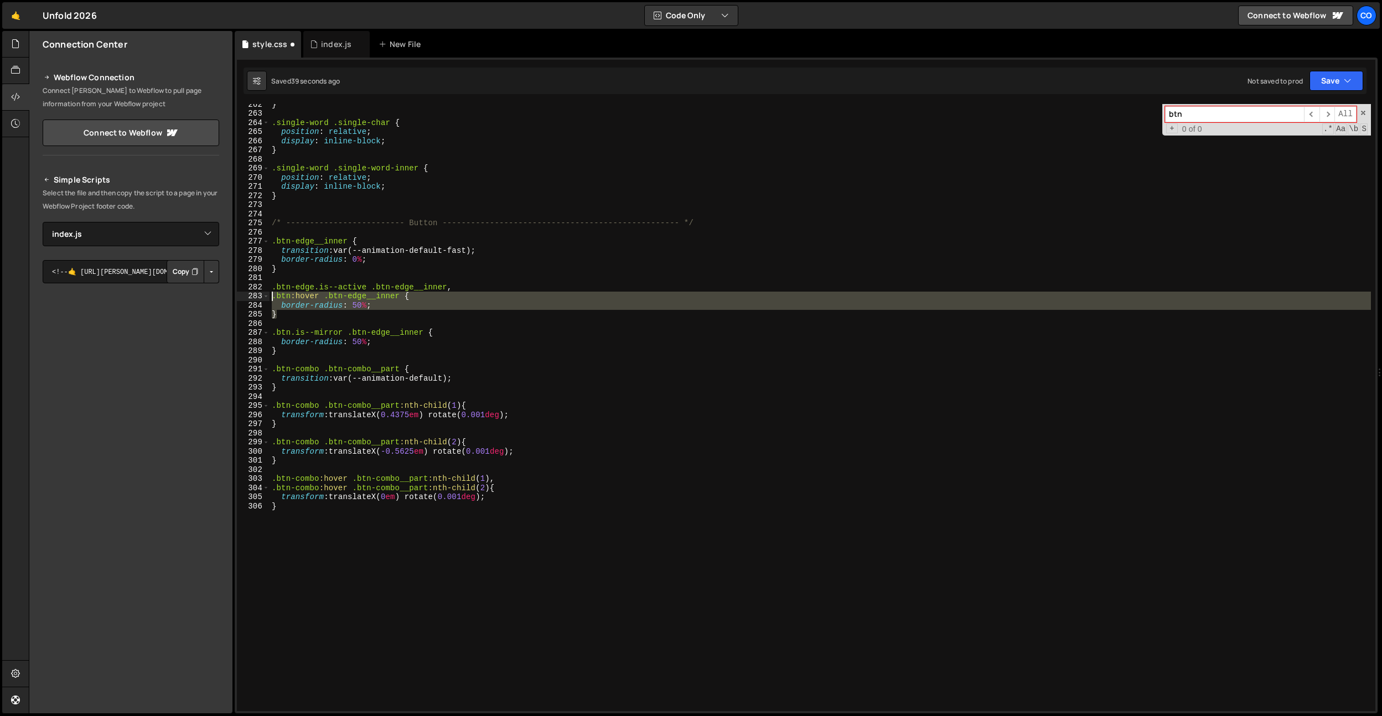
drag, startPoint x: 276, startPoint y: 316, endPoint x: 260, endPoint y: 297, distance: 24.4
click at [260, 297] on div "border-radius: 50%; 262 263 264 265 266 267 268 269 270 271 272 273 274 275 276…" at bounding box center [806, 407] width 1139 height 607
click at [308, 353] on div "} .single-word .single-char { position : relative ; display : inline-block ; } …" at bounding box center [821, 413] width 1102 height 626
type textarea "}"
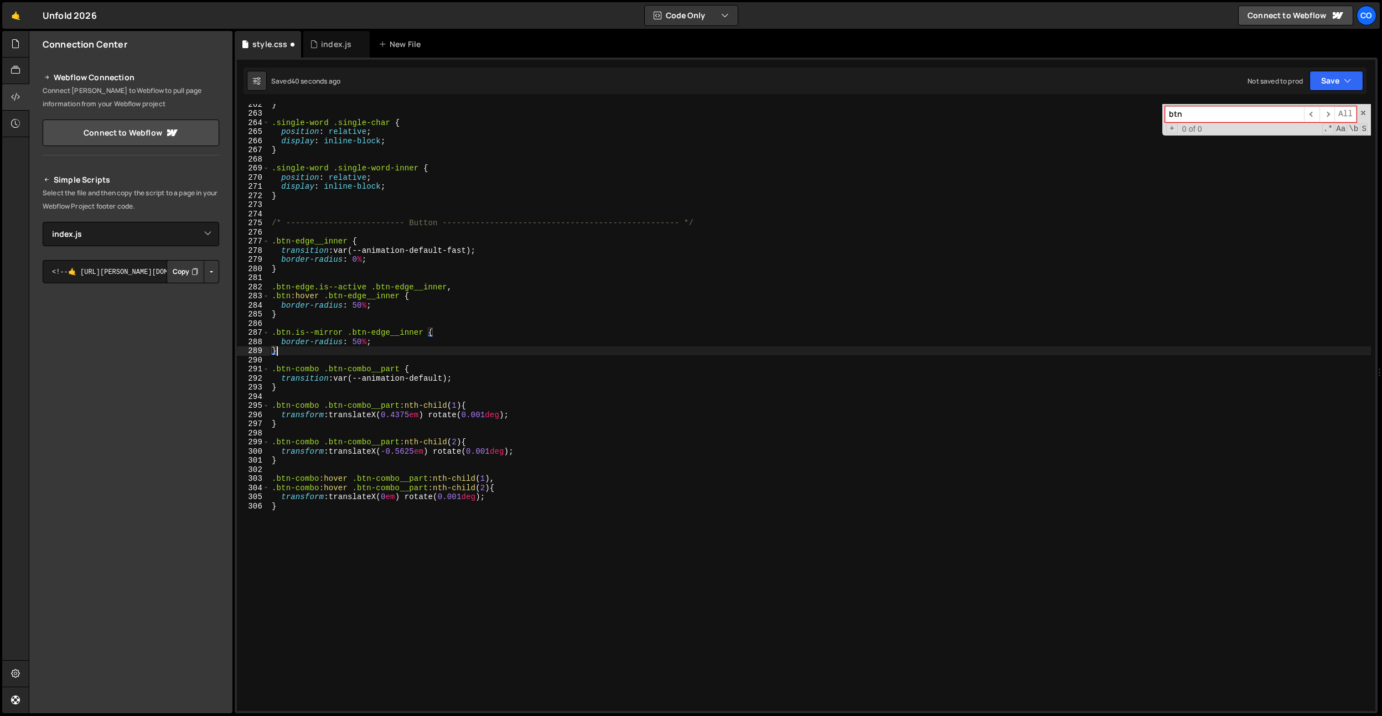
scroll to position [0, 0]
paste textarea "}"
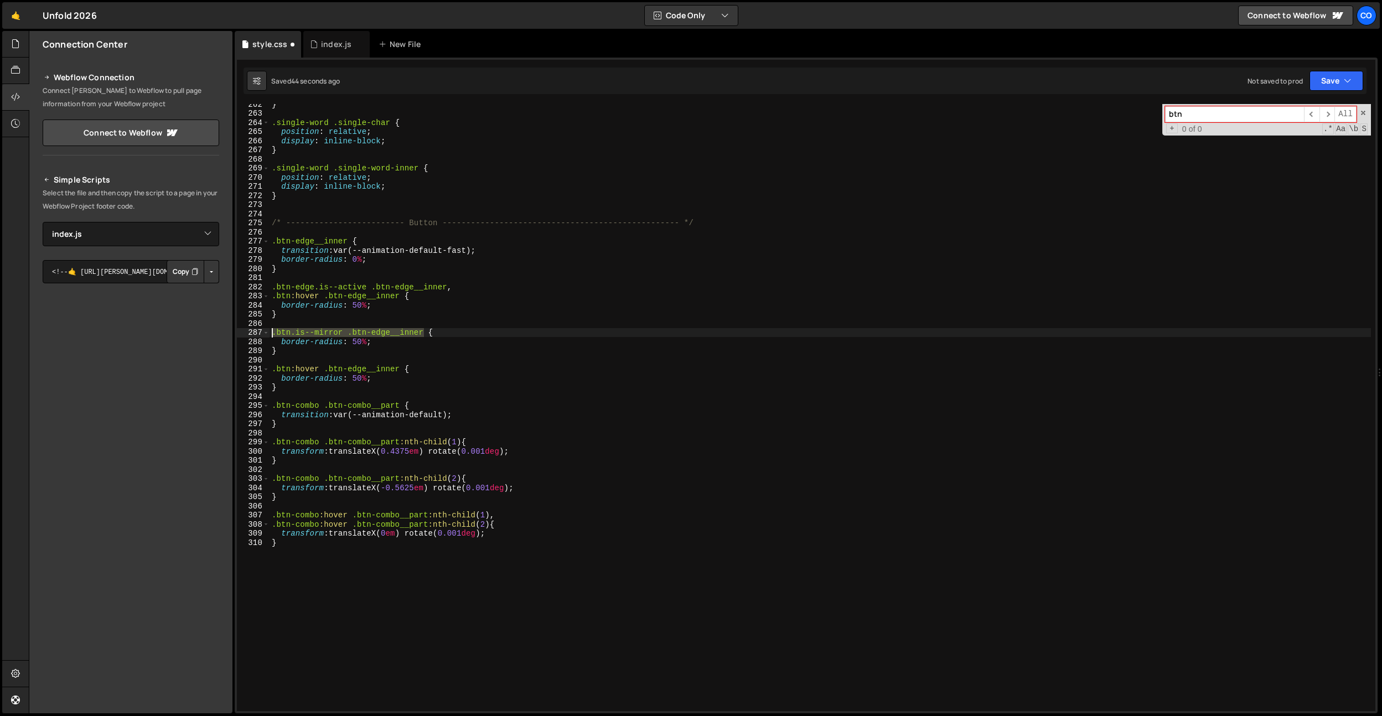
drag, startPoint x: 425, startPoint y: 334, endPoint x: 353, endPoint y: 374, distance: 83.0
click at [250, 333] on div "} 262 263 264 265 266 267 268 269 270 271 272 273 274 275 276 277 278 279 280 2…" at bounding box center [806, 407] width 1139 height 607
drag, startPoint x: 402, startPoint y: 368, endPoint x: 240, endPoint y: 372, distance: 162.3
click at [240, 372] on div ".btn.is--mirror .btn-edge__inner { 262 263 264 265 266 267 268 269 270 271 272 …" at bounding box center [806, 407] width 1139 height 607
paste textarea ".is--mirro"
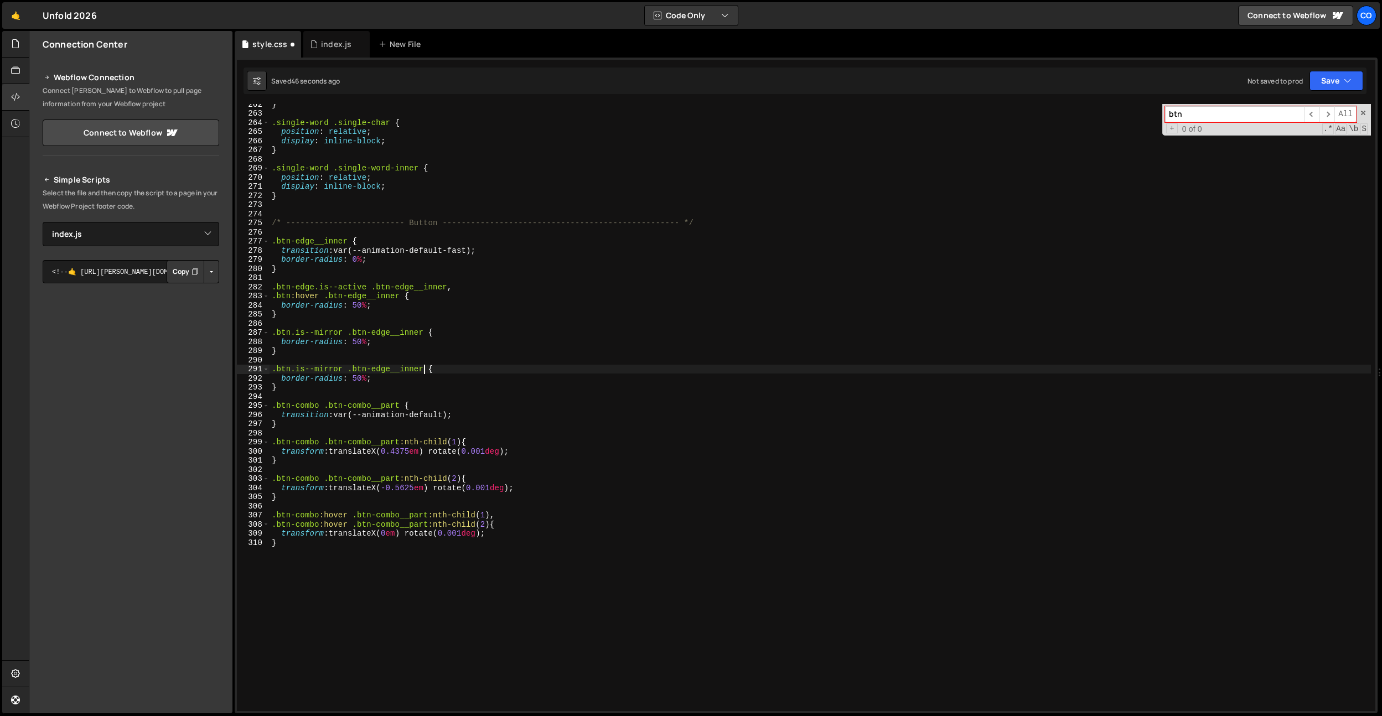
click at [339, 370] on div "} .single-word .single-char { position : relative ; display : inline-block ; } …" at bounding box center [821, 413] width 1102 height 626
click at [414, 345] on div "} .single-word .single-char { position : relative ; display : inline-block ; } …" at bounding box center [821, 413] width 1102 height 626
click at [357, 383] on div "} .single-word .single-char { position : relative ; display : inline-block ; } …" at bounding box center [821, 413] width 1102 height 626
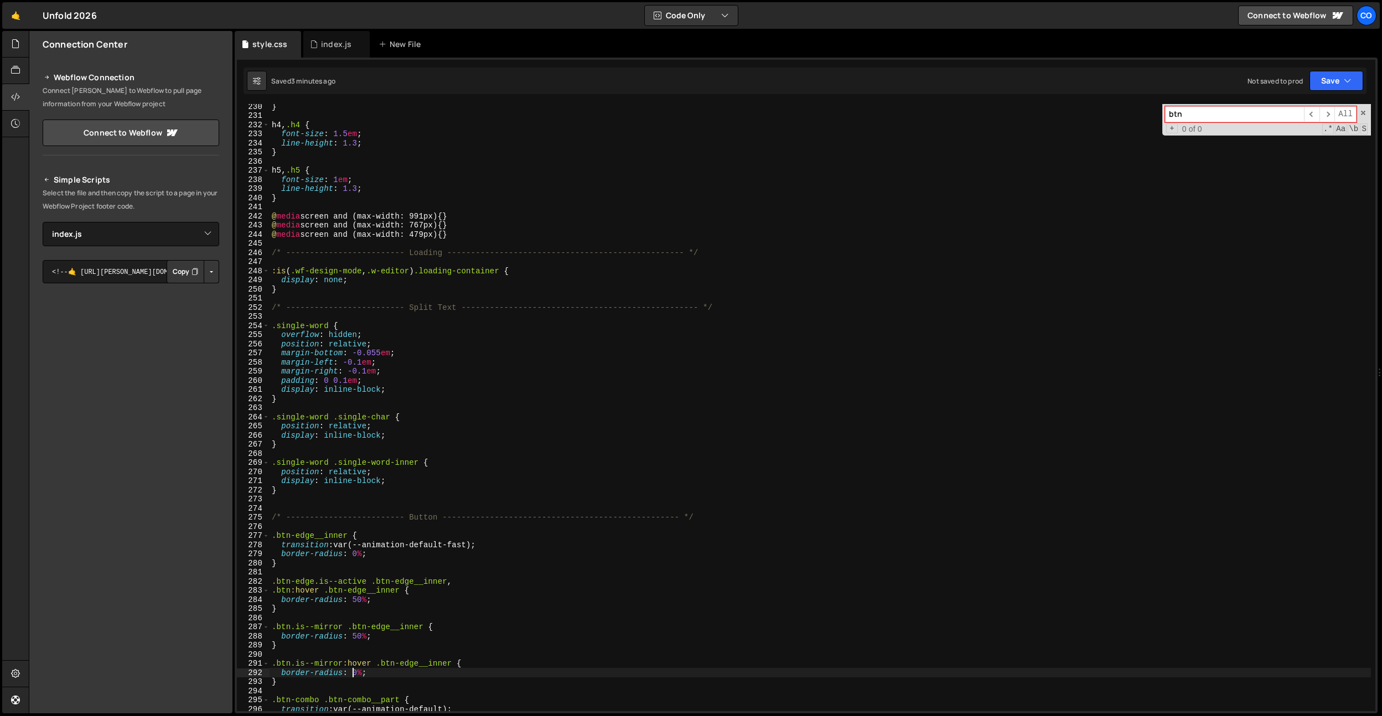
scroll to position [1867, 0]
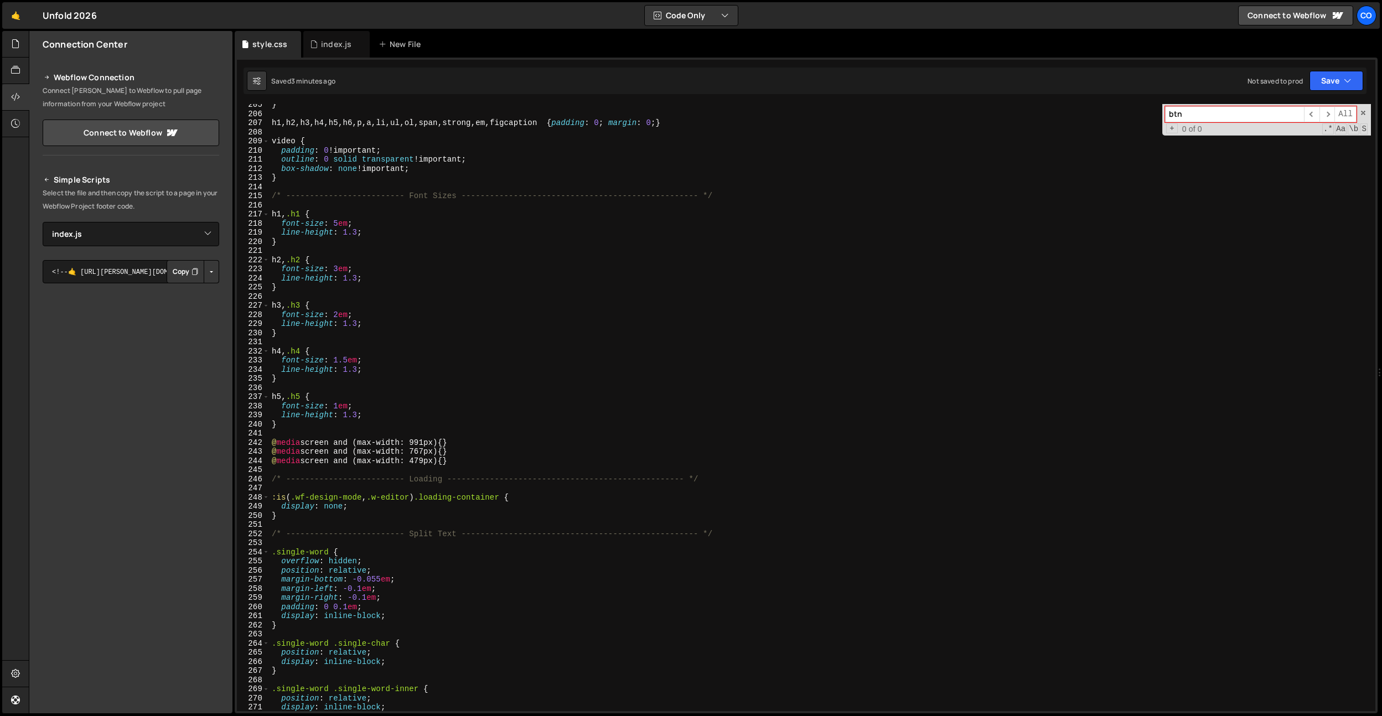
click at [375, 233] on div "} h1 , h2 , h3 , h4 , h5 , h6 , p , a , [PERSON_NAME] , ul , ol , span , strong…" at bounding box center [821, 413] width 1102 height 626
click at [369, 223] on div "} h1 , h2 , h3 , h4 , h5 , h6 , p , a , [PERSON_NAME] , ul , ol , span , strong…" at bounding box center [821, 413] width 1102 height 626
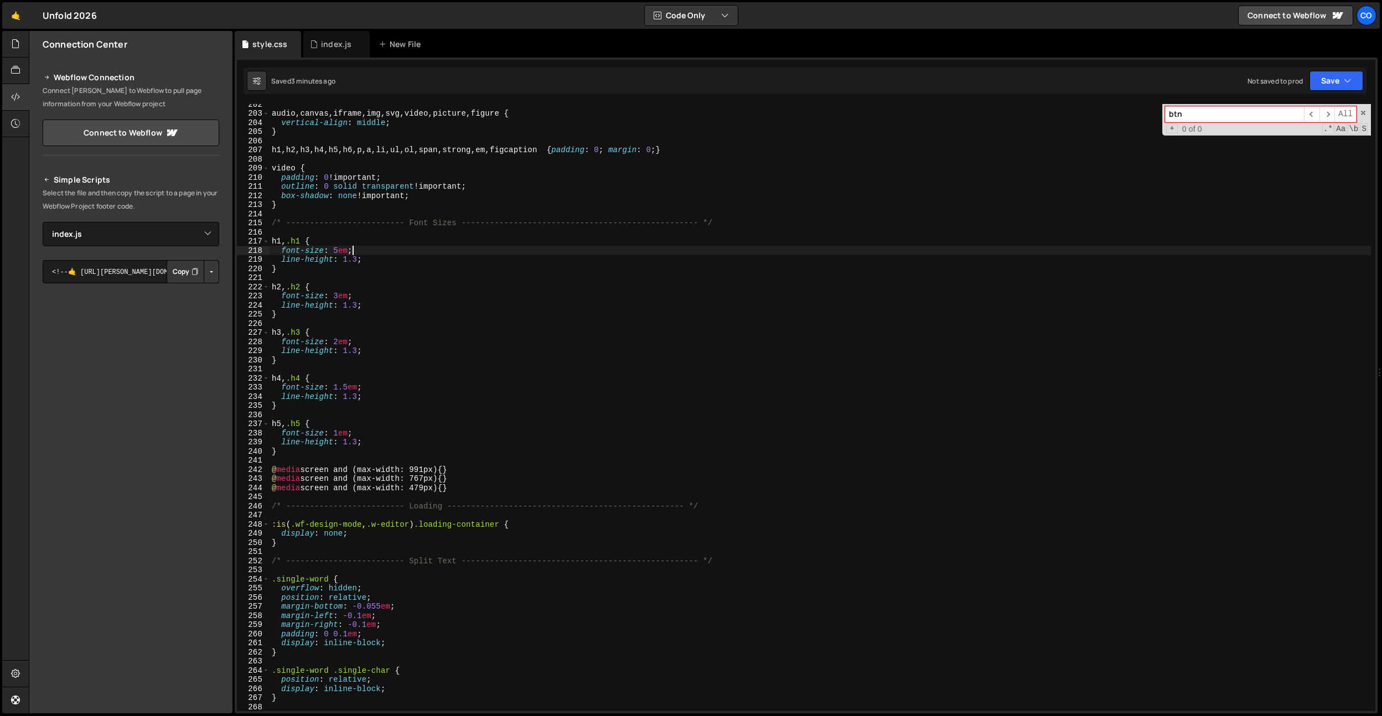
scroll to position [1817, 0]
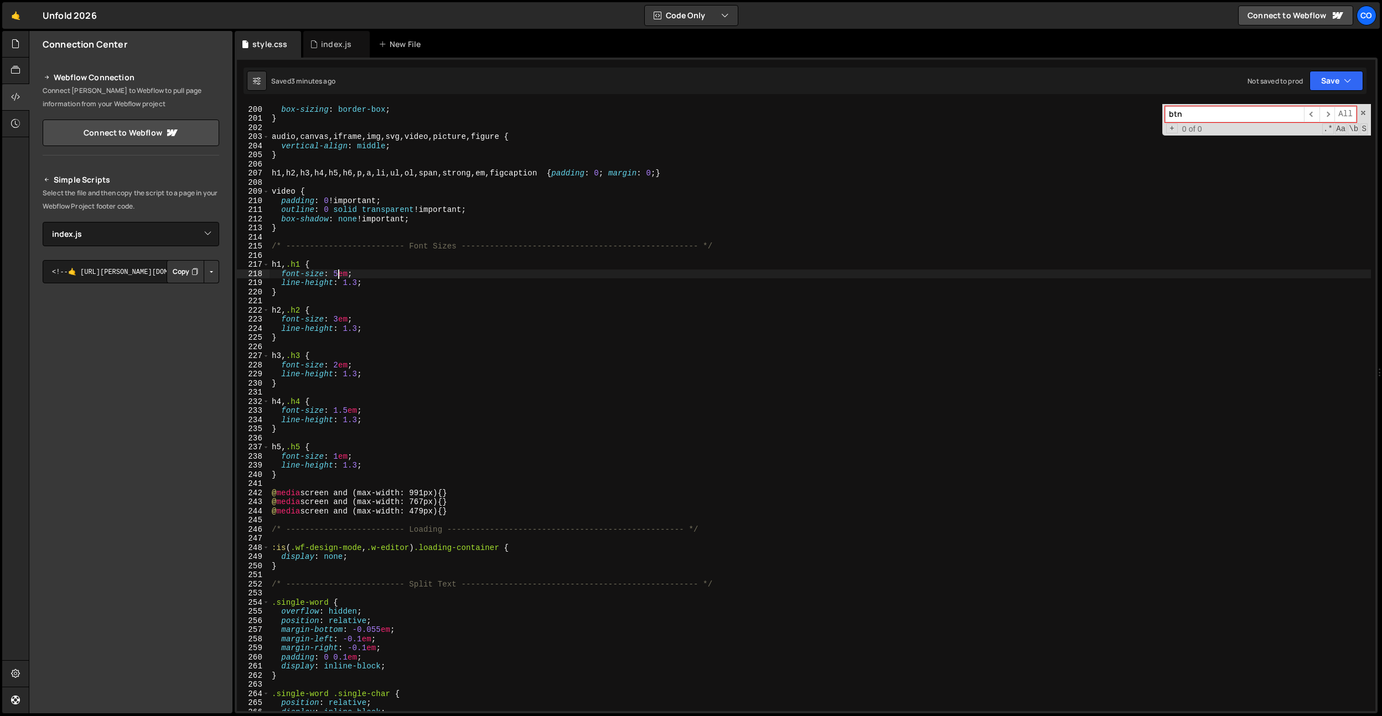
click at [337, 277] on div "height : auto ; box-sizing : border-box ; } audio , canvas , iframe , img , svg…" at bounding box center [821, 409] width 1102 height 626
click at [340, 319] on div "height : auto ; box-sizing : border-box ; } audio , canvas , iframe , img , svg…" at bounding box center [821, 409] width 1102 height 626
click at [344, 312] on div "height : auto ; box-sizing : border-box ; } audio , canvas , iframe , img , svg…" at bounding box center [821, 409] width 1102 height 626
click at [364, 335] on div "height : auto ; box-sizing : border-box ; } audio , canvas , iframe , img , svg…" at bounding box center [821, 409] width 1102 height 626
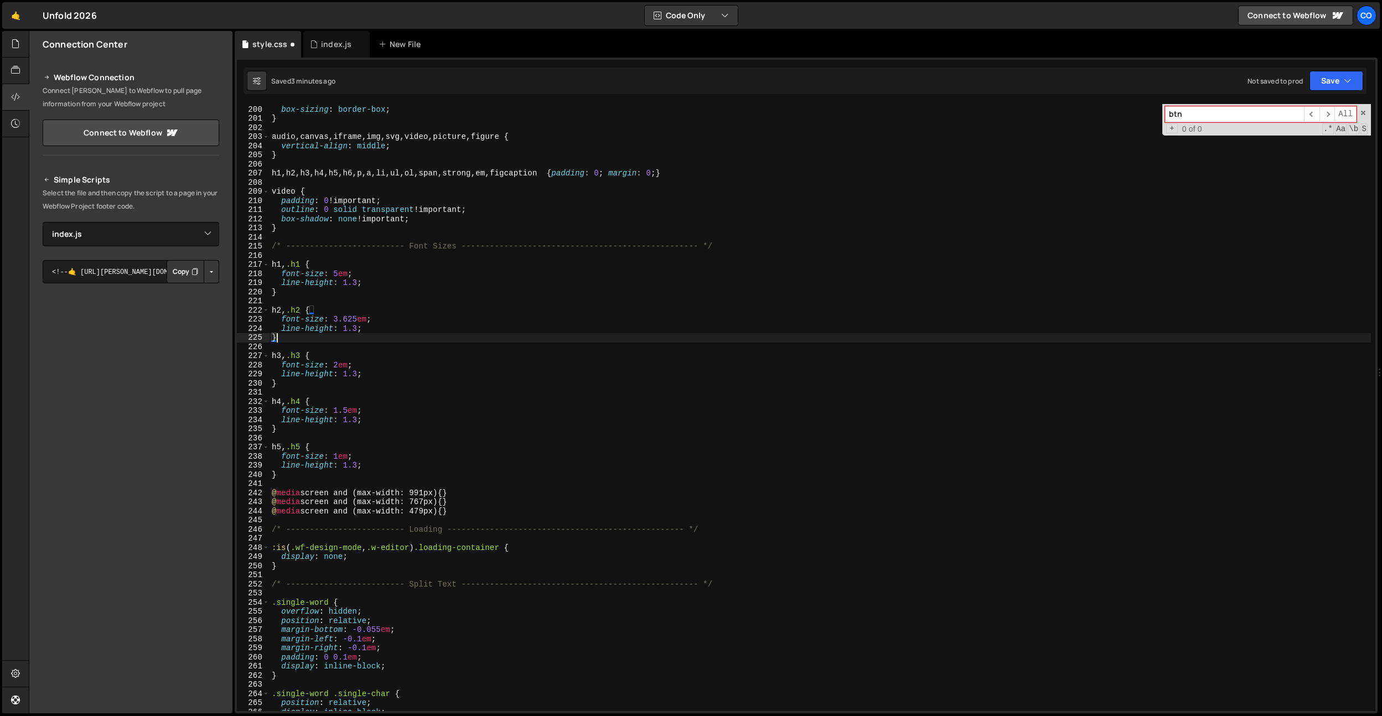
scroll to position [0, 0]
click at [354, 281] on div "height : auto ; box-sizing : border-box ; } audio , canvas , iframe , img , svg…" at bounding box center [821, 409] width 1102 height 626
drag, startPoint x: 374, startPoint y: 283, endPoint x: 347, endPoint y: 321, distance: 46.3
click at [345, 285] on div "height : auto ; box-sizing : border-box ; } audio , canvas , iframe , img , svg…" at bounding box center [821, 409] width 1102 height 626
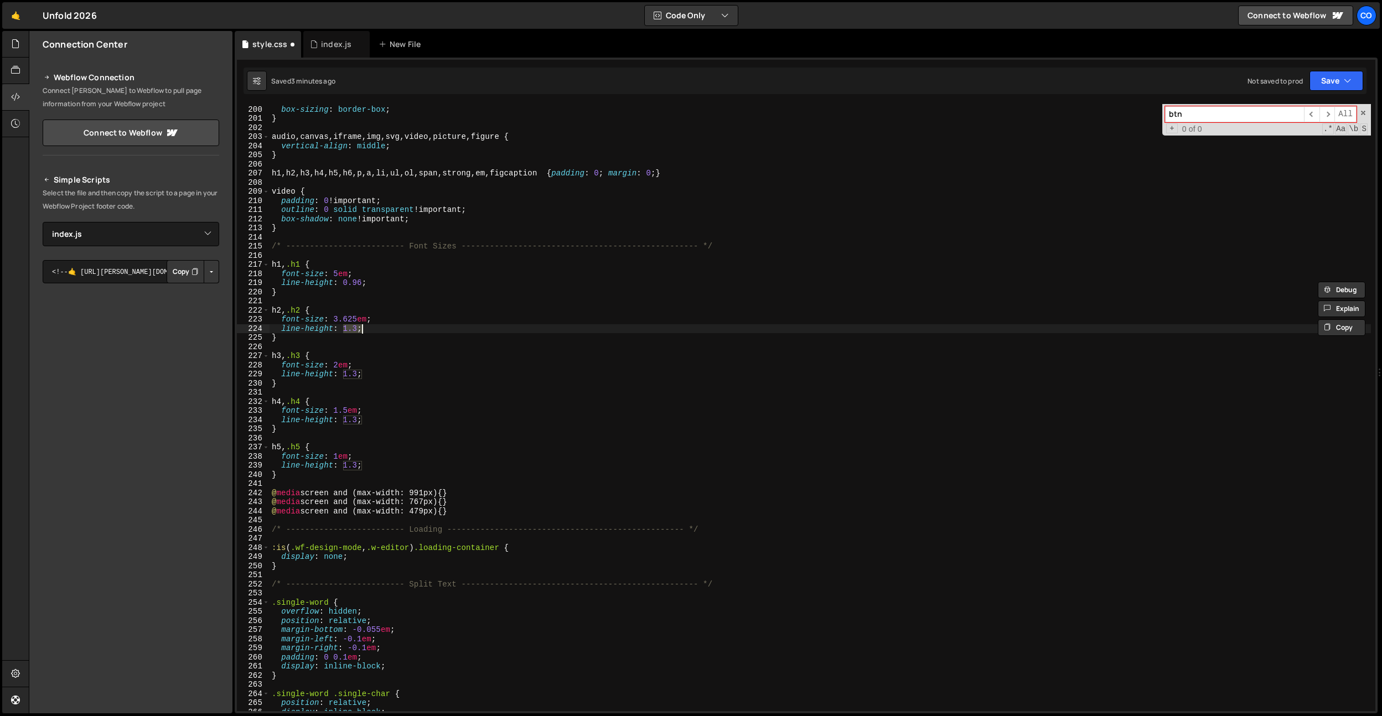
drag, startPoint x: 345, startPoint y: 331, endPoint x: 365, endPoint y: 331, distance: 20.5
click at [365, 331] on div "height : auto ; box-sizing : border-box ; } audio , canvas , iframe , img , svg…" at bounding box center [821, 409] width 1102 height 626
paste textarea "0.96"
type textarea "line-height: 0.96;"
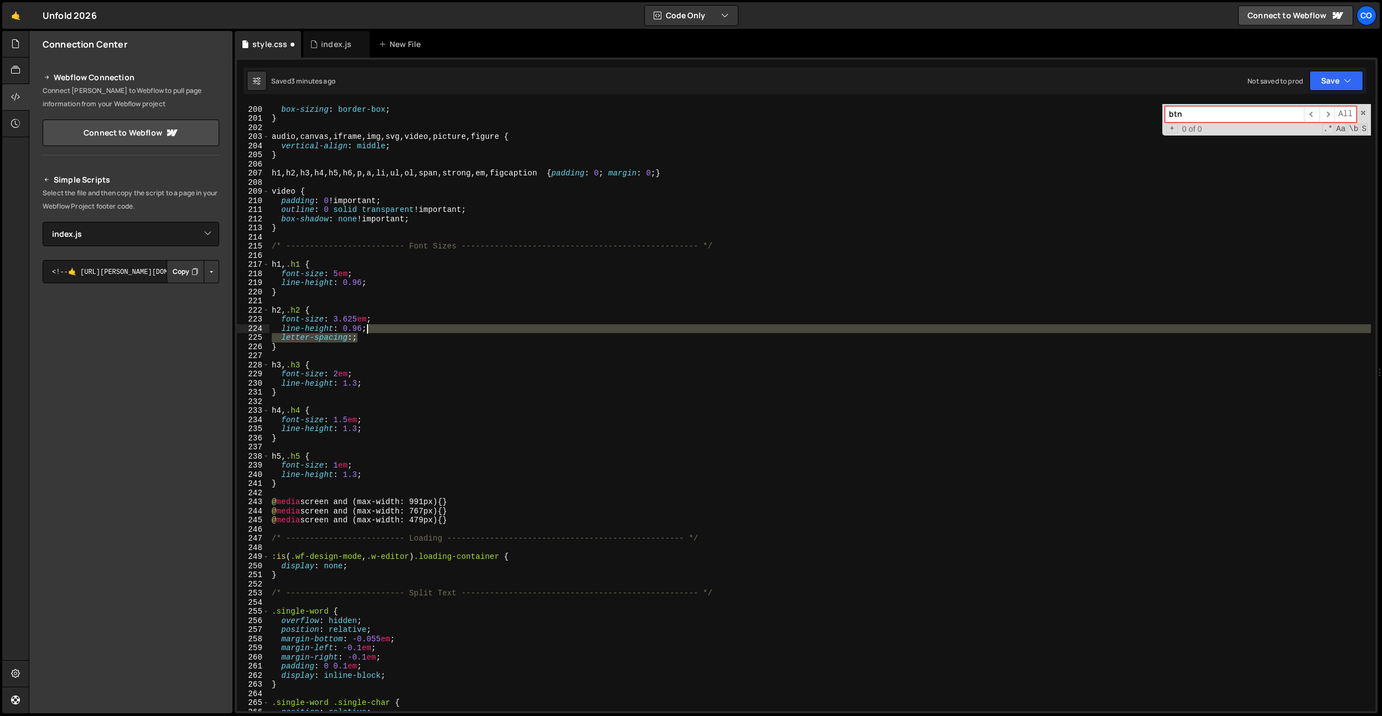
drag, startPoint x: 370, startPoint y: 333, endPoint x: 375, endPoint y: 329, distance: 6.7
click at [375, 329] on div "height : auto ; box-sizing : border-box ; } audio , canvas , iframe , img , svg…" at bounding box center [821, 409] width 1102 height 626
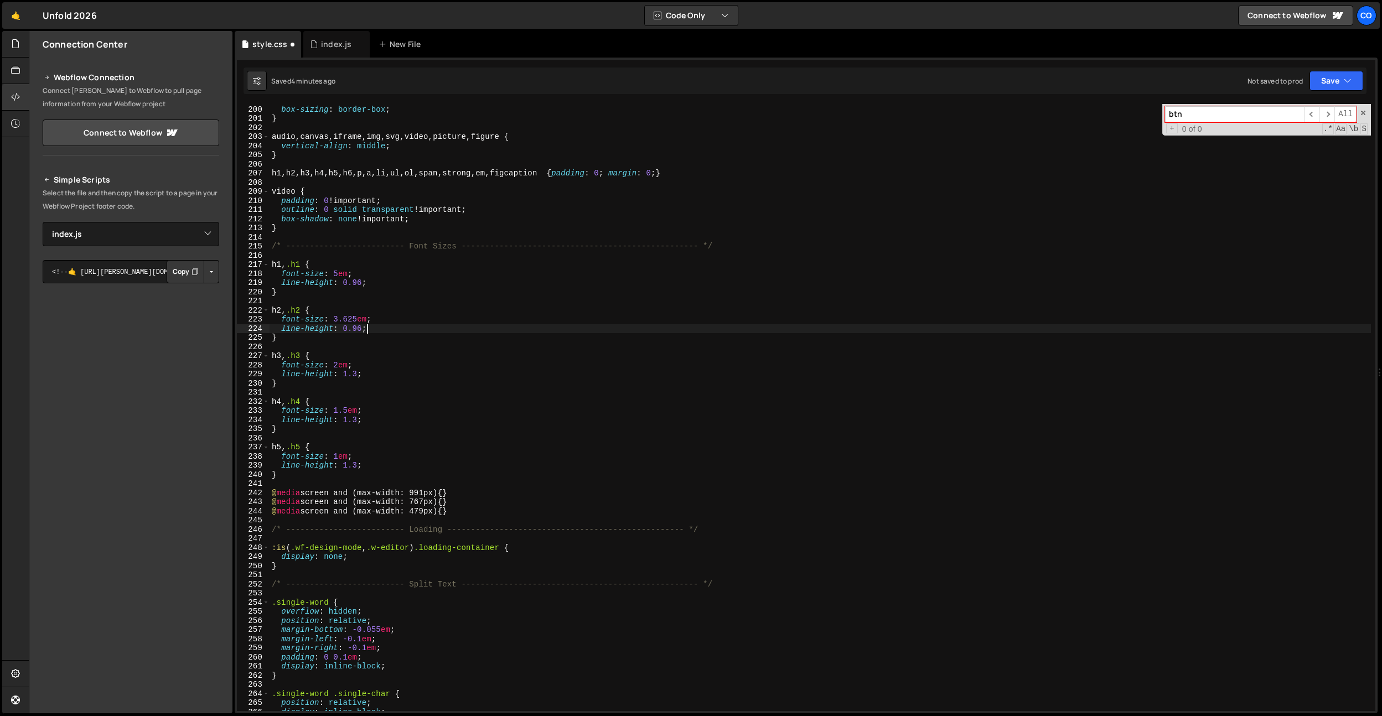
click at [342, 368] on div "height : auto ; box-sizing : border-box ; } audio , canvas , iframe , img , svg…" at bounding box center [821, 409] width 1102 height 626
click at [386, 356] on div "height : auto ; box-sizing : border-box ; } audio , canvas , iframe , img , svg…" at bounding box center [821, 409] width 1102 height 626
click at [379, 368] on div "height : auto ; box-sizing : border-box ; } audio , canvas , iframe , img , svg…" at bounding box center [821, 409] width 1102 height 626
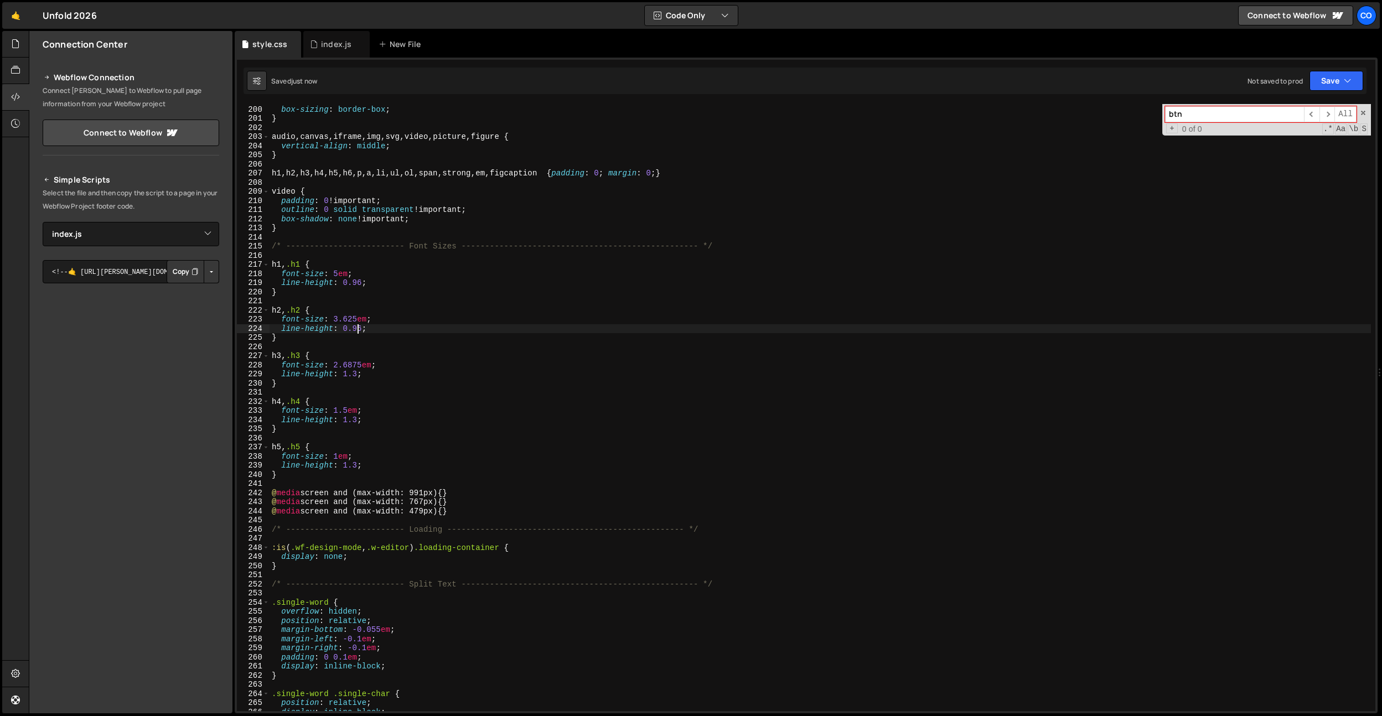
click at [358, 329] on div "height : auto ; box-sizing : border-box ; } audio , canvas , iframe , img , svg…" at bounding box center [821, 409] width 1102 height 626
click at [353, 371] on div "height : auto ; box-sizing : border-box ; } audio , canvas , iframe , img , svg…" at bounding box center [821, 409] width 1102 height 626
paste textarea "96"
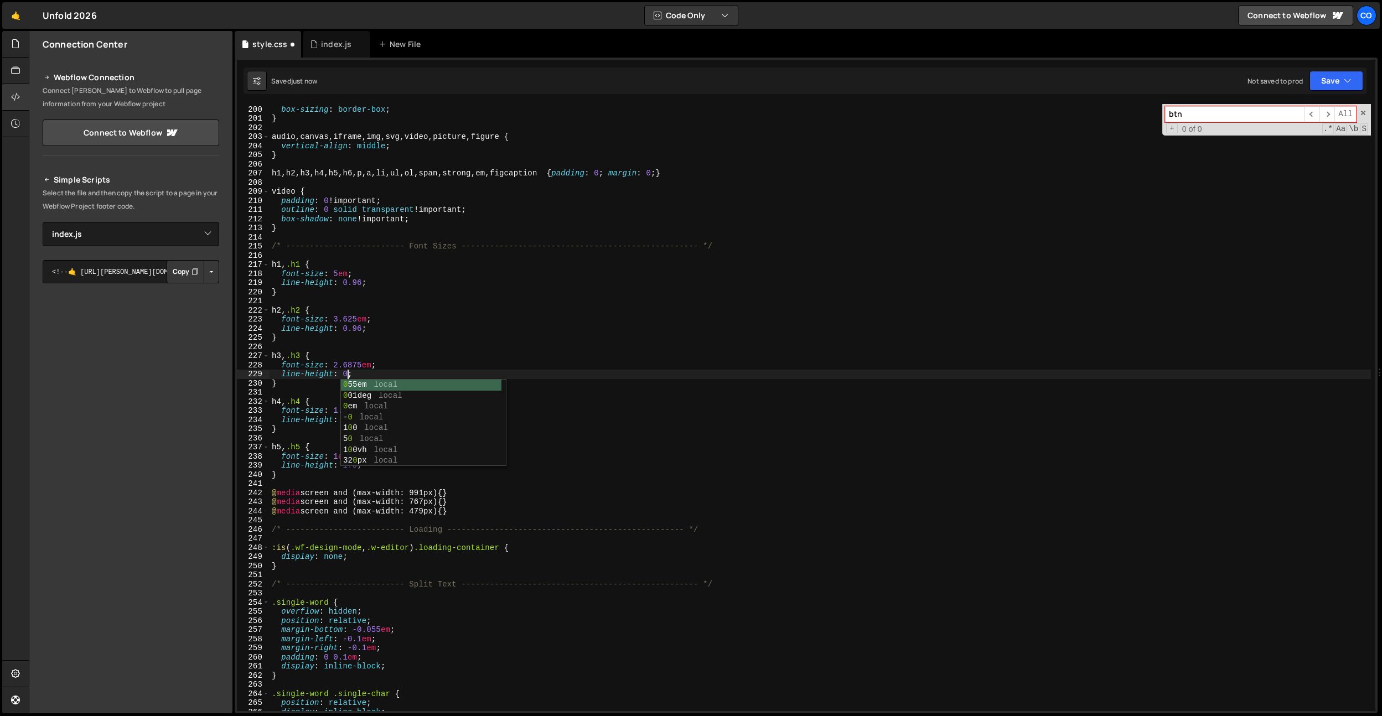
paste textarea "96"
drag, startPoint x: 372, startPoint y: 372, endPoint x: 283, endPoint y: 398, distance: 92.3
click at [282, 375] on div "height : auto ; box-sizing : border-box ; } audio , canvas , iframe , img , svg…" at bounding box center [821, 409] width 1102 height 626
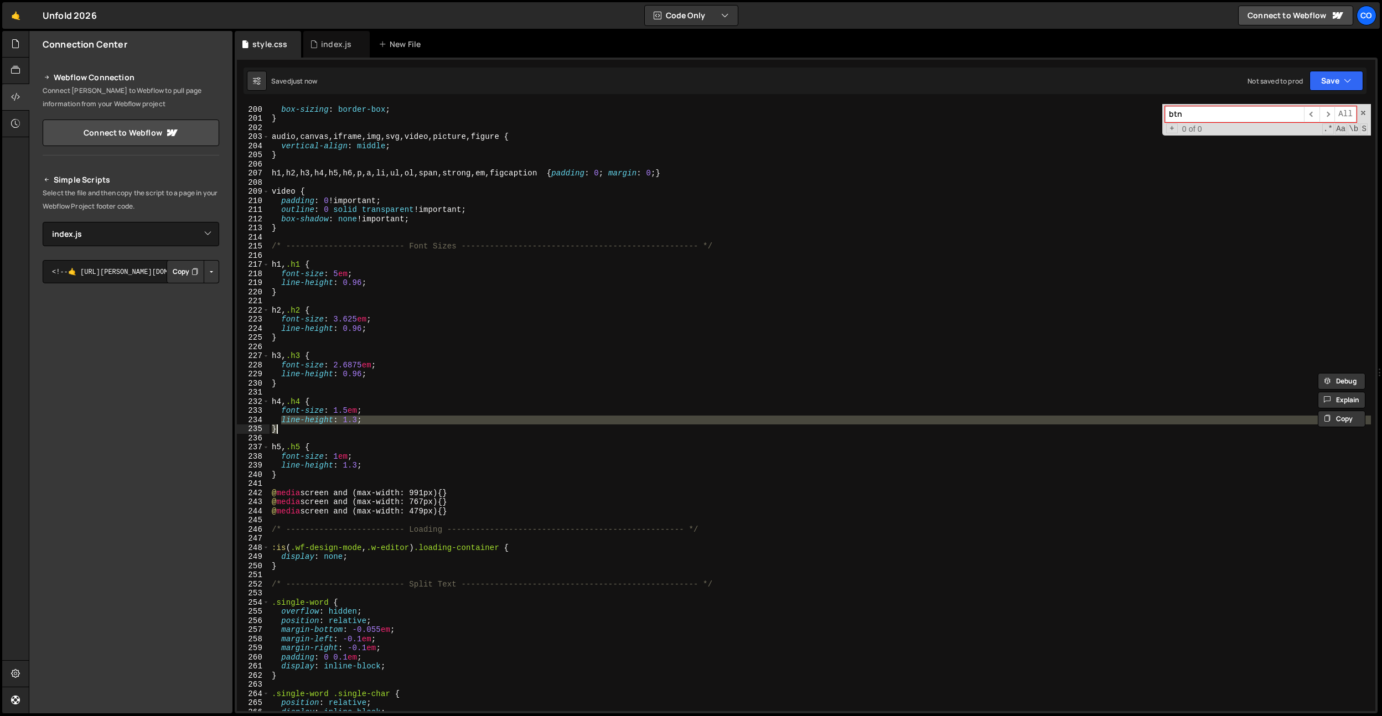
drag, startPoint x: 280, startPoint y: 421, endPoint x: 368, endPoint y: 425, distance: 88.1
click at [368, 425] on div "height : auto ; box-sizing : border-box ; } audio , canvas , iframe , img , svg…" at bounding box center [821, 409] width 1102 height 626
paste textarea "0.96;"
click at [368, 416] on div "height : auto ; box-sizing : border-box ; } audio , canvas , iframe , img , svg…" at bounding box center [821, 407] width 1102 height 607
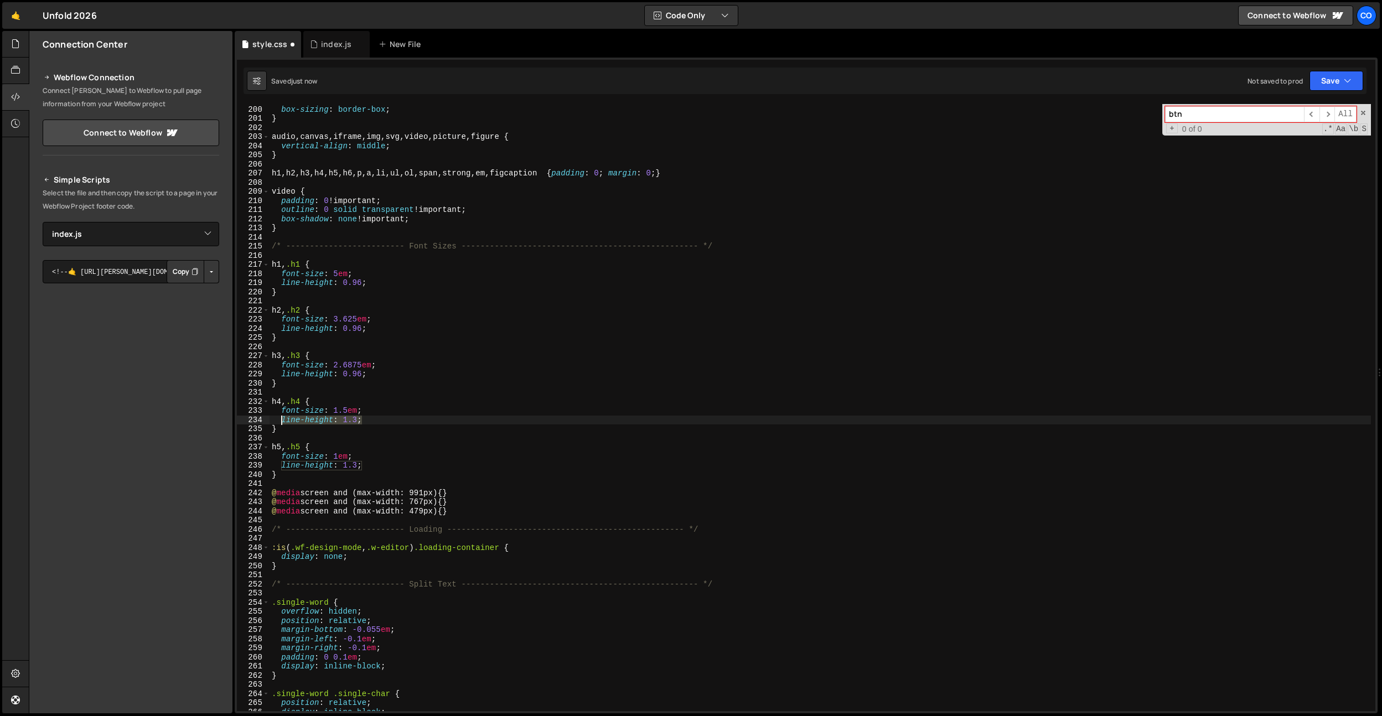
drag, startPoint x: 374, startPoint y: 418, endPoint x: 280, endPoint y: 420, distance: 94.1
click at [280, 420] on div "height : auto ; box-sizing : border-box ; } audio , canvas , iframe , img , svg…" at bounding box center [821, 409] width 1102 height 626
paste textarea "0.96"
paste textarea "font-size: 1em"
drag, startPoint x: 281, startPoint y: 464, endPoint x: 375, endPoint y: 468, distance: 94.2
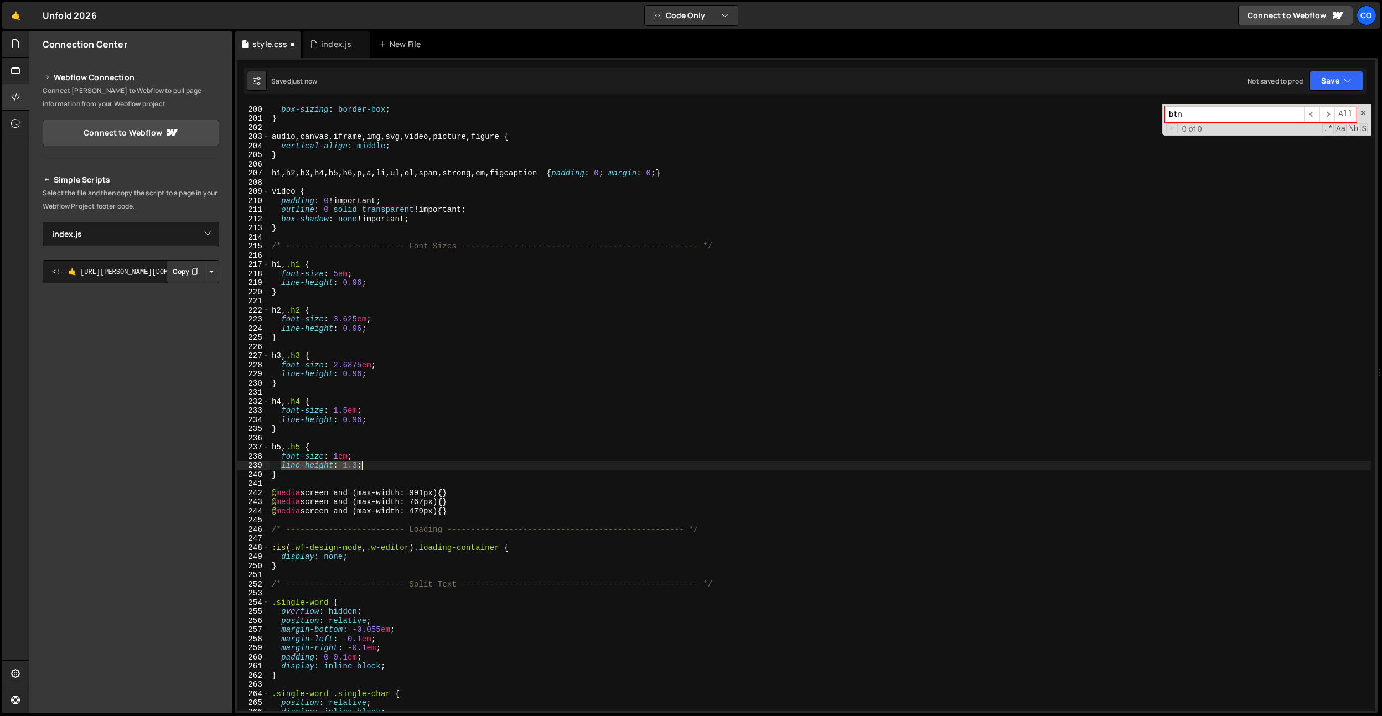
click at [375, 468] on div "height : auto ; box-sizing : border-box ; } audio , canvas , iframe , img , svg…" at bounding box center [821, 409] width 1102 height 626
click at [438, 455] on div "height : auto ; box-sizing : border-box ; } audio , canvas , iframe , img , svg…" at bounding box center [821, 409] width 1102 height 626
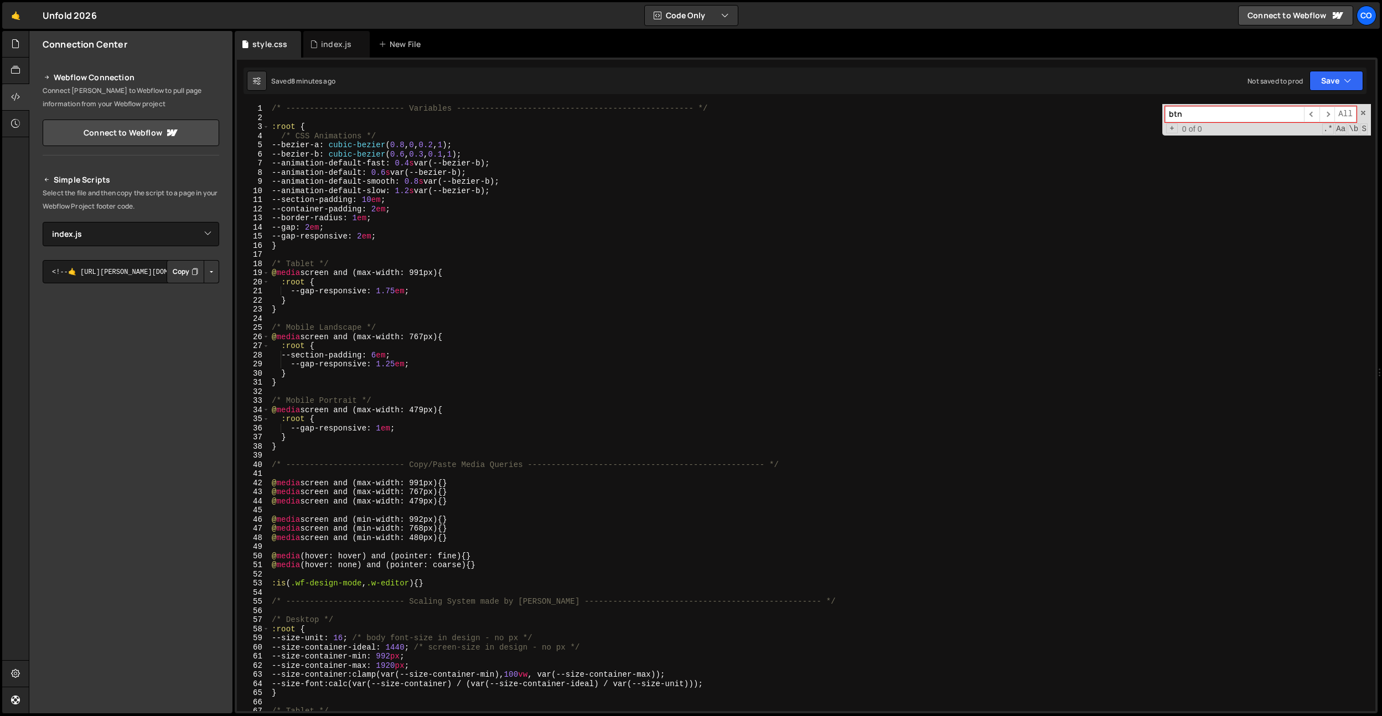
scroll to position [0, 0]
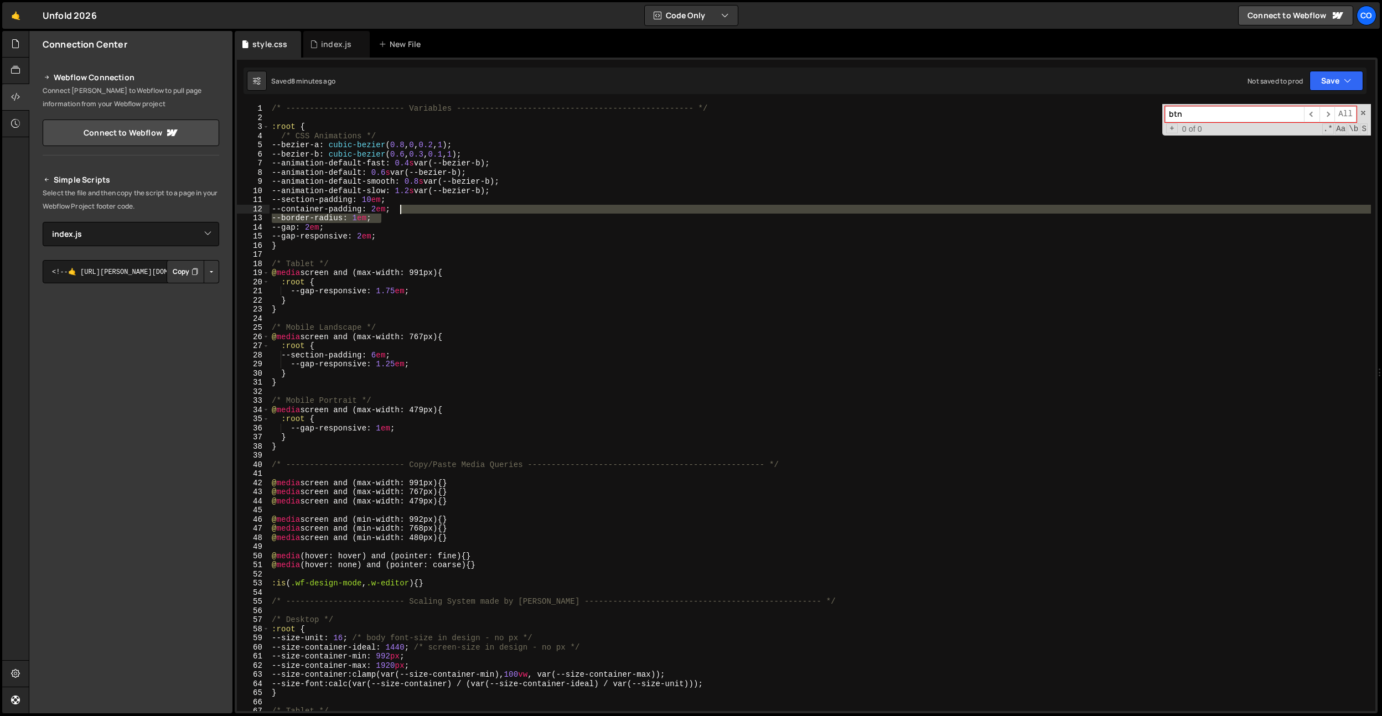
drag, startPoint x: 384, startPoint y: 219, endPoint x: 421, endPoint y: 212, distance: 37.8
click at [421, 212] on div "/* ------------------------- Variables ----------------------------------------…" at bounding box center [821, 417] width 1102 height 626
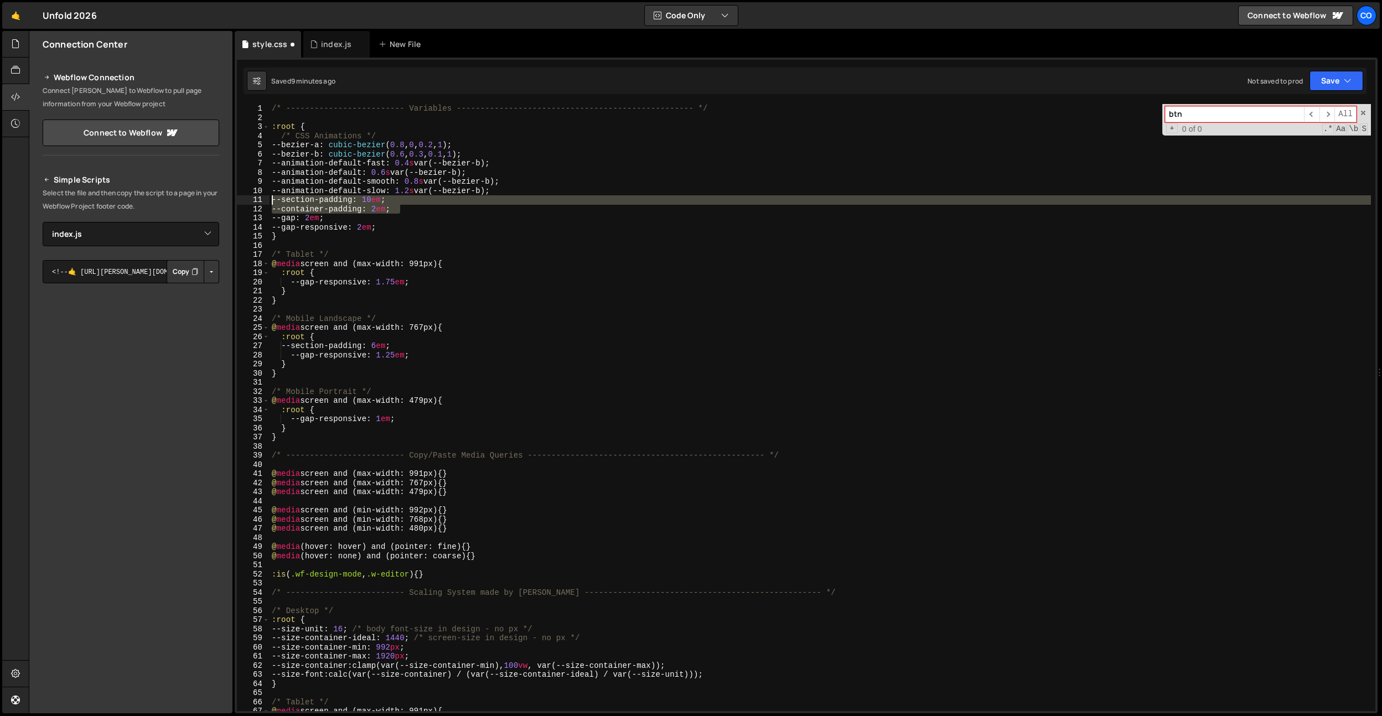
drag, startPoint x: 417, startPoint y: 209, endPoint x: 251, endPoint y: 202, distance: 166.3
click at [251, 202] on div "--container-padding: 2em; 1 2 3 4 5 6 7 8 9 10 11 12 13 14 15 16 17 18 19 20 21…" at bounding box center [806, 407] width 1139 height 607
type textarea "--section-padding: 10em; --container-padding: 2em;"
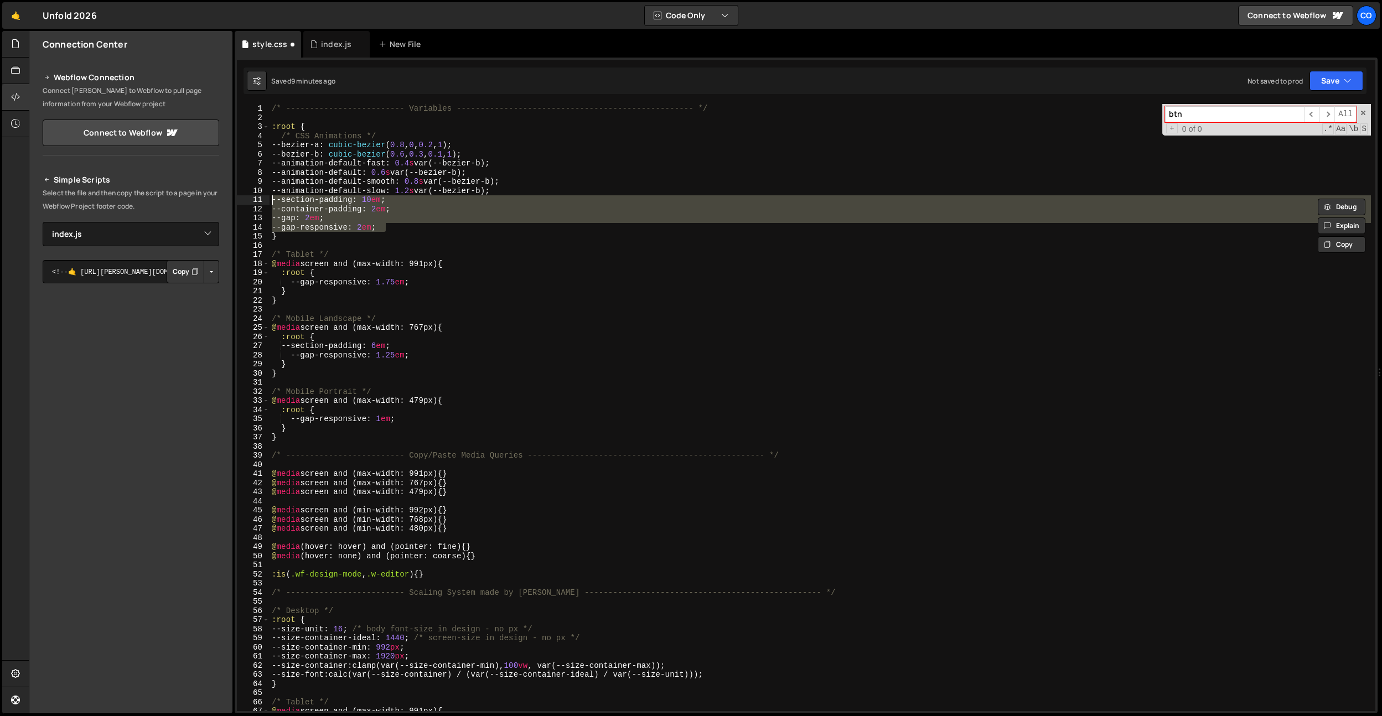
drag, startPoint x: 403, startPoint y: 226, endPoint x: 174, endPoint y: 204, distance: 229.8
click at [174, 204] on div "Files New File Create your first file Get started by starting a Javascript or C…" at bounding box center [706, 372] width 1354 height 683
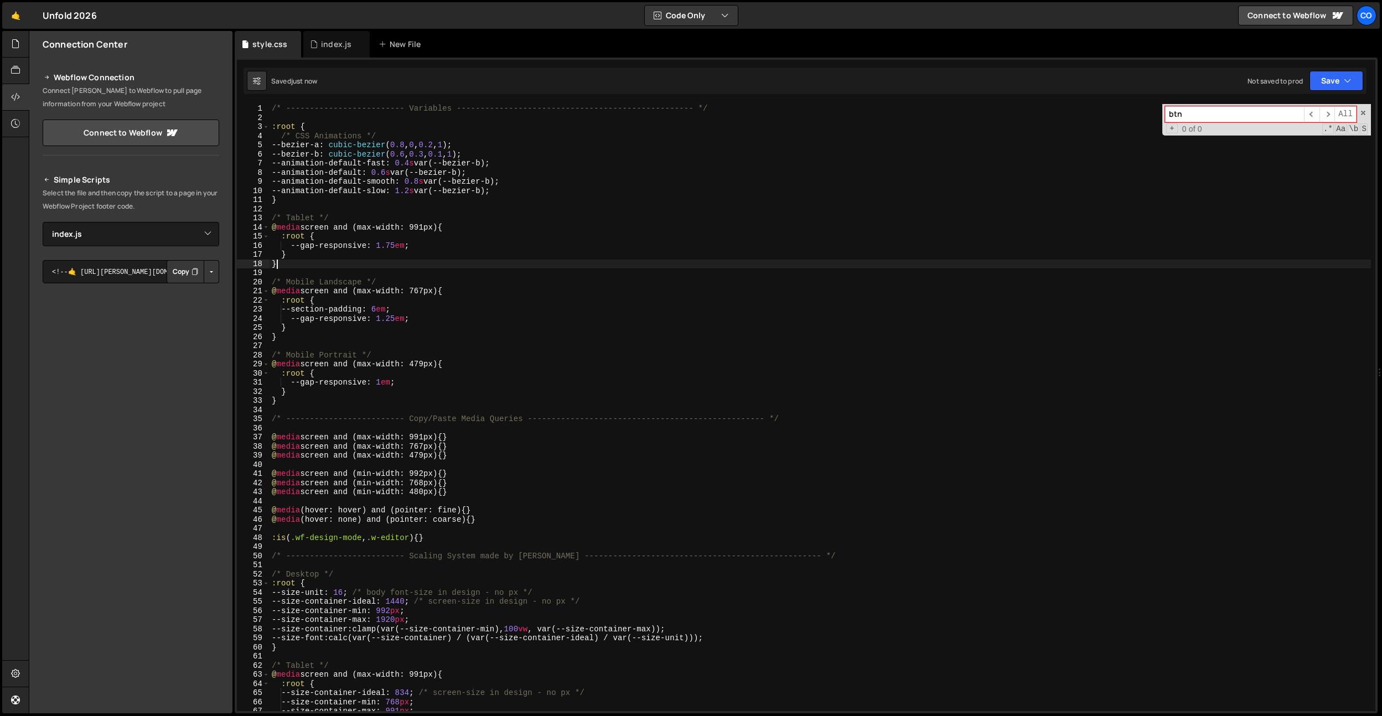
click at [334, 262] on div "/* ------------------------- Variables ----------------------------------------…" at bounding box center [821, 417] width 1102 height 626
drag, startPoint x: 430, startPoint y: 249, endPoint x: 285, endPoint y: 249, distance: 145.1
click at [285, 249] on div "/* ------------------------- Variables ----------------------------------------…" at bounding box center [821, 417] width 1102 height 626
type textarea "--gap-responsive: 1.75em;"
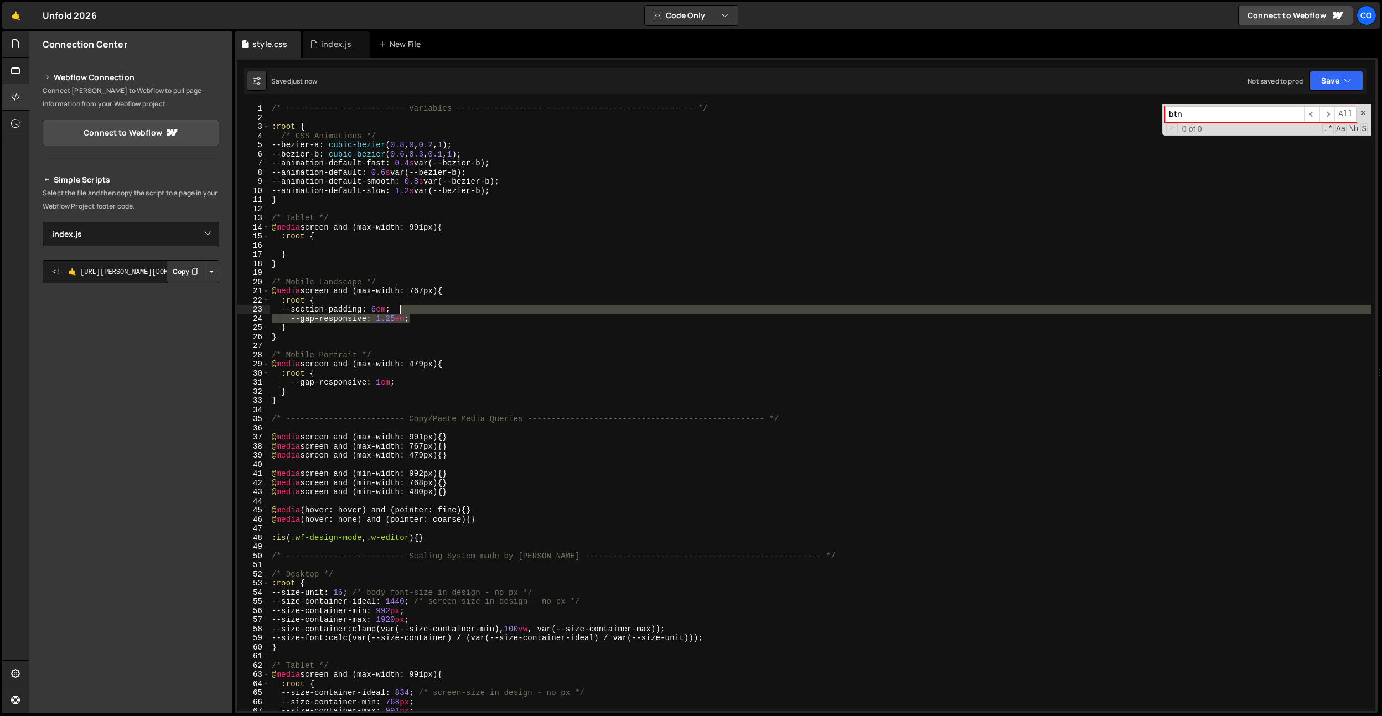
drag, startPoint x: 424, startPoint y: 318, endPoint x: 426, endPoint y: 312, distance: 6.3
click at [426, 312] on div "/* ------------------------- Variables ----------------------------------------…" at bounding box center [821, 417] width 1102 height 626
type textarea "--section-padding: 6em;"
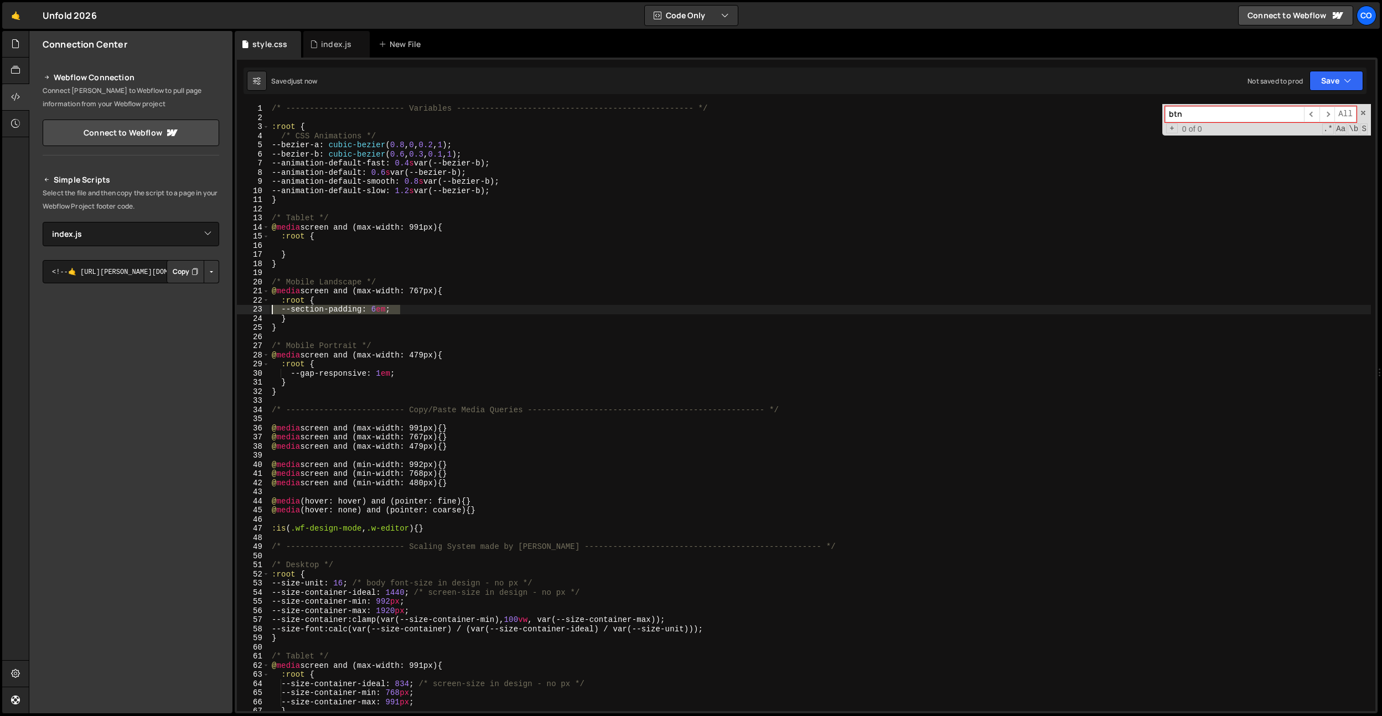
drag, startPoint x: 426, startPoint y: 312, endPoint x: 247, endPoint y: 306, distance: 178.9
click at [247, 306] on div "--section-padding: 6em; 1 2 3 4 5 6 7 8 9 10 11 12 13 14 15 16 17 18 19 20 21 2…" at bounding box center [806, 407] width 1139 height 607
drag, startPoint x: 405, startPoint y: 376, endPoint x: 285, endPoint y: 376, distance: 120.7
click at [285, 376] on div "/* ------------------------- Variables ----------------------------------------…" at bounding box center [821, 417] width 1102 height 626
type textarea "--gap-responsive: 1em;"
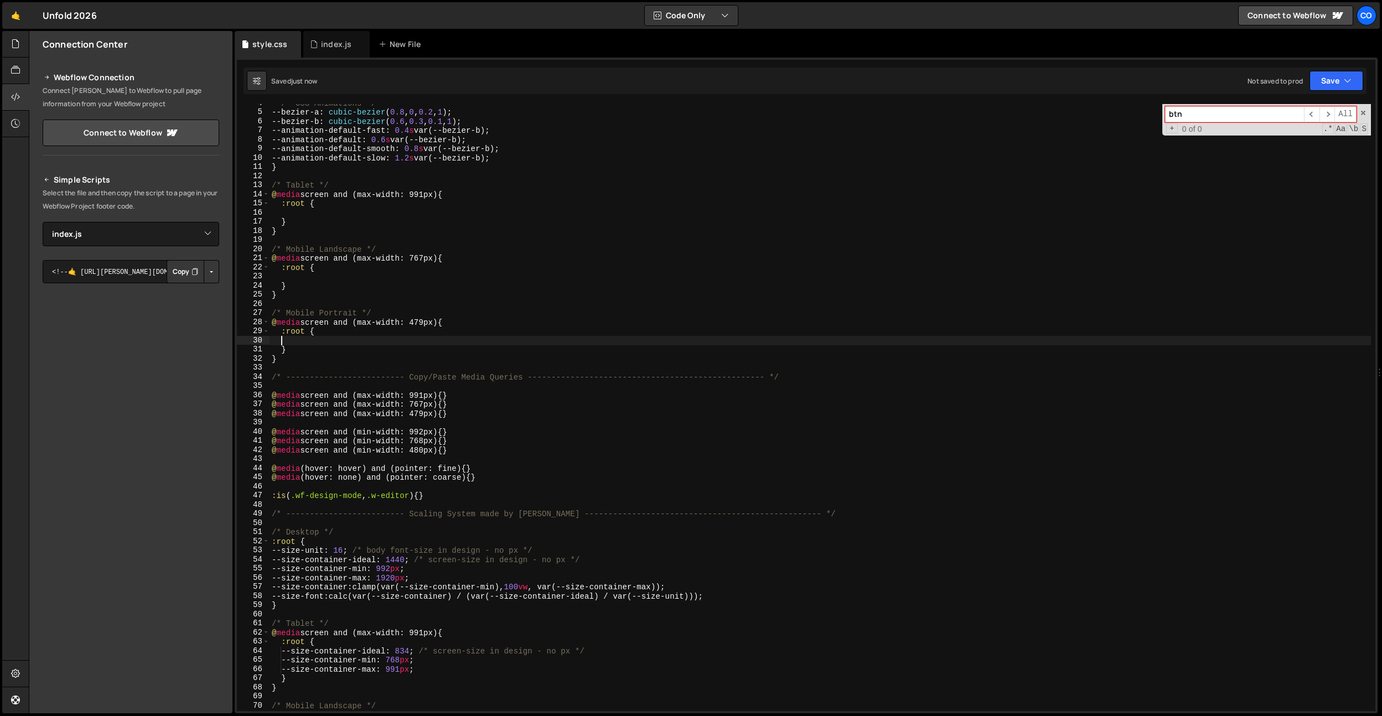
scroll to position [34, 0]
click at [479, 178] on div "/* CSS Animations */ --bezier-a : cubic-bezier ( 0.8 , 0 , 0.2 , 1 ) ; --bezier…" at bounding box center [821, 410] width 1102 height 626
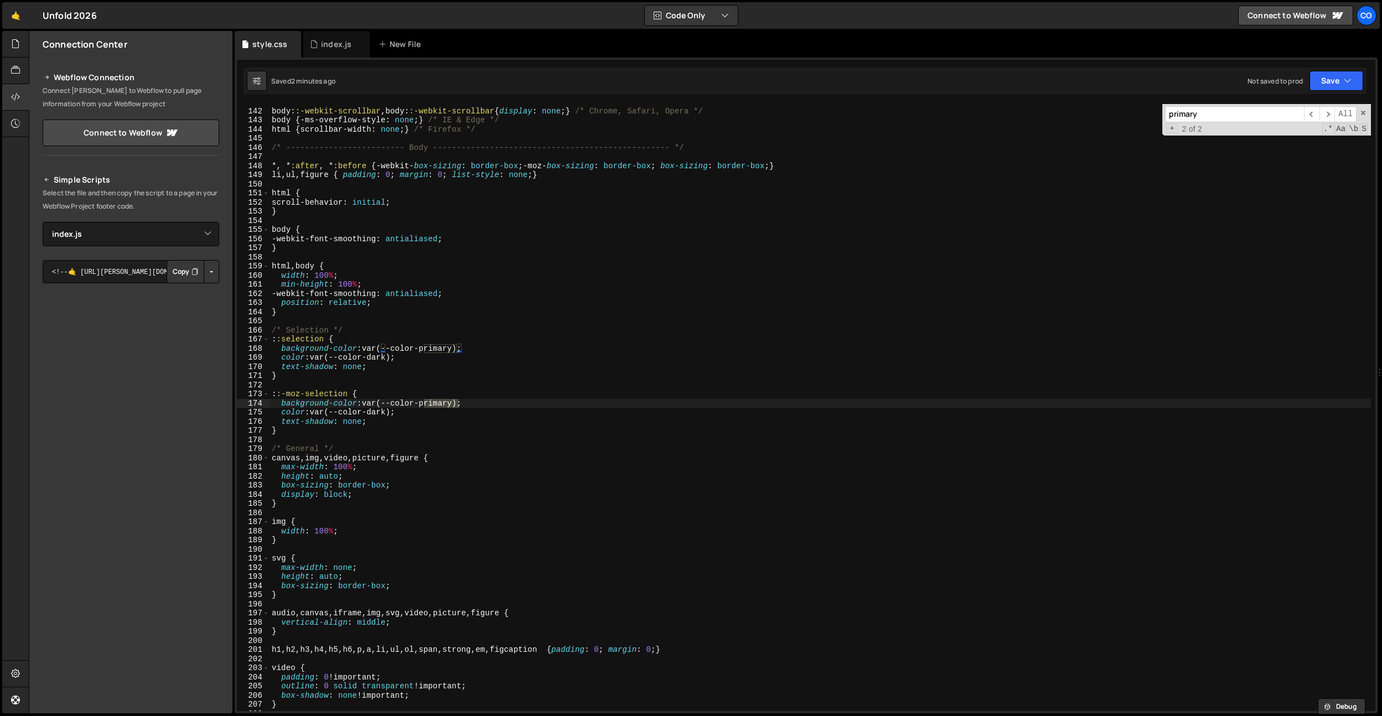
scroll to position [1286, 0]
type input "primary"
drag, startPoint x: 467, startPoint y: 342, endPoint x: 461, endPoint y: 342, distance: 6.1
click at [467, 342] on div "body : :-webkit-scrollbar , body : :-webkit-scrollbar { display : none ; } /* C…" at bounding box center [821, 410] width 1102 height 626
click at [446, 346] on div "body : :-webkit-scrollbar , body : :-webkit-scrollbar { display : none ; } /* C…" at bounding box center [821, 410] width 1102 height 626
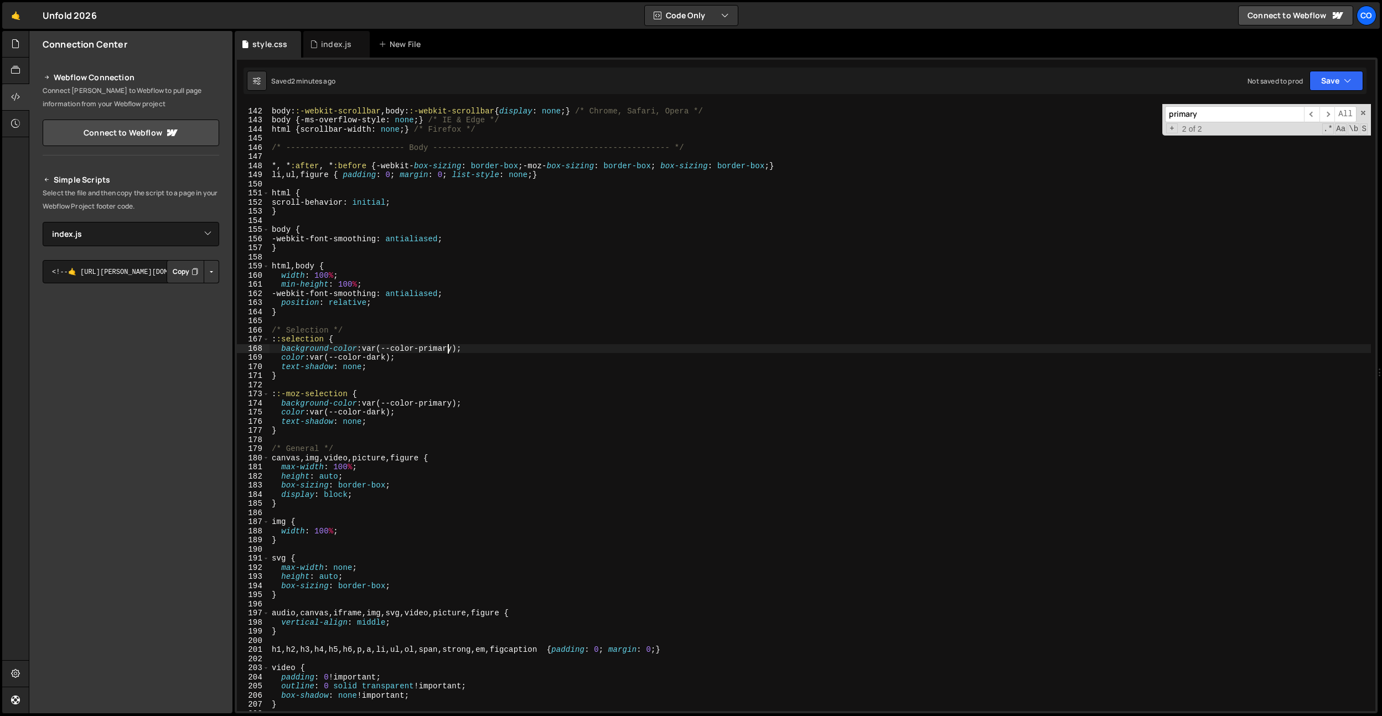
click at [446, 346] on div "body : :-webkit-scrollbar , body : :-webkit-scrollbar { display : none ; } /* C…" at bounding box center [821, 410] width 1102 height 626
click at [438, 348] on div "body : :-webkit-scrollbar , body : :-webkit-scrollbar { display : none ; } /* C…" at bounding box center [821, 407] width 1102 height 607
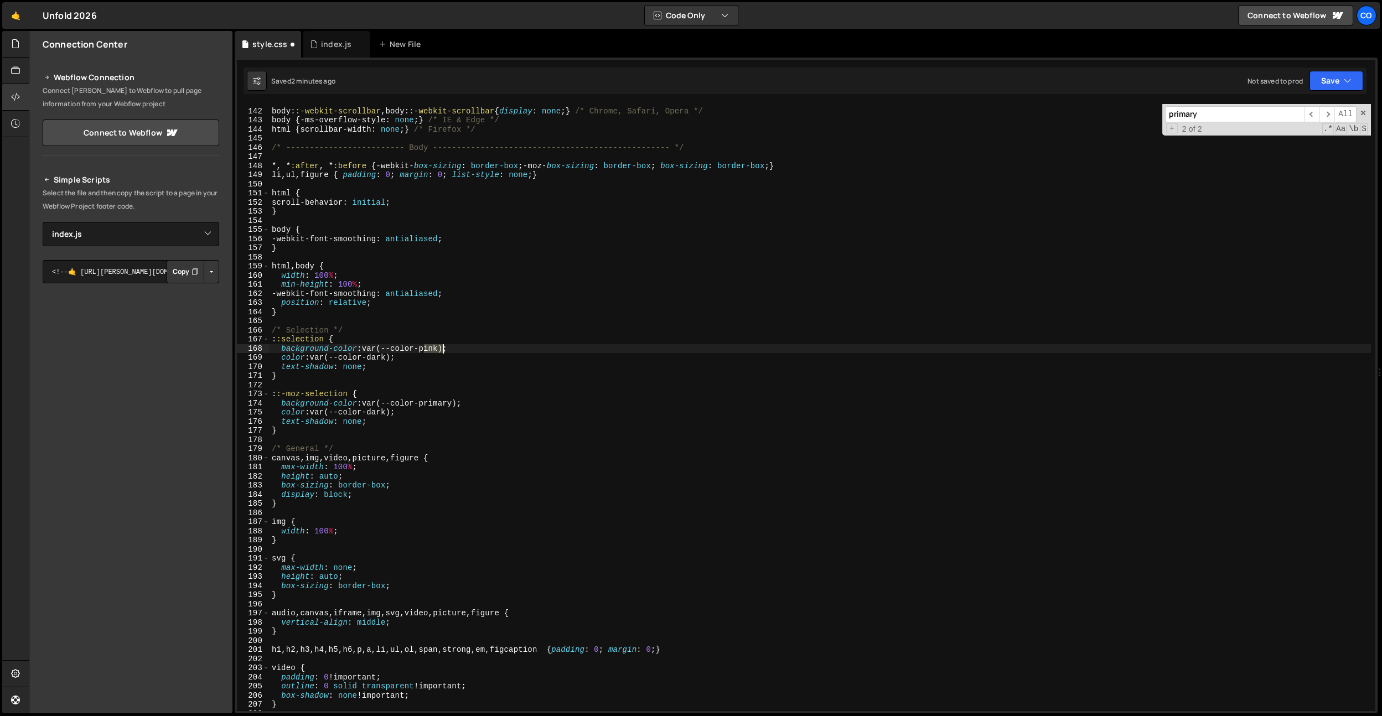
click at [438, 348] on div "body : :-webkit-scrollbar , body : :-webkit-scrollbar { display : none ; } /* C…" at bounding box center [821, 410] width 1102 height 626
click at [441, 400] on div "body : :-webkit-scrollbar , body : :-webkit-scrollbar { display : none ; } /* C…" at bounding box center [821, 410] width 1102 height 626
click at [441, 405] on div "body : :-webkit-scrollbar , body : :-webkit-scrollbar { display : none ; } /* C…" at bounding box center [821, 410] width 1102 height 626
paste textarea "ink"
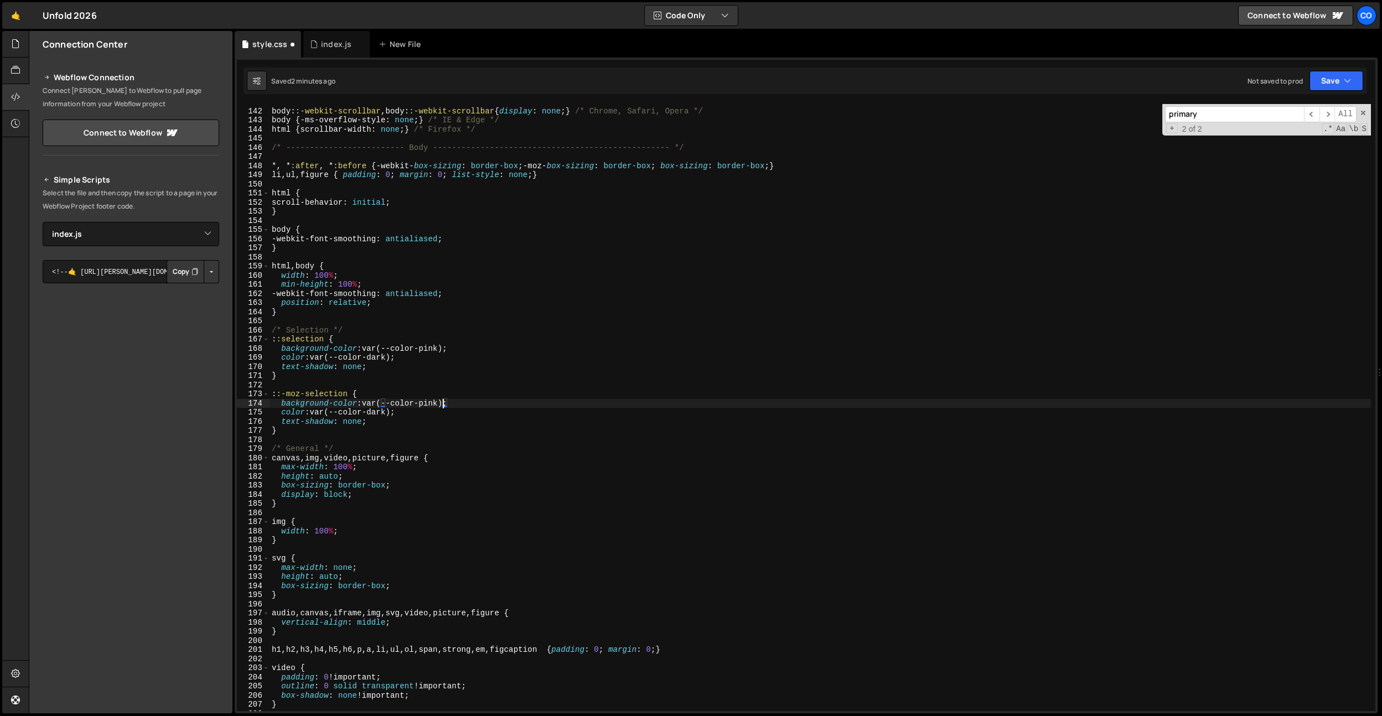
click at [436, 403] on div "body : :-webkit-scrollbar , body : :-webkit-scrollbar { display : none ; } /* C…" at bounding box center [821, 410] width 1102 height 626
click at [385, 414] on div "body : :-webkit-scrollbar , body : :-webkit-scrollbar { display : none ; } /* C…" at bounding box center [821, 410] width 1102 height 626
paste textarea "pin"
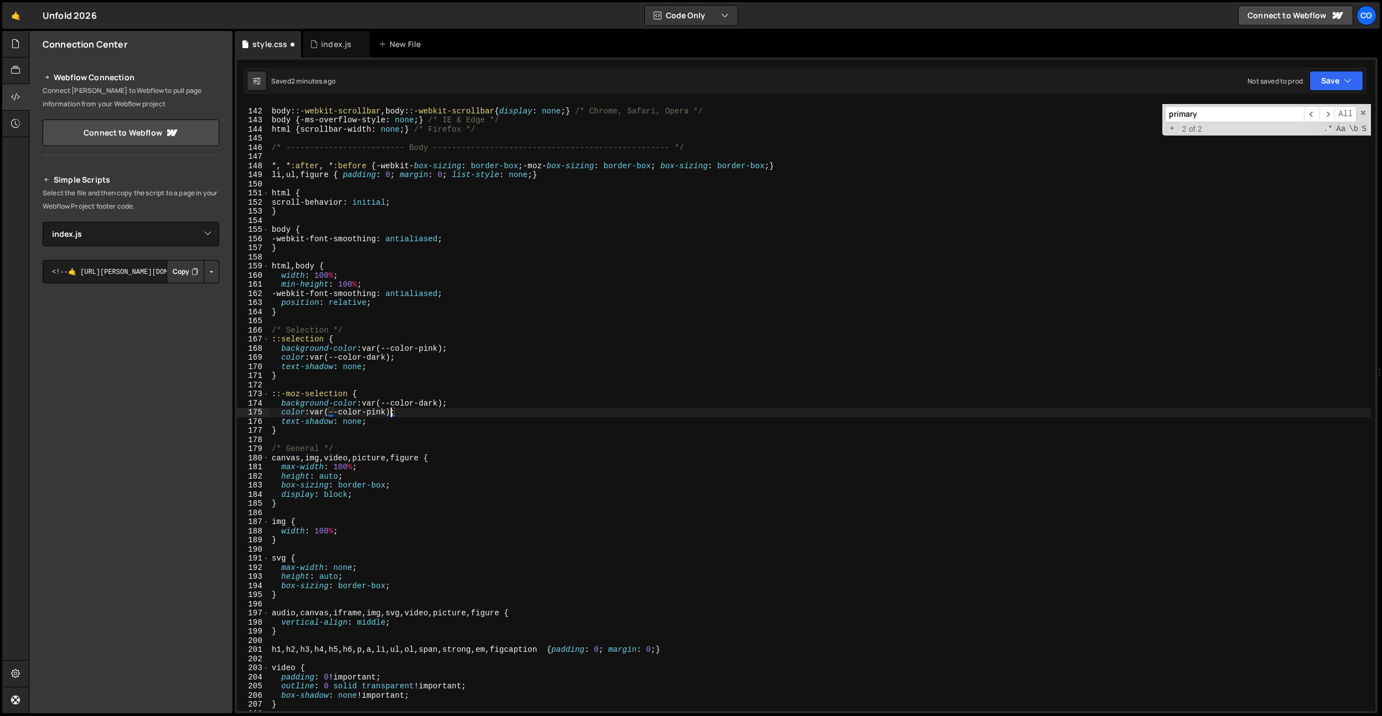
click at [438, 349] on div "body : :-webkit-scrollbar , body : :-webkit-scrollbar { display : none ; } /* C…" at bounding box center [821, 410] width 1102 height 626
click at [388, 359] on div "body : :-webkit-scrollbar , body : :-webkit-scrollbar { display : none ; } /* C…" at bounding box center [821, 410] width 1102 height 626
drag, startPoint x: 388, startPoint y: 359, endPoint x: 441, endPoint y: 353, distance: 52.9
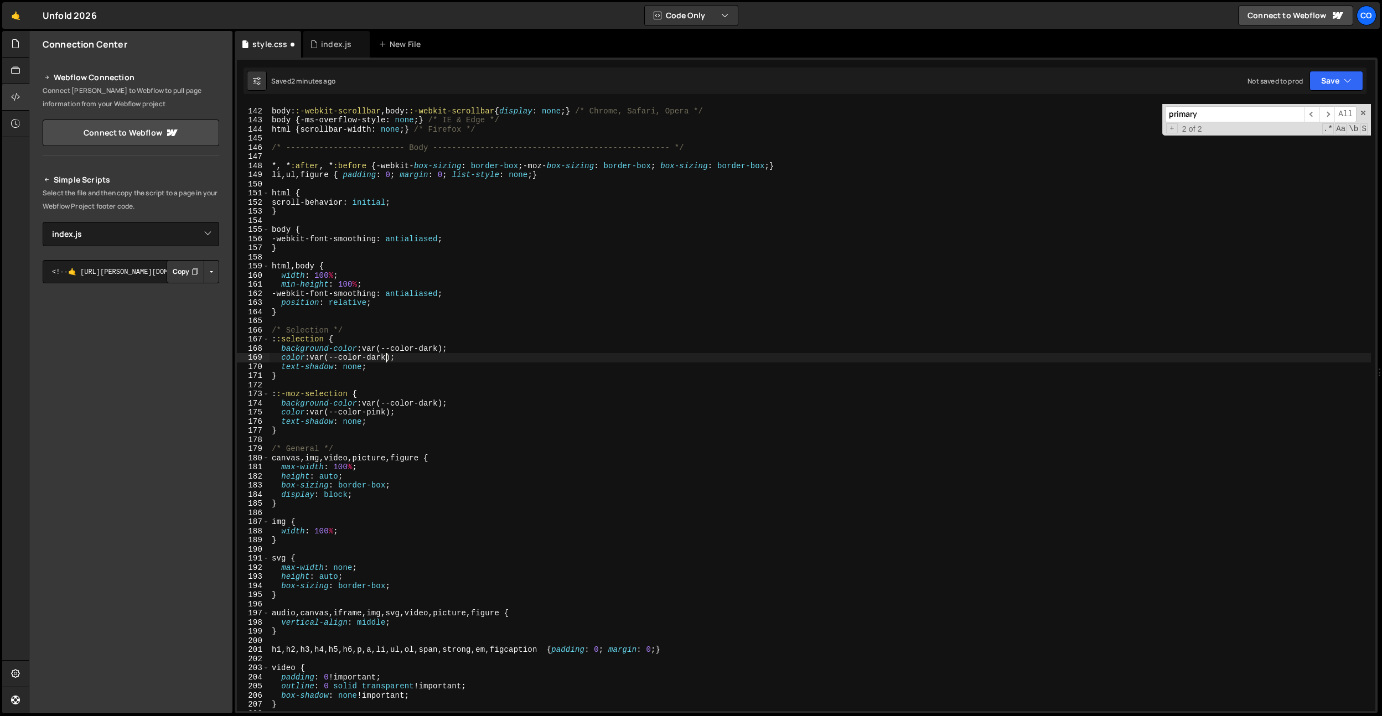
click at [388, 359] on div "body : :-webkit-scrollbar , body : :-webkit-scrollbar { display : none ; } /* C…" at bounding box center [821, 410] width 1102 height 626
paste textarea "pin"
click at [433, 407] on div "body : :-webkit-scrollbar , body : :-webkit-scrollbar { display : none ; } /* C…" at bounding box center [821, 410] width 1102 height 626
paste textarea "pin"
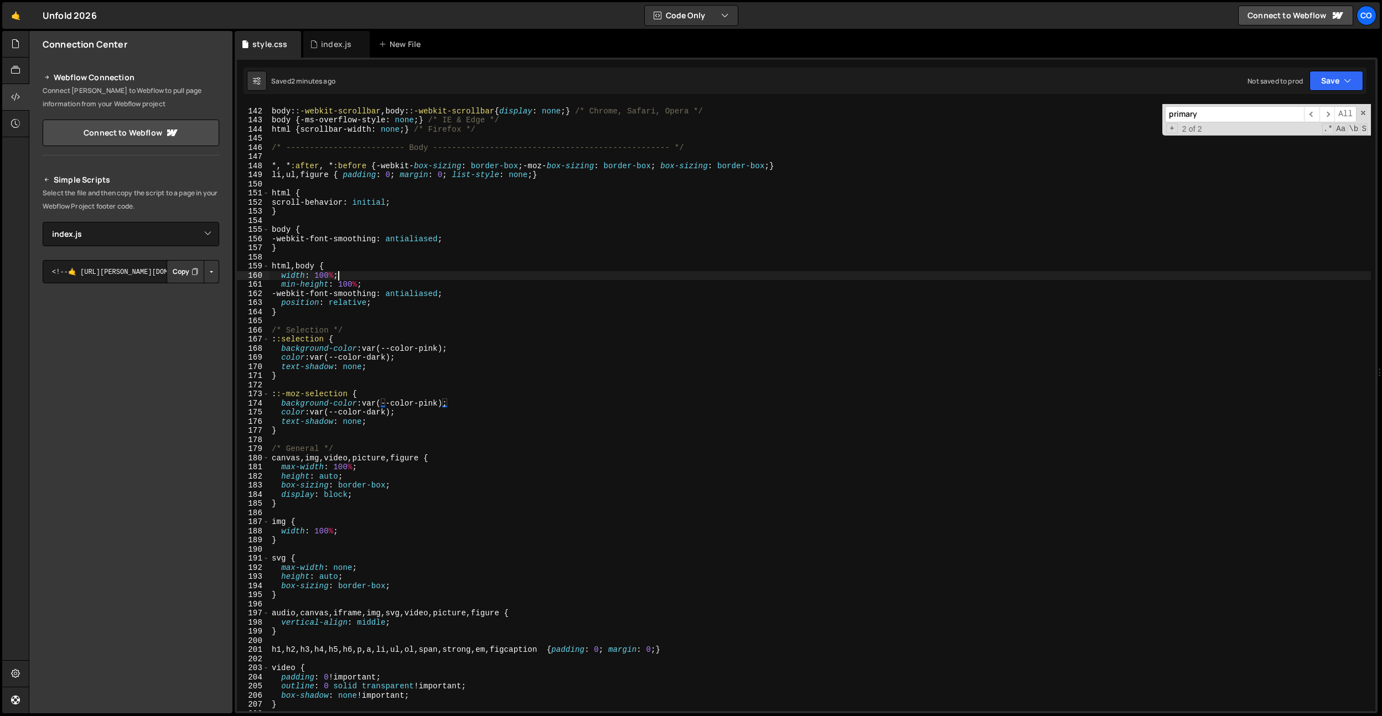
click at [448, 277] on div "body : :-webkit-scrollbar , body : :-webkit-scrollbar { display : none ; } /* C…" at bounding box center [821, 410] width 1102 height 626
type textarea "width: 100%;"
type input "color-dark"
click at [382, 354] on div "body : :-webkit-scrollbar , body : :-webkit-scrollbar { display : none ; } /* C…" at bounding box center [821, 407] width 1102 height 607
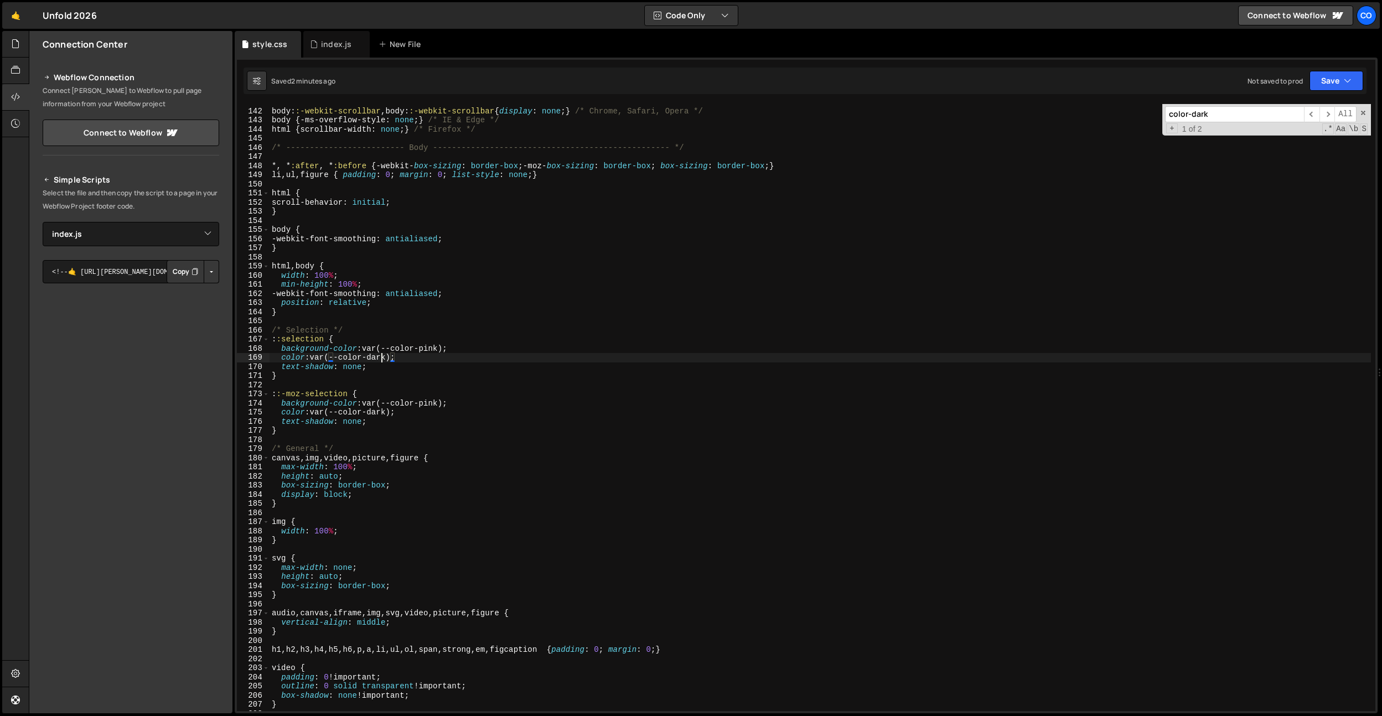
click at [382, 354] on div "body : :-webkit-scrollbar , body : :-webkit-scrollbar { display : none ; } /* C…" at bounding box center [821, 410] width 1102 height 626
click at [379, 410] on div "body : :-webkit-scrollbar , body : :-webkit-scrollbar { display : none ; } /* C…" at bounding box center [821, 410] width 1102 height 626
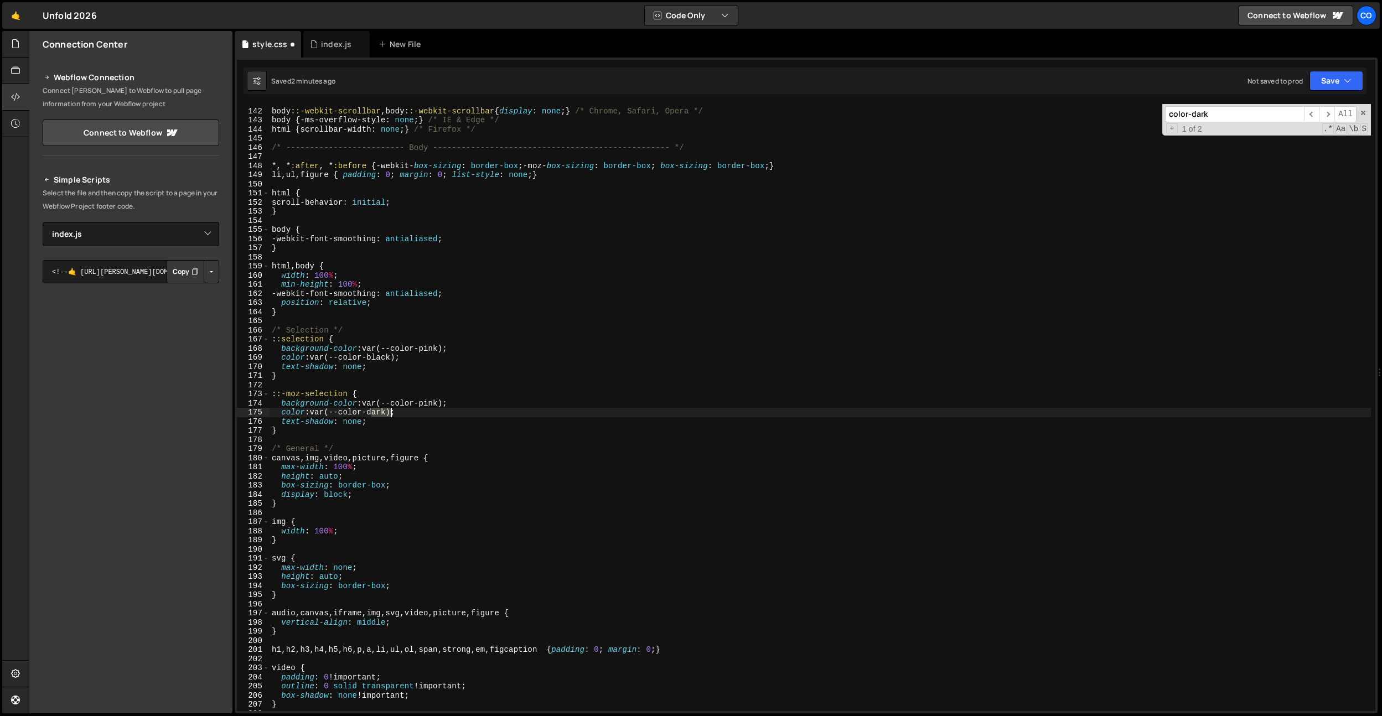
click at [379, 410] on div "body : :-webkit-scrollbar , body : :-webkit-scrollbar { display : none ; } /* C…" at bounding box center [821, 410] width 1102 height 626
paste textarea "blac"
click at [1208, 112] on input "color-dark" at bounding box center [1234, 114] width 139 height 16
click at [599, 301] on div "body : :-webkit-scrollbar , body : :-webkit-scrollbar { display : none ; } /* C…" at bounding box center [821, 410] width 1102 height 626
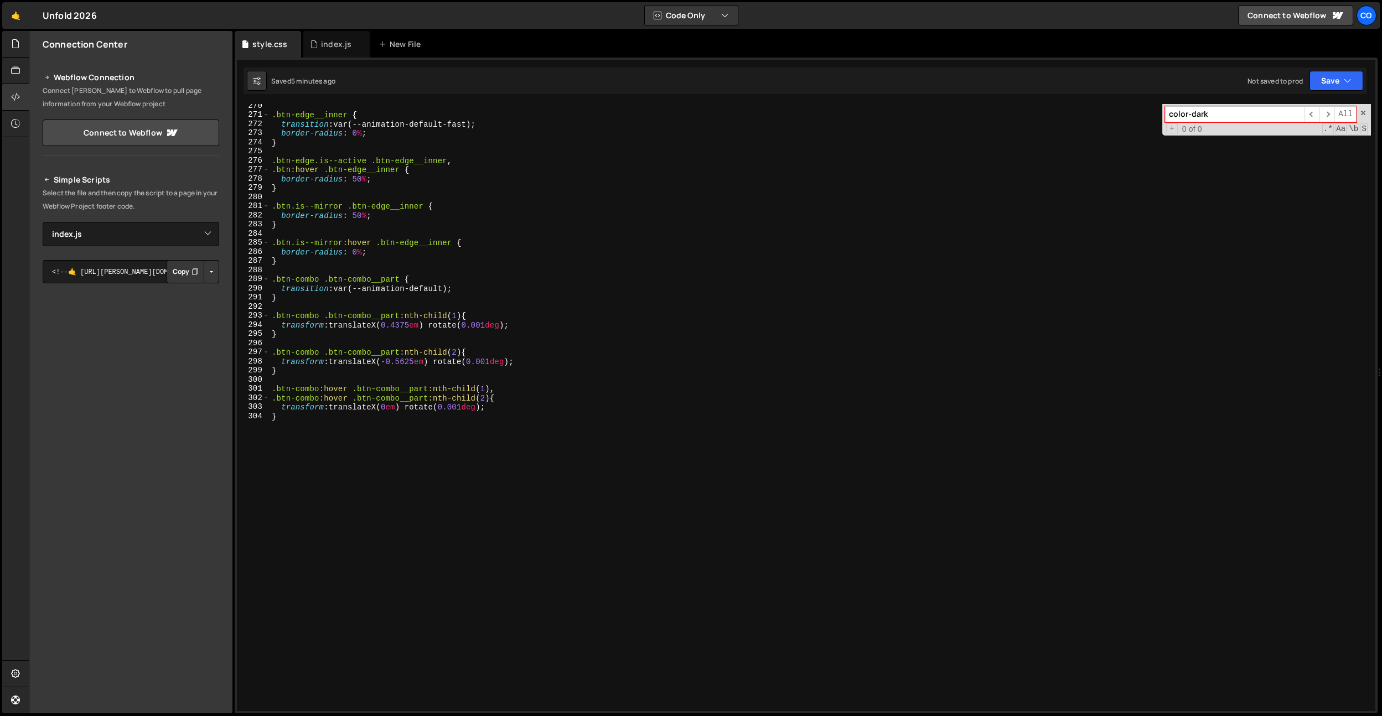
scroll to position [2454, 0]
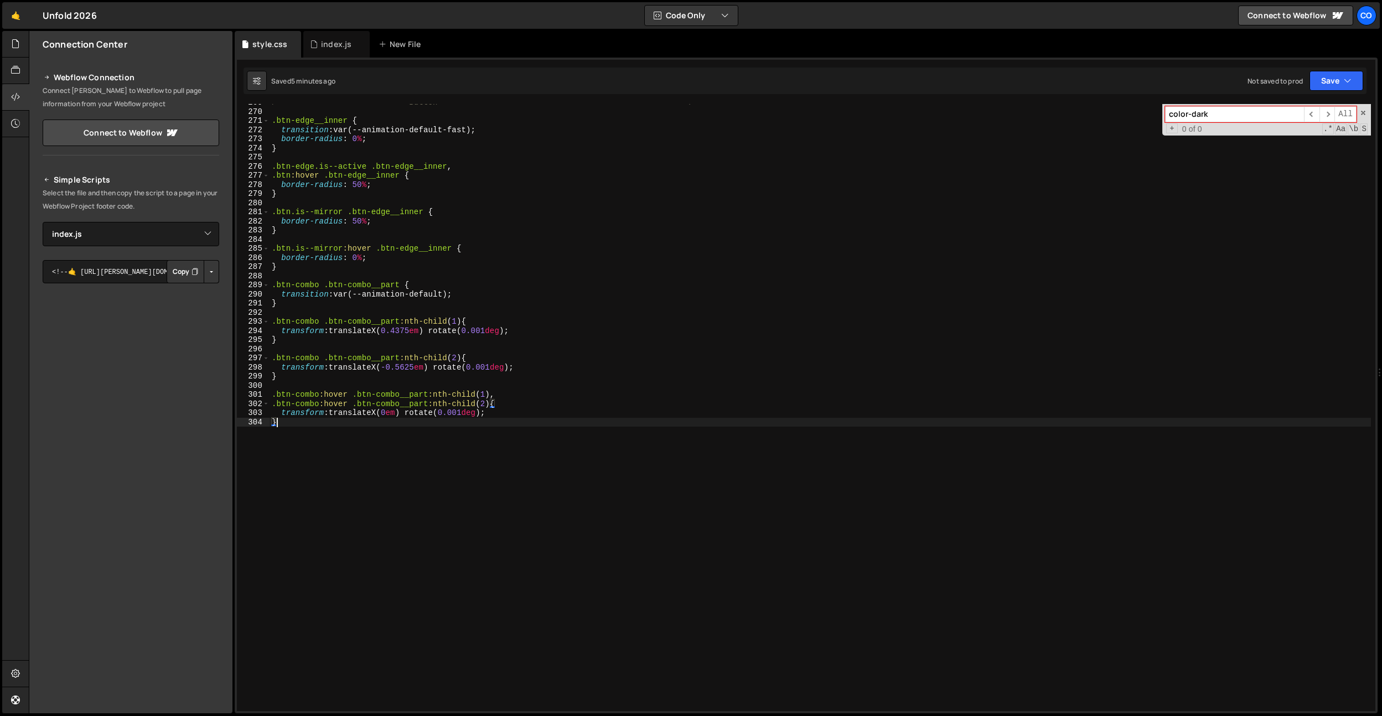
click at [384, 455] on div "/* ------------------------- Button -------------------------------------------…" at bounding box center [821, 411] width 1102 height 626
click at [385, 434] on div "/* ------------------------- Button -------------------------------------------…" at bounding box center [821, 411] width 1102 height 626
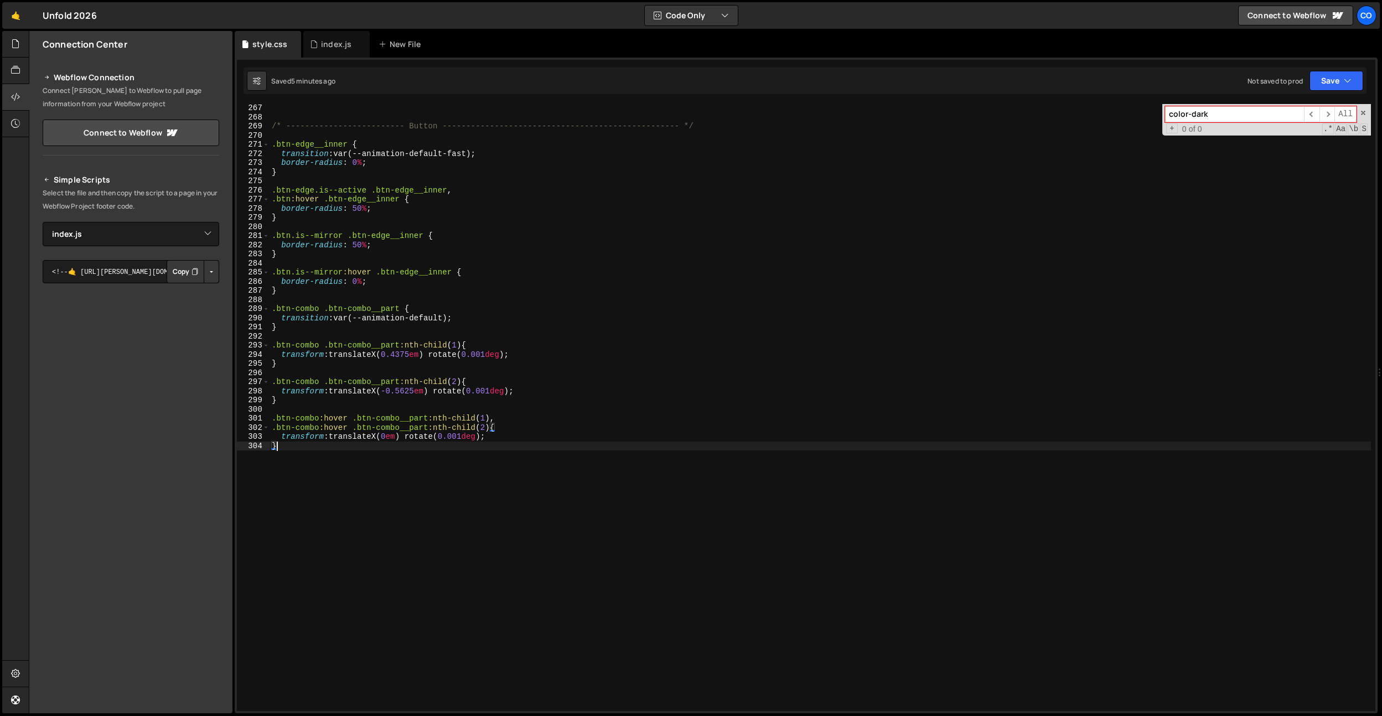
scroll to position [2430, 0]
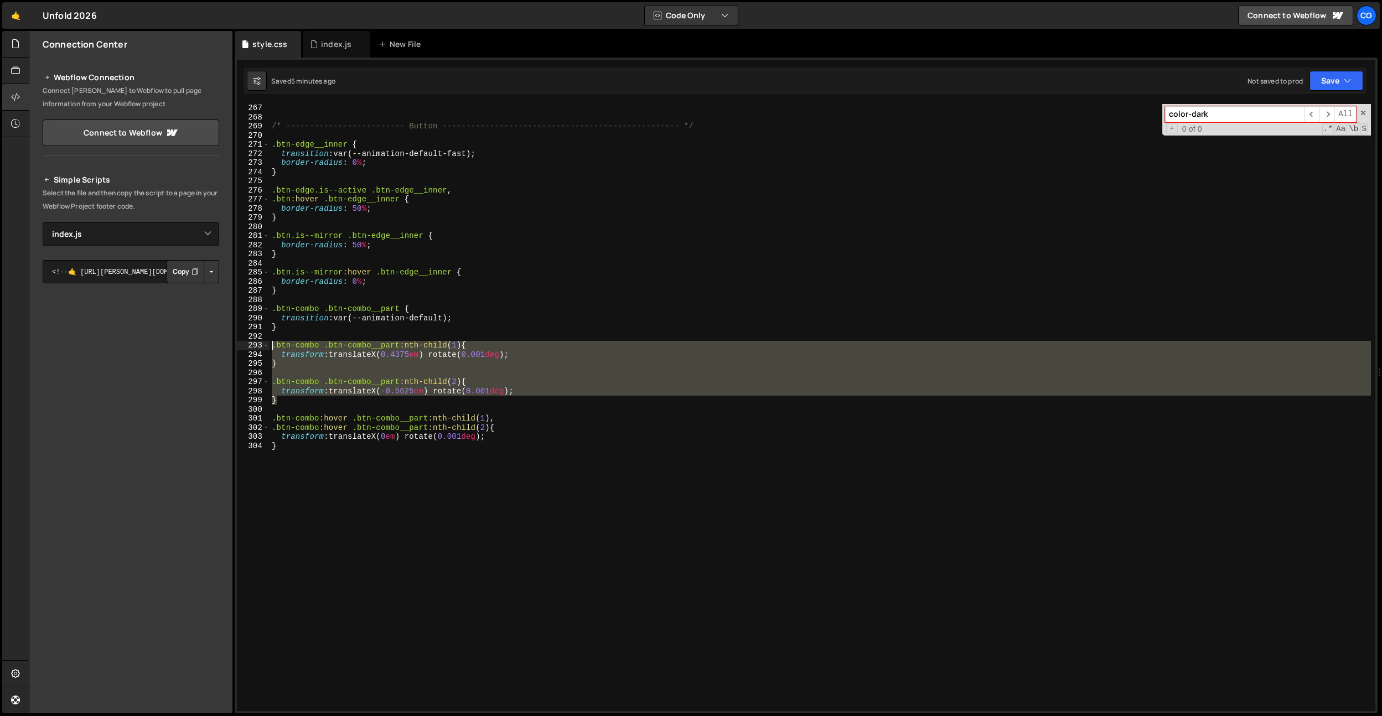
drag, startPoint x: 318, startPoint y: 399, endPoint x: 255, endPoint y: 343, distance: 84.7
click at [255, 343] on div "} 267 268 269 270 271 272 273 274 275 276 277 278 279 280 281 282 283 284 285 2…" at bounding box center [806, 407] width 1139 height 607
type textarea ".btn-combo .btn-combo__part:nth-child(1) { transform: translateX(0.4375em) rota…"
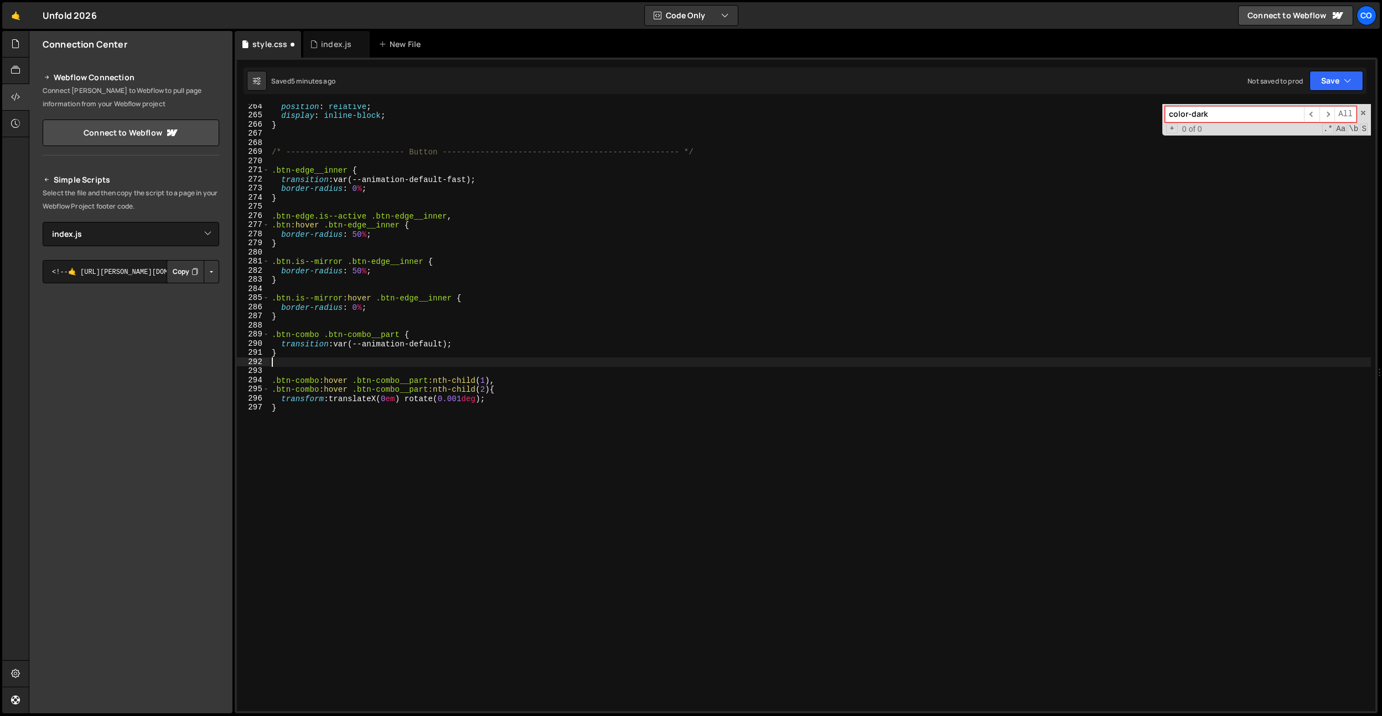
type textarea "}"
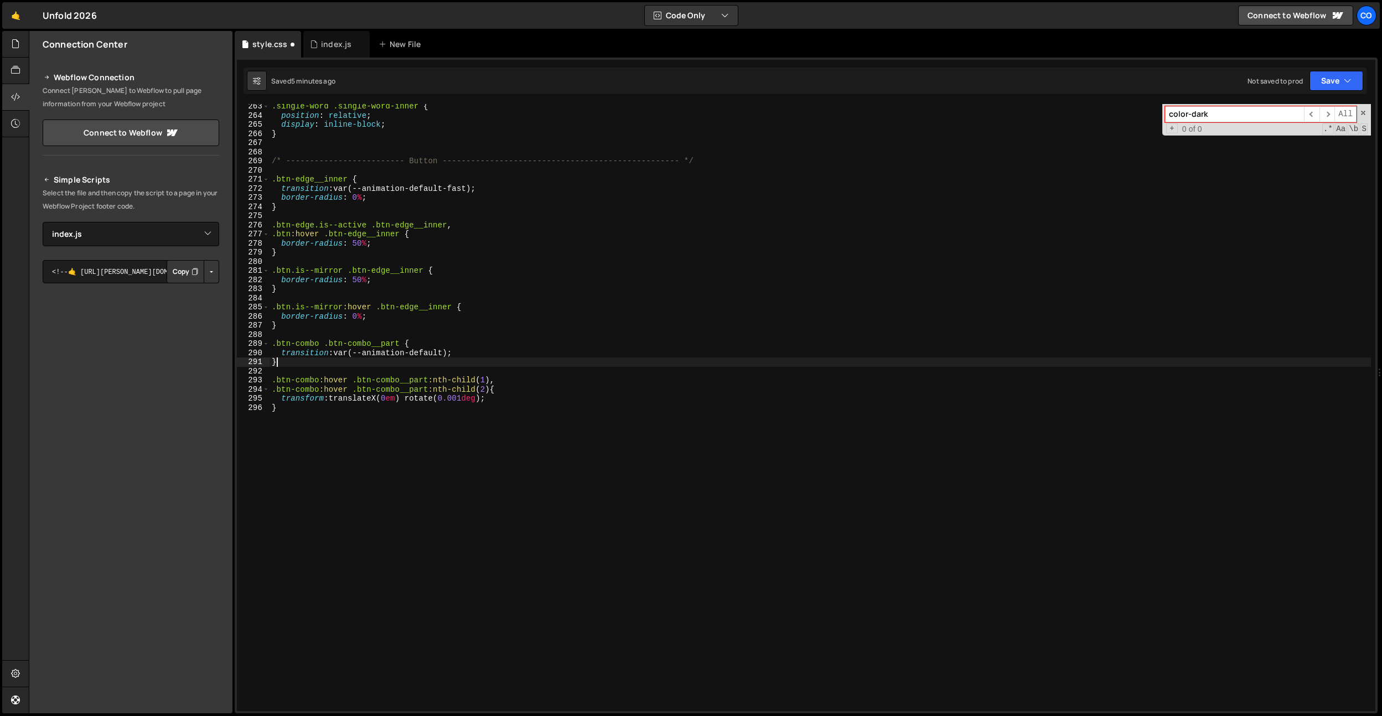
scroll to position [2396, 0]
click at [303, 409] on div ".single-word .single-word-inner { position : relative ; display : inline-block …" at bounding box center [821, 415] width 1102 height 626
paste textarea "}"
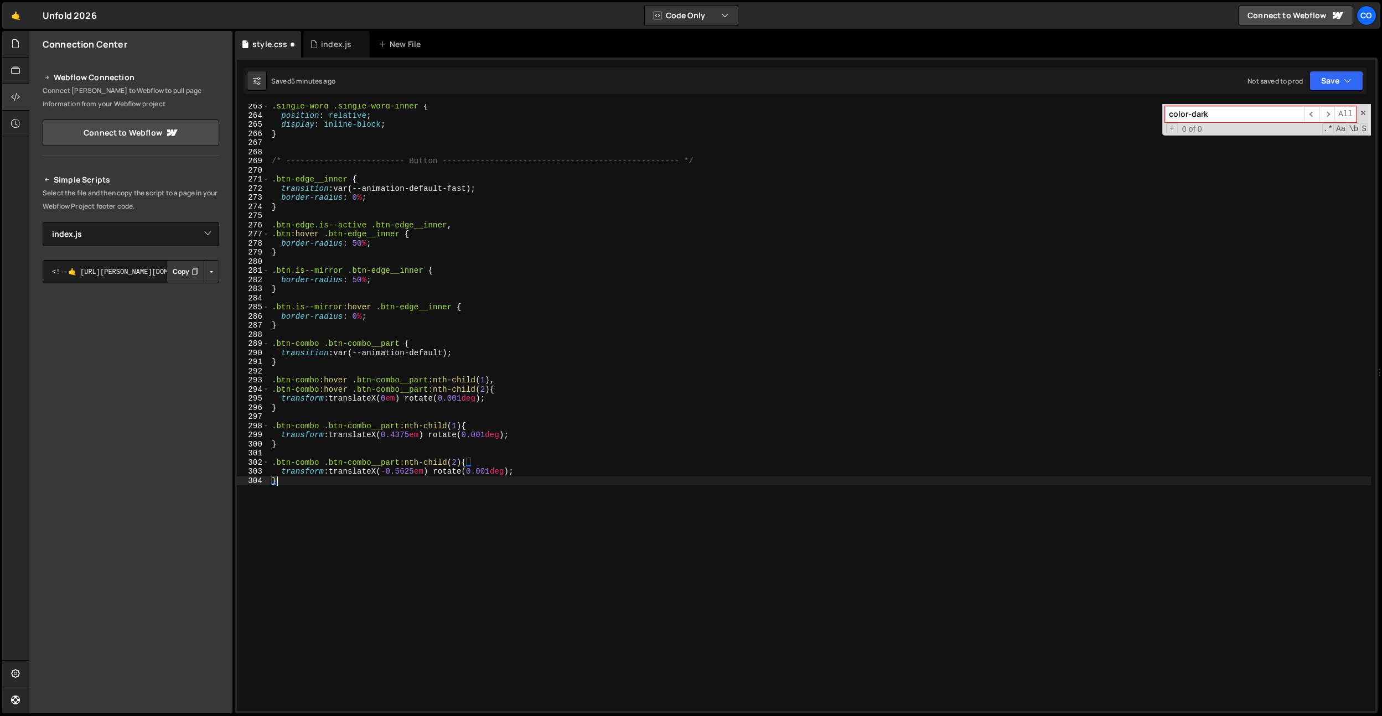
click at [319, 426] on div ".single-word .single-word-inner { position : relative ; display : inline-block …" at bounding box center [821, 415] width 1102 height 626
click at [330, 396] on div ".single-word .single-word-inner { position : relative ; display : inline-block …" at bounding box center [821, 415] width 1102 height 626
click at [317, 463] on div ".single-word .single-word-inner { position : relative ; display : inline-block …" at bounding box center [821, 415] width 1102 height 626
drag, startPoint x: 350, startPoint y: 382, endPoint x: 324, endPoint y: 383, distance: 25.5
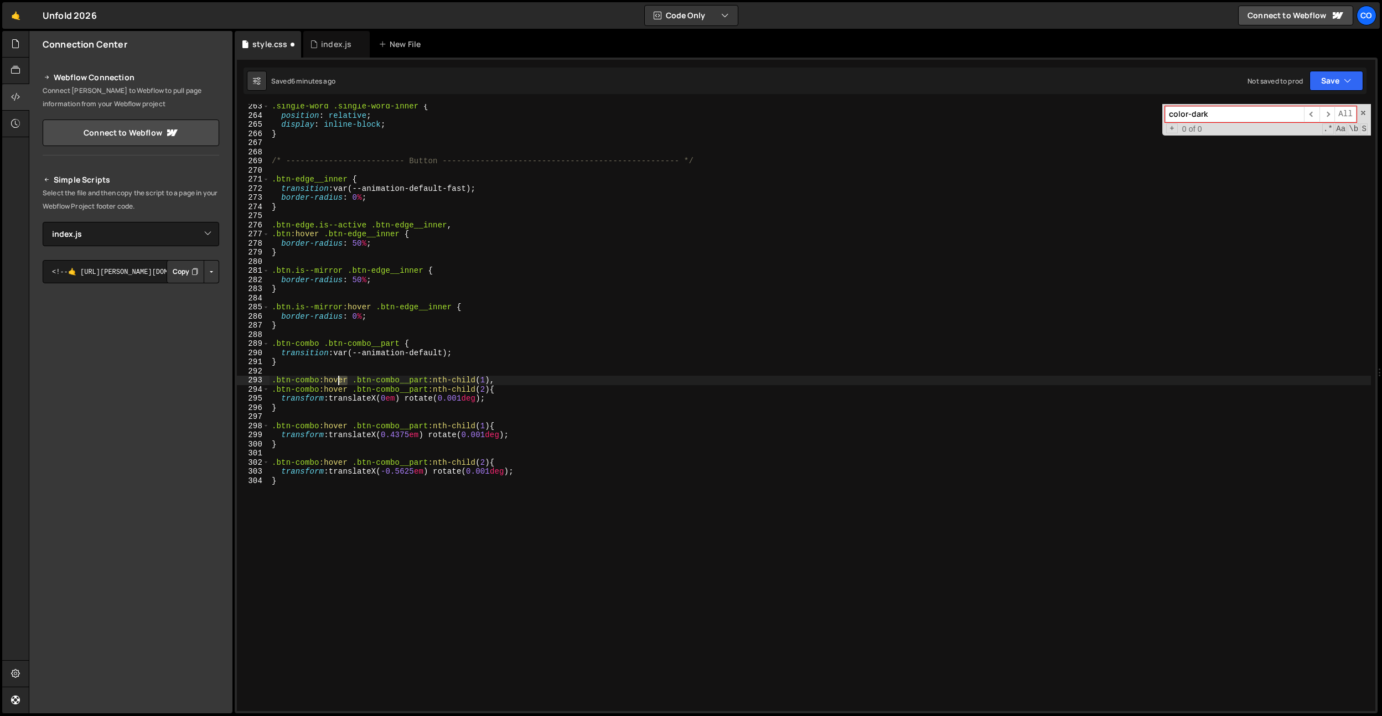
click at [324, 383] on div ".single-word .single-word-inner { position : relative ; display : inline-block …" at bounding box center [821, 415] width 1102 height 626
click at [344, 390] on div ".single-word .single-word-inner { position : relative ; display : inline-block …" at bounding box center [821, 415] width 1102 height 626
click at [465, 384] on div ".single-word .single-word-inner { position : relative ; display : inline-block …" at bounding box center [821, 415] width 1102 height 626
click at [332, 349] on div ".single-word .single-word-inner { position : relative ; display : inline-block …" at bounding box center [821, 415] width 1102 height 626
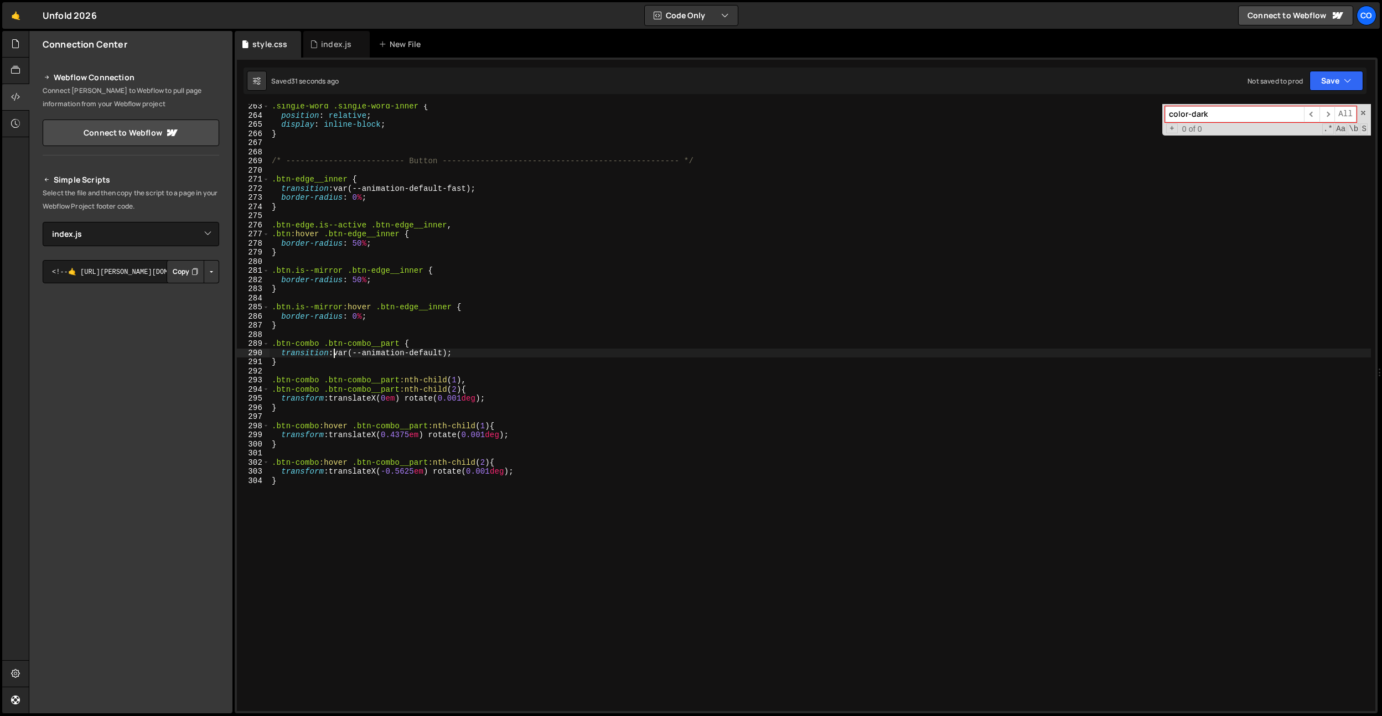
click at [364, 376] on div ".single-word .single-word-inner { position : relative ; display : inline-block …" at bounding box center [821, 415] width 1102 height 626
type textarea ".btn-combo .btn-combo__part:nth-child(1),"
click at [394, 219] on div ".single-word .single-word-inner { position : relative ; display : inline-block …" at bounding box center [821, 415] width 1102 height 626
drag, startPoint x: 425, startPoint y: 273, endPoint x: 355, endPoint y: 253, distance: 73.1
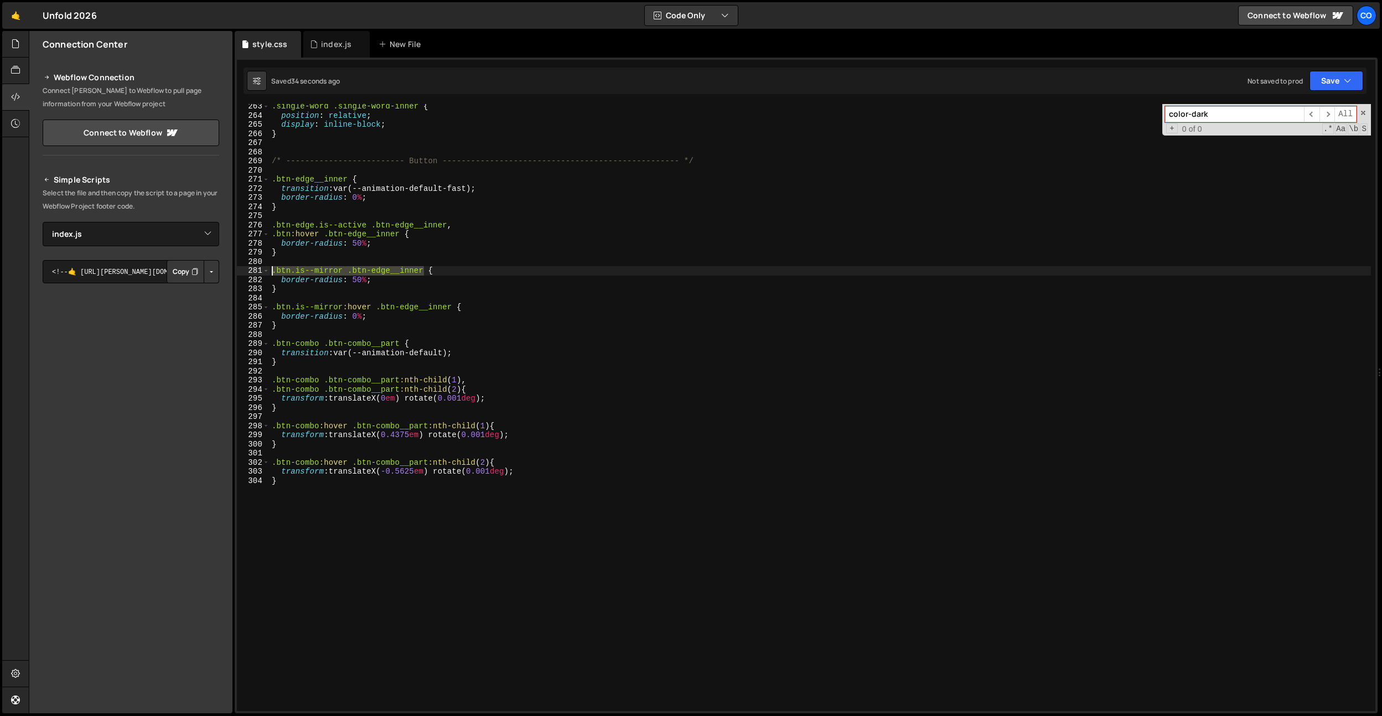
click at [221, 272] on div "Files New File Create your first file Get started by starting a Javascript or C…" at bounding box center [706, 372] width 1354 height 683
click at [400, 232] on div ".single-word .single-word-inner { position : relative ; display : inline-block …" at bounding box center [821, 415] width 1102 height 626
paste textarea ".btn.is--mirror .btn-edge__inner"
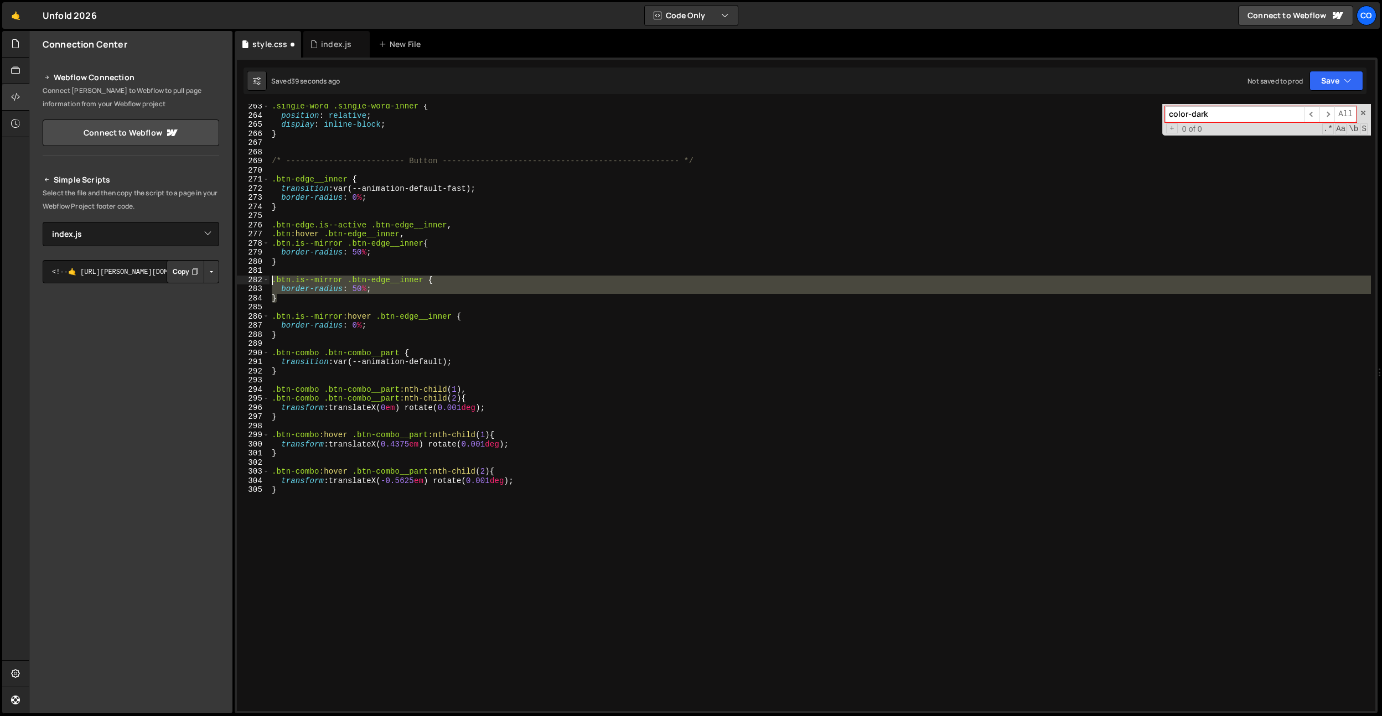
drag, startPoint x: 332, startPoint y: 301, endPoint x: 252, endPoint y: 279, distance: 82.7
click at [252, 279] on div ".btn.is--mirror .btn-edge__inner{ 263 264 265 266 267 268 269 270 271 272 273 2…" at bounding box center [806, 407] width 1139 height 607
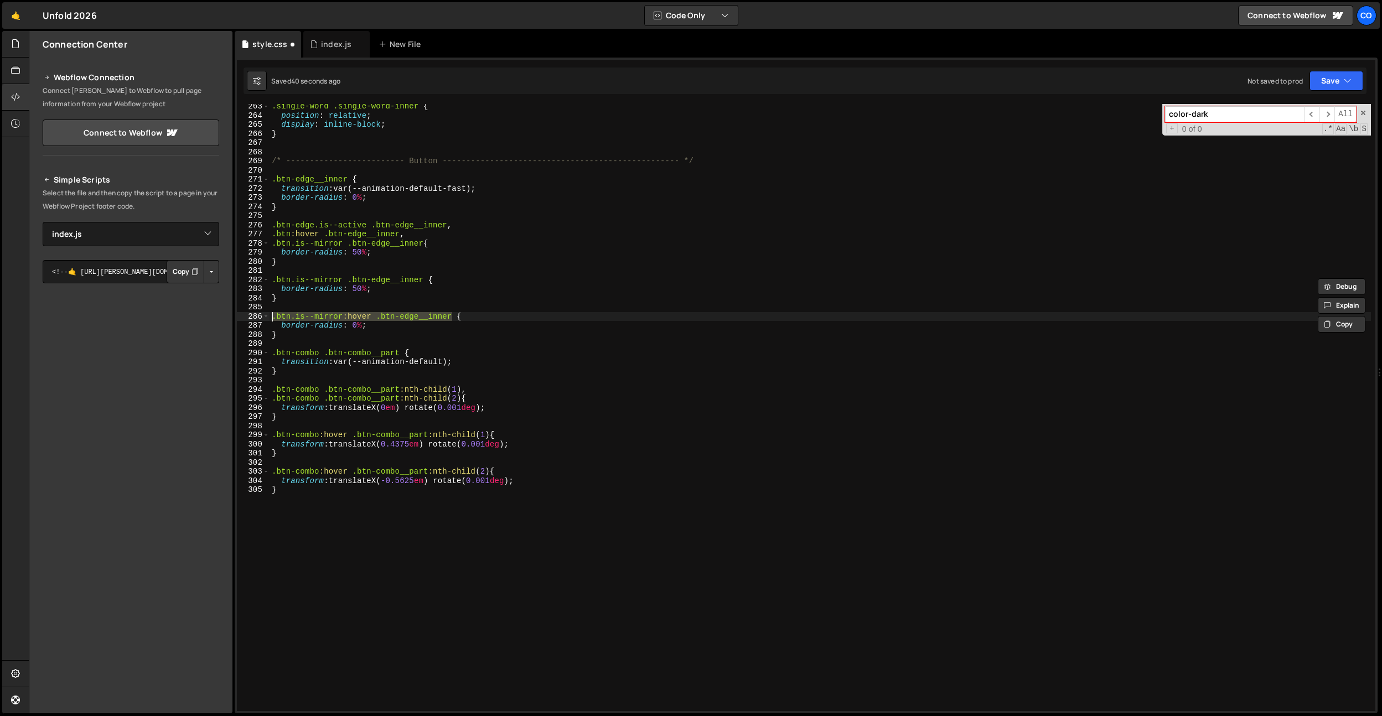
drag, startPoint x: 453, startPoint y: 317, endPoint x: 254, endPoint y: 319, distance: 198.8
click at [254, 319] on div ".btn.is--mirror .btn-edge__inner { border-radius: 50%; 263 264 265 266 267 268 …" at bounding box center [806, 407] width 1139 height 607
click at [347, 179] on div ".single-word .single-word-inner { position : relative ; display : inline-block …" at bounding box center [821, 415] width 1102 height 626
paste textarea ".btn.is--mirror:hover .btn-edge__inner"
type textarea ".btn.is--mirror:hover .btn-edge__inner{"
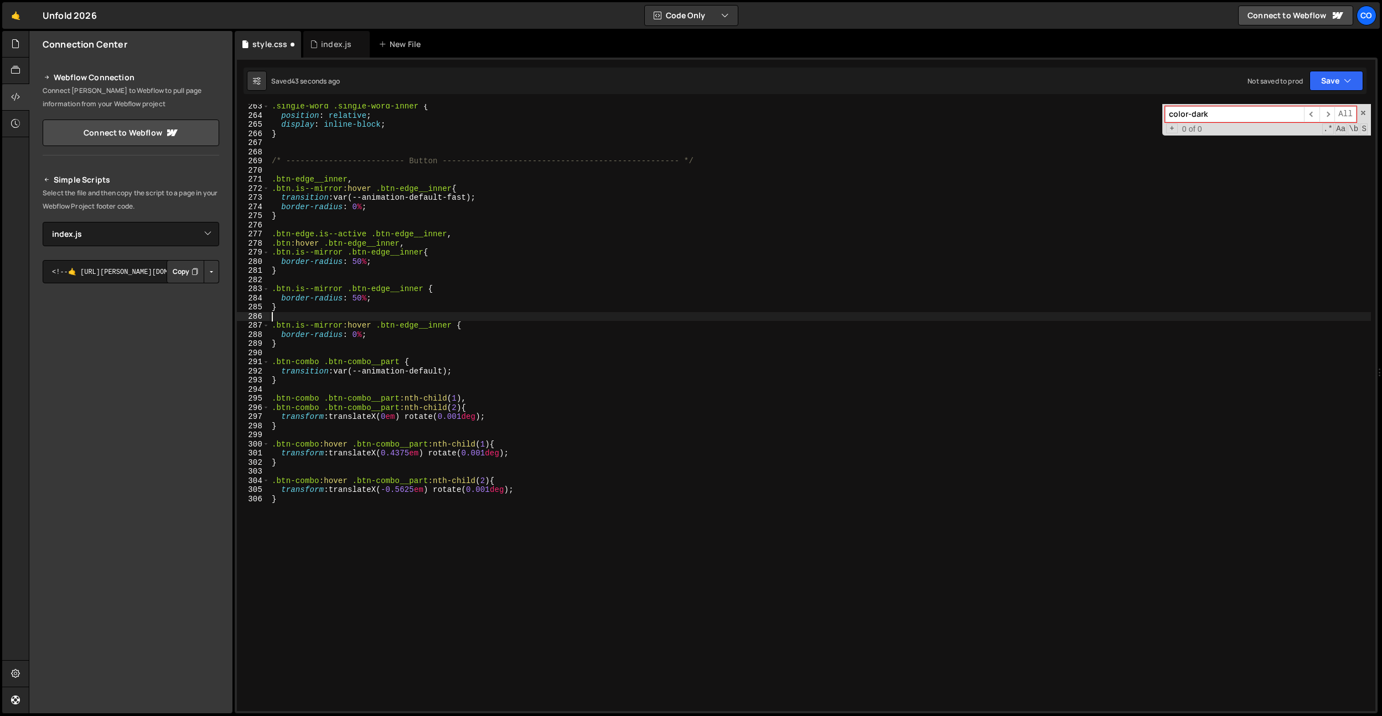
drag, startPoint x: 298, startPoint y: 314, endPoint x: 293, endPoint y: 312, distance: 6.0
click at [293, 312] on div ".single-word .single-word-inner { position : relative ; display : inline-block …" at bounding box center [821, 415] width 1102 height 626
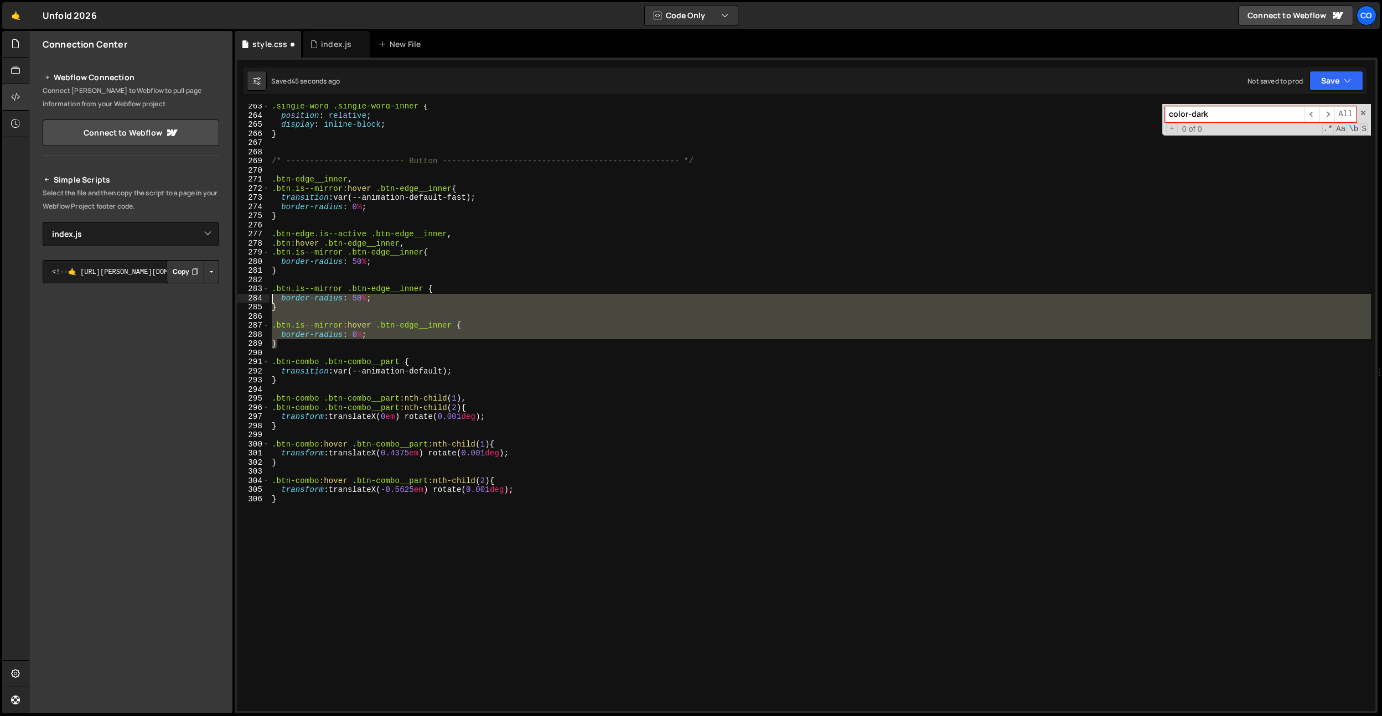
drag, startPoint x: 285, startPoint y: 337, endPoint x: 265, endPoint y: 294, distance: 47.1
click at [265, 295] on div "263 264 265 266 267 268 269 270 271 272 273 274 275 276 277 278 279 280 281 282…" at bounding box center [806, 407] width 1139 height 607
click at [292, 340] on div ".single-word .single-word-inner { position : relative ; display : inline-block …" at bounding box center [821, 407] width 1102 height 607
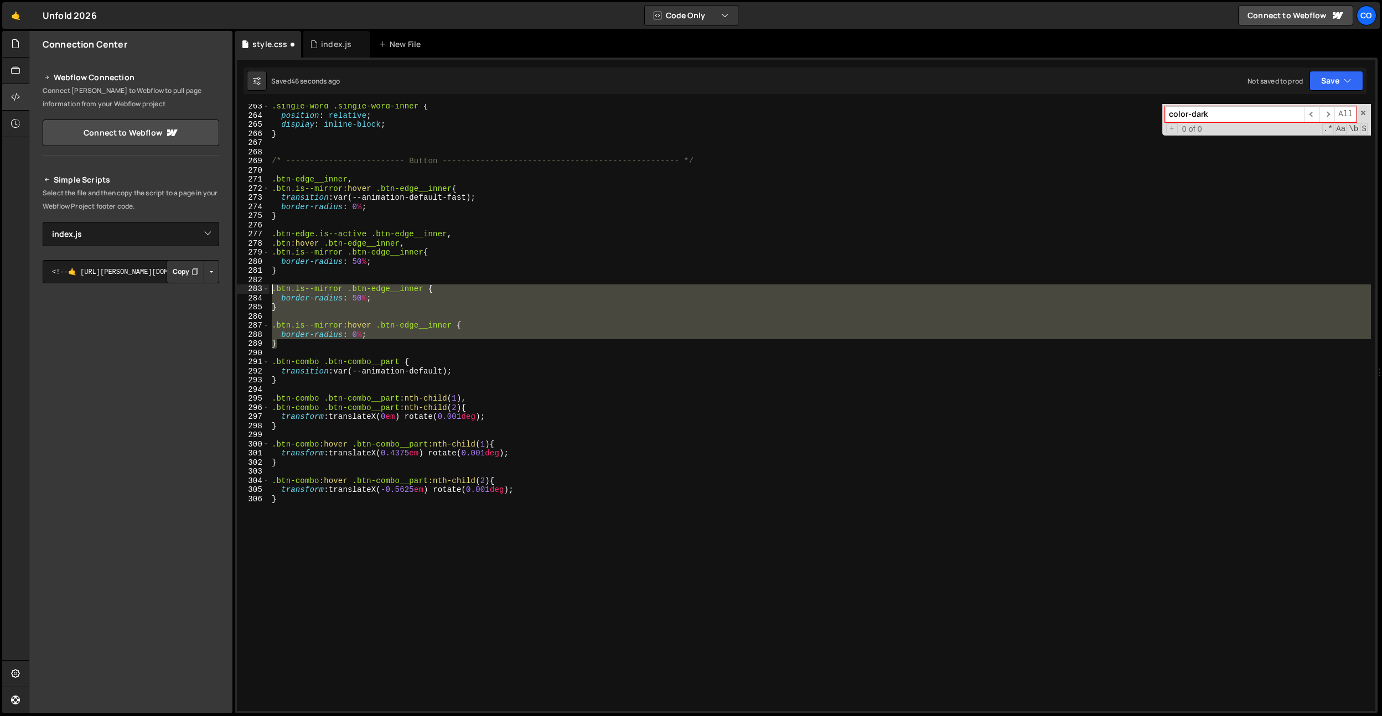
drag, startPoint x: 293, startPoint y: 342, endPoint x: 254, endPoint y: 287, distance: 66.7
click at [254, 287] on div "} 263 264 265 266 267 268 269 270 271 272 273 274 275 276 277 278 279 280 281 2…" at bounding box center [806, 407] width 1139 height 607
type textarea ".btn.is--mirror .btn-edge__inner { border-radius: 50%;"
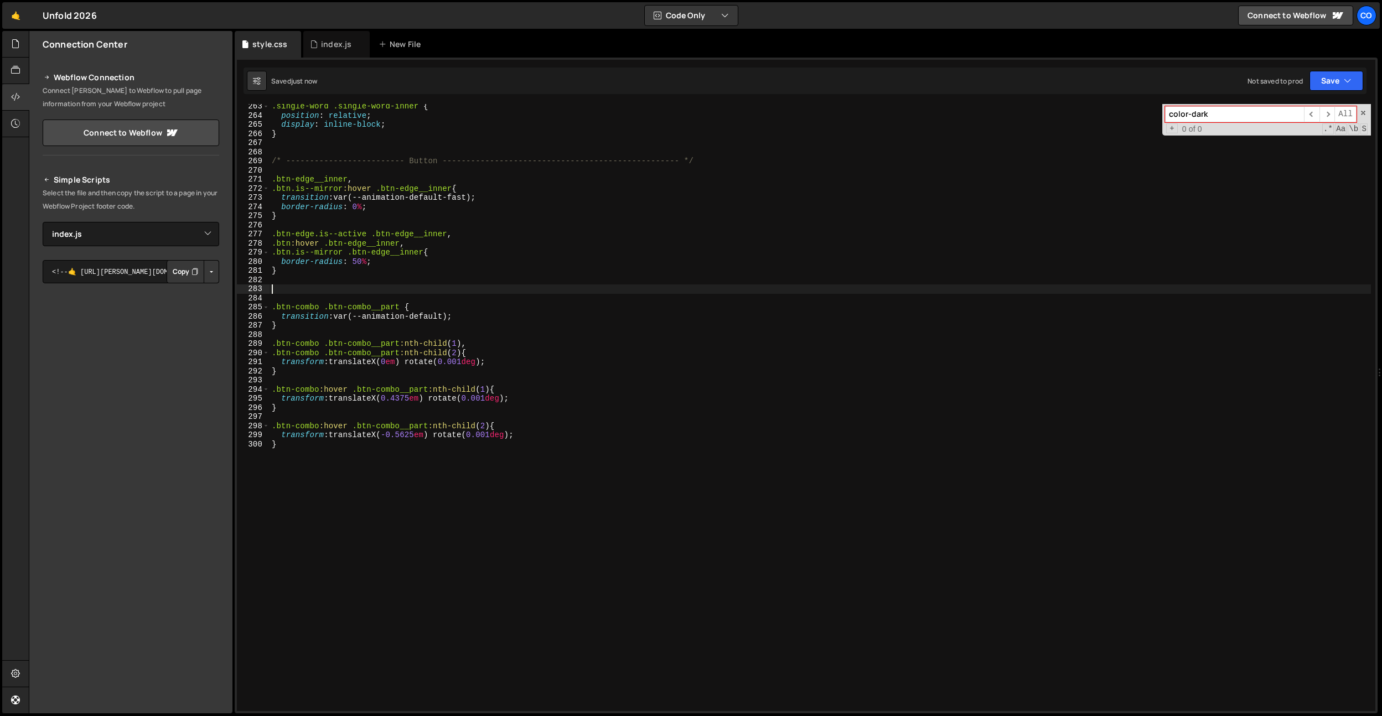
click at [380, 365] on div ".single-word .single-word-inner { position : relative ; display : inline-block …" at bounding box center [821, 415] width 1102 height 626
type textarea "transform: translateX(0em) rotate(0.001deg);"
click at [301, 295] on div ".single-word .single-word-inner { position : relative ; display : inline-block …" at bounding box center [821, 415] width 1102 height 626
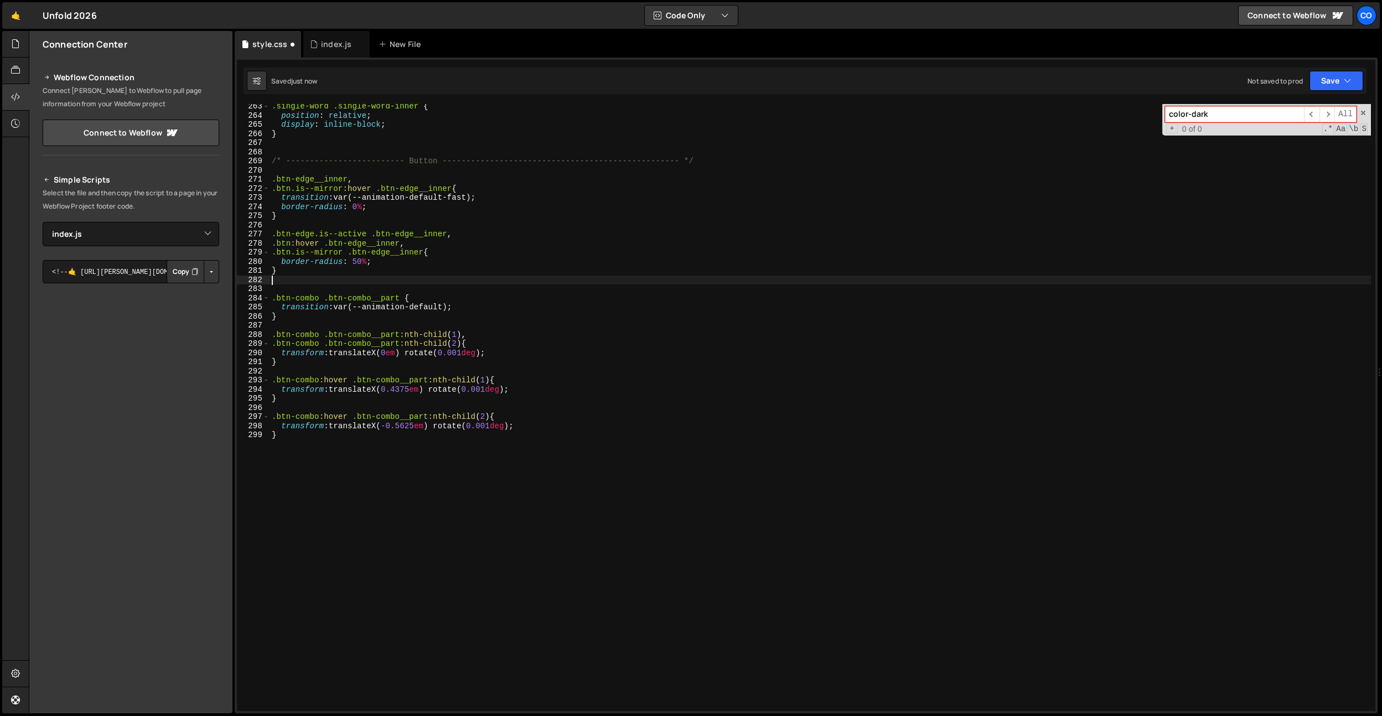
click at [313, 282] on div ".single-word .single-word-inner { position : relative ; display : inline-block …" at bounding box center [821, 415] width 1102 height 626
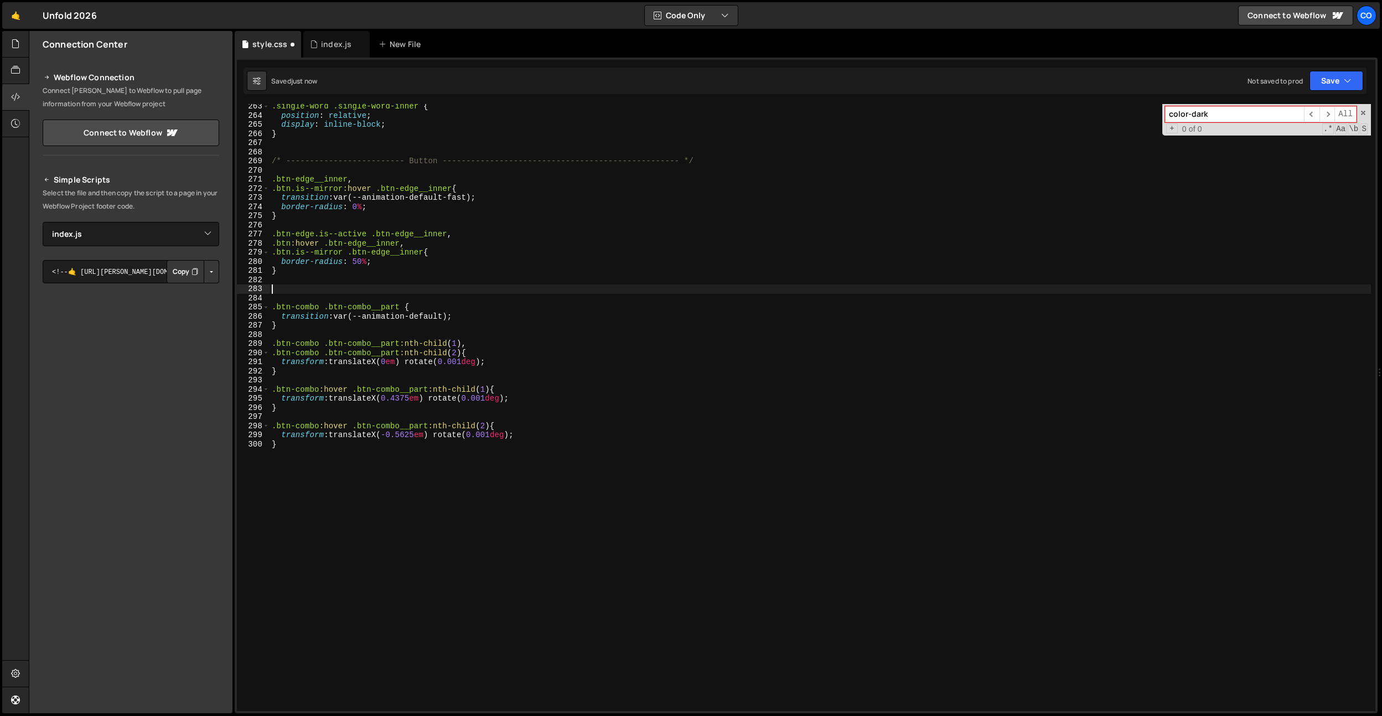
type textarea "."
click at [437, 247] on div ".single-word .single-word-inner { position : relative ; display : inline-block …" at bounding box center [821, 415] width 1102 height 626
type textarea ".btn:hover .btn-edge__inner,"
click at [411, 302] on div ".single-word .single-word-inner { position : relative ; display : inline-block …" at bounding box center [821, 415] width 1102 height 626
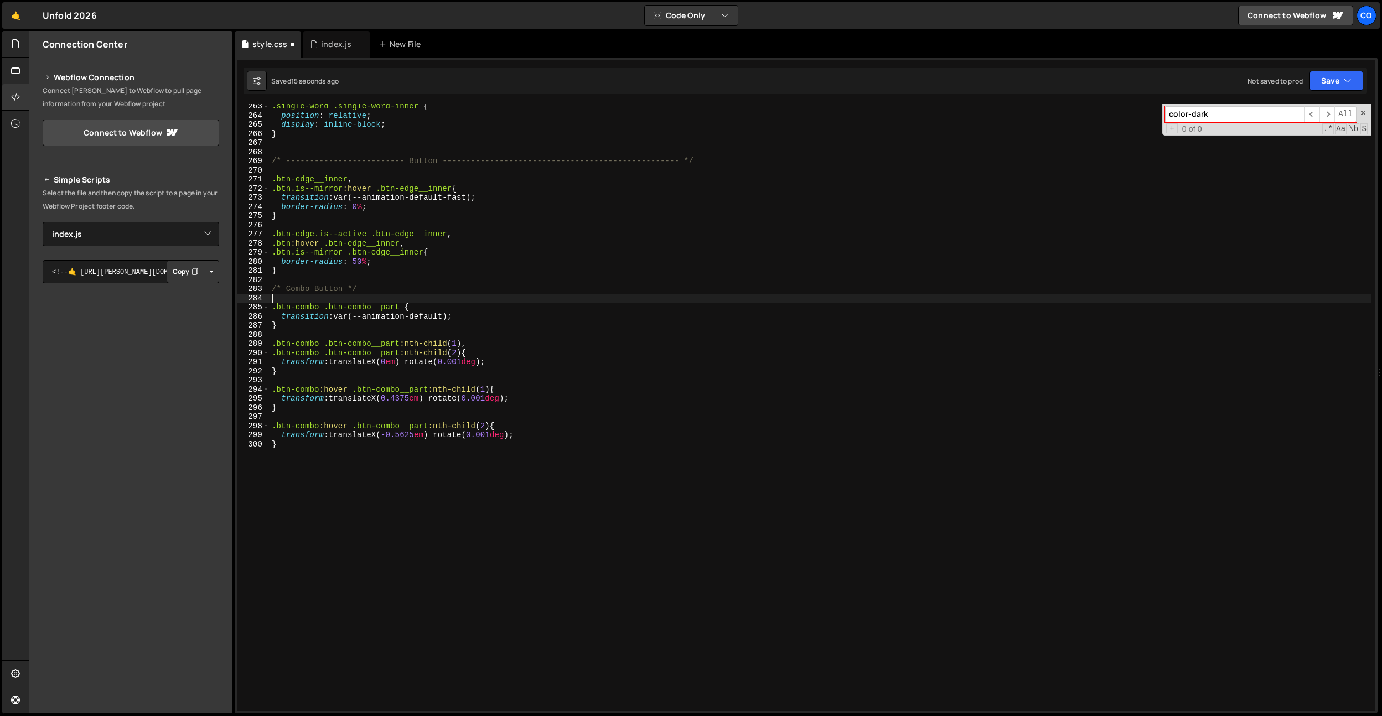
scroll to position [0, 0]
click at [375, 308] on div ".single-word .single-word-inner { position : relative ; display : inline-block …" at bounding box center [821, 415] width 1102 height 626
click at [436, 274] on div ".single-word .single-word-inner { position : relative ; display : inline-block …" at bounding box center [821, 415] width 1102 height 626
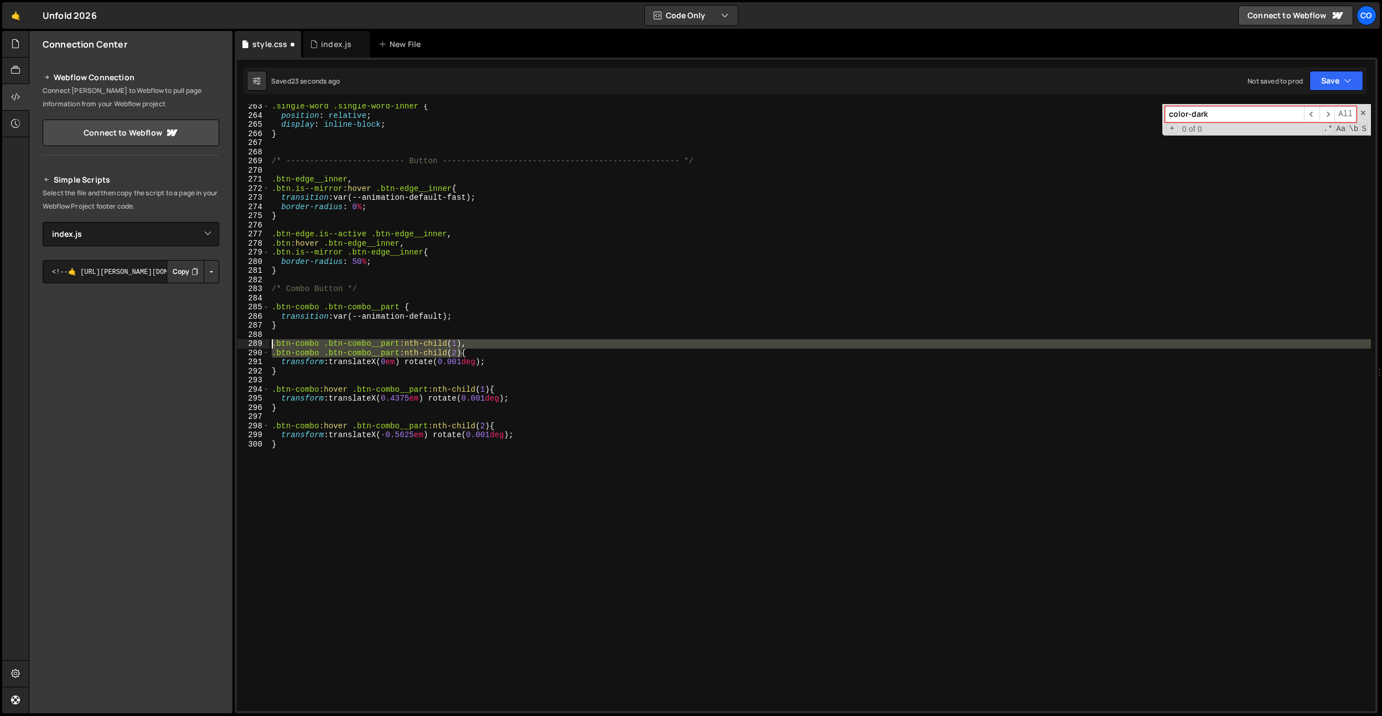
drag, startPoint x: 461, startPoint y: 352, endPoint x: 223, endPoint y: 347, distance: 237.6
click at [223, 347] on div "Files New File Create your first file Get started by starting a Javascript or C…" at bounding box center [706, 372] width 1354 height 683
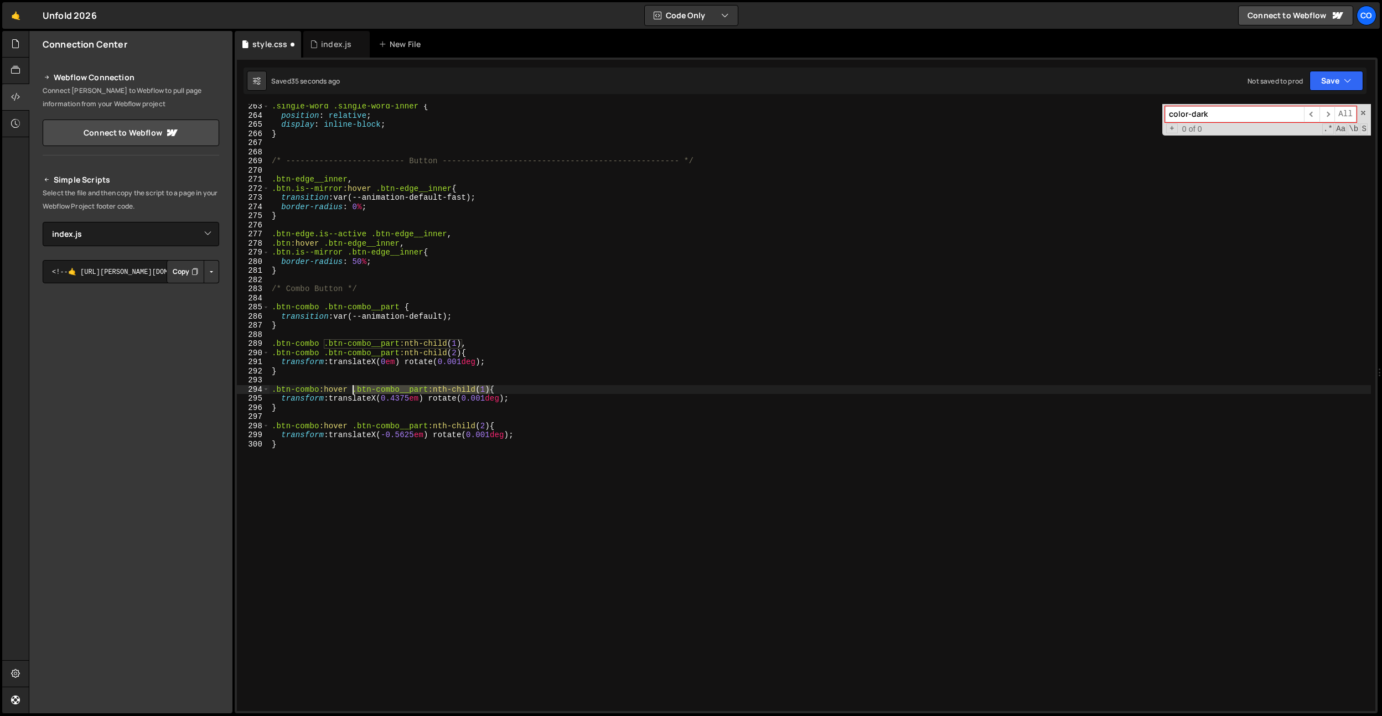
drag, startPoint x: 489, startPoint y: 389, endPoint x: 351, endPoint y: 389, distance: 138.4
click at [354, 391] on div ".single-word .single-word-inner { position : relative ; display : inline-block …" at bounding box center [821, 415] width 1102 height 626
type textarea ".btn-combo:hover .btn-combo__part:nth-child(1) {"
click at [348, 379] on div ".single-word .single-word-inner { position : relative ; display : inline-block …" at bounding box center [821, 415] width 1102 height 626
paste textarea ".btn-combo__part:nth-child(1)"
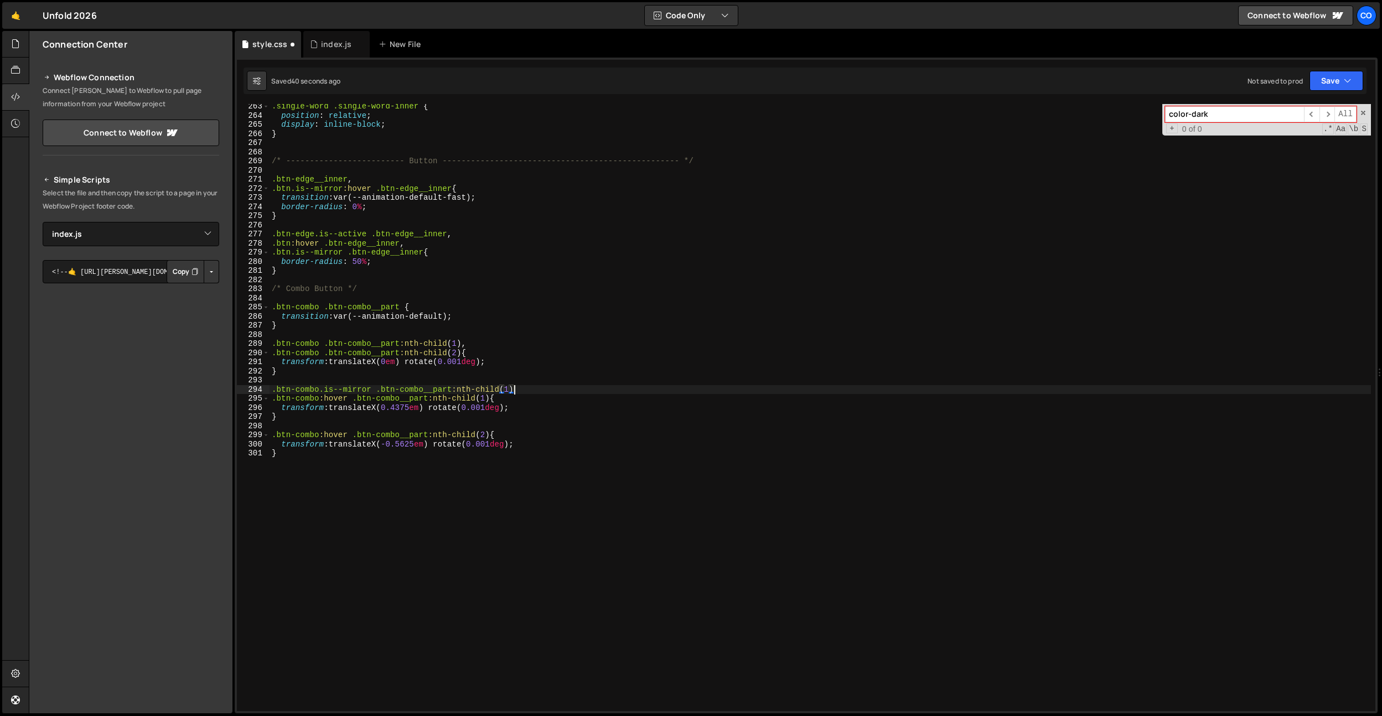
scroll to position [0, 17]
drag, startPoint x: 493, startPoint y: 437, endPoint x: 256, endPoint y: 431, distance: 236.5
click at [240, 434] on div ".btn-combo.is--mirror .btn-combo__part:nth-child(1), 263 264 265 266 267 268 26…" at bounding box center [806, 407] width 1139 height 607
type textarea ".btn-combo:hover .btn-combo__part:nth-child(2) {"
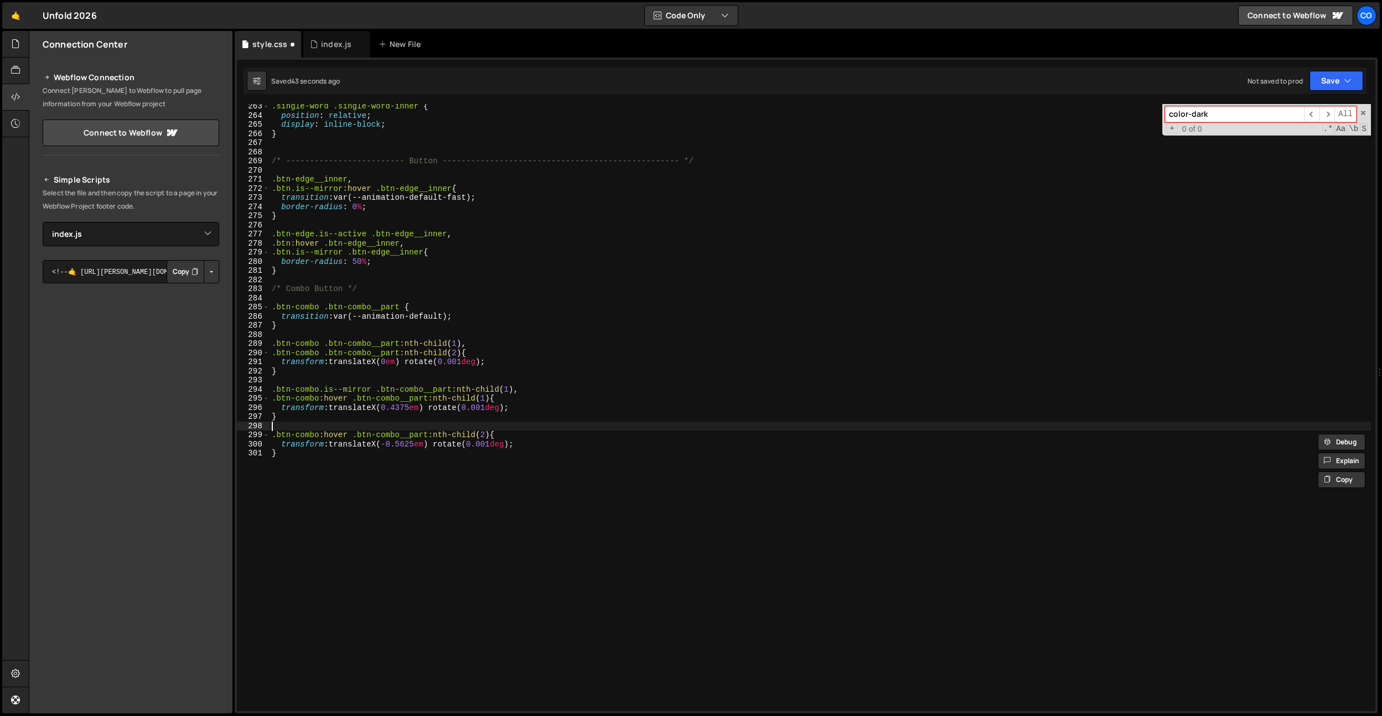
click at [295, 423] on div ".single-word .single-word-inner { position : relative ; display : inline-block …" at bounding box center [821, 415] width 1102 height 626
paste textarea ".btn-combo:hover .btn-combo__part:nth-child(2)"
click at [324, 432] on div ".single-word .single-word-inner { position : relative ; display : inline-block …" at bounding box center [821, 415] width 1102 height 626
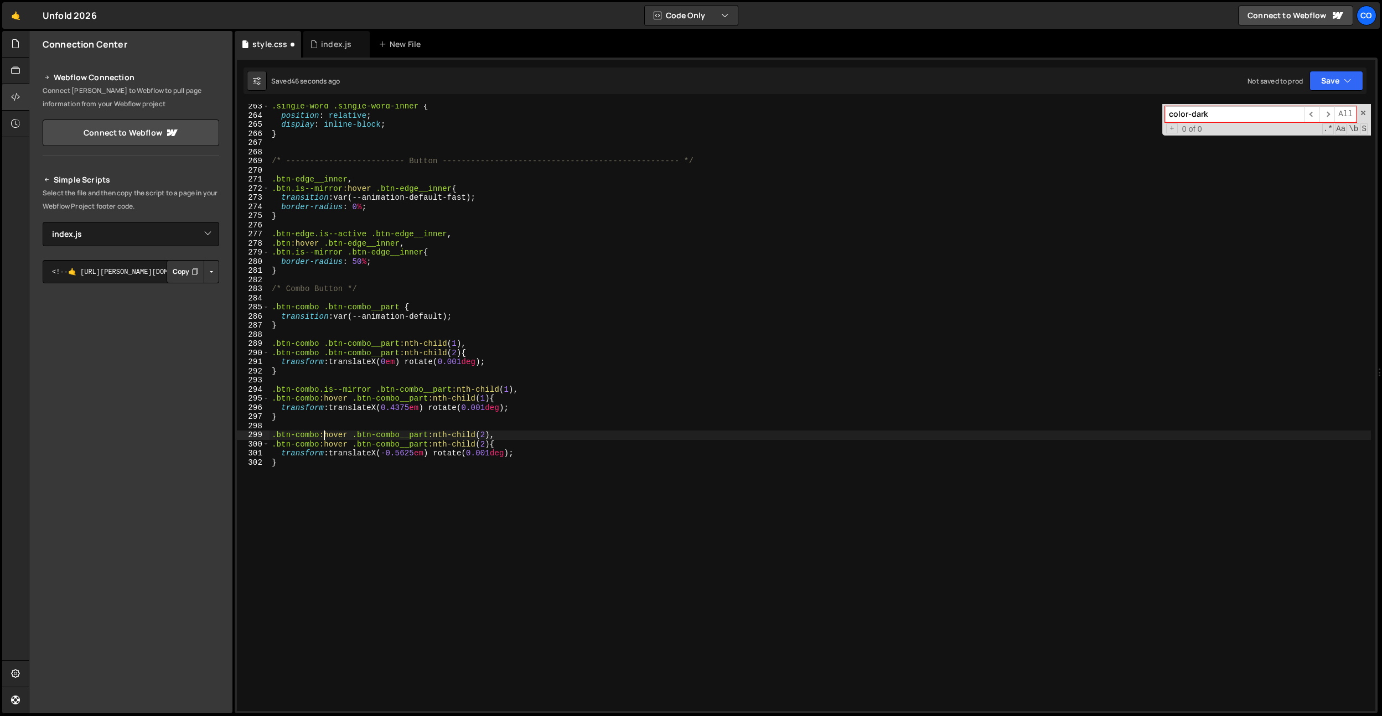
click at [324, 432] on div ".single-word .single-word-inner { position : relative ; display : inline-block …" at bounding box center [821, 415] width 1102 height 626
click at [359, 399] on div ".single-word .single-word-inner { position : relative ; display : inline-block …" at bounding box center [821, 415] width 1102 height 626
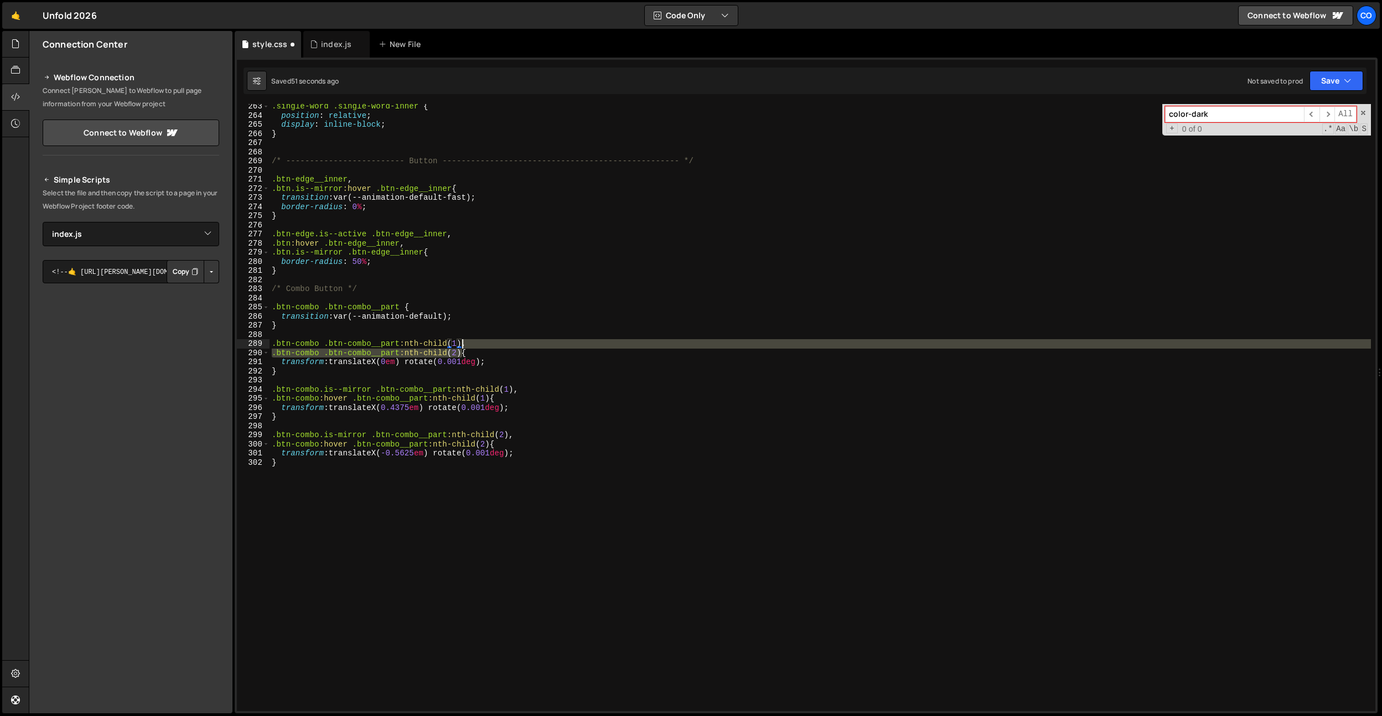
click at [461, 347] on div ".single-word .single-word-inner { position : relative ; display : inline-block …" at bounding box center [821, 415] width 1102 height 626
click at [464, 350] on div ".single-word .single-word-inner { position : relative ; display : inline-block …" at bounding box center [821, 407] width 1102 height 607
click at [463, 347] on div ".single-word .single-word-inner { position : relative ; display : inline-block …" at bounding box center [821, 415] width 1102 height 626
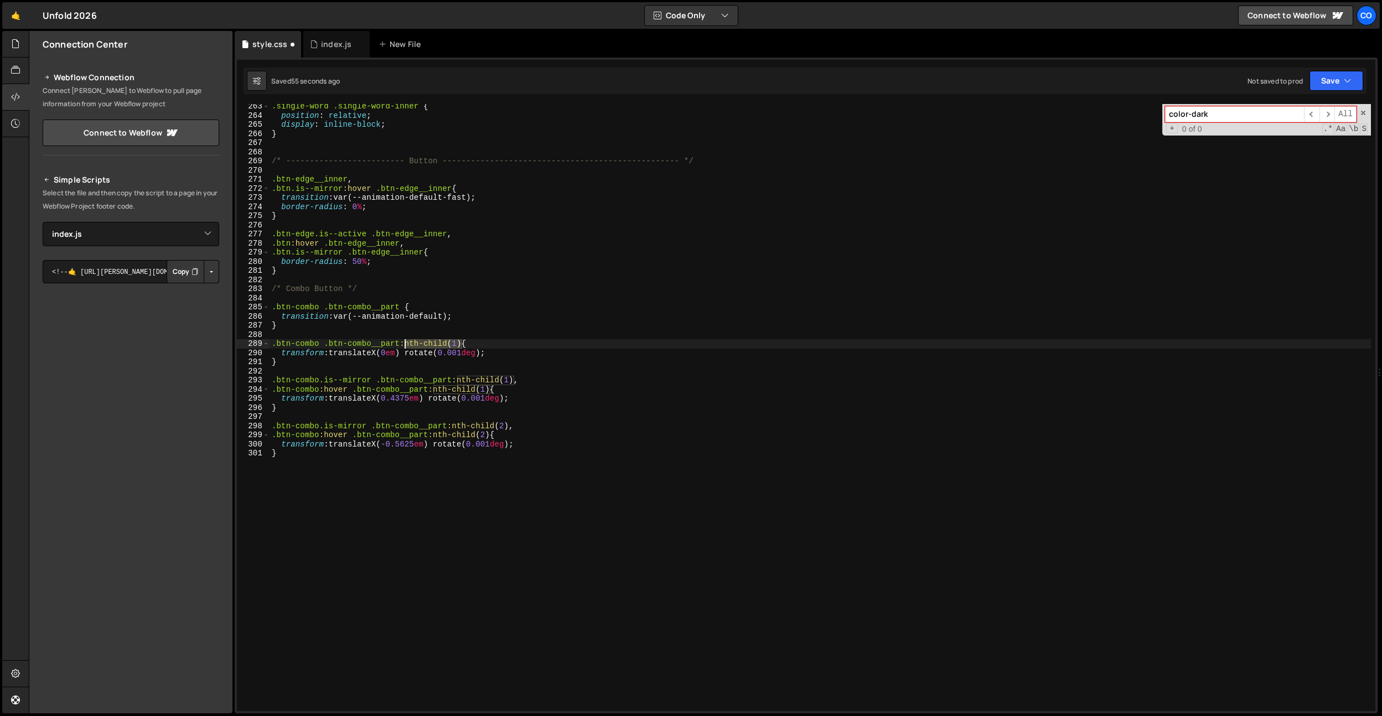
drag, startPoint x: 462, startPoint y: 345, endPoint x: 404, endPoint y: 344, distance: 58.1
click at [404, 344] on div ".single-word .single-word-inner { position : relative ; display : inline-block …" at bounding box center [821, 415] width 1102 height 626
drag, startPoint x: 400, startPoint y: 344, endPoint x: 256, endPoint y: 348, distance: 143.5
click at [256, 348] on div ".btn-combo .btn-combo__part { 263 264 265 266 267 268 269 270 271 272 273 274 2…" at bounding box center [806, 407] width 1139 height 607
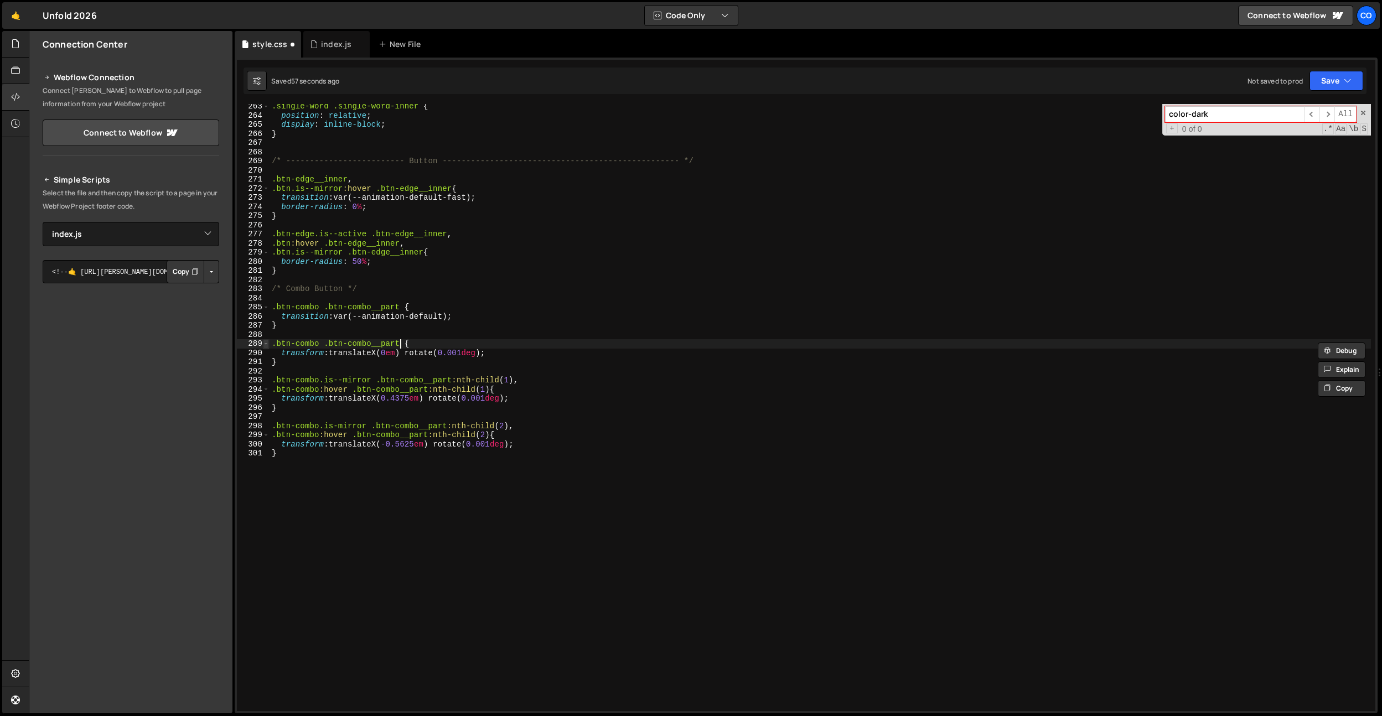
scroll to position [0, 0]
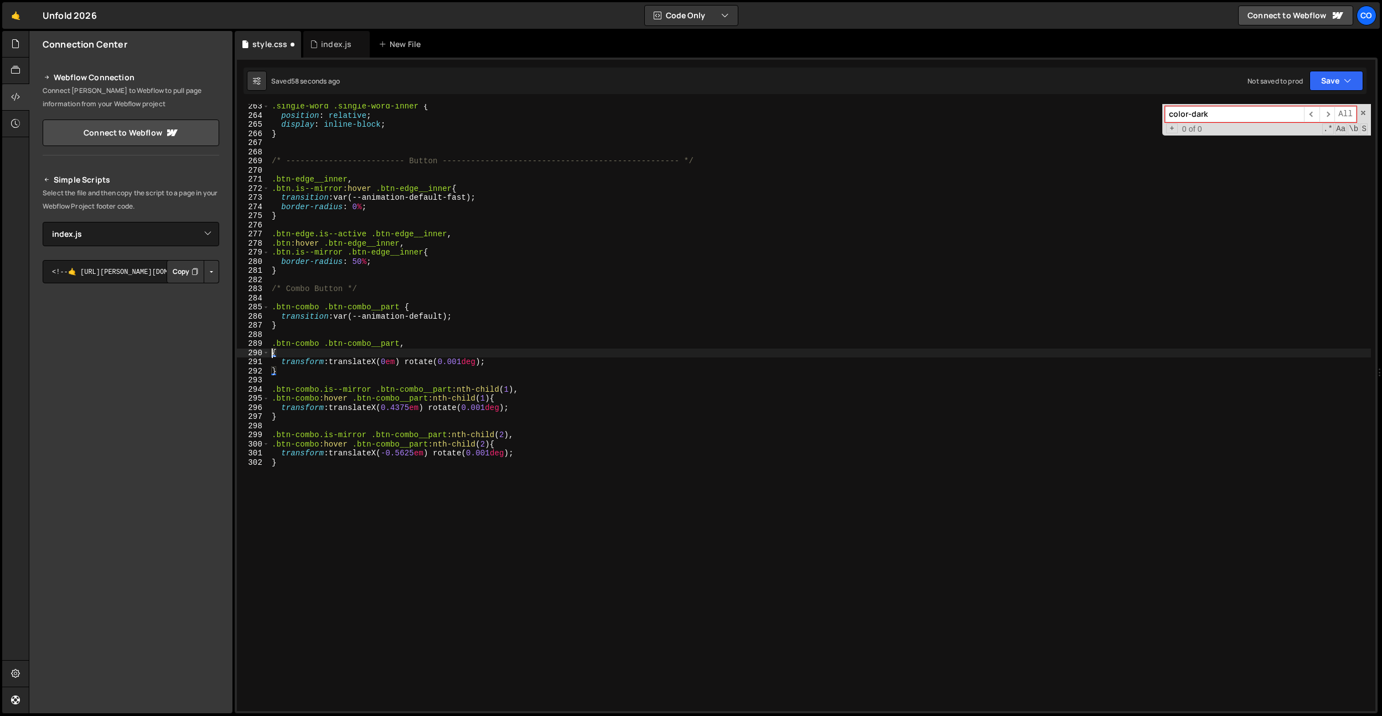
paste textarea ".btn-combo .btn-combo__part"
click at [319, 349] on div ".single-word .single-word-inner { position : relative ; display : inline-block …" at bounding box center [821, 415] width 1102 height 626
click at [321, 346] on div ".single-word .single-word-inner { position : relative ; display : inline-block …" at bounding box center [821, 415] width 1102 height 626
click at [322, 349] on div ".single-word .single-word-inner { position : relative ; display : inline-block …" at bounding box center [821, 415] width 1102 height 626
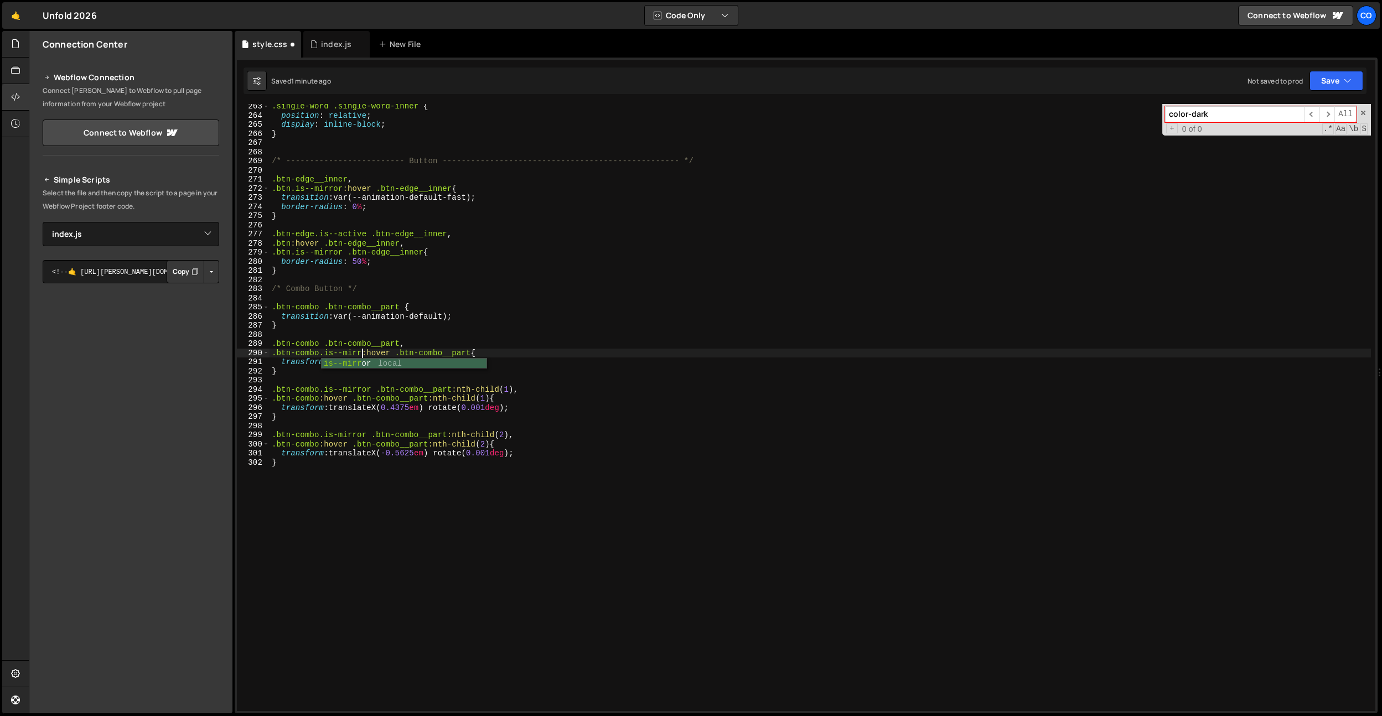
scroll to position [0, 7]
click at [368, 328] on div ".single-word .single-word-inner { position : relative ; display : inline-block …" at bounding box center [821, 415] width 1102 height 626
type textarea "}"
click at [625, 377] on div ".single-word .single-word-inner { position : relative ; display : inline-block …" at bounding box center [821, 415] width 1102 height 626
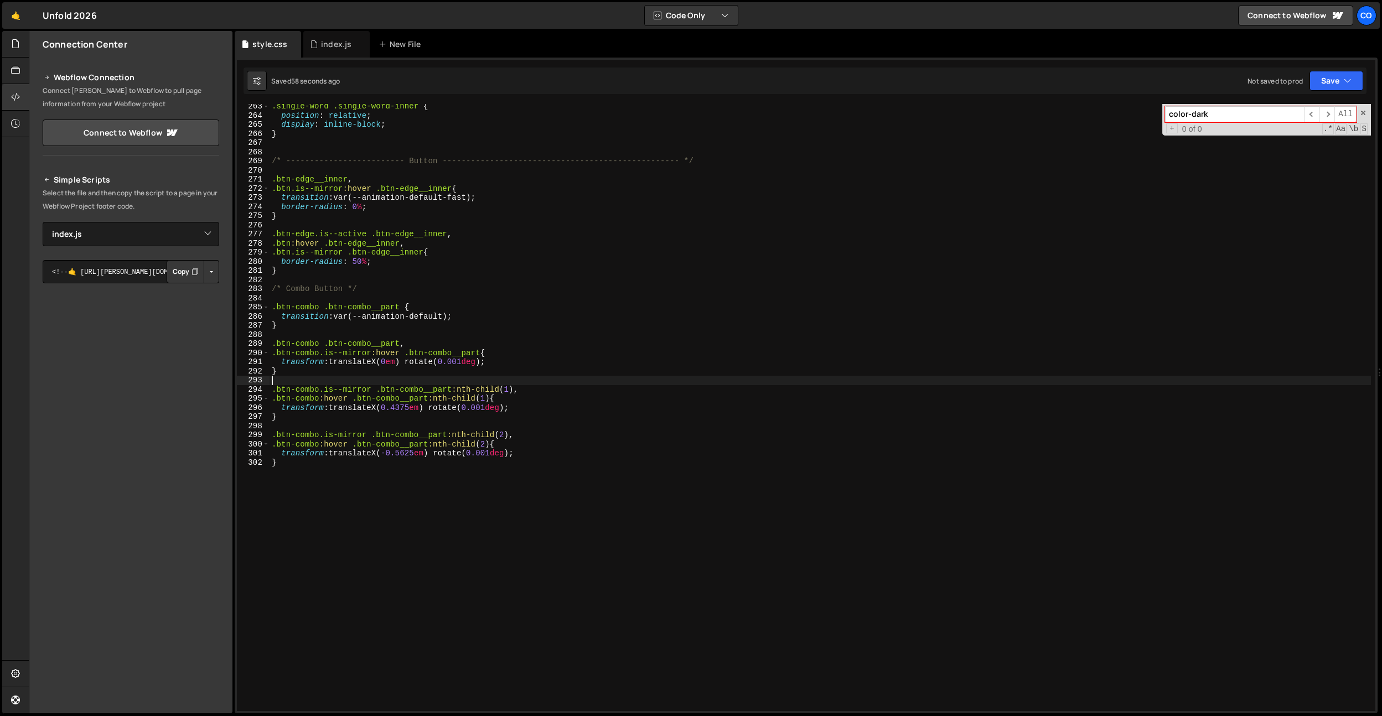
click at [544, 420] on div ".single-word .single-word-inner { position : relative ; display : inline-block …" at bounding box center [821, 415] width 1102 height 626
click at [525, 407] on div ".single-word .single-word-inner { position : relative ; display : inline-block …" at bounding box center [821, 415] width 1102 height 626
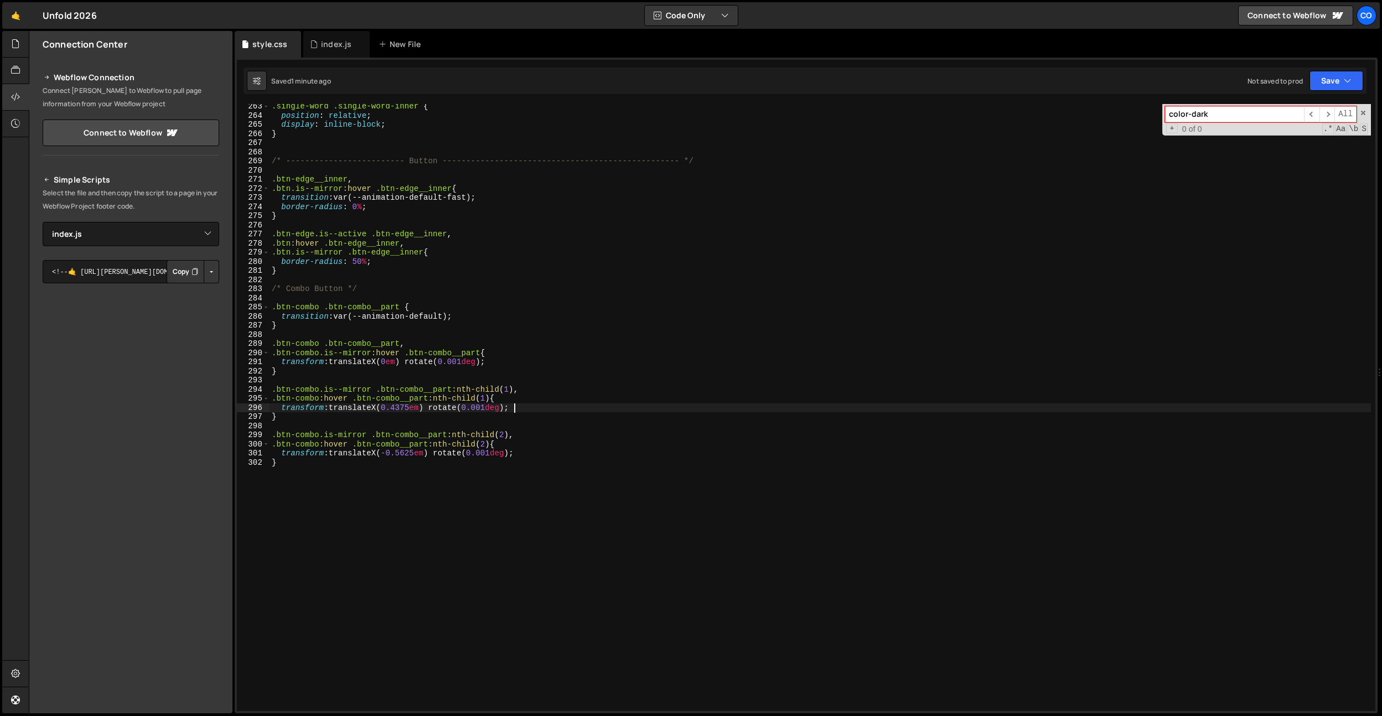
click at [538, 409] on div ".single-word .single-word-inner { position : relative ; display : inline-block …" at bounding box center [821, 415] width 1102 height 626
click at [533, 532] on div ".single-word .single-word-inner { position : relative ; display : inline-block …" at bounding box center [821, 415] width 1102 height 626
click at [538, 508] on div ".single-word .single-word-inner { position : relative ; display : inline-block …" at bounding box center [821, 415] width 1102 height 626
click at [336, 437] on div ".single-word .single-word-inner { position : relative ; display : inline-block …" at bounding box center [821, 415] width 1102 height 626
click at [431, 480] on div ".single-word .single-word-inner { position : relative ; display : inline-block …" at bounding box center [821, 415] width 1102 height 626
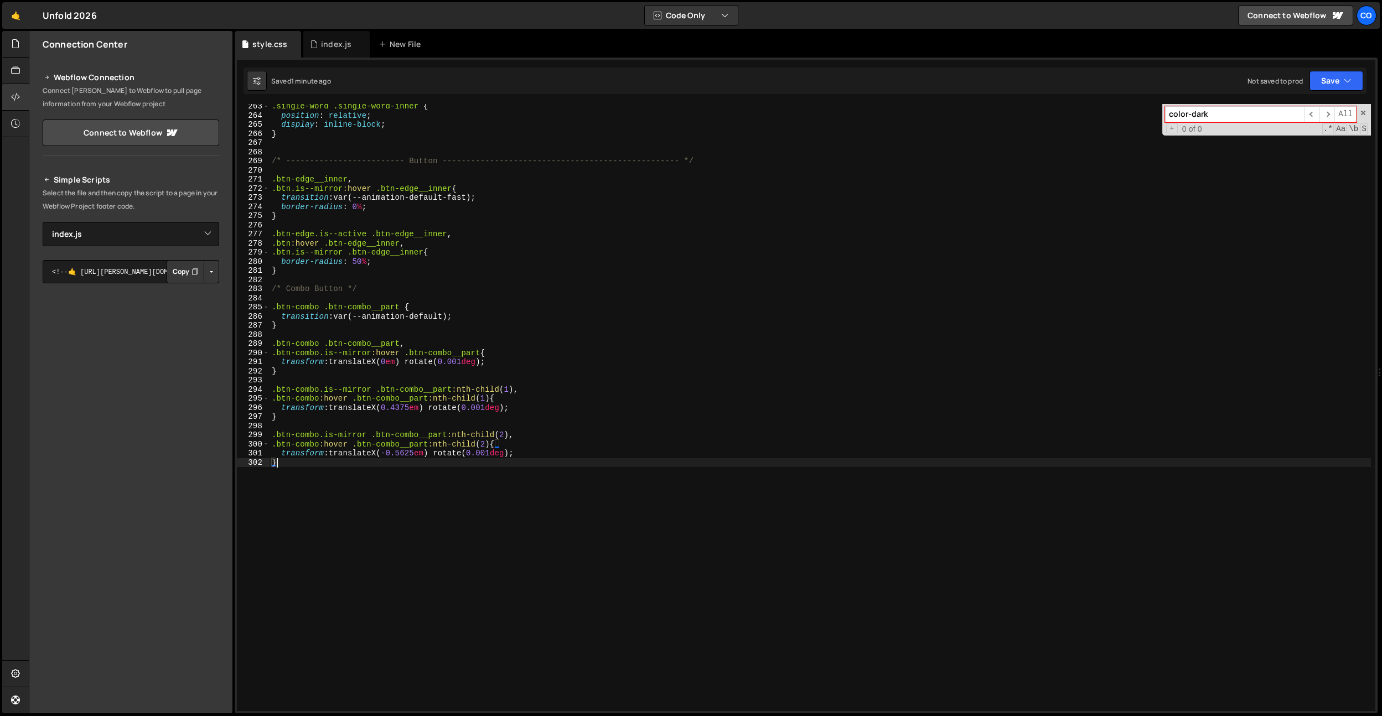
click at [336, 434] on div ".single-word .single-word-inner { position : relative ; display : inline-block …" at bounding box center [821, 415] width 1102 height 626
click at [434, 363] on div ".single-word .single-word-inner { position : relative ; display : inline-block …" at bounding box center [821, 415] width 1102 height 626
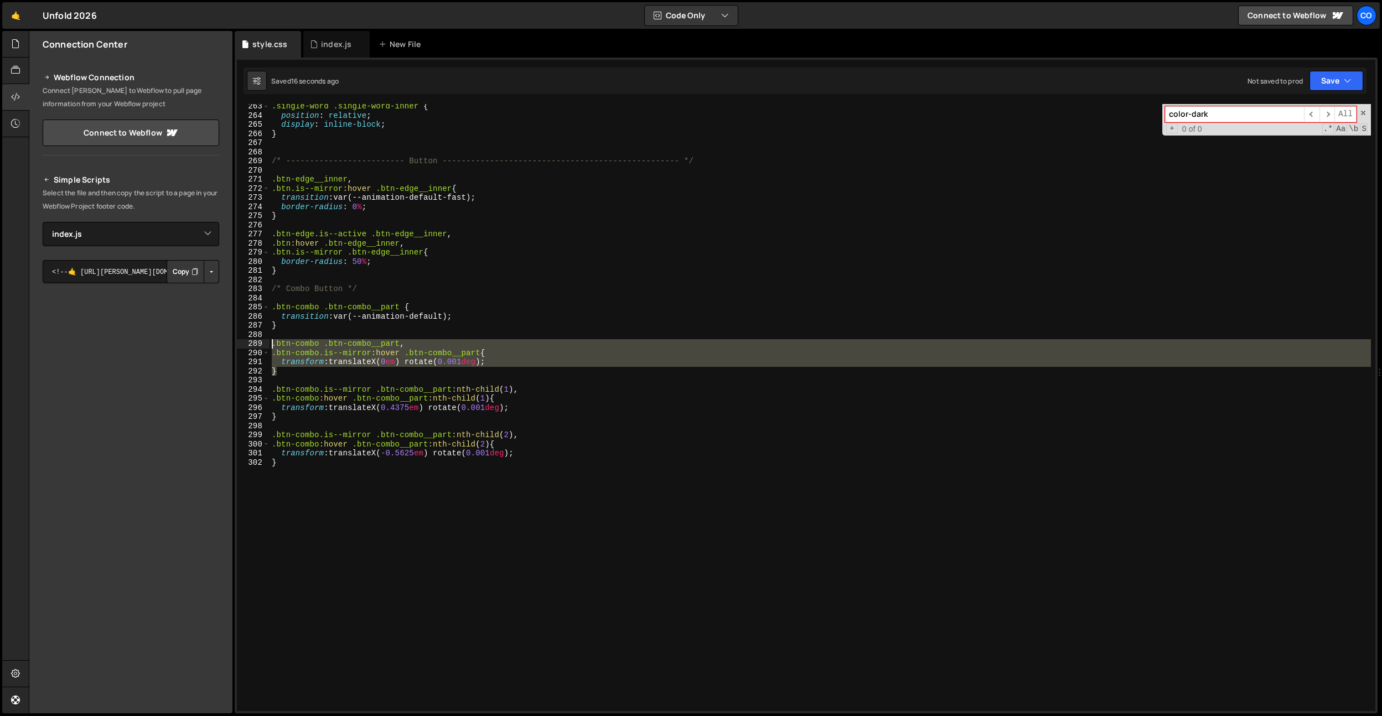
drag, startPoint x: 311, startPoint y: 372, endPoint x: 270, endPoint y: 345, distance: 48.5
click at [270, 345] on div ".single-word .single-word-inner { position : relative ; display : inline-block …" at bounding box center [821, 415] width 1102 height 626
type textarea ".btn-combo .btn-combo__part, .btn-combo.is--mirror:hover .btn-combo__part{"
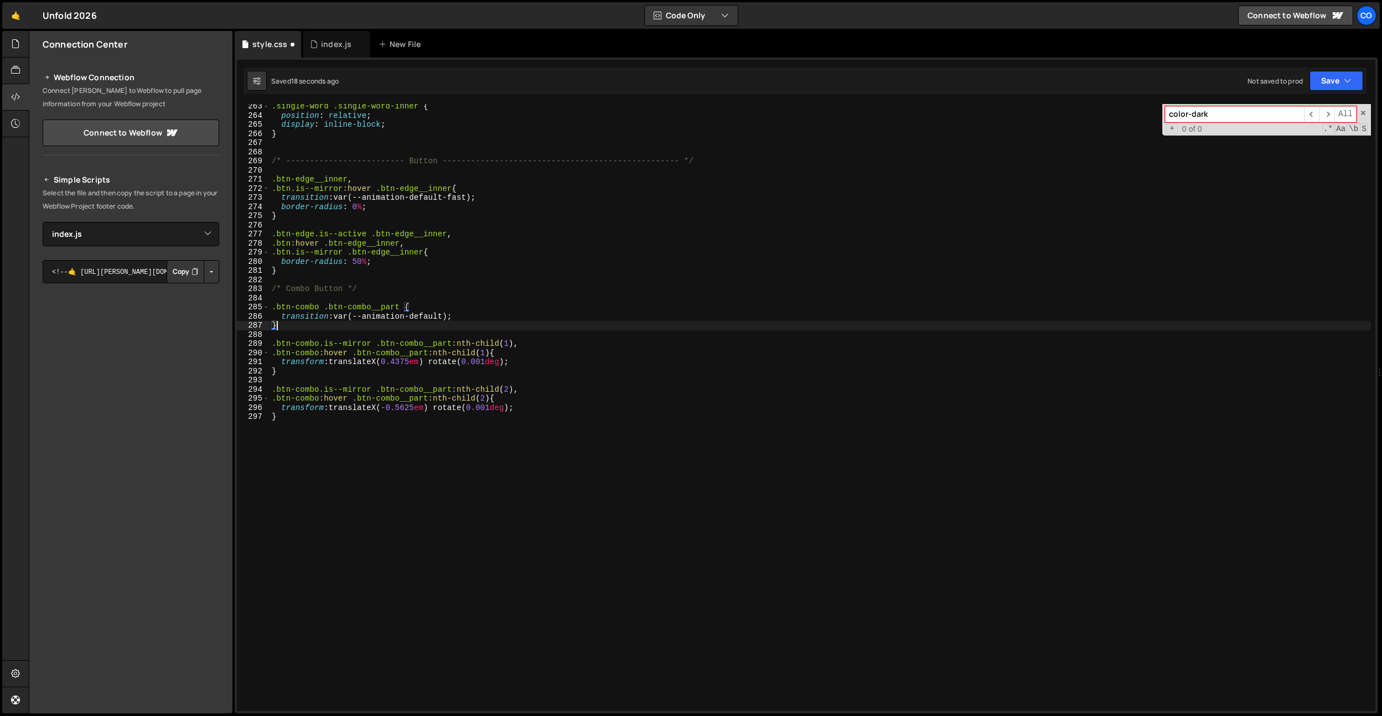
click at [292, 409] on div ".single-word .single-word-inner { position : relative ; display : inline-block …" at bounding box center [821, 415] width 1102 height 626
type textarea "}"
paste textarea "}"
type textarea "}"
paste textarea "data-btn-yellow"
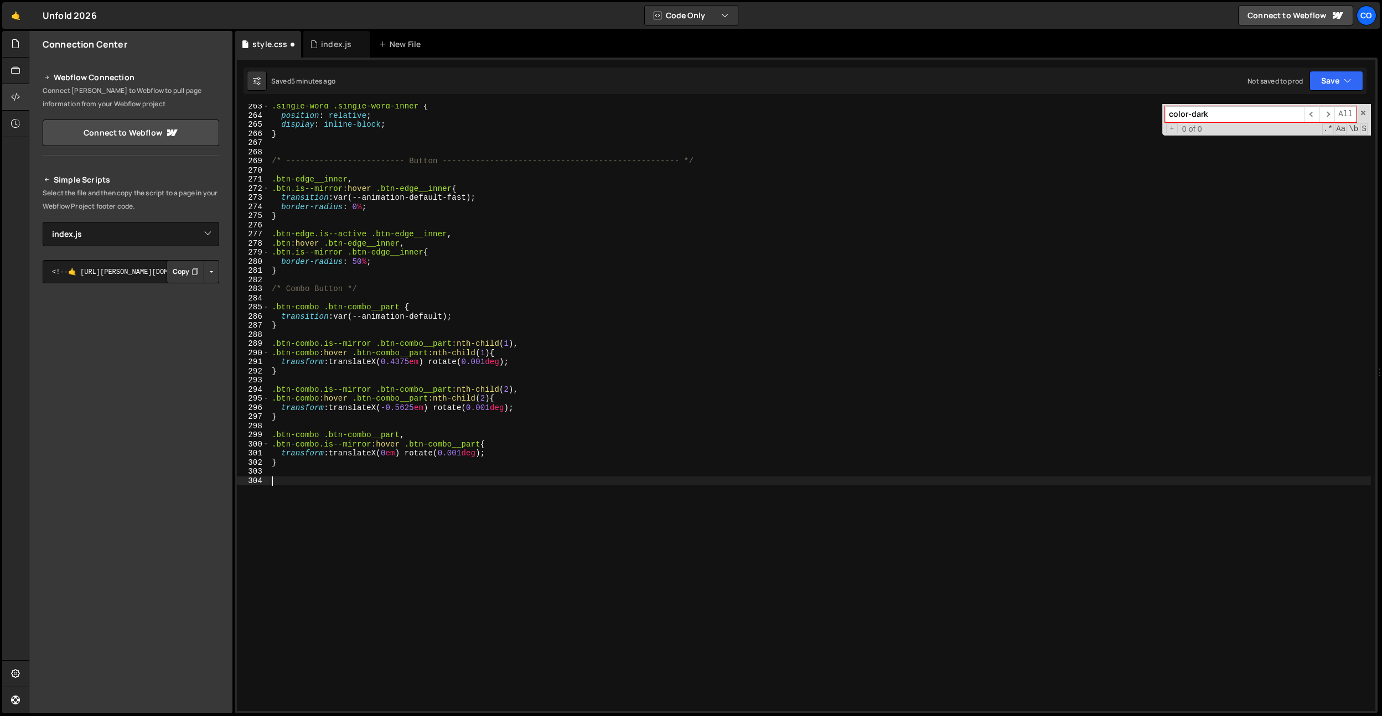
type textarea "data-btn-yellow"
type textarea "."
paste textarea "data-btn-yellow]"
click at [272, 482] on div ".single-word .single-word-inner { position : relative ; display : inline-block …" at bounding box center [821, 415] width 1102 height 626
click at [353, 484] on div ".single-word .single-word-inner { position : relative ; display : inline-block …" at bounding box center [821, 415] width 1102 height 626
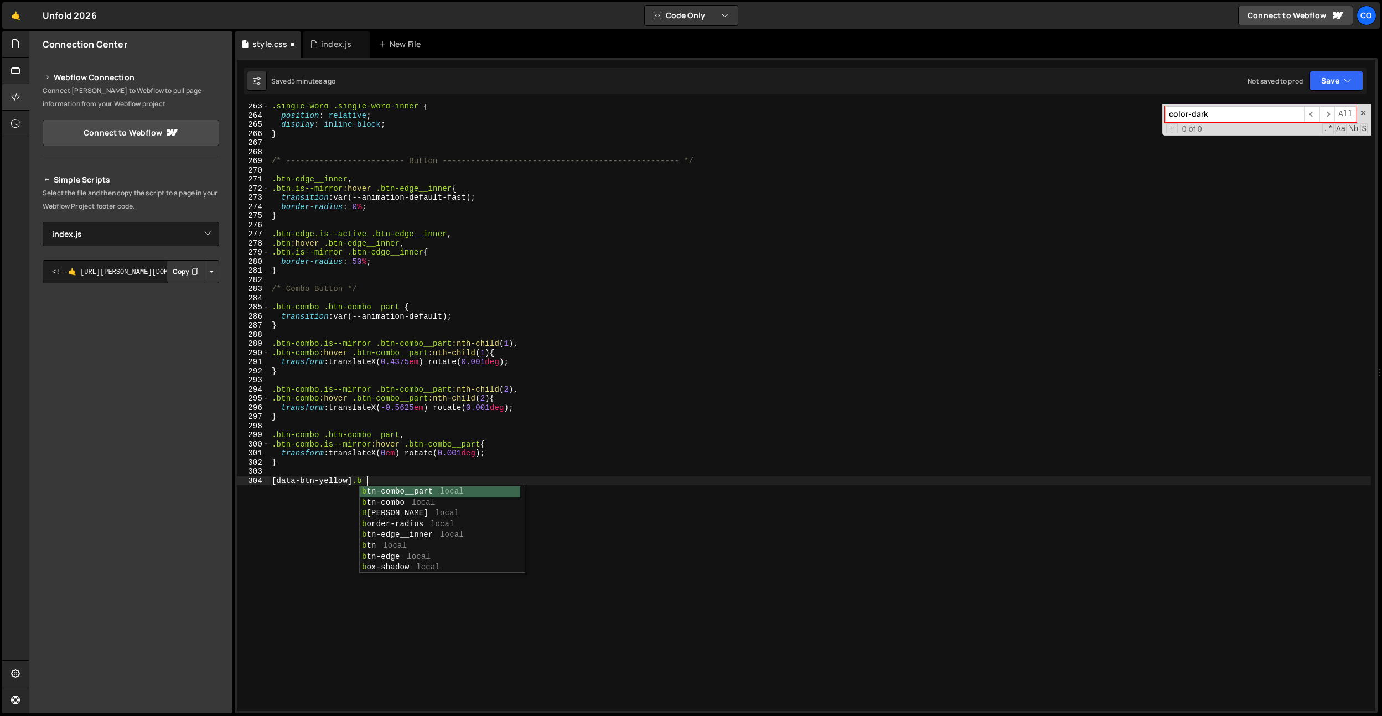
scroll to position [0, 7]
type textarea "[data-btn-yellow] .btn__text-p {}"
drag, startPoint x: 418, startPoint y: 482, endPoint x: 270, endPoint y: 469, distance: 148.4
click at [243, 479] on div "color: var(--color-black); 263 264 265 266 267 268 269 270 271 272 273 274 275 …" at bounding box center [806, 407] width 1139 height 607
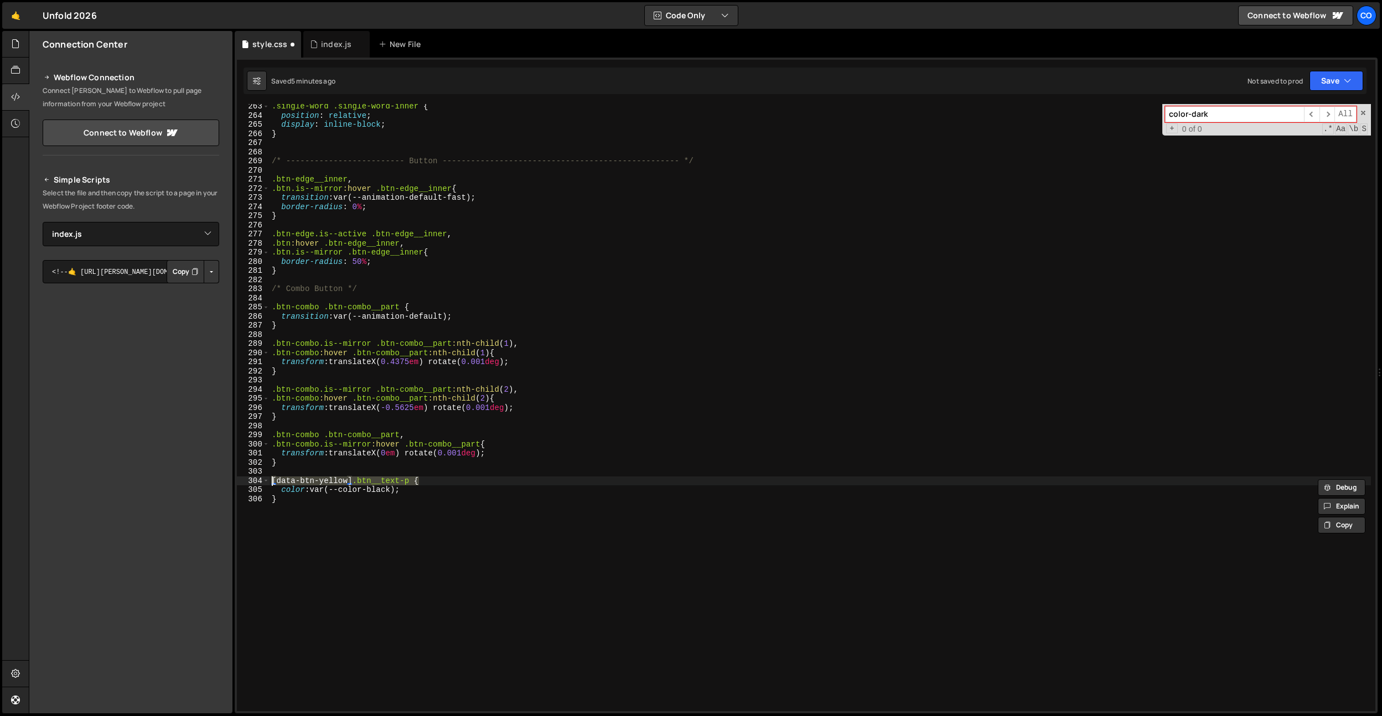
click at [283, 459] on div ".single-word .single-word-inner { position : relative ; display : inline-block …" at bounding box center [821, 415] width 1102 height 626
type textarea "}"
paste textarea "[data-btn-yellow] .btn__text-p"
drag, startPoint x: 431, startPoint y: 482, endPoint x: 359, endPoint y: 483, distance: 71.4
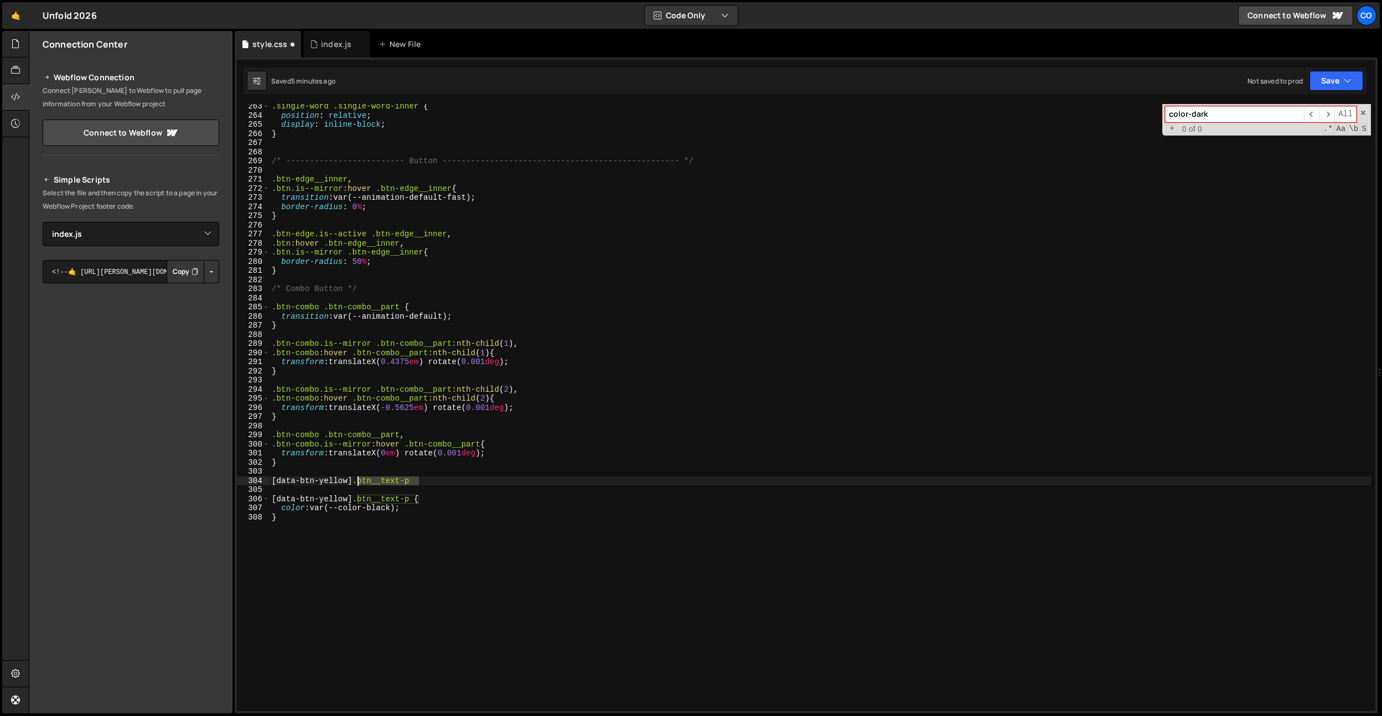
click at [359, 483] on div ".single-word .single-word-inner { position : relative ; display : inline-block …" at bounding box center [821, 415] width 1102 height 626
type textarea "[data-btn-yellow] {}"
drag, startPoint x: 352, startPoint y: 483, endPoint x: 243, endPoint y: 481, distance: 109.6
click at [236, 478] on div "1 Type cmd + s to save your Javascript file. הההההההההההההההההההההההההההההההההה…" at bounding box center [806, 386] width 1143 height 656
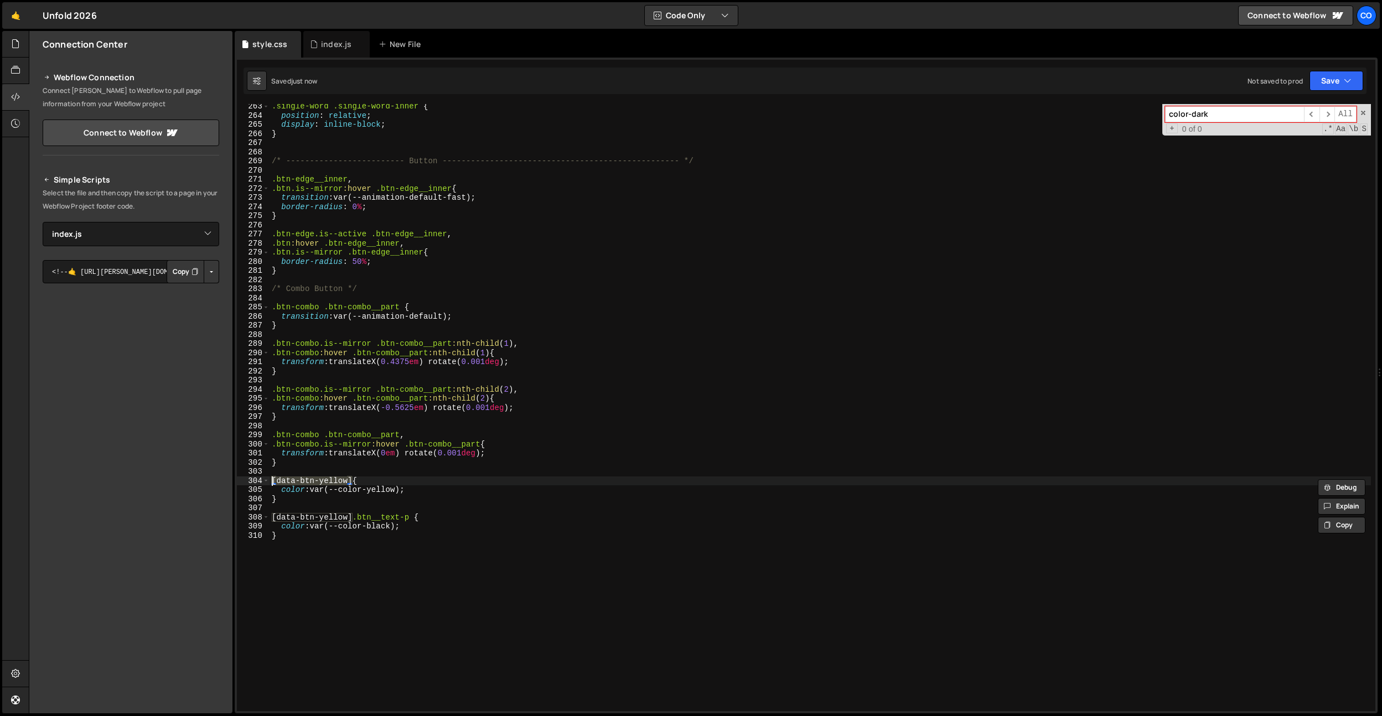
scroll to position [0, 6]
drag, startPoint x: 415, startPoint y: 518, endPoint x: 269, endPoint y: 510, distance: 146.4
click at [238, 520] on div "[data-btn-yellow] { 263 264 265 266 267 268 269 270 271 272 273 274 275 276 277…" at bounding box center [806, 407] width 1139 height 607
type textarea "[data-btn-yellow] .btn__text-p {"
click at [270, 510] on div ".single-word .single-word-inner { position : relative ; display : inline-block …" at bounding box center [821, 415] width 1102 height 626
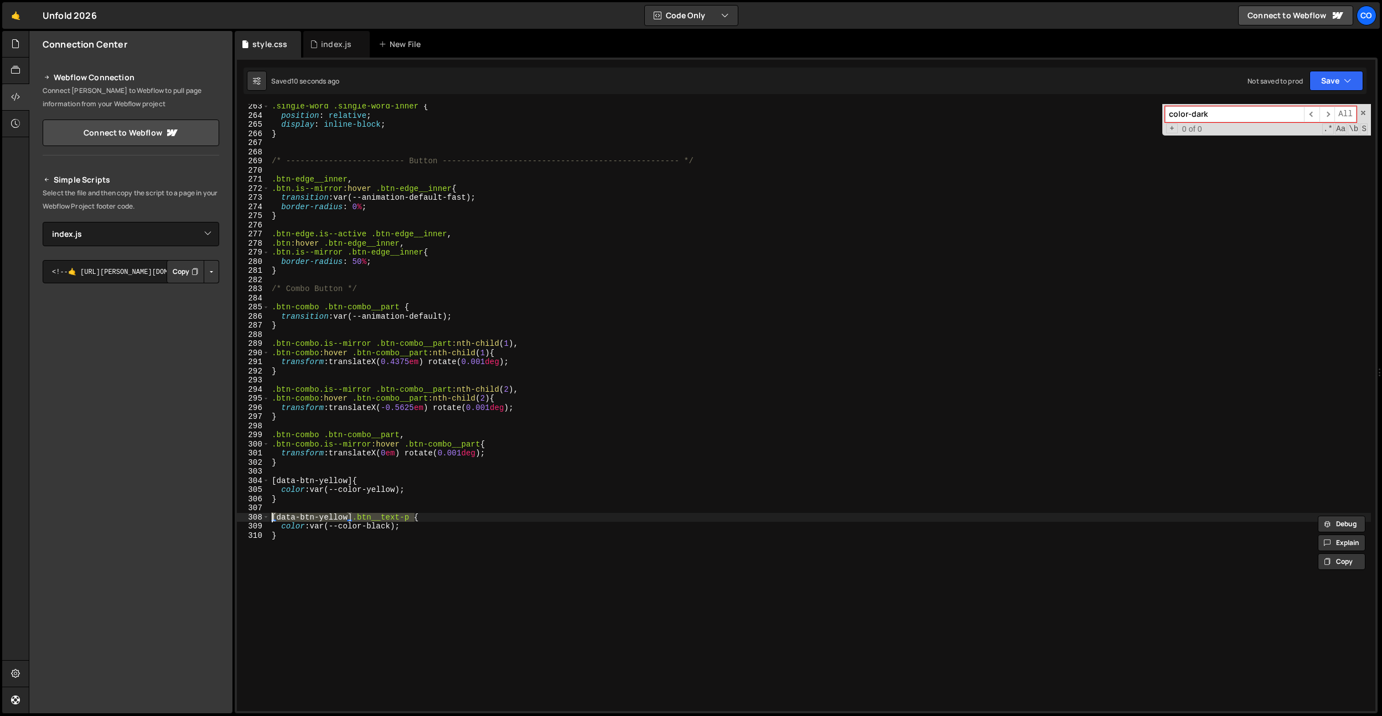
scroll to position [0, 0]
paste textarea "[data-btn-yellow] .btn__text-p"
click at [537, 317] on div ".single-word .single-word-inner { position : relative ; display : inline-block …" at bounding box center [821, 415] width 1102 height 626
click at [305, 249] on div ".single-word .single-word-inner { position : relative ; display : inline-block …" at bounding box center [821, 415] width 1102 height 626
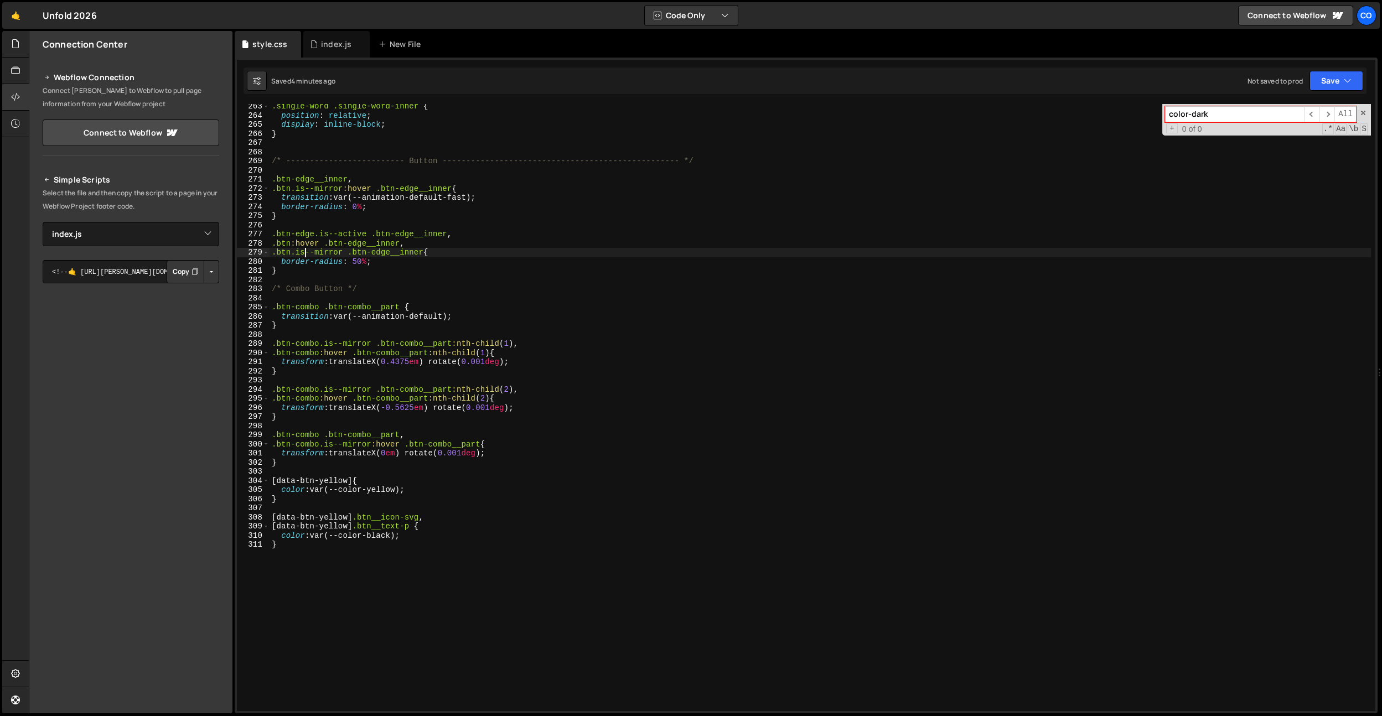
type textarea ".btn.is--mirror .btn-edge__inner{"
click at [315, 302] on div ".single-word .single-word-inner { position : relative ; display : inline-block …" at bounding box center [821, 415] width 1102 height 626
drag, startPoint x: 343, startPoint y: 252, endPoint x: 291, endPoint y: 254, distance: 52.1
click at [291, 254] on div ".single-word .single-word-inner { position : relative ; display : inline-block …" at bounding box center [821, 415] width 1102 height 626
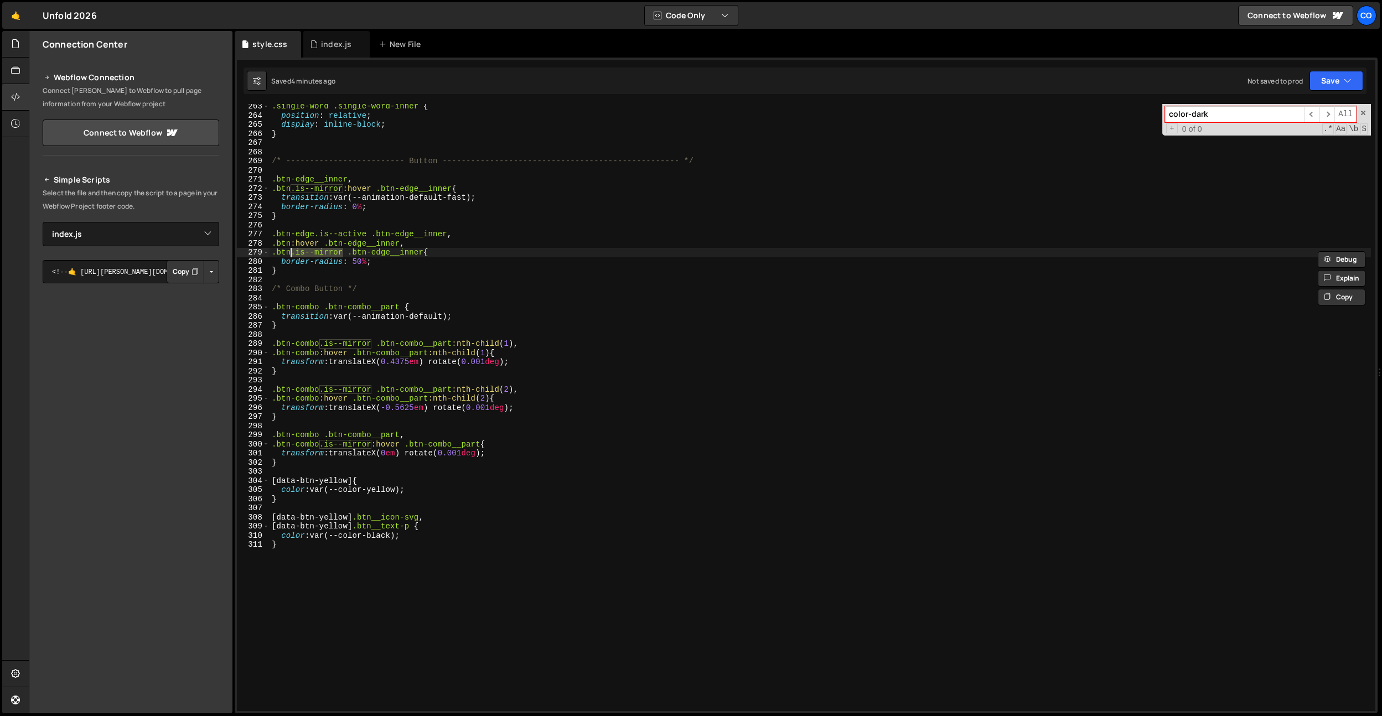
scroll to position [0, 1]
paste textarea "data-wf--btn--variant]"
click at [313, 238] on div ".single-word .single-word-inner { position : relative ; display : inline-block …" at bounding box center [821, 415] width 1102 height 626
drag, startPoint x: 443, startPoint y: 250, endPoint x: 291, endPoint y: 254, distance: 152.3
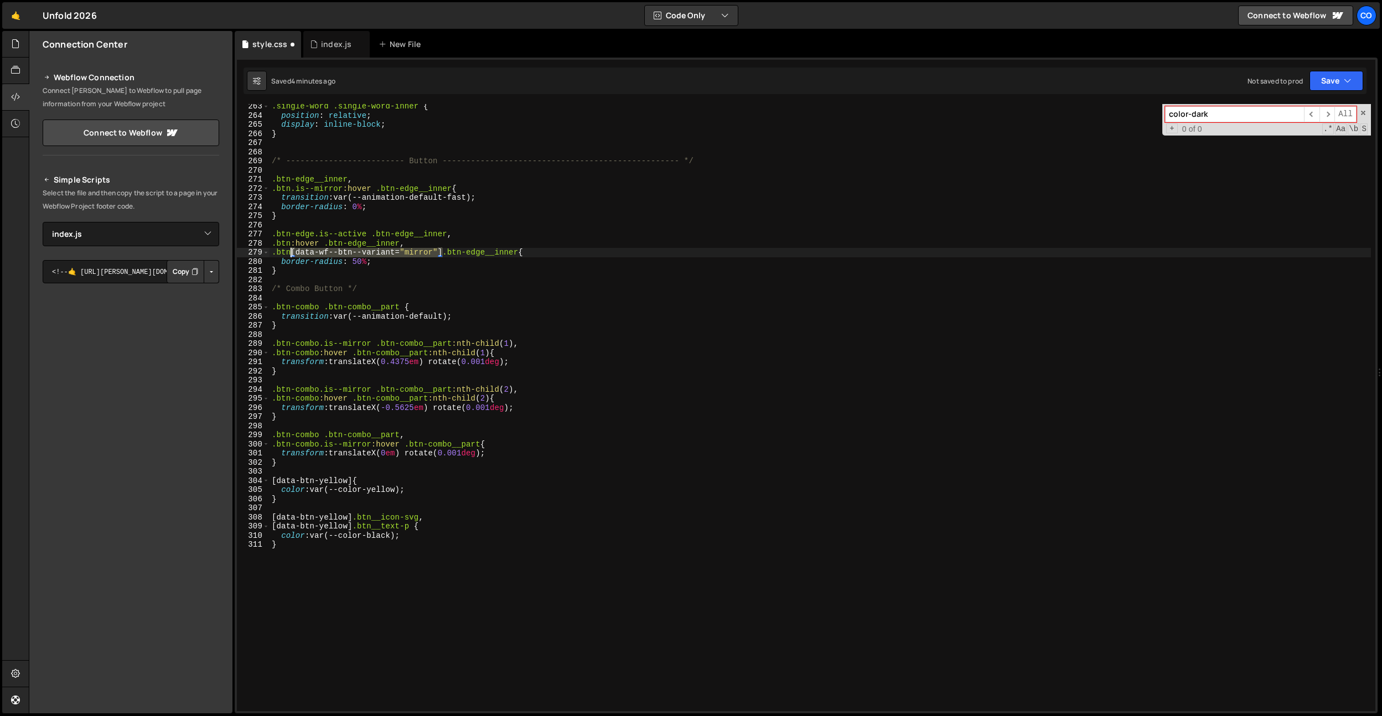
click at [291, 254] on div ".single-word .single-word-inner { position : relative ; display : inline-block …" at bounding box center [821, 415] width 1102 height 626
click at [315, 269] on div ".single-word .single-word-inner { position : relative ; display : inline-block …" at bounding box center [821, 415] width 1102 height 626
click at [371, 239] on div ".single-word .single-word-inner { position : relative ; display : inline-block …" at bounding box center [821, 415] width 1102 height 626
drag, startPoint x: 342, startPoint y: 189, endPoint x: 292, endPoint y: 191, distance: 49.9
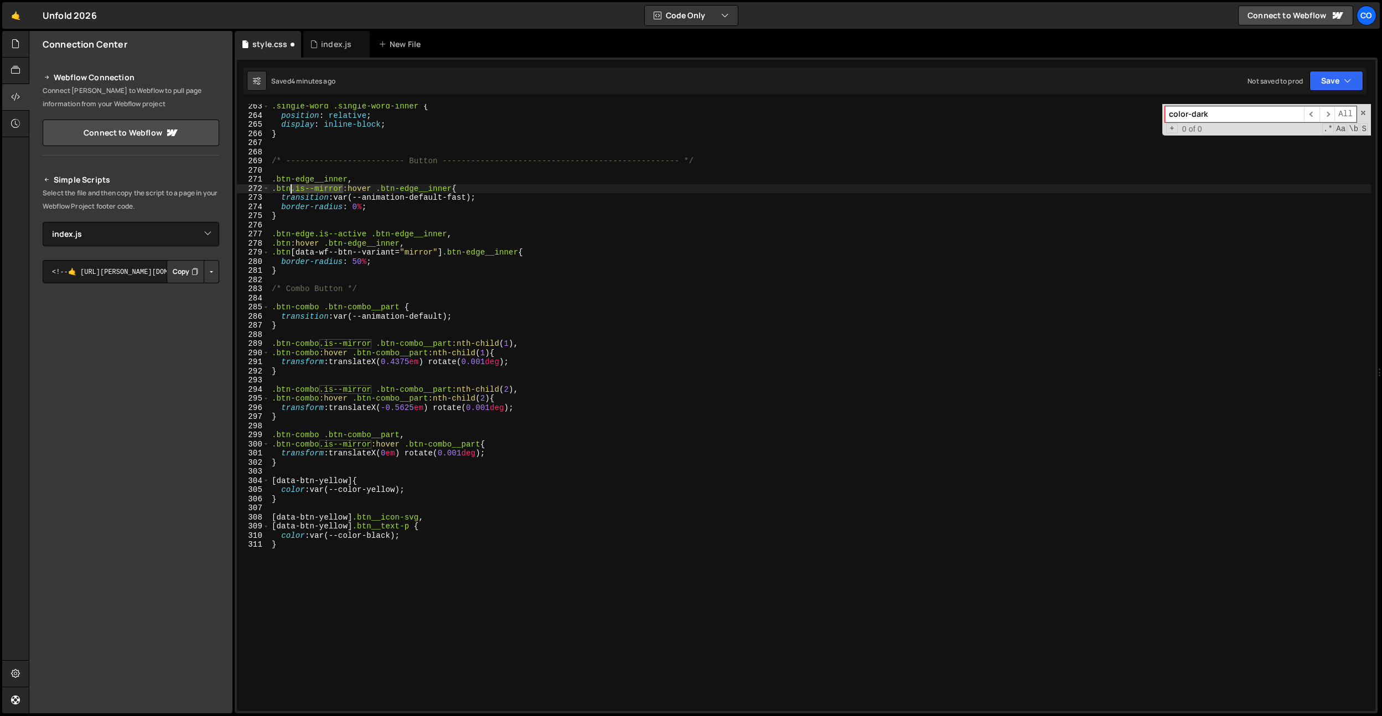
click at [292, 191] on div ".single-word .single-word-inner { position : relative ; display : inline-block …" at bounding box center [821, 415] width 1102 height 626
paste textarea "[data-wf--btn--variant="mirror"]"
click at [405, 291] on div ".single-word .single-word-inner { position : relative ; display : inline-block …" at bounding box center [821, 415] width 1102 height 626
drag, startPoint x: 470, startPoint y: 235, endPoint x: 275, endPoint y: 230, distance: 195.0
click at [275, 230] on div ".single-word .single-word-inner { position : relative ; display : inline-block …" at bounding box center [821, 415] width 1102 height 626
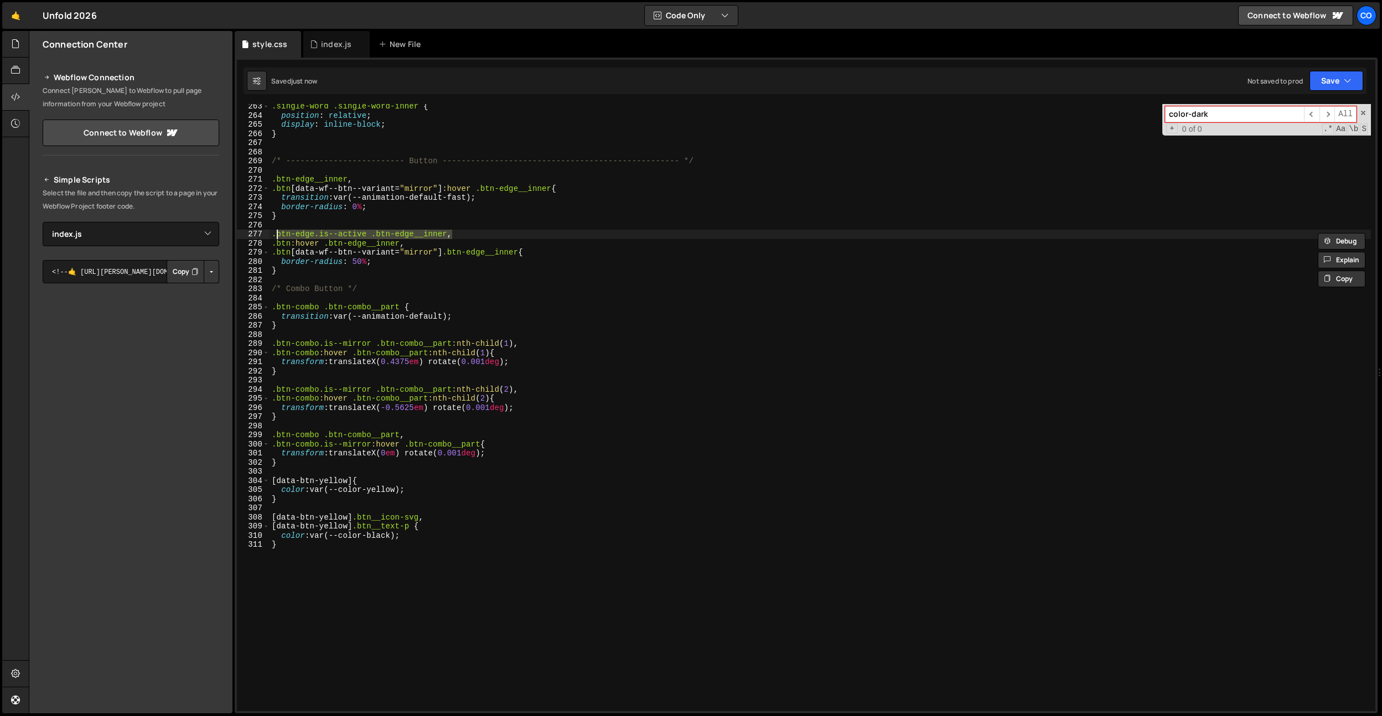
click at [434, 205] on div ".single-word .single-word-inner { position : relative ; display : inline-block …" at bounding box center [821, 415] width 1102 height 626
drag, startPoint x: 456, startPoint y: 231, endPoint x: 249, endPoint y: 234, distance: 207.1
click at [247, 236] on div "border-radius: 0%; 263 264 265 266 267 268 269 270 271 272 273 274 275 276 277 …" at bounding box center [806, 407] width 1139 height 607
click at [348, 551] on div ".single-word .single-word-inner { position : relative ; display : inline-block …" at bounding box center [821, 415] width 1102 height 626
type textarea "}"
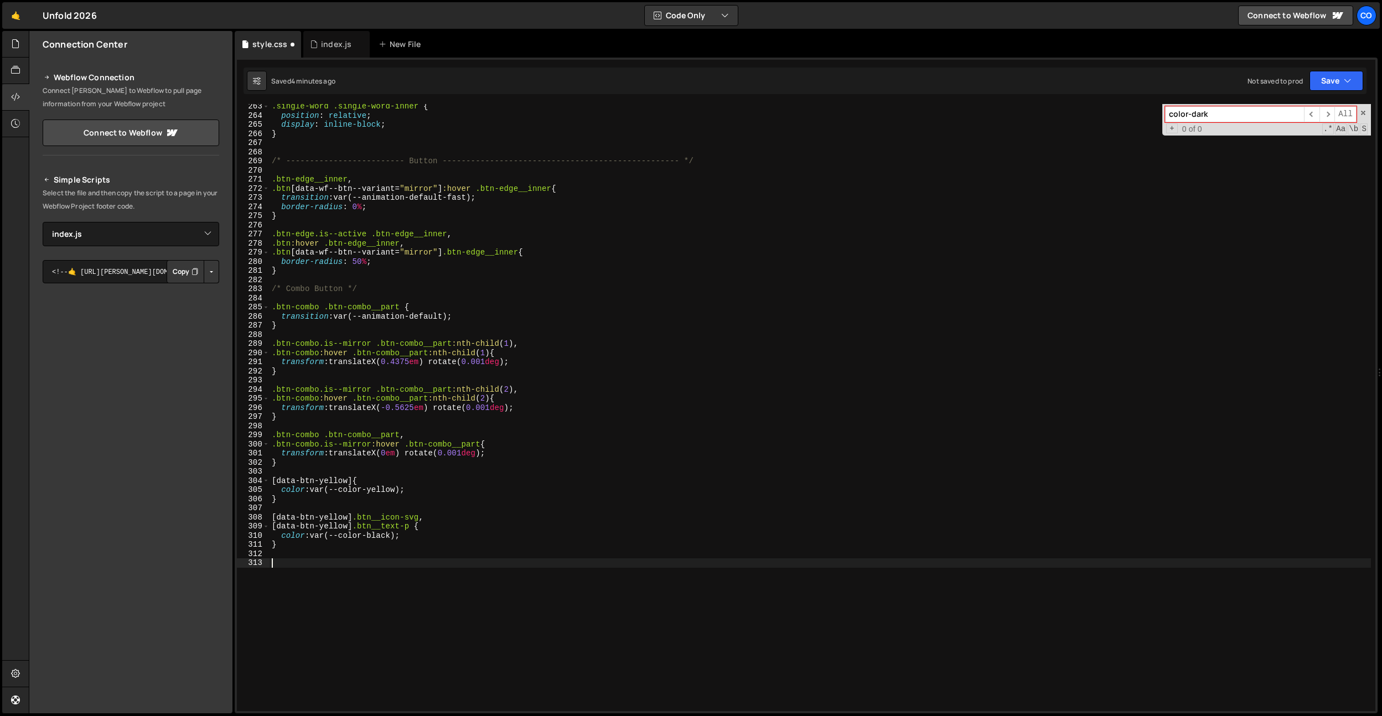
paste textarea "data-wf--theme--variant]"
type textarea "[data-wf--theme--variant]"
select select "47924"
drag, startPoint x: 412, startPoint y: 565, endPoint x: 225, endPoint y: 564, distance: 187.1
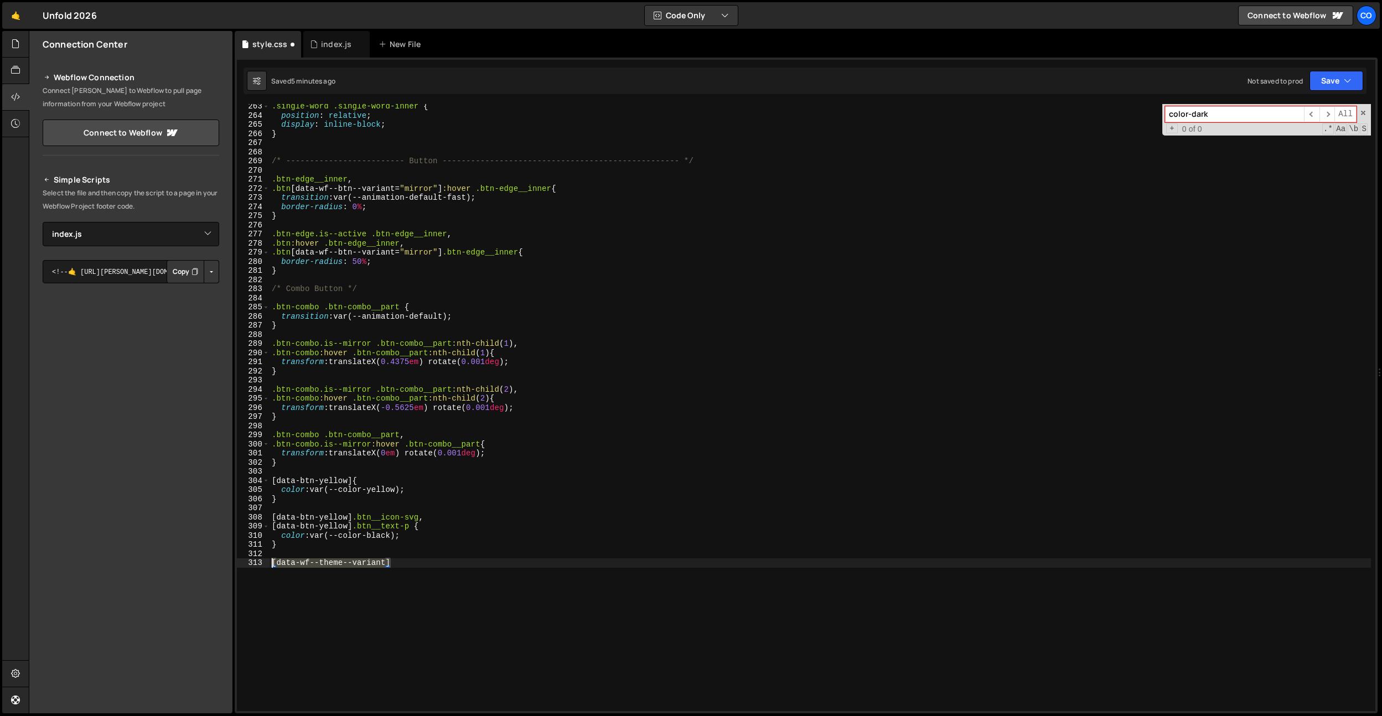
click at [225, 564] on div "Files New File Create your first file Get started by starting a Javascript or C…" at bounding box center [706, 372] width 1354 height 683
click at [300, 273] on div ".single-word .single-word-inner { position : relative ; display : inline-block …" at bounding box center [821, 415] width 1102 height 626
type textarea "}"
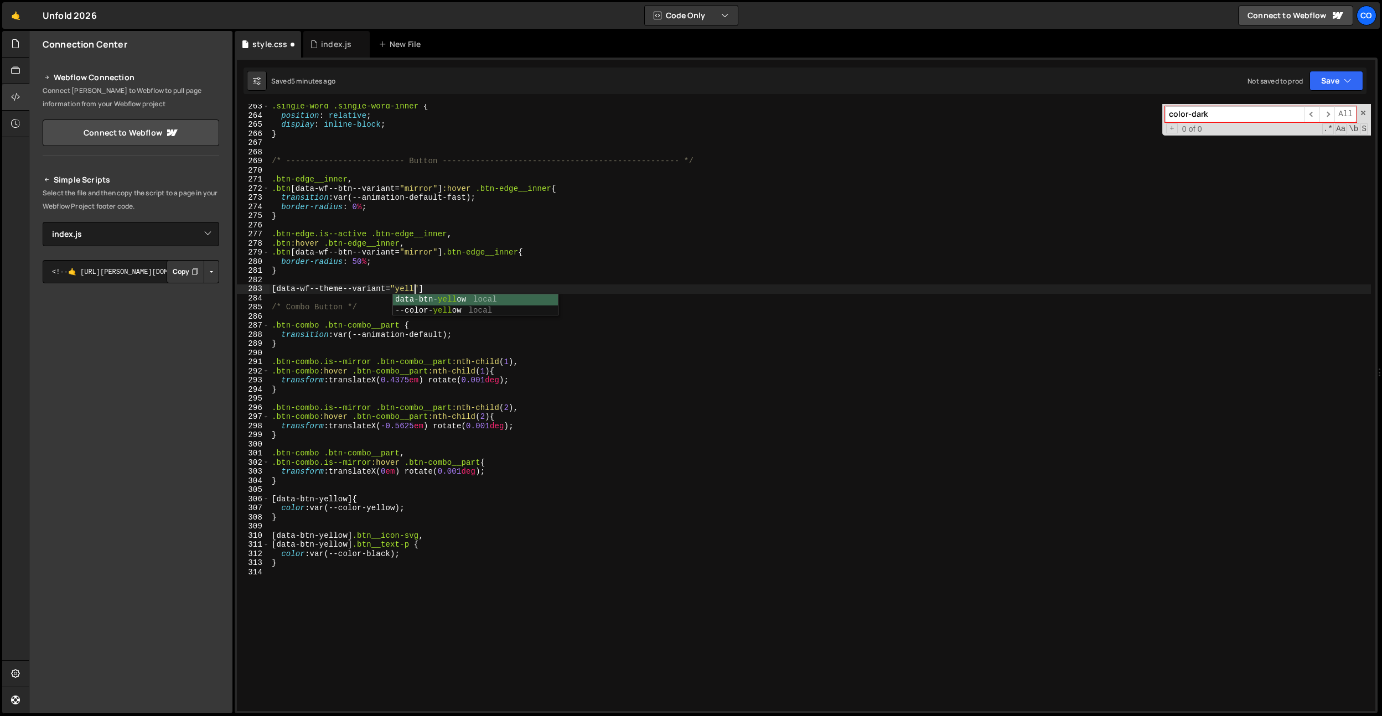
scroll to position [0, 11]
drag, startPoint x: 474, startPoint y: 290, endPoint x: 257, endPoint y: 292, distance: 216.5
click at [257, 292] on div "[data-wf--theme--variant="yellow"] 263 264 265 266 267 268 269 270 271 272 273 …" at bounding box center [806, 407] width 1139 height 607
click at [481, 291] on div ".single-word .single-word-inner { position : relative ; display : inline-block …" at bounding box center [821, 415] width 1102 height 626
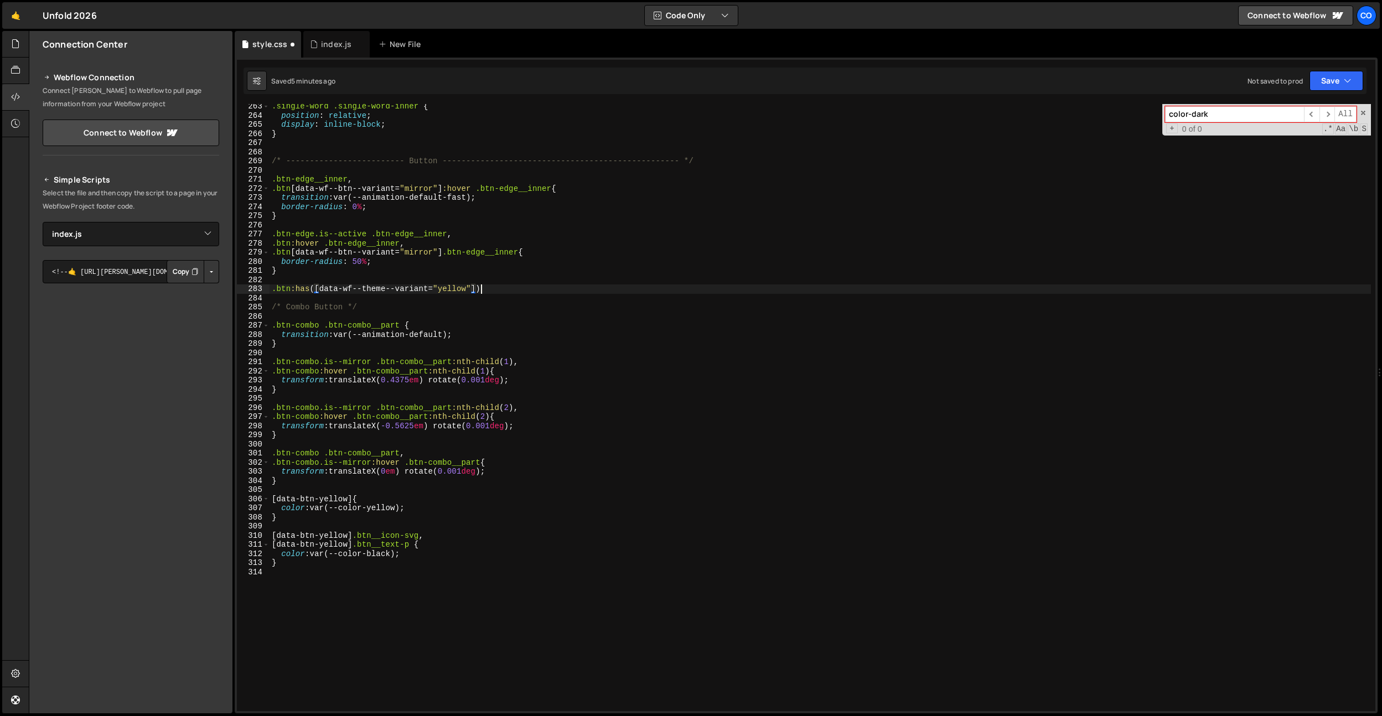
scroll to position [0, 14]
type textarea ".btn:has([data-wf--theme--variant="yellow"]) {}"
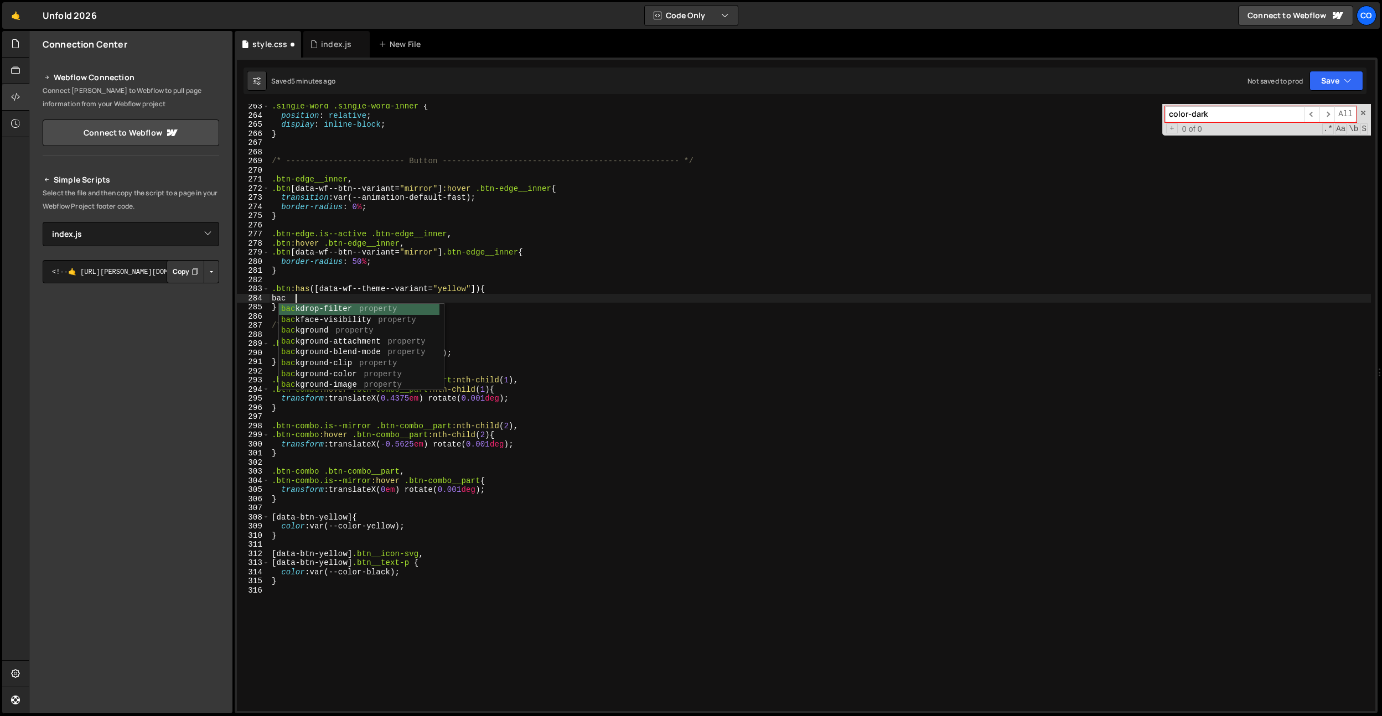
scroll to position [0, 1]
type textarea "b"
click at [281, 300] on div ".single-word .single-word-inner { position : relative ; display : inline-block …" at bounding box center [821, 415] width 1102 height 626
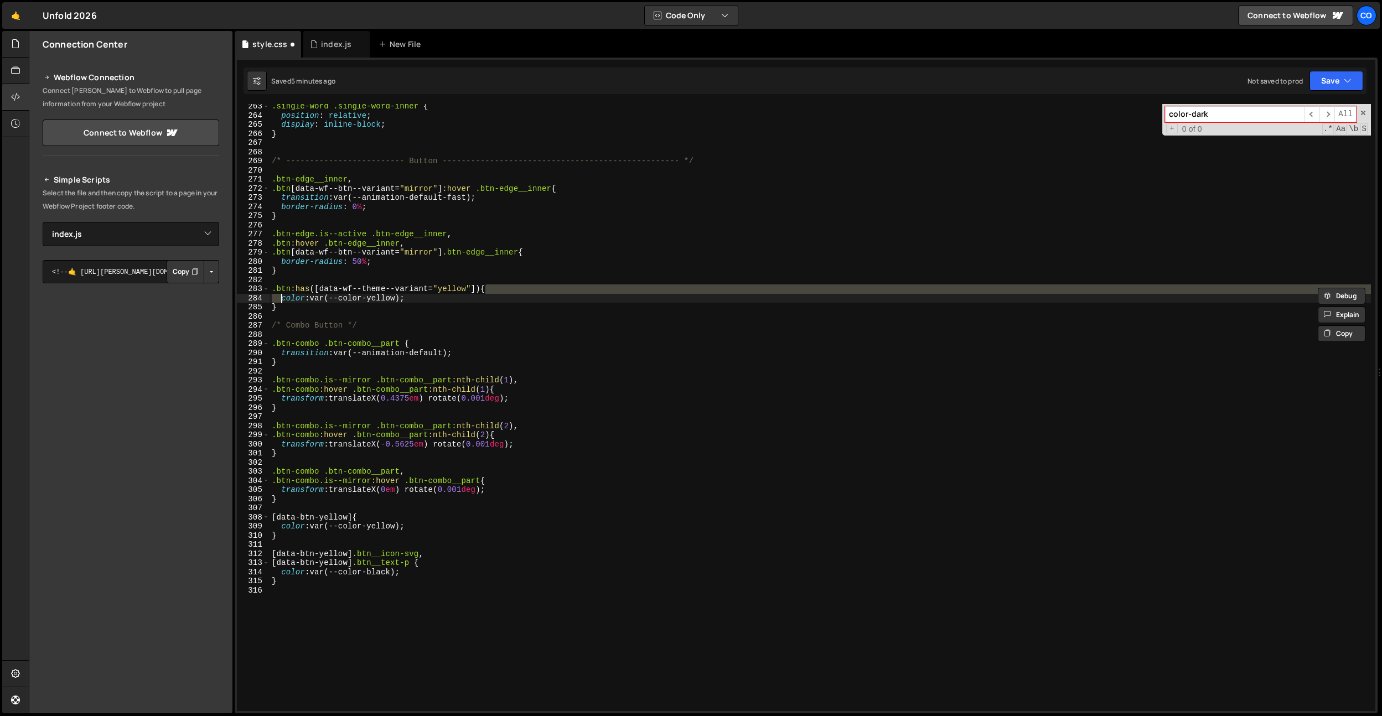
click at [281, 300] on div ".single-word .single-word-inner { position : relative ; display : inline-block …" at bounding box center [821, 407] width 1102 height 607
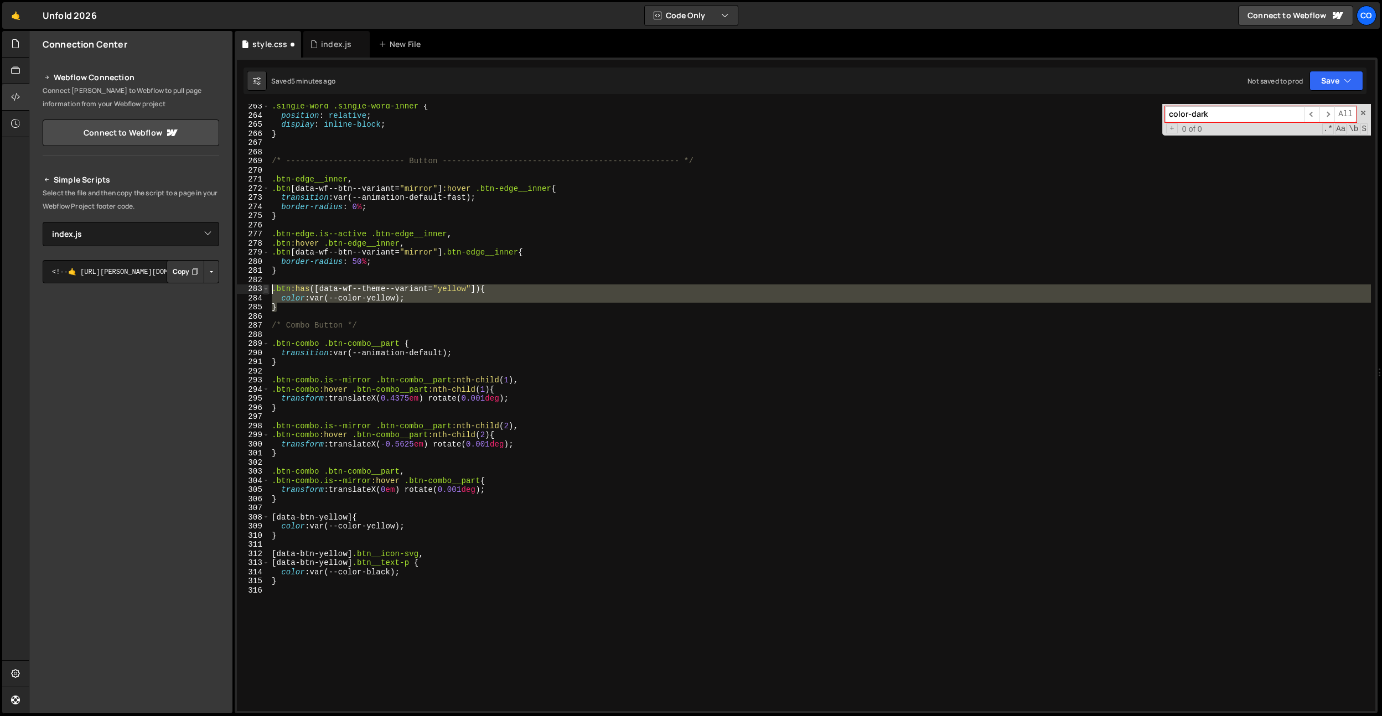
drag, startPoint x: 291, startPoint y: 307, endPoint x: 268, endPoint y: 292, distance: 27.2
click at [268, 292] on div "color: var(--color-yellow); 263 264 265 266 267 268 269 270 271 272 273 274 275…" at bounding box center [806, 407] width 1139 height 607
click at [281, 302] on div ".single-word .single-word-inner { position : relative ; display : inline-block …" at bounding box center [821, 407] width 1102 height 607
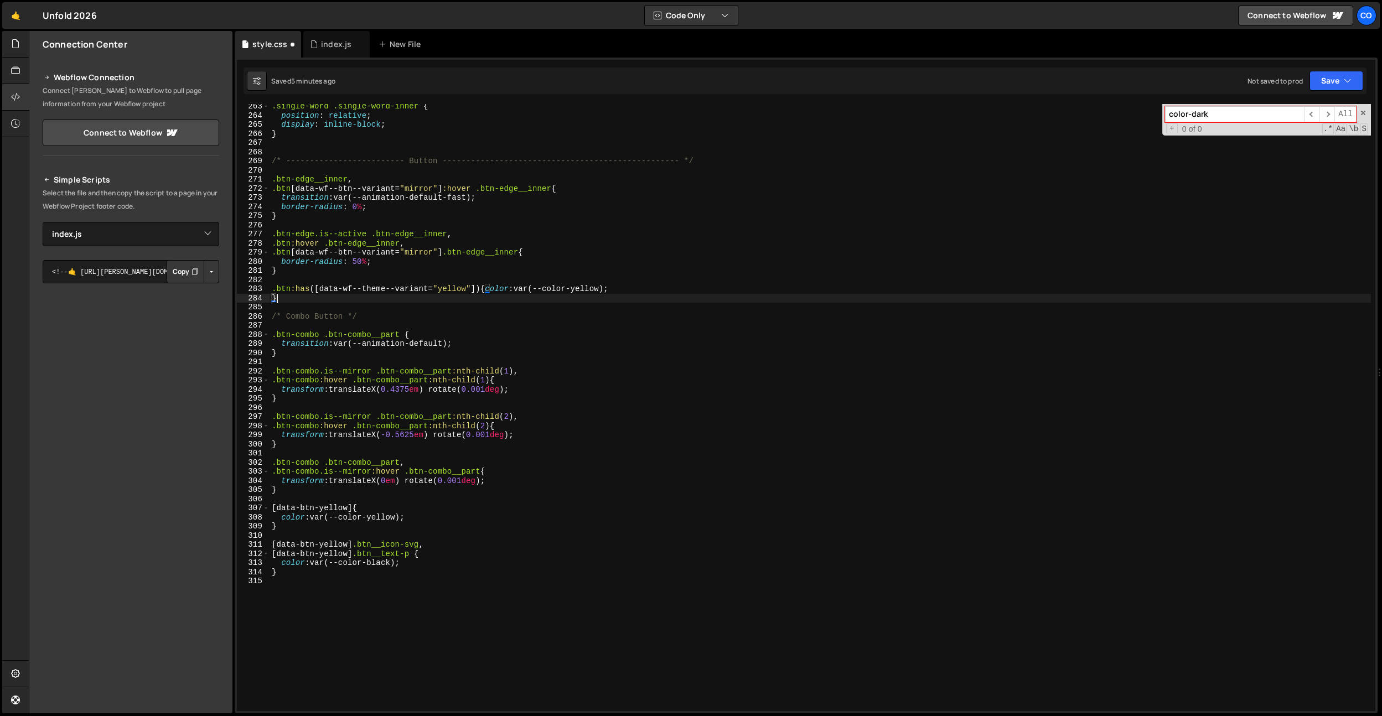
click at [275, 300] on div ".single-word .single-word-inner { position : relative ; display : inline-block …" at bounding box center [821, 415] width 1102 height 626
type textarea ".btn:has([data-wf--theme--variant="yellow"]) {color: var(--color-yellow);}"
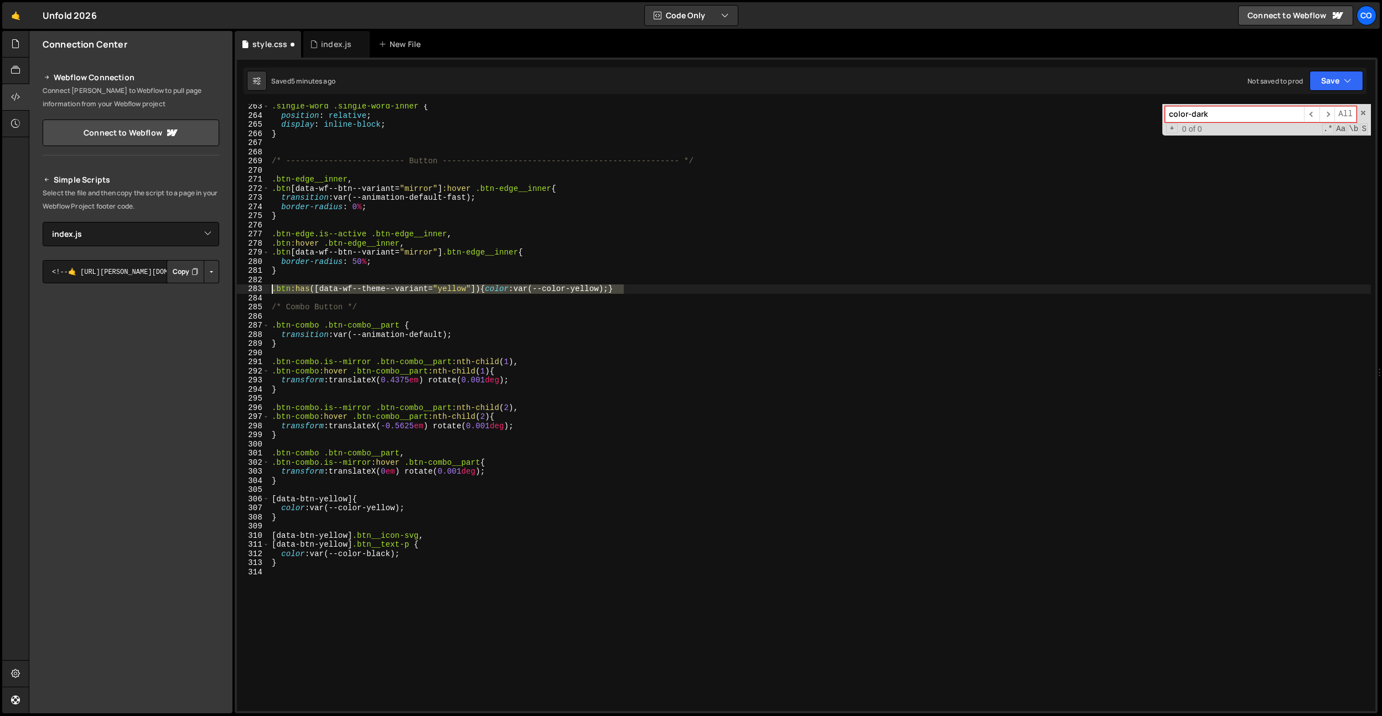
drag, startPoint x: 666, startPoint y: 285, endPoint x: 210, endPoint y: 289, distance: 456.2
click at [210, 289] on div "Files New File Create your first file Get started by starting a Javascript or C…" at bounding box center [706, 372] width 1354 height 683
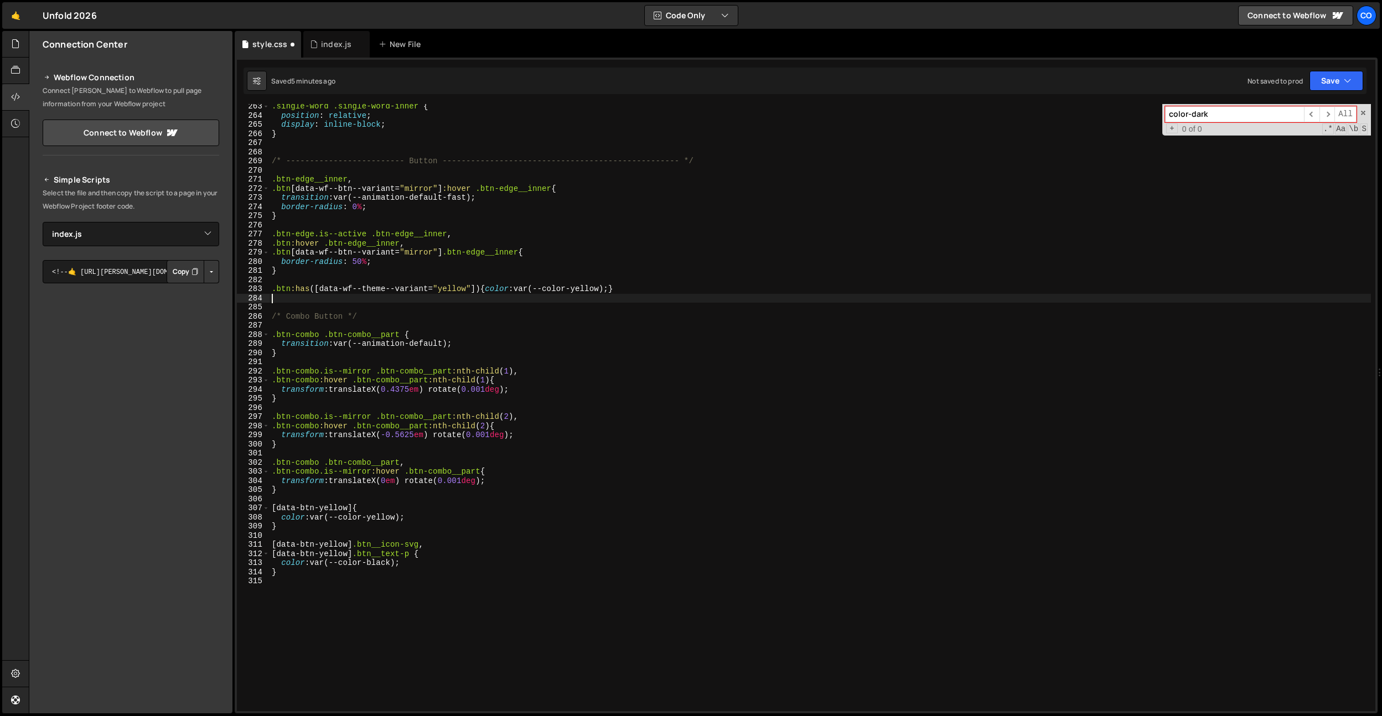
paste textarea ".btn:has([data-wf--theme--variant="yellow"]) {color: var(--color-yellow);}"
type textarea ".btn:has([data-wf--theme--variant="yellow"]) {color: var(--color-yellow);}"
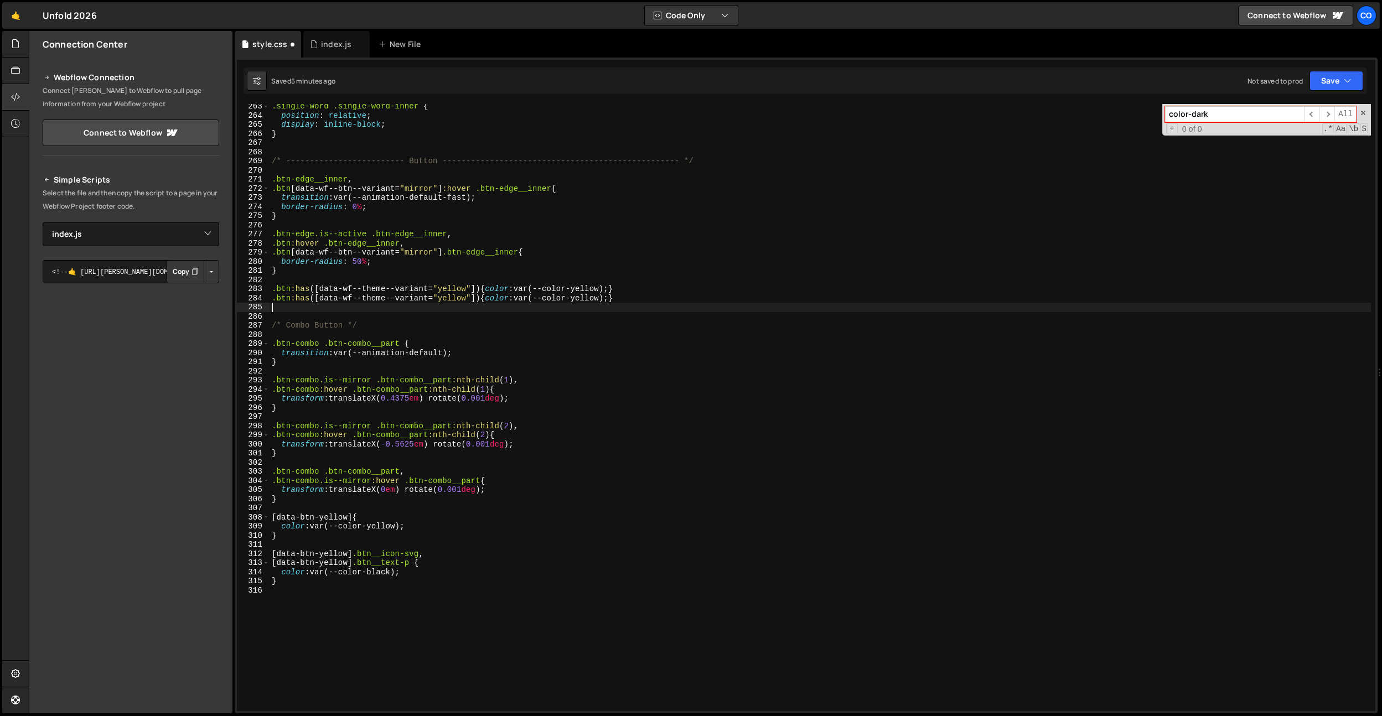
paste textarea ".btn:has([data-wf--theme--variant="yellow"]) {color: var(--color-yellow);}"
click at [461, 298] on div ".single-word .single-word-inner { position : relative ; display : inline-block …" at bounding box center [821, 415] width 1102 height 626
click at [618, 296] on div ".single-word .single-word-inner { position : relative ; display : inline-block …" at bounding box center [821, 415] width 1102 height 626
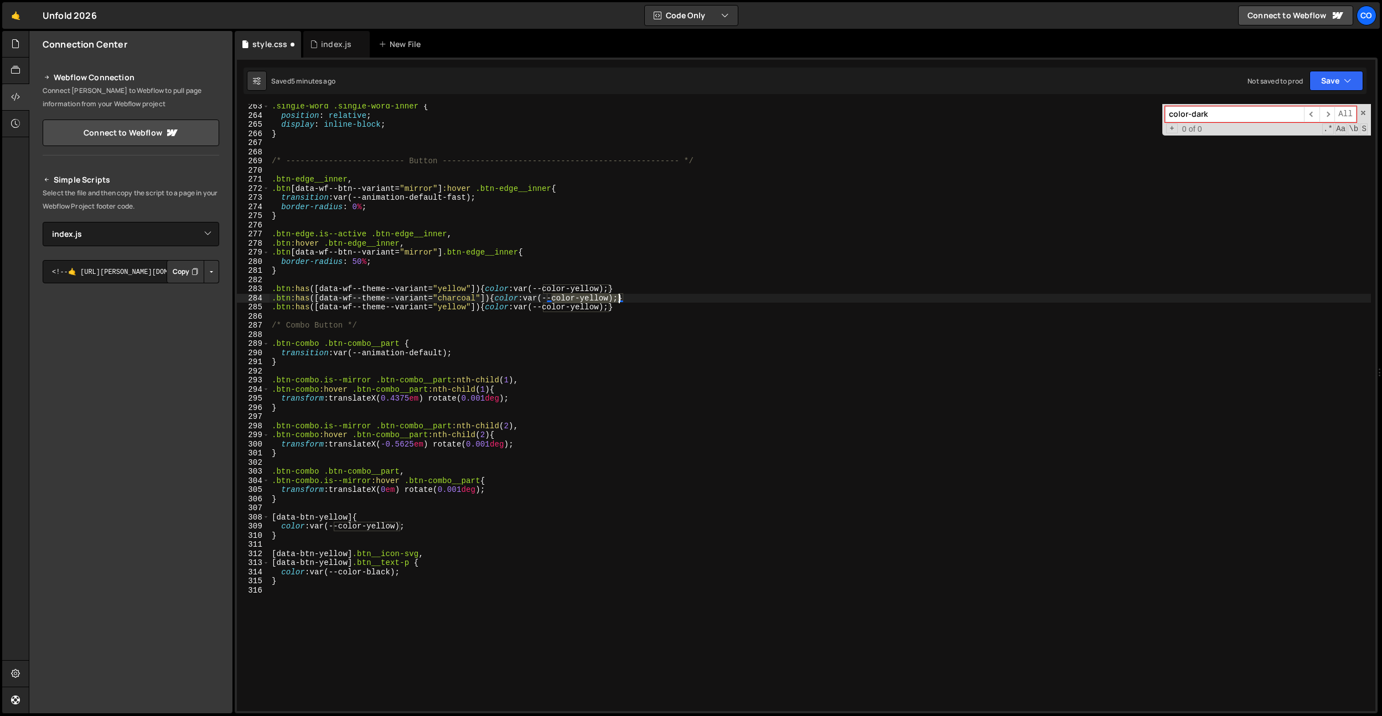
click at [617, 296] on div ".single-word .single-word-inner { position : relative ; display : inline-block …" at bounding box center [821, 415] width 1102 height 626
click at [444, 309] on div ".single-word .single-word-inner { position : relative ; display : inline-block …" at bounding box center [821, 415] width 1102 height 626
click at [443, 309] on div ".single-word .single-word-inner { position : relative ; display : inline-block …" at bounding box center [821, 415] width 1102 height 626
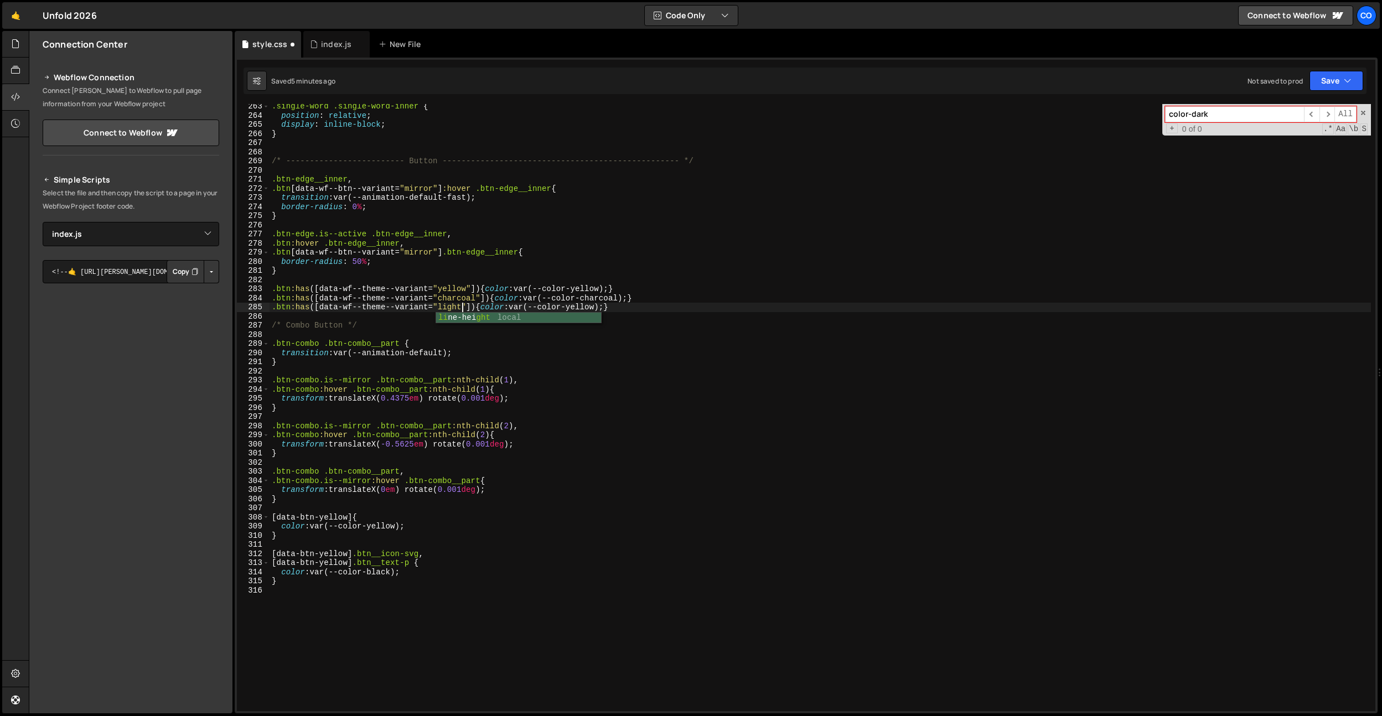
click at [576, 308] on div ".single-word .single-word-inner { position : relative ; display : inline-block …" at bounding box center [821, 415] width 1102 height 626
type textarea ".btn:has([data-wf--theme--variant="light"]) {color: var(--color-light);}"
click at [632, 304] on div ".single-word .single-word-inner { position : relative ; display : inline-block …" at bounding box center [821, 415] width 1102 height 626
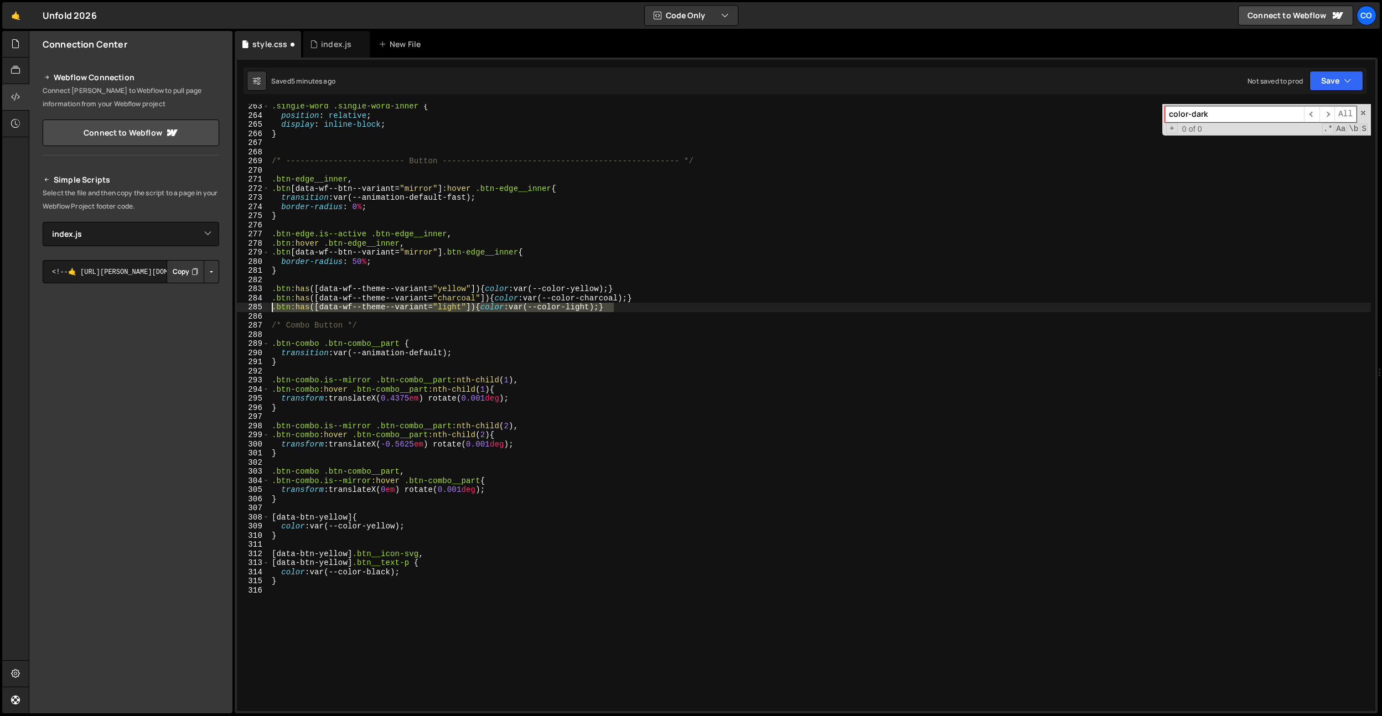
drag, startPoint x: 632, startPoint y: 309, endPoint x: 233, endPoint y: 309, distance: 398.6
click at [233, 309] on div "Files New File Create your first file Get started by starting a Javascript or C…" at bounding box center [706, 372] width 1354 height 683
paste textarea ".btn:has([data-wf--theme--variant="light"]) {color: var(--color-light);}"
type textarea ".btn:has([data-wf--theme--variant="light"]) {color: var(--color-light);}"
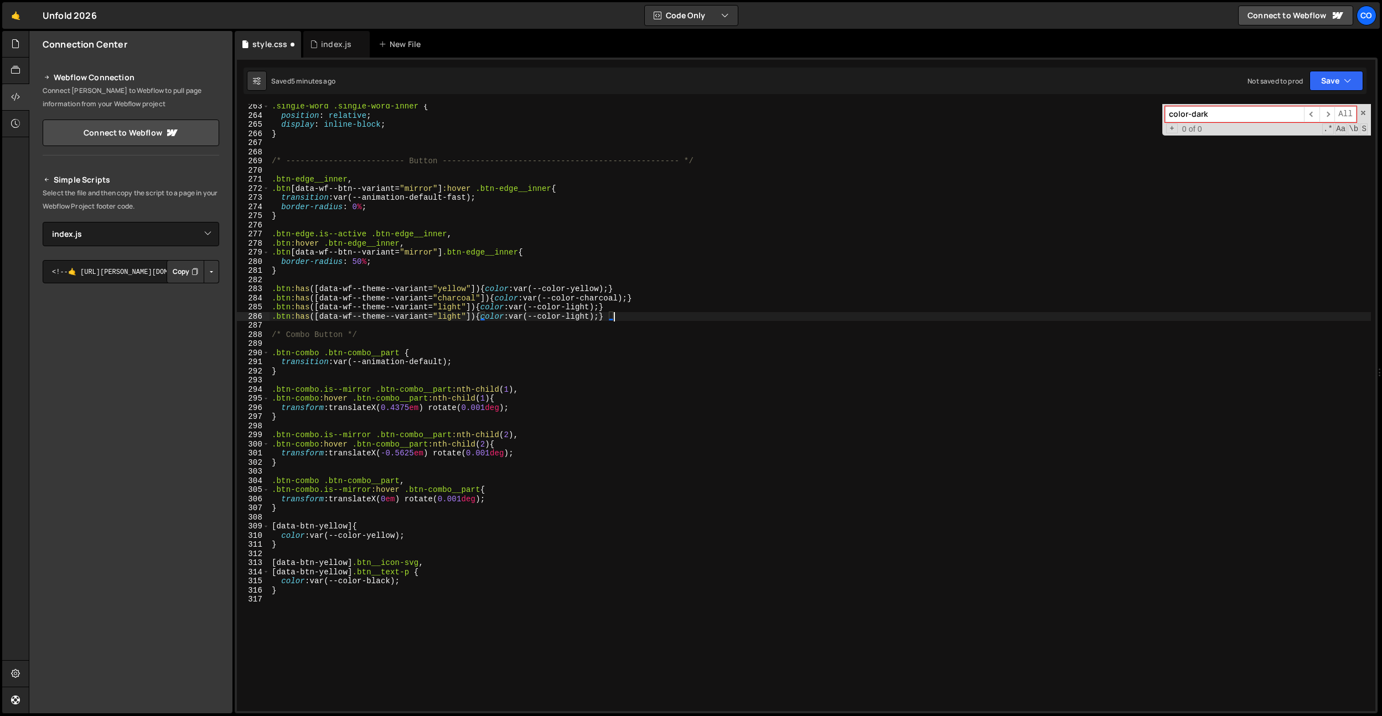
paste textarea ".btn:has([data-wf--theme--variant="light"]) {color: var(--color-light);}"
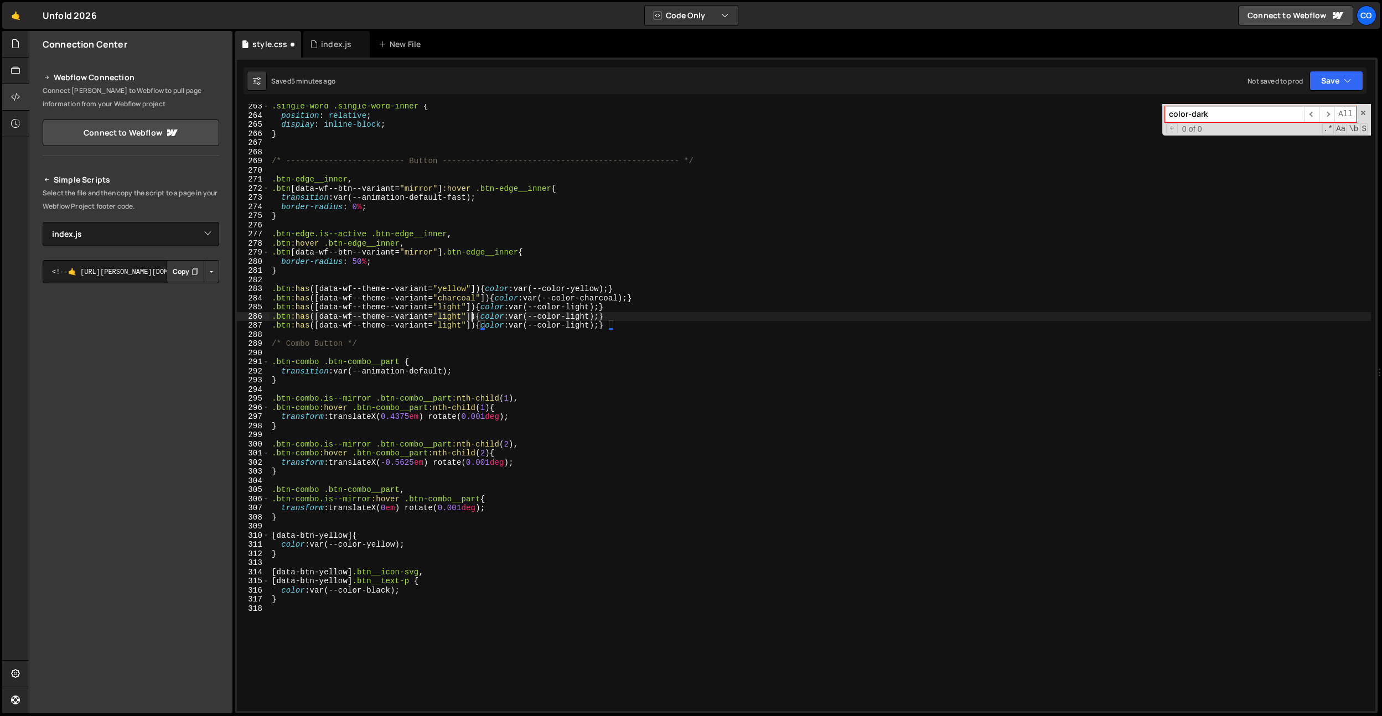
click at [472, 317] on div ".single-word .single-word-inner { position : relative ; display : inline-block …" at bounding box center [821, 415] width 1102 height 626
click at [454, 316] on div ".single-word .single-word-inner { position : relative ; display : inline-block …" at bounding box center [821, 415] width 1102 height 626
click at [600, 315] on div ".single-word .single-word-inner { position : relative ; display : inline-block …" at bounding box center [821, 415] width 1102 height 626
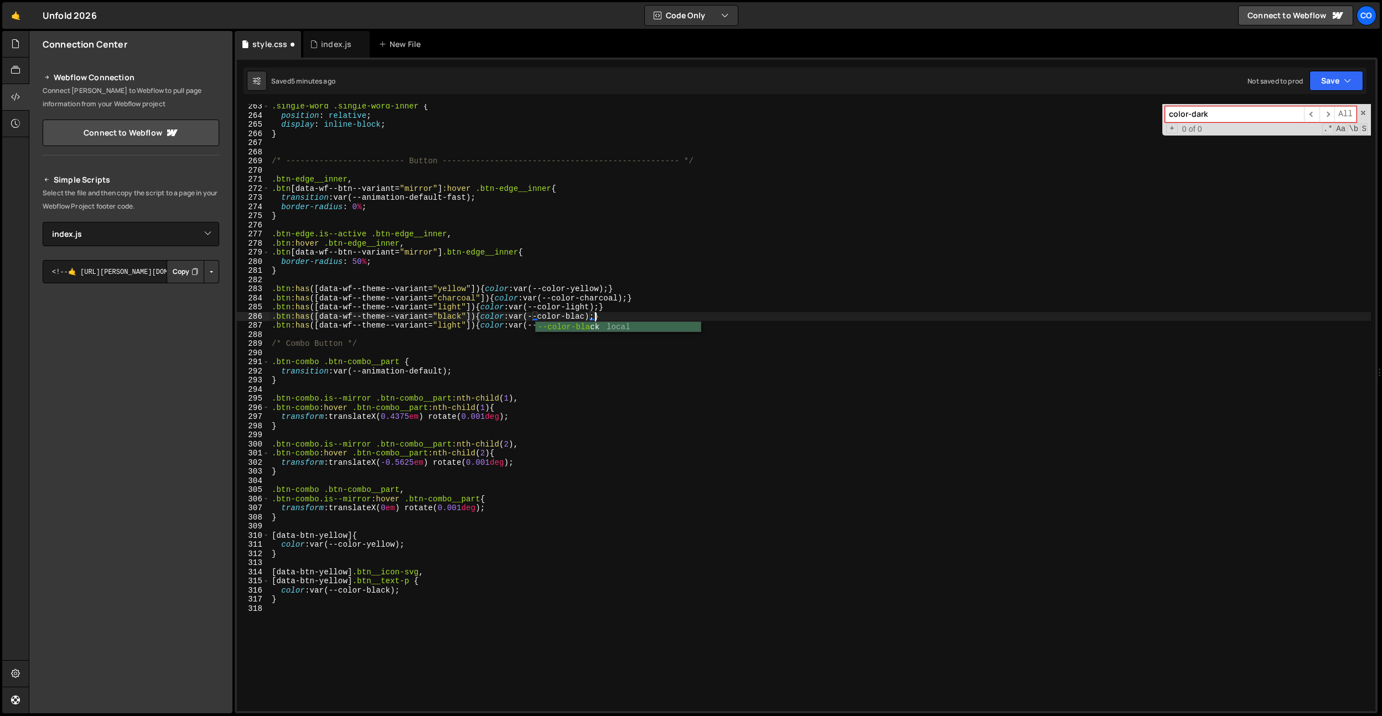
scroll to position [0, 23]
click at [451, 325] on div ".single-word .single-word-inner { position : relative ; display : inline-block …" at bounding box center [821, 415] width 1102 height 626
drag, startPoint x: 451, startPoint y: 325, endPoint x: 448, endPoint y: 331, distance: 6.5
click at [451, 325] on div ".single-word .single-word-inner { position : relative ; display : inline-block …" at bounding box center [821, 415] width 1102 height 626
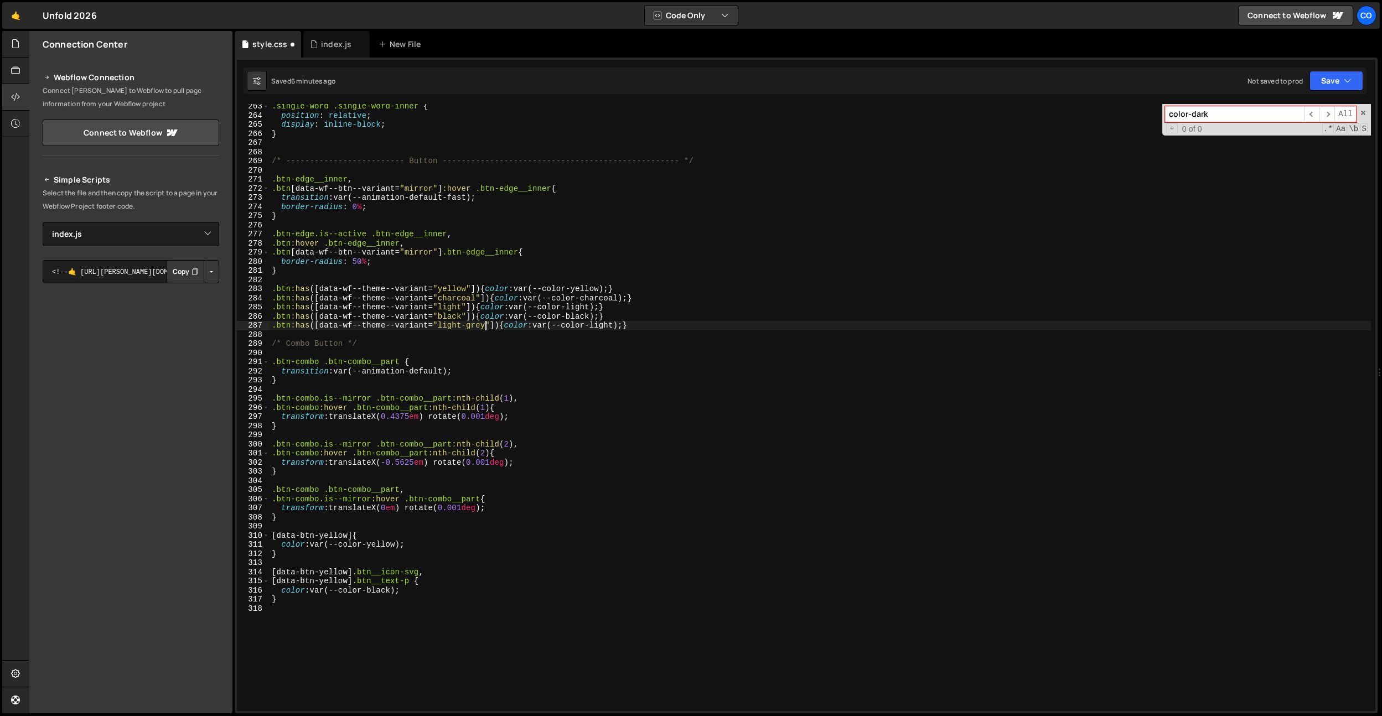
click at [614, 323] on div ".single-word .single-word-inner { position : relative ; display : inline-block …" at bounding box center [821, 415] width 1102 height 626
type textarea ".btn:has([data-wf--theme--variant="light-grey"]) {color: var(--color-light-grey…"
click at [725, 332] on div ".single-word .single-word-inner { position : relative ; display : inline-block …" at bounding box center [821, 415] width 1102 height 626
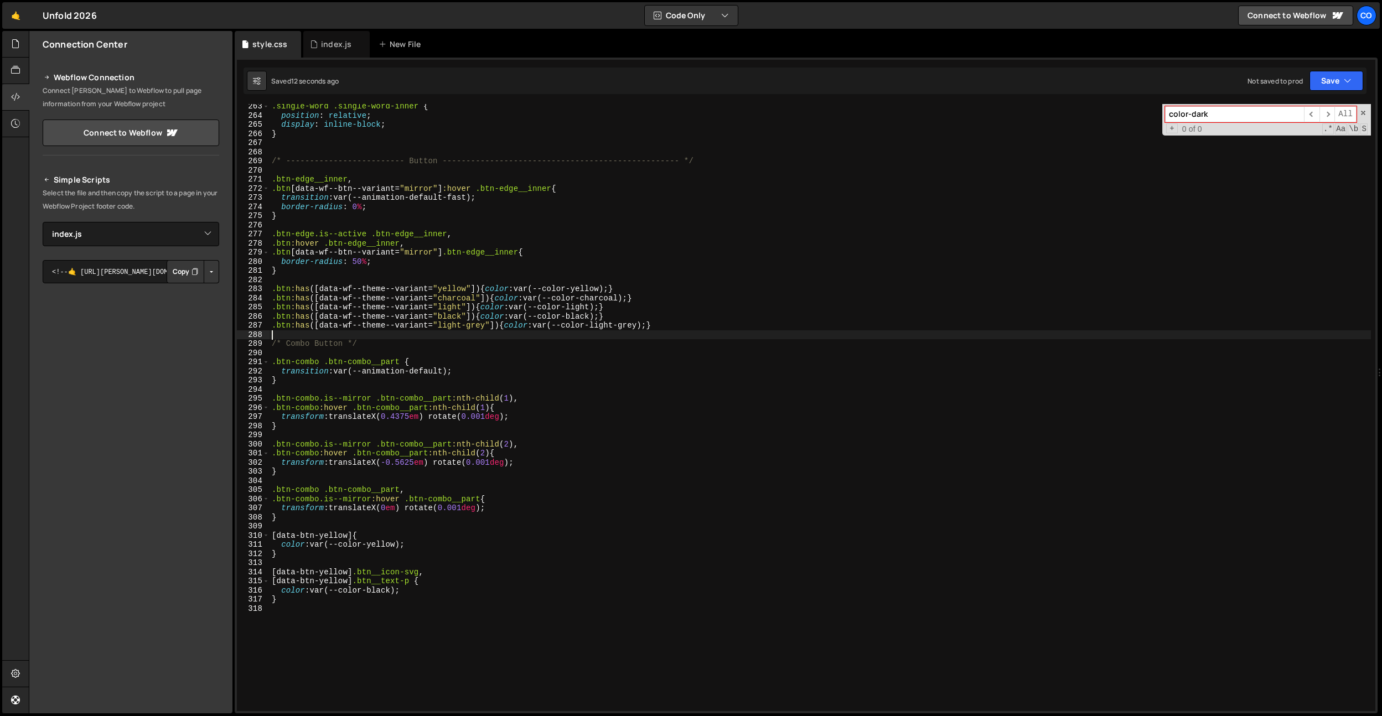
click at [381, 231] on div ".single-word .single-word-inner { position : relative ; display : inline-block …" at bounding box center [821, 415] width 1102 height 626
type textarea ".btn-edge.is--active .btn-edge__inner,"
click at [378, 279] on div ".single-word .single-word-inner { position : relative ; display : inline-block …" at bounding box center [821, 415] width 1102 height 626
click at [346, 227] on div ".single-word .single-word-inner { position : relative ; display : inline-block …" at bounding box center [821, 415] width 1102 height 626
click at [340, 199] on div ".single-word .single-word-inner { position : relative ; display : inline-block …" at bounding box center [821, 415] width 1102 height 626
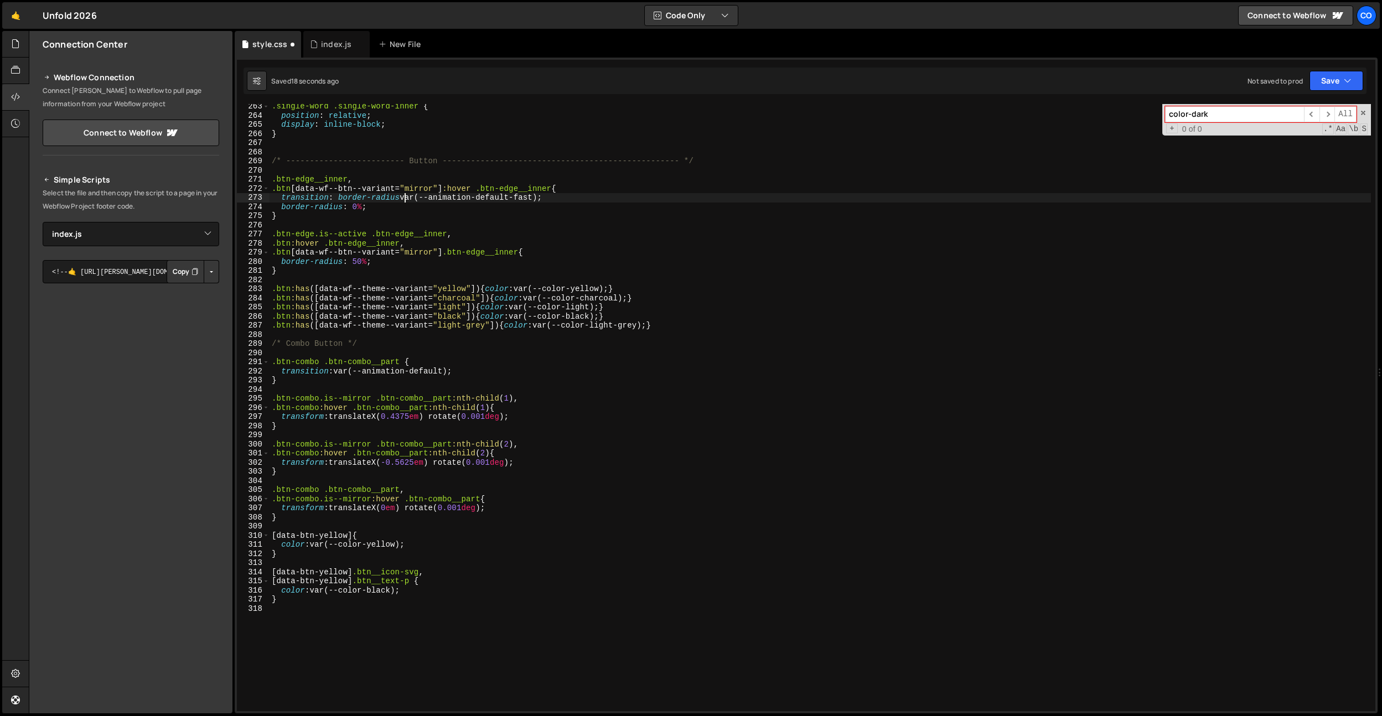
scroll to position [0, 9]
drag, startPoint x: 549, startPoint y: 196, endPoint x: 340, endPoint y: 199, distance: 208.2
click at [340, 199] on div ".single-word .single-word-inner { position : relative ; display : inline-block …" at bounding box center [821, 415] width 1102 height 626
paste textarea "border-radius var(--animation-default-fast);"
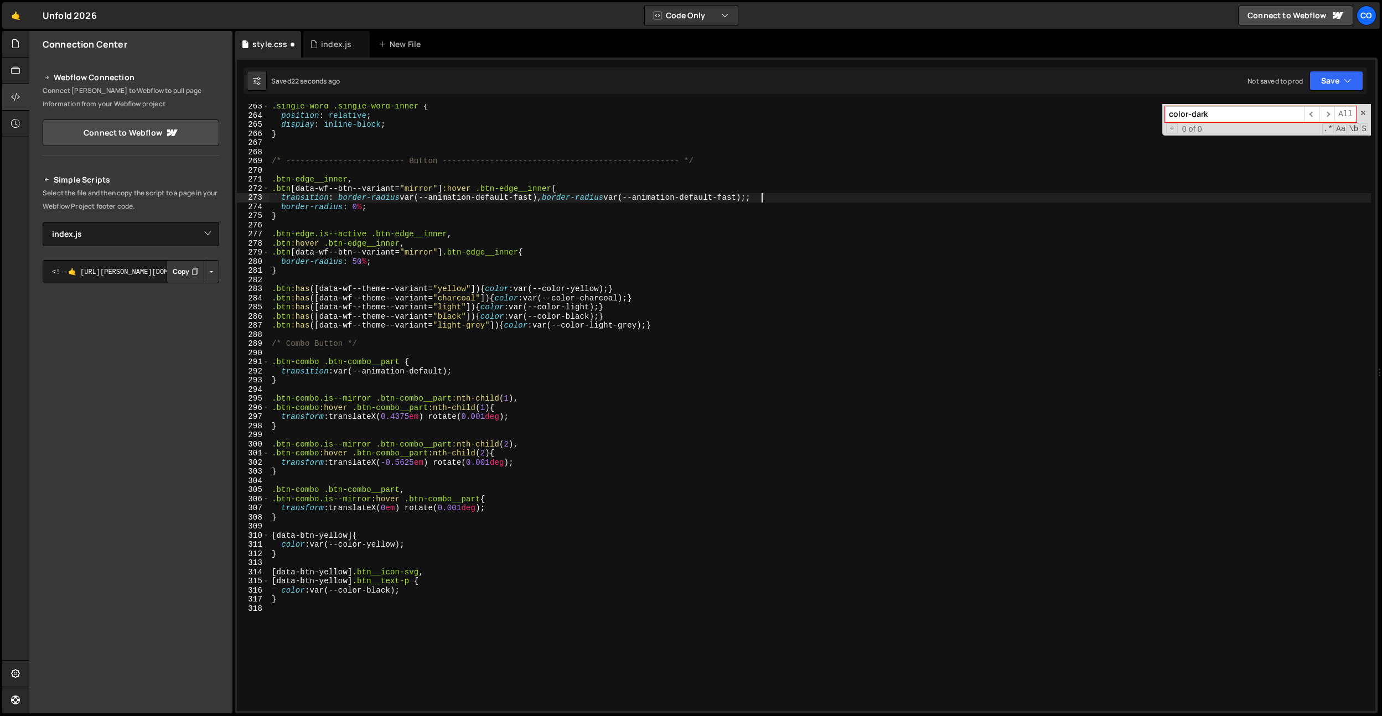
click at [589, 197] on div ".single-word .single-word-inner { position : relative ; display : inline-block …" at bounding box center [821, 415] width 1102 height 626
drag, startPoint x: 543, startPoint y: 200, endPoint x: 702, endPoint y: 197, distance: 158.9
click at [702, 197] on div ".single-word .single-word-inner { position : relative ; display : inline-block …" at bounding box center [821, 415] width 1102 height 626
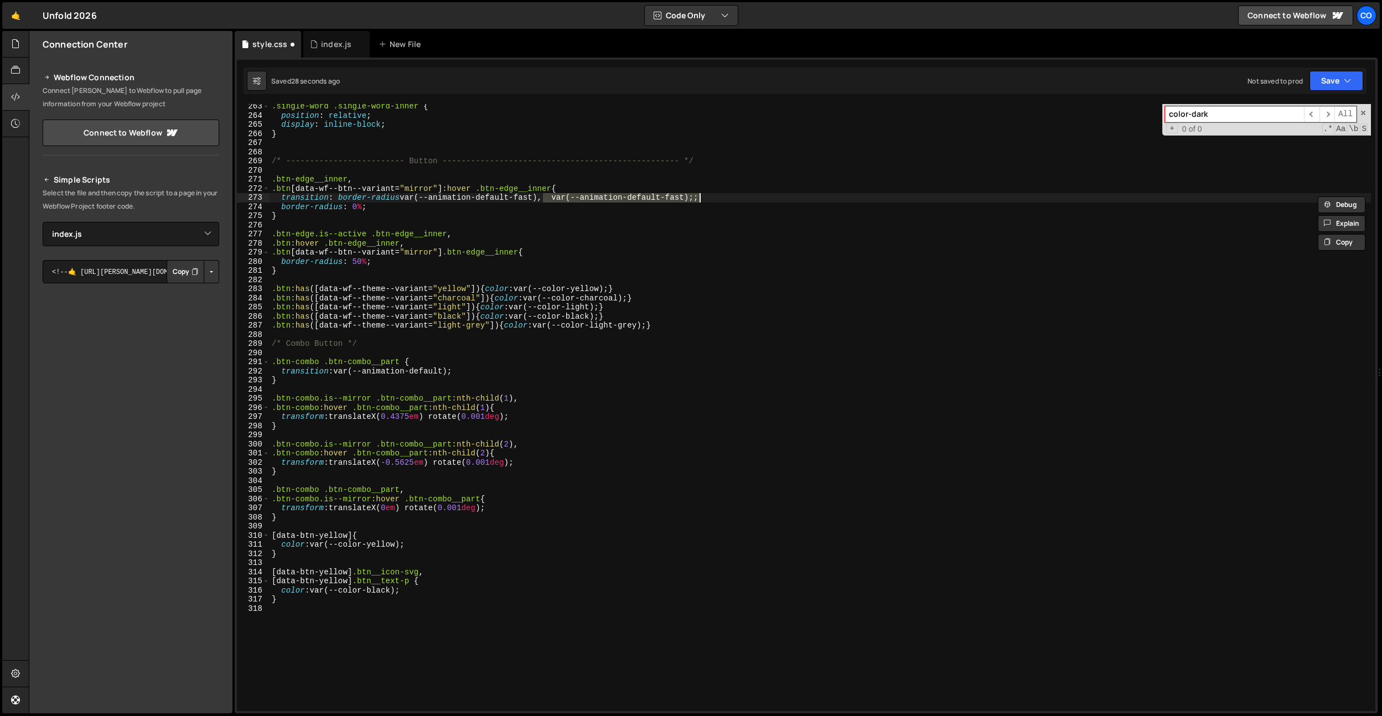
scroll to position [0, 19]
click at [600, 267] on div ".single-word .single-word-inner { position : relative ; display : inline-block …" at bounding box center [821, 415] width 1102 height 626
click at [339, 373] on div ".single-word .single-word-inner { position : relative ; display : inline-block …" at bounding box center [821, 415] width 1102 height 626
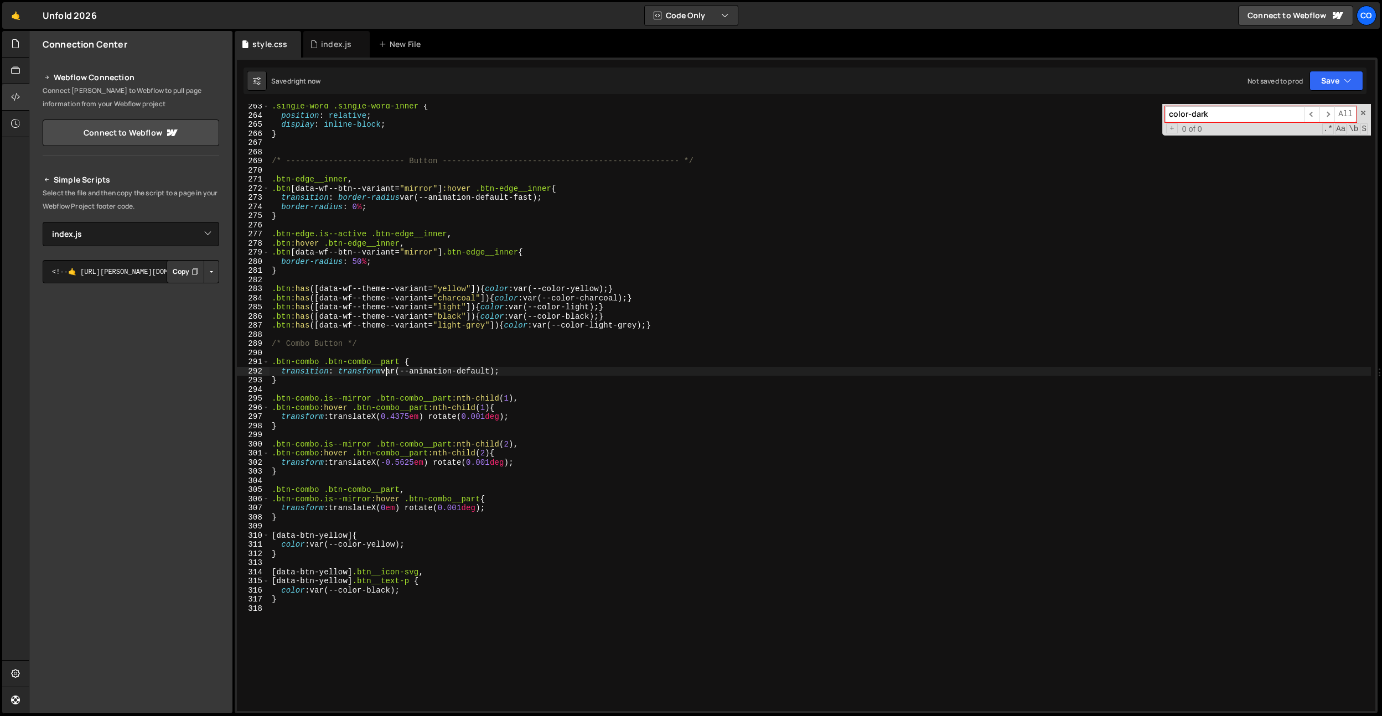
click at [377, 426] on div ".single-word .single-word-inner { position : relative ; display : inline-block …" at bounding box center [821, 415] width 1102 height 626
click at [460, 599] on div ".single-word .single-word-inner { position : relative ; display : inline-block …" at bounding box center [821, 415] width 1102 height 626
click at [431, 423] on div ".single-word .single-word-inner { position : relative ; display : inline-block …" at bounding box center [821, 415] width 1102 height 626
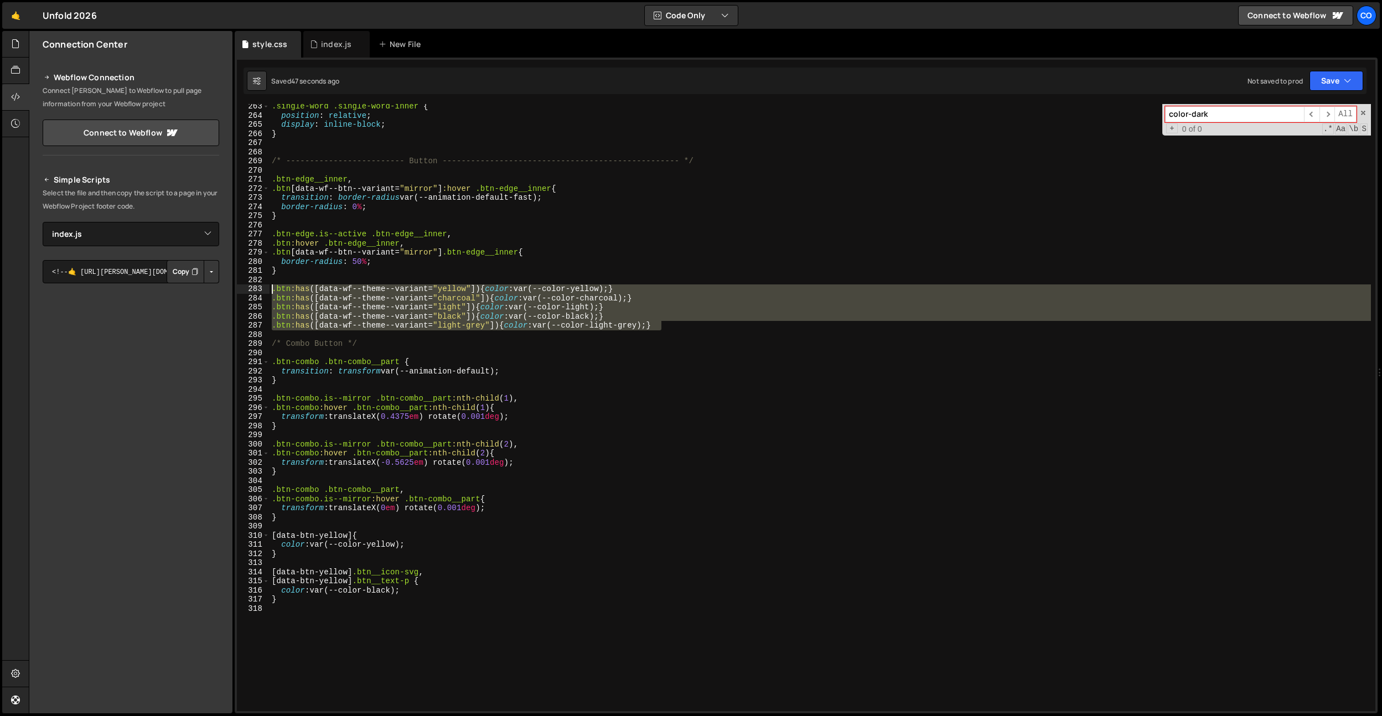
drag, startPoint x: 667, startPoint y: 322, endPoint x: 260, endPoint y: 293, distance: 408.5
click at [260, 293] on div "} 263 264 265 266 267 268 269 270 271 272 273 274 275 276 277 278 279 280 281 2…" at bounding box center [806, 407] width 1139 height 607
type textarea ".btn:has([data-wf--theme--variant="light-grey"]) {color: var(--color-light-grey…"
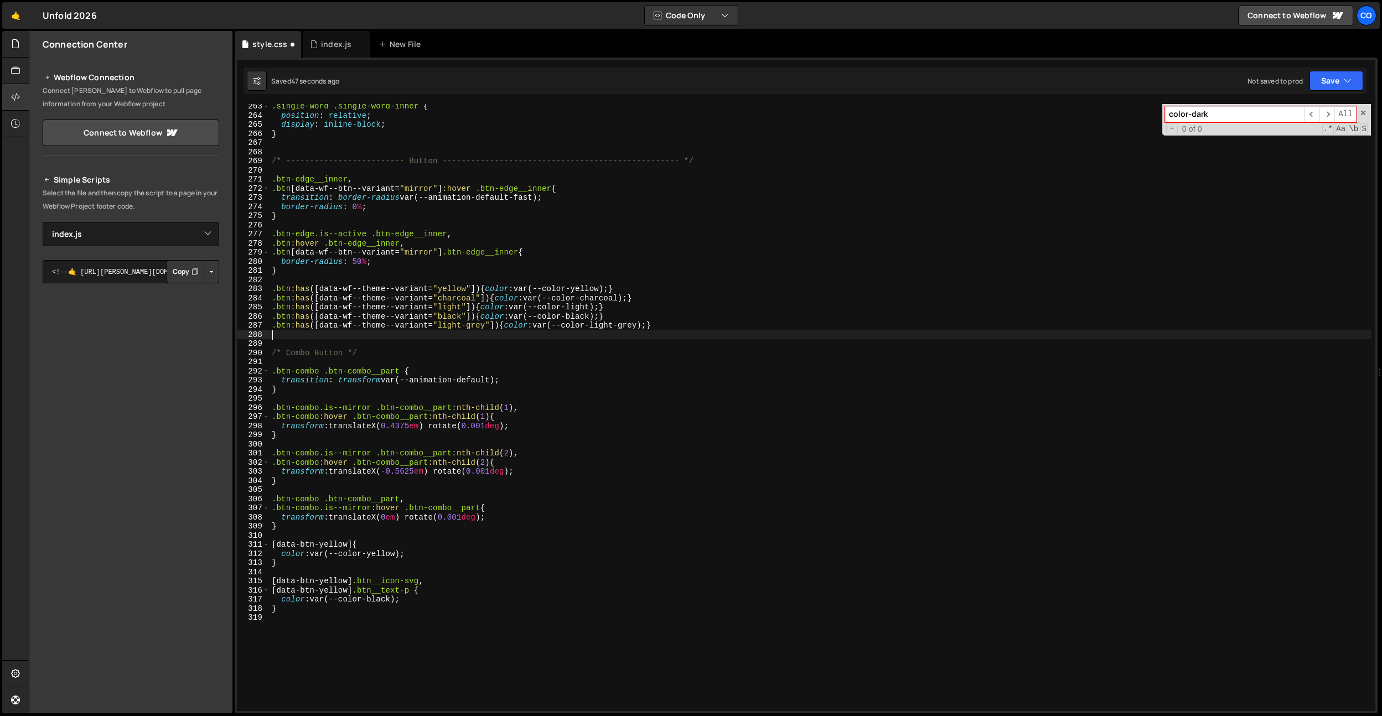
paste textarea ".btn:has([data-wf--theme--variant="light-grey"]) {color: var(--color-light-grey…"
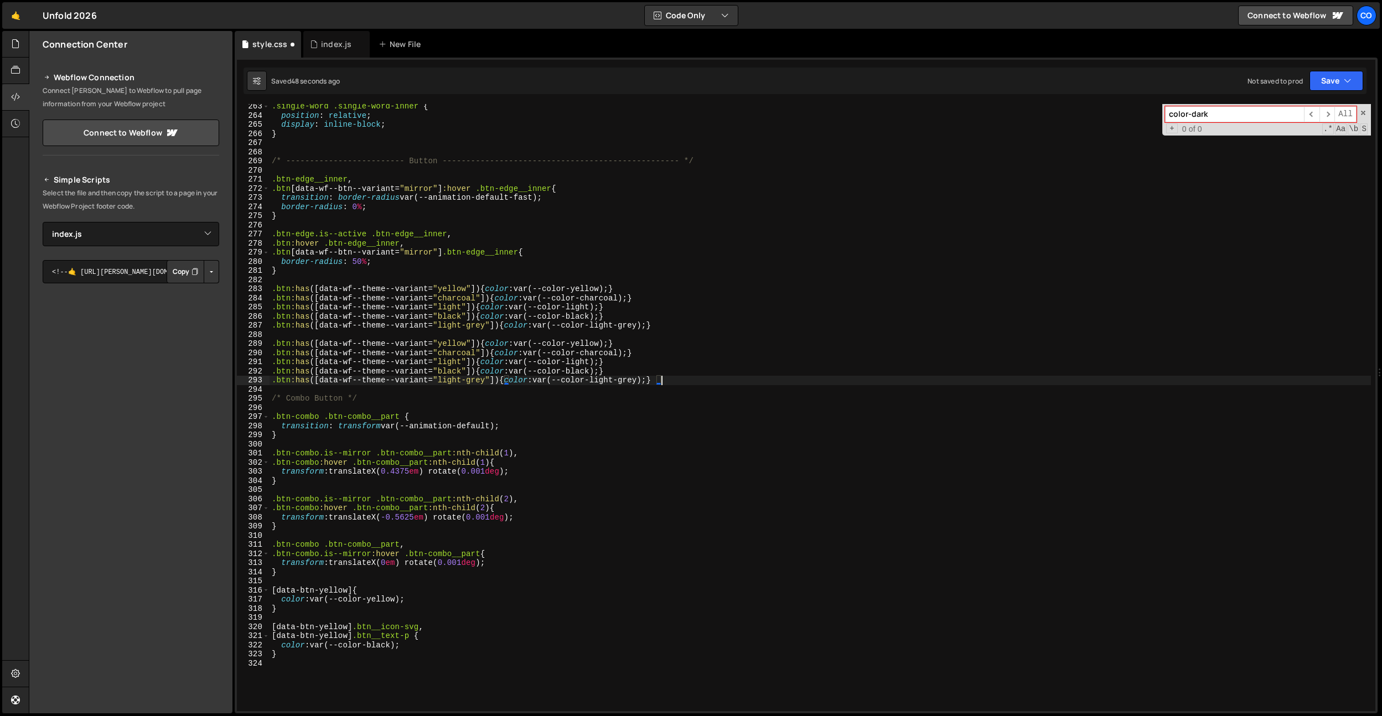
click at [489, 346] on div ".single-word .single-word-inner { position : relative ; display : inline-block …" at bounding box center [821, 415] width 1102 height 626
click at [479, 342] on div ".single-word .single-word-inner { position : relative ; display : inline-block …" at bounding box center [821, 415] width 1102 height 626
drag, startPoint x: 544, startPoint y: 345, endPoint x: 488, endPoint y: 346, distance: 55.9
click at [488, 346] on div ".single-word .single-word-inner { position : relative ; display : inline-block …" at bounding box center [821, 415] width 1102 height 626
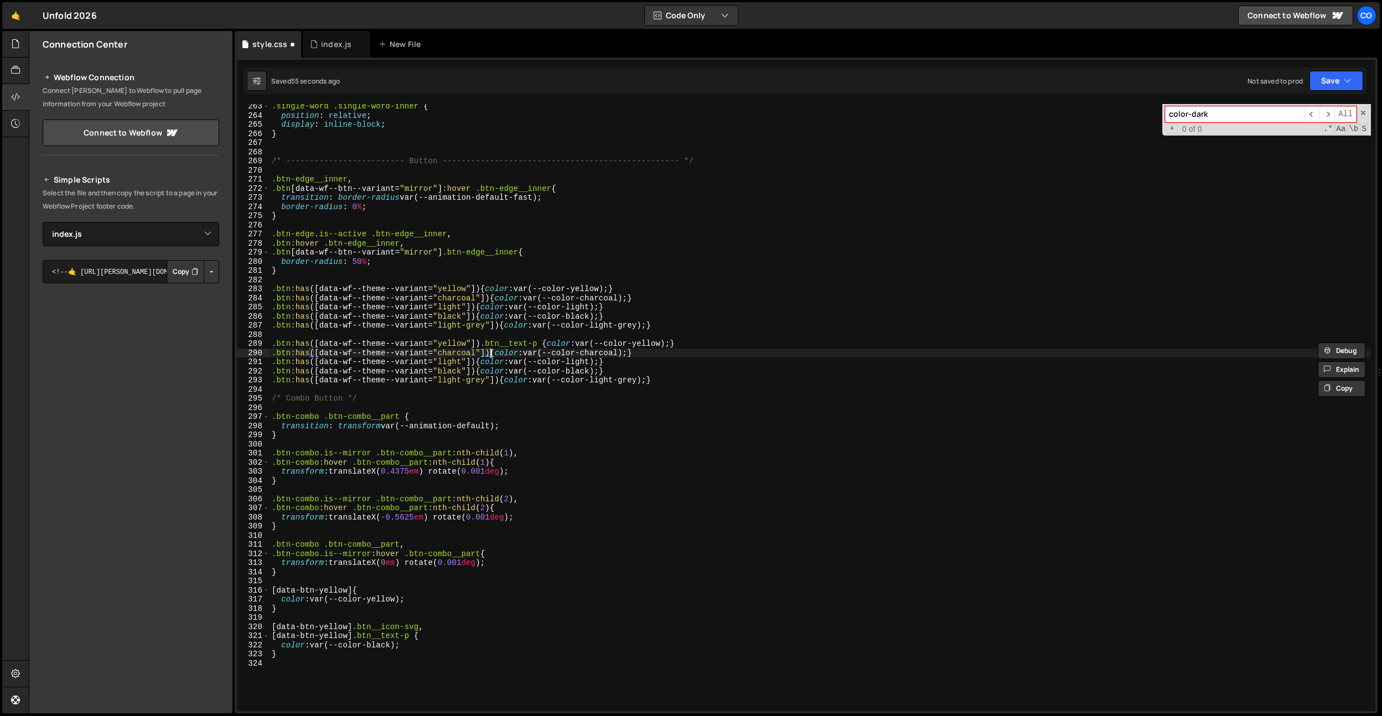
click at [489, 352] on div ".single-word .single-word-inner { position : relative ; display : inline-block …" at bounding box center [821, 415] width 1102 height 626
paste textarea ".btn__text-p"
click at [477, 363] on div ".single-word .single-word-inner { position : relative ; display : inline-block …" at bounding box center [821, 415] width 1102 height 626
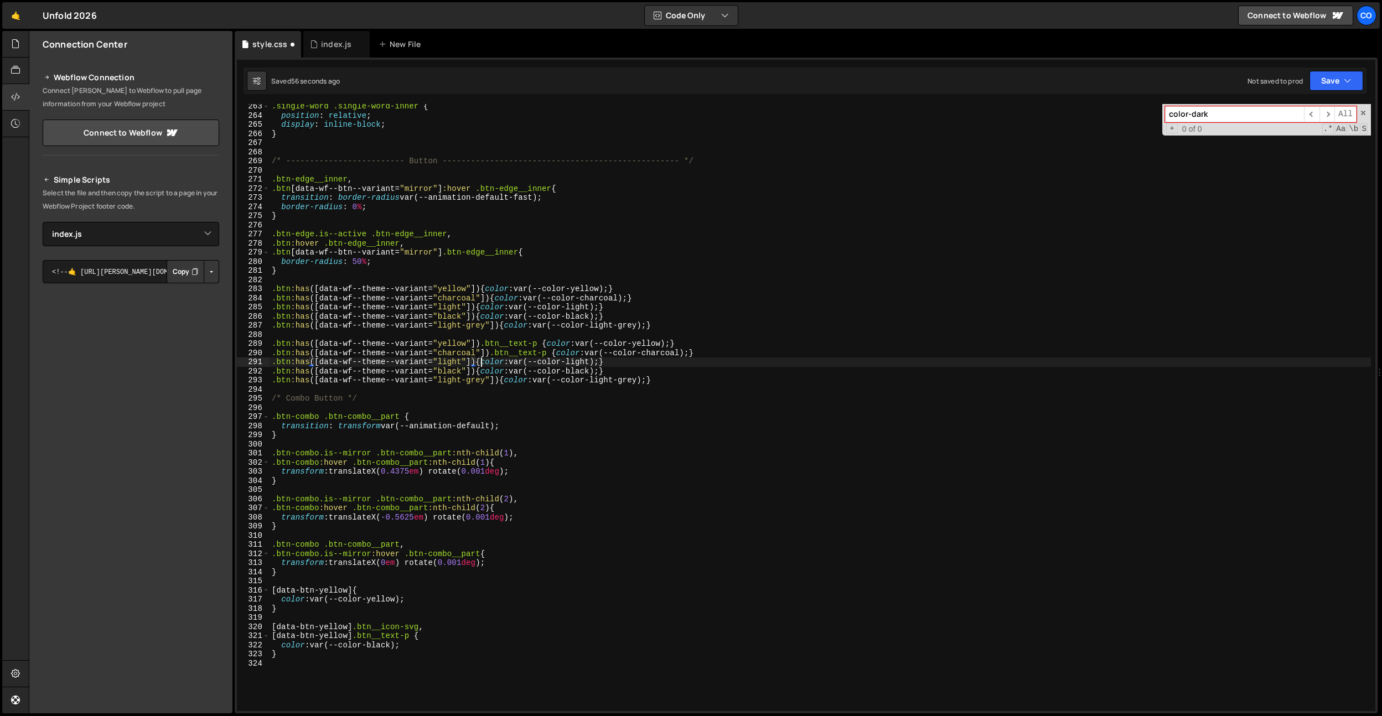
paste textarea ".btn__text-p"
click at [476, 370] on div ".single-word .single-word-inner { position : relative ; display : inline-block …" at bounding box center [821, 415] width 1102 height 626
paste textarea ".btn__text-p"
click at [502, 380] on div ".single-word .single-word-inner { position : relative ; display : inline-block …" at bounding box center [821, 415] width 1102 height 626
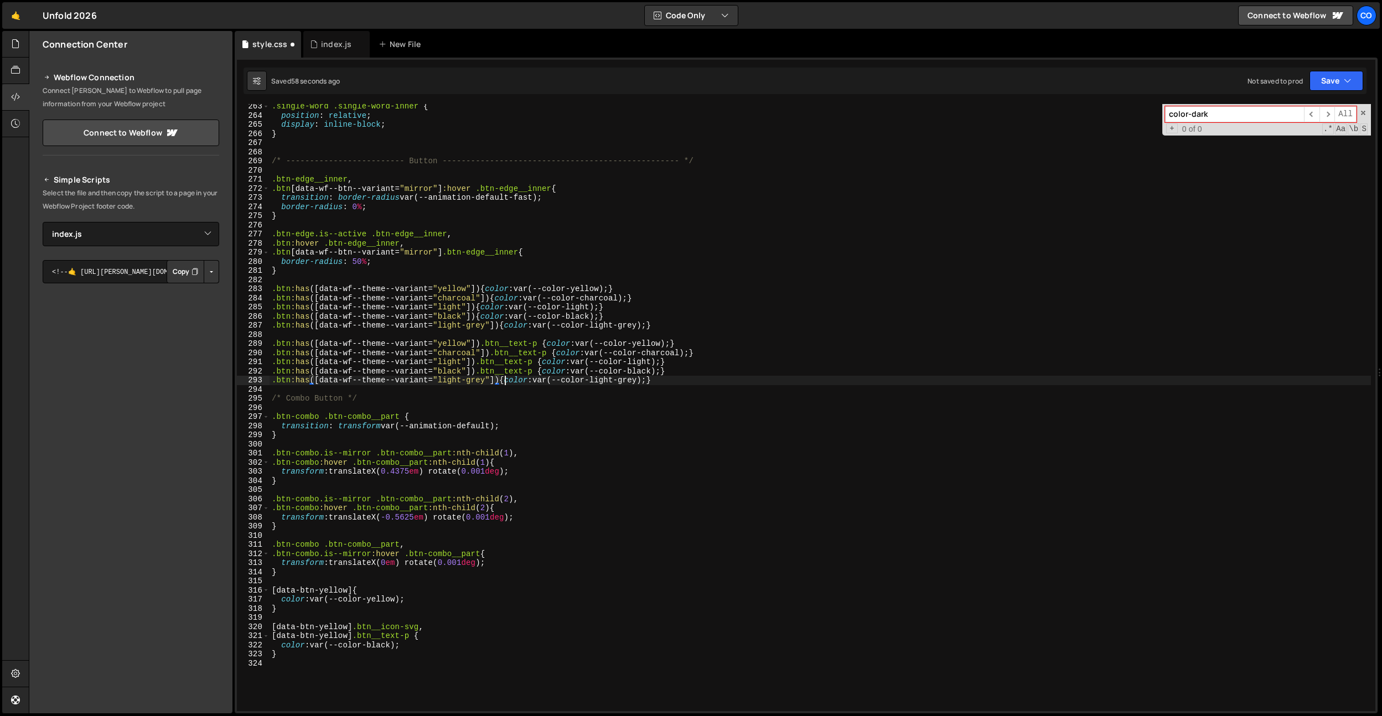
paste textarea ".btn__text-p"
click at [657, 344] on div ".single-word .single-word-inner { position : relative ; display : inline-block …" at bounding box center [821, 415] width 1102 height 626
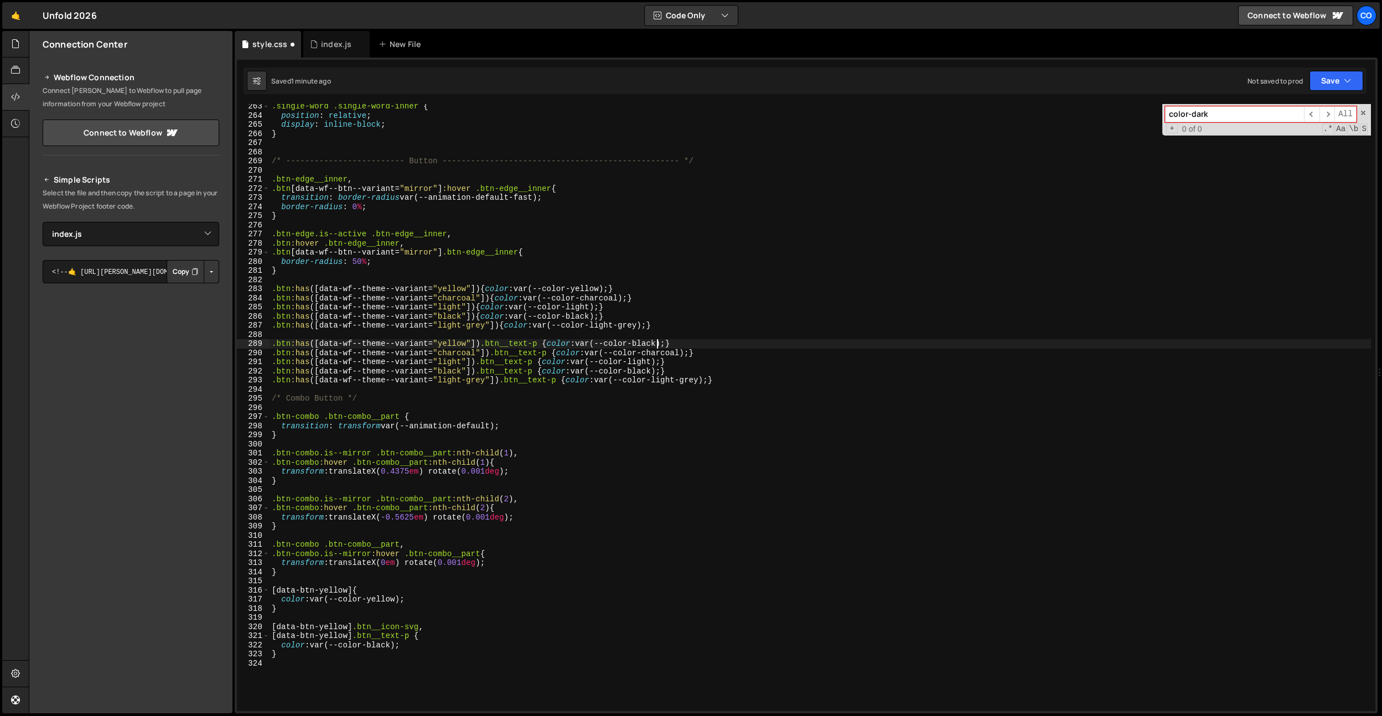
click at [657, 344] on div ".single-word .single-word-inner { position : relative ; display : inline-block …" at bounding box center [821, 415] width 1102 height 626
click at [663, 349] on div ".single-word .single-word-inner { position : relative ; display : inline-block …" at bounding box center [821, 415] width 1102 height 626
drag, startPoint x: 663, startPoint y: 349, endPoint x: 649, endPoint y: 359, distance: 17.5
click at [663, 349] on div ".single-word .single-word-inner { position : relative ; display : inline-block …" at bounding box center [821, 415] width 1102 height 626
paste textarea "black"
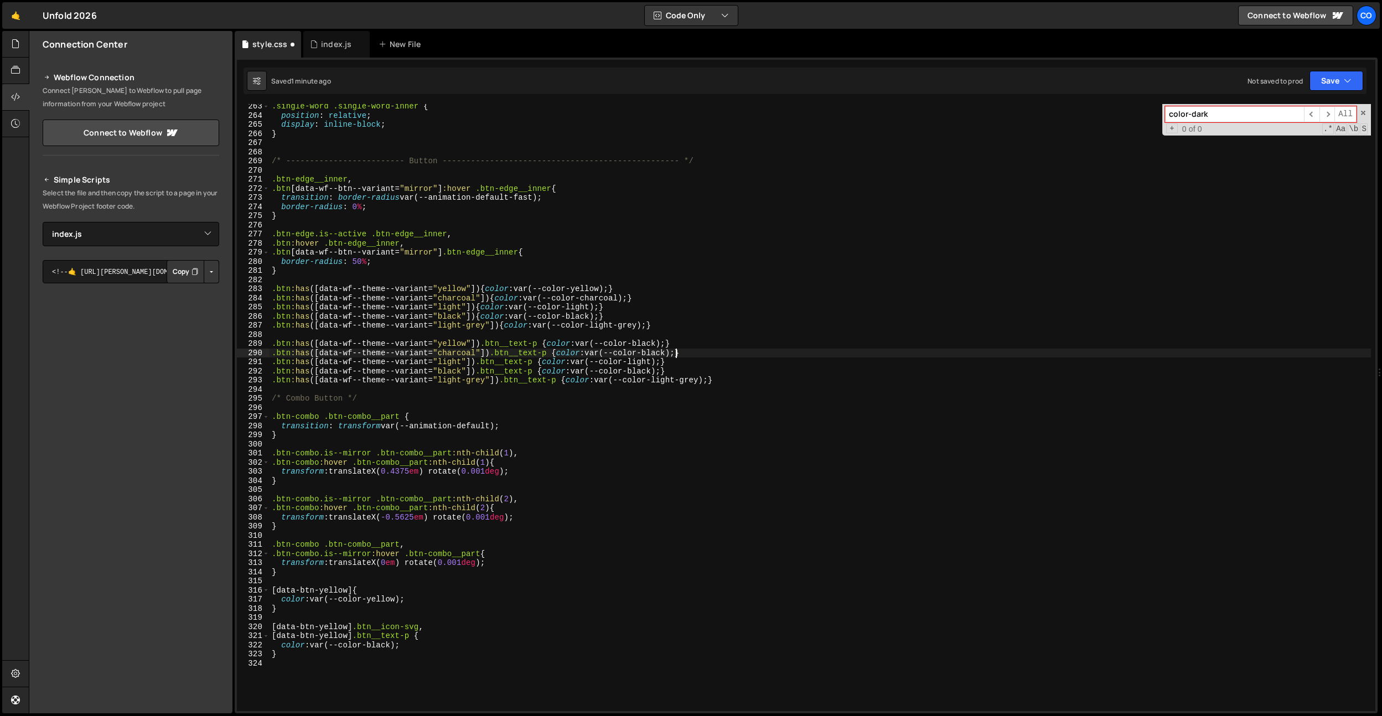
click at [648, 360] on div ".single-word .single-word-inner { position : relative ; display : inline-block …" at bounding box center [821, 415] width 1102 height 626
drag, startPoint x: 648, startPoint y: 360, endPoint x: 648, endPoint y: 370, distance: 10.5
click at [648, 360] on div ".single-word .single-word-inner { position : relative ; display : inline-block …" at bounding box center [821, 415] width 1102 height 626
paste textarea "black"
click at [648, 370] on div ".single-word .single-word-inner { position : relative ; display : inline-block …" at bounding box center [821, 415] width 1102 height 626
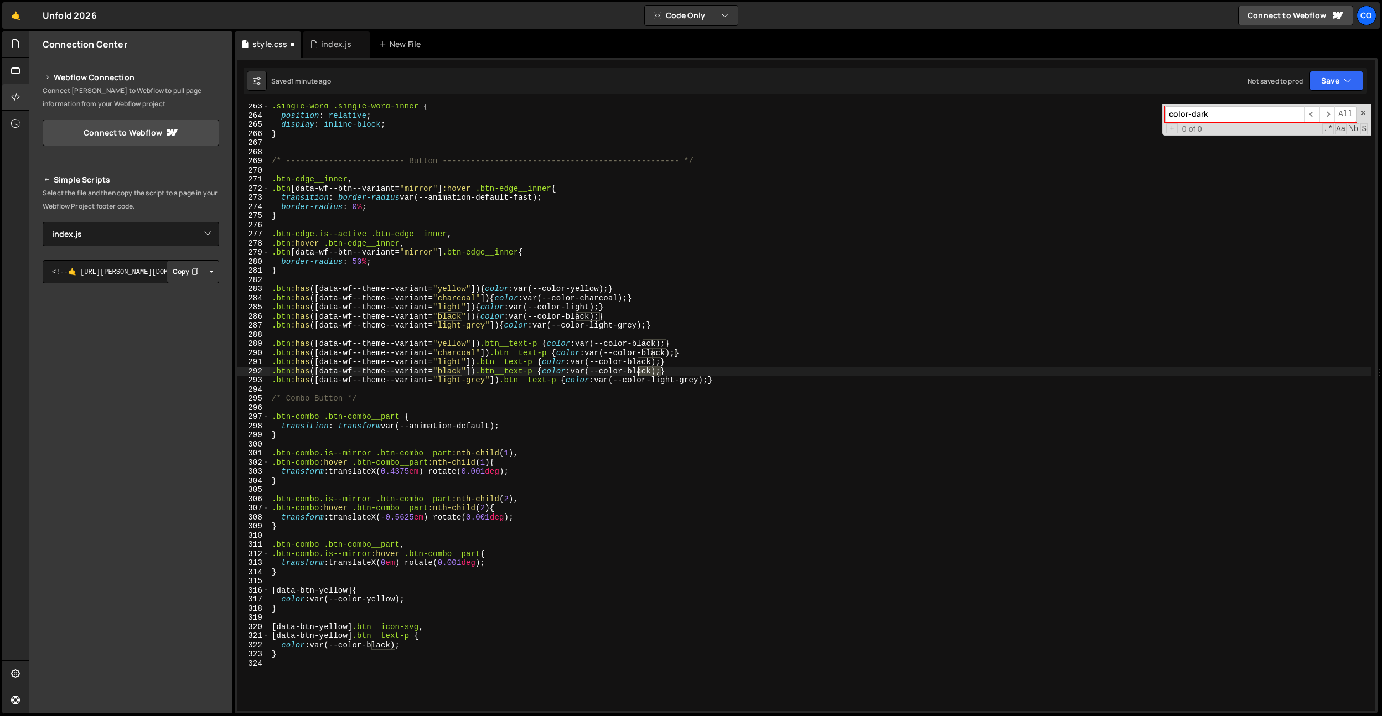
click at [648, 370] on div ".single-word .single-word-inner { position : relative ; display : inline-block …" at bounding box center [821, 415] width 1102 height 626
paste textarea "light-grey"]) .btn__text-p {color: var(--color-light-grey"
click at [695, 384] on div ".single-word .single-word-inner { position : relative ; display : inline-block …" at bounding box center [821, 415] width 1102 height 626
paste textarea "black"
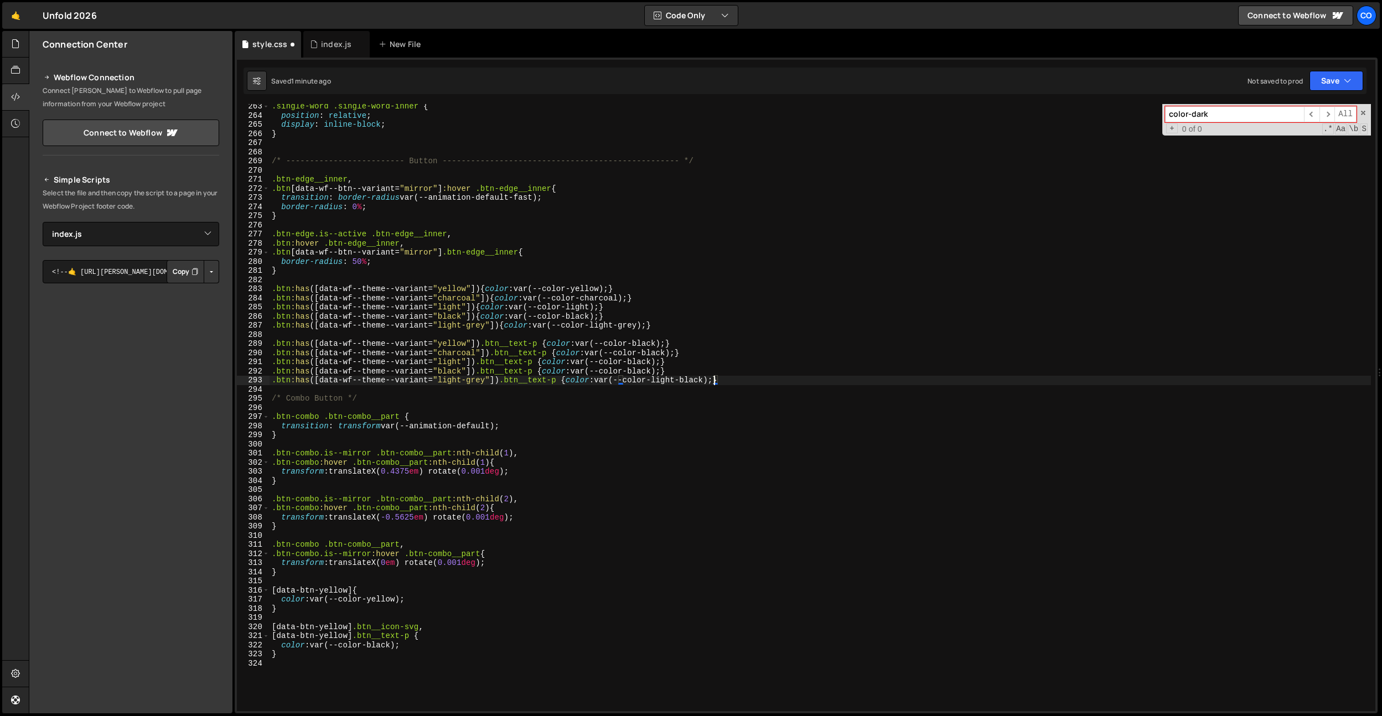
drag, startPoint x: 723, startPoint y: 351, endPoint x: 698, endPoint y: 364, distance: 28.7
click at [723, 351] on div ".single-word .single-word-inner { position : relative ; display : inline-block …" at bounding box center [821, 415] width 1102 height 626
click at [692, 370] on div ".single-word .single-word-inner { position : relative ; display : inline-block …" at bounding box center [821, 415] width 1102 height 626
drag, startPoint x: 538, startPoint y: 373, endPoint x: 692, endPoint y: 369, distance: 153.4
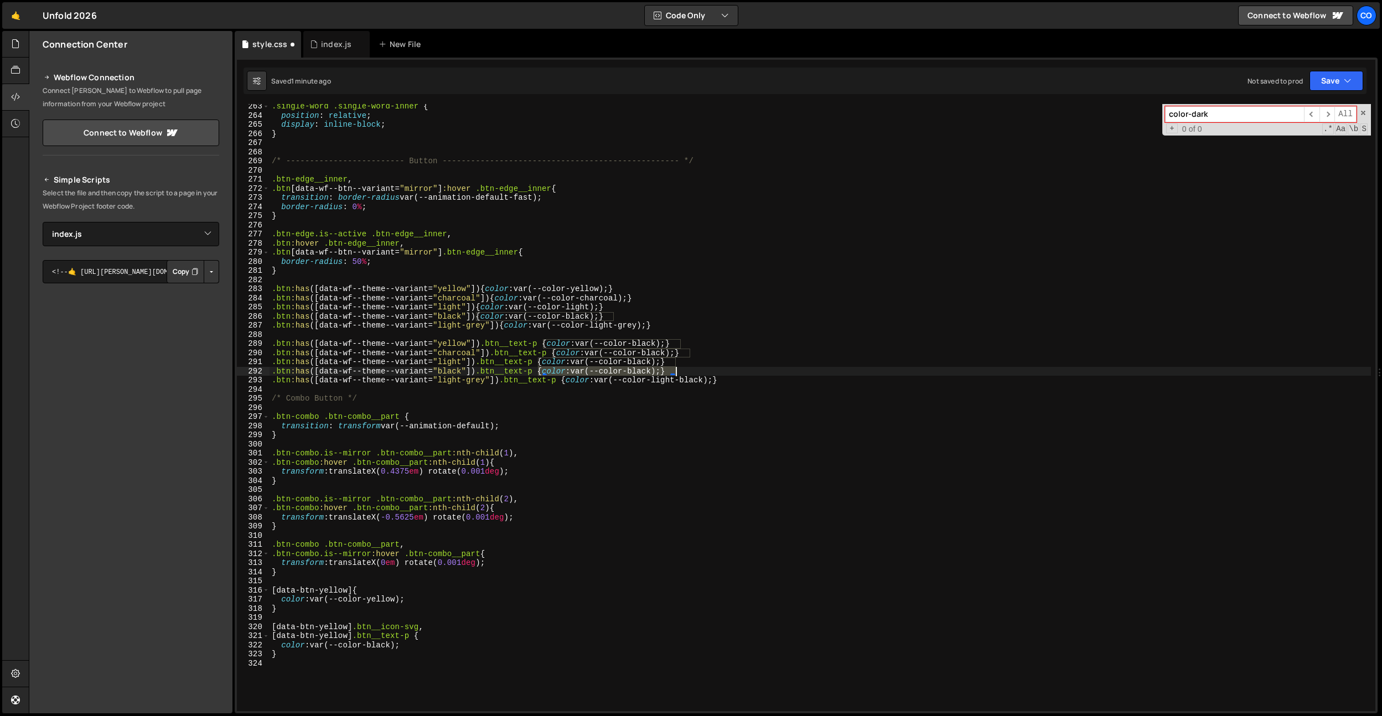
click at [692, 369] on div ".single-word .single-word-inner { position : relative ; display : inline-block …" at bounding box center [821, 415] width 1102 height 626
drag, startPoint x: 539, startPoint y: 364, endPoint x: 586, endPoint y: 356, distance: 47.8
click at [719, 360] on div ".single-word .single-word-inner { position : relative ; display : inline-block …" at bounding box center [821, 415] width 1102 height 626
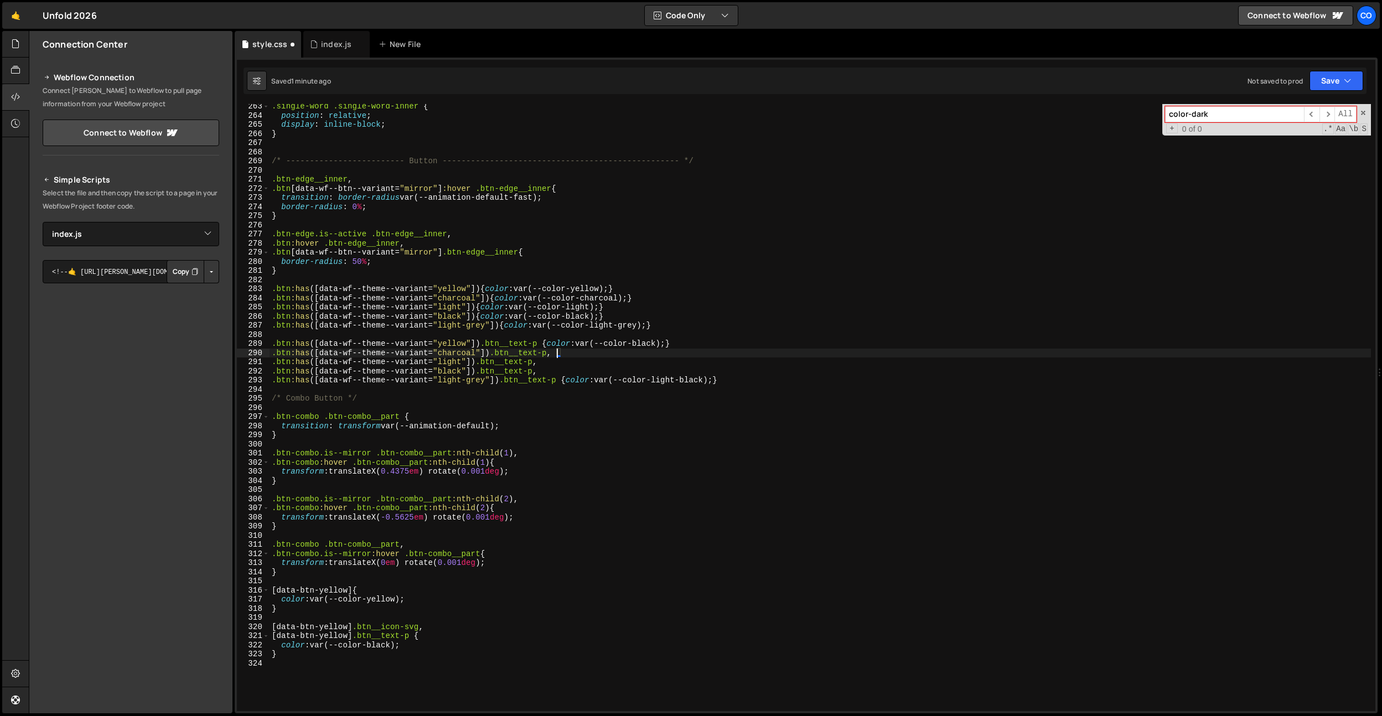
drag, startPoint x: 554, startPoint y: 354, endPoint x: 725, endPoint y: 354, distance: 171.6
click at [725, 354] on div ".single-word .single-word-inner { position : relative ; display : inline-block …" at bounding box center [821, 415] width 1102 height 626
drag, startPoint x: 544, startPoint y: 347, endPoint x: 706, endPoint y: 348, distance: 162.8
click at [706, 348] on div ".single-word .single-word-inner { position : relative ; display : inline-block …" at bounding box center [821, 415] width 1102 height 626
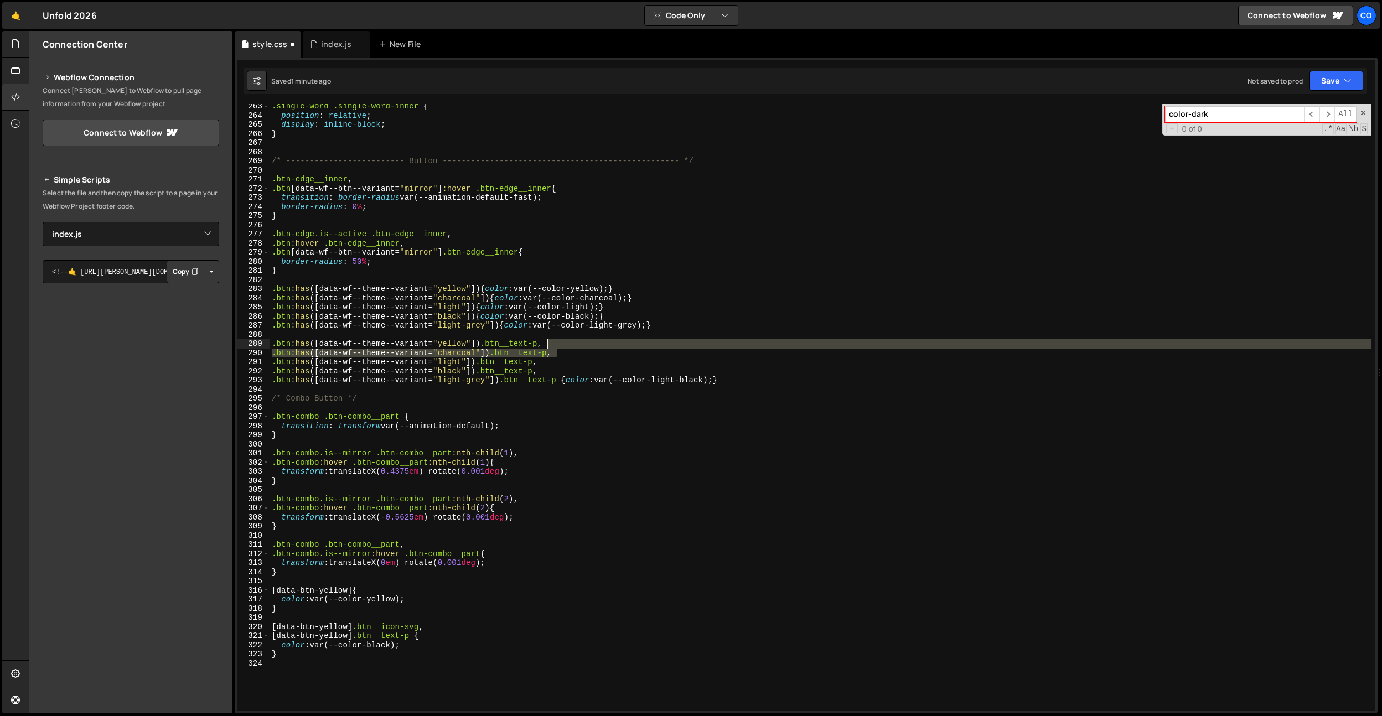
drag, startPoint x: 608, startPoint y: 354, endPoint x: 599, endPoint y: 348, distance: 12.0
click at [599, 348] on div ".single-word .single-word-inner { position : relative ; display : inline-block …" at bounding box center [821, 415] width 1102 height 626
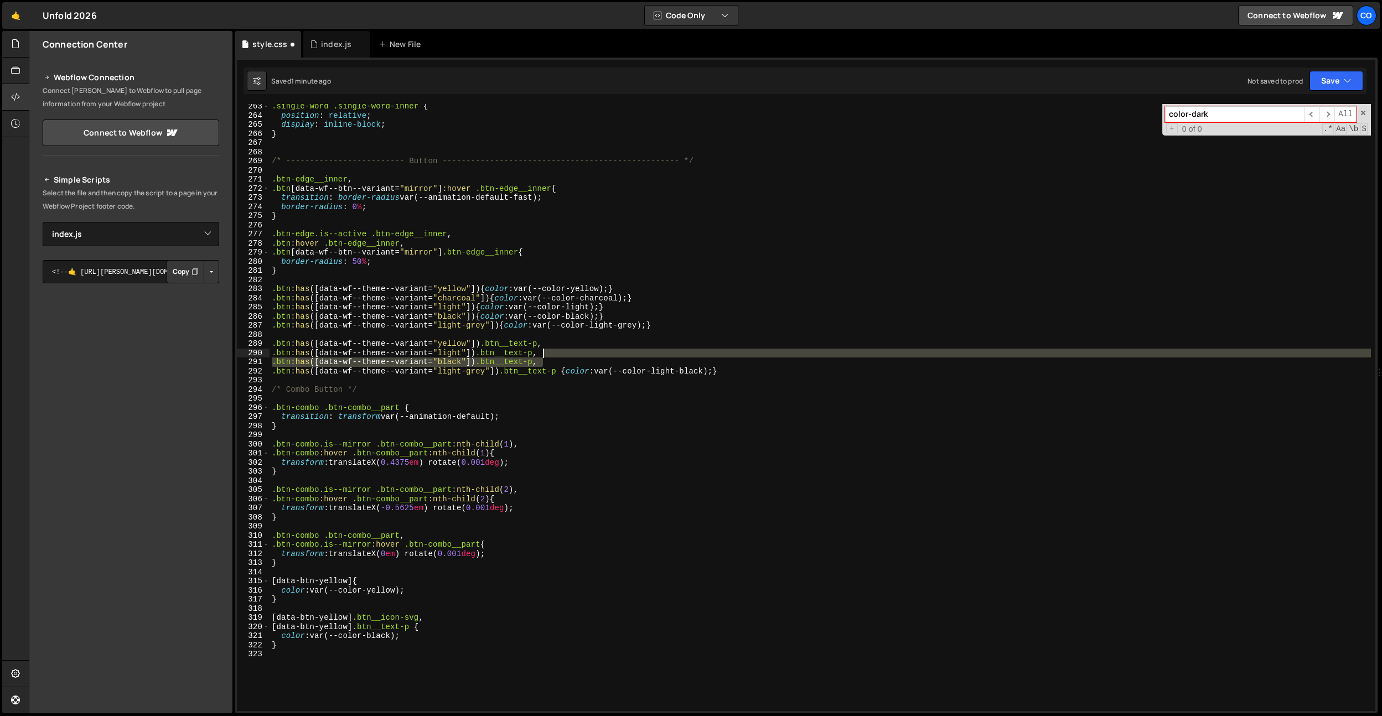
drag, startPoint x: 571, startPoint y: 362, endPoint x: 575, endPoint y: 356, distance: 6.8
click at [575, 356] on div ".single-word .single-word-inner { position : relative ; display : inline-block …" at bounding box center [821, 415] width 1102 height 626
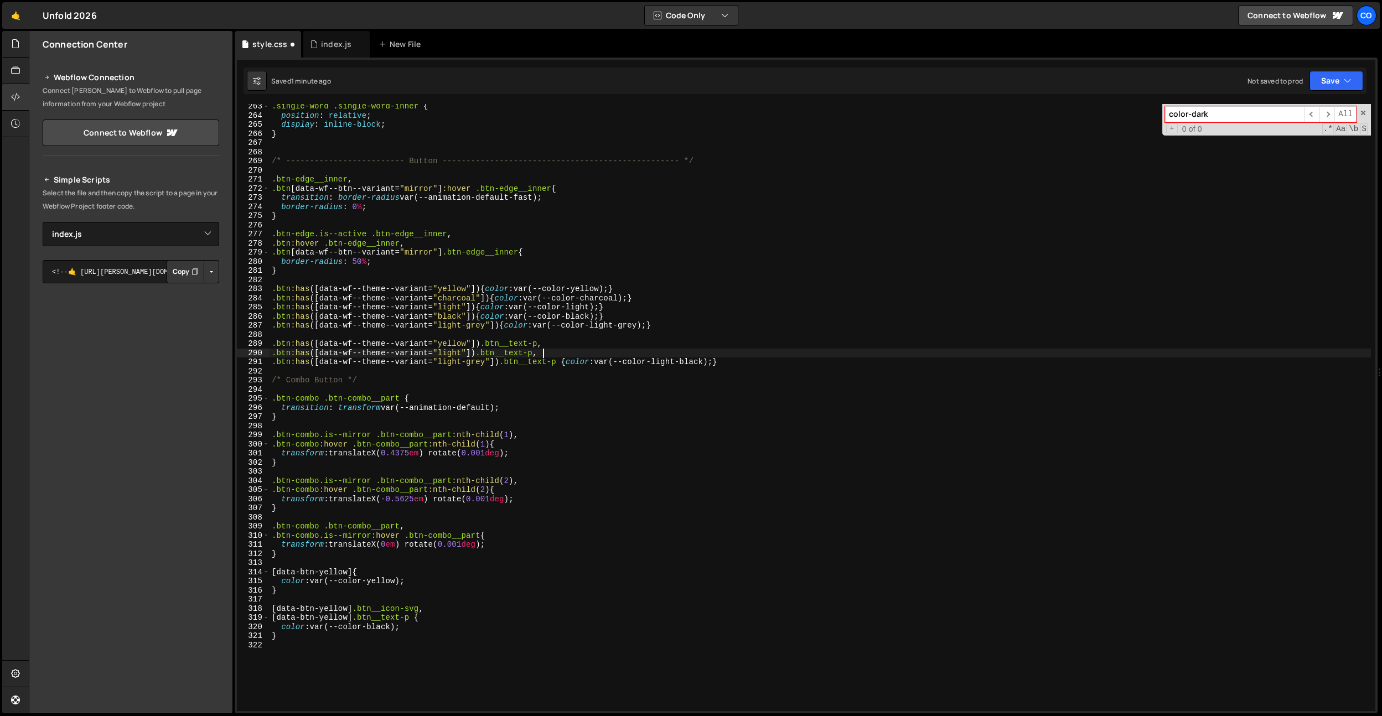
click at [619, 354] on div ".single-word .single-word-inner { position : relative ; display : inline-block …" at bounding box center [821, 415] width 1102 height 626
type textarea ".btn:has([data-wf--theme--variant="yellow"]) .btn__text-p,"
click at [304, 337] on div ".single-word .single-word-inner { position : relative ; display : inline-block …" at bounding box center [821, 415] width 1102 height 626
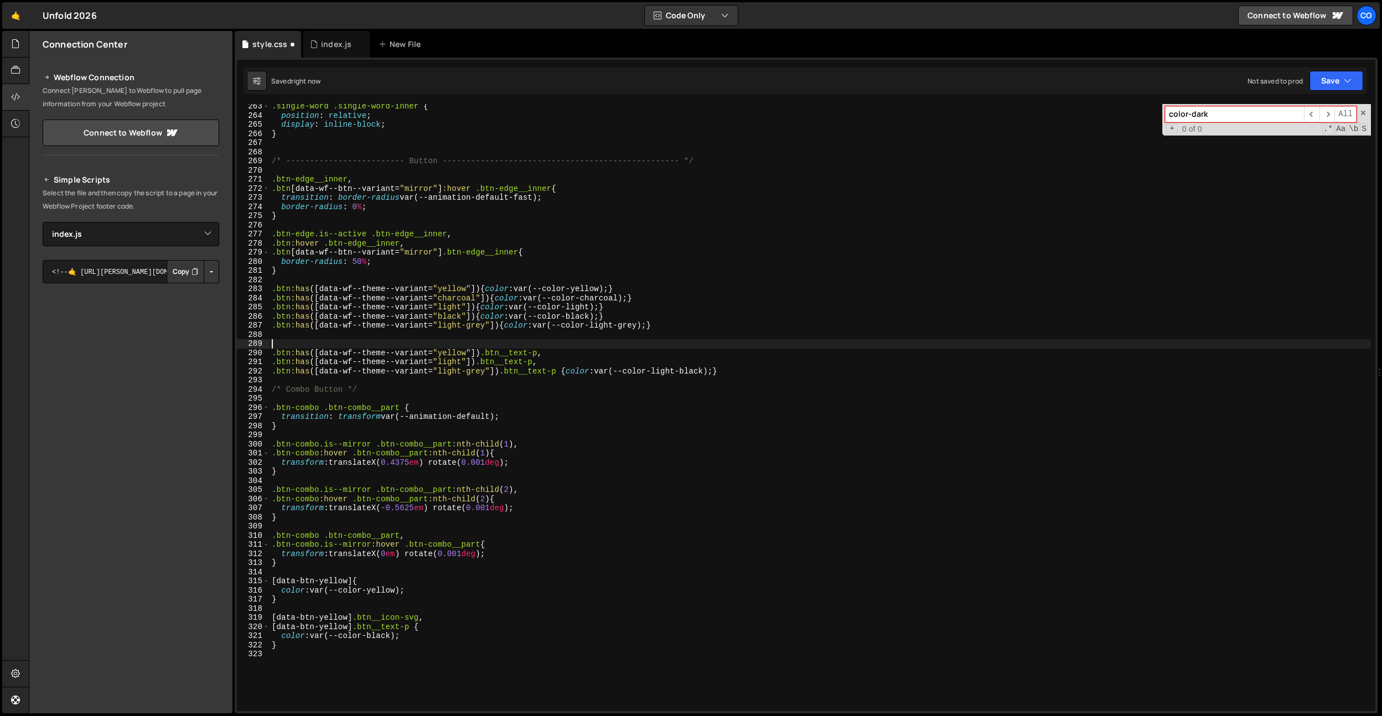
paste textarea ".btn:has([data-wf--theme--variant="yellow"]) .btn__text-p,"
click at [452, 342] on div ".single-word .single-word-inner { position : relative ; display : inline-block …" at bounding box center [821, 415] width 1102 height 626
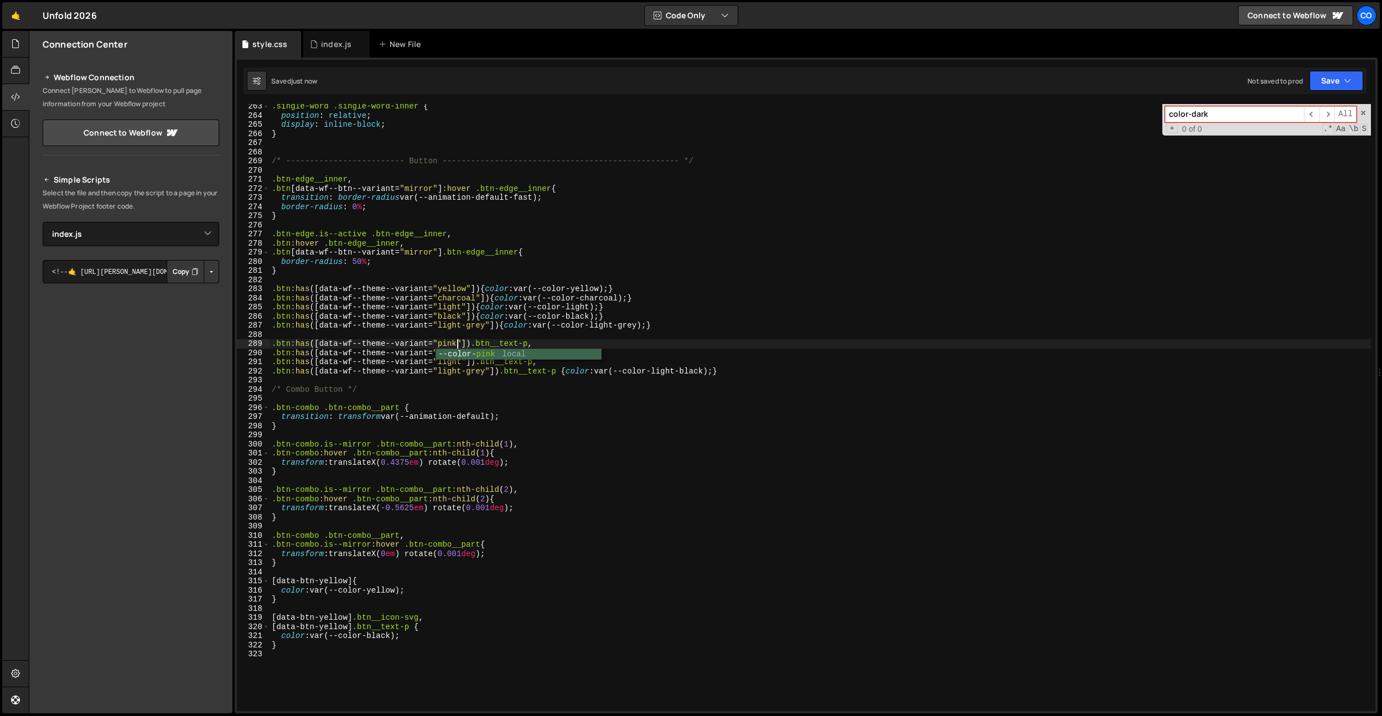
drag, startPoint x: 606, startPoint y: 342, endPoint x: 671, endPoint y: 386, distance: 78.9
click at [606, 342] on div ".single-word .single-word-inner { position : relative ; display : inline-block …" at bounding box center [821, 415] width 1102 height 626
click at [707, 373] on div ".single-word .single-word-inner { position : relative ; display : inline-block …" at bounding box center [821, 415] width 1102 height 626
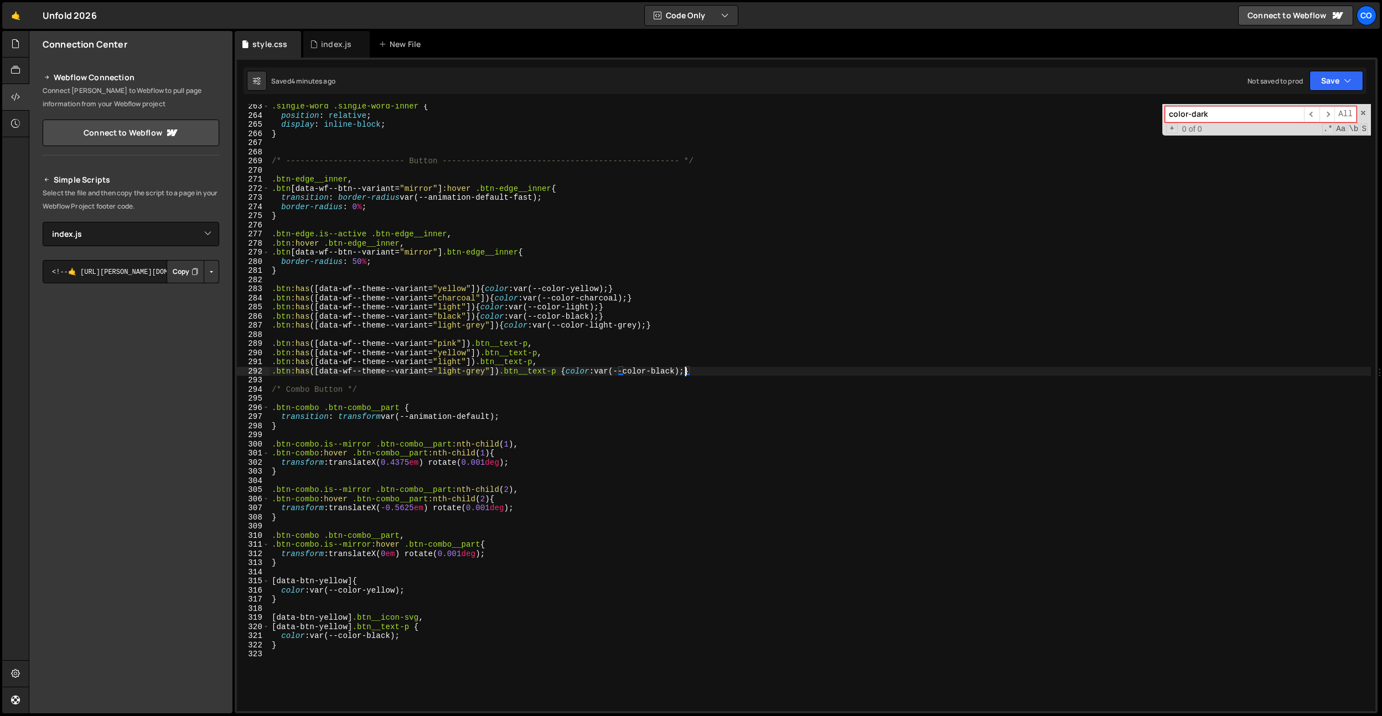
click at [452, 617] on div ".single-word .single-word-inner { position : relative ; display : inline-block …" at bounding box center [821, 415] width 1102 height 626
click at [443, 578] on div ".single-word .single-word-inner { position : relative ; display : inline-block …" at bounding box center [821, 415] width 1102 height 626
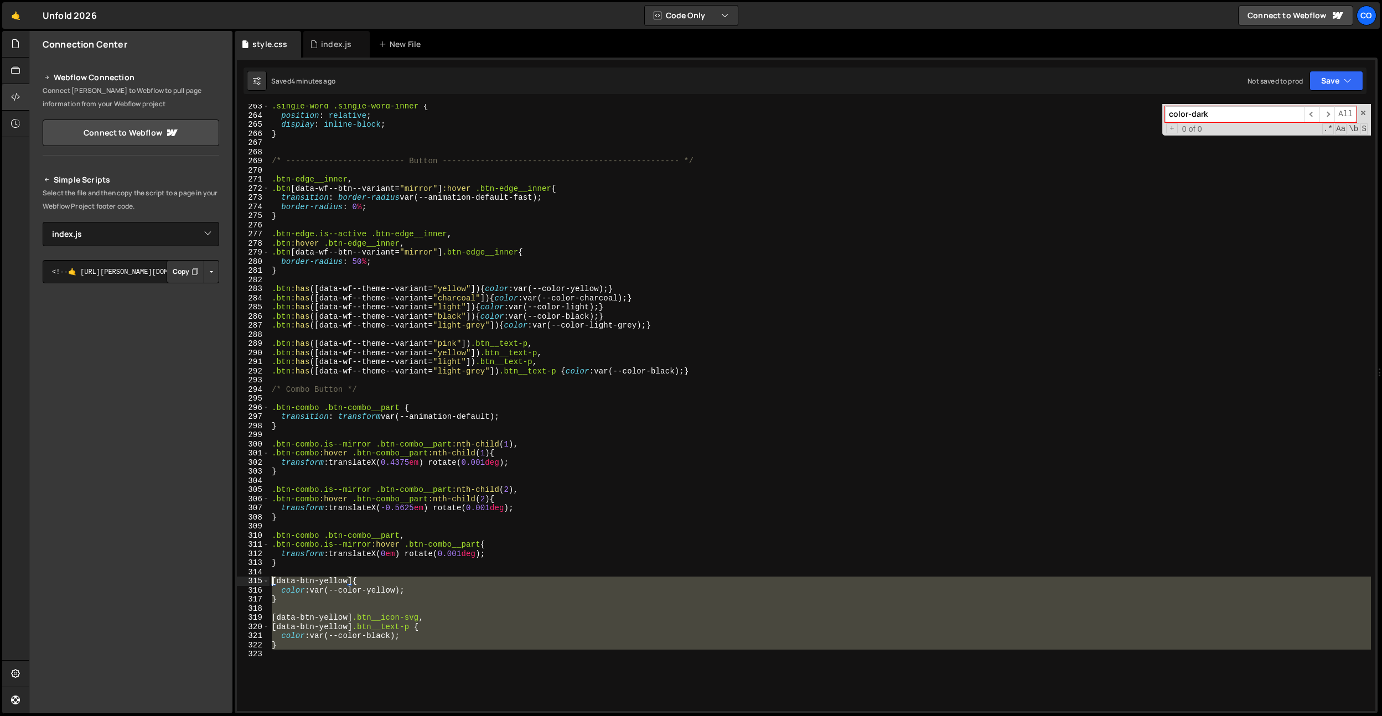
drag, startPoint x: 372, startPoint y: 653, endPoint x: 261, endPoint y: 581, distance: 132.1
click at [261, 581] on div "[data-btn-yellow] { 263 264 265 266 267 268 269 270 271 272 273 274 275 276 277…" at bounding box center [806, 407] width 1139 height 607
type textarea "[data-btn-yellow] { color: var(--color-yellow);"
click at [456, 571] on div ".single-word .single-word-inner { position : relative ; display : inline-block …" at bounding box center [821, 415] width 1102 height 626
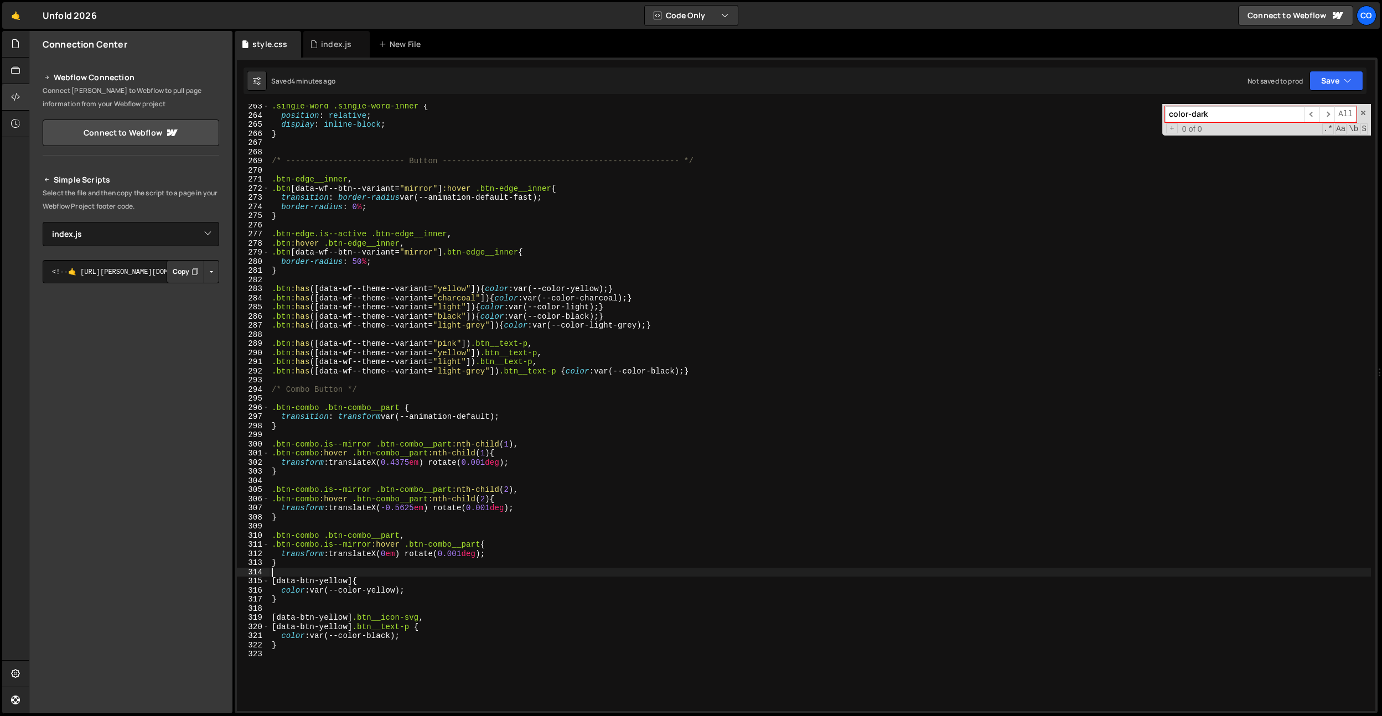
scroll to position [0, 0]
drag, startPoint x: 414, startPoint y: 625, endPoint x: 551, endPoint y: 357, distance: 300.6
click at [414, 625] on div ".single-word .single-word-inner { position : relative ; display : inline-block …" at bounding box center [821, 415] width 1102 height 626
click at [473, 343] on div ".single-word .single-word-inner { position : relative ; display : inline-block …" at bounding box center [821, 415] width 1102 height 626
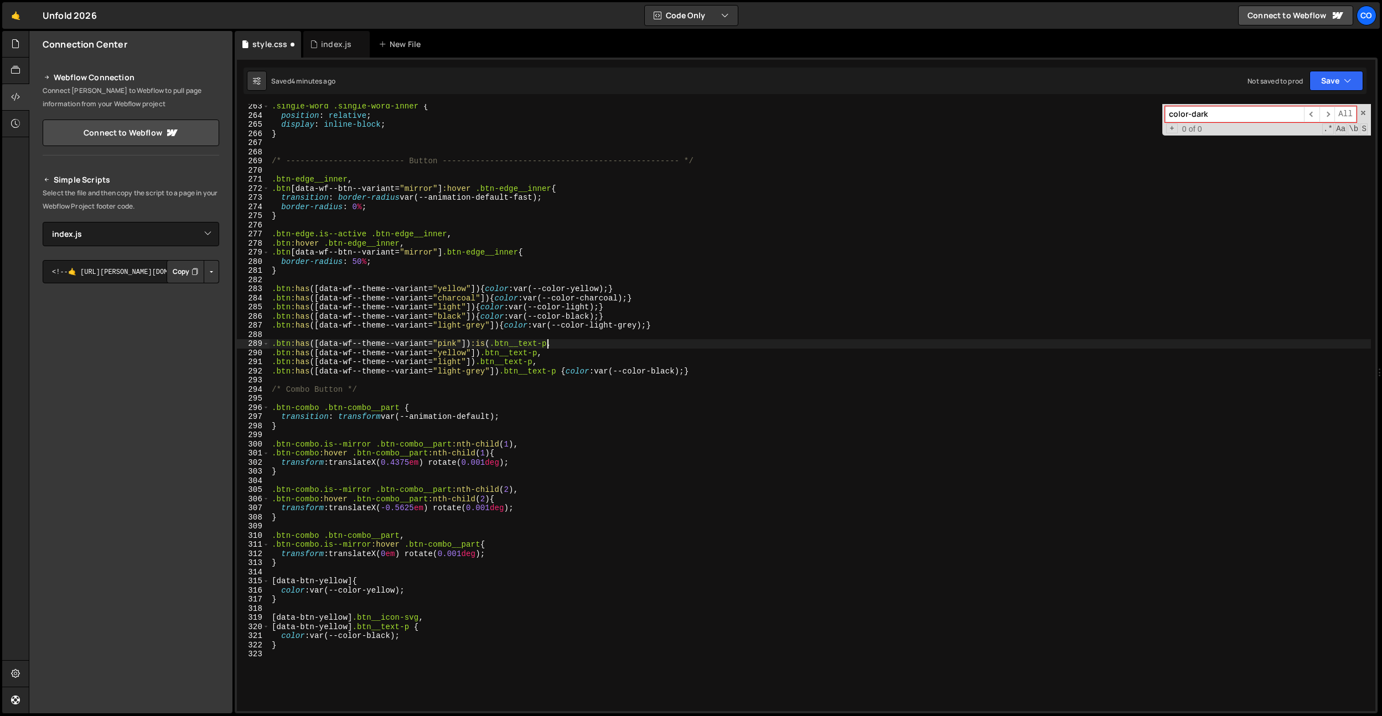
click at [550, 345] on div ".single-word .single-word-inner { position : relative ; display : inline-block …" at bounding box center [821, 415] width 1102 height 626
drag, startPoint x: 424, startPoint y: 619, endPoint x: 367, endPoint y: 611, distance: 57.0
click at [358, 618] on div ".single-word .single-word-inner { position : relative ; display : inline-block …" at bounding box center [821, 415] width 1102 height 626
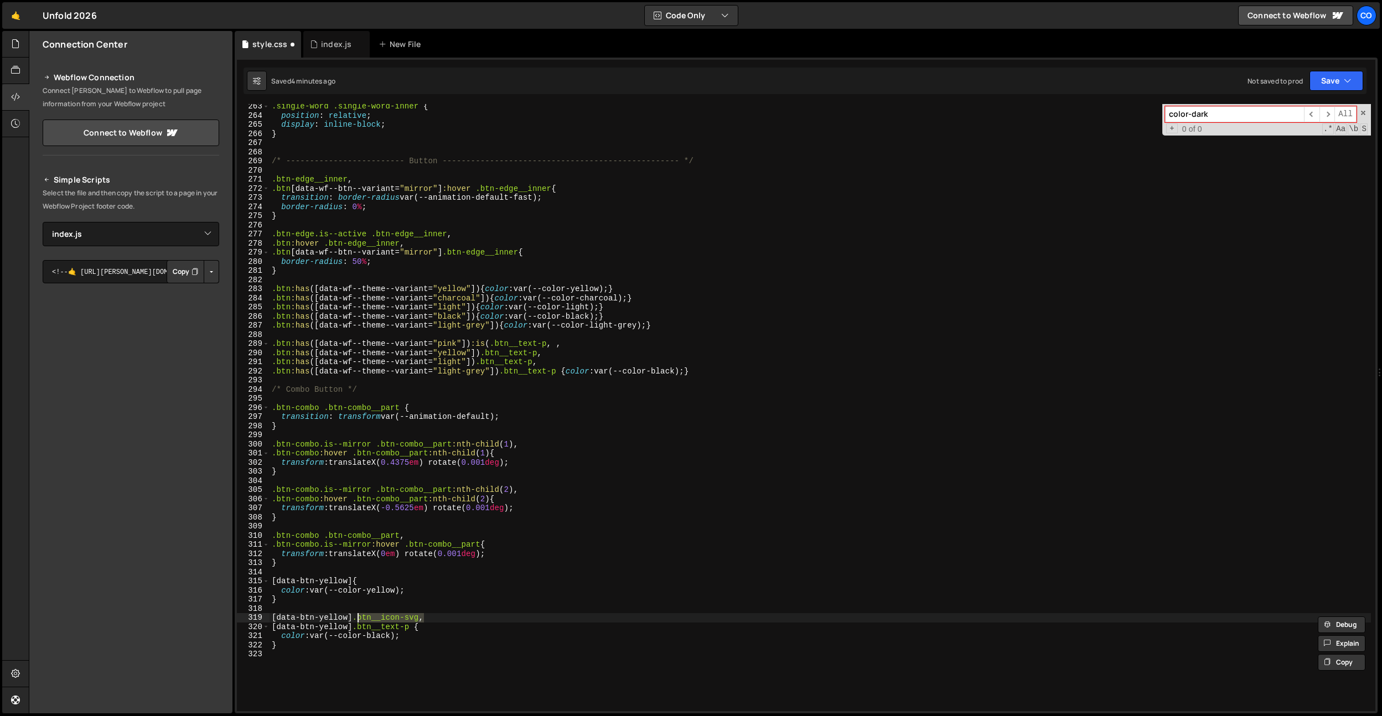
click at [561, 347] on div ".single-word .single-word-inner { position : relative ; display : inline-block …" at bounding box center [821, 415] width 1102 height 626
paste textarea ".btn__icon-svg"
drag, startPoint x: 641, startPoint y: 344, endPoint x: 476, endPoint y: 344, distance: 164.4
click at [476, 344] on div ".single-word .single-word-inner { position : relative ; display : inline-block …" at bounding box center [821, 415] width 1102 height 626
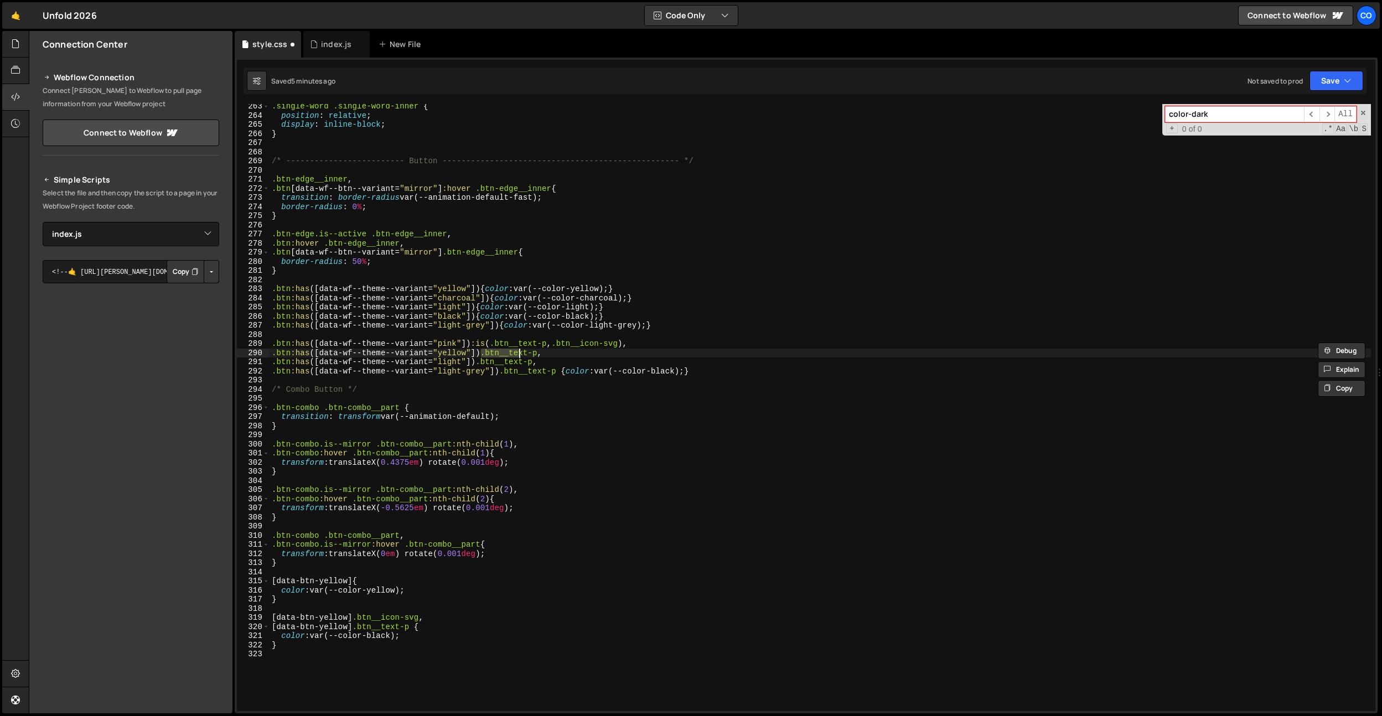
drag, startPoint x: 483, startPoint y: 353, endPoint x: 519, endPoint y: 353, distance: 36.5
click at [519, 353] on div ".single-word .single-word-inner { position : relative ; display : inline-block …" at bounding box center [821, 415] width 1102 height 626
click at [543, 352] on div ".single-word .single-word-inner { position : relative ; display : inline-block …" at bounding box center [821, 415] width 1102 height 626
drag, startPoint x: 549, startPoint y: 352, endPoint x: 486, endPoint y: 355, distance: 63.2
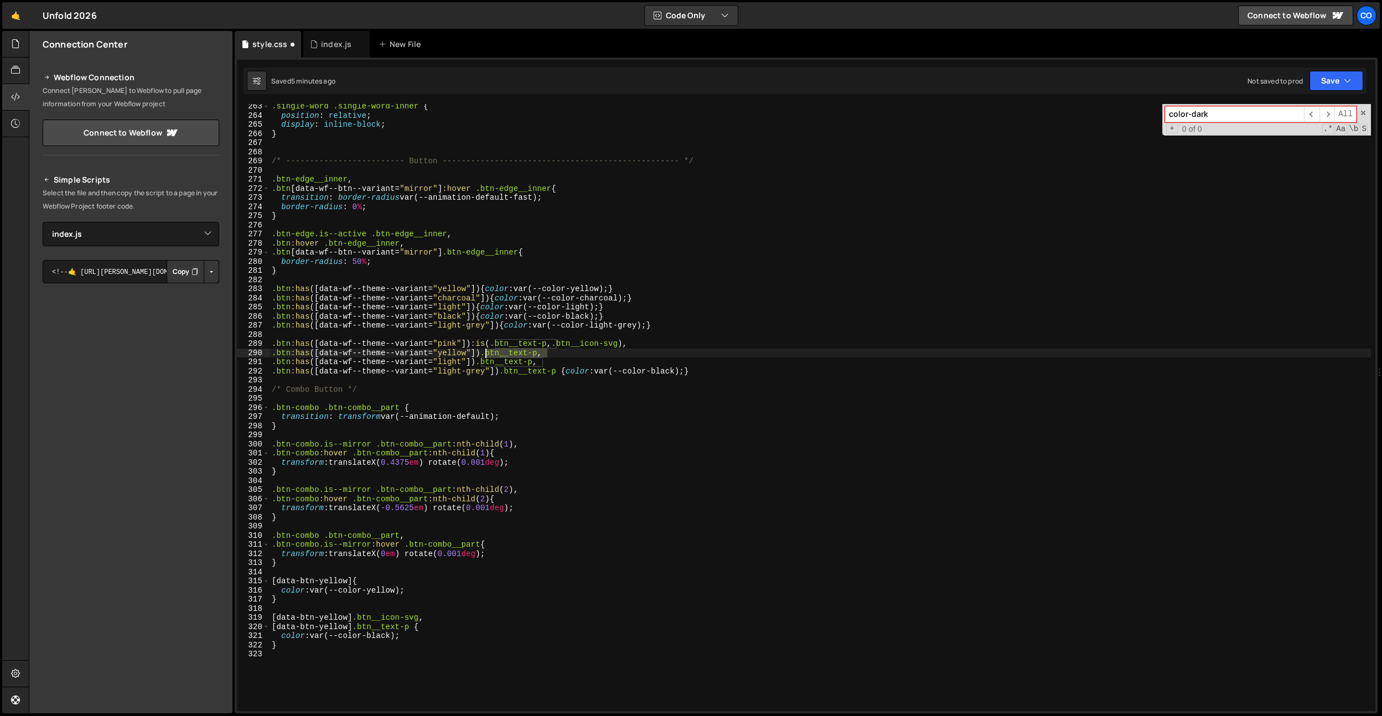
click at [486, 355] on div ".single-word .single-word-inner { position : relative ; display : inline-block …" at bounding box center [821, 415] width 1102 height 626
paste textarea ":is(.btn__text-p, .btn__icon-svg)"
drag, startPoint x: 482, startPoint y: 362, endPoint x: 562, endPoint y: 368, distance: 80.6
click at [550, 362] on div ".single-word .single-word-inner { position : relative ; display : inline-block …" at bounding box center [821, 415] width 1102 height 626
paste textarea ":is(.btn__text-p, .btn__icon-svg)"
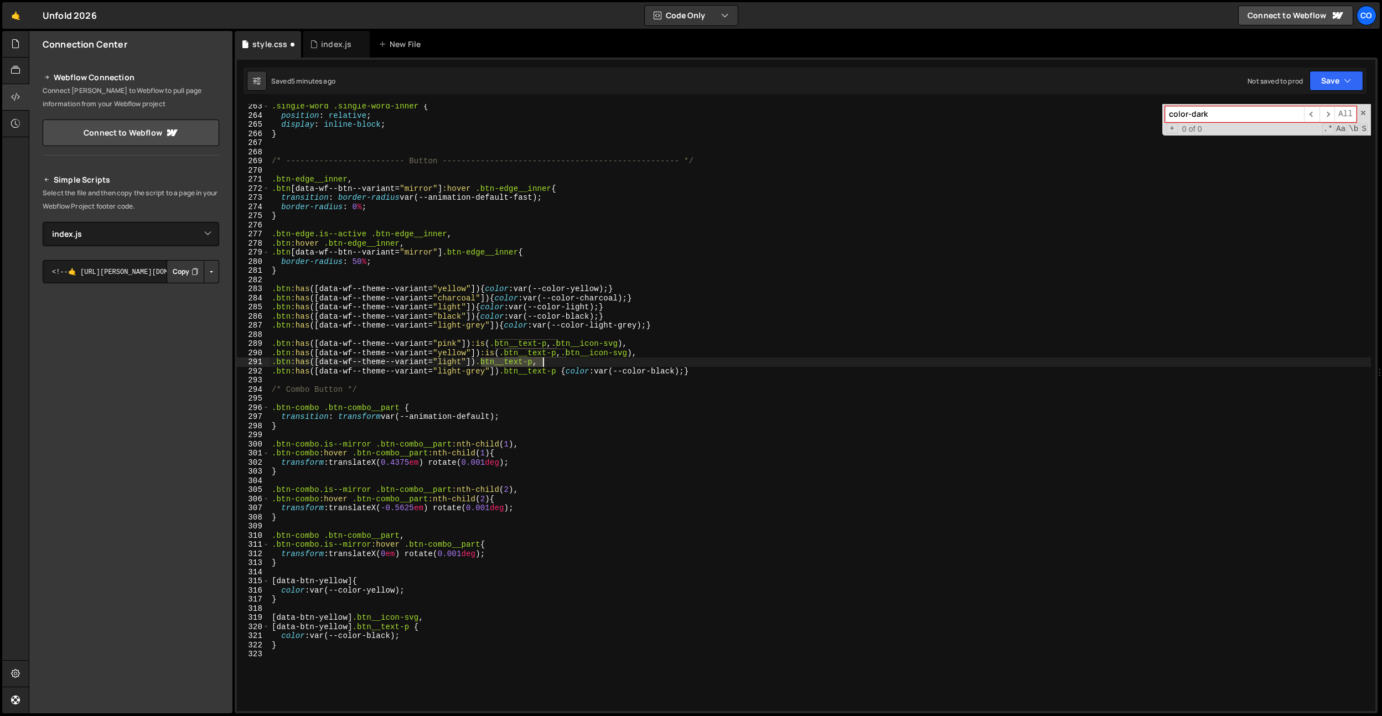
scroll to position [0, 18]
drag, startPoint x: 562, startPoint y: 372, endPoint x: 507, endPoint y: 374, distance: 54.8
click at [503, 371] on div ".single-word .single-word-inner { position : relative ; display : inline-block …" at bounding box center [821, 415] width 1102 height 626
paste textarea ":is(.btn__text-p, .btn__icon-svg),"
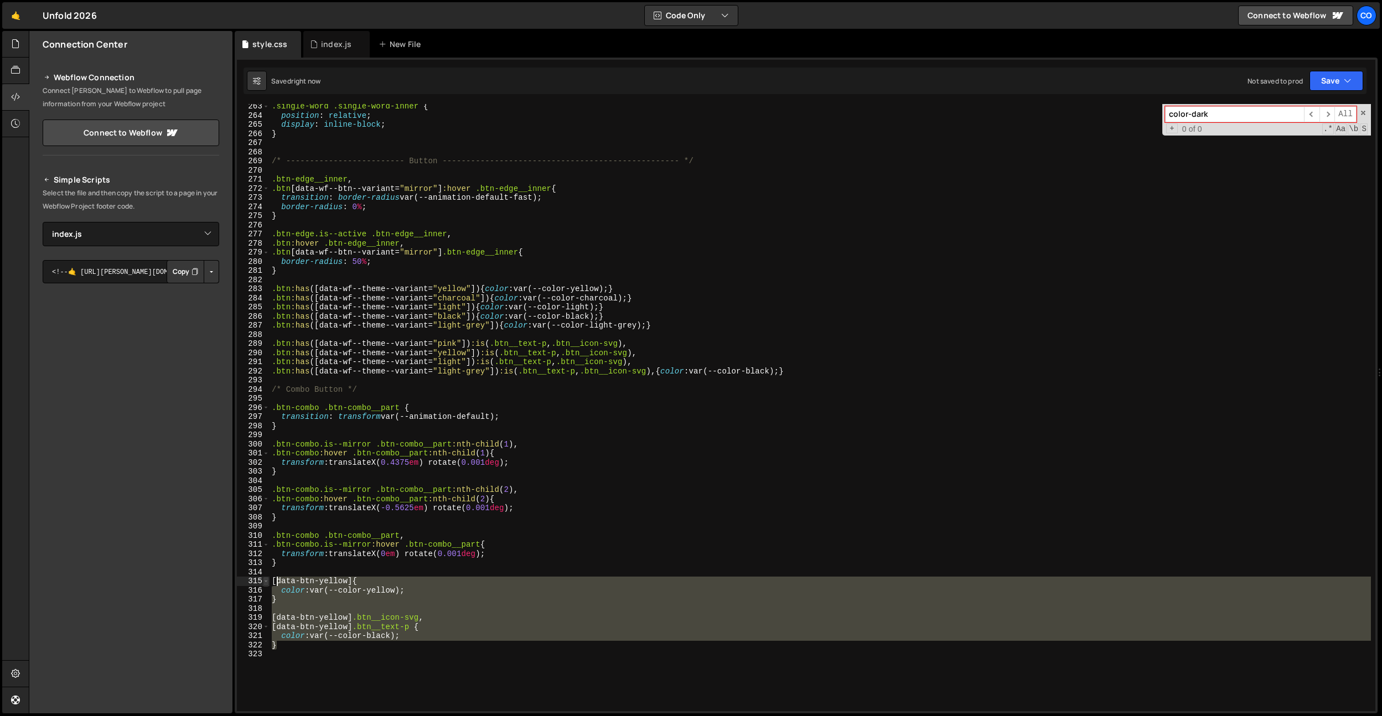
drag, startPoint x: 431, startPoint y: 649, endPoint x: 266, endPoint y: 578, distance: 179.6
click at [266, 578] on div ".btn:has([data-wf--theme--variant="light-grey"]) :is(.btn__text-p, .btn__icon-s…" at bounding box center [806, 407] width 1139 height 607
type textarea "[data-btn-yellow] { color: var(--color-yellow);"
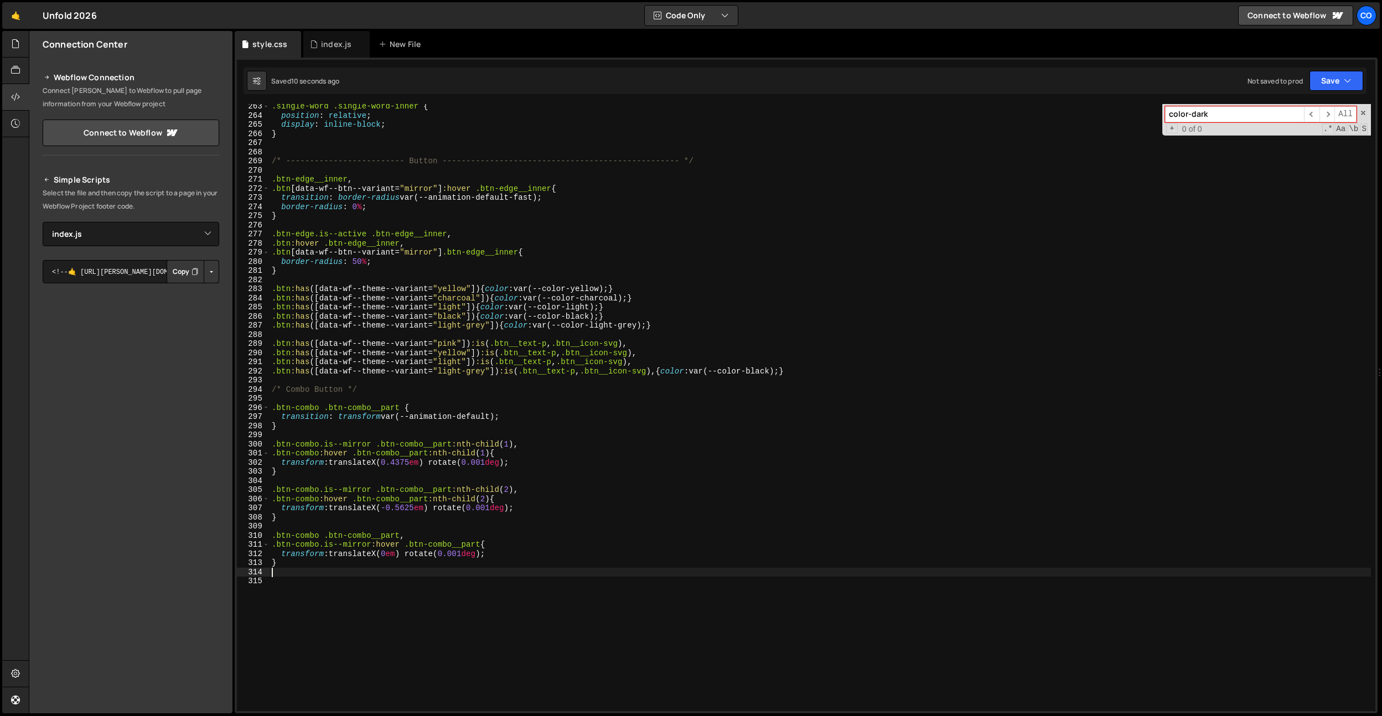
click at [271, 515] on div ".single-word .single-word-inner { position : relative ; display : inline-block …" at bounding box center [821, 415] width 1102 height 626
click at [536, 421] on div ".single-word .single-word-inner { position : relative ; display : inline-block …" at bounding box center [821, 415] width 1102 height 626
click at [538, 389] on div ".single-word .single-word-inner { position : relative ; display : inline-block …" at bounding box center [821, 415] width 1102 height 626
drag, startPoint x: 291, startPoint y: 344, endPoint x: 274, endPoint y: 344, distance: 17.2
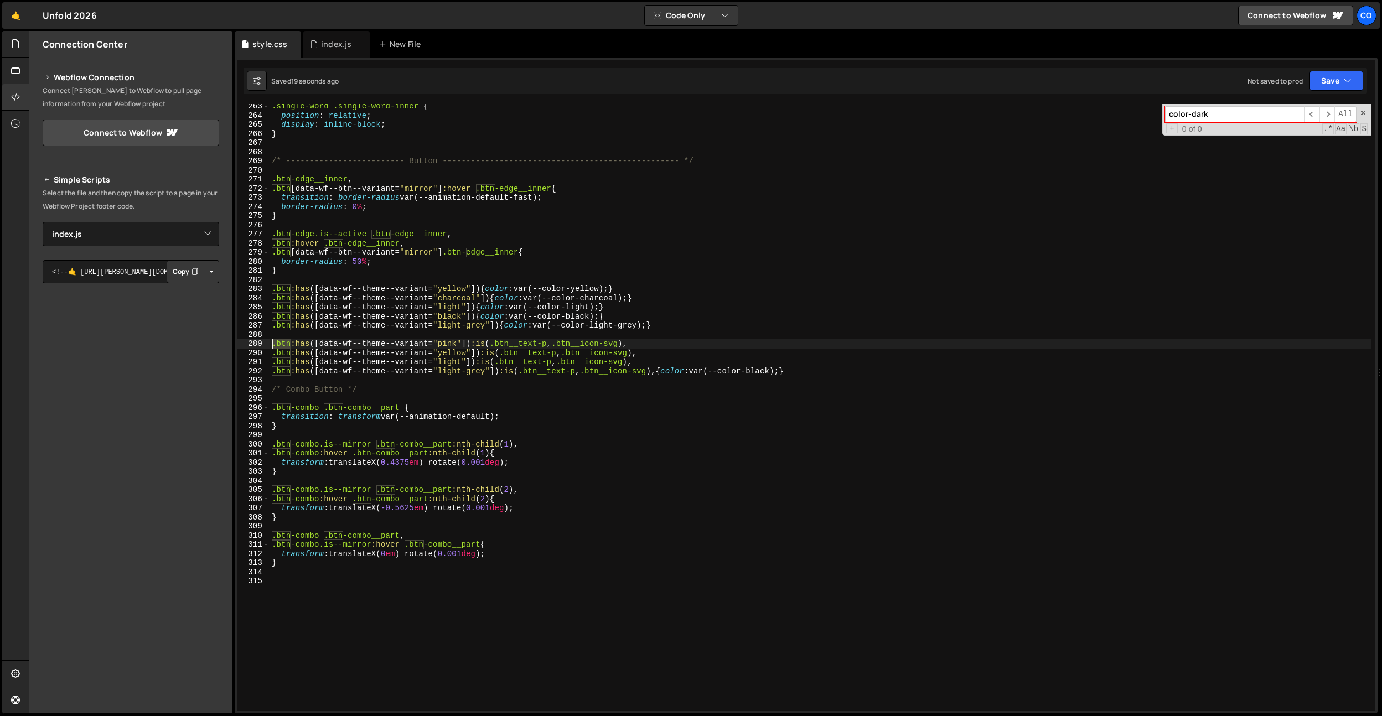
click at [274, 344] on div ".single-word .single-word-inner { position : relative ; display : inline-block …" at bounding box center [821, 415] width 1102 height 626
click at [309, 344] on div ".single-word .single-word-inner { position : relative ; display : inline-block …" at bounding box center [821, 415] width 1102 height 626
drag, startPoint x: 370, startPoint y: 343, endPoint x: 257, endPoint y: 342, distance: 113.5
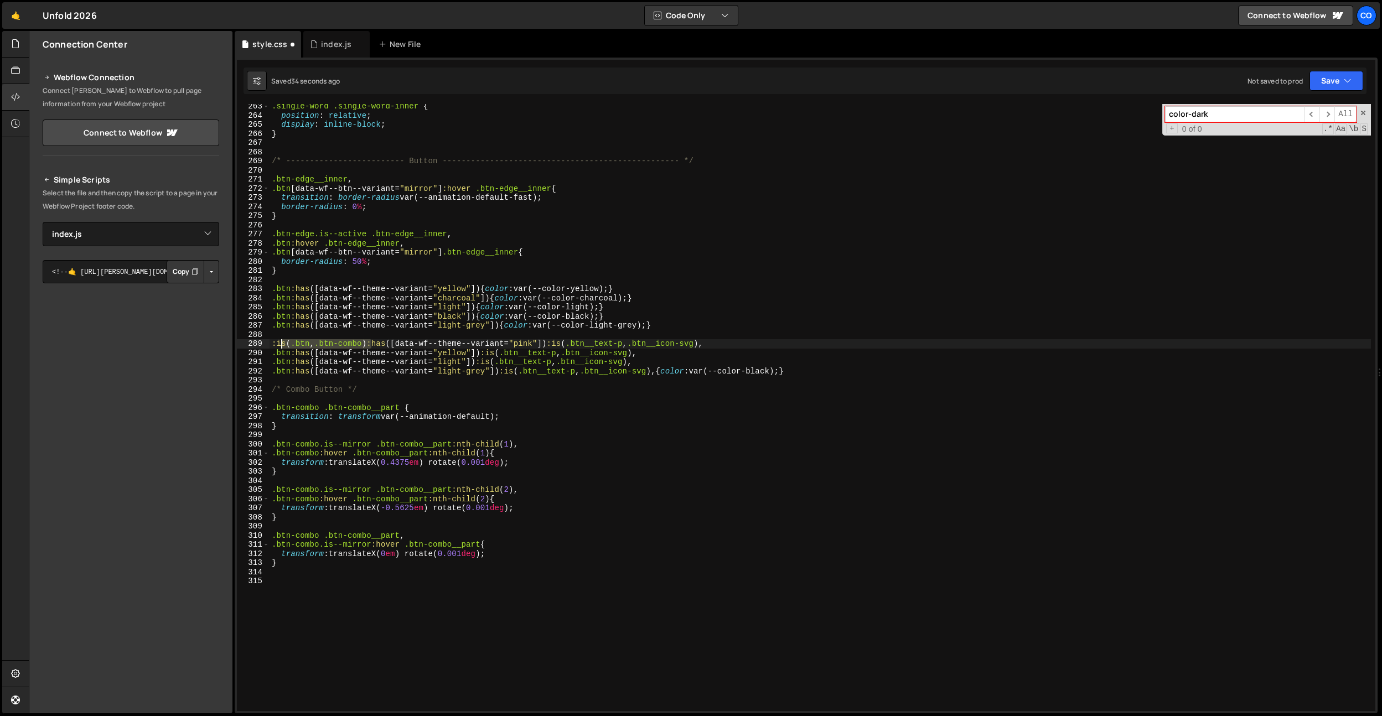
click at [257, 342] on div ":is(.btn, .btn-combo):has([data-wf--theme--variant="pink"]) :is(.btn__text-p, .…" at bounding box center [806, 407] width 1139 height 607
drag, startPoint x: 291, startPoint y: 355, endPoint x: 268, endPoint y: 355, distance: 23.3
click at [268, 355] on div ":is(.btn, .btn-combo):has([data-wf--theme--variant="pink"]) :is(.btn__text-p, .…" at bounding box center [806, 407] width 1139 height 607
paste textarea ":is(.btn, .btn-combo)"
drag, startPoint x: 270, startPoint y: 362, endPoint x: 290, endPoint y: 363, distance: 20.0
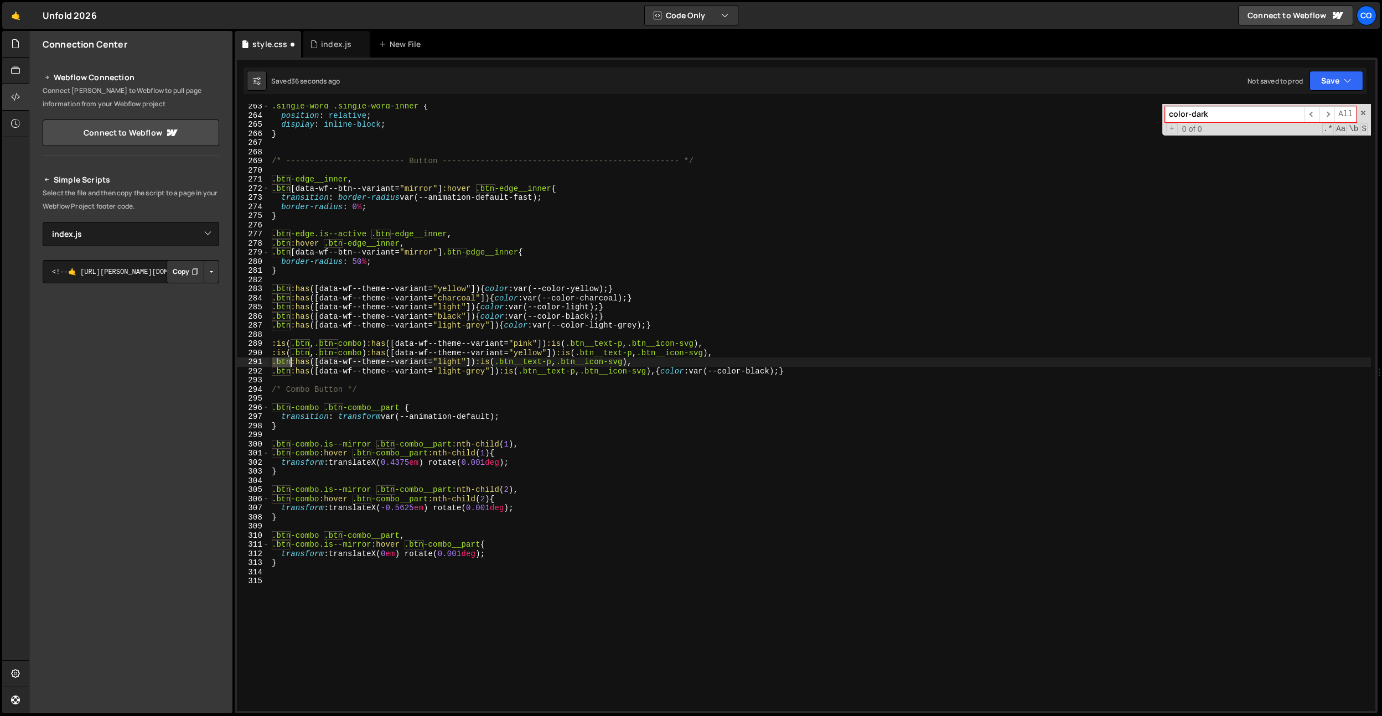
click at [290, 363] on div ".single-word .single-word-inner { position : relative ; display : inline-block …" at bounding box center [821, 415] width 1102 height 626
paste textarea ":is(.btn, .btn-combo)"
drag, startPoint x: 290, startPoint y: 369, endPoint x: 261, endPoint y: 373, distance: 28.5
click at [260, 373] on div ":is(.btn, .btn-combo):has([data-wf--theme--variant="light"]) :is(.btn__text-p, …" at bounding box center [806, 407] width 1139 height 607
paste textarea ":is(.btn, .btn-combo)"
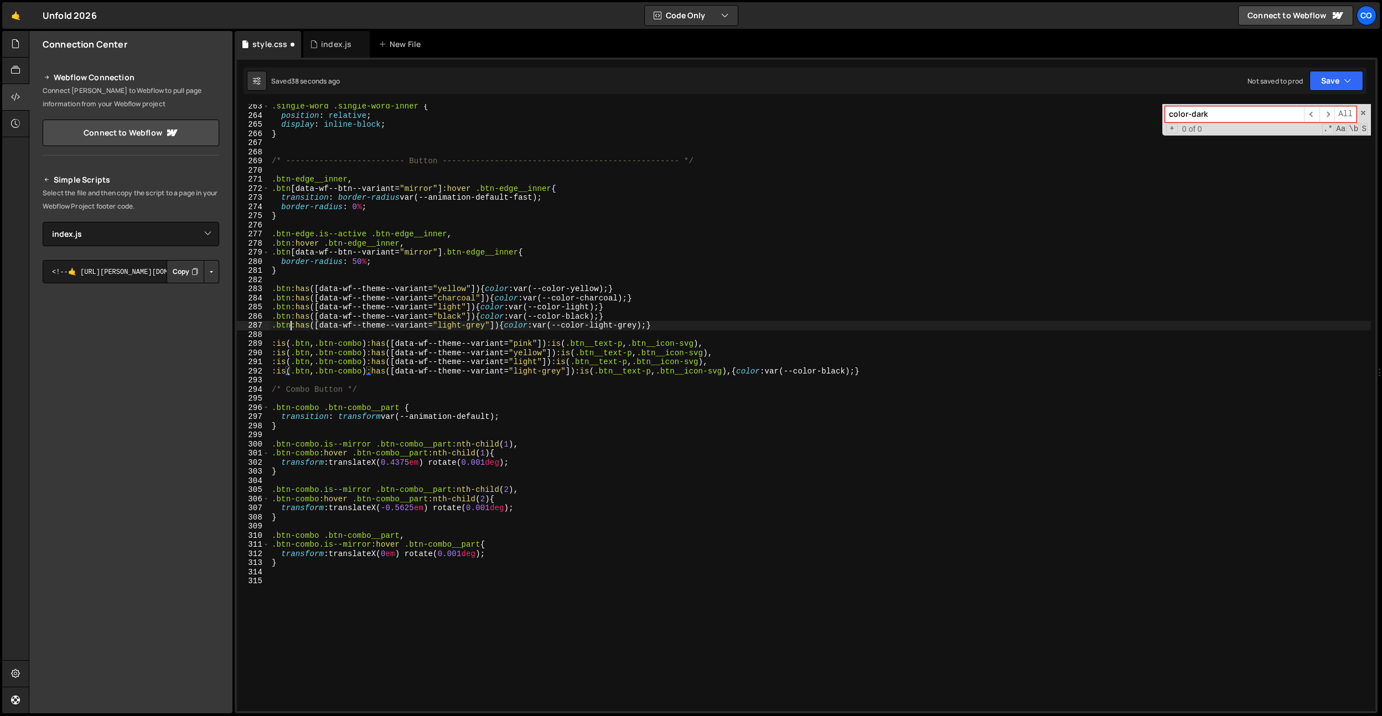
drag, startPoint x: 291, startPoint y: 327, endPoint x: 289, endPoint y: 321, distance: 6.3
click at [267, 324] on div ":is(.btn, .btn-combo):has([data-wf--theme--variant="light-grey"]) :is(.btn__tex…" at bounding box center [806, 407] width 1139 height 607
paste textarea ":is(.btn, .btn-combo)"
drag, startPoint x: 290, startPoint y: 318, endPoint x: 287, endPoint y: 312, distance: 6.5
click at [250, 316] on div ":is(.btn, .btn-combo):has([data-wf--theme--variant="light-grey"]) {color: var(-…" at bounding box center [806, 407] width 1139 height 607
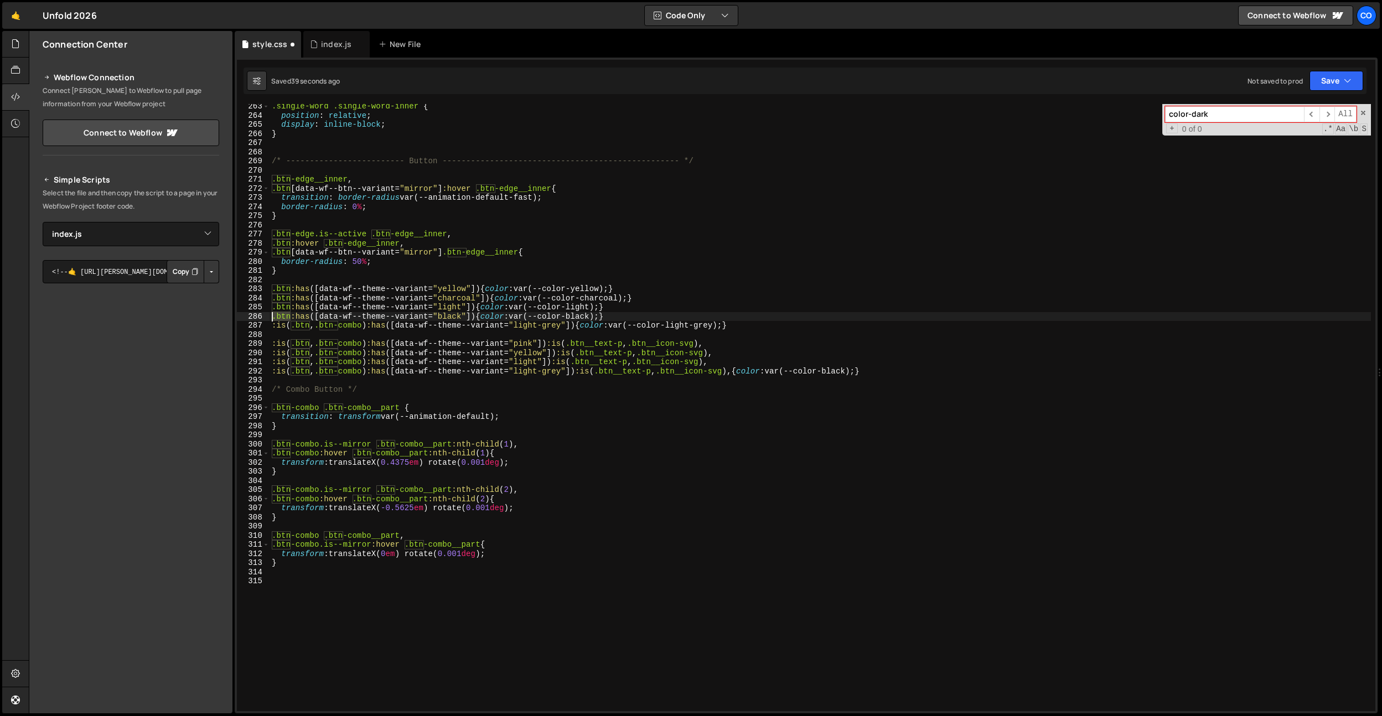
paste textarea ":is(.btn, .btn-combo)"
drag, startPoint x: 290, startPoint y: 309, endPoint x: 257, endPoint y: 308, distance: 32.1
click at [257, 308] on div ":is(.btn, .btn-combo):has([data-wf--theme--variant="black"]) {color: var(--colo…" at bounding box center [806, 407] width 1139 height 607
paste textarea ":is(.btn, .btn-combo)"
click at [266, 299] on div ":is(.btn, .btn-combo):has([data-wf--theme--variant="light"]) {color: var(--colo…" at bounding box center [806, 407] width 1139 height 607
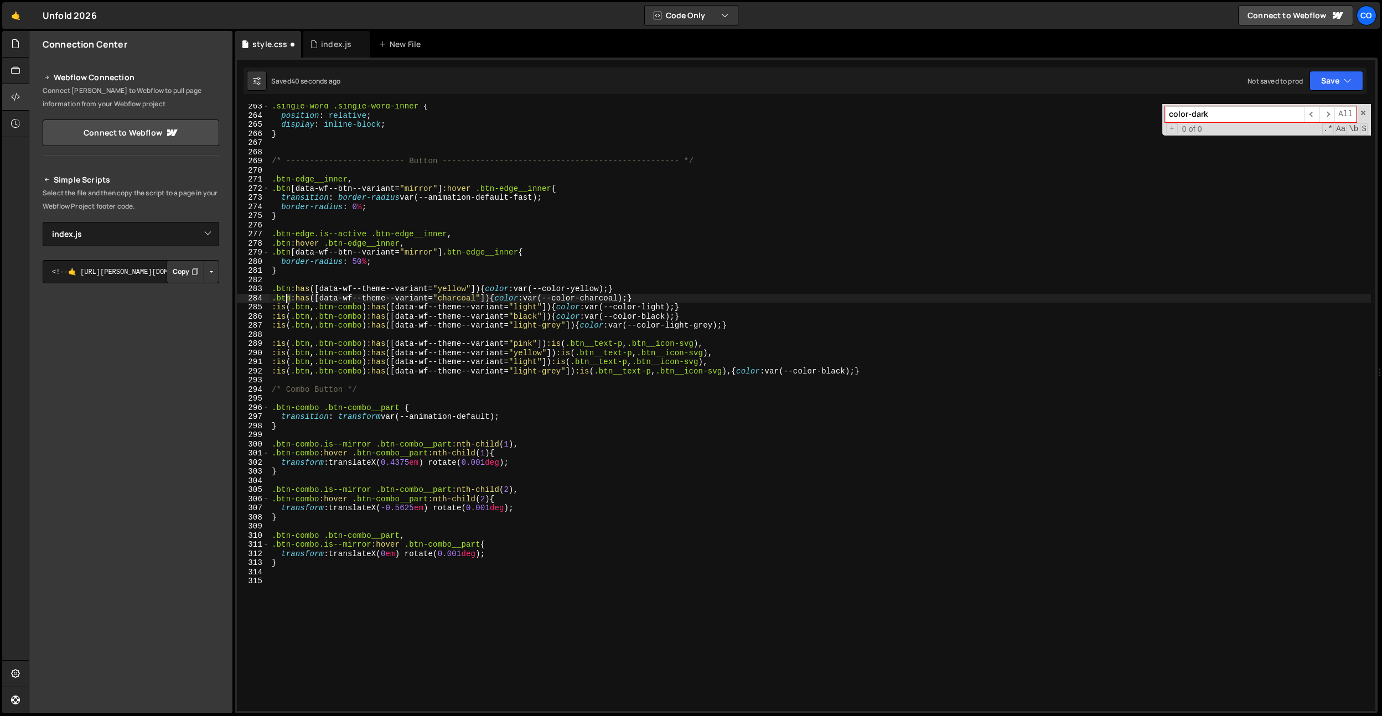
paste textarea ":is(.btn, .btn-combo)"
drag, startPoint x: 291, startPoint y: 292, endPoint x: 240, endPoint y: 288, distance: 50.5
click at [240, 288] on div ":is(.btn, .btn-combo):has([data-wf--theme--variant="charcoal"]) {color: var(--c…" at bounding box center [806, 407] width 1139 height 607
paste textarea ":is(.btn, .btn-combo)"
click at [392, 314] on div ".single-word .single-word-inner { position : relative ; display : inline-block …" at bounding box center [821, 415] width 1102 height 626
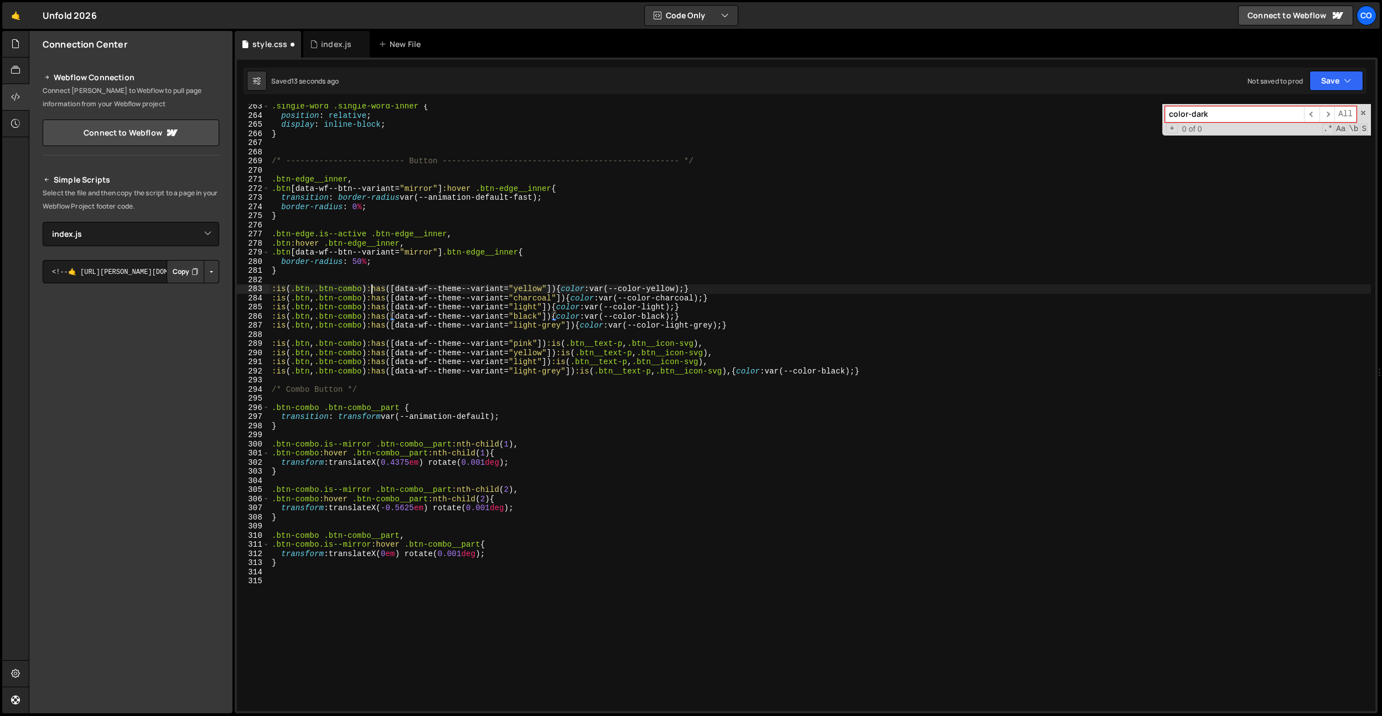
drag, startPoint x: 372, startPoint y: 289, endPoint x: 372, endPoint y: 296, distance: 6.7
click at [372, 289] on div ".single-word .single-word-inner { position : relative ; display : inline-block …" at bounding box center [821, 415] width 1102 height 626
drag, startPoint x: 372, startPoint y: 298, endPoint x: 372, endPoint y: 304, distance: 6.1
click at [372, 298] on div ".single-word .single-word-inner { position : relative ; display : inline-block …" at bounding box center [821, 415] width 1102 height 626
click at [372, 306] on div ".single-word .single-word-inner { position : relative ; display : inline-block …" at bounding box center [821, 415] width 1102 height 626
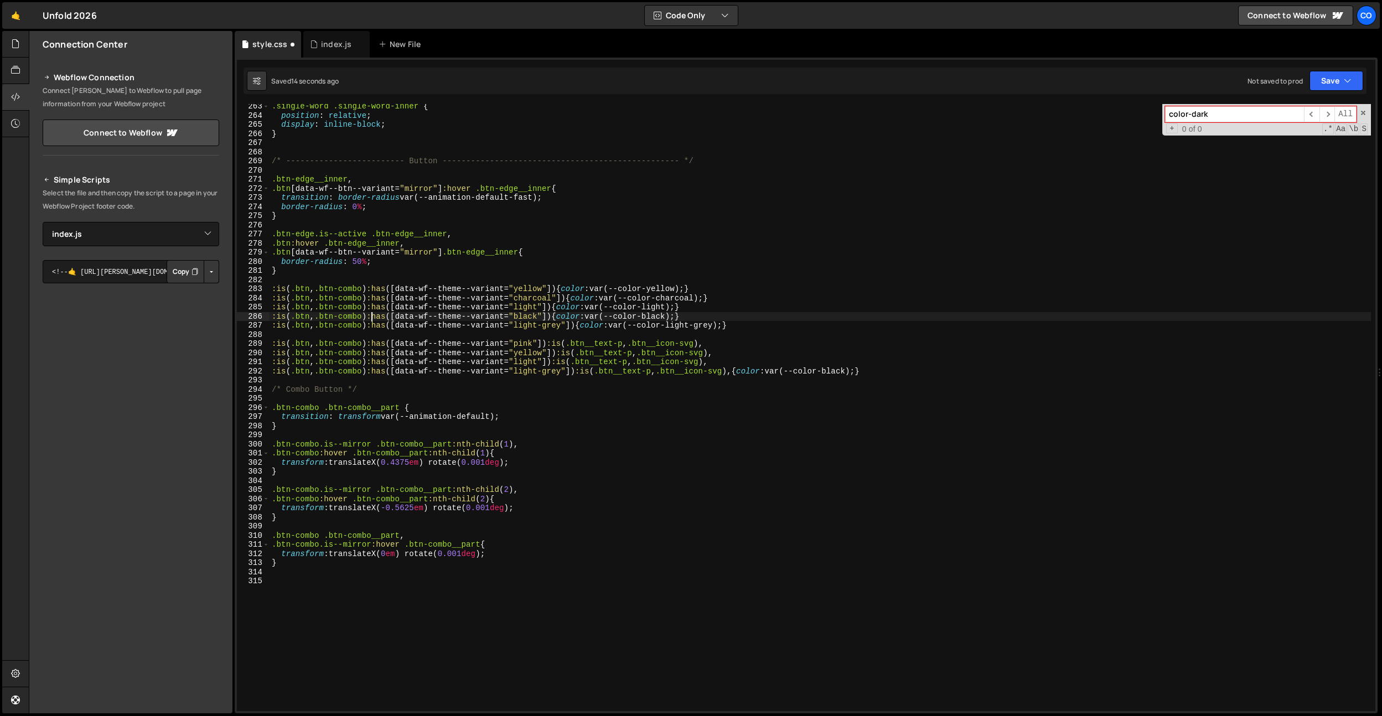
click at [373, 317] on div ".single-word .single-word-inner { position : relative ; display : inline-block …" at bounding box center [821, 415] width 1102 height 626
drag, startPoint x: 372, startPoint y: 324, endPoint x: 374, endPoint y: 335, distance: 10.8
click at [372, 324] on div ".single-word .single-word-inner { position : relative ; display : inline-block …" at bounding box center [821, 415] width 1102 height 626
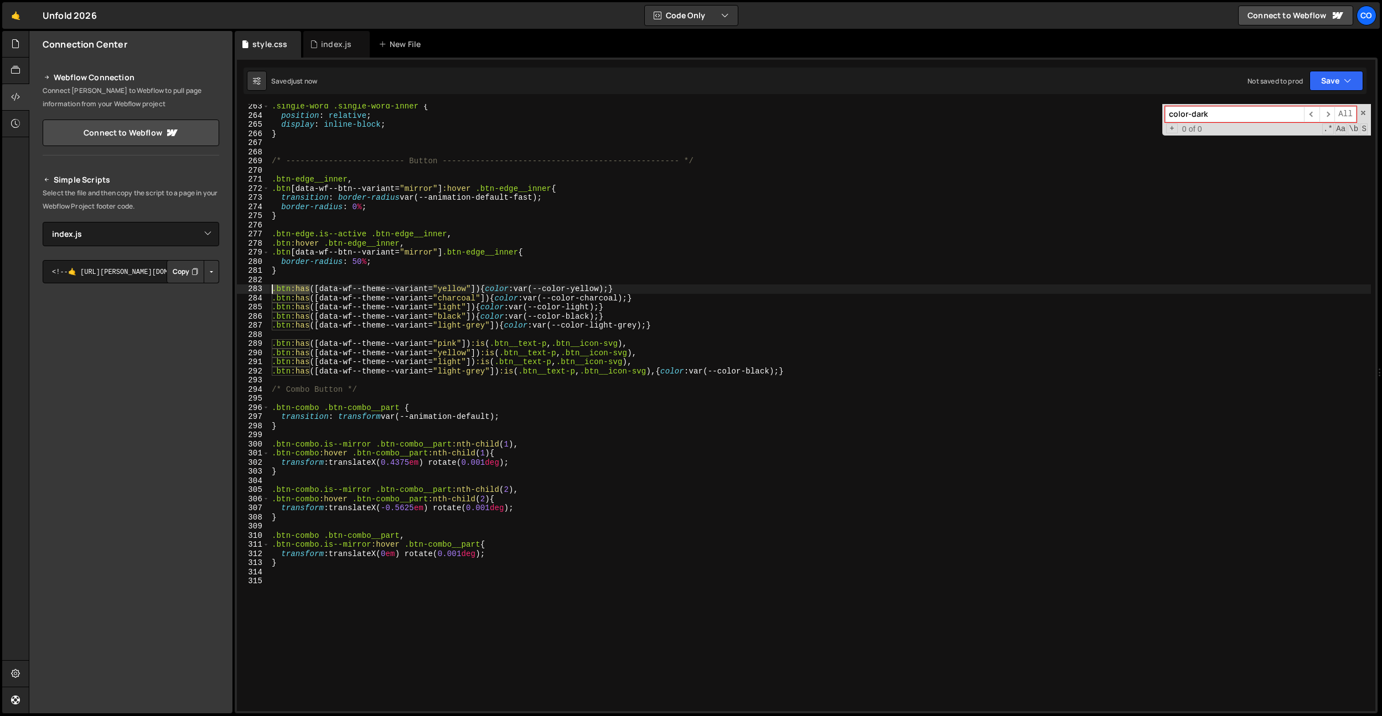
drag, startPoint x: 309, startPoint y: 288, endPoint x: 263, endPoint y: 288, distance: 46.5
click at [263, 288] on div ".btn:has([data-wf--theme--variant="pink"]) :is(.btn__text-p, .btn__icon-svg), 2…" at bounding box center [806, 407] width 1139 height 607
type textarea "[data-hover]:has([data-wf--theme--variant="yellow"]) {color: var(--color-yellow…"
click at [333, 278] on div ".single-word .single-word-inner { position : relative ; display : inline-block …" at bounding box center [821, 415] width 1102 height 626
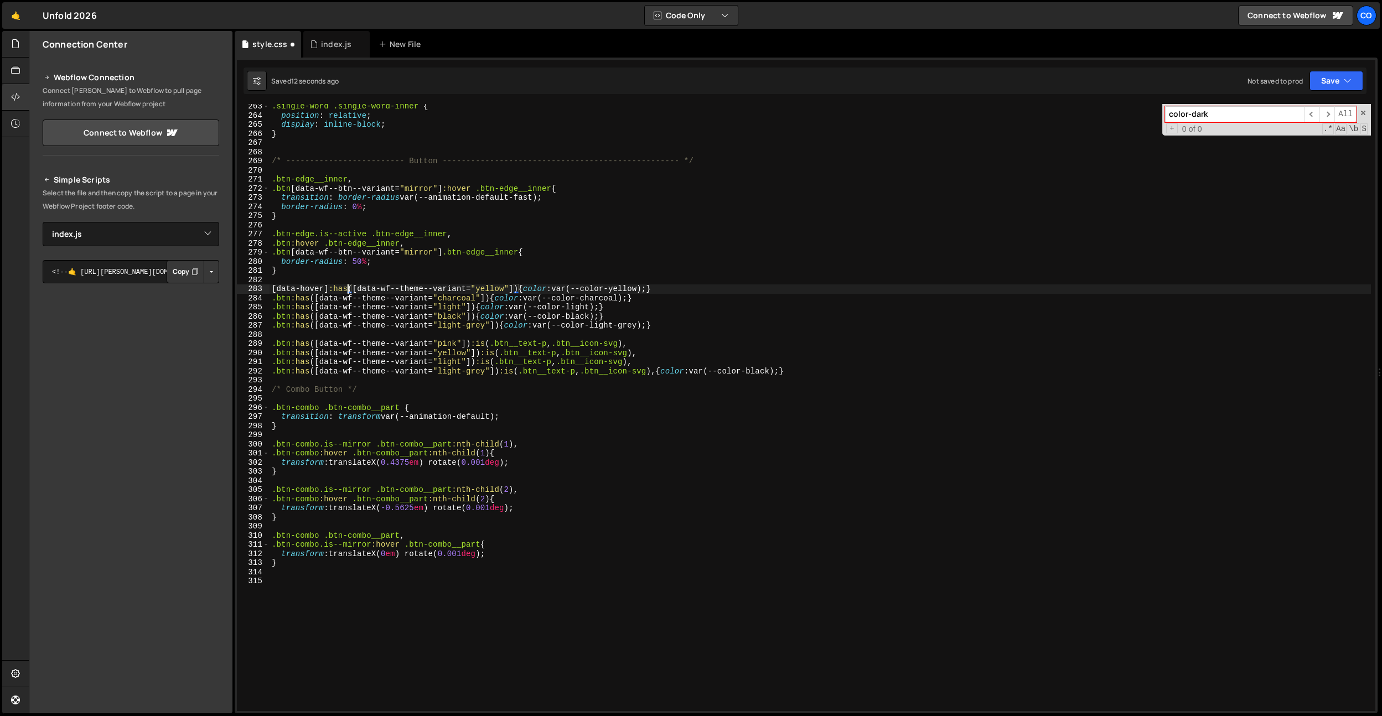
scroll to position [0, 0]
drag, startPoint x: 347, startPoint y: 288, endPoint x: 270, endPoint y: 301, distance: 77.4
click at [216, 287] on div "Files New File Create your first file Get started by starting a Javascript or C…" at bounding box center [706, 372] width 1354 height 683
drag, startPoint x: 310, startPoint y: 297, endPoint x: 248, endPoint y: 298, distance: 62.0
click at [244, 297] on div "[data-hover]:has([data-wf--theme--variant="yellow"]) {color: var(--color-yellow…" at bounding box center [806, 407] width 1139 height 607
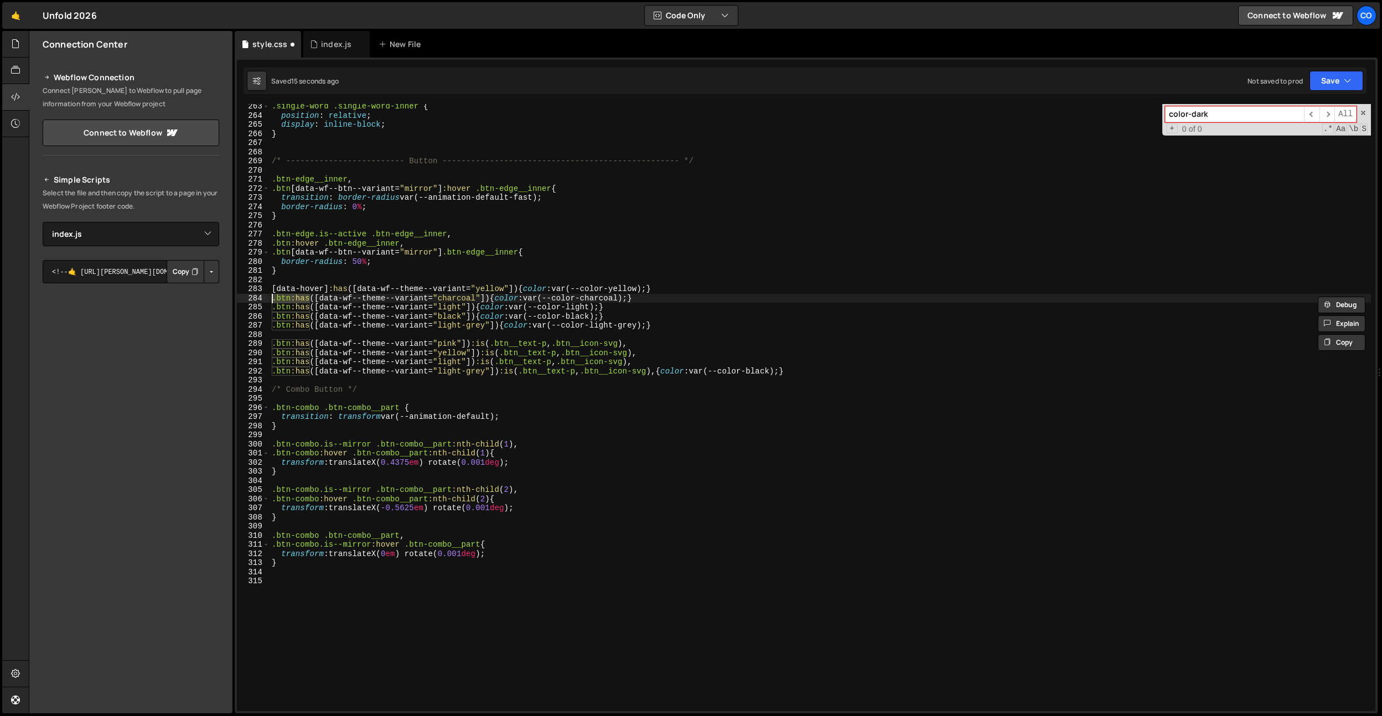
paste textarea "[data-hover]"
drag, startPoint x: 310, startPoint y: 307, endPoint x: 275, endPoint y: 312, distance: 35.3
click at [234, 305] on div "Files New File Create your first file Get started by starting a Javascript or C…" at bounding box center [706, 372] width 1354 height 683
paste textarea "[data-hover]"
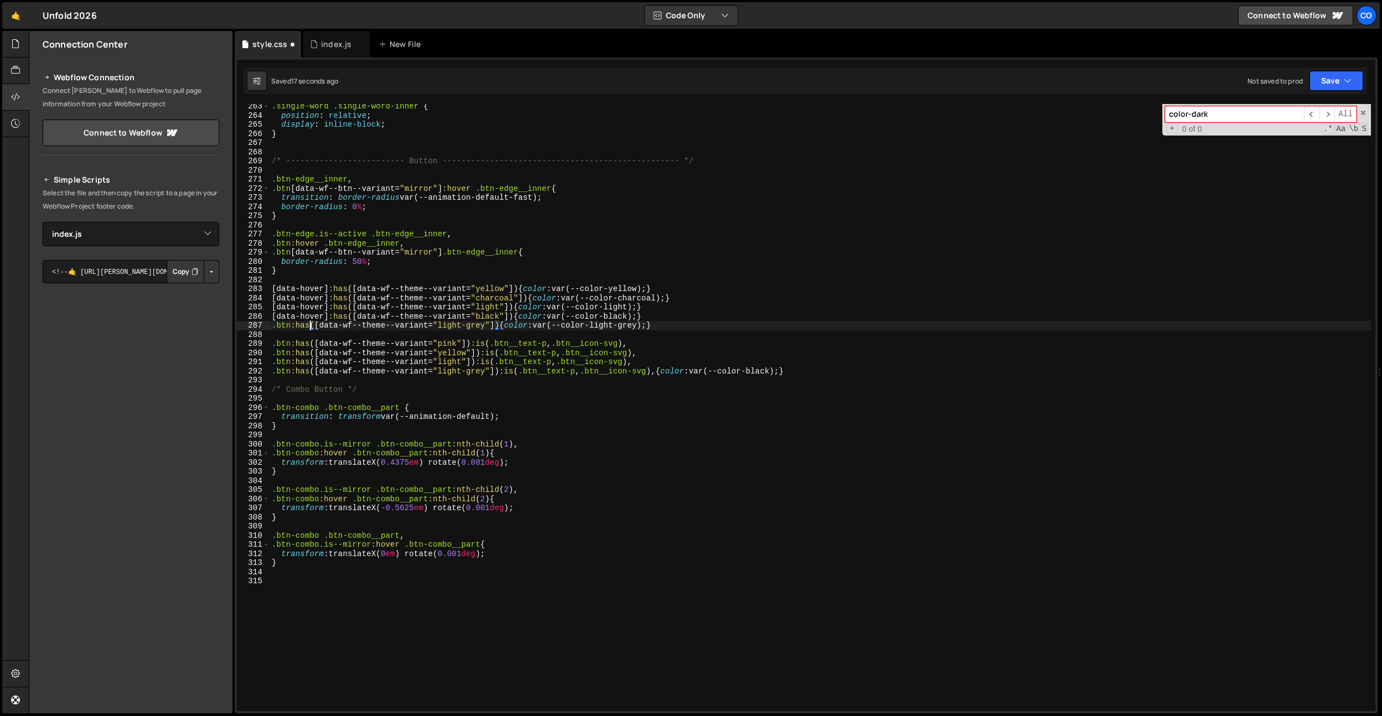
drag, startPoint x: 308, startPoint y: 324, endPoint x: 246, endPoint y: 323, distance: 61.5
click at [246, 323] on div "[data-hover]:has([data-wf--theme--variant="black"]) {color: var(--color-black);…" at bounding box center [806, 407] width 1139 height 607
paste textarea "[data-hover]"
drag, startPoint x: 310, startPoint y: 345, endPoint x: 300, endPoint y: 347, distance: 10.6
click at [256, 341] on div "[data-hover]:has([data-wf--theme--variant="light-grey"]) {color: var(--color-li…" at bounding box center [806, 407] width 1139 height 607
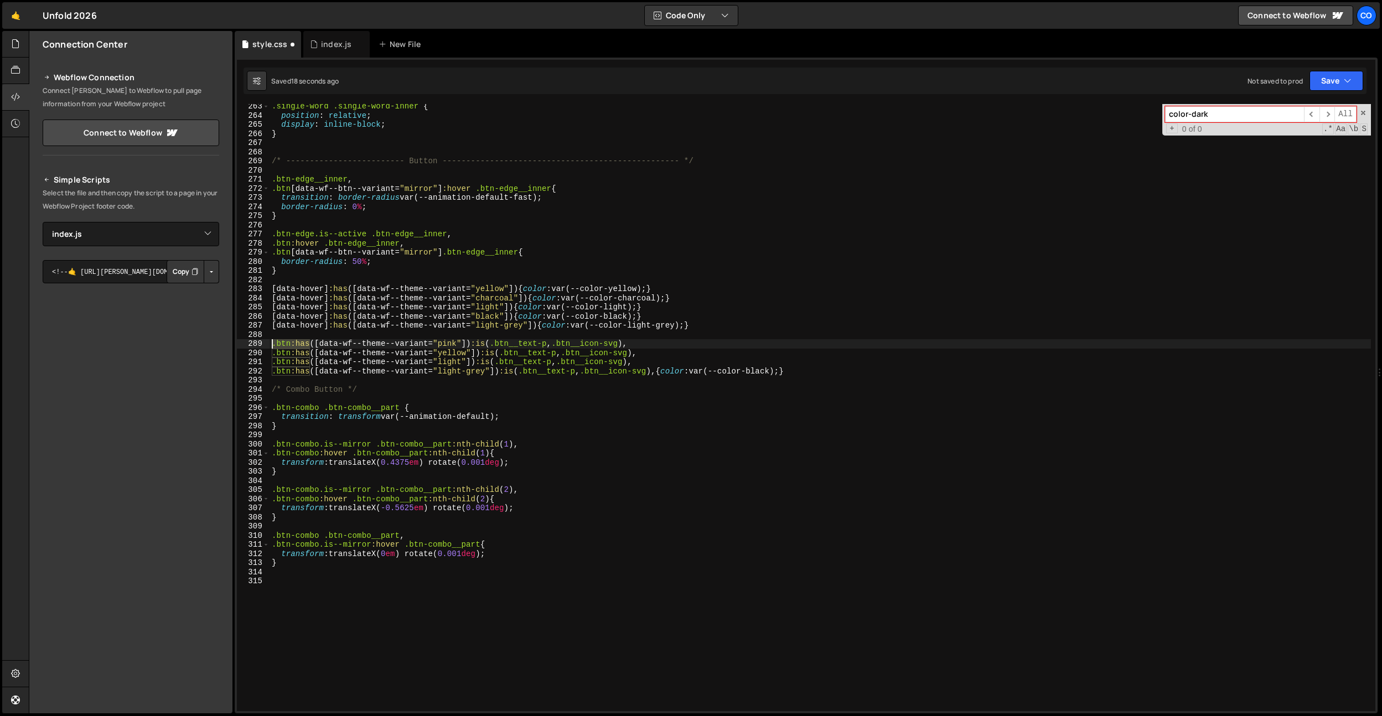
paste textarea "[data-hover]"
drag, startPoint x: 312, startPoint y: 350, endPoint x: 276, endPoint y: 352, distance: 36.0
click at [252, 348] on div "[data-hover]:has([data-wf--theme--variant="pink"]) :is(.btn__text-p, .btn__icon…" at bounding box center [806, 407] width 1139 height 607
paste textarea
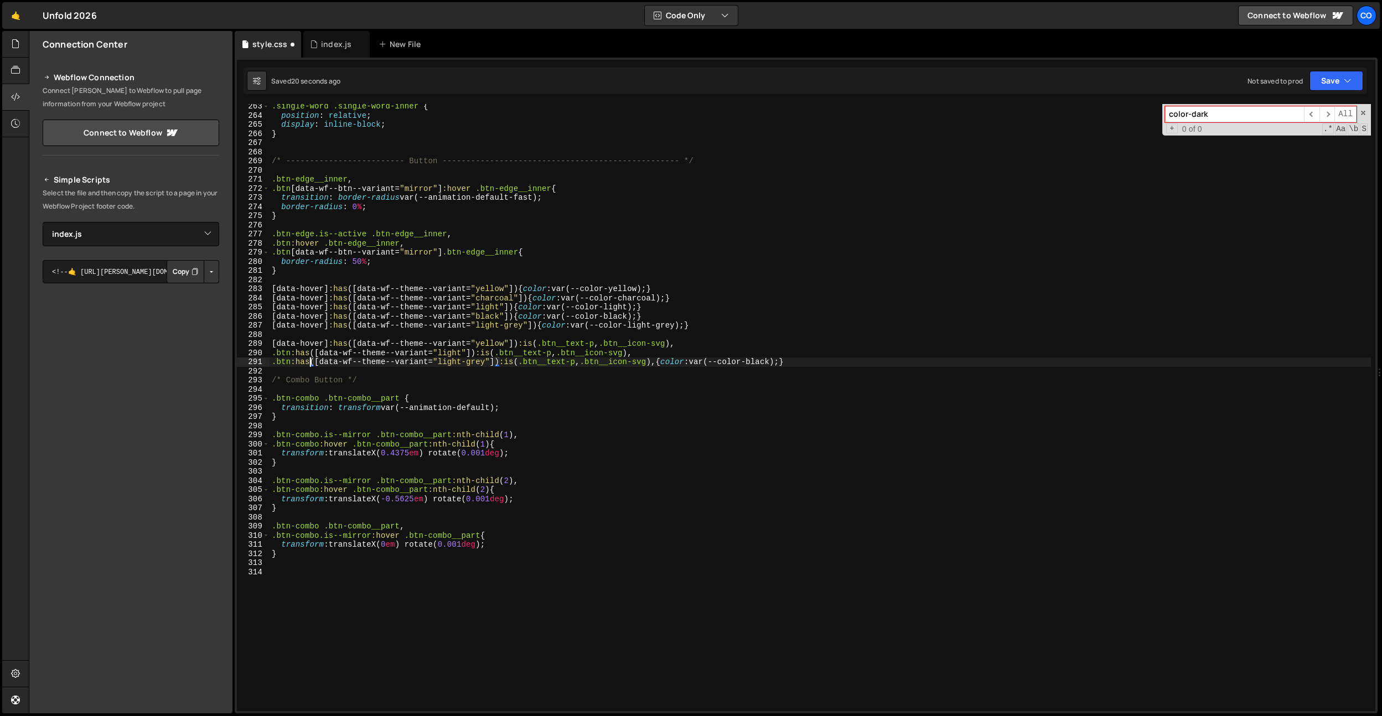
click at [308, 360] on div ".single-word .single-word-inner { position : relative ; display : inline-block …" at bounding box center [821, 415] width 1102 height 626
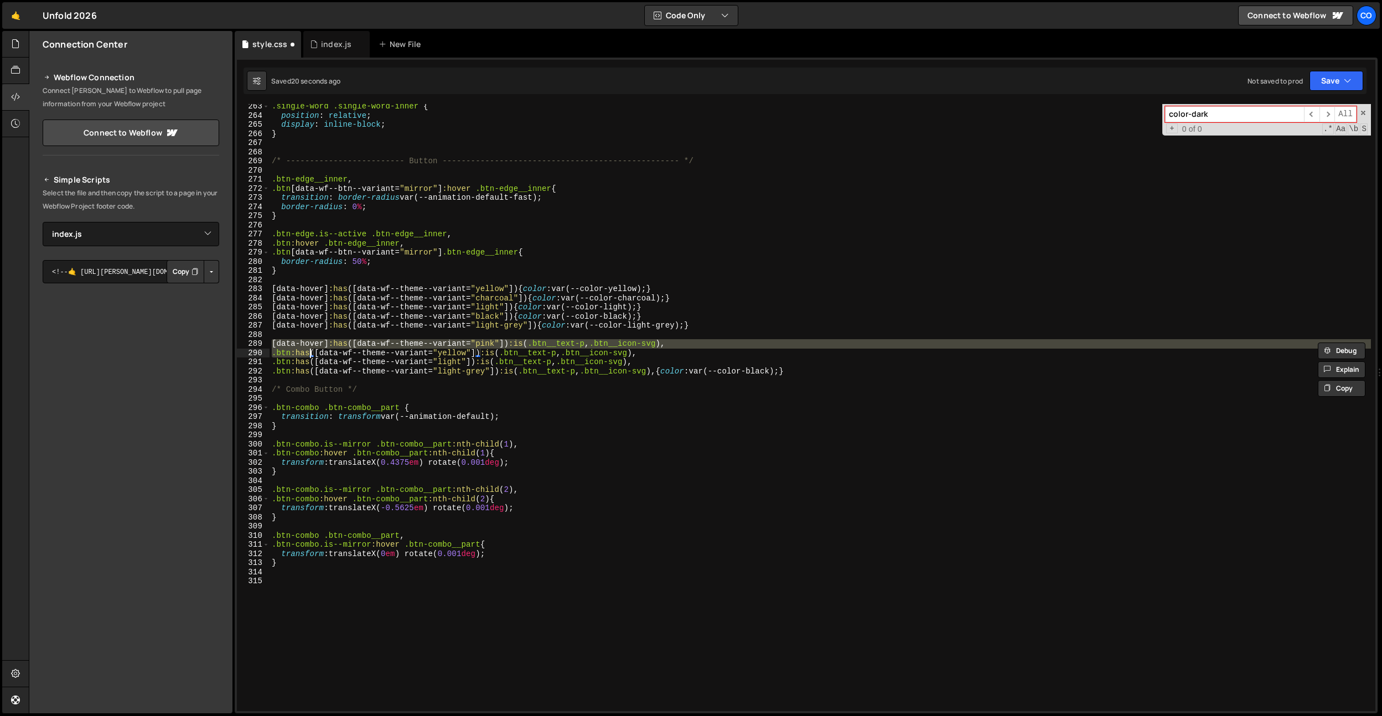
click at [310, 354] on div ".single-word .single-word-inner { position : relative ; display : inline-block …" at bounding box center [821, 407] width 1102 height 607
click at [256, 348] on div ".btn:has([data-wf--theme--variant="yellow"]) :is(.btn__text-p, .btn__icon-svg),…" at bounding box center [806, 407] width 1139 height 607
paste textarea
click at [309, 362] on div ".single-word .single-word-inner { position : relative ; display : inline-block …" at bounding box center [821, 415] width 1102 height 626
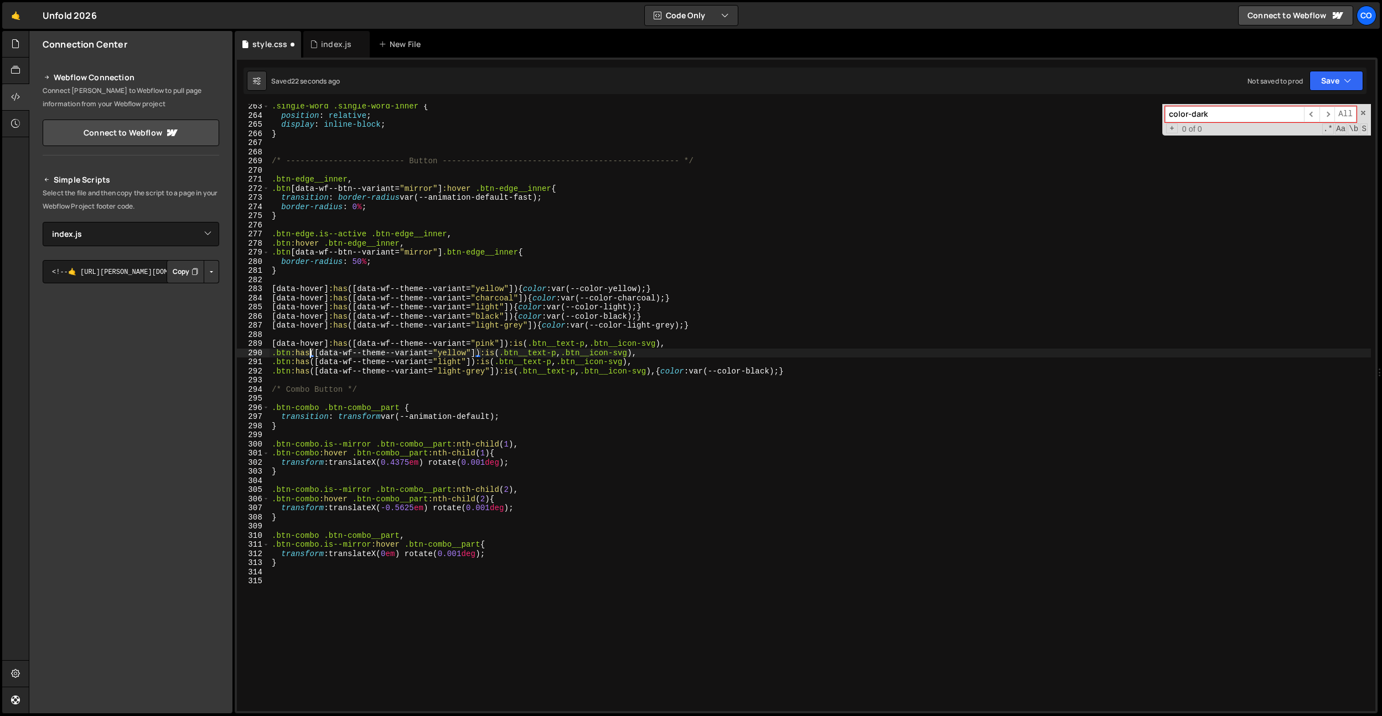
drag, startPoint x: 309, startPoint y: 354, endPoint x: 255, endPoint y: 351, distance: 53.8
click at [255, 351] on div ".btn:has([data-wf--theme--variant="light"]) :is(.btn__text-p, .btn__icon-svg), …" at bounding box center [806, 407] width 1139 height 607
paste textarea "[data-hover]"
drag, startPoint x: 309, startPoint y: 364, endPoint x: 282, endPoint y: 365, distance: 27.2
click at [258, 359] on div "[data-hover]:has([data-wf--theme--variant="yellow"]) :is(.btn__text-p, .btn__ic…" at bounding box center [806, 407] width 1139 height 607
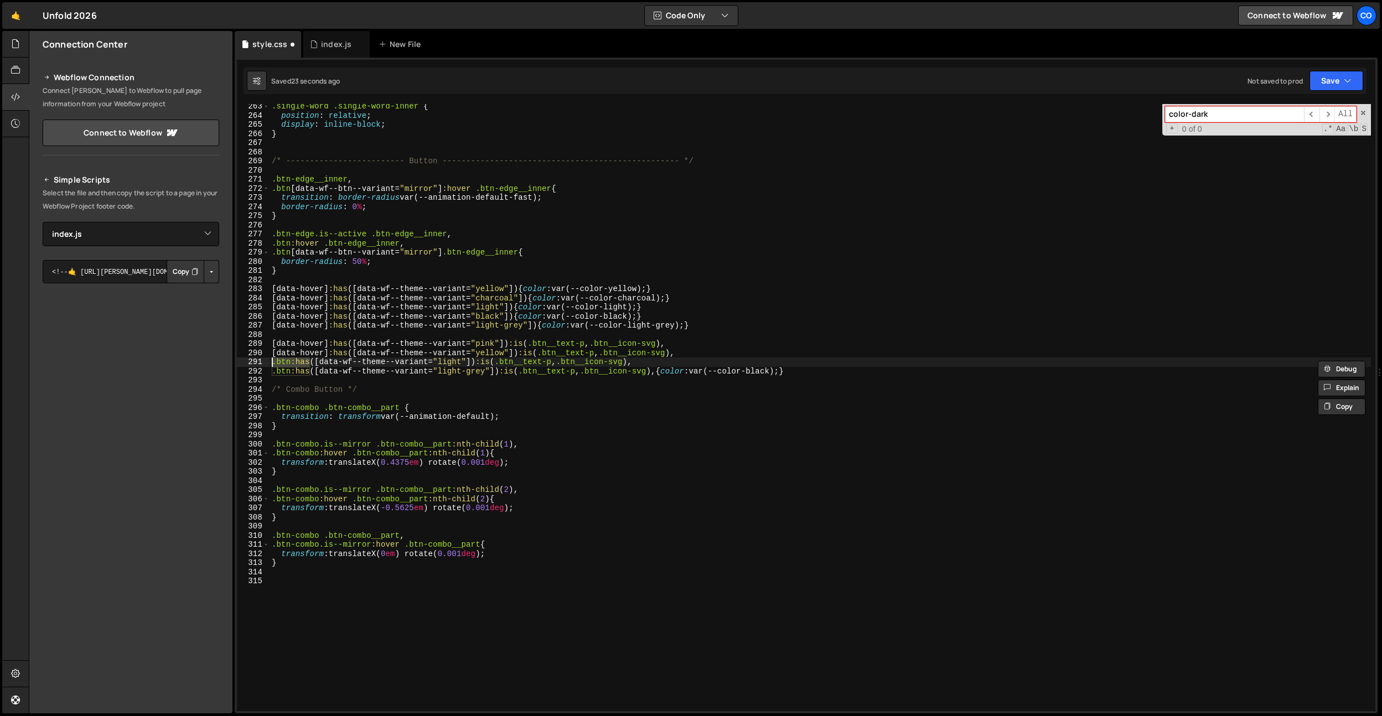
paste textarea "[data-hover]"
drag, startPoint x: 310, startPoint y: 373, endPoint x: 260, endPoint y: 367, distance: 50.7
click at [254, 368] on div "[data-hover]:has([data-wf--theme--variant="light"]) :is(.btn__text-p, .btn__ico…" at bounding box center [806, 407] width 1139 height 607
paste textarea "[data-hover]"
click at [381, 386] on div ".single-word .single-word-inner { position : relative ; display : inline-block …" at bounding box center [821, 415] width 1102 height 626
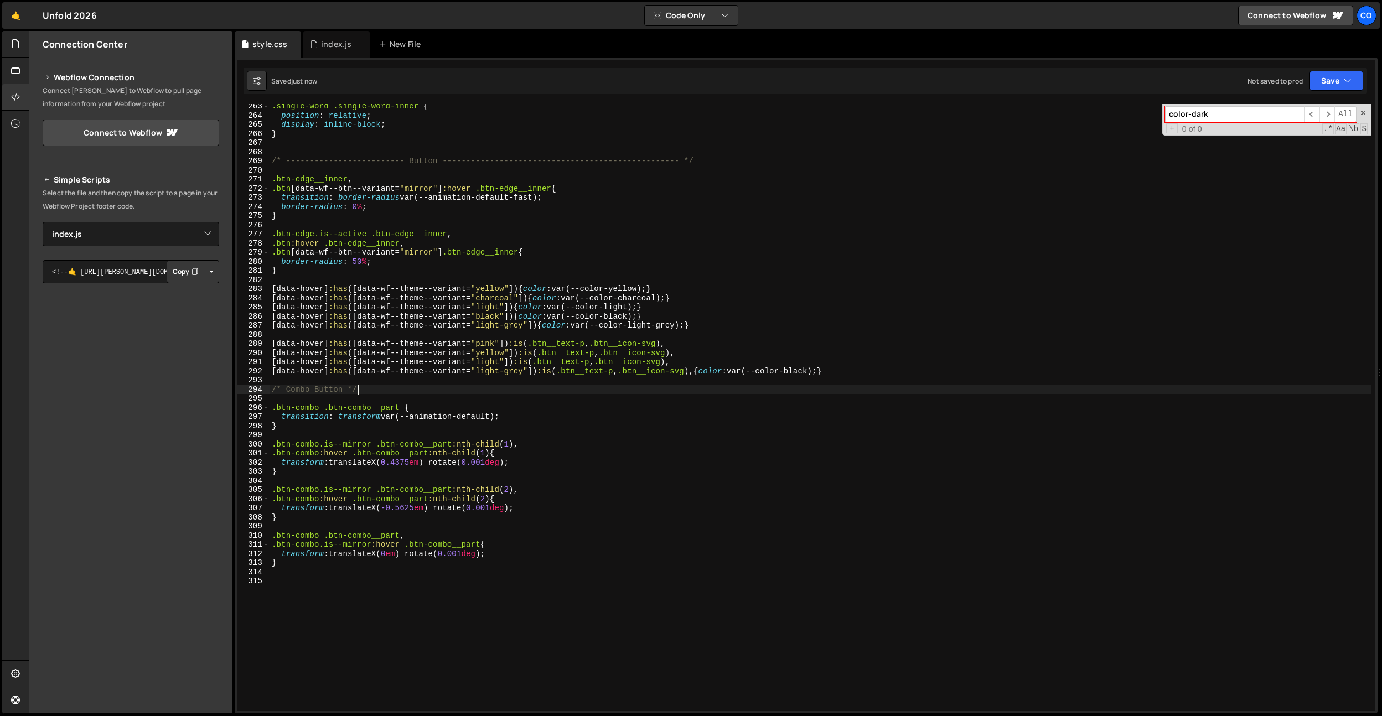
click at [467, 216] on div ".single-word .single-word-inner { position : relative ; display : inline-block …" at bounding box center [821, 415] width 1102 height 626
type textarea "}"
click at [411, 479] on div ".single-word .single-word-inner { position : relative ; display : inline-block …" at bounding box center [821, 415] width 1102 height 626
click at [561, 527] on div ".single-word .single-word-inner { position : relative ; display : inline-block …" at bounding box center [821, 415] width 1102 height 626
click at [560, 527] on div ".single-word .single-word-inner { position : relative ; display : inline-block …" at bounding box center [821, 415] width 1102 height 626
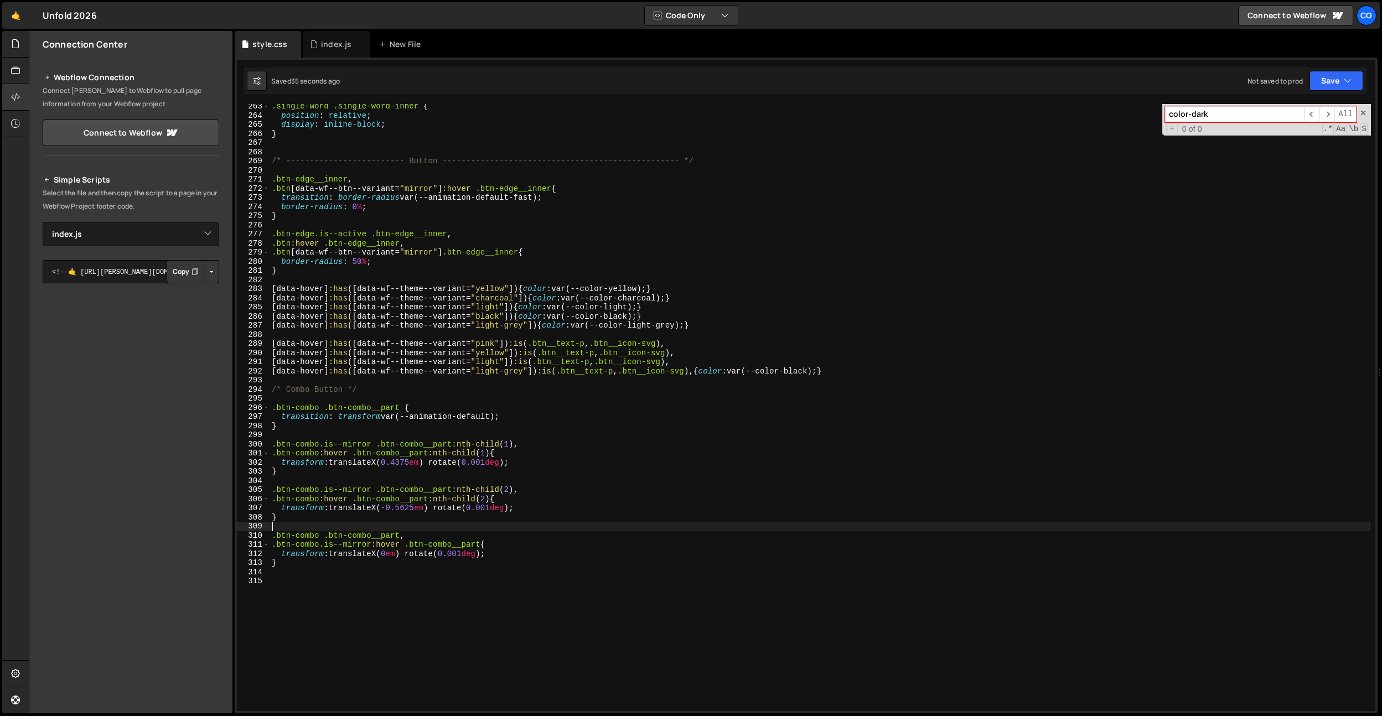
click at [561, 525] on div ".single-word .single-word-inner { position : relative ; display : inline-block …" at bounding box center [821, 415] width 1102 height 626
click at [414, 440] on div ".single-word .single-word-inner { position : relative ; display : inline-block …" at bounding box center [821, 415] width 1102 height 626
click at [385, 410] on div ".single-word .single-word-inner { position : relative ; display : inline-block …" at bounding box center [821, 415] width 1102 height 626
click at [703, 372] on div ".single-word .single-word-inner { position : relative ; display : inline-block …" at bounding box center [821, 415] width 1102 height 626
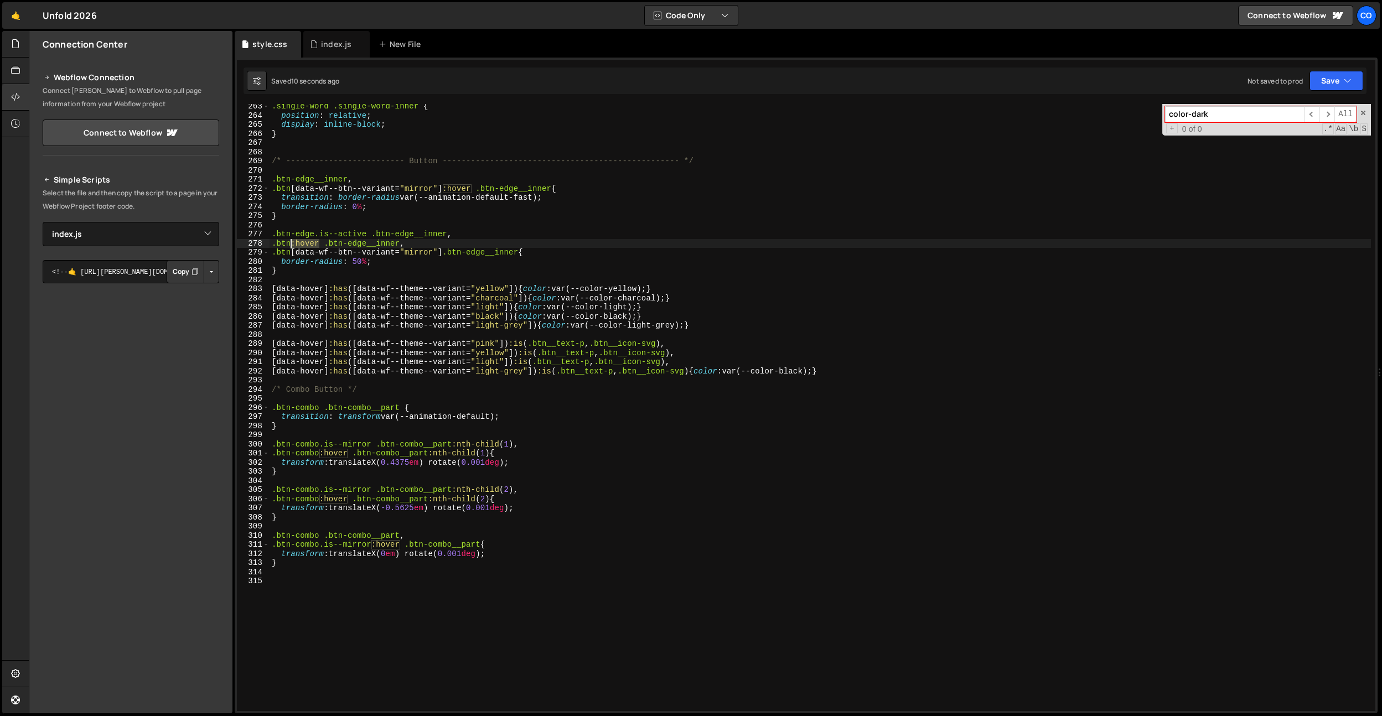
drag, startPoint x: 320, startPoint y: 243, endPoint x: 290, endPoint y: 243, distance: 30.5
click at [290, 243] on div ".single-word .single-word-inner { position : relative ; display : inline-block …" at bounding box center [821, 415] width 1102 height 626
click at [397, 220] on div ".single-word .single-word-inner { position : relative ; display : inline-block …" at bounding box center [821, 415] width 1102 height 626
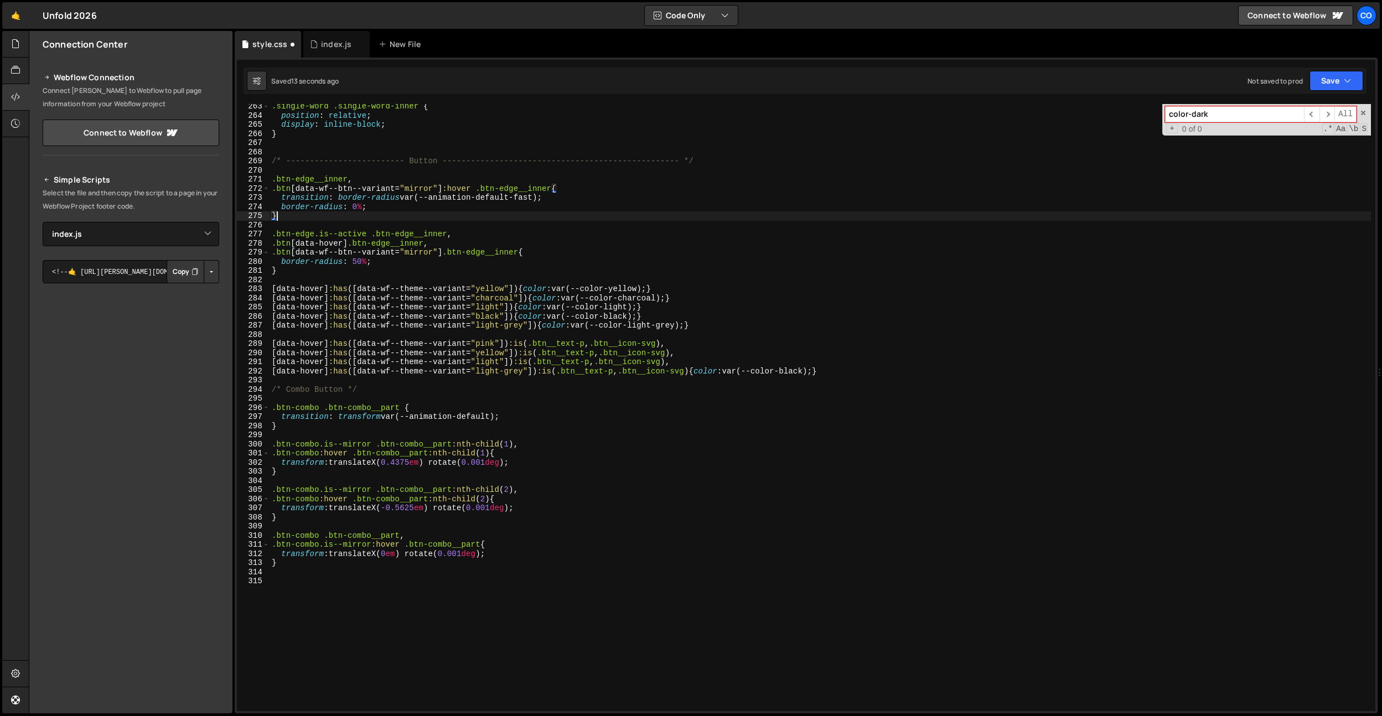
click at [348, 243] on div ".single-word .single-word-inner { position : relative ; display : inline-block …" at bounding box center [821, 415] width 1102 height 626
click at [329, 208] on div ".single-word .single-word-inner { position : relative ; display : inline-block …" at bounding box center [821, 415] width 1102 height 626
drag, startPoint x: 377, startPoint y: 243, endPoint x: 290, endPoint y: 244, distance: 86.9
click at [290, 244] on div ".single-word .single-word-inner { position : relative ; display : inline-block …" at bounding box center [821, 415] width 1102 height 626
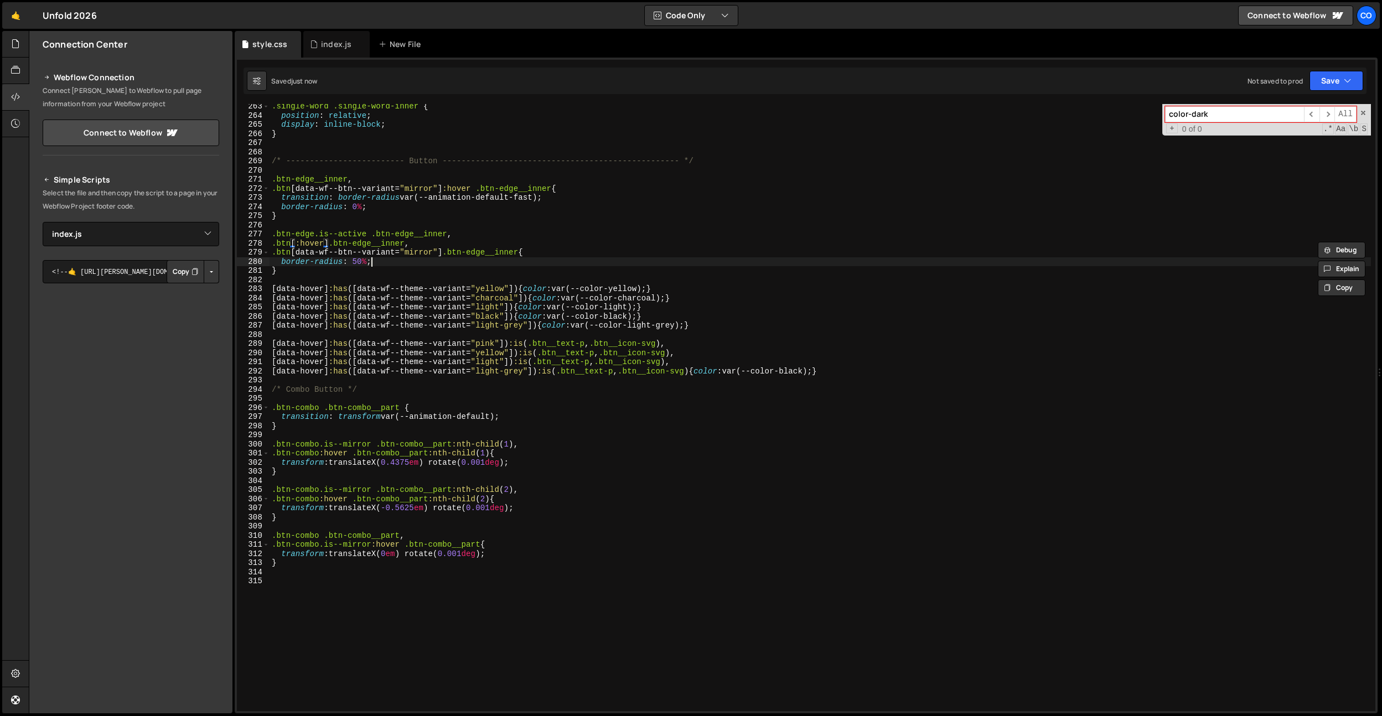
click at [378, 260] on div ".single-word .single-word-inner { position : relative ; display : inline-block …" at bounding box center [821, 415] width 1102 height 626
type textarea ".btn:hover .btn-edge__inner,"
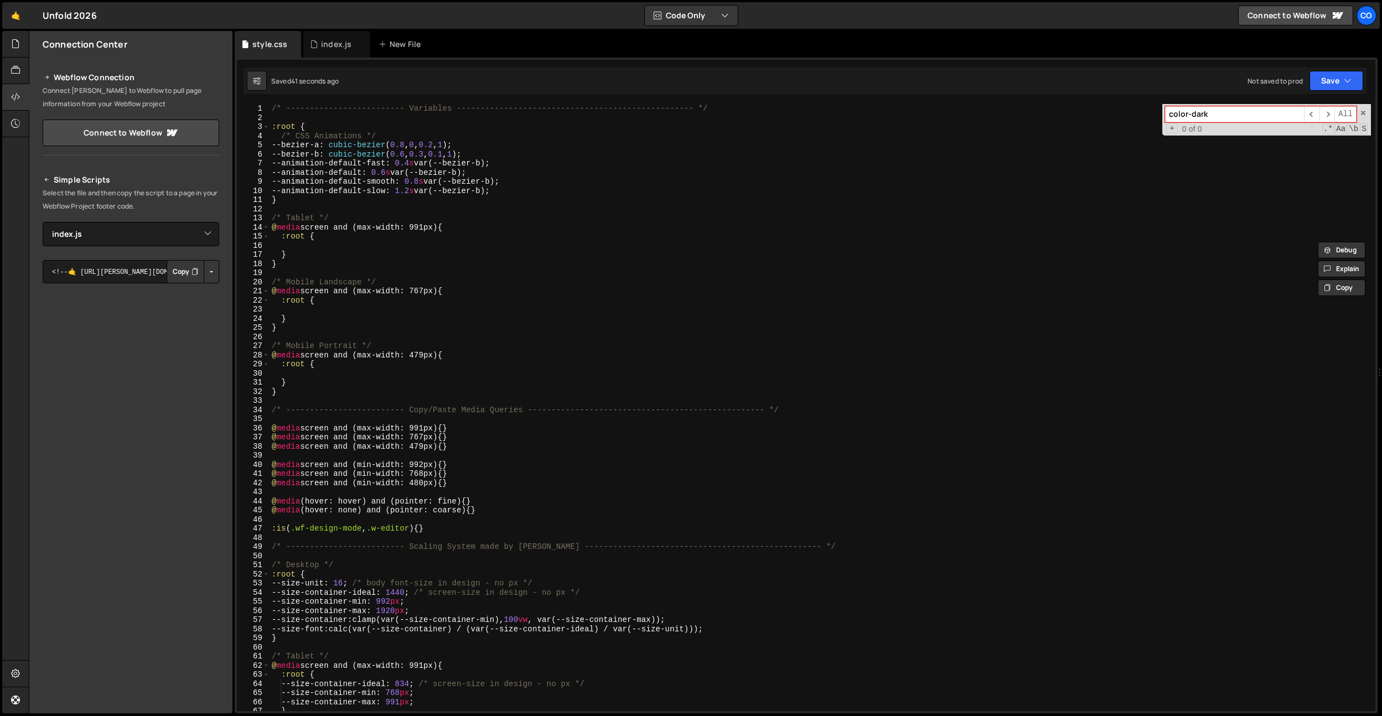
scroll to position [0, 0]
click at [444, 247] on div "/* ------------------------- Variables ----------------------------------------…" at bounding box center [821, 417] width 1102 height 626
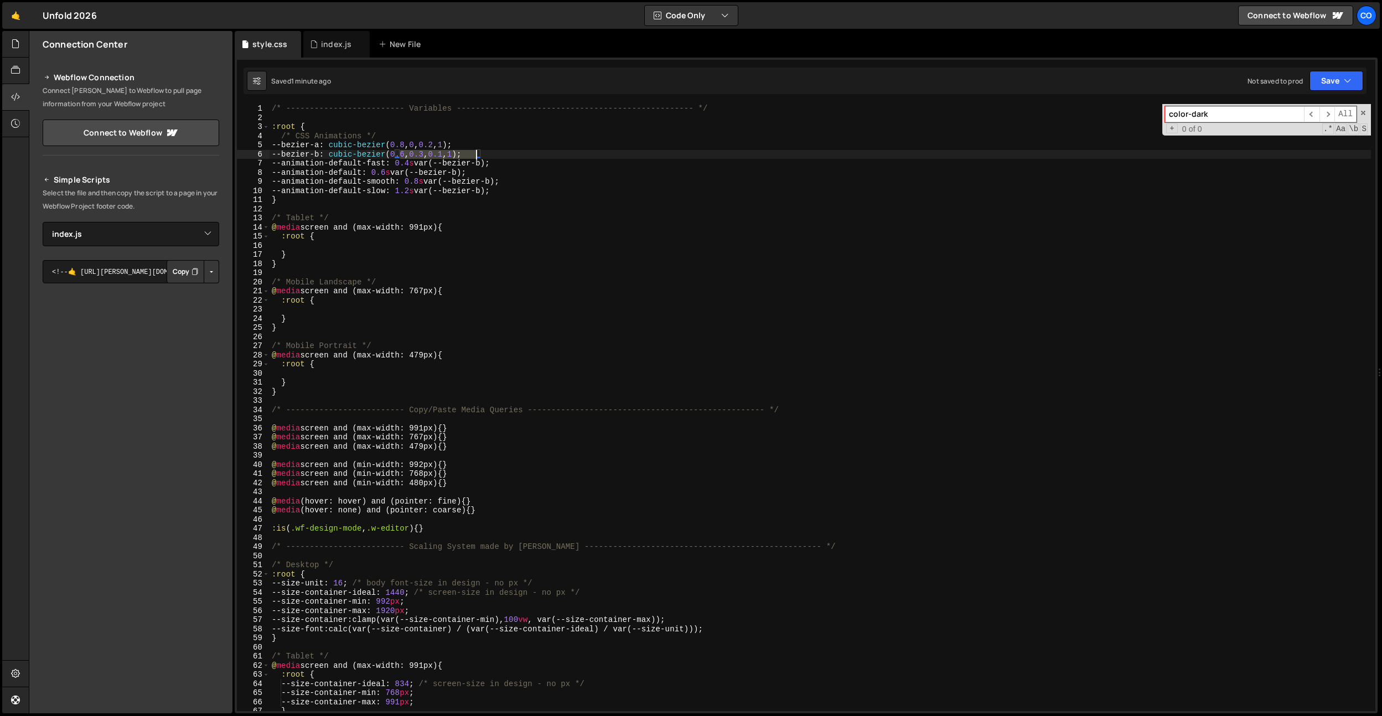
drag, startPoint x: 400, startPoint y: 154, endPoint x: 475, endPoint y: 155, distance: 74.7
click at [475, 155] on div "/* ------------------------- Variables ----------------------------------------…" at bounding box center [821, 417] width 1102 height 626
paste textarea "25, 0.05, 0"
click at [490, 262] on div "/* ------------------------- Variables ----------------------------------------…" at bounding box center [821, 417] width 1102 height 626
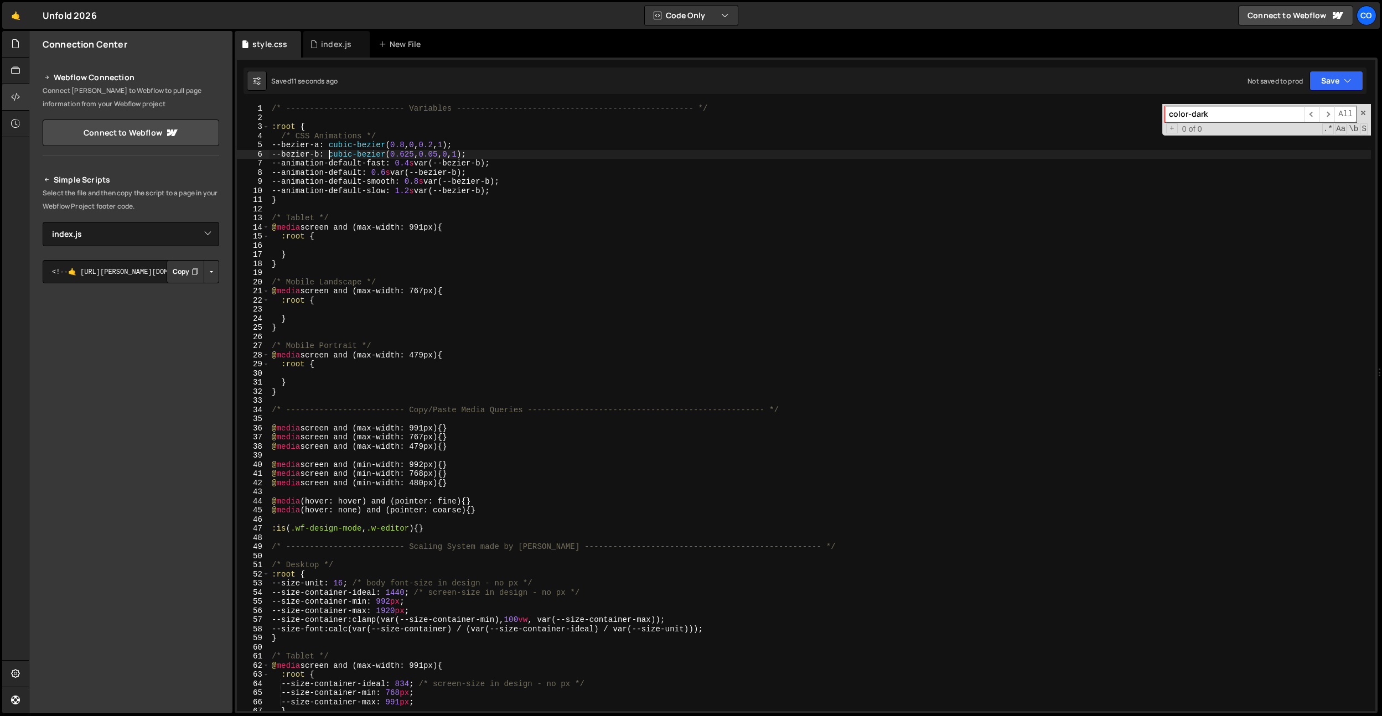
click at [327, 155] on div "/* ------------------------- Variables ----------------------------------------…" at bounding box center [821, 417] width 1102 height 626
click at [330, 146] on div "/* ------------------------- Variables ----------------------------------------…" at bounding box center [821, 417] width 1102 height 626
click at [632, 141] on div "/* ------------------------- Variables ----------------------------------------…" at bounding box center [821, 417] width 1102 height 626
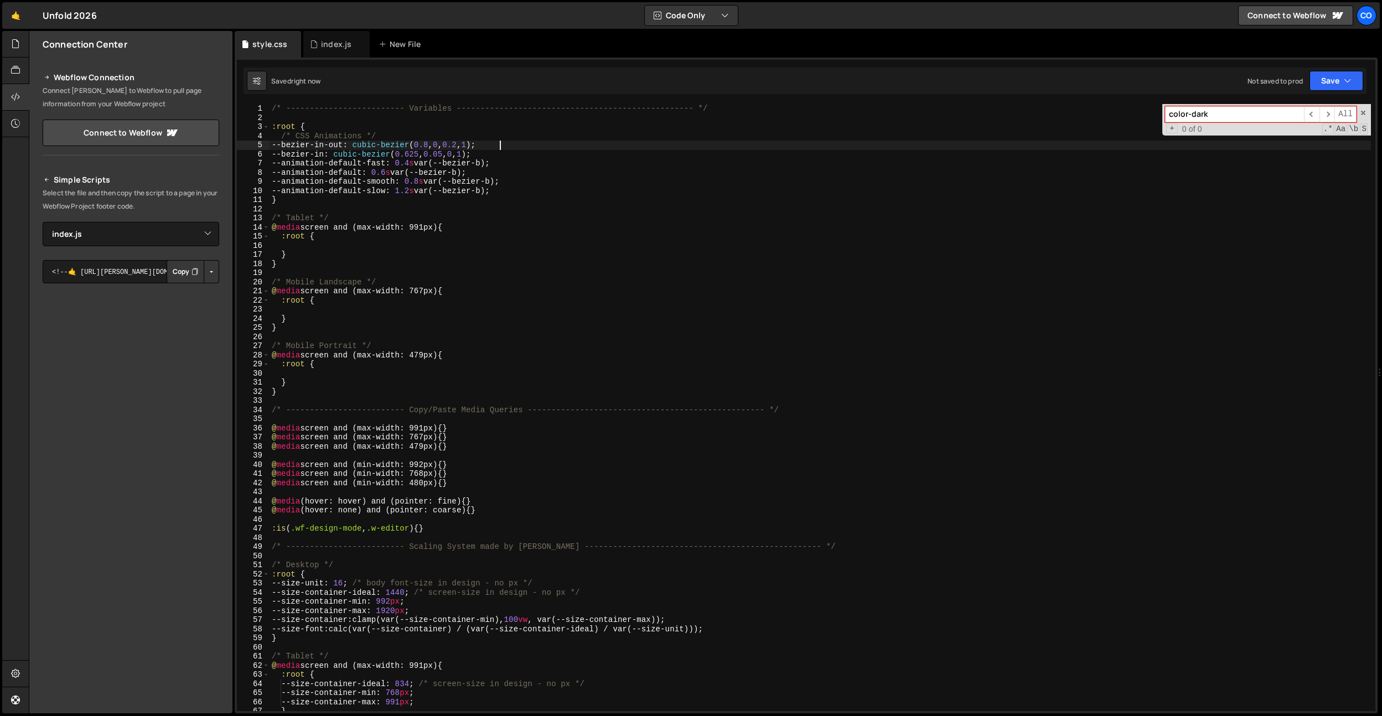
click at [509, 170] on div "/* ------------------------- Variables ----------------------------------------…" at bounding box center [821, 417] width 1102 height 626
click at [495, 164] on div "/* ------------------------- Variables ----------------------------------------…" at bounding box center [821, 417] width 1102 height 626
click at [494, 163] on div "/* ------------------------- Variables ----------------------------------------…" at bounding box center [821, 417] width 1102 height 626
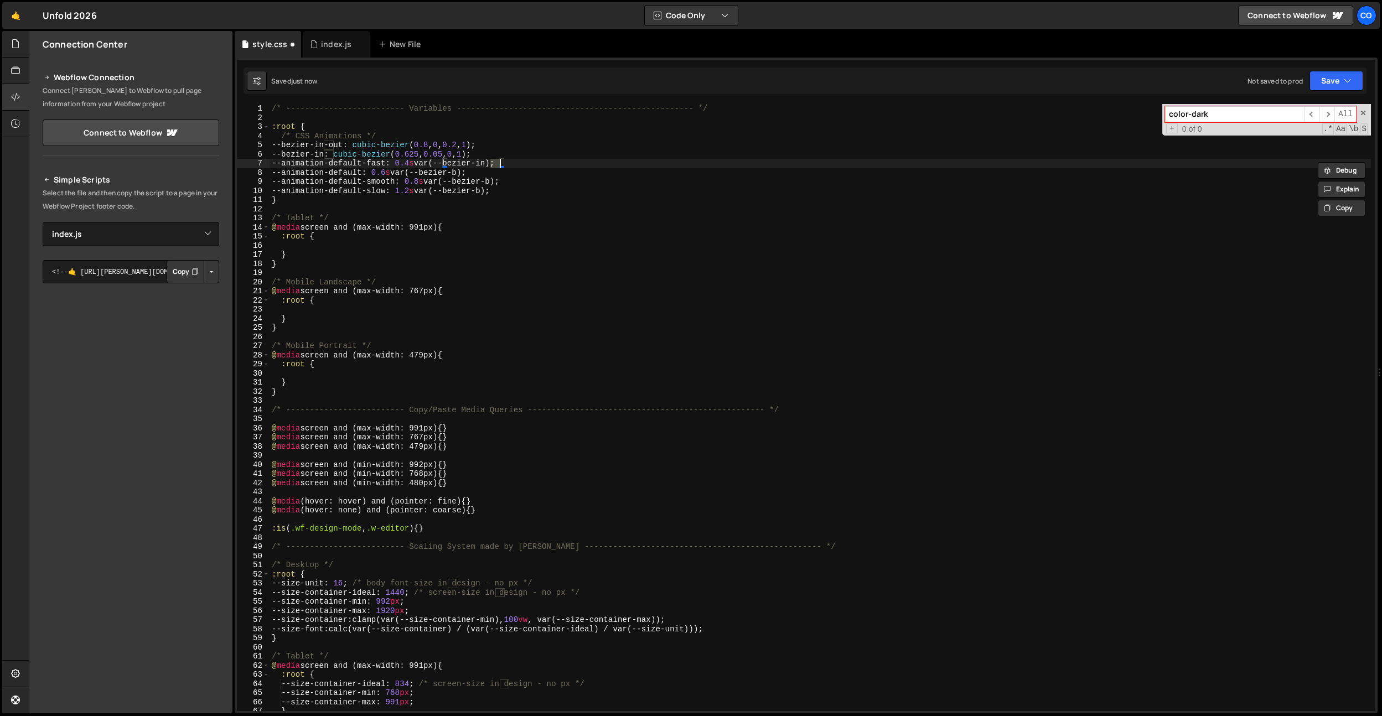
click at [469, 173] on div "/* ------------------------- Variables ----------------------------------------…" at bounding box center [821, 417] width 1102 height 626
paste textarea "in"
click at [473, 141] on div "/* ------------------------- Variables ----------------------------------------…" at bounding box center [821, 417] width 1102 height 626
click at [504, 184] on div "/* ------------------------- Variables ----------------------------------------…" at bounding box center [821, 417] width 1102 height 626
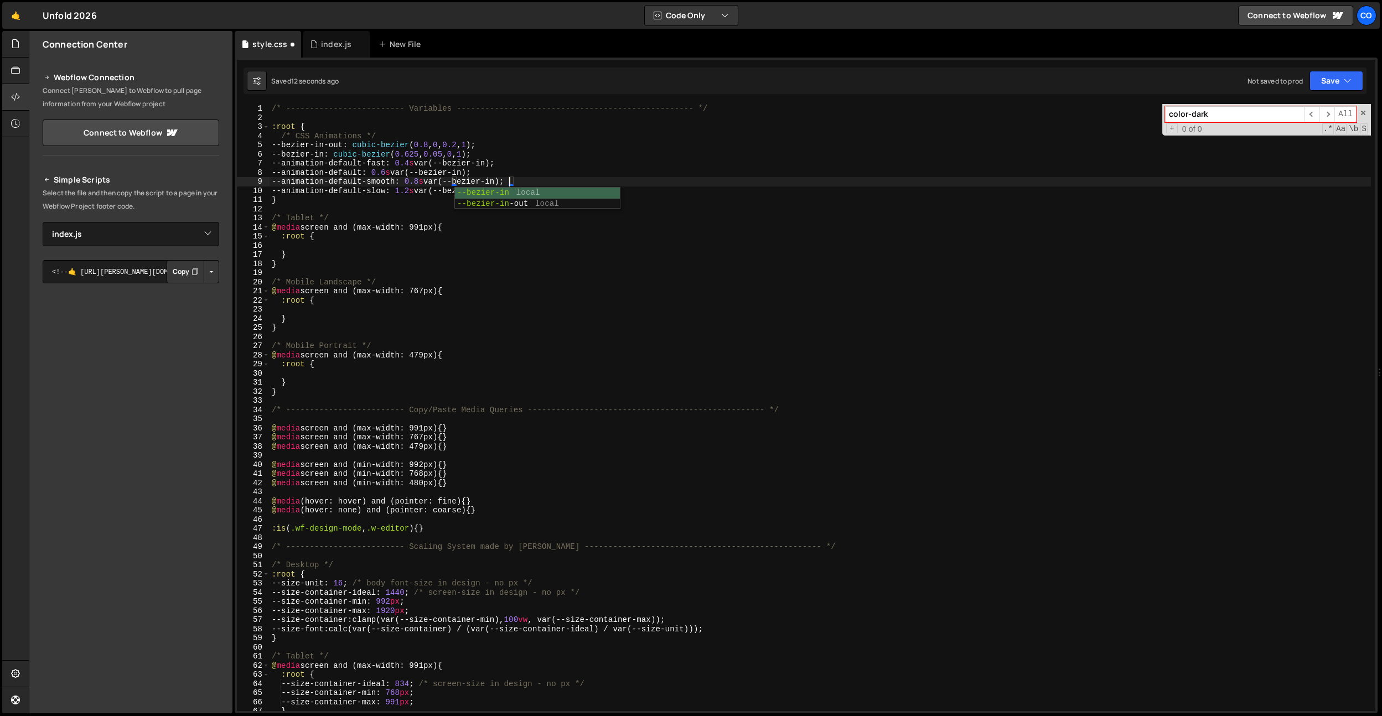
click at [516, 164] on div "/* ------------------------- Variables ----------------------------------------…" at bounding box center [821, 417] width 1102 height 626
click at [498, 191] on div "/* ------------------------- Variables ----------------------------------------…" at bounding box center [821, 417] width 1102 height 626
click at [498, 184] on div "/* ------------------------- Variables ----------------------------------------…" at bounding box center [821, 417] width 1102 height 626
click at [494, 182] on div "/* ------------------------- Variables ----------------------------------------…" at bounding box center [821, 417] width 1102 height 626
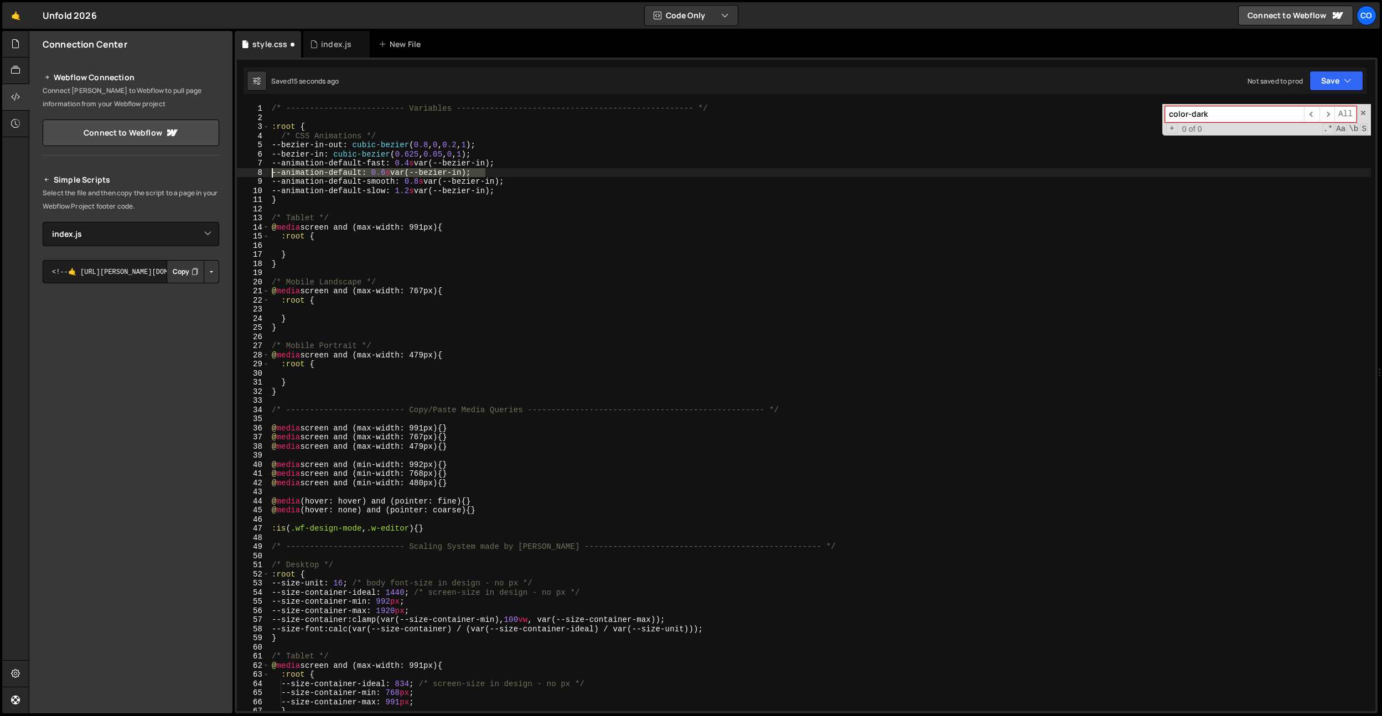
drag, startPoint x: 528, startPoint y: 172, endPoint x: 205, endPoint y: 172, distance: 323.3
click at [205, 172] on div "Files New File Create your first file Get started by starting a Javascript or C…" at bounding box center [706, 372] width 1354 height 683
type textarea "--animation-default: 0.6s var(--bezier-in);"
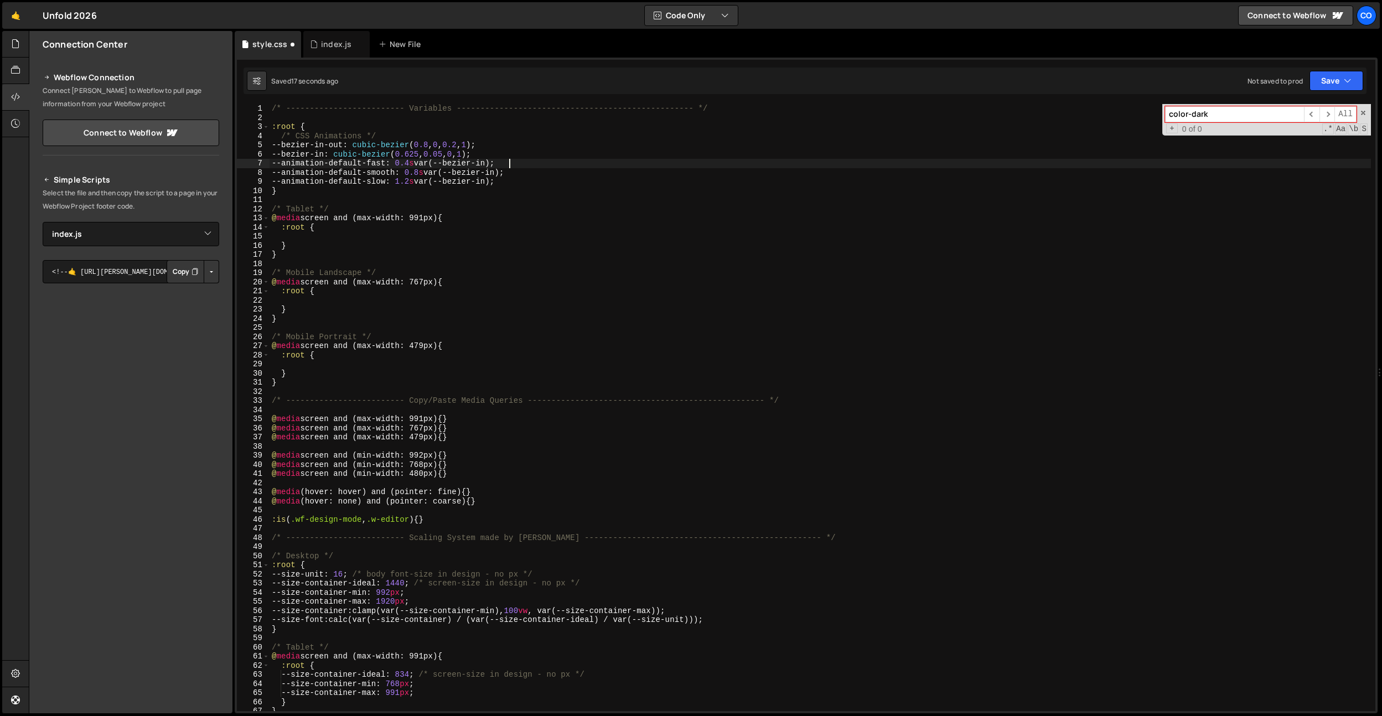
click at [391, 162] on div "/* ------------------------- Variables ----------------------------------------…" at bounding box center [821, 417] width 1102 height 626
click at [488, 129] on div "/* ------------------------- Variables ----------------------------------------…" at bounding box center [821, 417] width 1102 height 626
drag, startPoint x: 525, startPoint y: 182, endPoint x: 534, endPoint y: 174, distance: 12.6
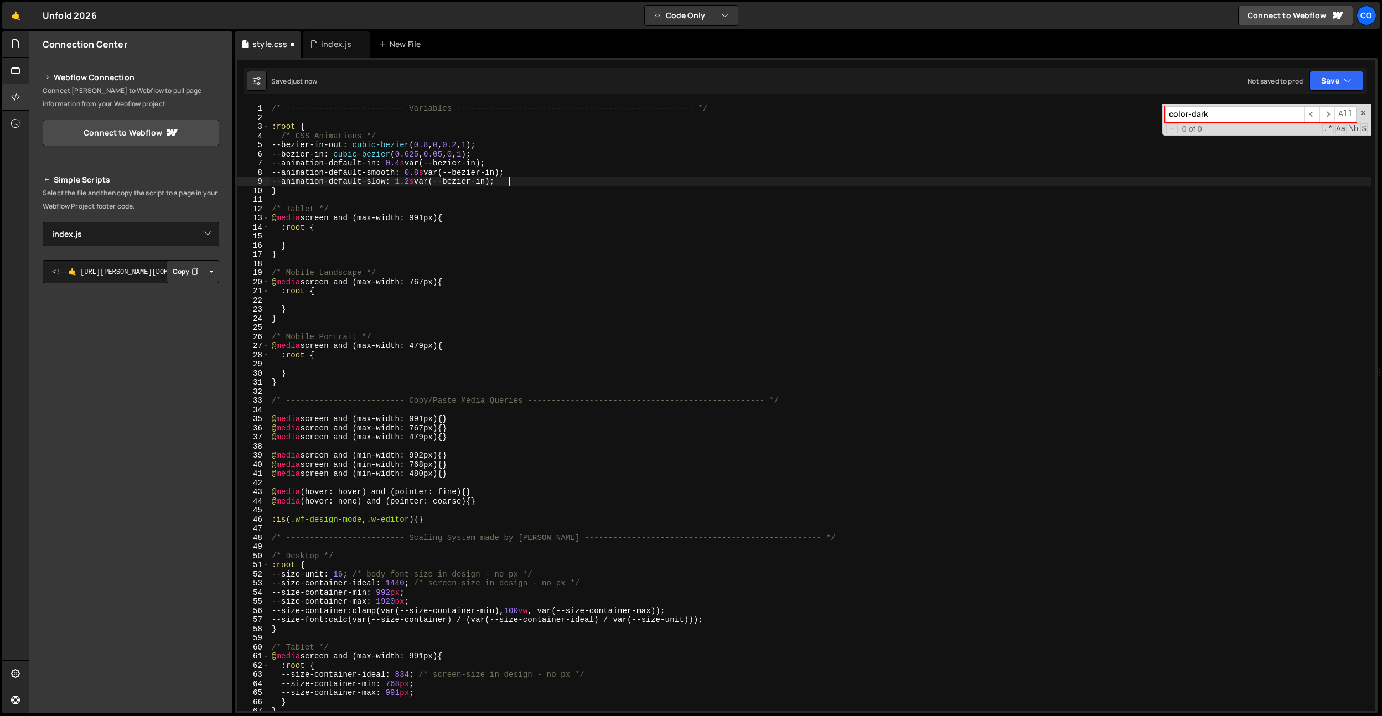
click at [534, 174] on div "/* ------------------------- Variables ----------------------------------------…" at bounding box center [821, 417] width 1102 height 626
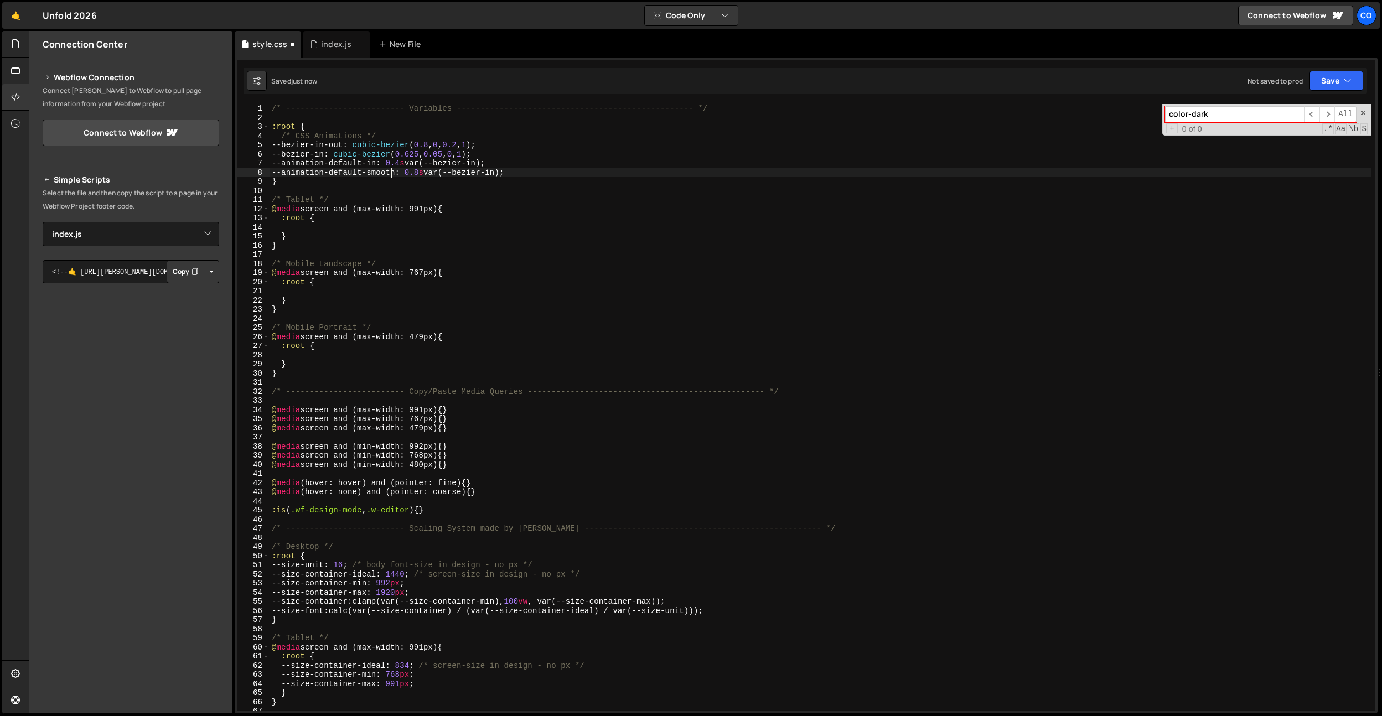
click at [389, 174] on div "/* ------------------------- Variables ----------------------------------------…" at bounding box center [821, 417] width 1102 height 626
click at [411, 173] on div "/* ------------------------- Variables ----------------------------------------…" at bounding box center [821, 417] width 1102 height 626
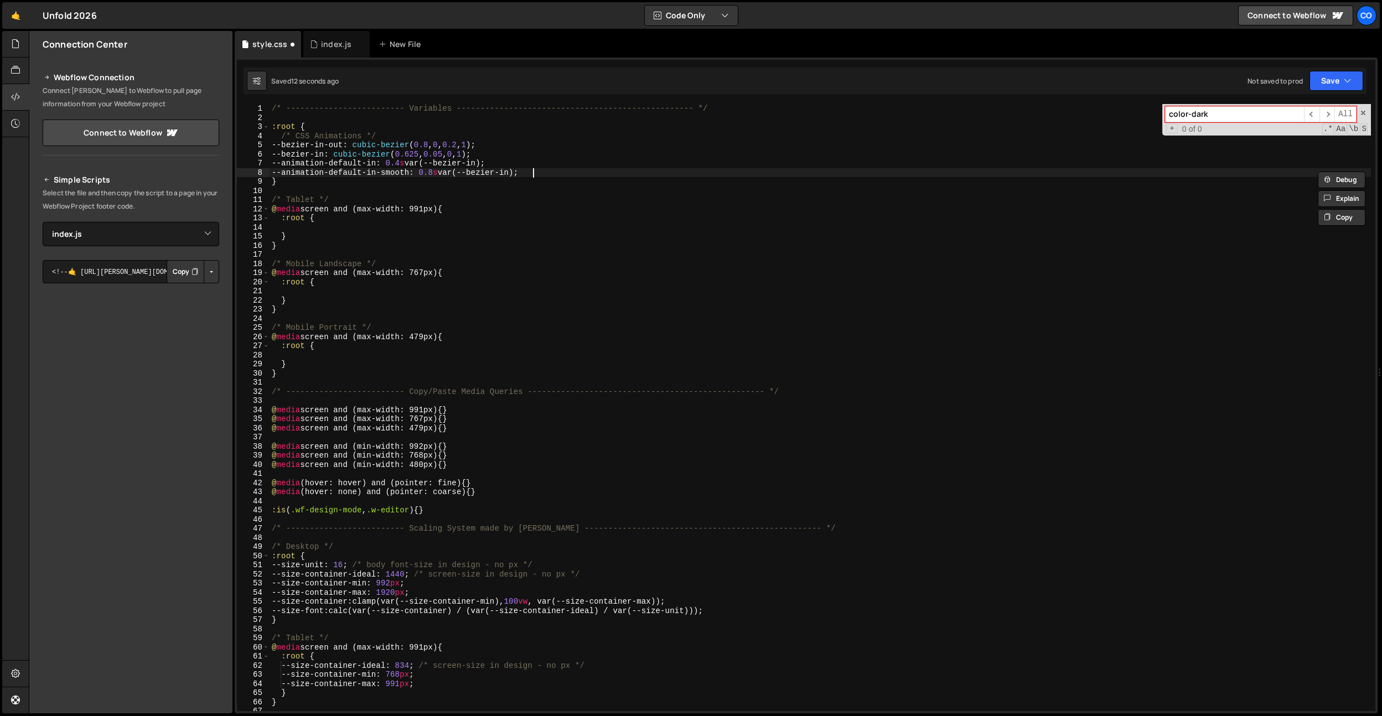
drag, startPoint x: 539, startPoint y: 171, endPoint x: 543, endPoint y: 166, distance: 7.1
click at [543, 166] on div "/* ------------------------- Variables ----------------------------------------…" at bounding box center [821, 417] width 1102 height 626
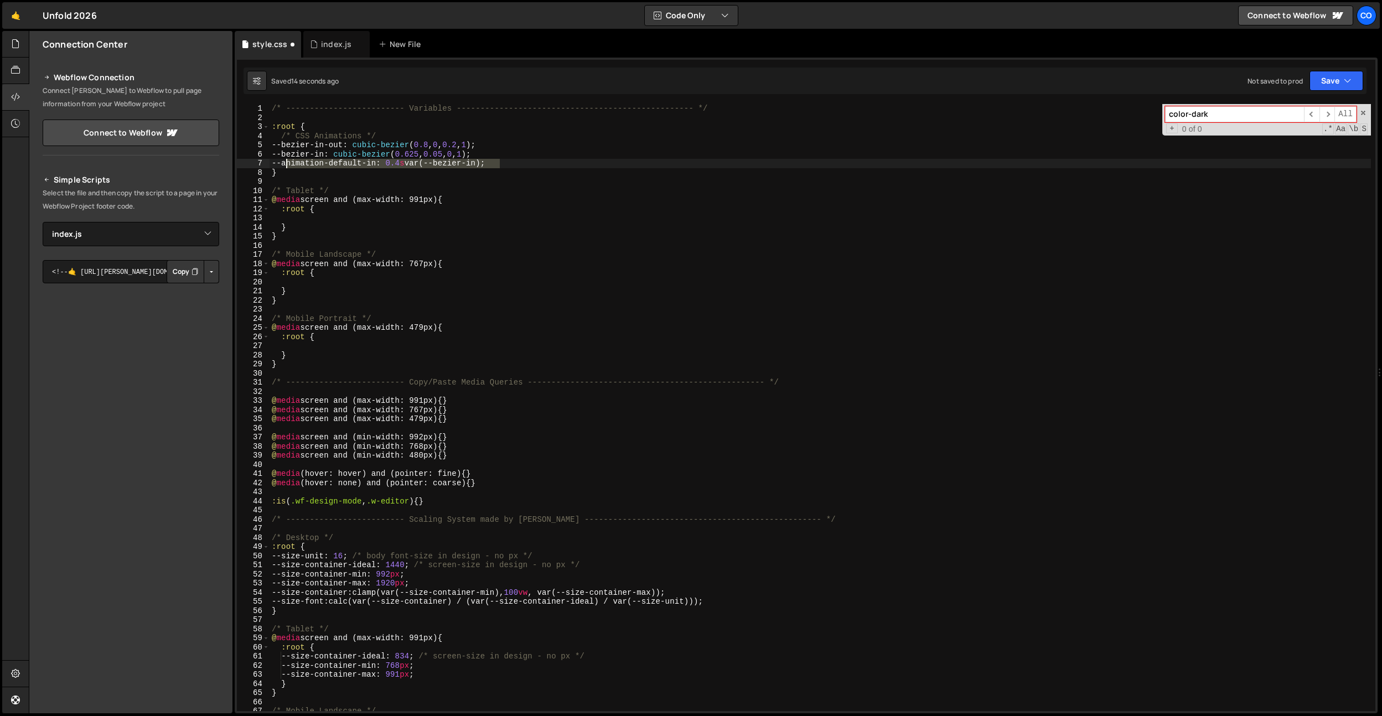
drag, startPoint x: 543, startPoint y: 166, endPoint x: 284, endPoint y: 163, distance: 259.1
click at [284, 163] on div "/* ------------------------- Variables ----------------------------------------…" at bounding box center [821, 417] width 1102 height 626
type textarea "--animation-default-in: 0.4s var(--bezier-in);"
click at [284, 163] on div "/* ------------------------- Variables ----------------------------------------…" at bounding box center [821, 407] width 1102 height 607
drag, startPoint x: 278, startPoint y: 164, endPoint x: 558, endPoint y: 162, distance: 279.6
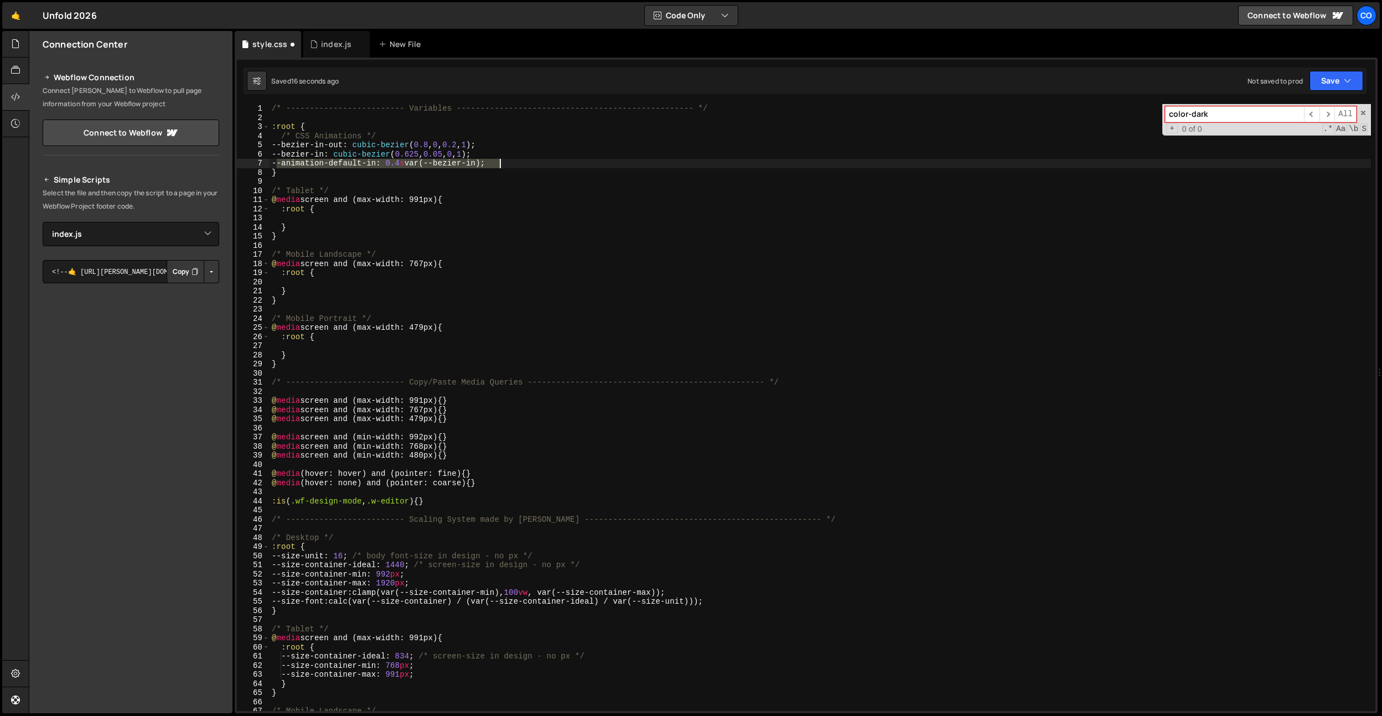
click at [558, 162] on div "/* ------------------------- Variables ----------------------------------------…" at bounding box center [821, 417] width 1102 height 626
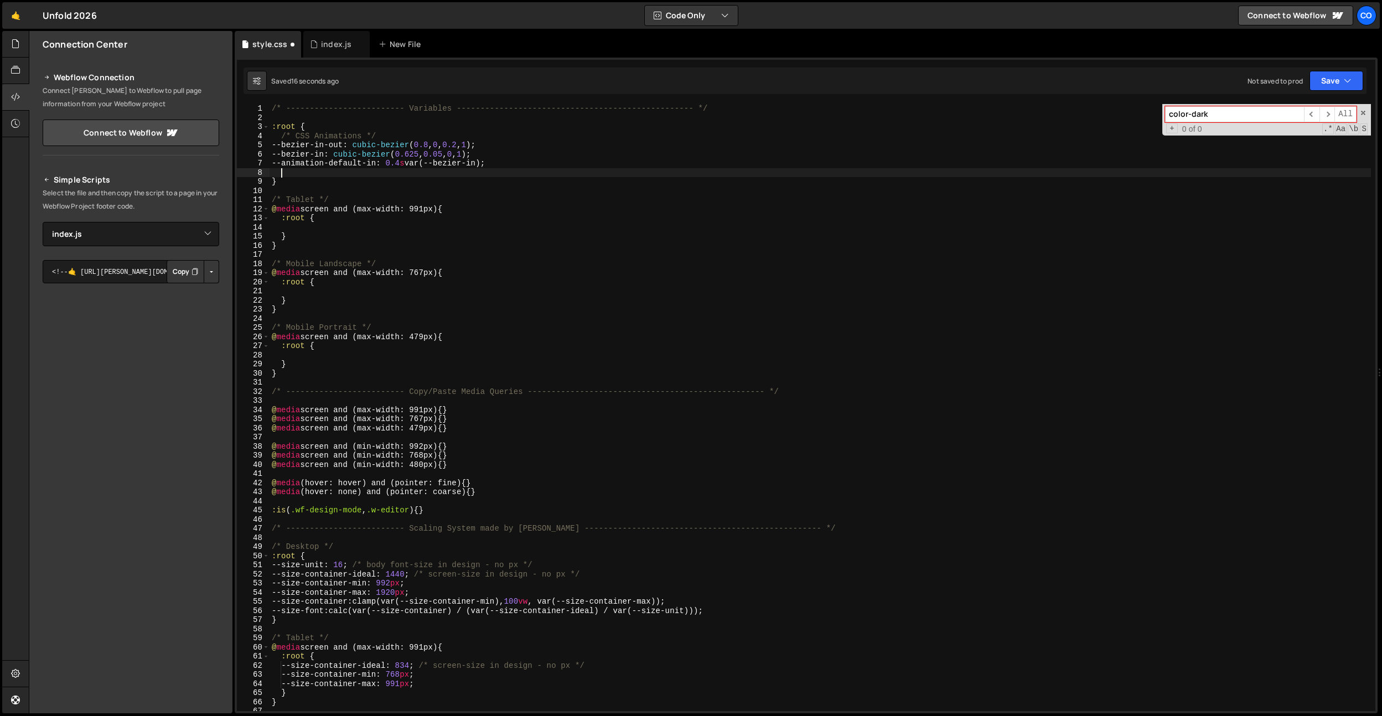
scroll to position [0, 0]
paste textarea "--animation-default-in: 0.4s var(--bezier-in);"
type textarea "--animation-default-in: 0.4s var(--bezier-in);"
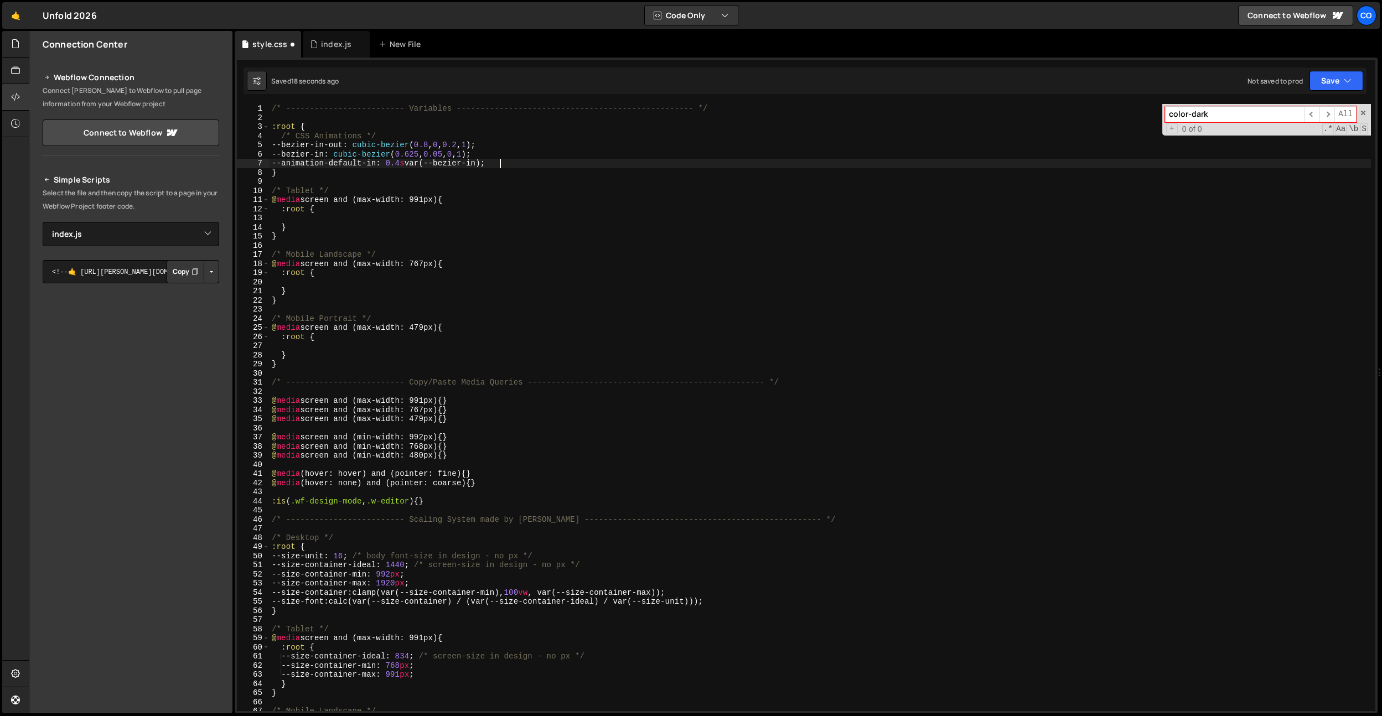
click at [513, 158] on div "/* ------------------------- Variables ----------------------------------------…" at bounding box center [821, 417] width 1102 height 626
type textarea "--bezier-in: cubic-bezier(0.625, 0.05, 0, 1);"
paste textarea "--animation-default-in: 0.4s var(--bezier-in);"
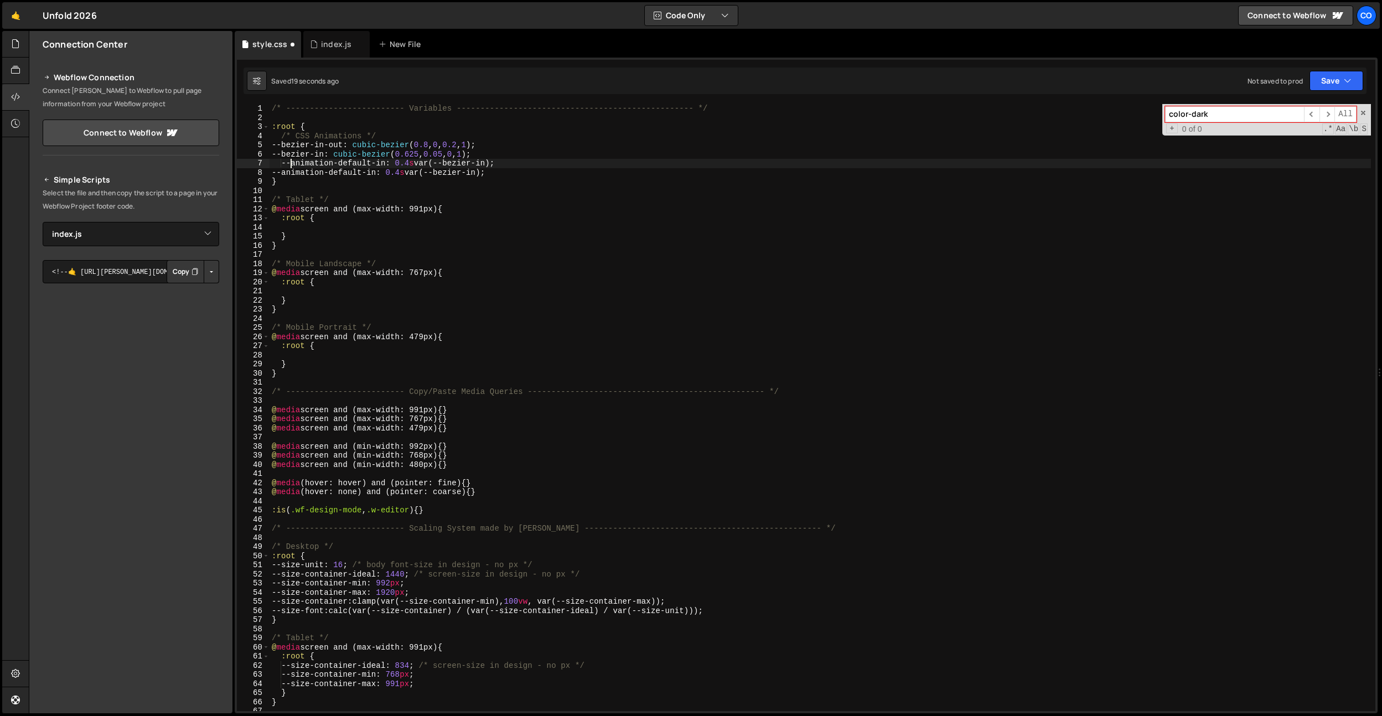
click at [292, 161] on div "/* ------------------------- Variables ----------------------------------------…" at bounding box center [821, 417] width 1102 height 626
click at [381, 162] on div "/* ------------------------- Variables ----------------------------------------…" at bounding box center [821, 417] width 1102 height 626
click at [514, 164] on div "/* ------------------------- Variables ----------------------------------------…" at bounding box center [821, 417] width 1102 height 626
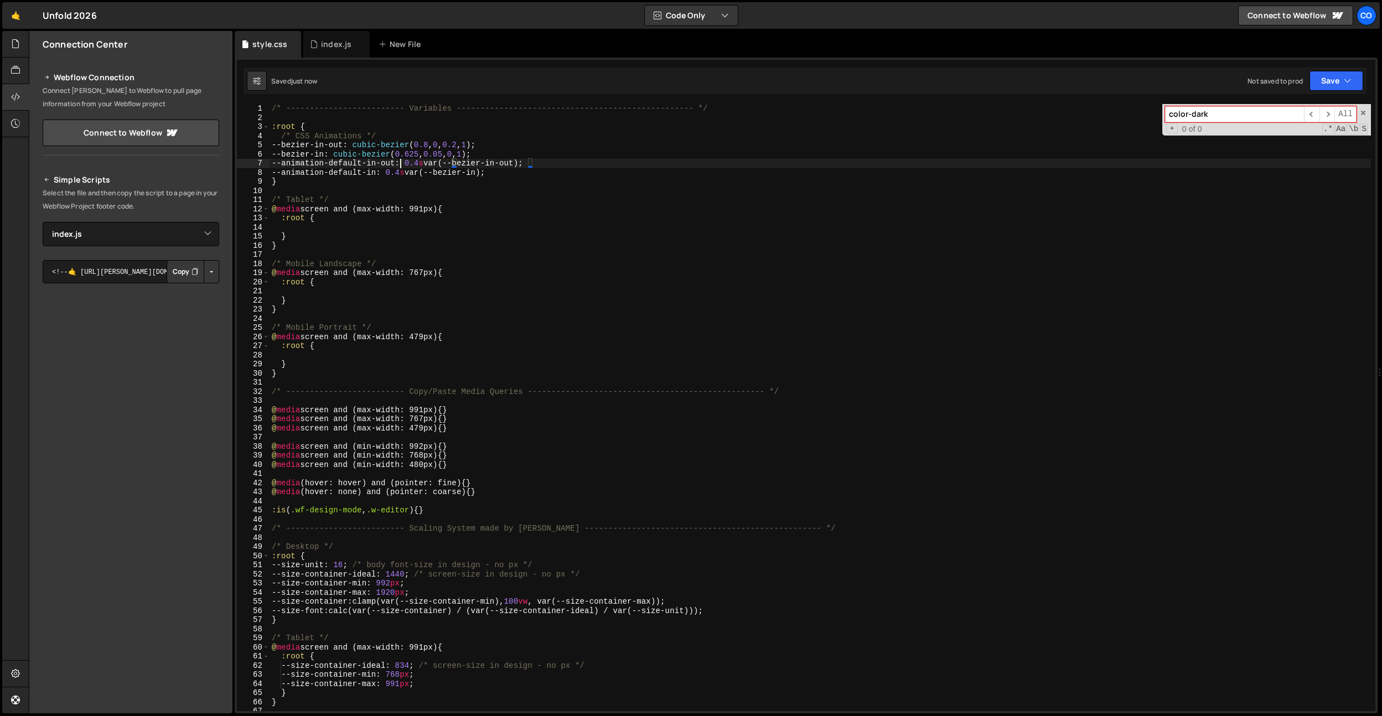
click at [401, 162] on div "/* ------------------------- Variables ----------------------------------------…" at bounding box center [821, 417] width 1102 height 626
click at [450, 132] on div "/* ------------------------- Variables ----------------------------------------…" at bounding box center [821, 417] width 1102 height 626
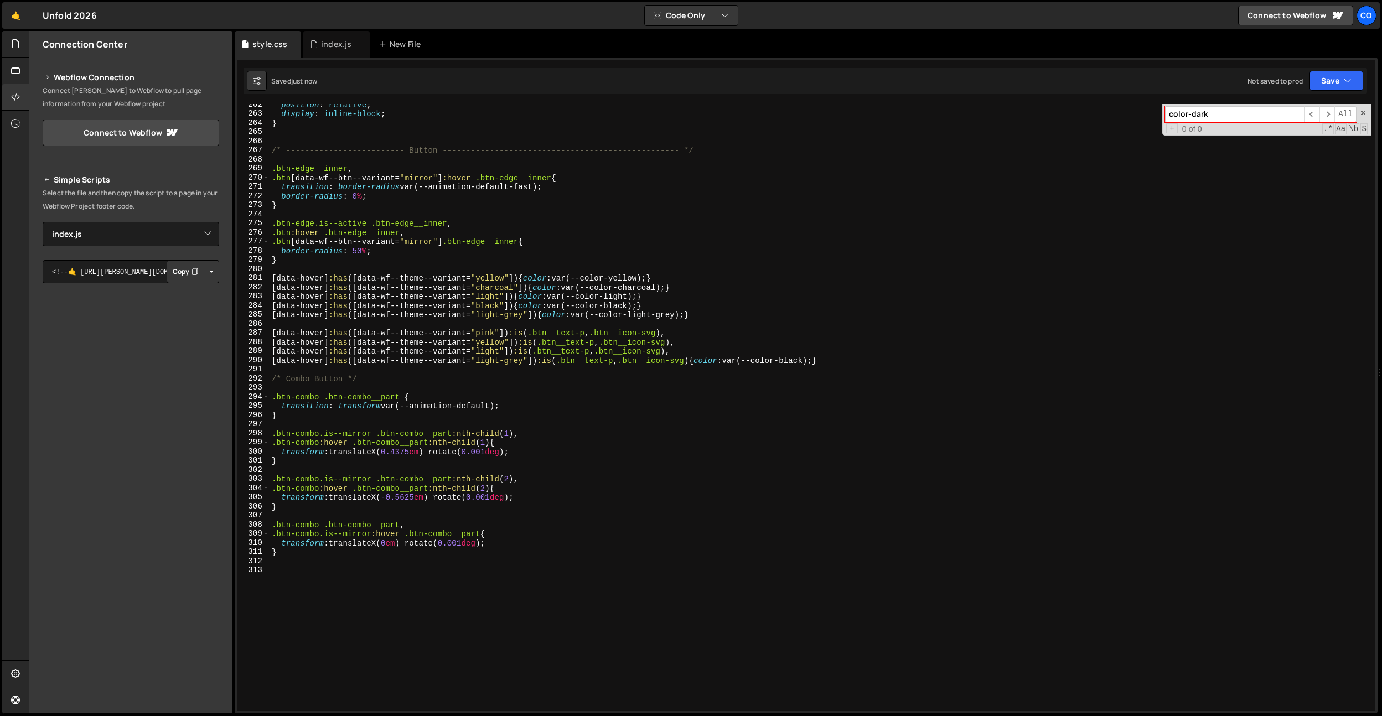
scroll to position [2388, 0]
drag, startPoint x: 538, startPoint y: 176, endPoint x: 532, endPoint y: 183, distance: 9.5
click at [538, 176] on div "position : relative ; display : inline-block ; } /* ------------------------- B…" at bounding box center [821, 413] width 1102 height 626
click at [532, 183] on div "position : relative ; display : inline-block ; } /* ------------------------- B…" at bounding box center [821, 413] width 1102 height 626
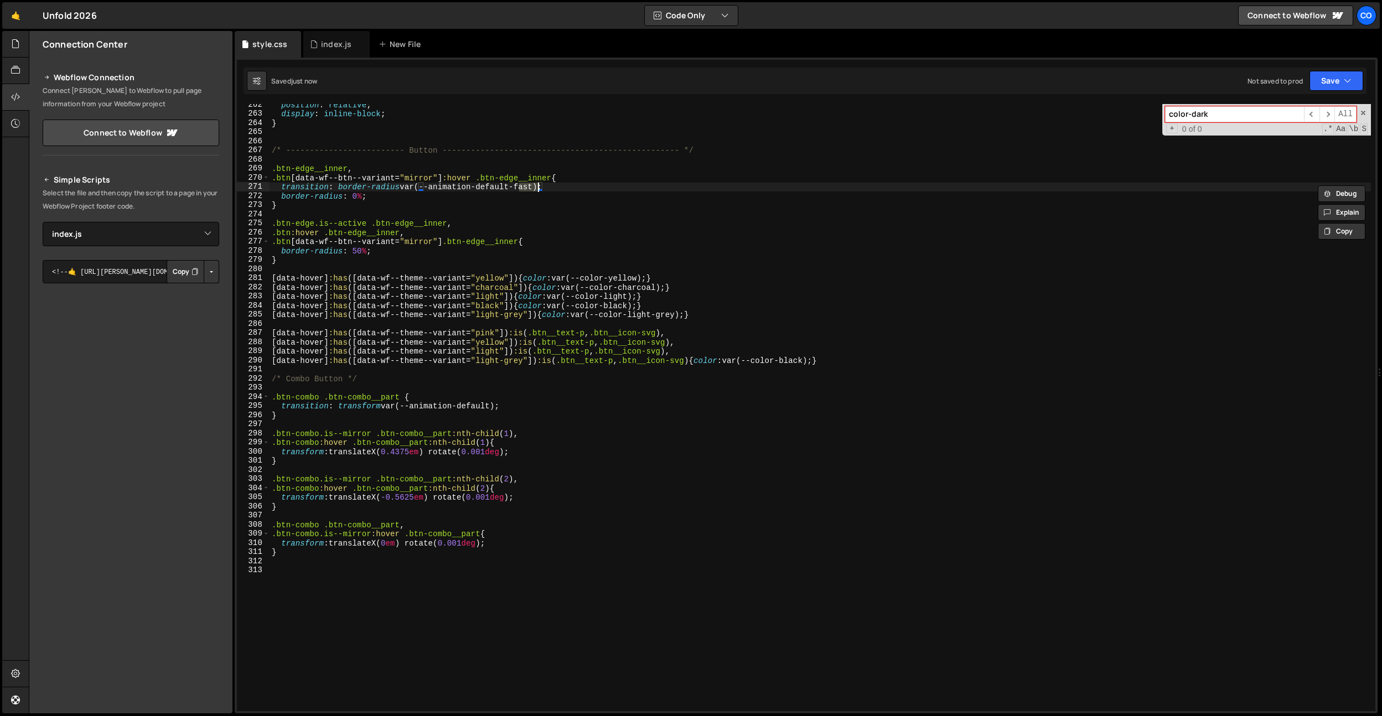
scroll to position [0, 18]
click at [493, 406] on div "position : relative ; display : inline-block ; } /* ------------------------- B…" at bounding box center [821, 413] width 1102 height 626
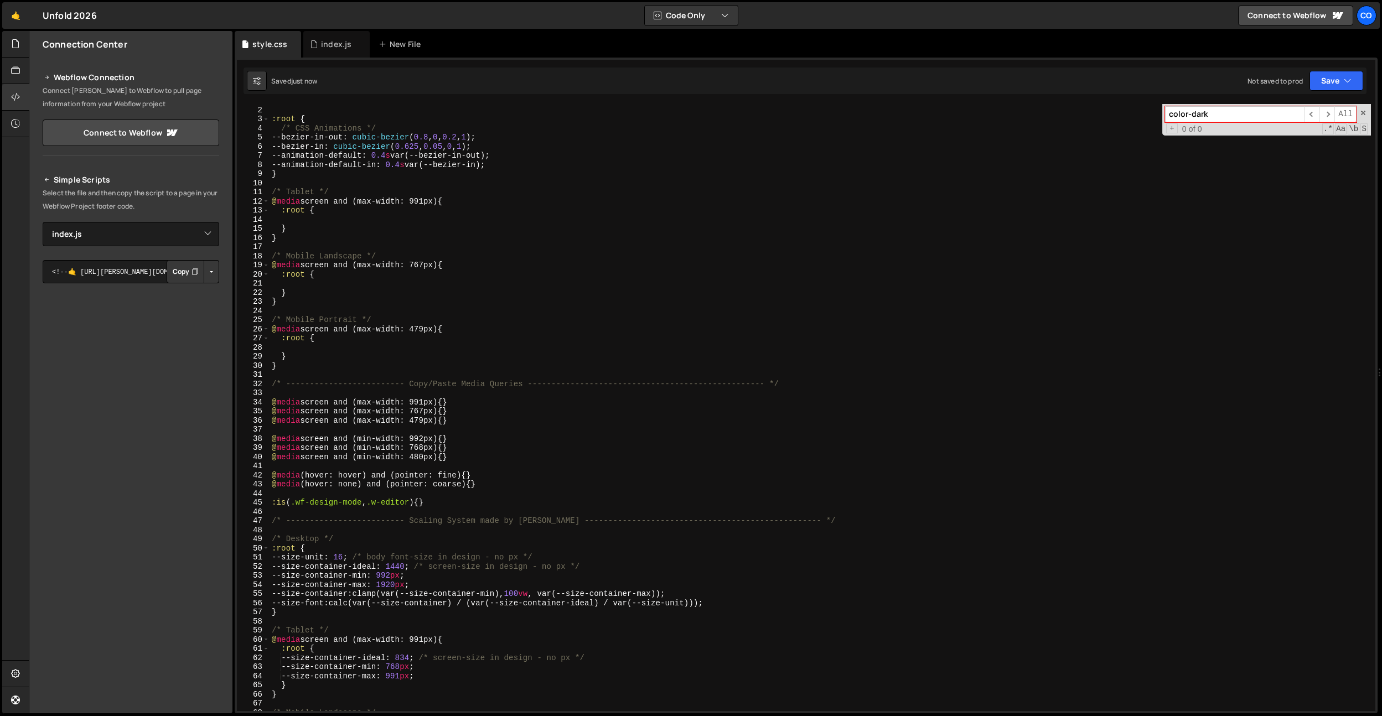
scroll to position [0, 0]
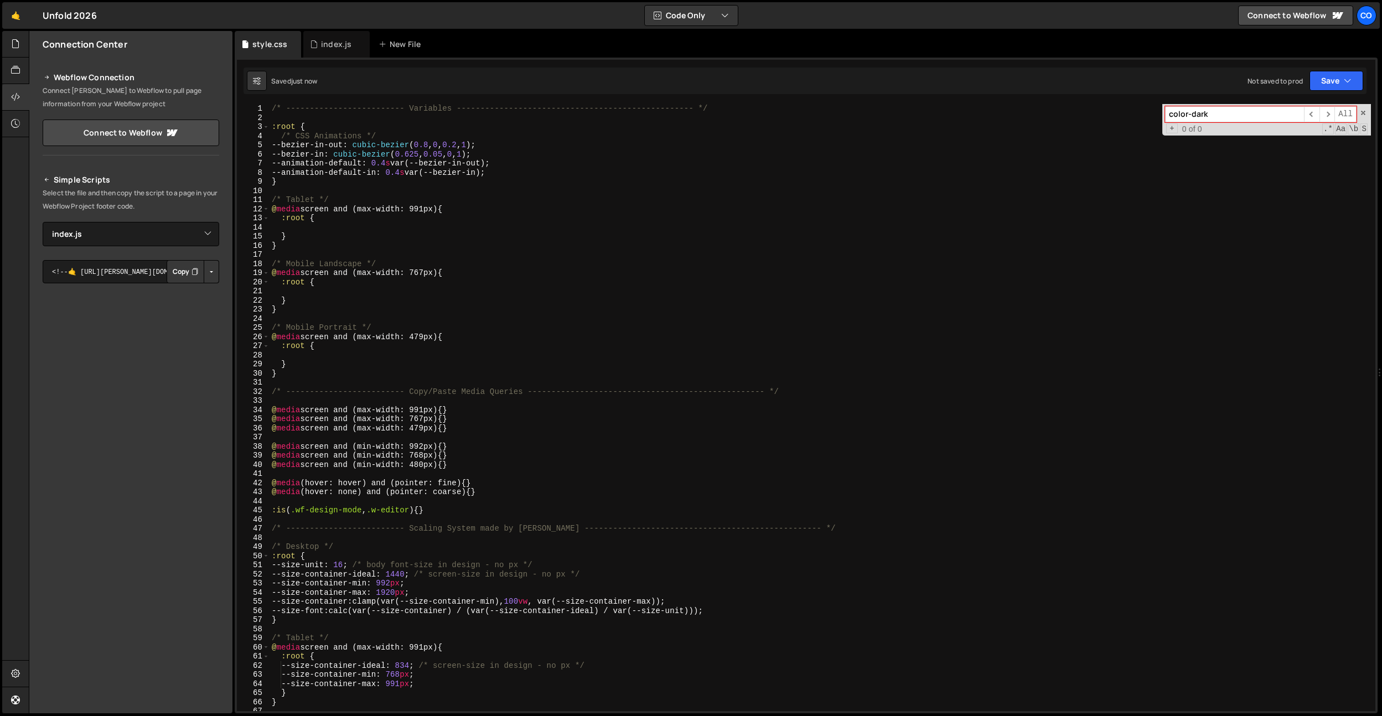
click at [450, 266] on div "/* ------------------------- Variables ----------------------------------------…" at bounding box center [821, 417] width 1102 height 626
click at [391, 166] on div "/* ------------------------- Variables ----------------------------------------…" at bounding box center [821, 417] width 1102 height 626
click at [422, 143] on div "/* ------------------------- Variables ----------------------------------------…" at bounding box center [821, 417] width 1102 height 626
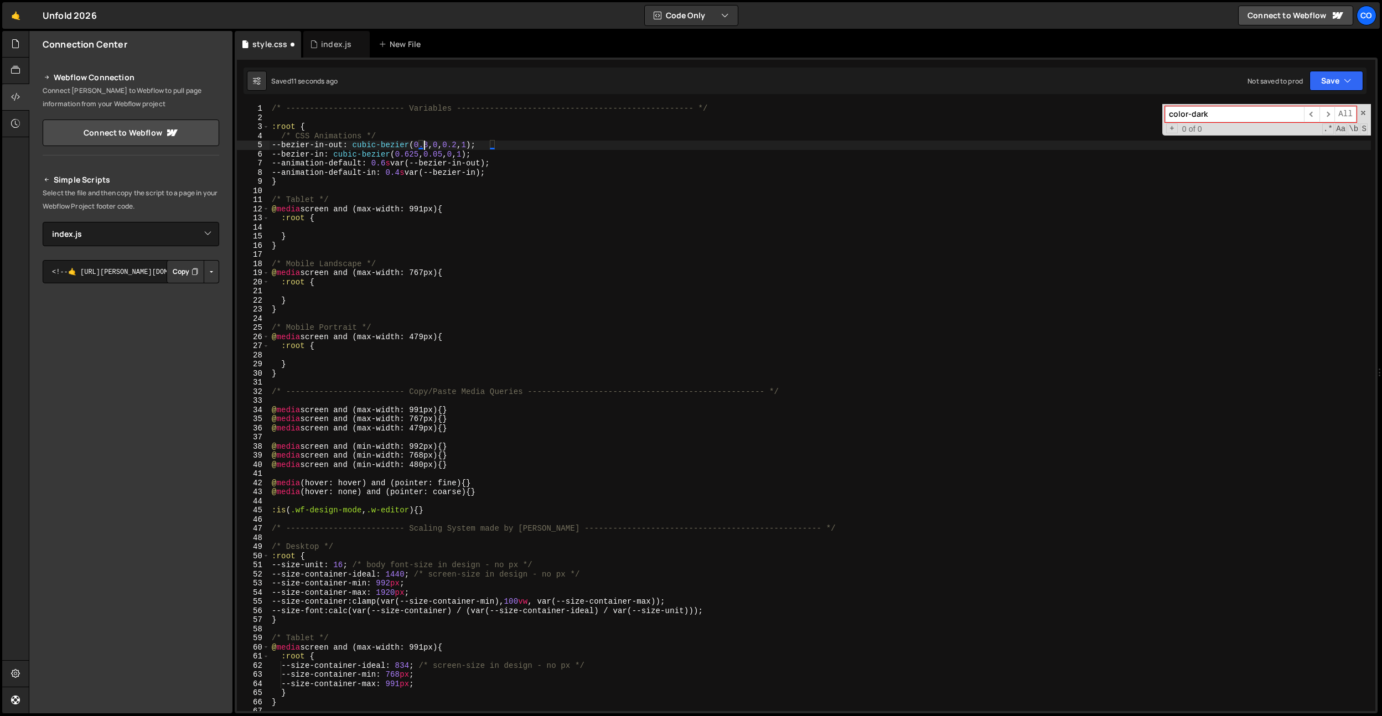
click at [406, 172] on div "/* ------------------------- Variables ----------------------------------------…" at bounding box center [821, 417] width 1102 height 626
type textarea "--animation-default-in: 0.6s var(--bezier-in);"
click at [1371, 18] on div "Co" at bounding box center [1367, 16] width 20 height 20
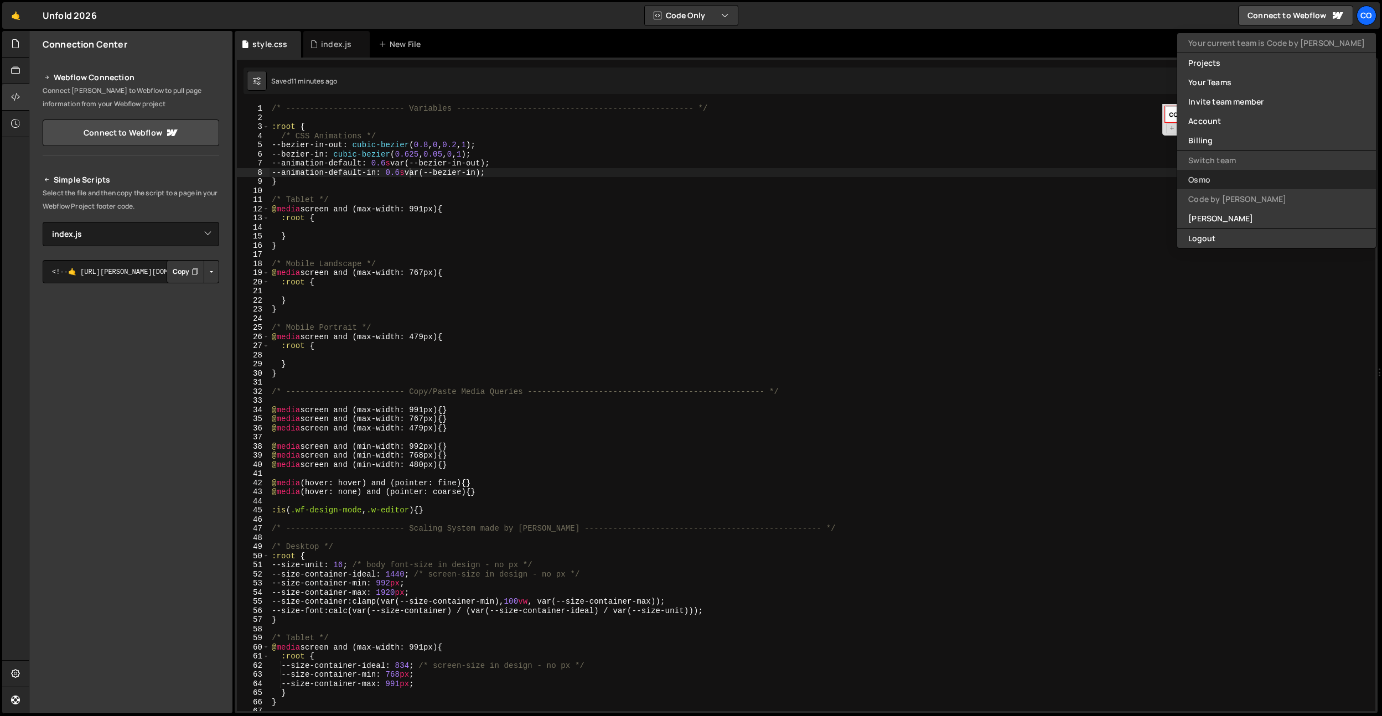
click at [1261, 184] on link "Osmo" at bounding box center [1277, 179] width 199 height 19
